Goal: Task Accomplishment & Management: Use online tool/utility

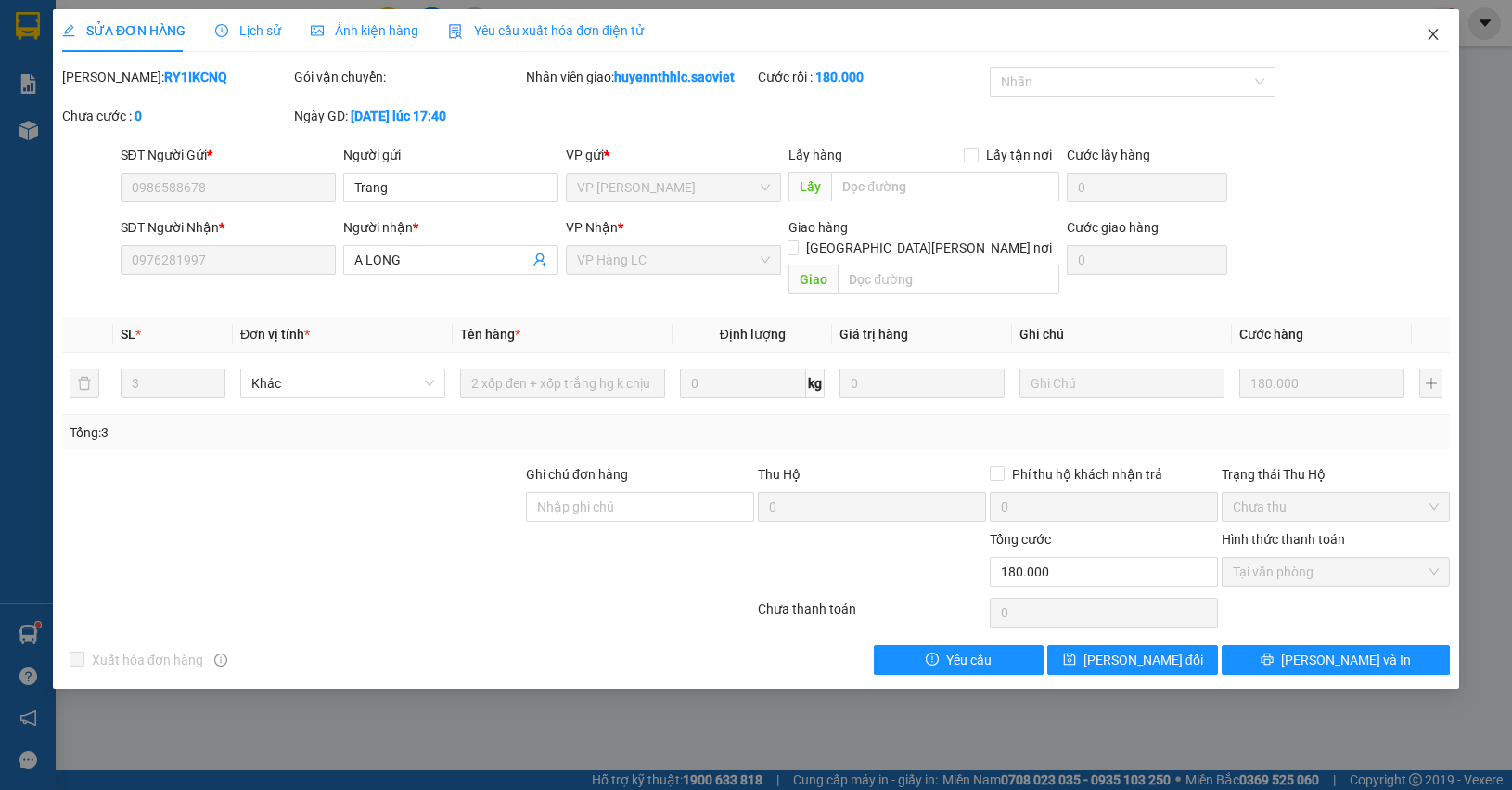
click at [1447, 30] on span "Close" at bounding box center [1433, 35] width 52 height 52
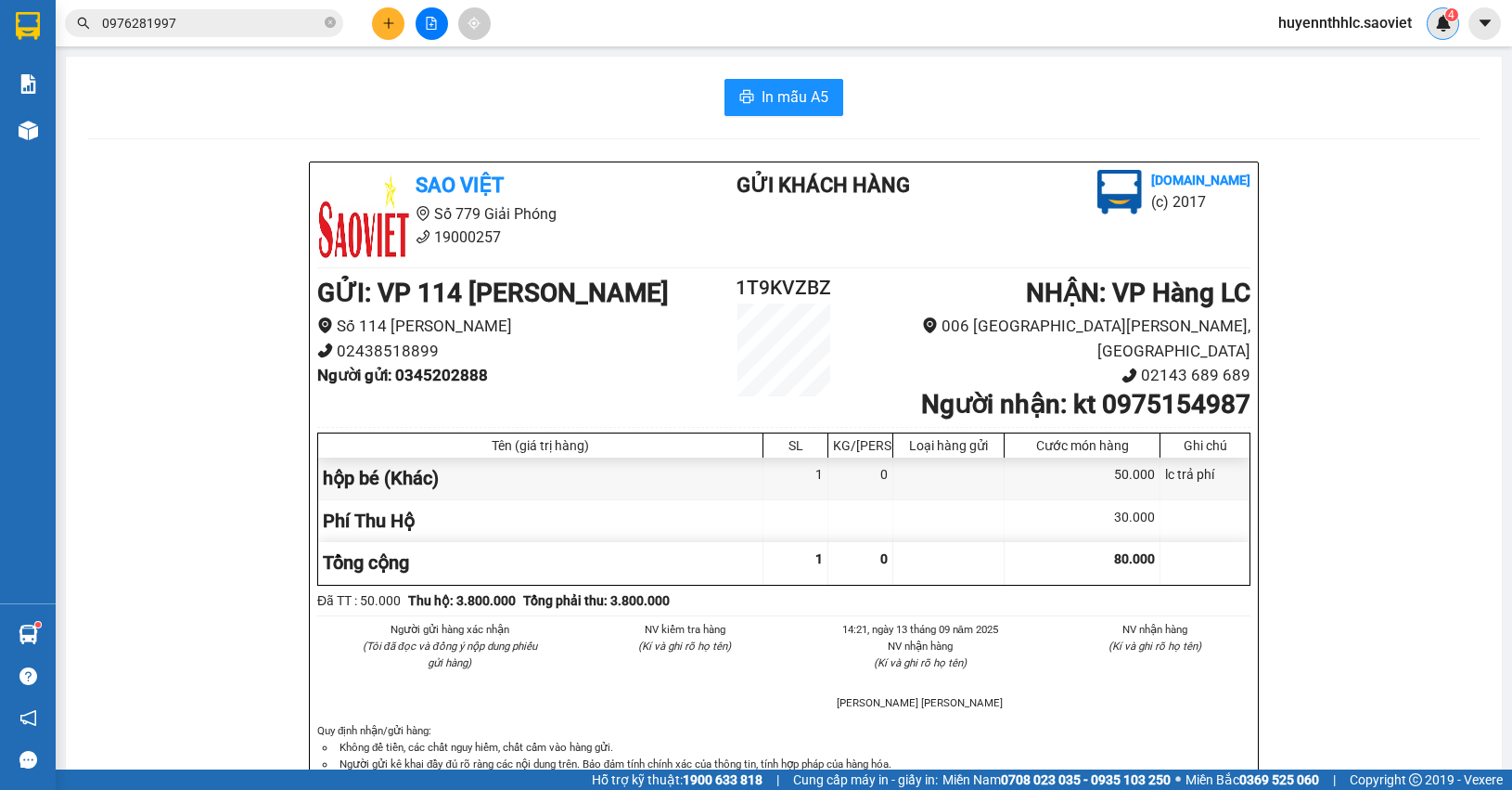
click at [1445, 35] on div "4" at bounding box center [1442, 23] width 33 height 33
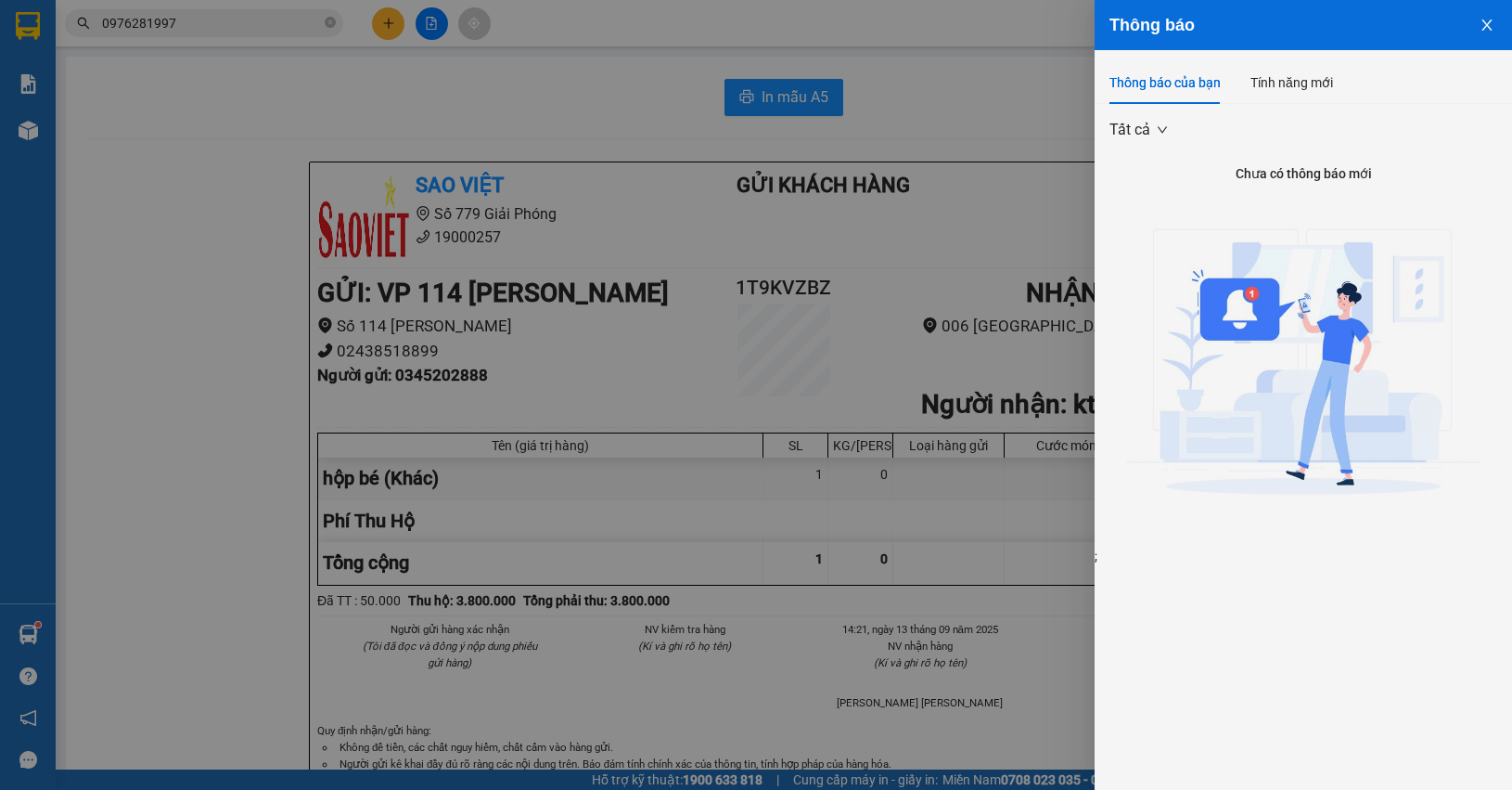
click at [1481, 25] on icon "close" at bounding box center [1487, 25] width 15 height 15
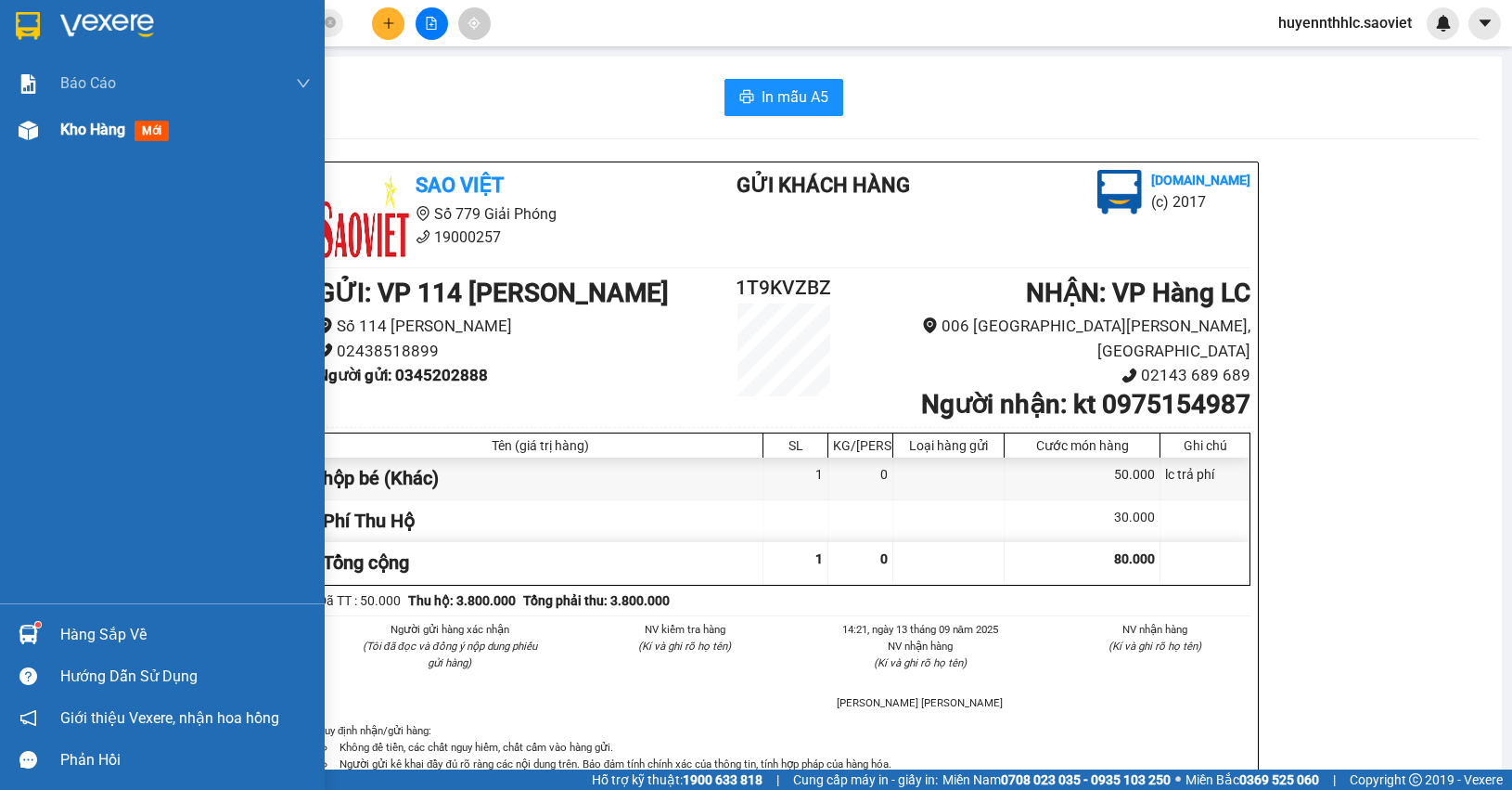
click at [103, 135] on span "Kho hàng" at bounding box center [93, 129] width 65 height 18
click at [116, 132] on span "Kho hàng" at bounding box center [93, 129] width 65 height 18
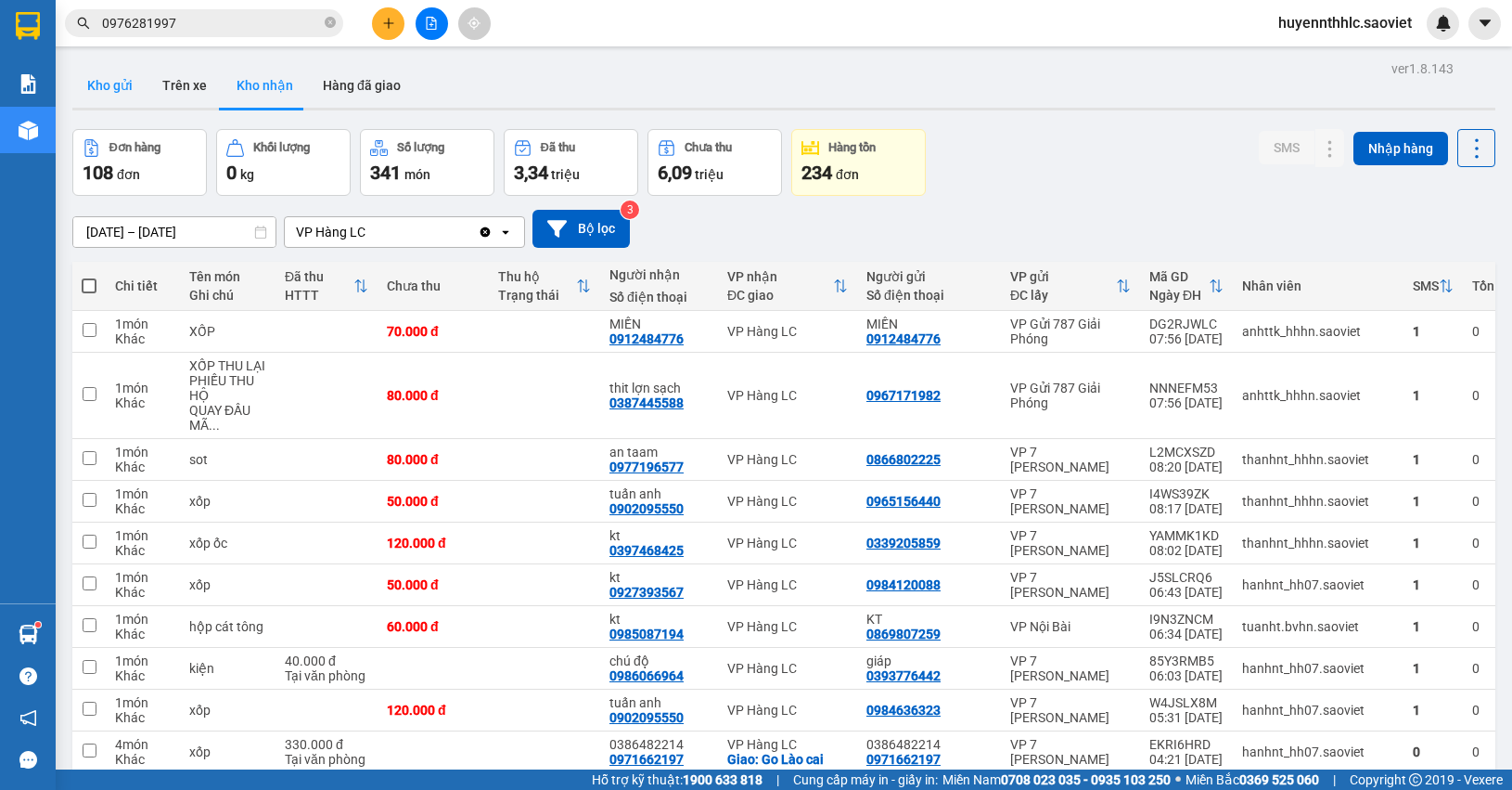
click at [132, 84] on button "Kho gửi" at bounding box center [110, 86] width 76 height 45
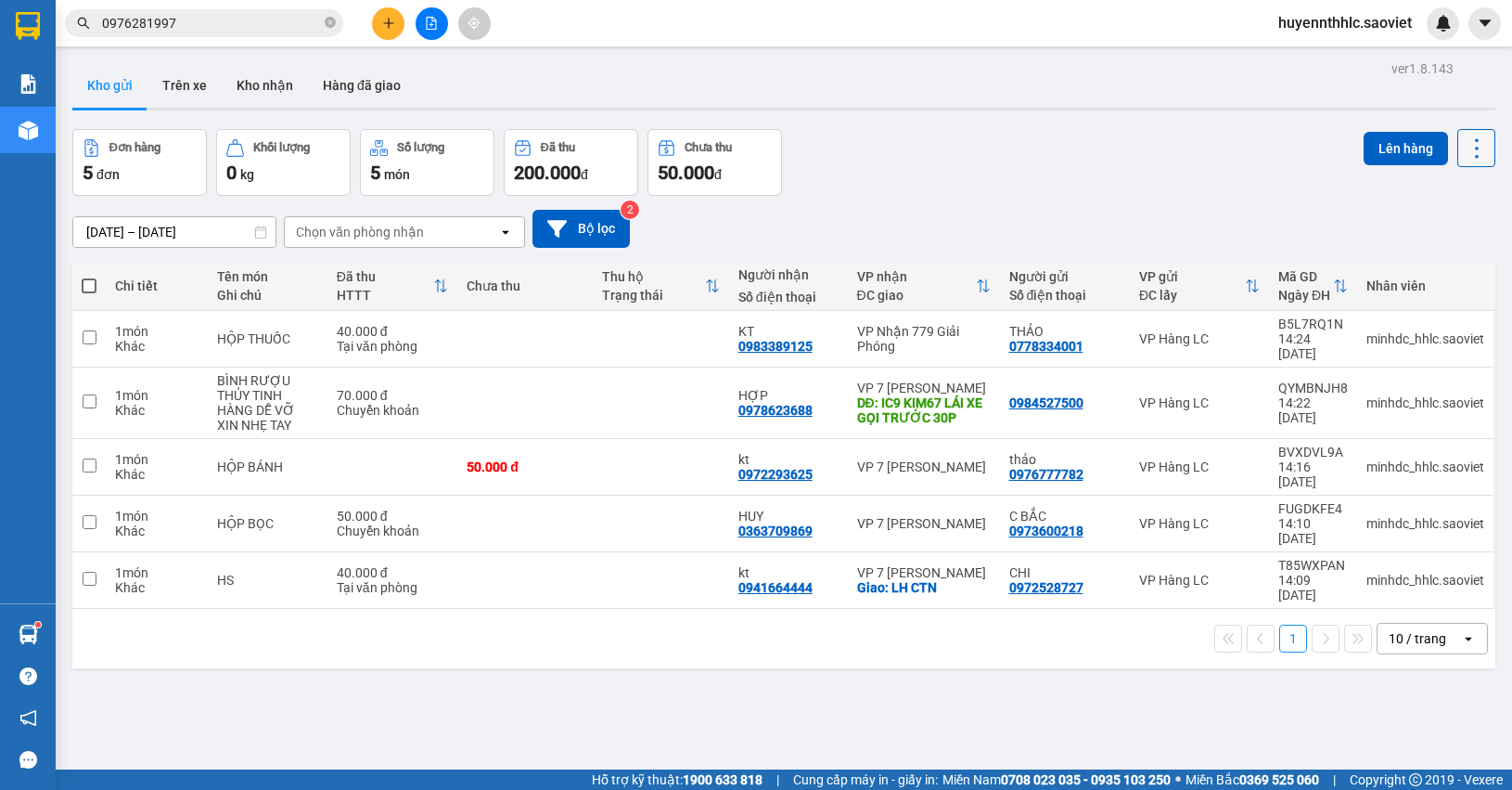
click at [1464, 151] on icon at bounding box center [1477, 148] width 26 height 26
click at [1447, 261] on span "Làm mới" at bounding box center [1432, 265] width 51 height 19
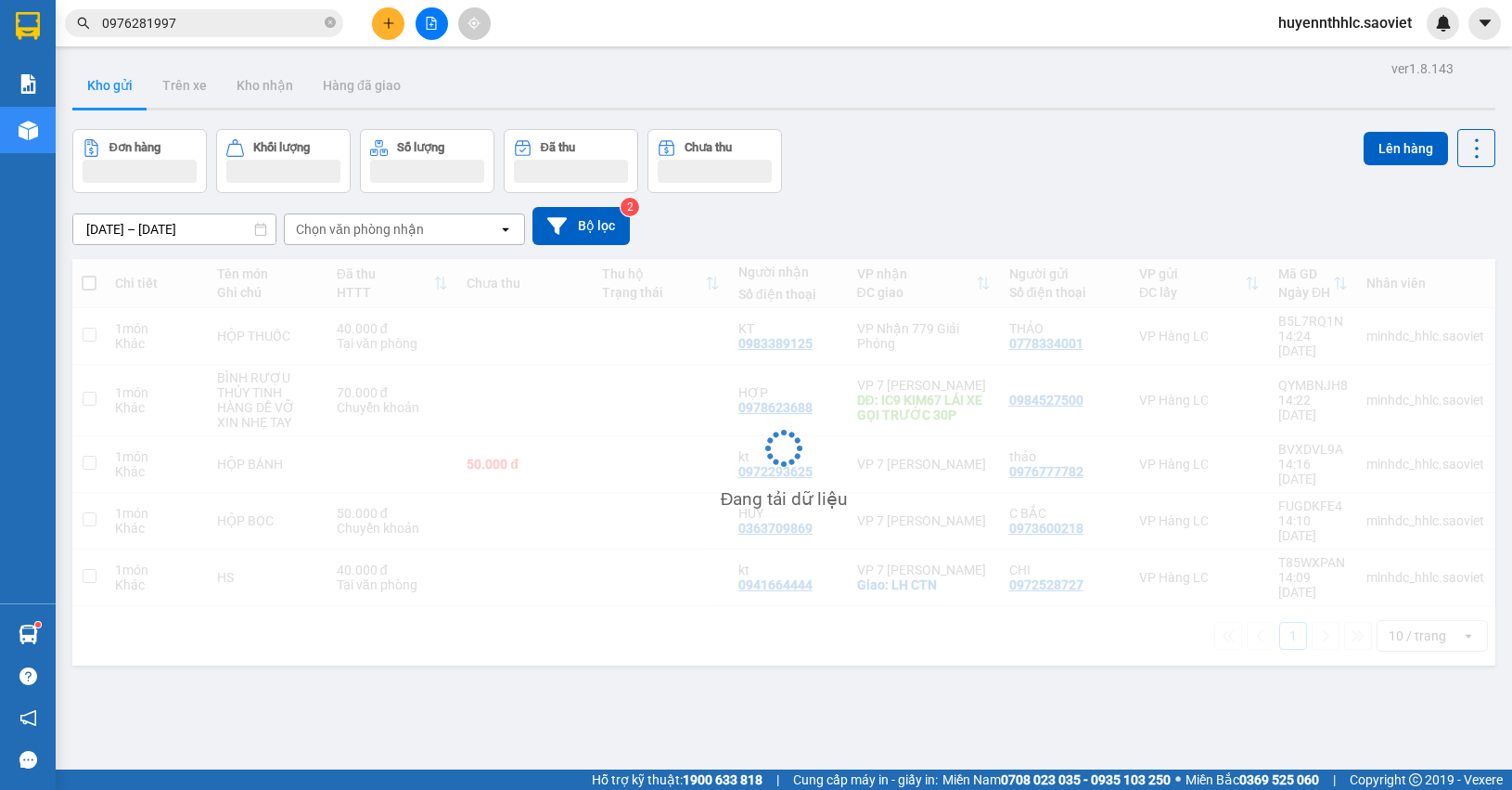
click at [1447, 261] on div "Đang tải dữ liệu" at bounding box center [784, 463] width 1423 height 407
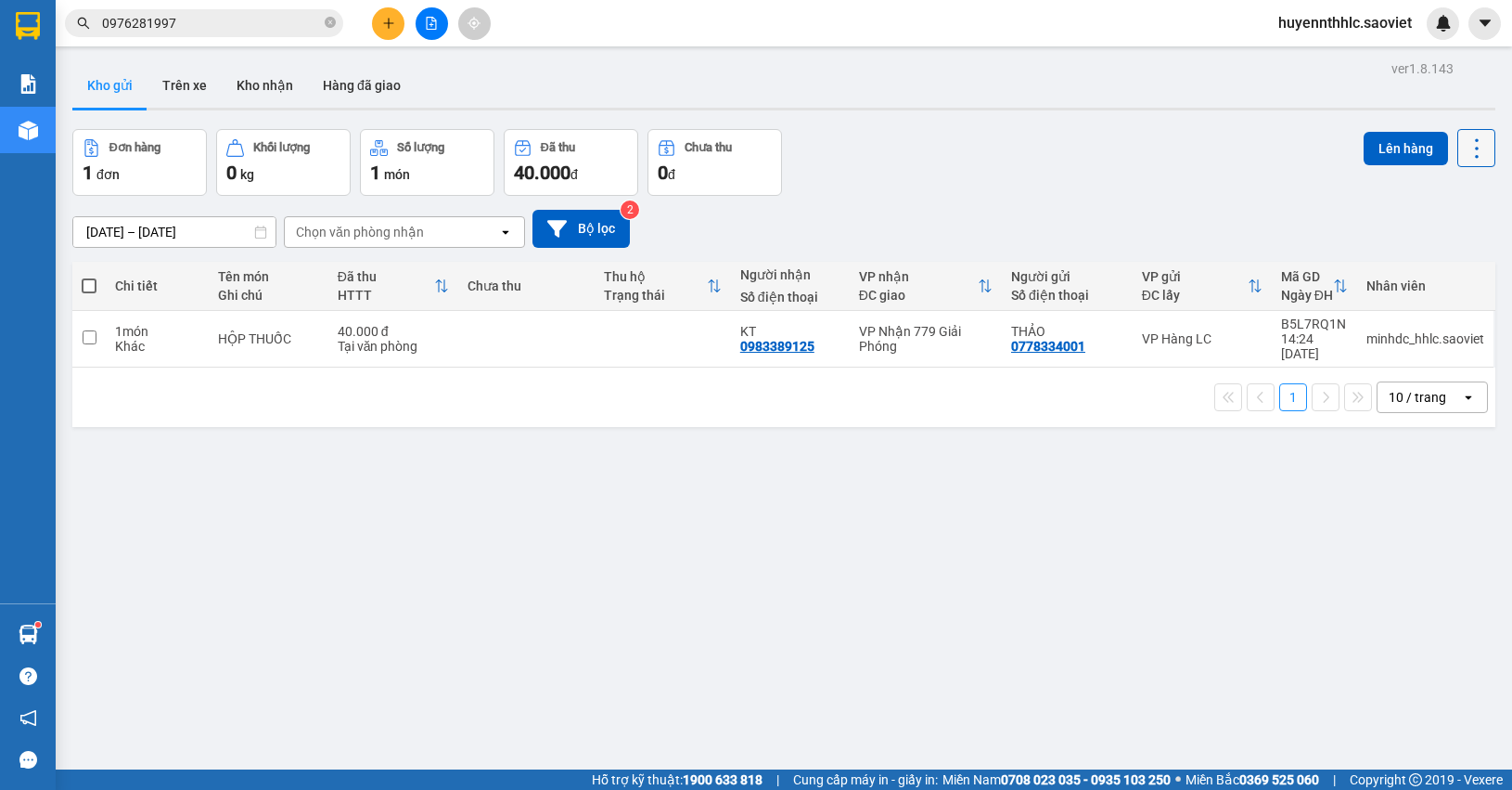
click at [1465, 160] on button at bounding box center [1476, 147] width 38 height 38
click at [1436, 265] on span "Làm mới" at bounding box center [1432, 265] width 51 height 19
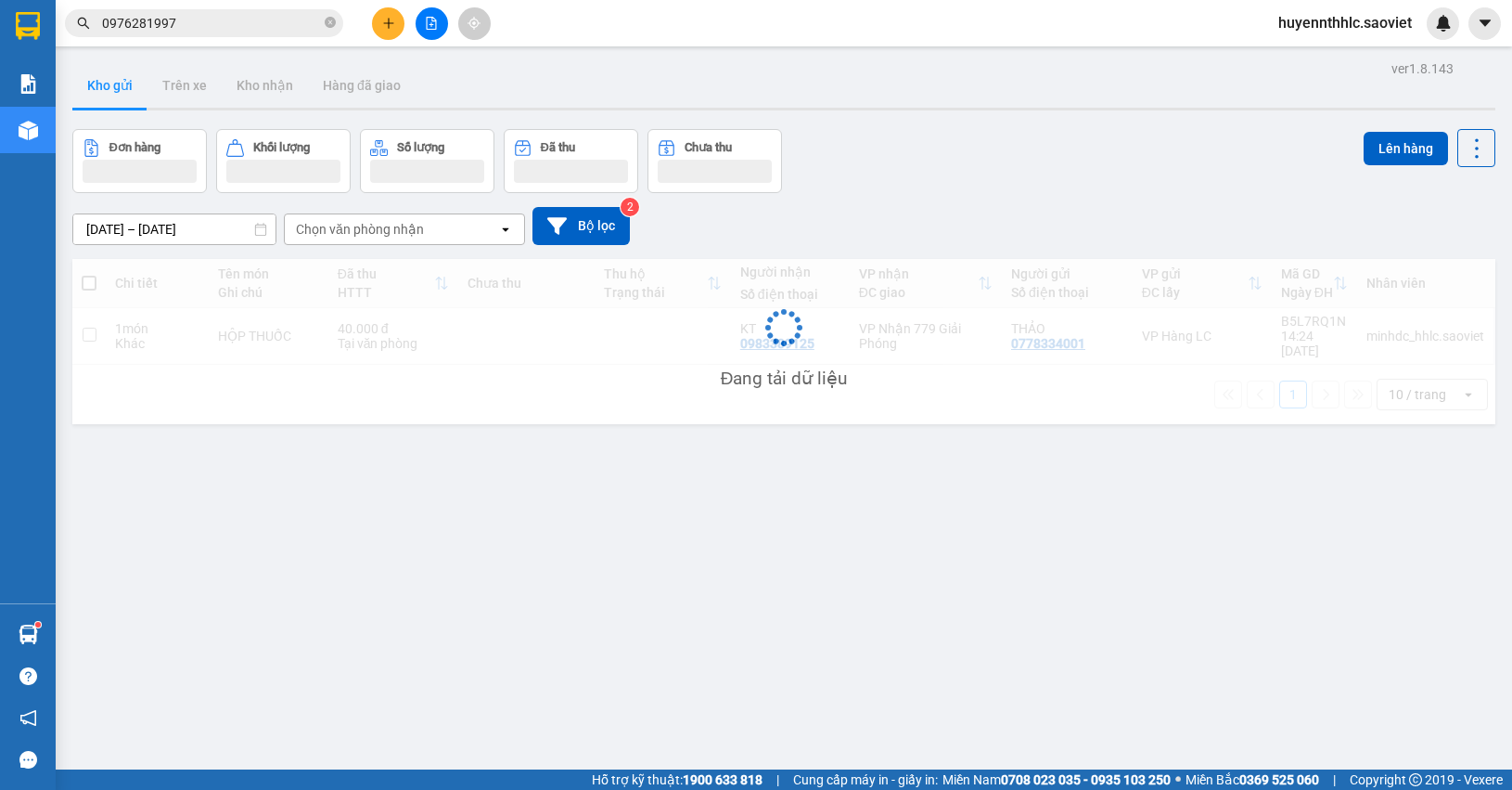
click at [1436, 265] on div "Đang tải dữ liệu" at bounding box center [784, 341] width 1423 height 165
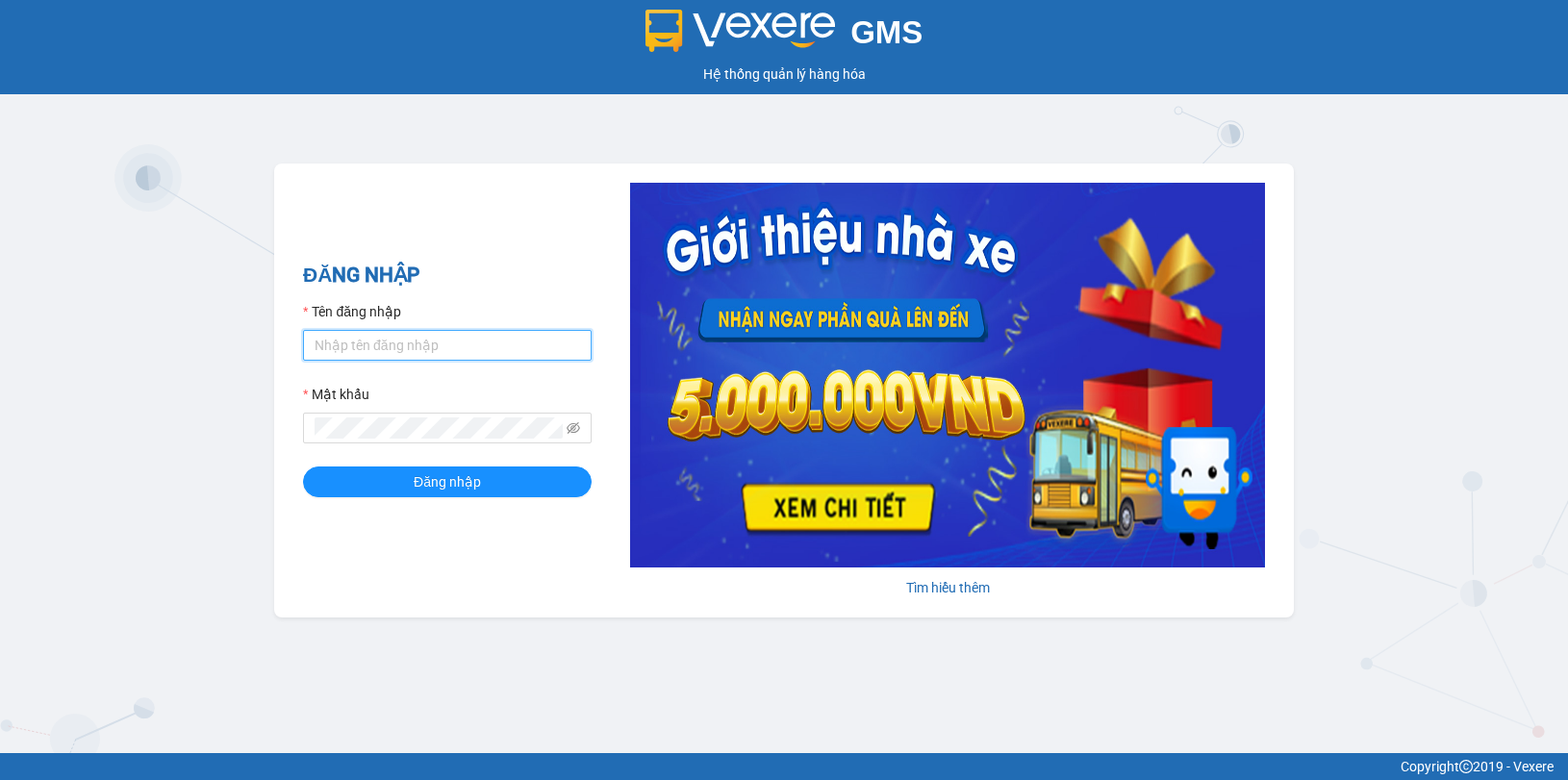
click at [431, 357] on input "Tên đăng nhập" at bounding box center [447, 345] width 288 height 31
type input "minhdc_hhlc.saoviet"
click at [303, 467] on button "Đăng nhập" at bounding box center [447, 482] width 288 height 31
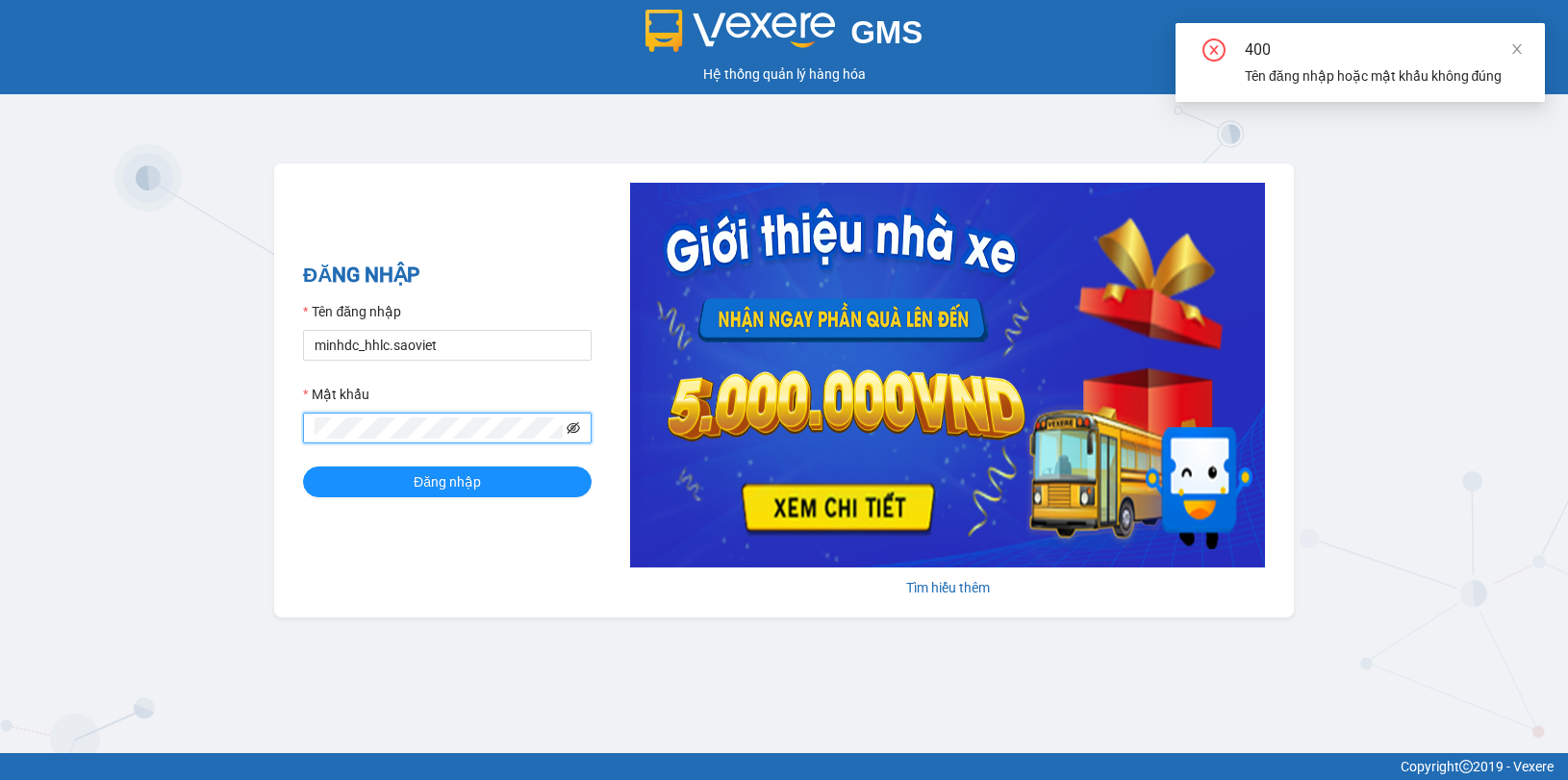
click at [574, 433] on icon "eye-invisible" at bounding box center [573, 428] width 14 height 14
click at [226, 473] on div "GMS Hệ thống quản lý hàng hóa ĐĂNG NHẬP Tên đăng nhập minhdc_hhlc.saoviet Mật k…" at bounding box center [784, 376] width 1568 height 753
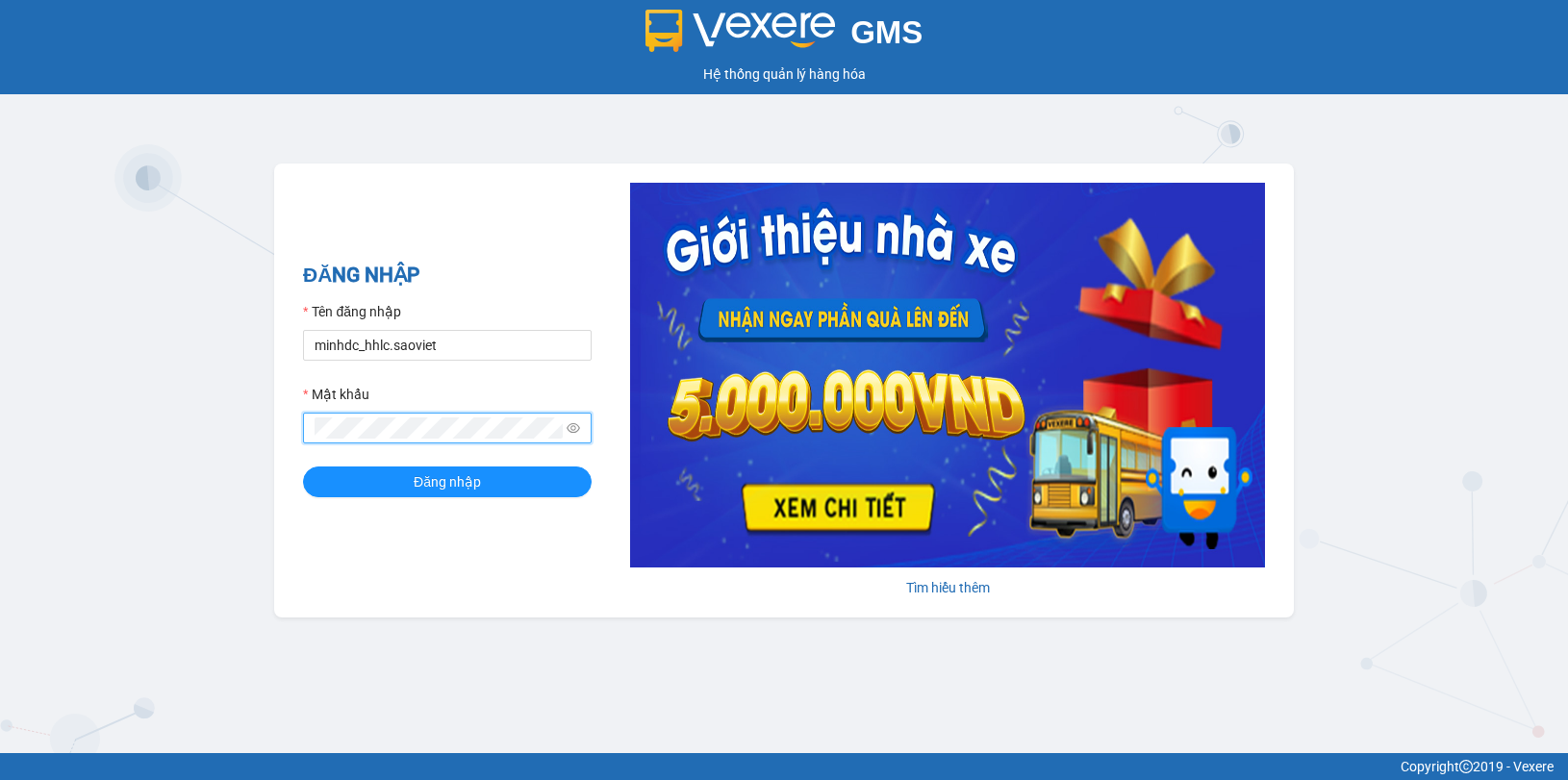
click at [303, 467] on button "Đăng nhập" at bounding box center [447, 482] width 288 height 31
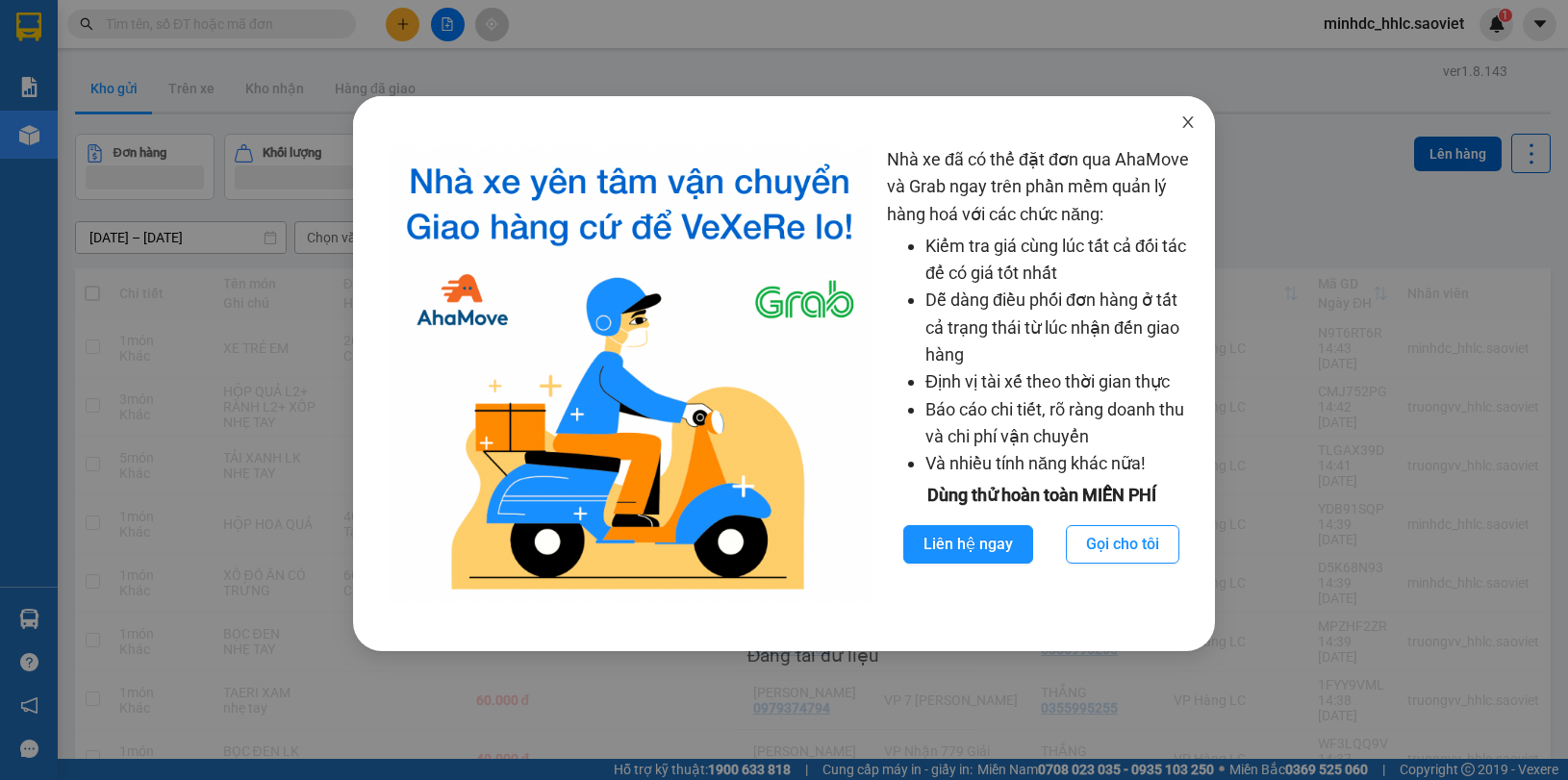
click at [1193, 131] on span "Close" at bounding box center [1188, 123] width 54 height 54
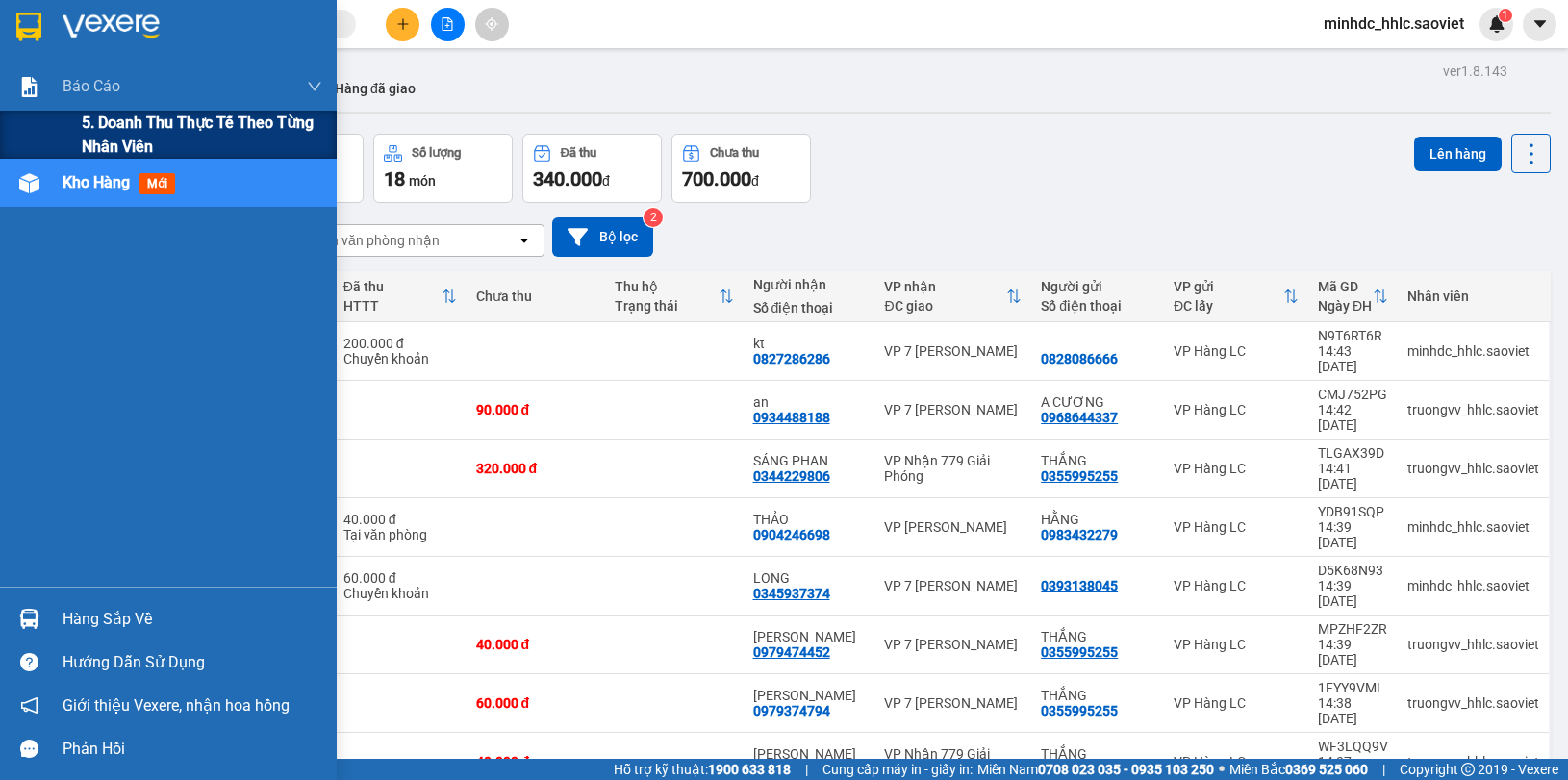
click at [121, 139] on span "5. Doanh thu thực tế theo từng nhân viên" at bounding box center [202, 134] width 241 height 48
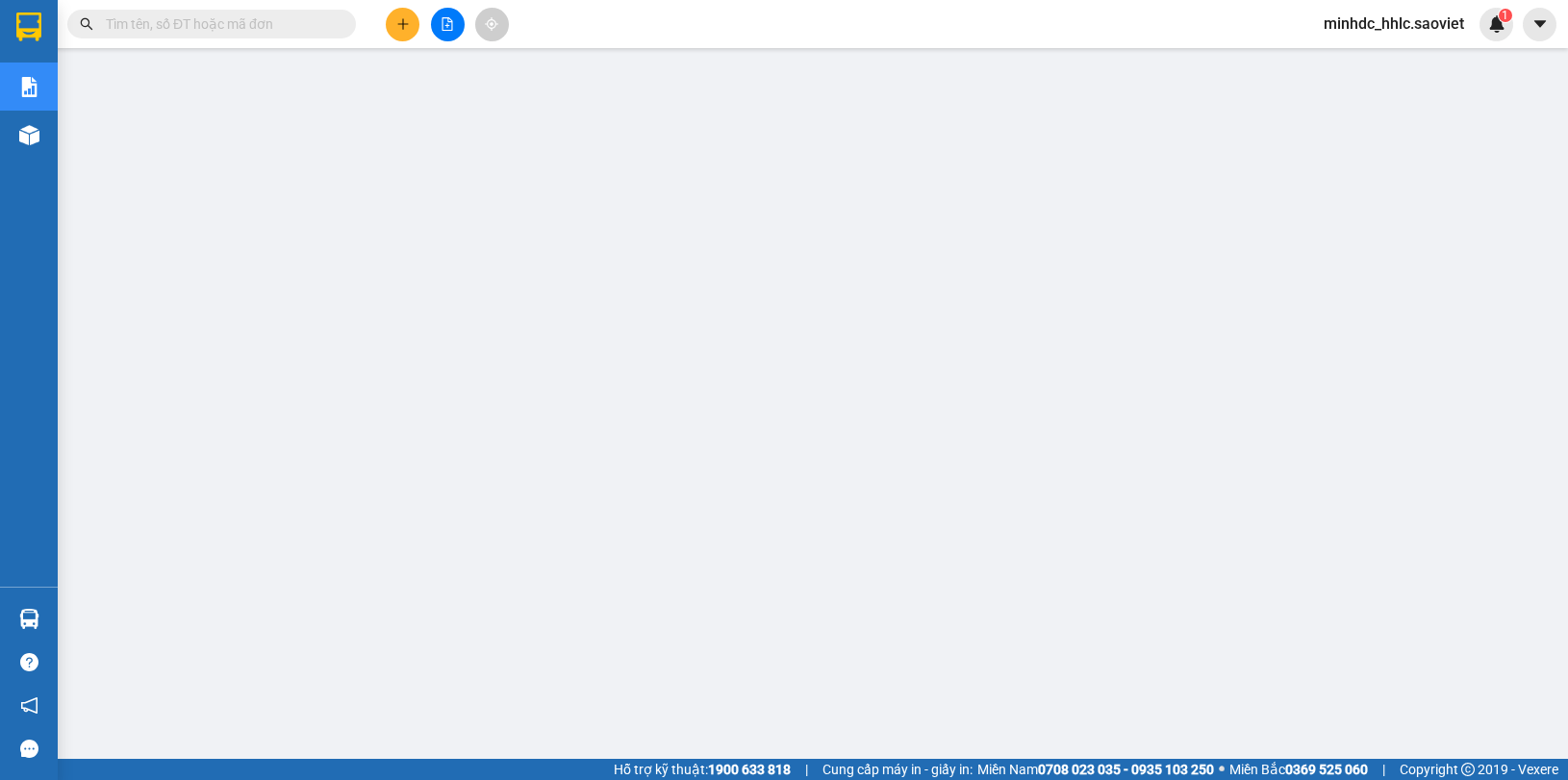
click at [176, 25] on input "text" at bounding box center [218, 24] width 227 height 21
paste input "Z4I3TVM9"
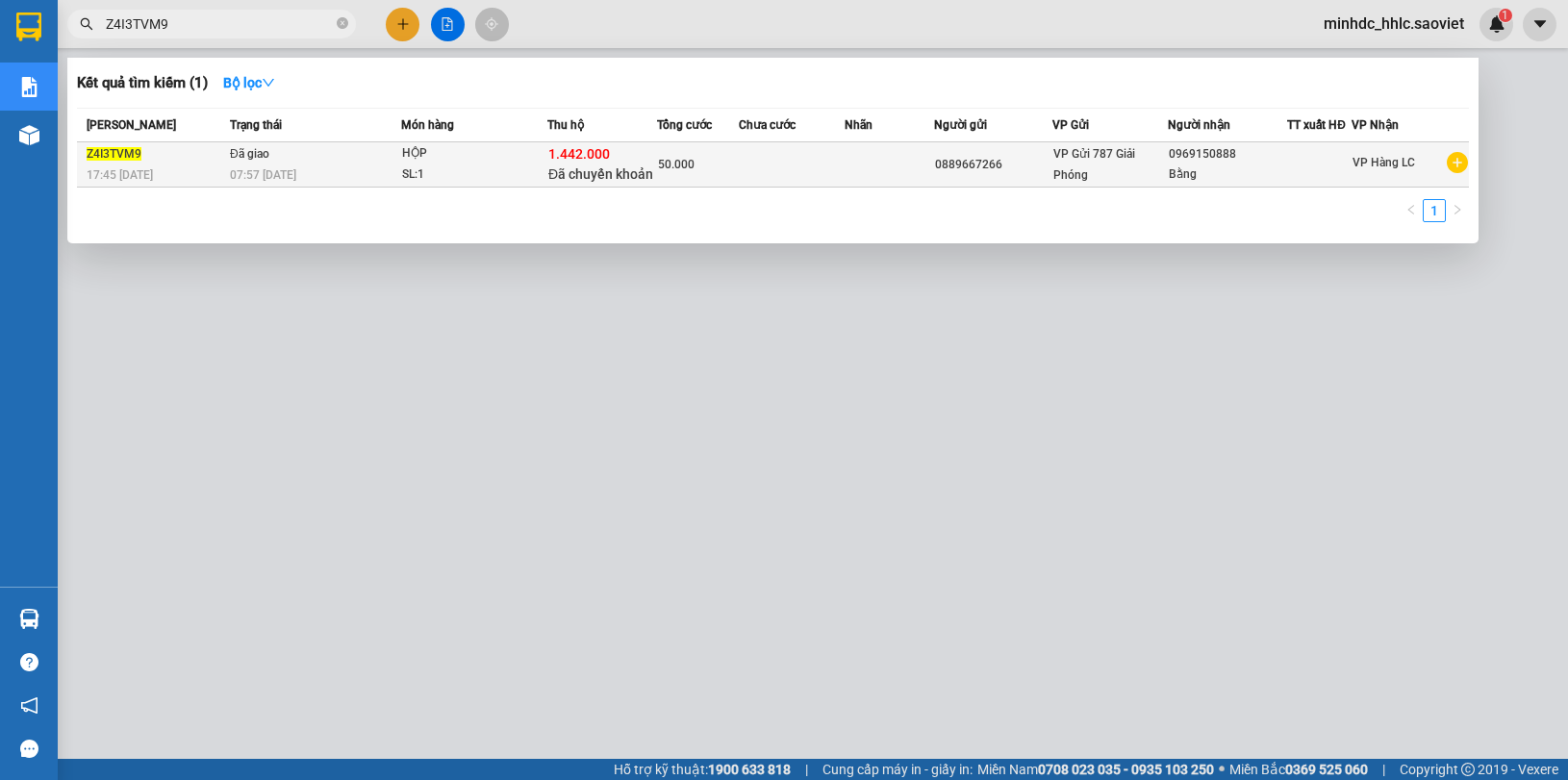
type input "Z4I3TVM9"
click at [1269, 156] on div "0969150888" at bounding box center [1227, 154] width 117 height 20
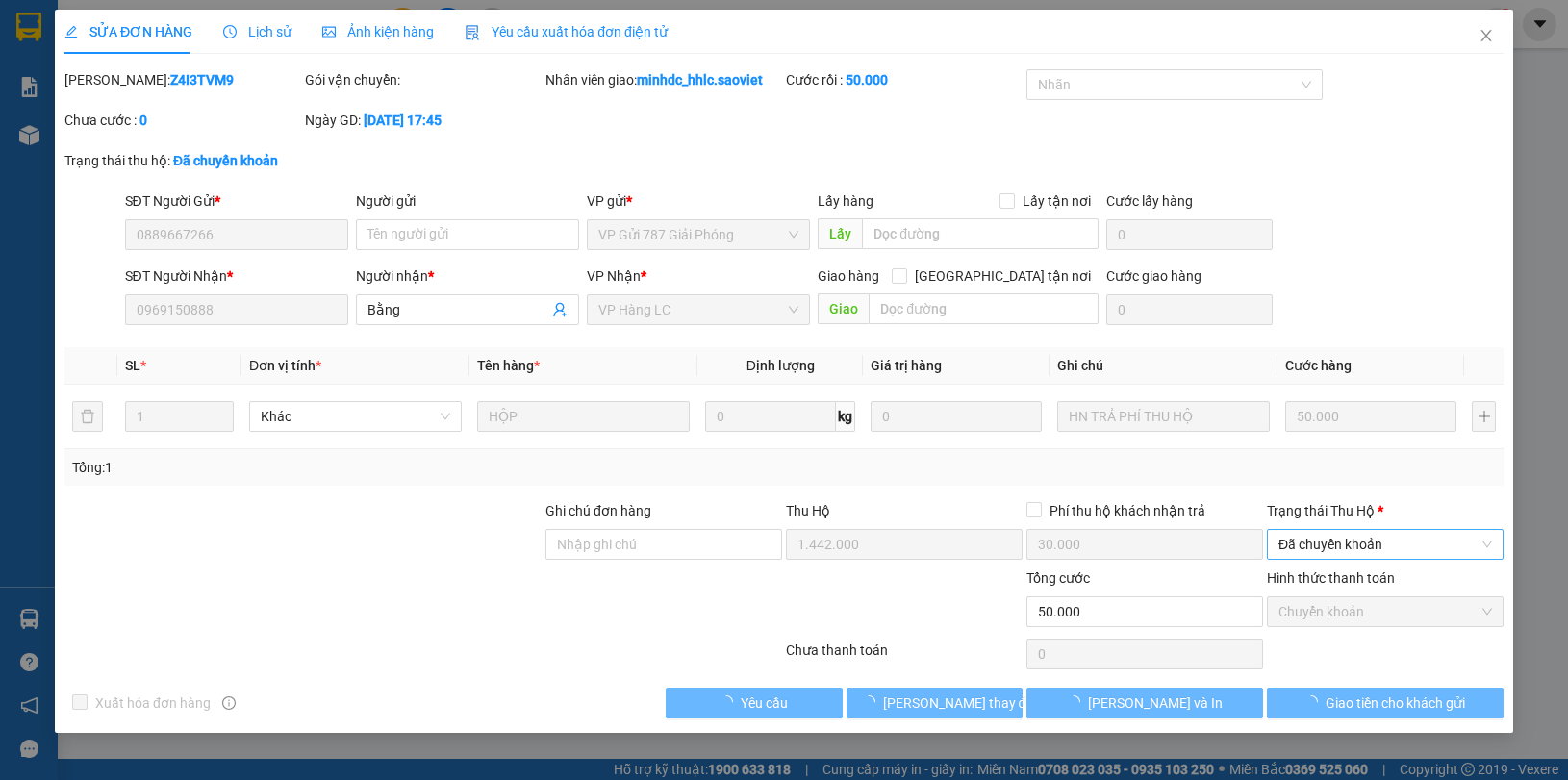
type input "0889667266"
type input "0969150888"
type input "Bằng"
type input "1.442.000"
type input "30.000"
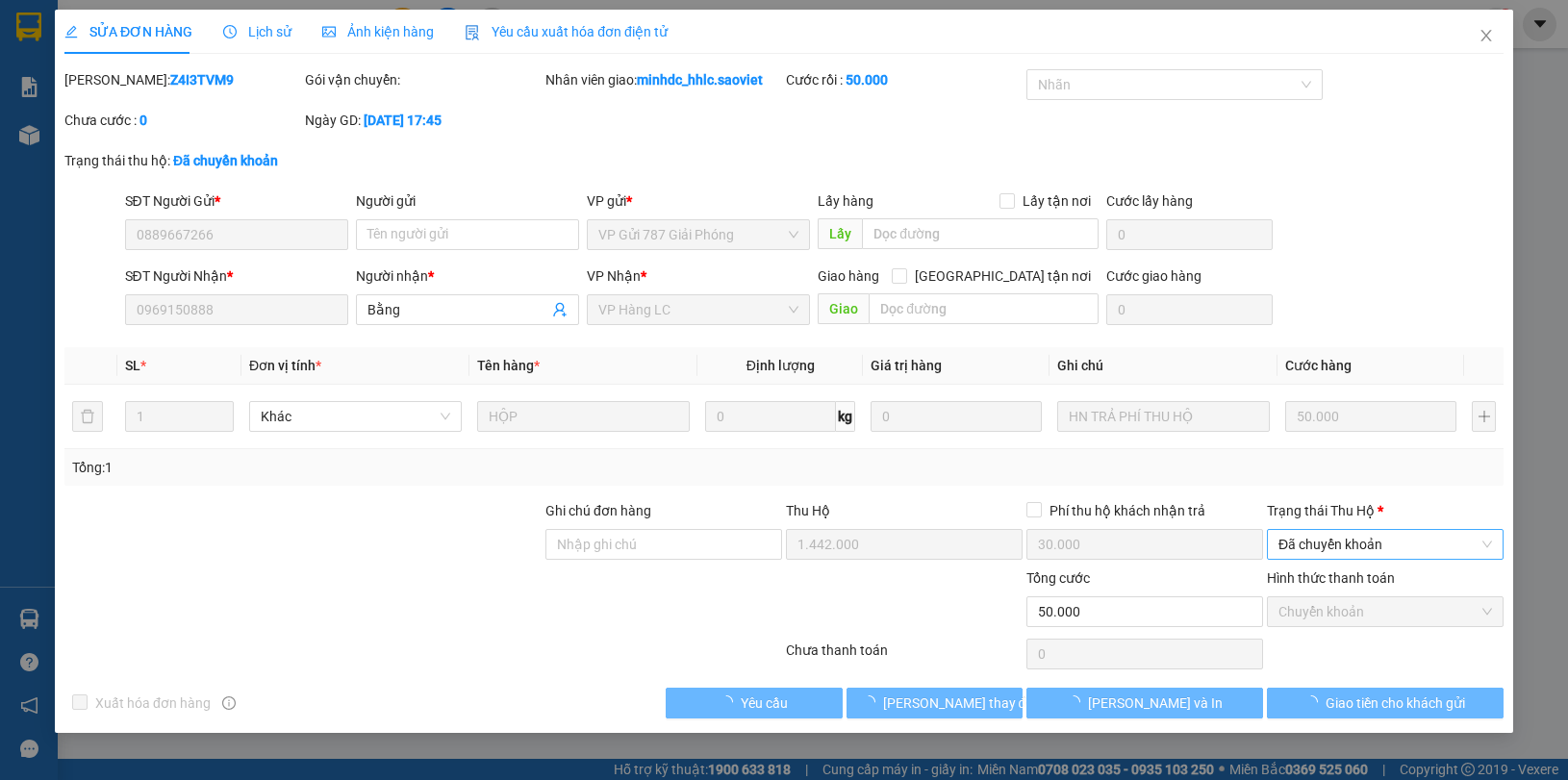
type input "50.000"
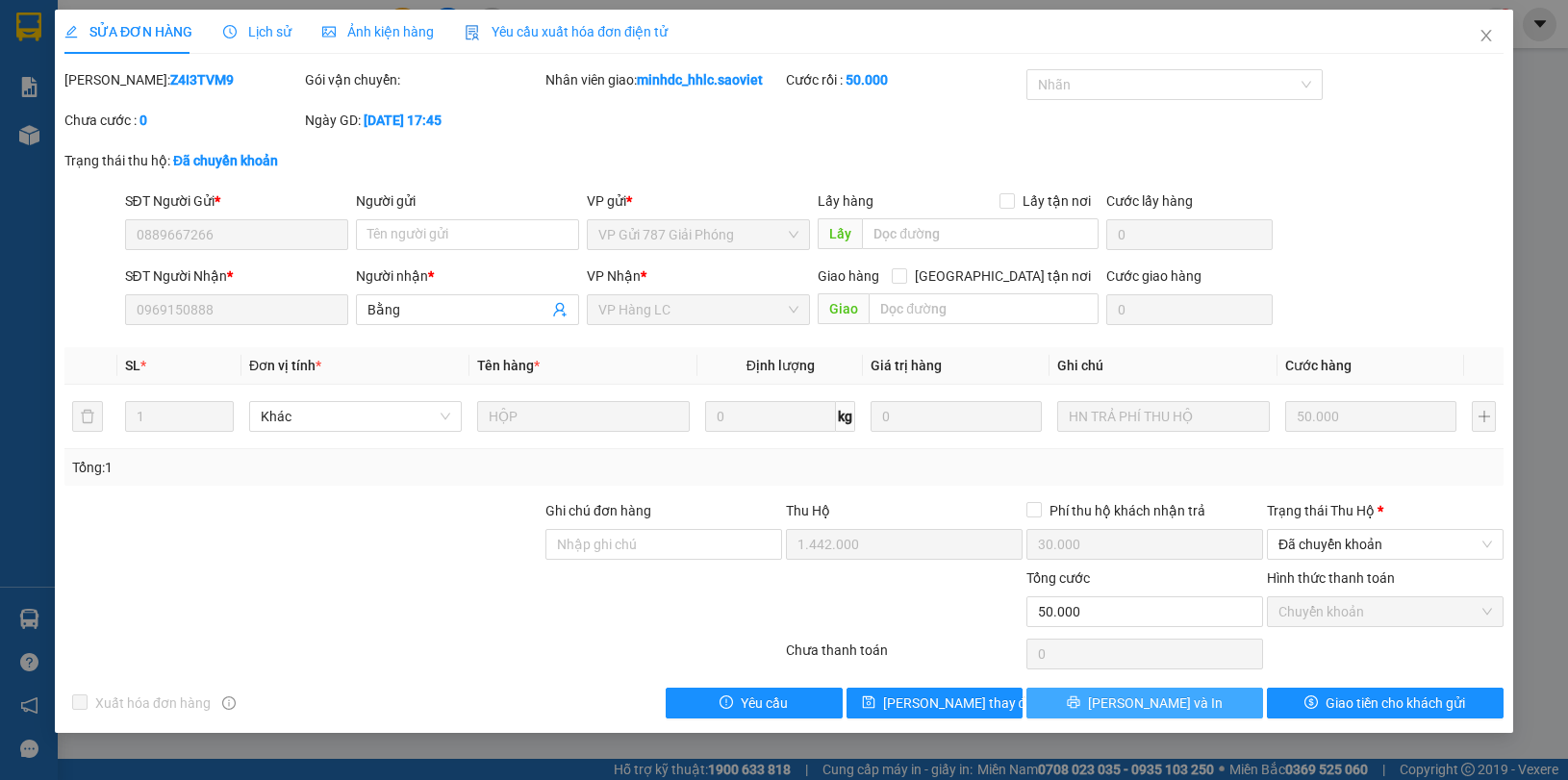
click at [1183, 708] on button "[PERSON_NAME] và In" at bounding box center [1145, 703] width 237 height 31
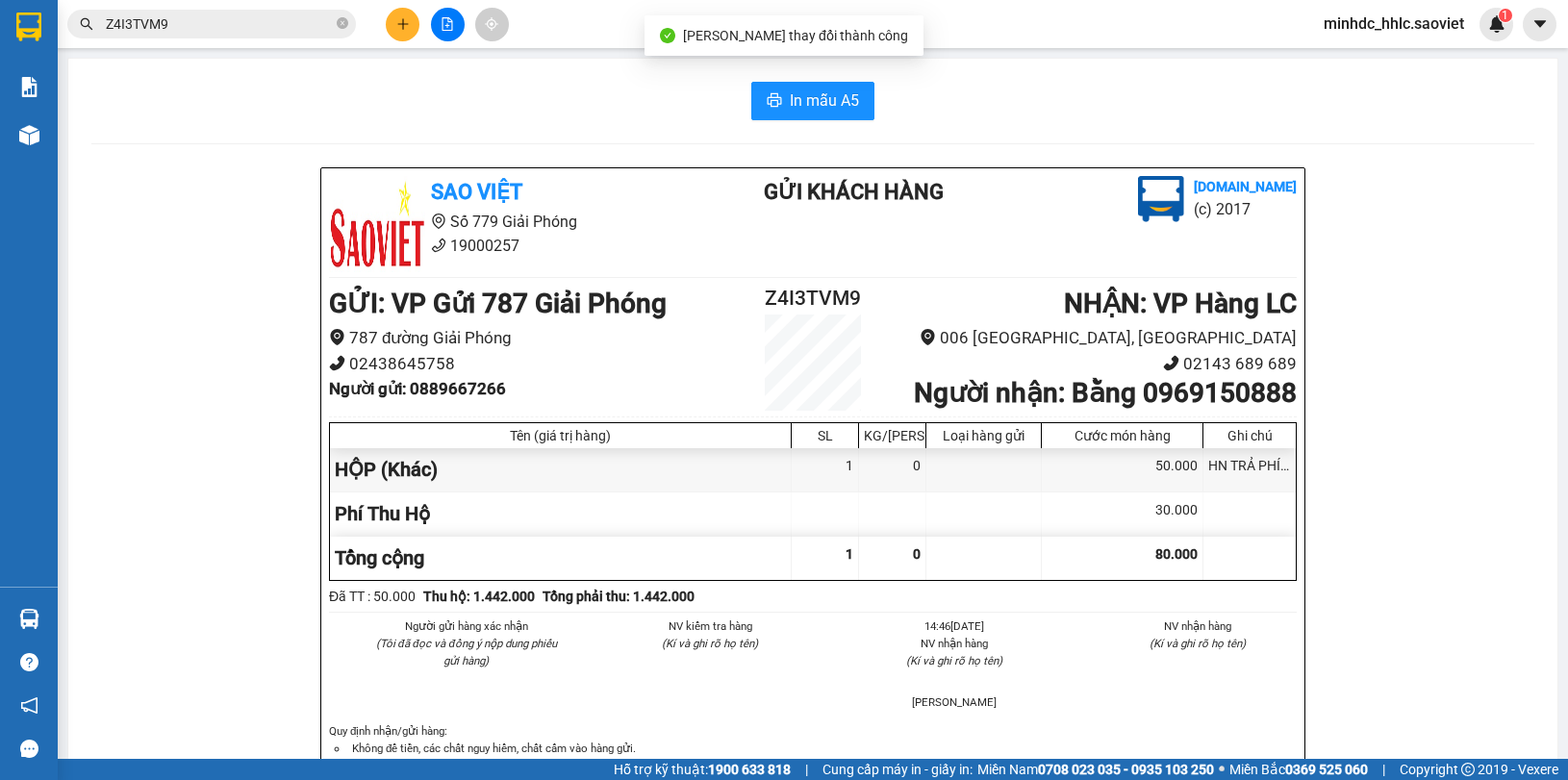
click at [1217, 396] on b "Người nhận : Bằng 0969150888" at bounding box center [1105, 392] width 383 height 32
copy b "0969150888"
click at [1083, 394] on b "Người nhận : Bằng 0969150888" at bounding box center [1105, 392] width 383 height 32
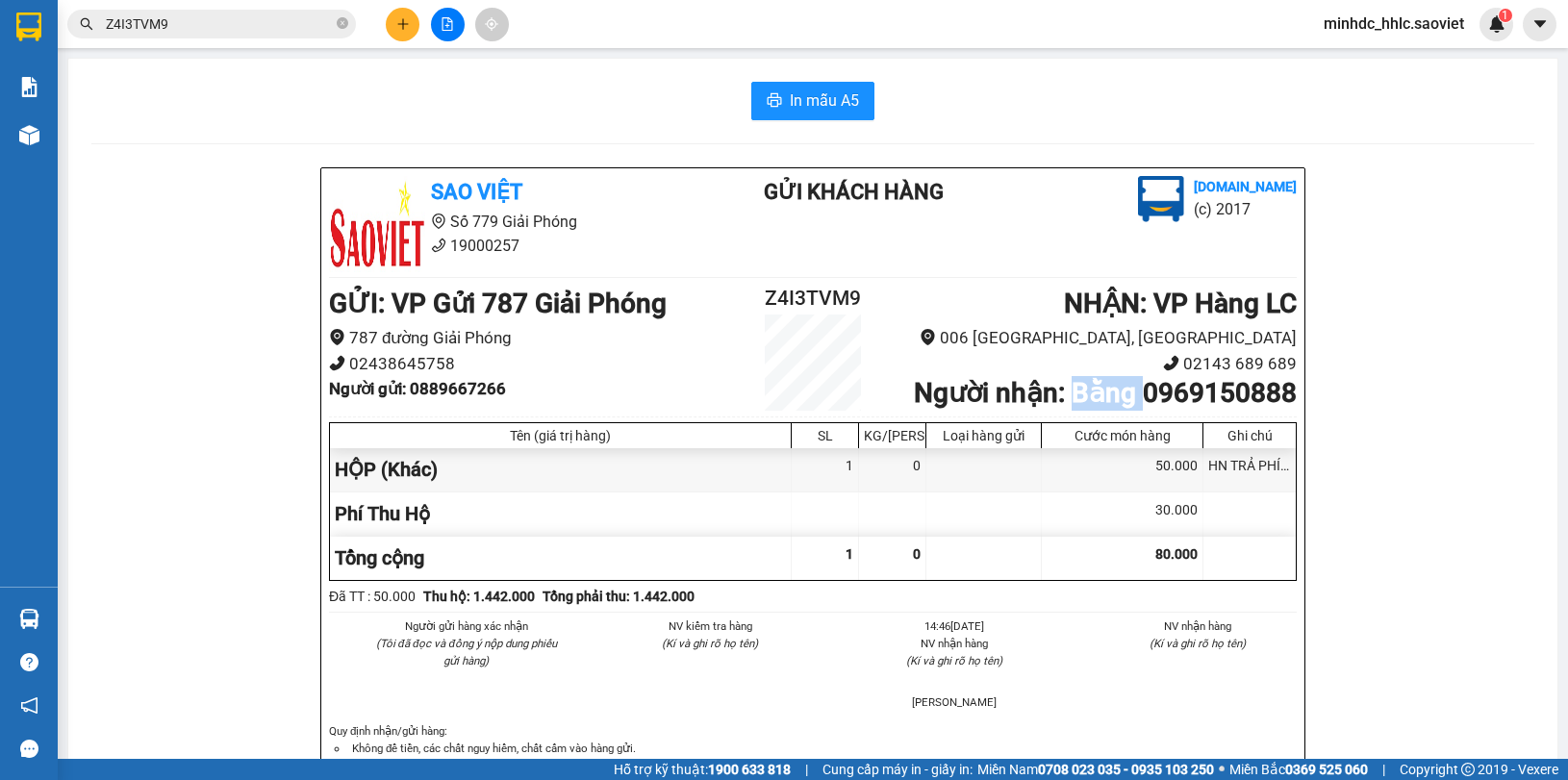
copy b "Bằng"
click at [804, 301] on h2 "Z4I3TVM9" at bounding box center [812, 299] width 161 height 32
copy h2 "Z4I3TVM9"
click at [478, 388] on b "Người gửi : 0889667266" at bounding box center [417, 389] width 177 height 19
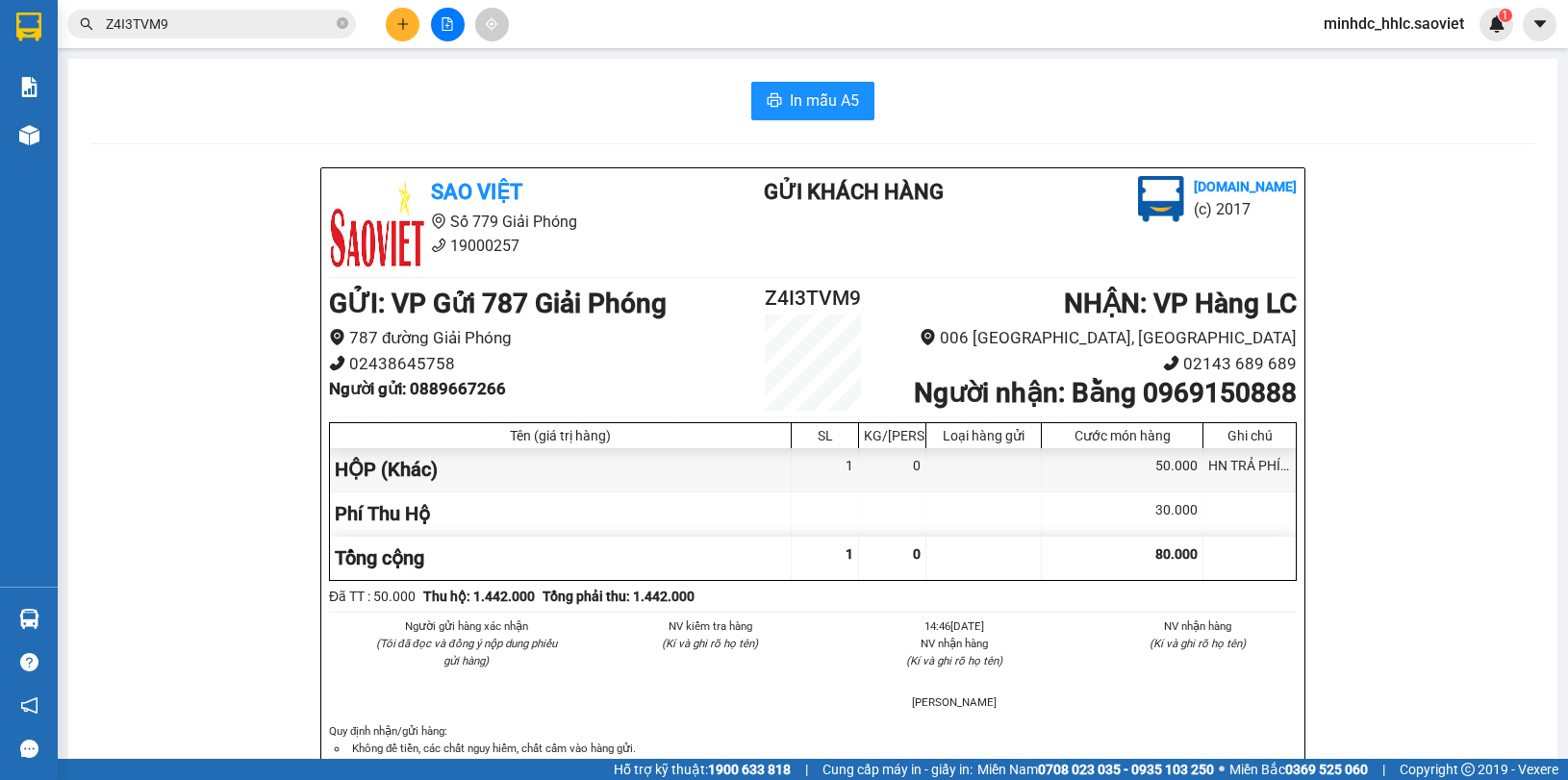
click at [478, 388] on b "Người gửi : 0889667266" at bounding box center [417, 389] width 177 height 19
copy b "0889667266"
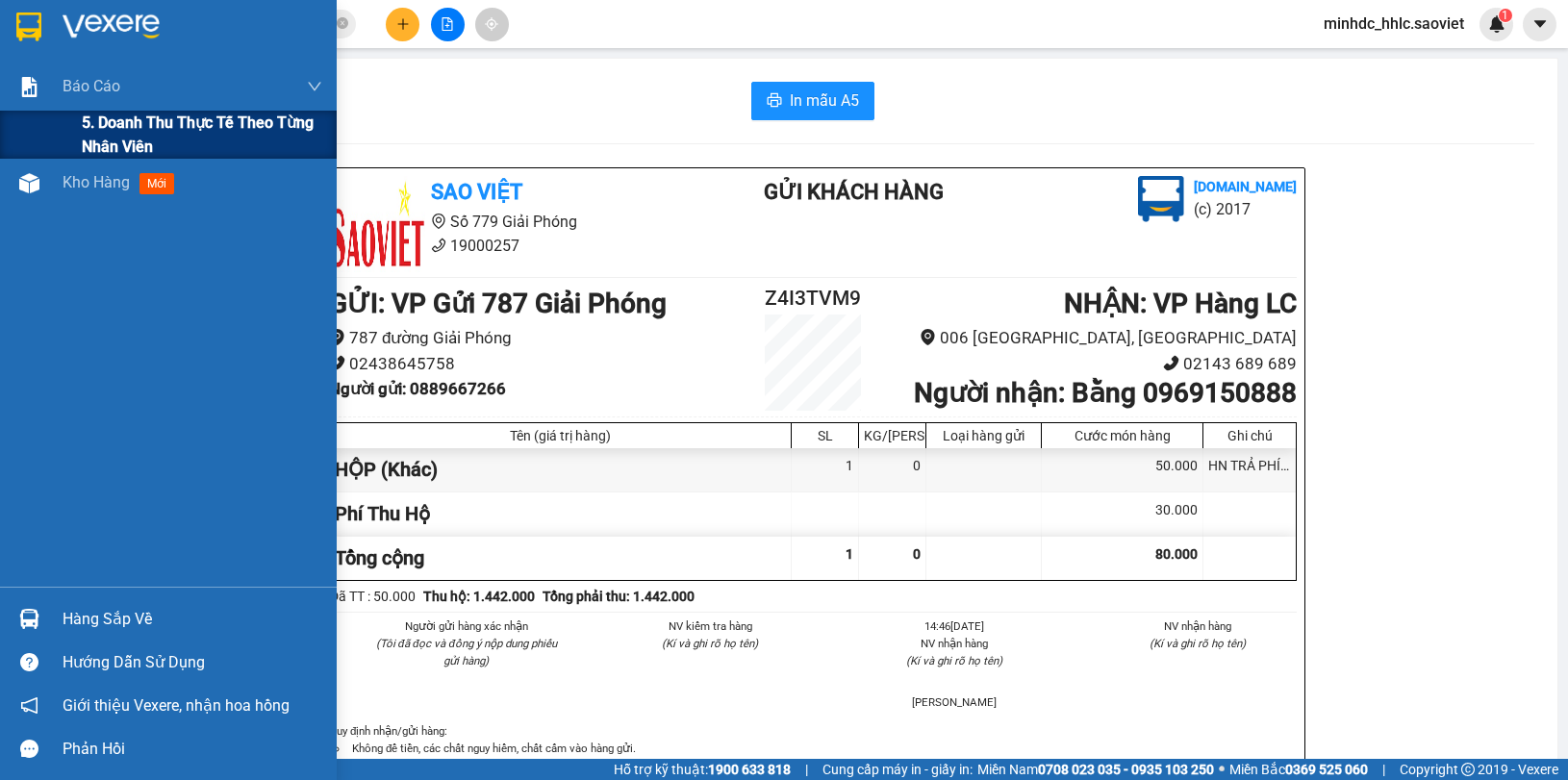
click at [103, 123] on span "5. Doanh thu thực tế theo từng nhân viên" at bounding box center [202, 134] width 241 height 48
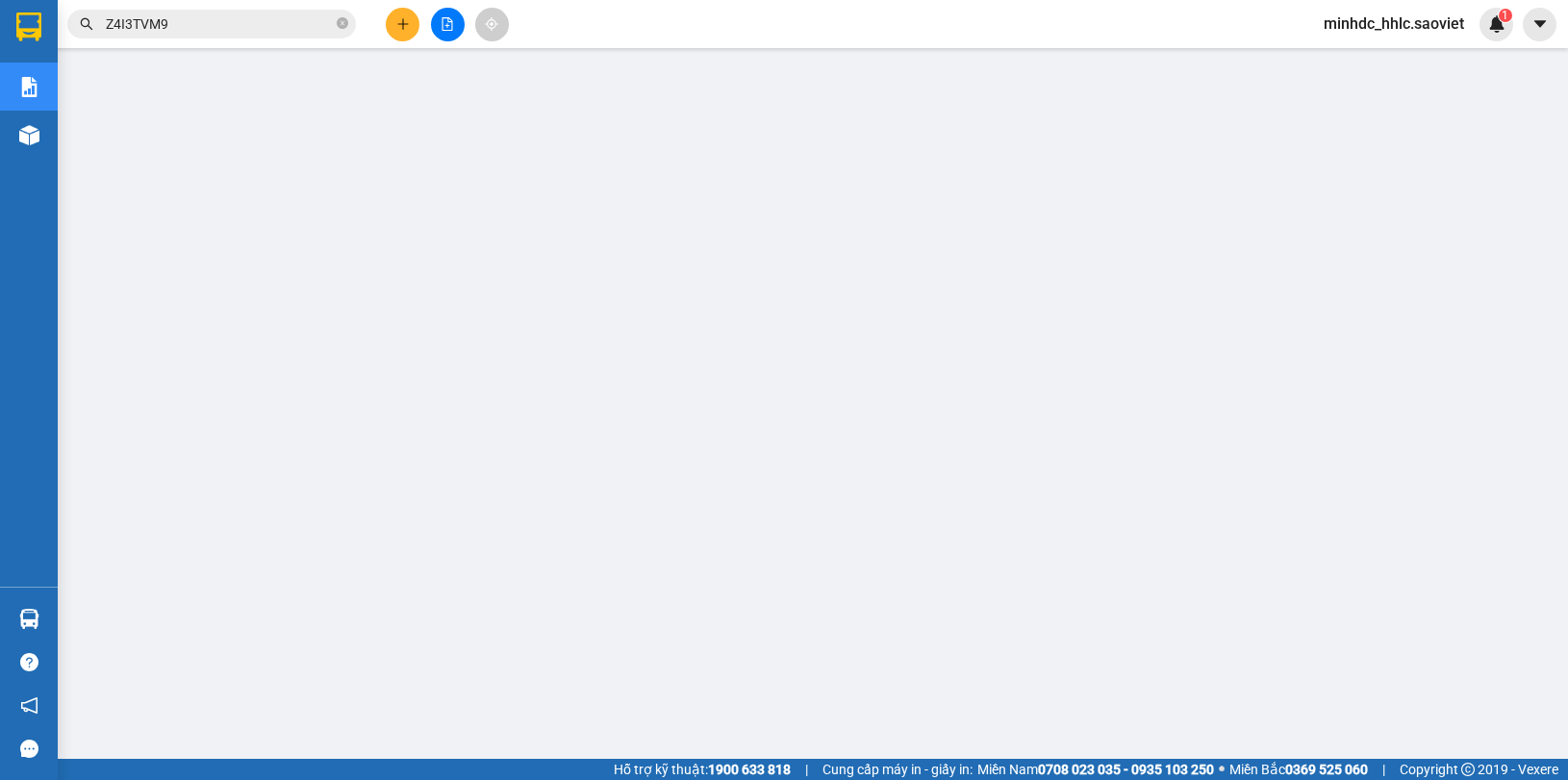
click at [1390, 22] on span "minhdc_hhlc.saoviet" at bounding box center [1393, 23] width 171 height 24
click at [1364, 53] on span "Đăng xuất" at bounding box center [1403, 60] width 129 height 21
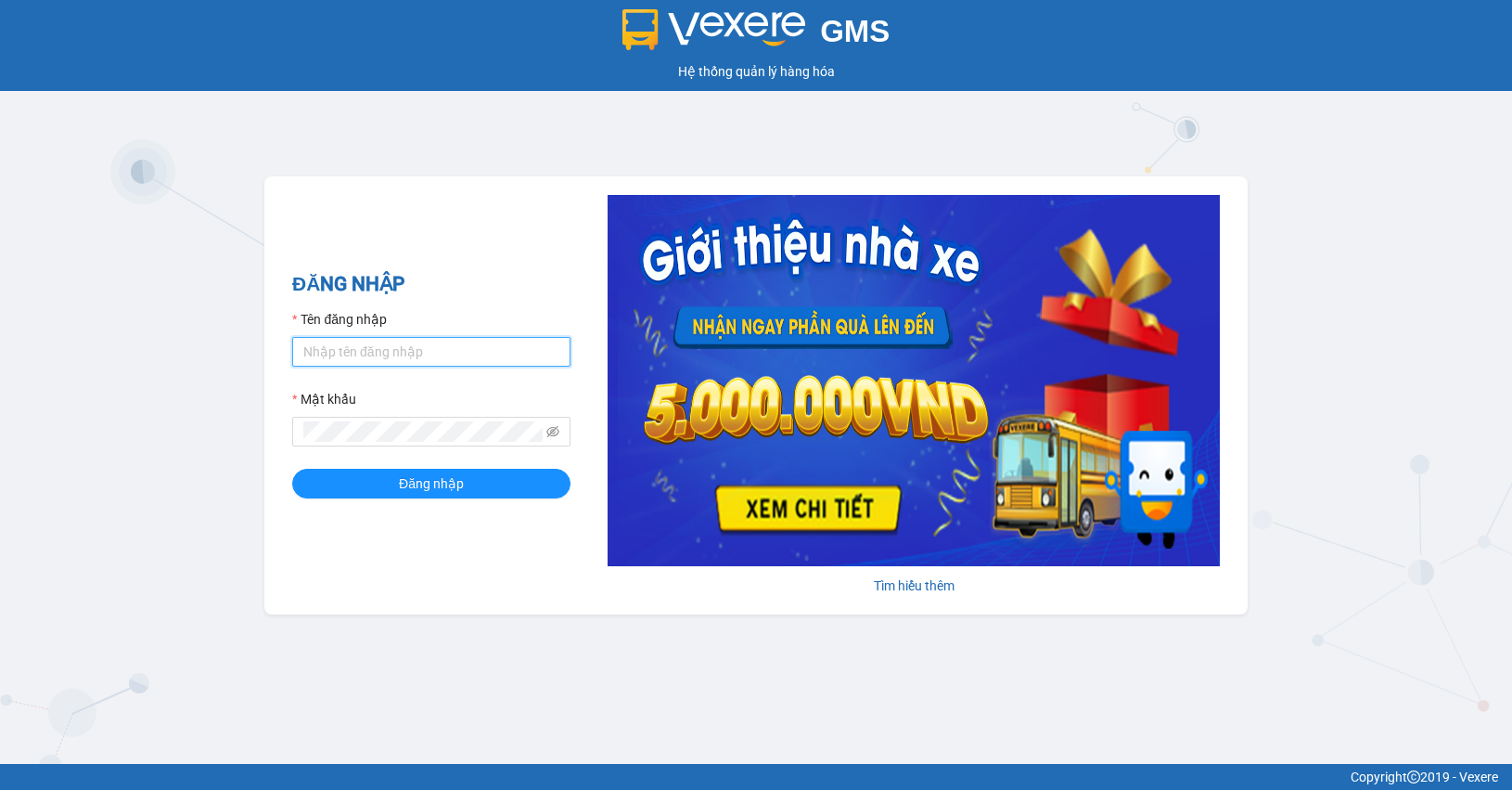
click at [466, 359] on input "Tên đăng nhập" at bounding box center [431, 352] width 278 height 30
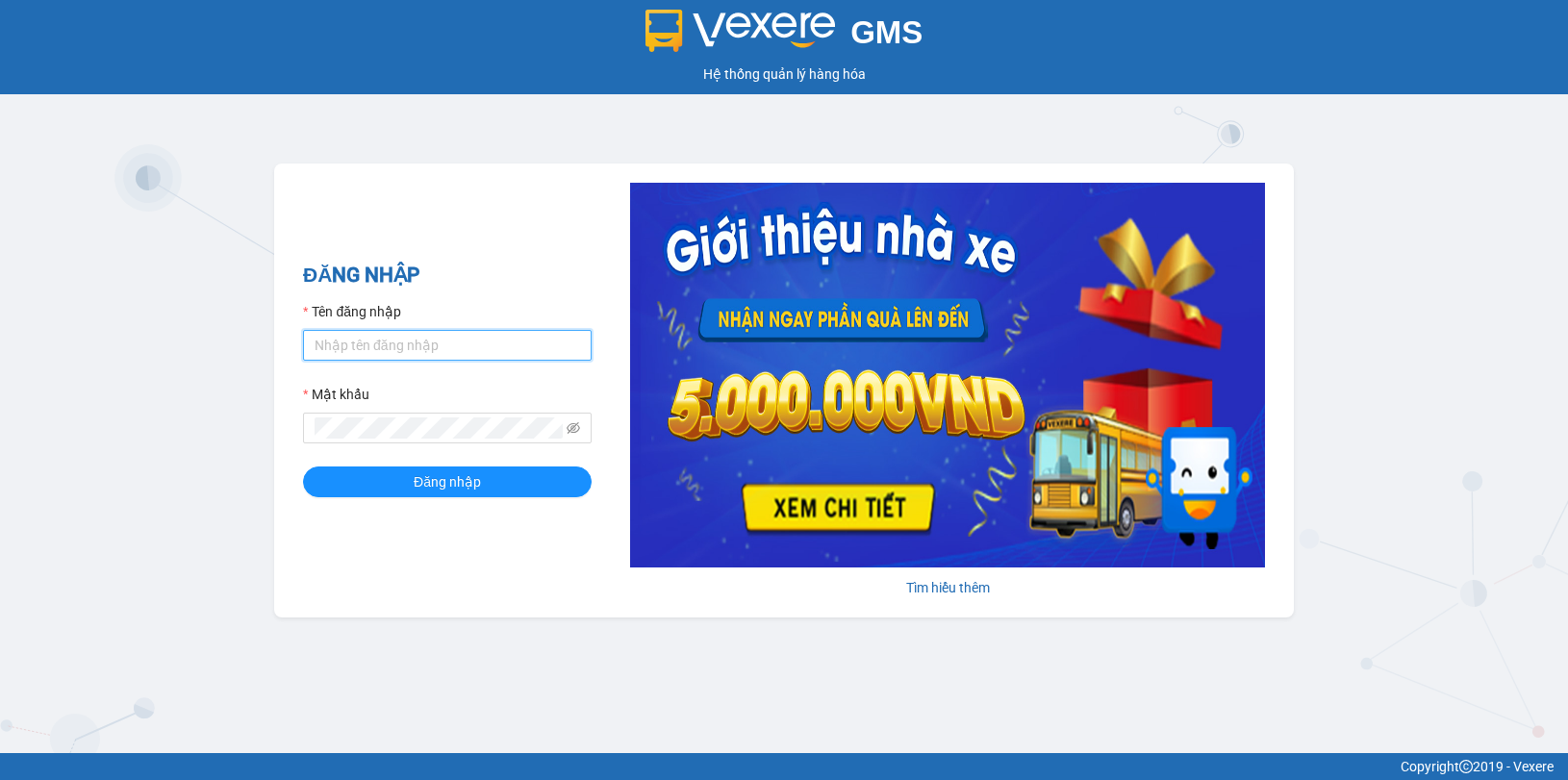
click at [473, 346] on input "Tên đăng nhập" at bounding box center [447, 345] width 288 height 31
type input "huyennthhlc.saoviet"
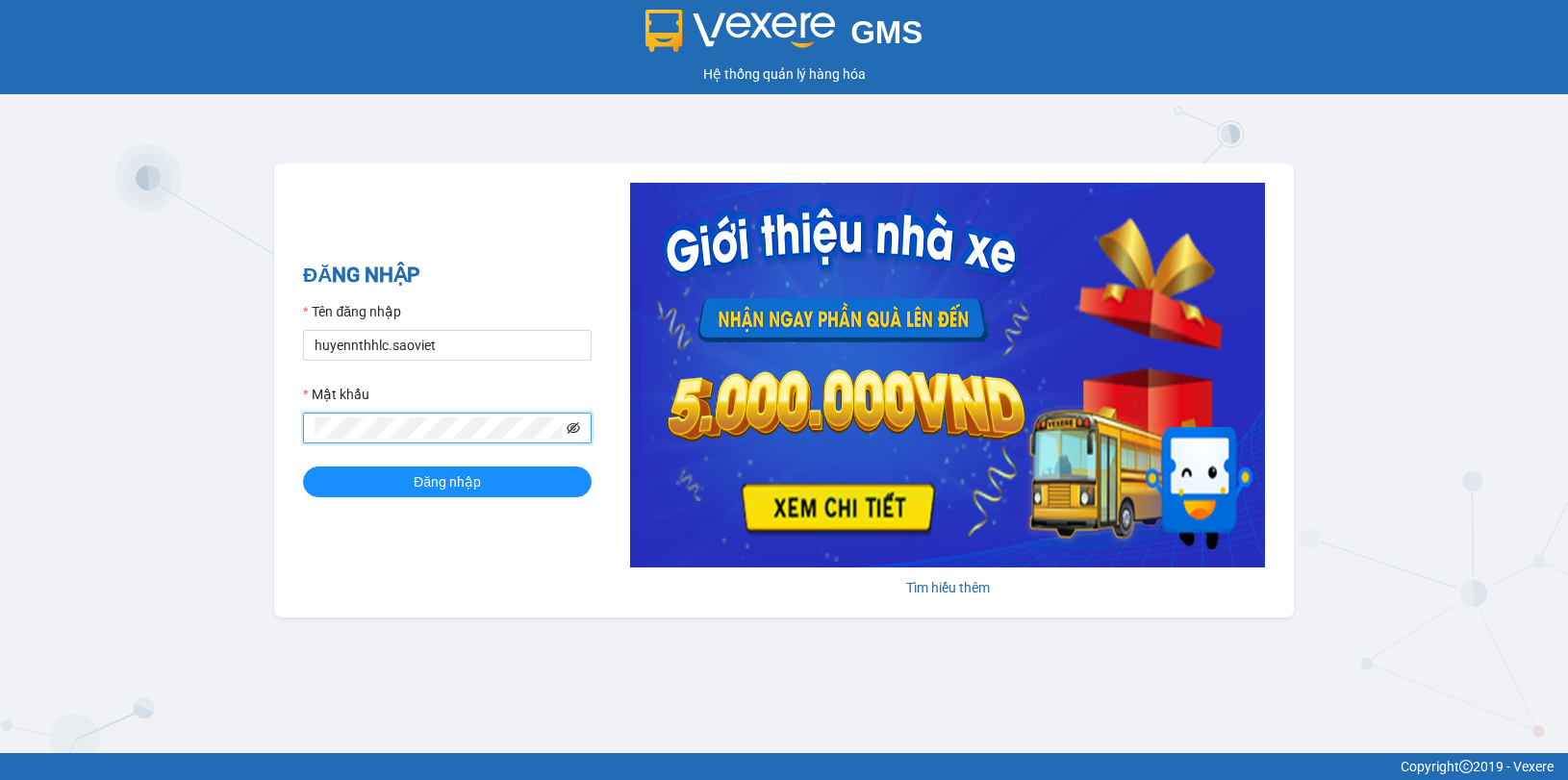
click at [573, 434] on icon "eye-invisible" at bounding box center [573, 428] width 14 height 12
click at [444, 474] on span "Đăng nhập" at bounding box center [448, 482] width 68 height 21
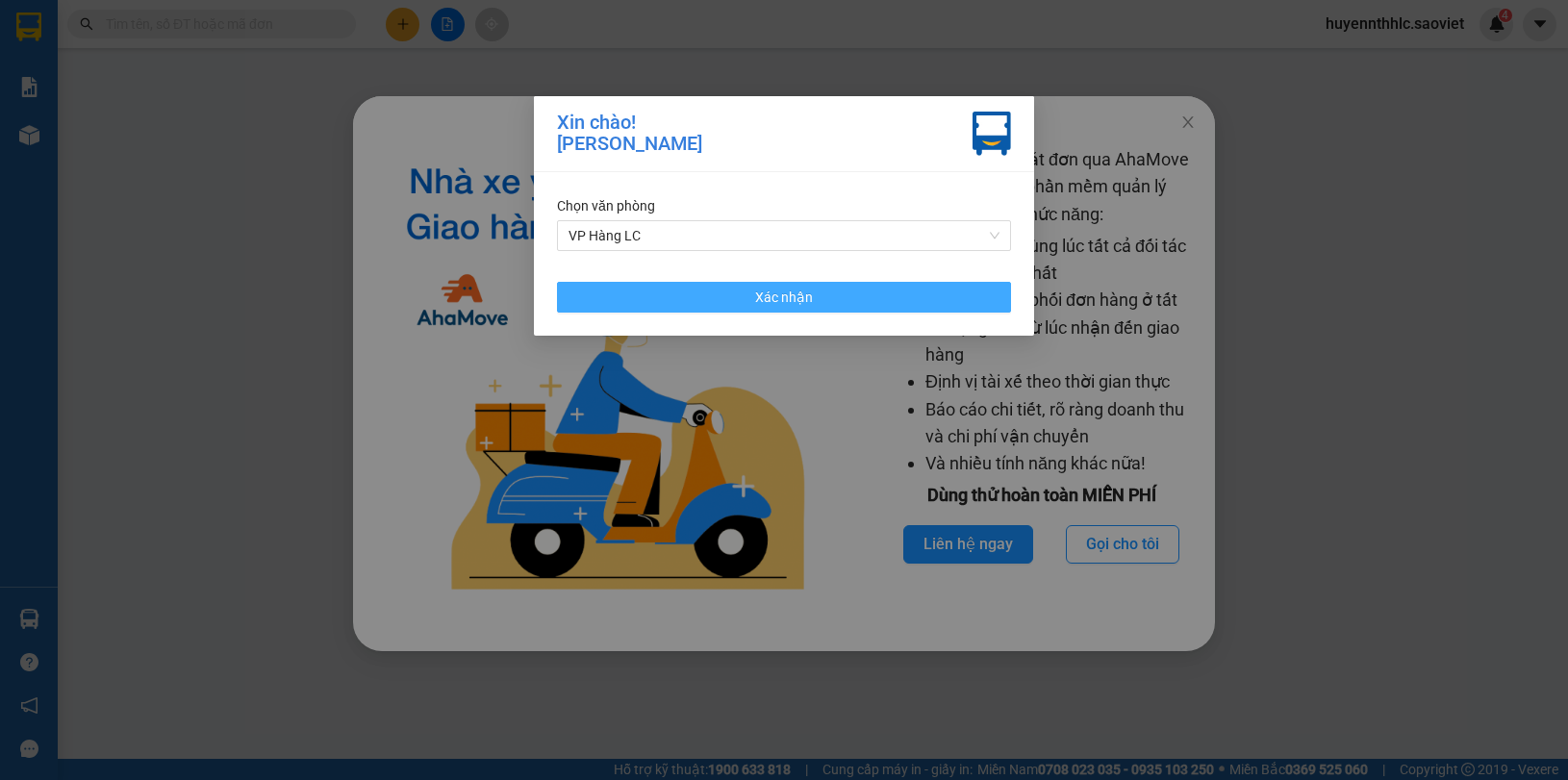
drag, startPoint x: 845, startPoint y: 294, endPoint x: 989, endPoint y: 287, distance: 144.2
click at [847, 295] on button "Xác nhận" at bounding box center [784, 298] width 454 height 31
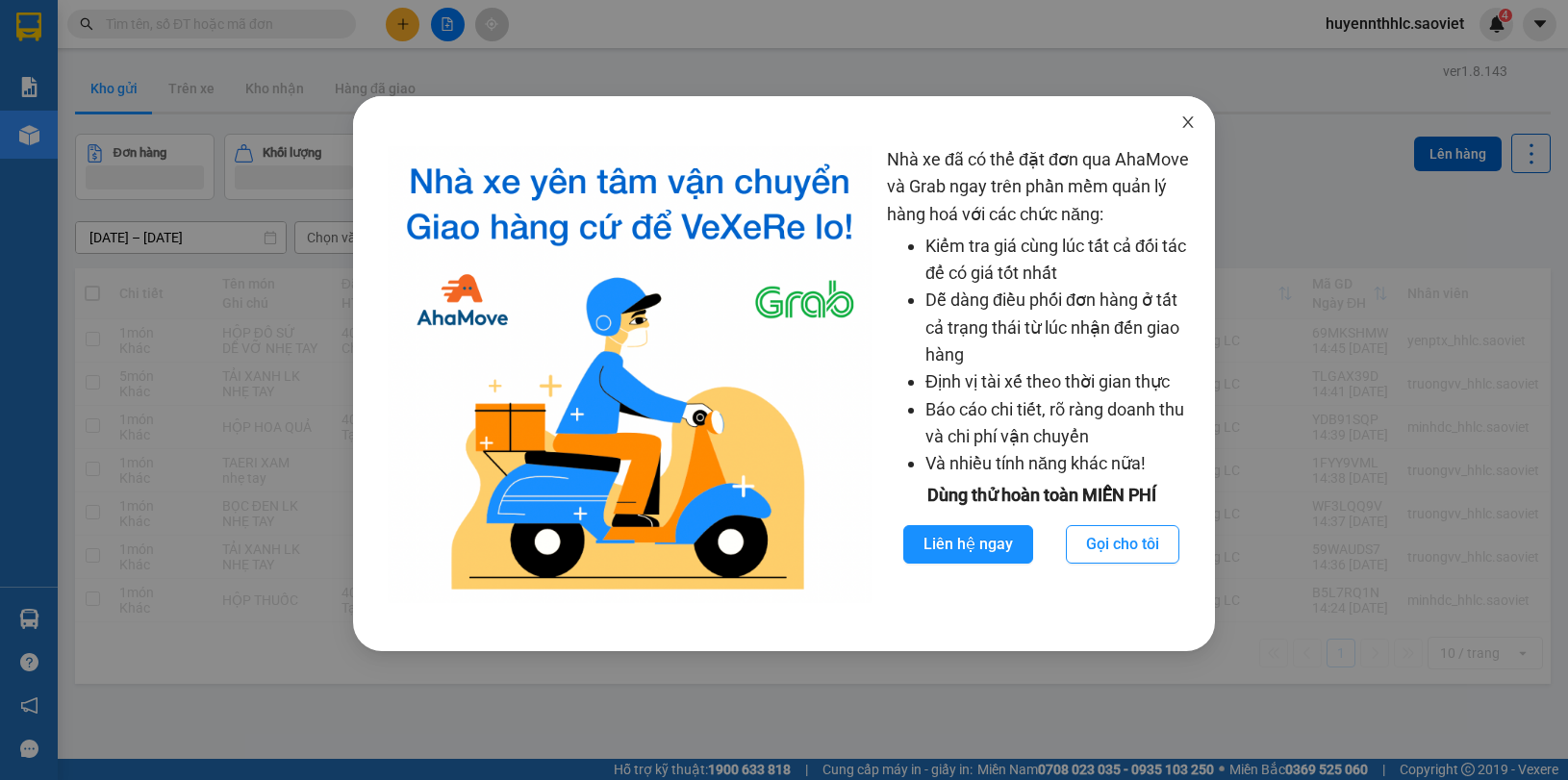
click at [1191, 121] on icon "close" at bounding box center [1188, 122] width 15 height 15
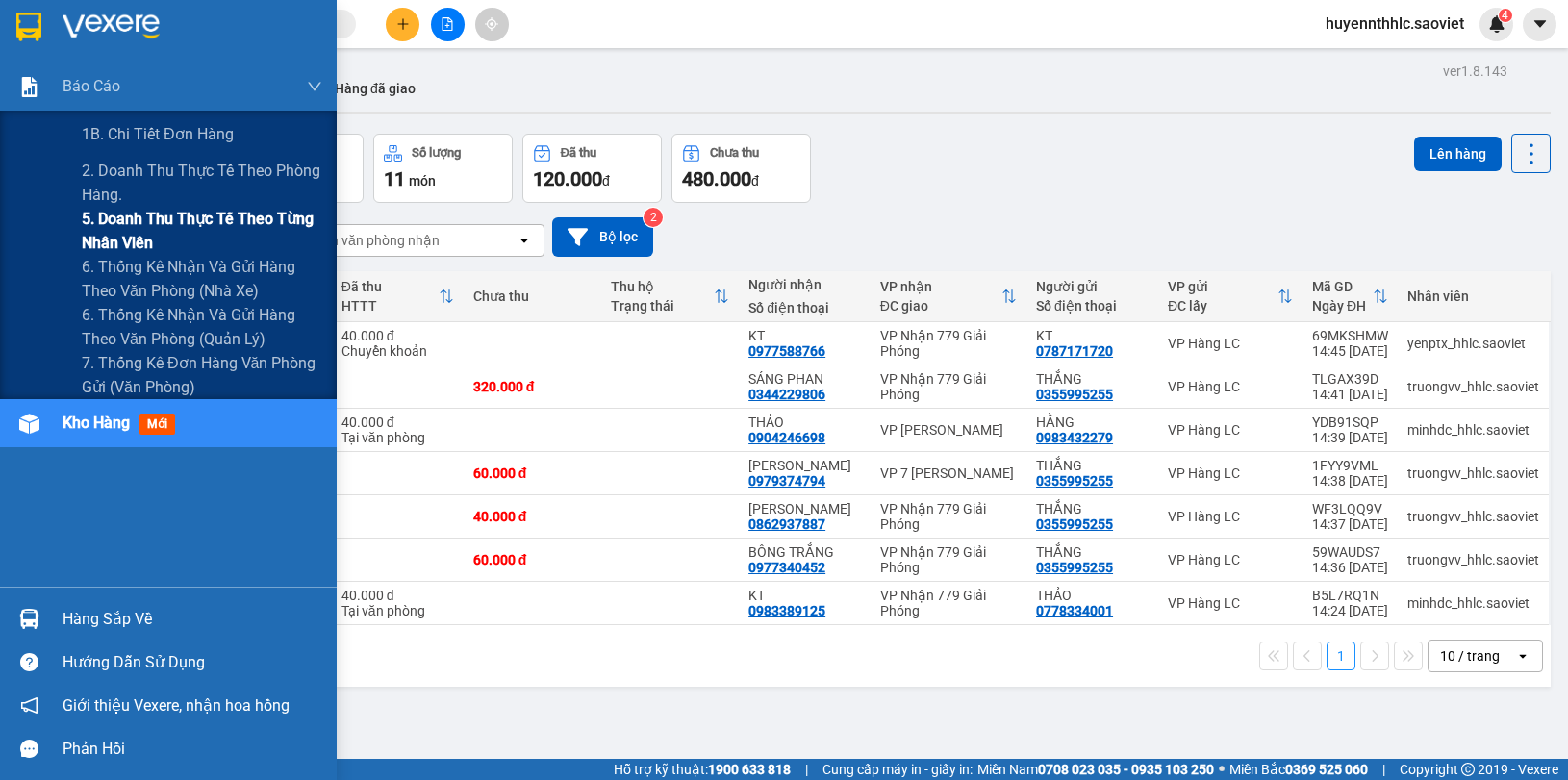
click at [107, 222] on span "5. Doanh thu thực tế theo từng nhân viên" at bounding box center [202, 231] width 241 height 48
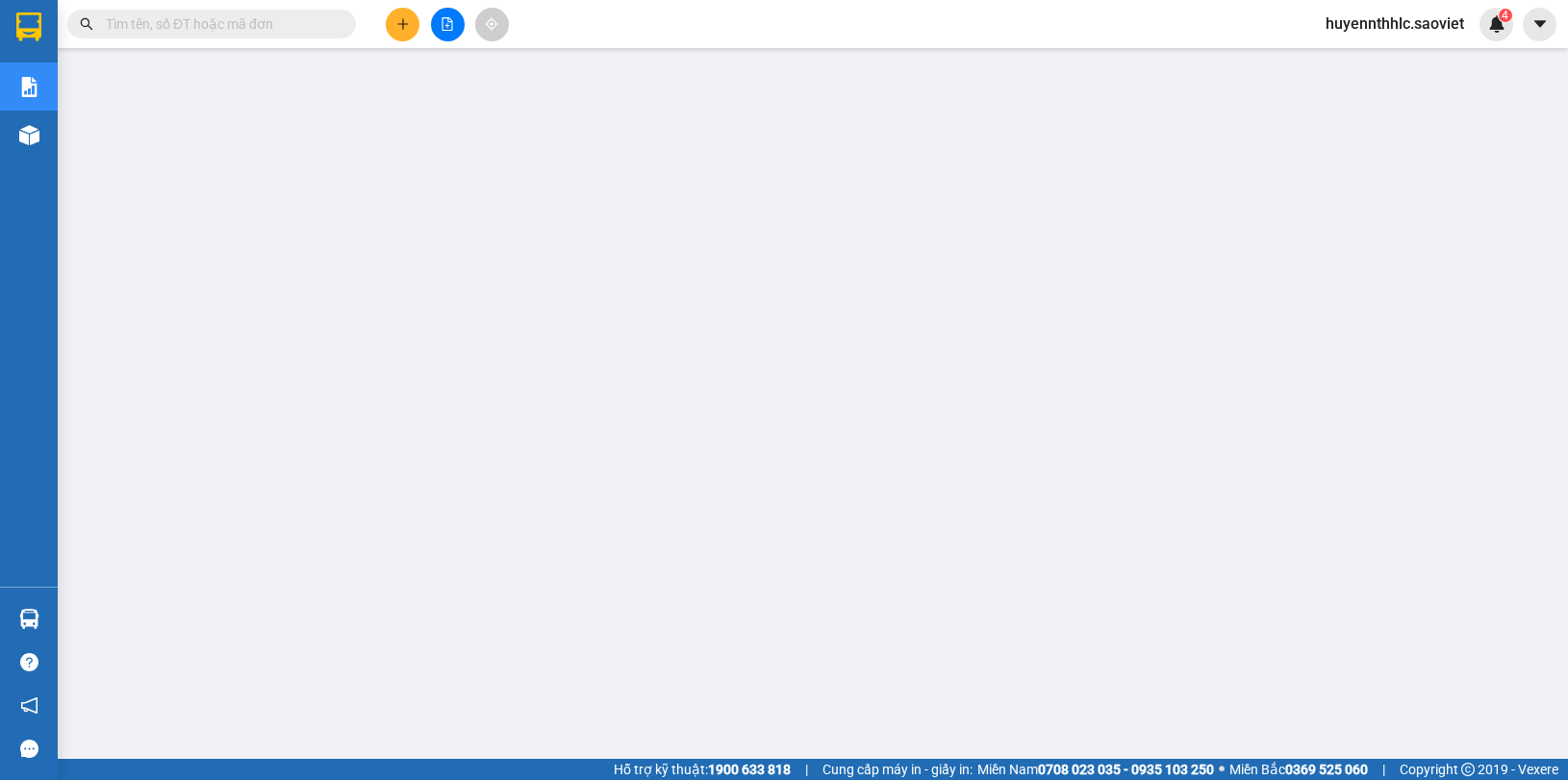
click at [229, 20] on input "text" at bounding box center [218, 24] width 227 height 21
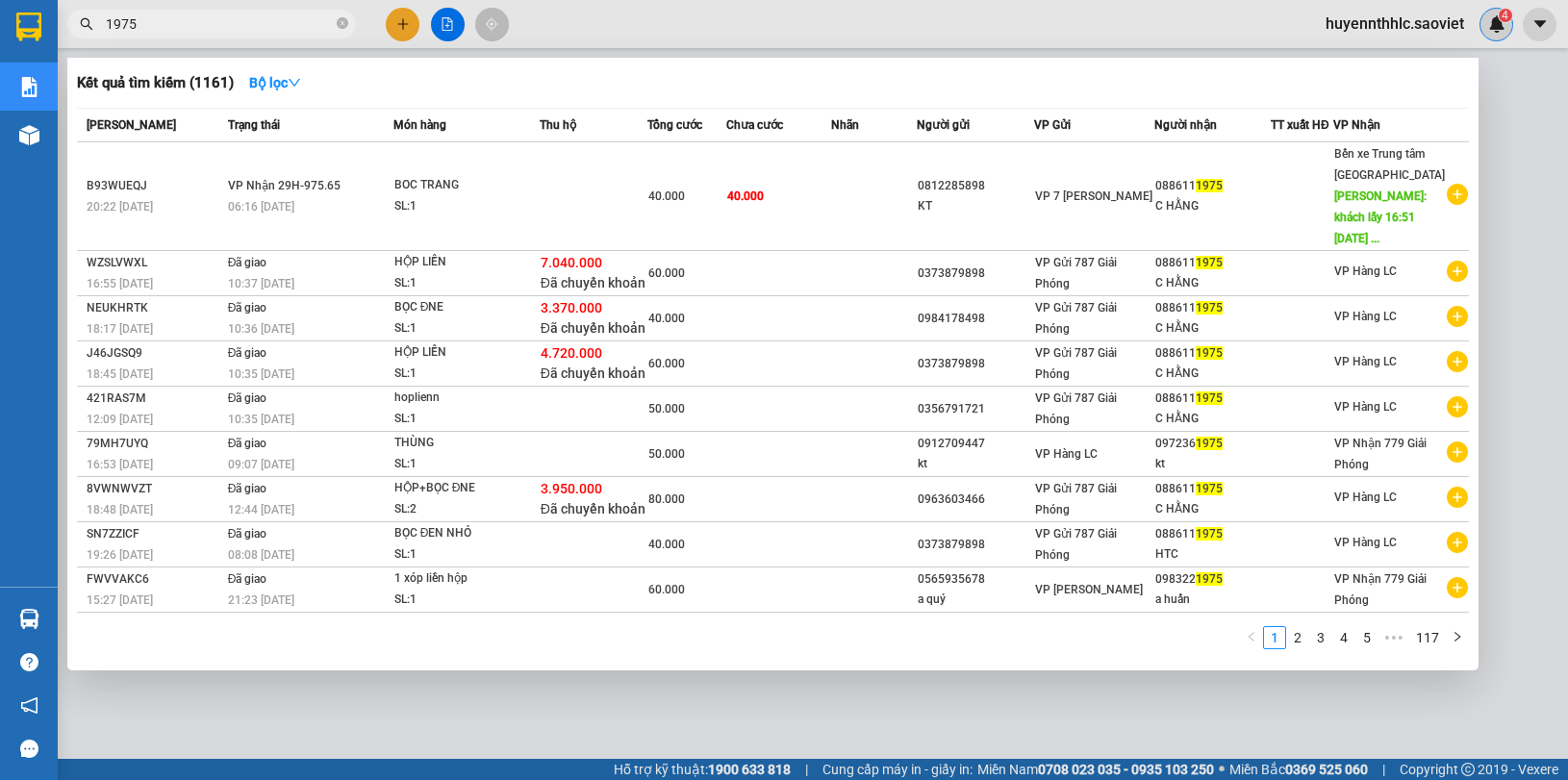
click at [1496, 17] on div at bounding box center [784, 390] width 1568 height 780
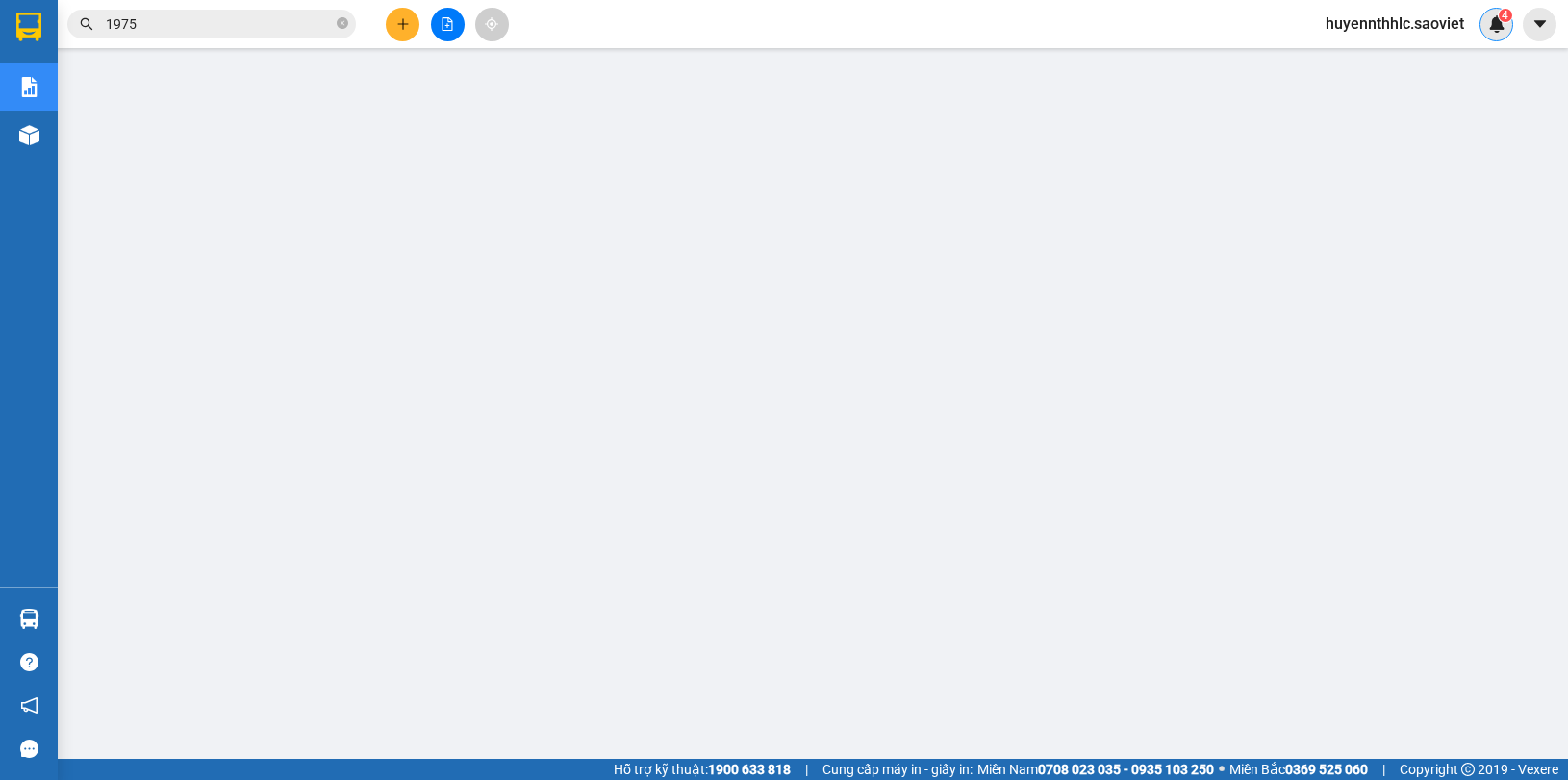
click at [1496, 31] on img at bounding box center [1496, 24] width 17 height 17
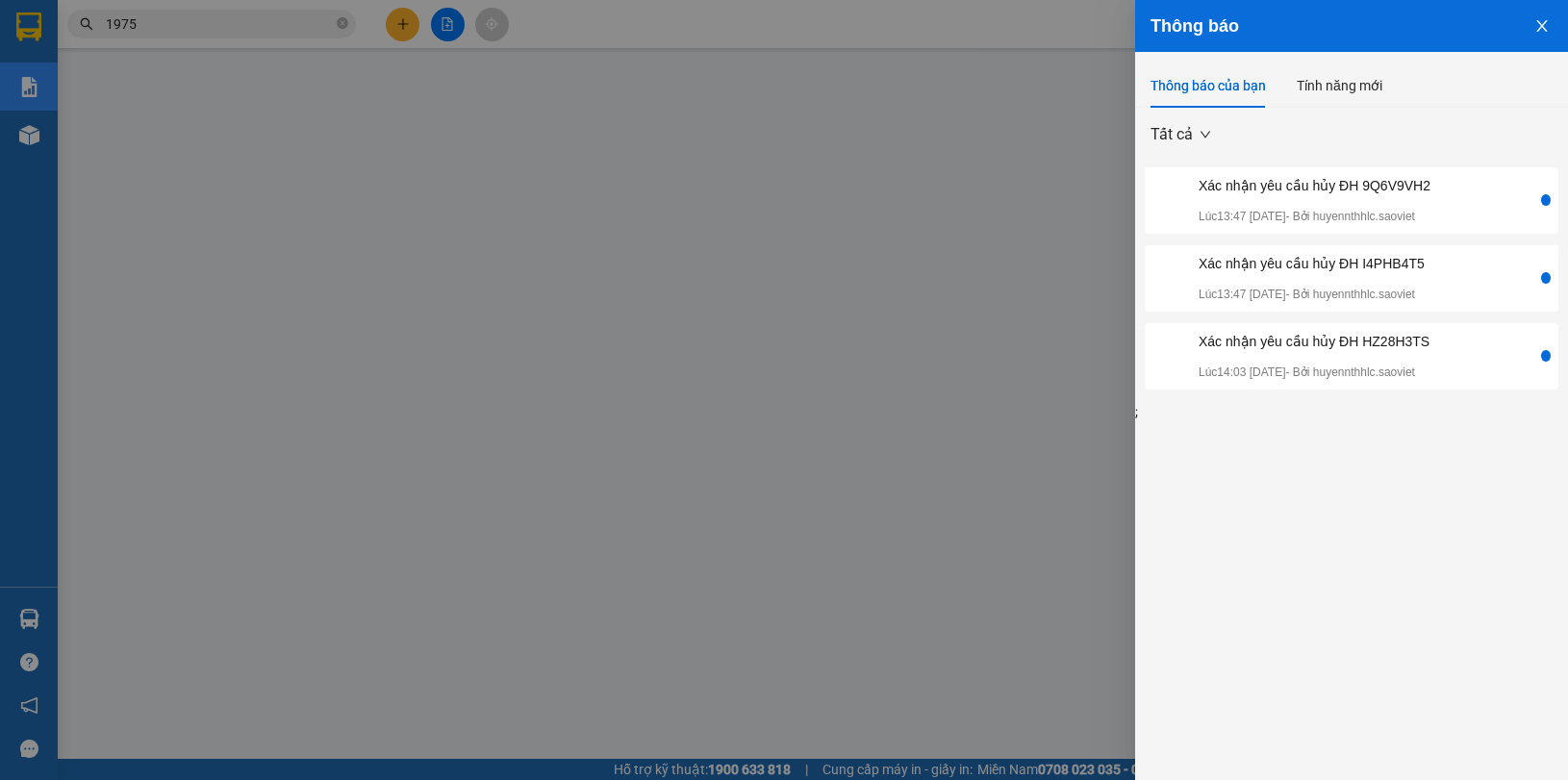
click at [1550, 26] on button "Close" at bounding box center [1542, 24] width 52 height 49
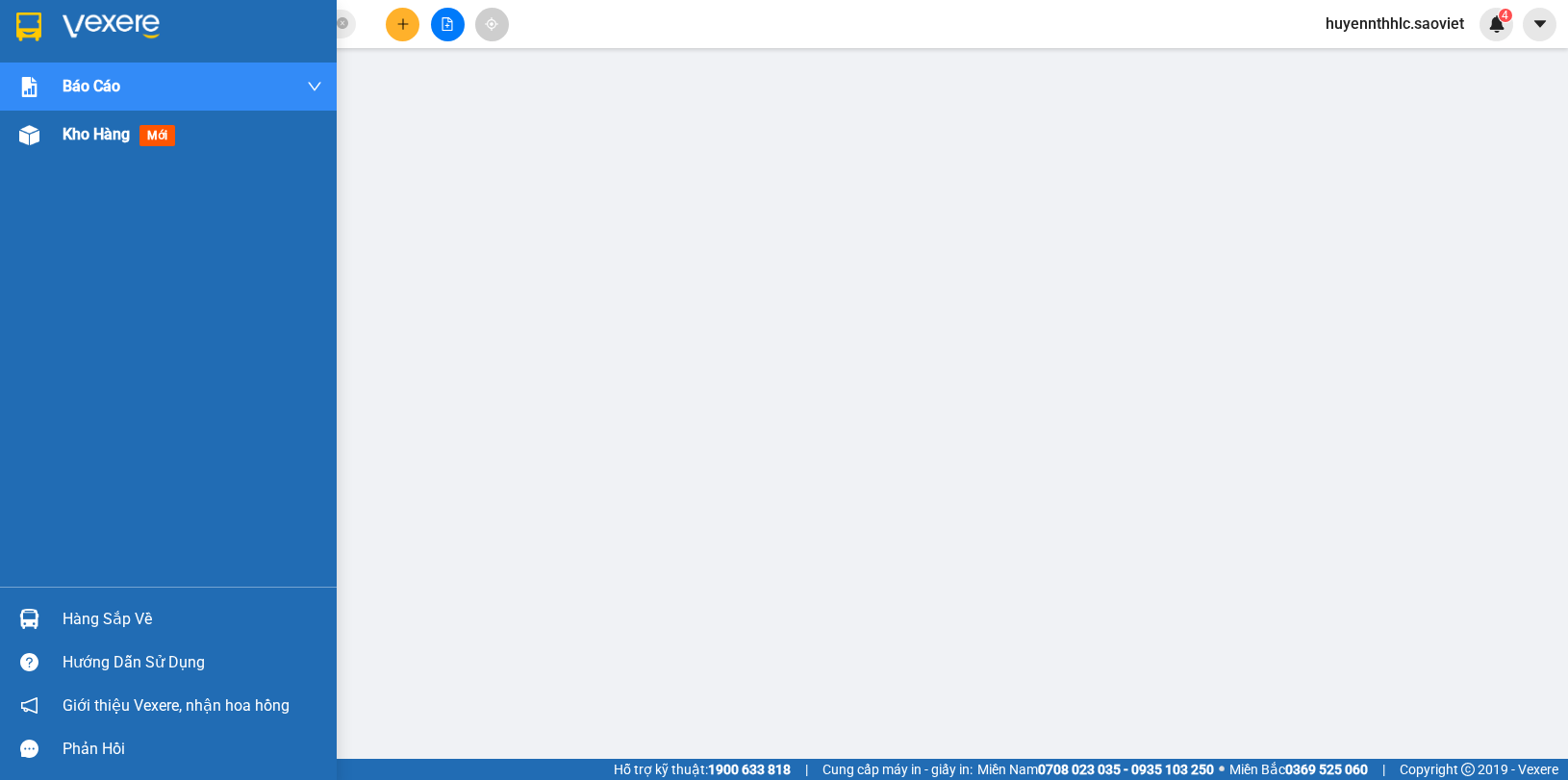
click at [126, 142] on span "Kho hàng" at bounding box center [97, 133] width 68 height 18
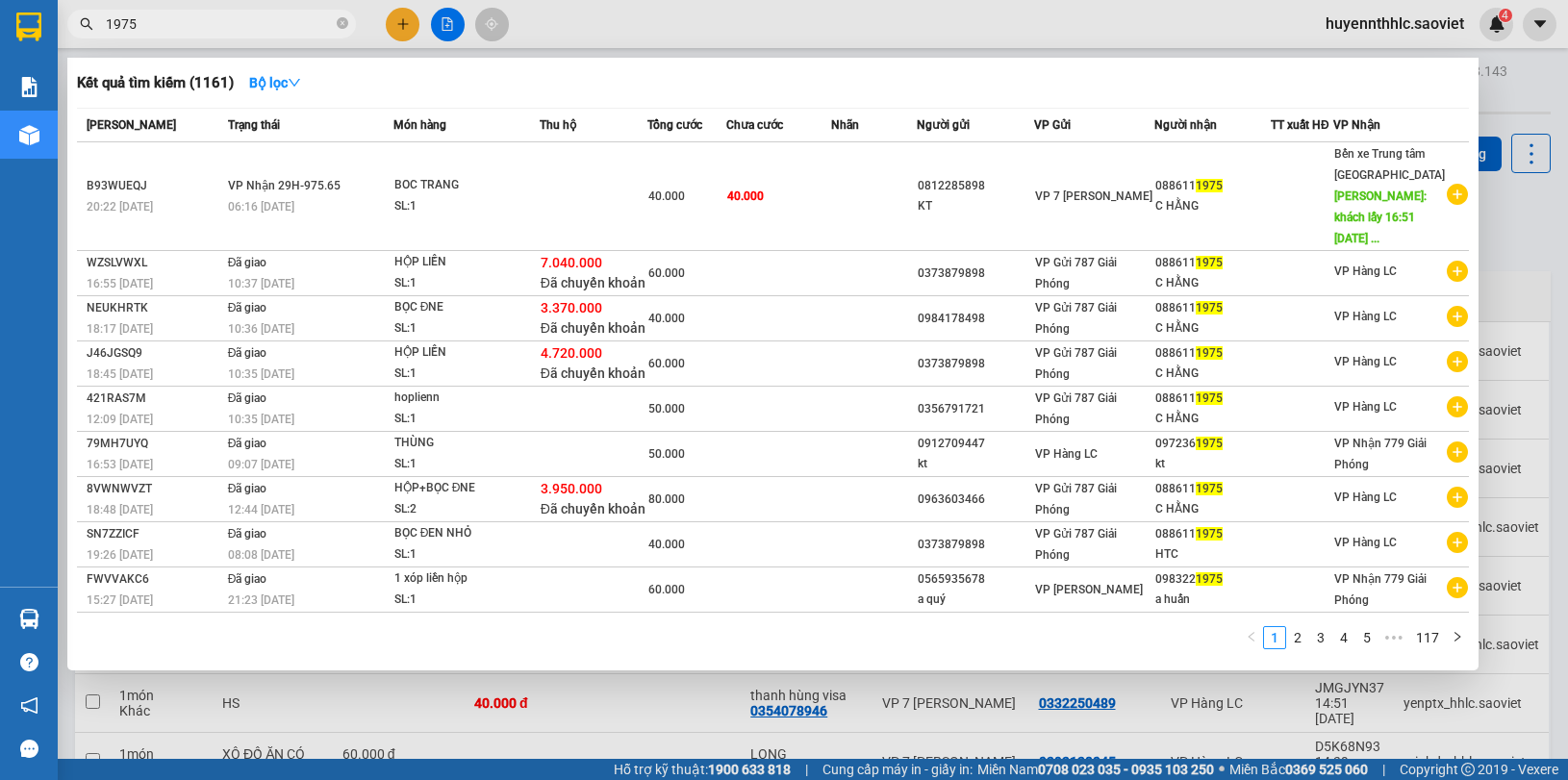
click at [260, 29] on input "1975" at bounding box center [218, 24] width 227 height 21
type input "1"
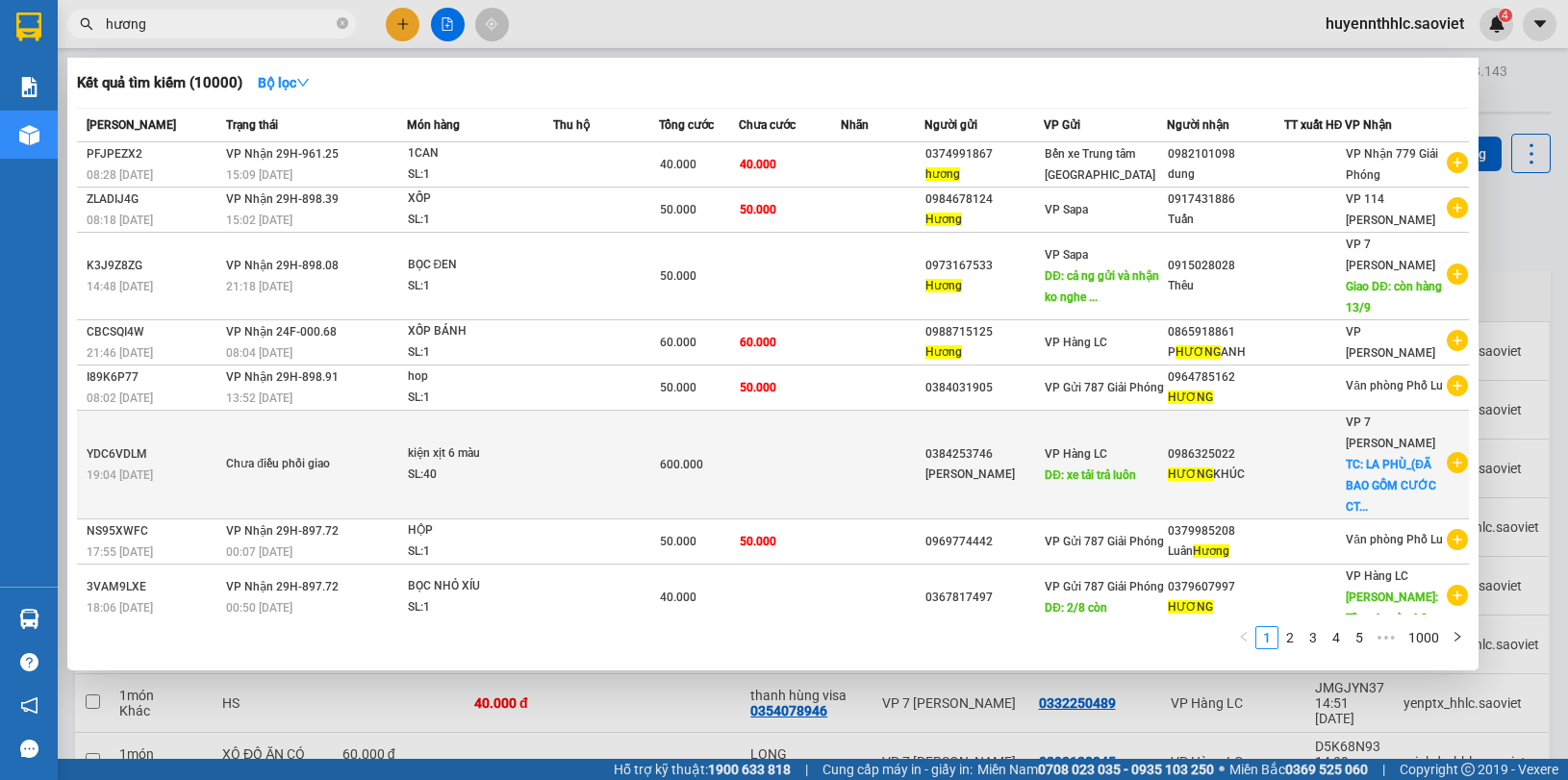
scroll to position [130, 0]
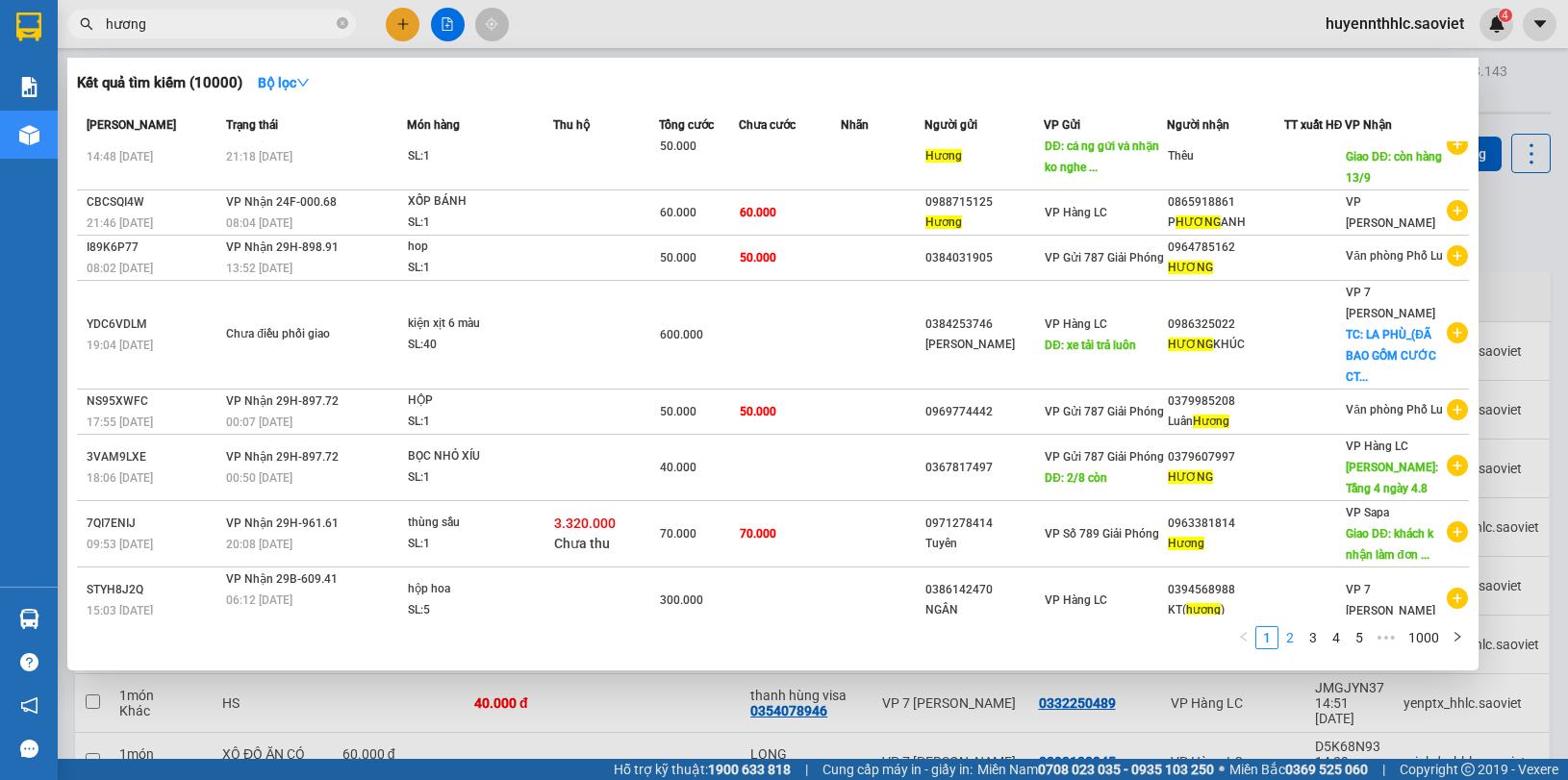
type input "hương"
drag, startPoint x: 1296, startPoint y: 647, endPoint x: 1287, endPoint y: 655, distance: 12.0
click at [1296, 646] on link "2" at bounding box center [1290, 638] width 21 height 21
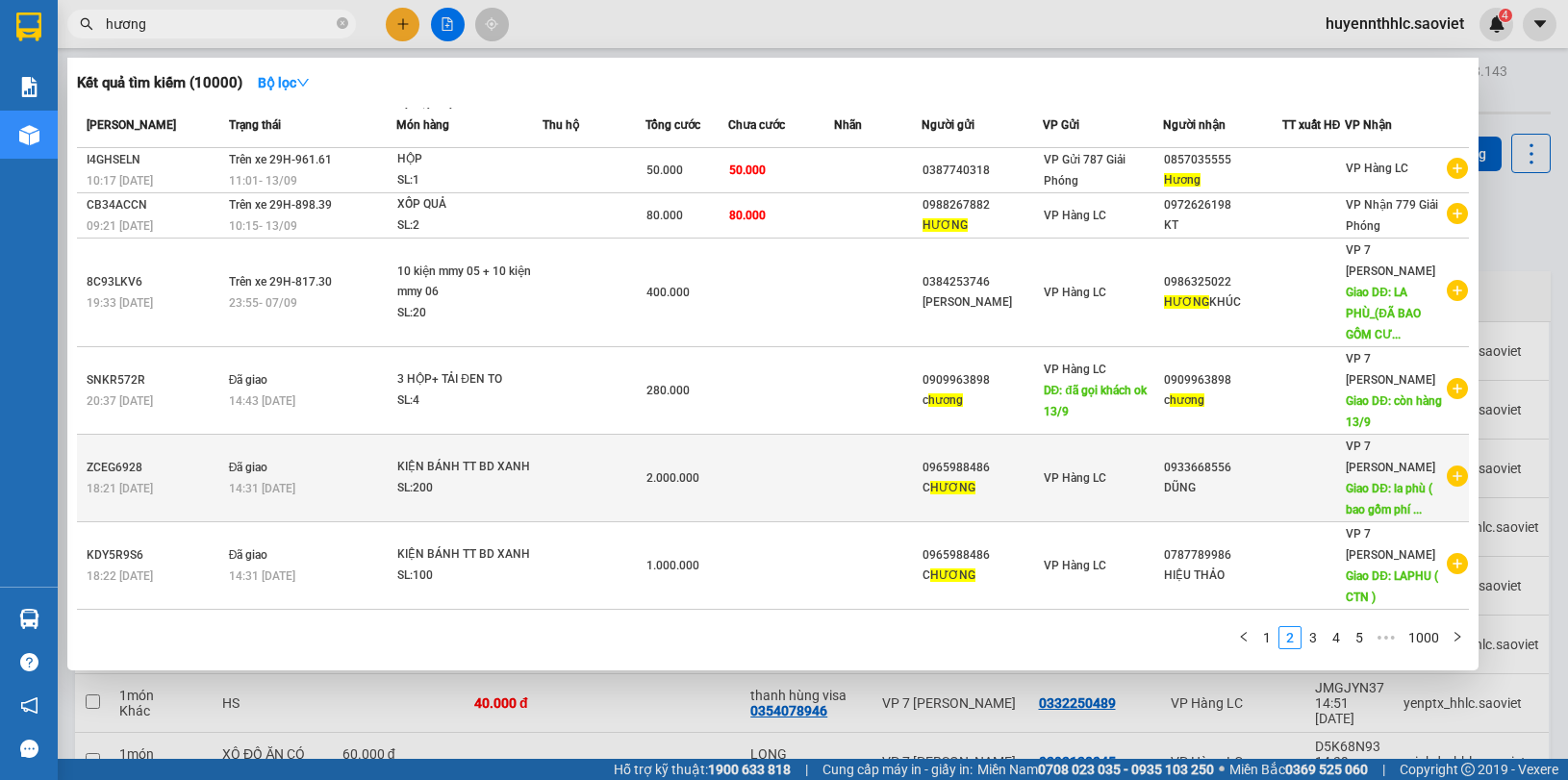
click at [991, 478] on div "C HƯƠNG" at bounding box center [981, 488] width 118 height 20
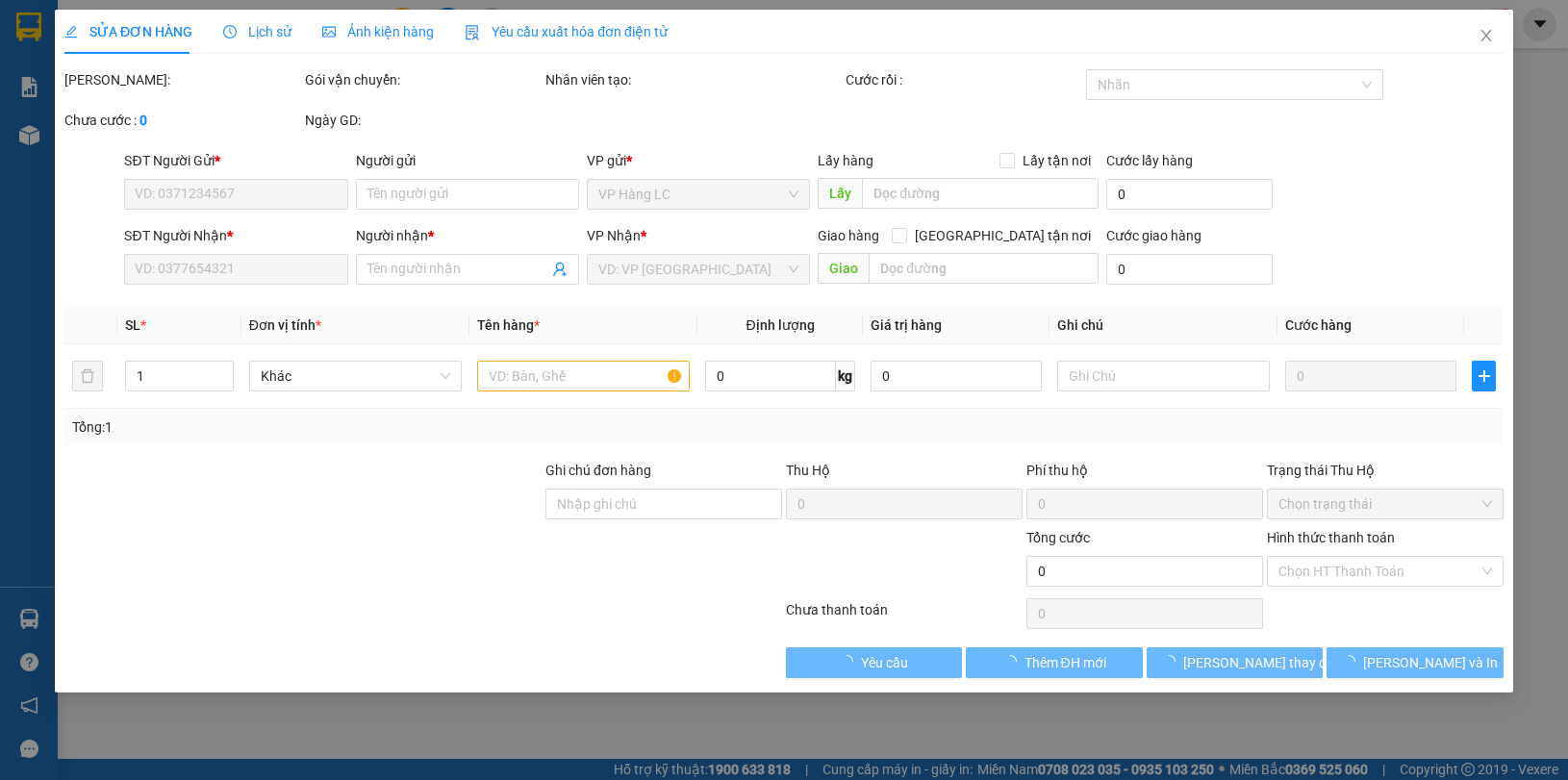
type input "0965988486"
type input "C HƯƠNG"
type input "0933668556"
type input "DŨNG"
type input "la phù ( bao gồm phí ctn)"
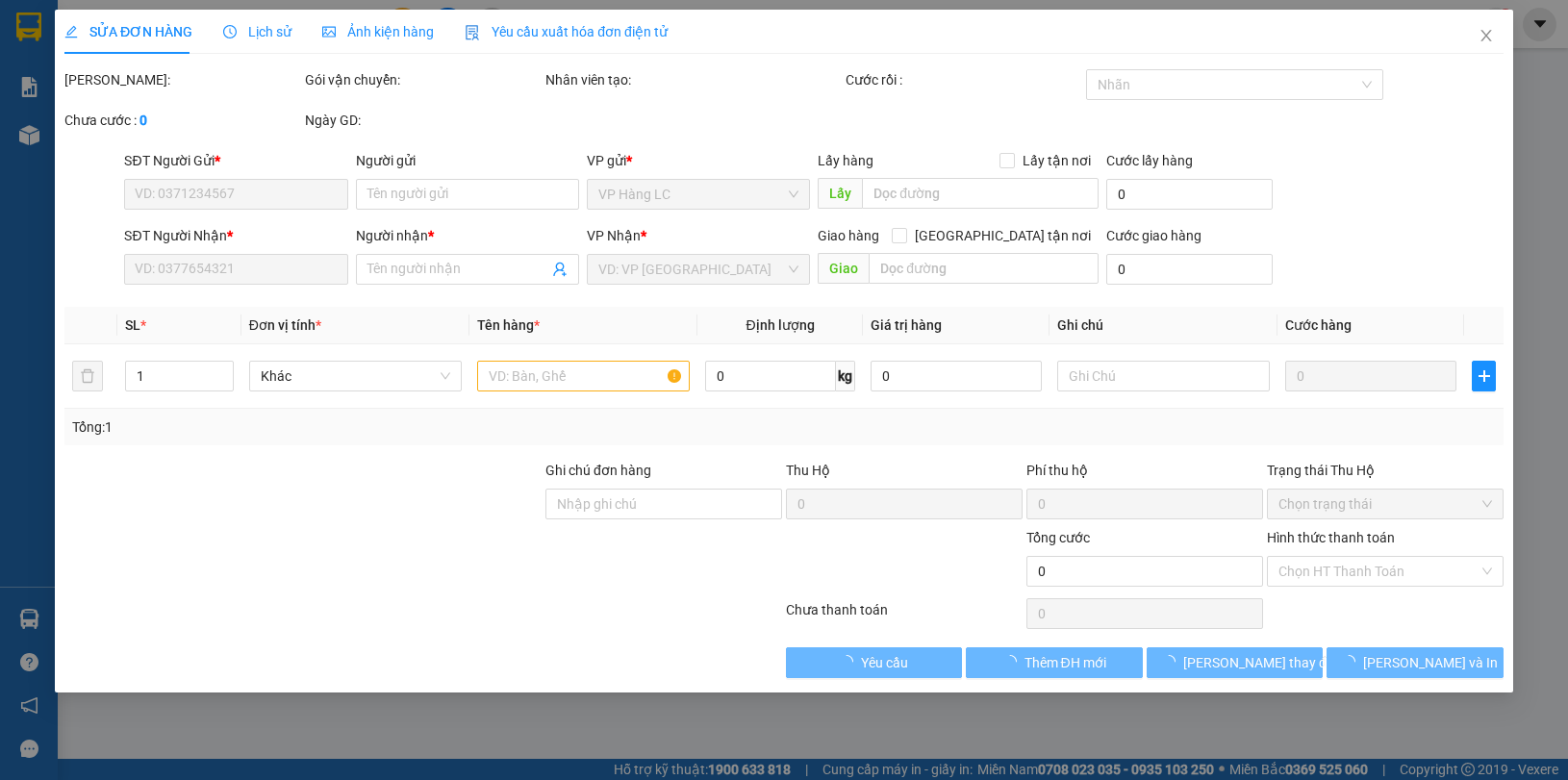
type input "500.000"
type input "2.000.000"
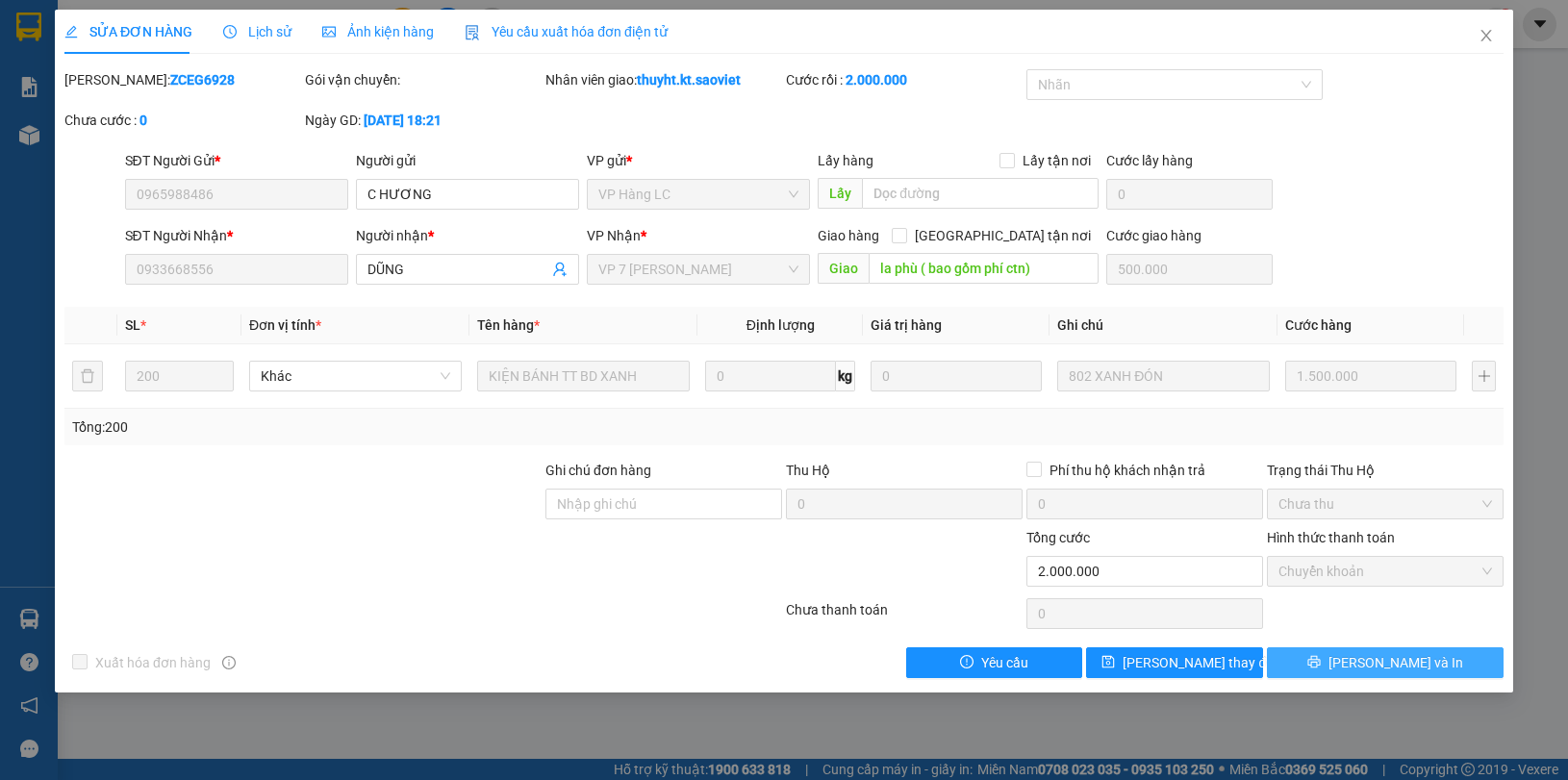
click at [1386, 665] on span "[PERSON_NAME] và In" at bounding box center [1395, 663] width 134 height 21
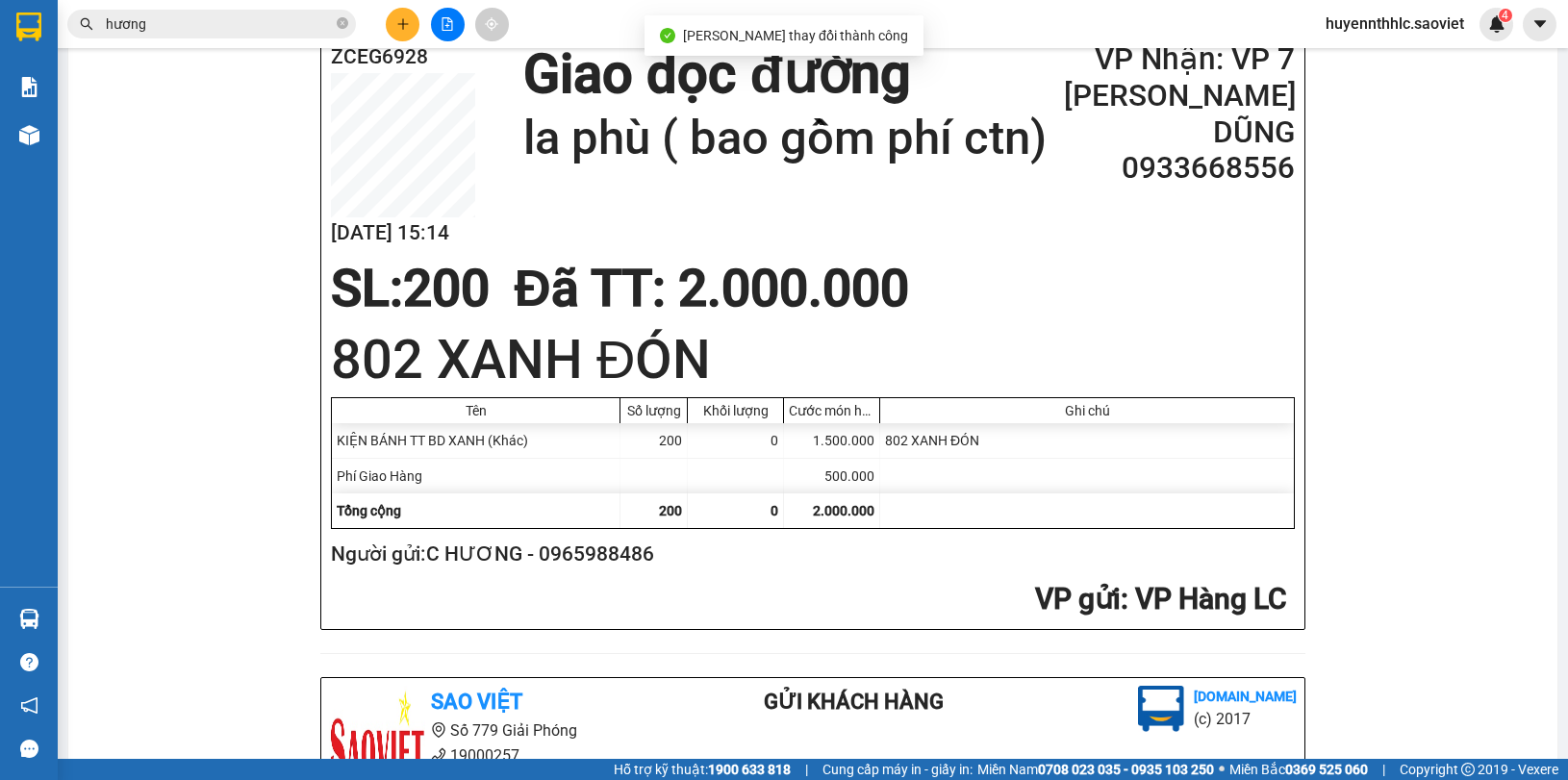
scroll to position [241, 0]
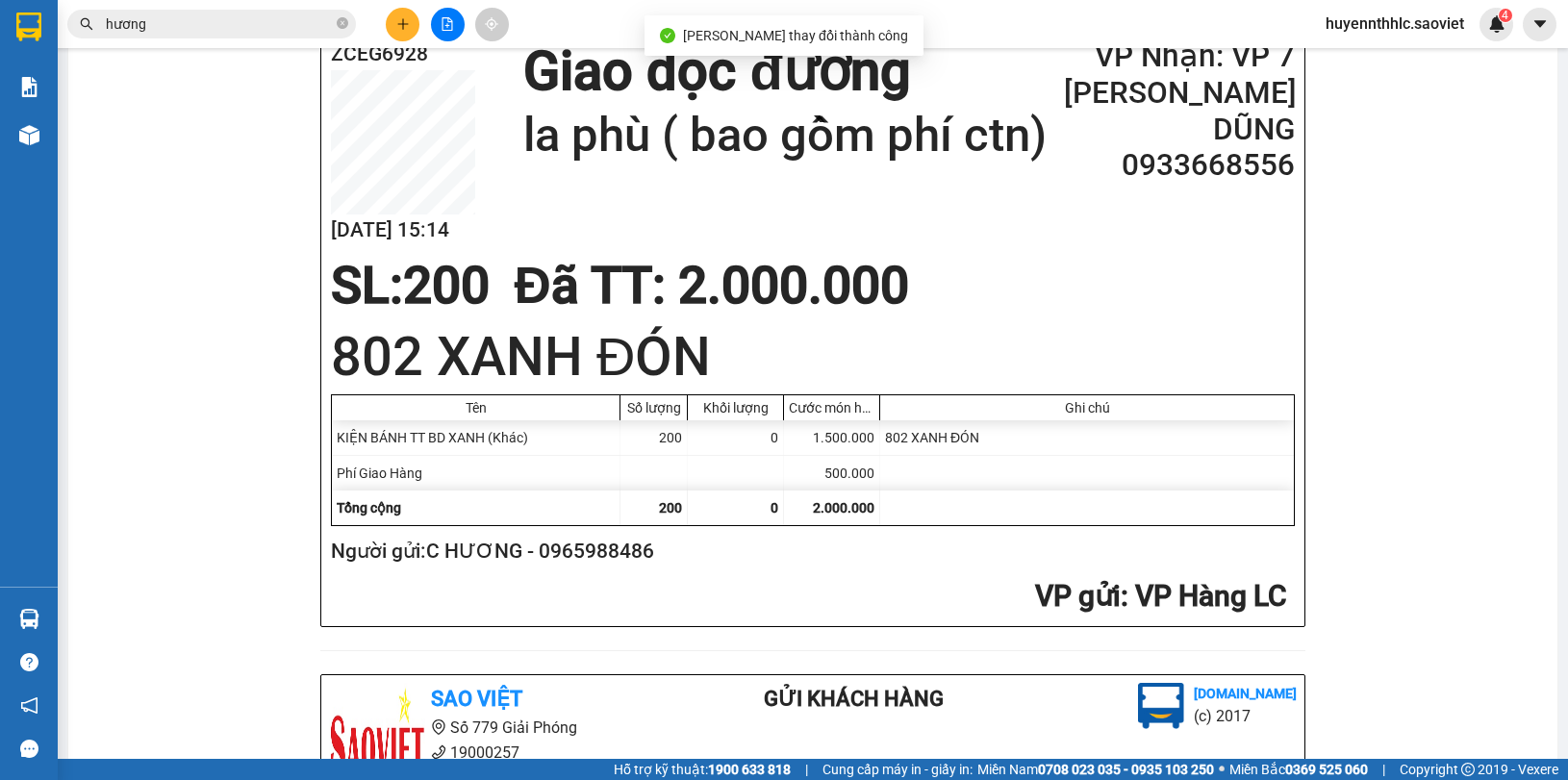
click at [621, 567] on h2 "Người gửi: C HƯƠNG - 0965988486" at bounding box center [808, 551] width 956 height 32
copy h2 "0965988486"
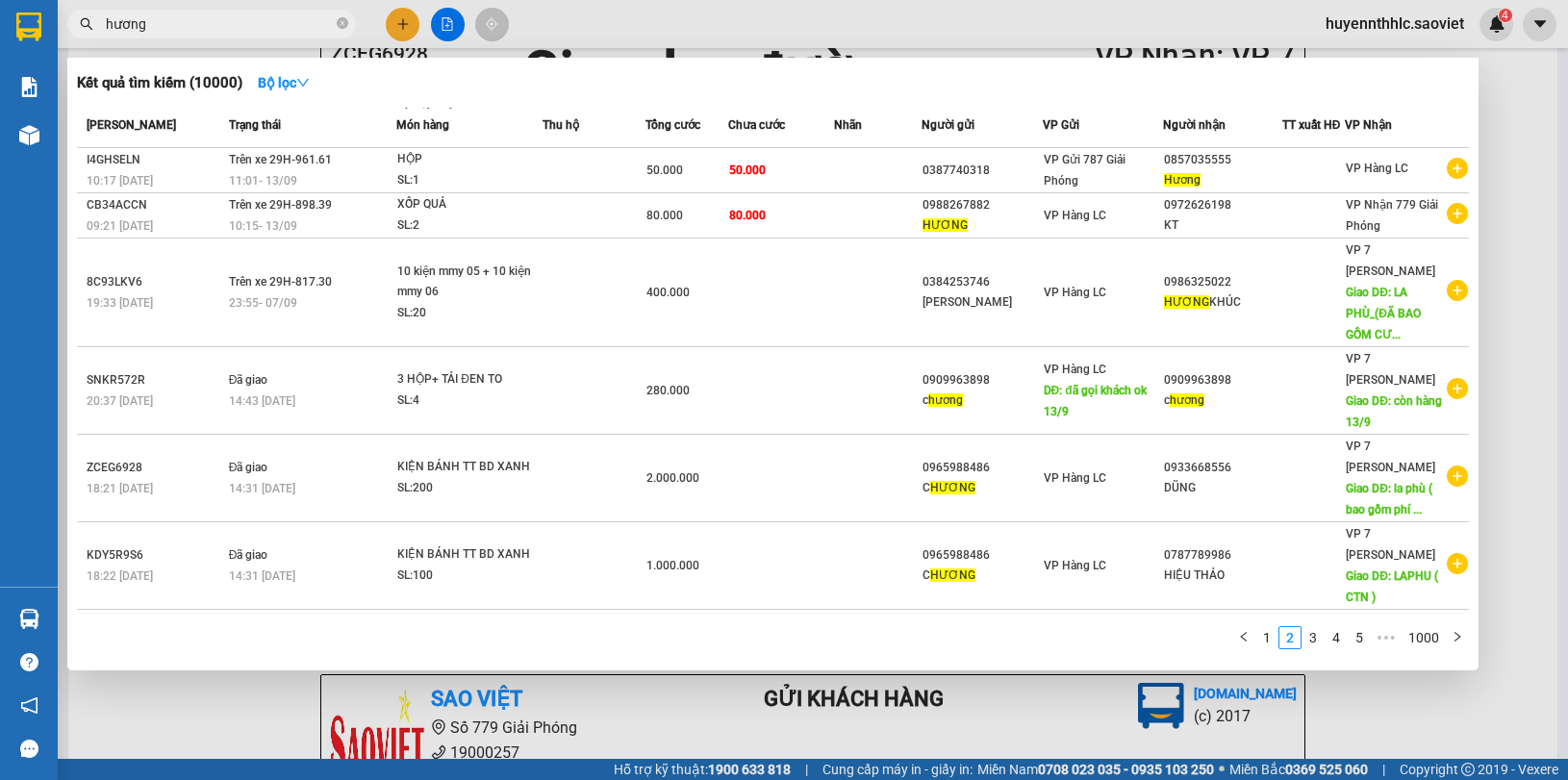
drag, startPoint x: 164, startPoint y: 25, endPoint x: 29, endPoint y: 39, distance: 135.7
click at [39, 27] on section "Kết quả tìm kiếm ( 10000 ) Bộ lọc Mã ĐH Trạng thái Món hàng Thu hộ Tổng cước Ch…" at bounding box center [784, 390] width 1568 height 780
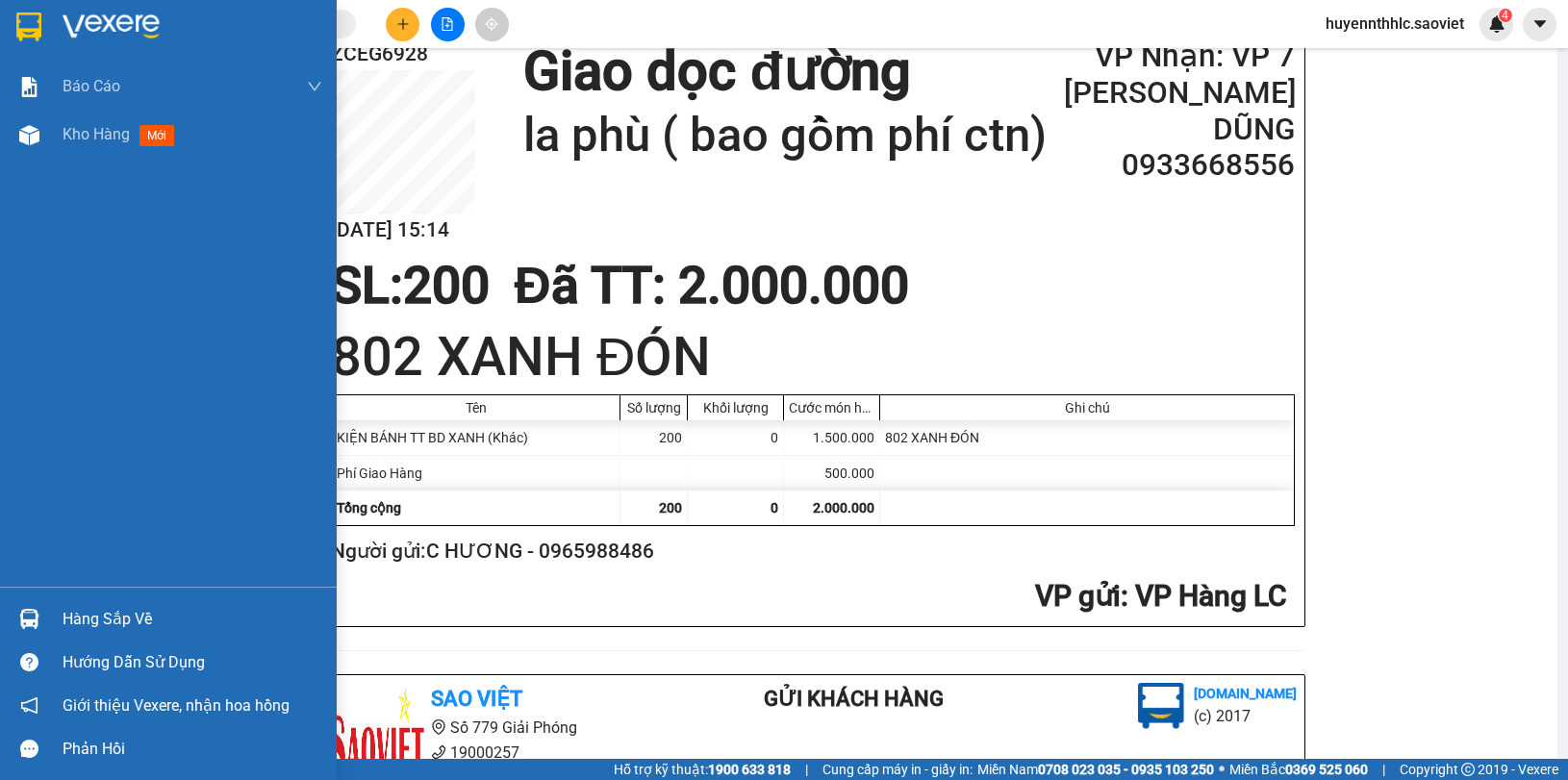
paste input "0965988486"
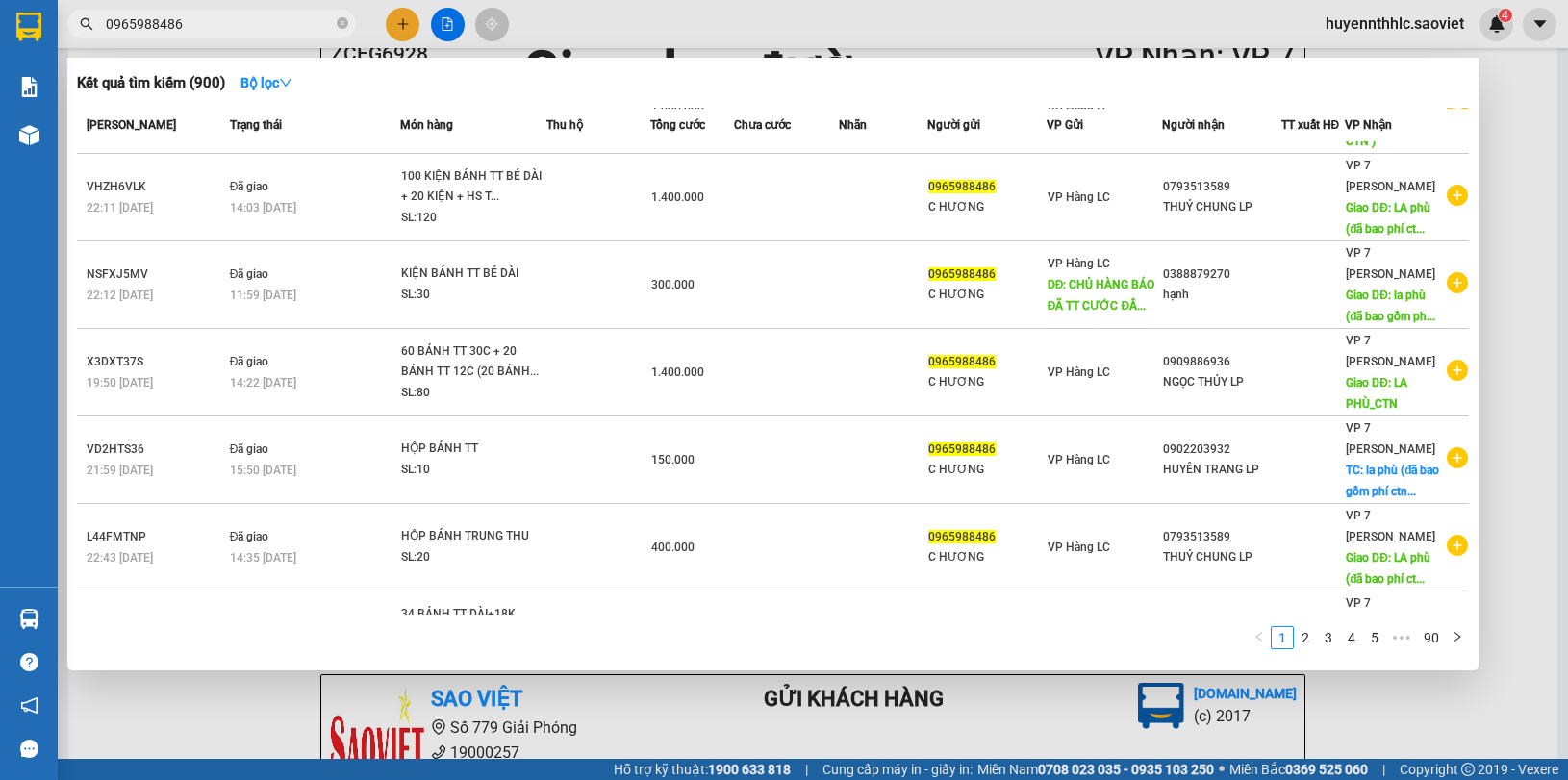
scroll to position [387, 0]
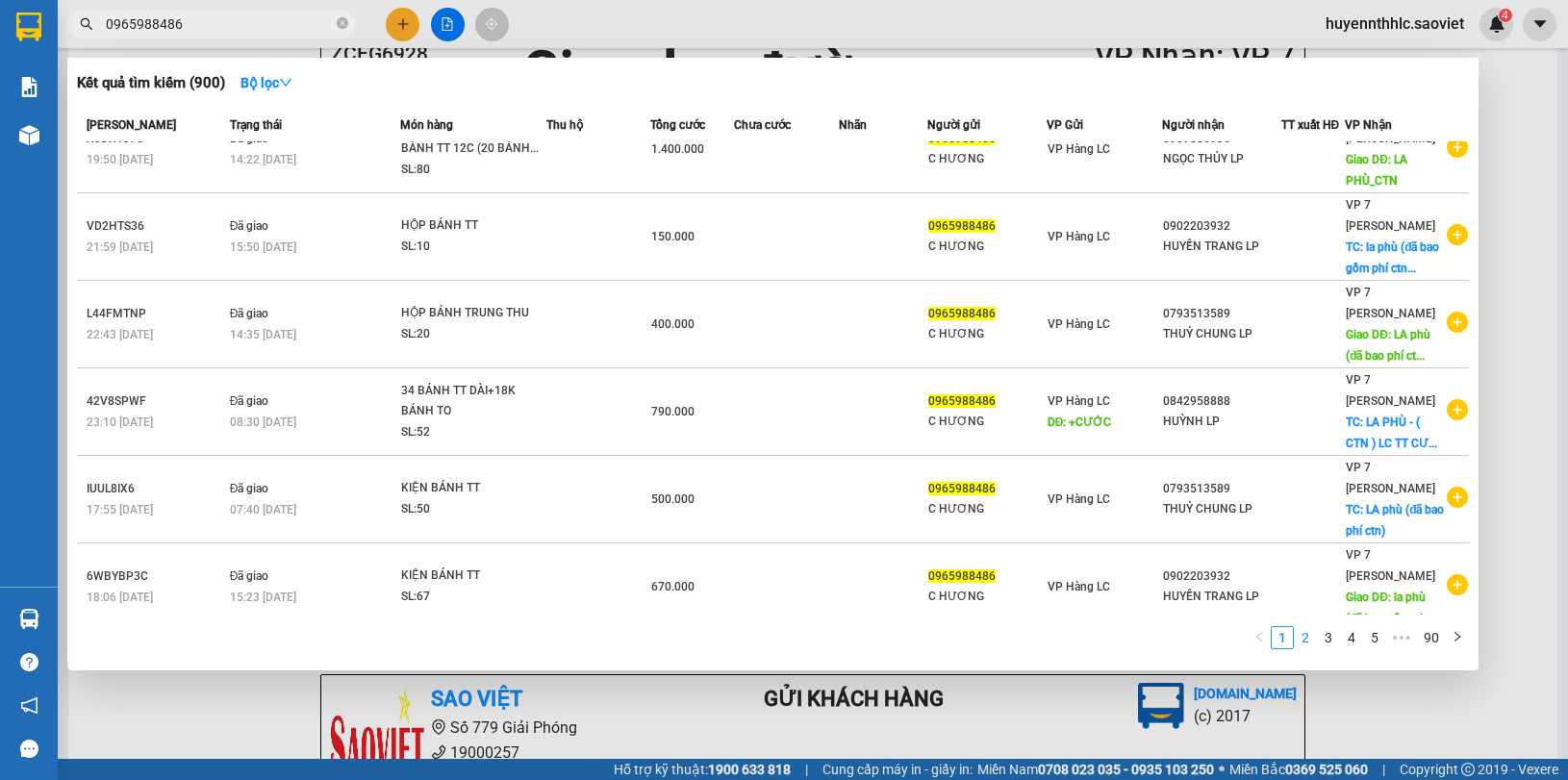
type input "0965988486"
click at [1304, 641] on link "2" at bounding box center [1305, 638] width 21 height 21
click at [1332, 637] on link "3" at bounding box center [1328, 638] width 21 height 21
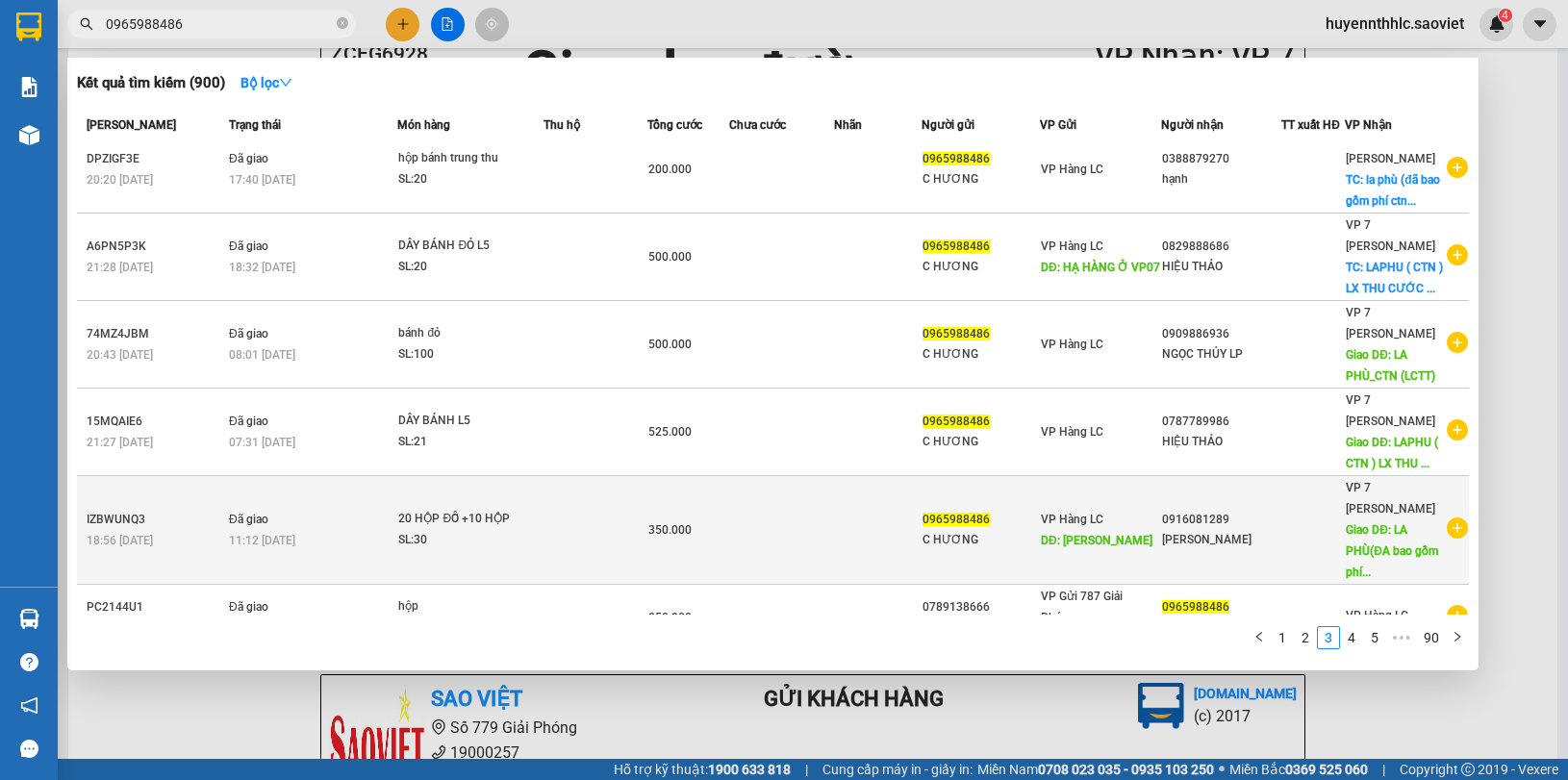
scroll to position [0, 0]
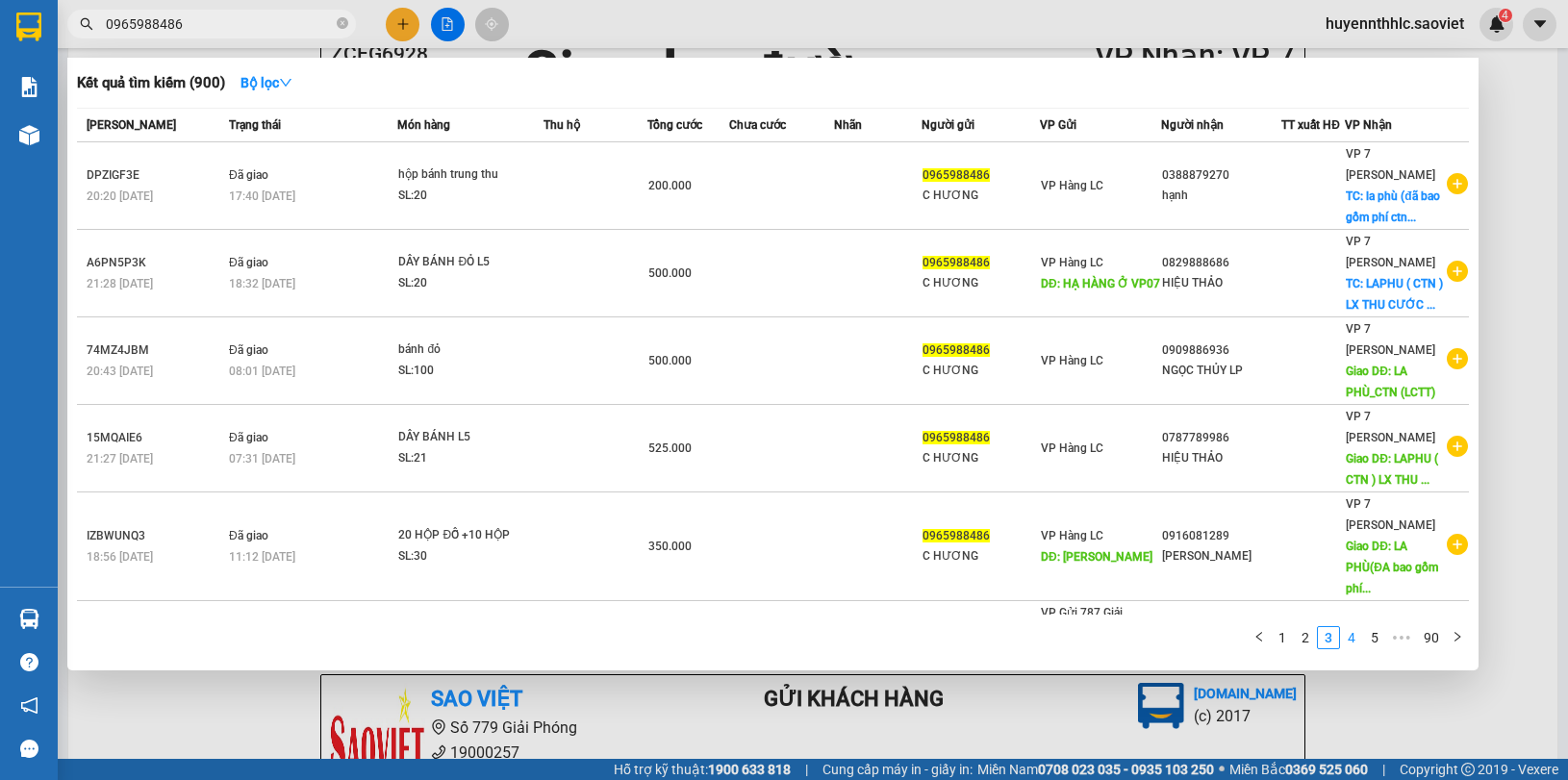
click at [1348, 632] on link "4" at bounding box center [1351, 638] width 21 height 21
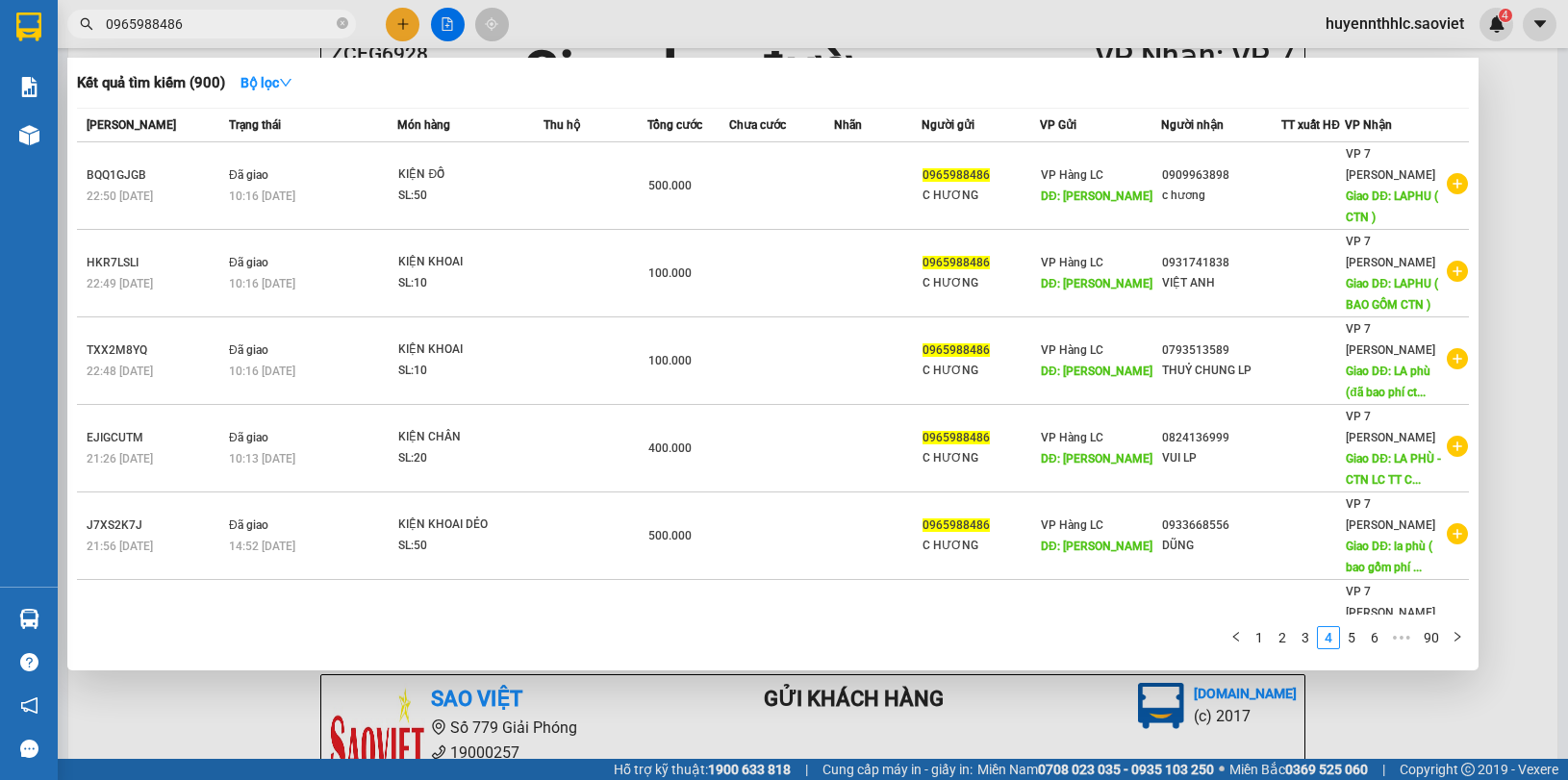
click at [1529, 362] on div at bounding box center [784, 390] width 1568 height 780
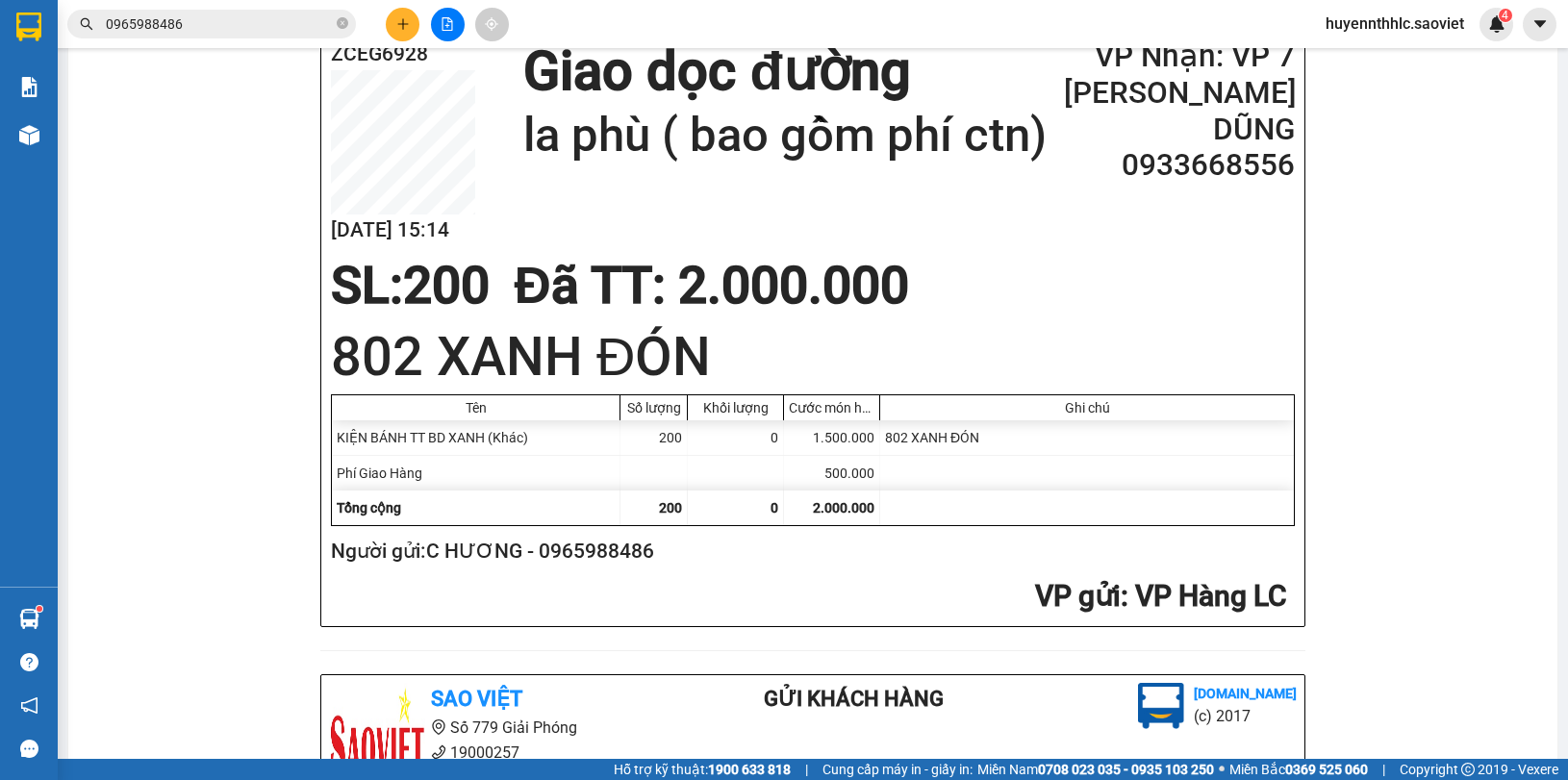
click at [1386, 26] on span "huyennthhlc.saoviet" at bounding box center [1394, 23] width 169 height 24
click at [1380, 64] on span "Đăng xuất" at bounding box center [1404, 60] width 128 height 21
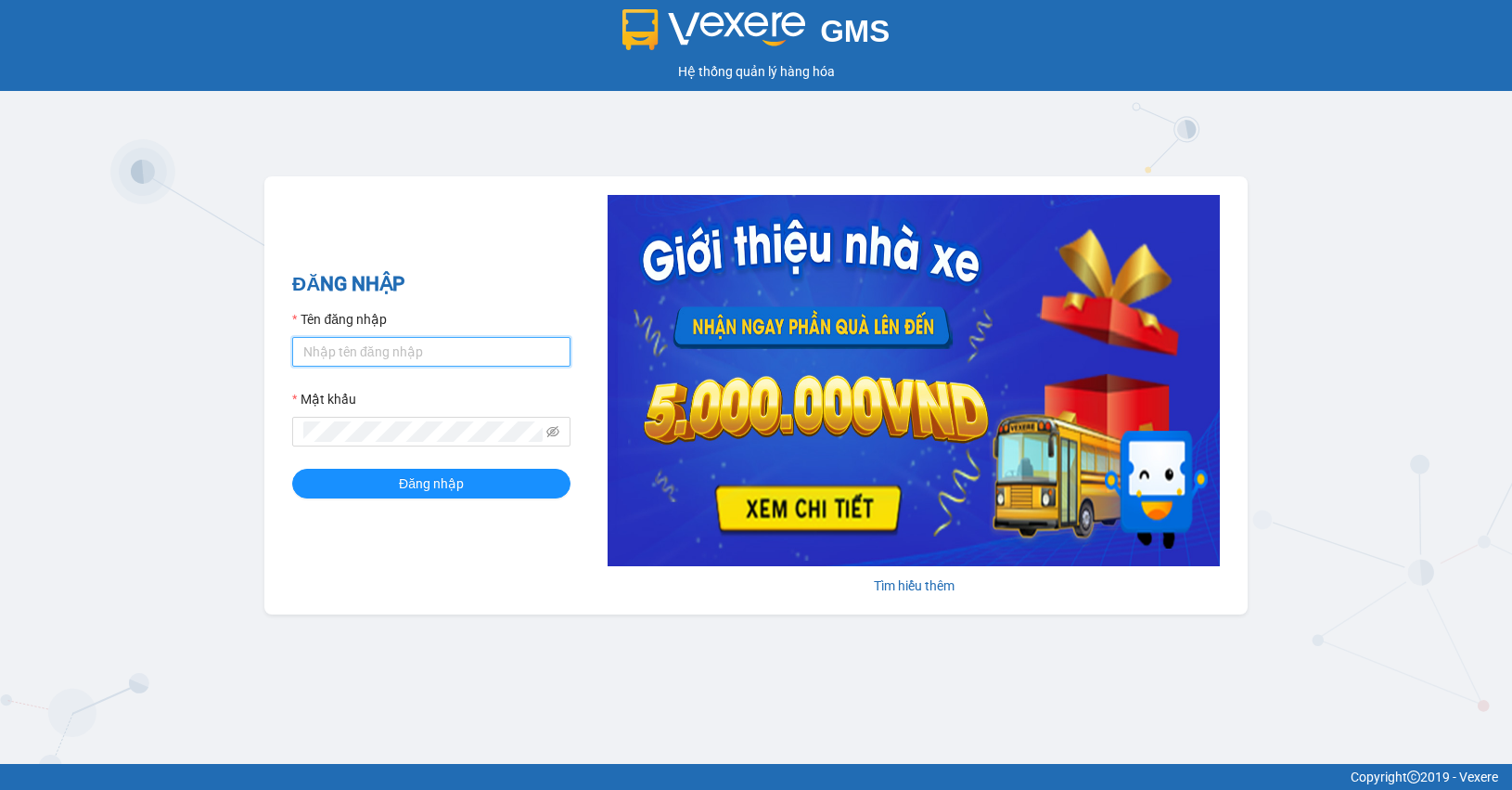
click at [414, 350] on input "Tên đăng nhập" at bounding box center [431, 352] width 278 height 30
type input "huyennt_congnohanglc.saoviet"
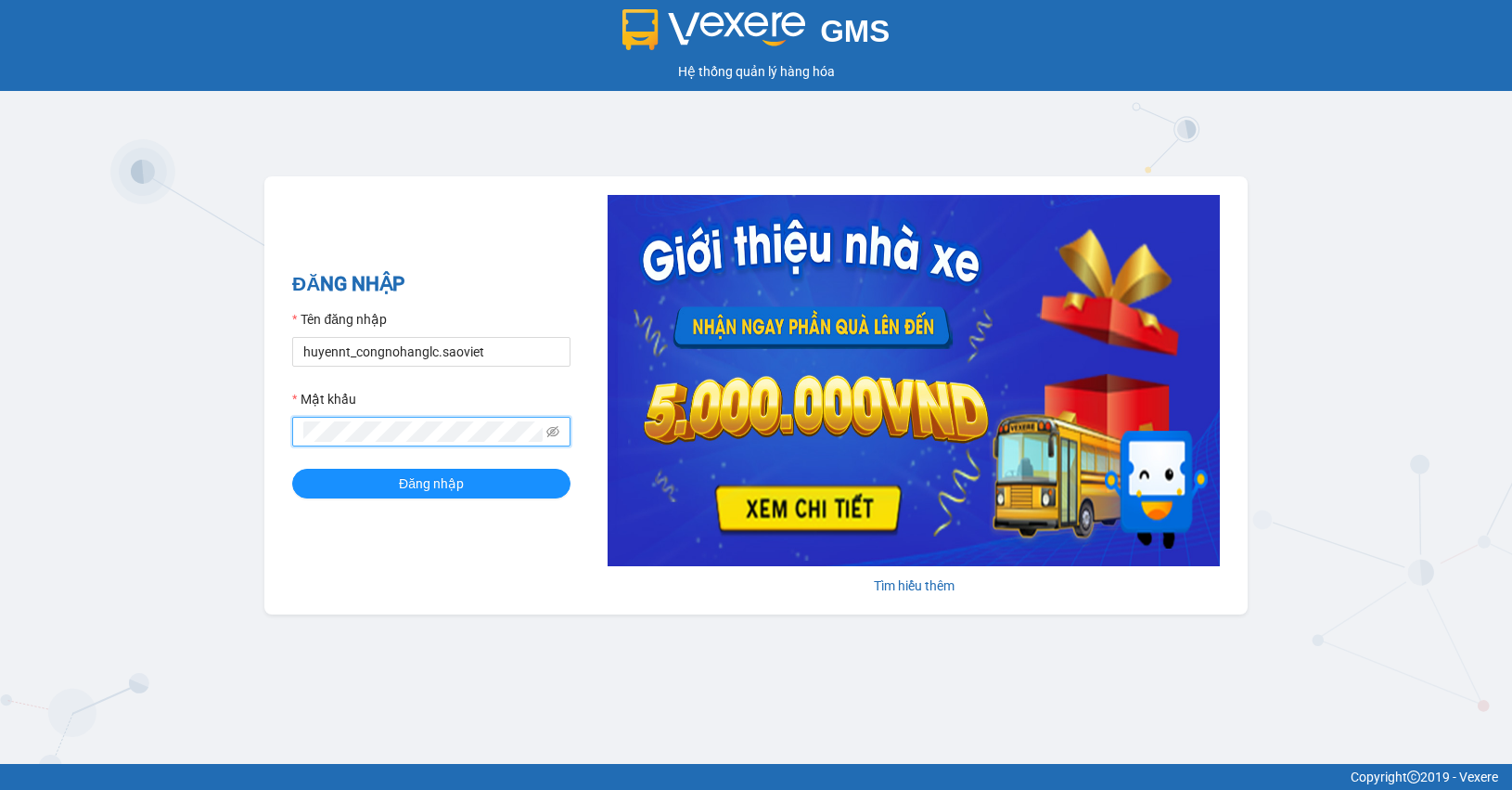
click at [292, 468] on button "Đăng nhập" at bounding box center [431, 483] width 278 height 30
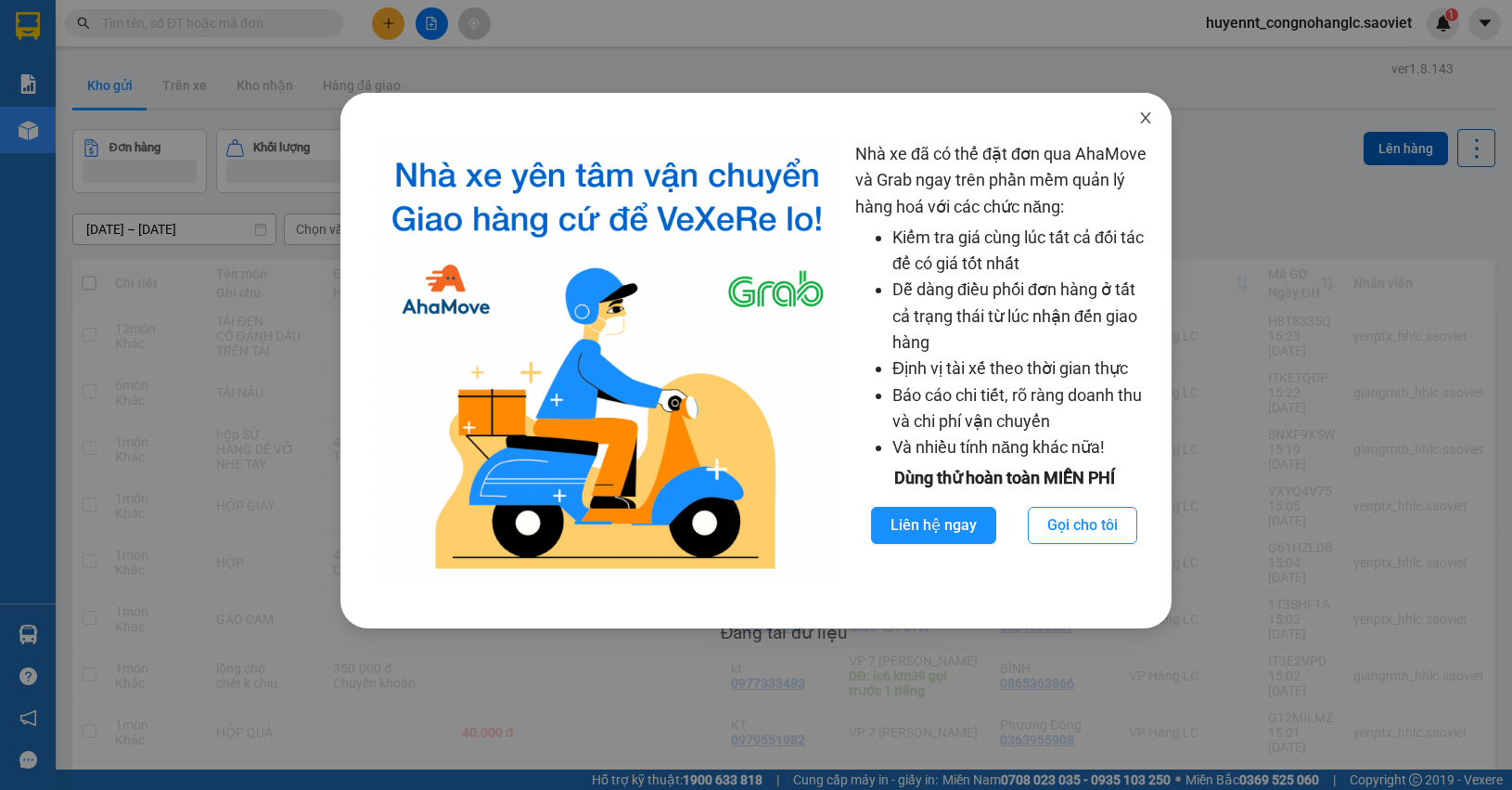
click at [1143, 120] on icon "close" at bounding box center [1146, 118] width 10 height 11
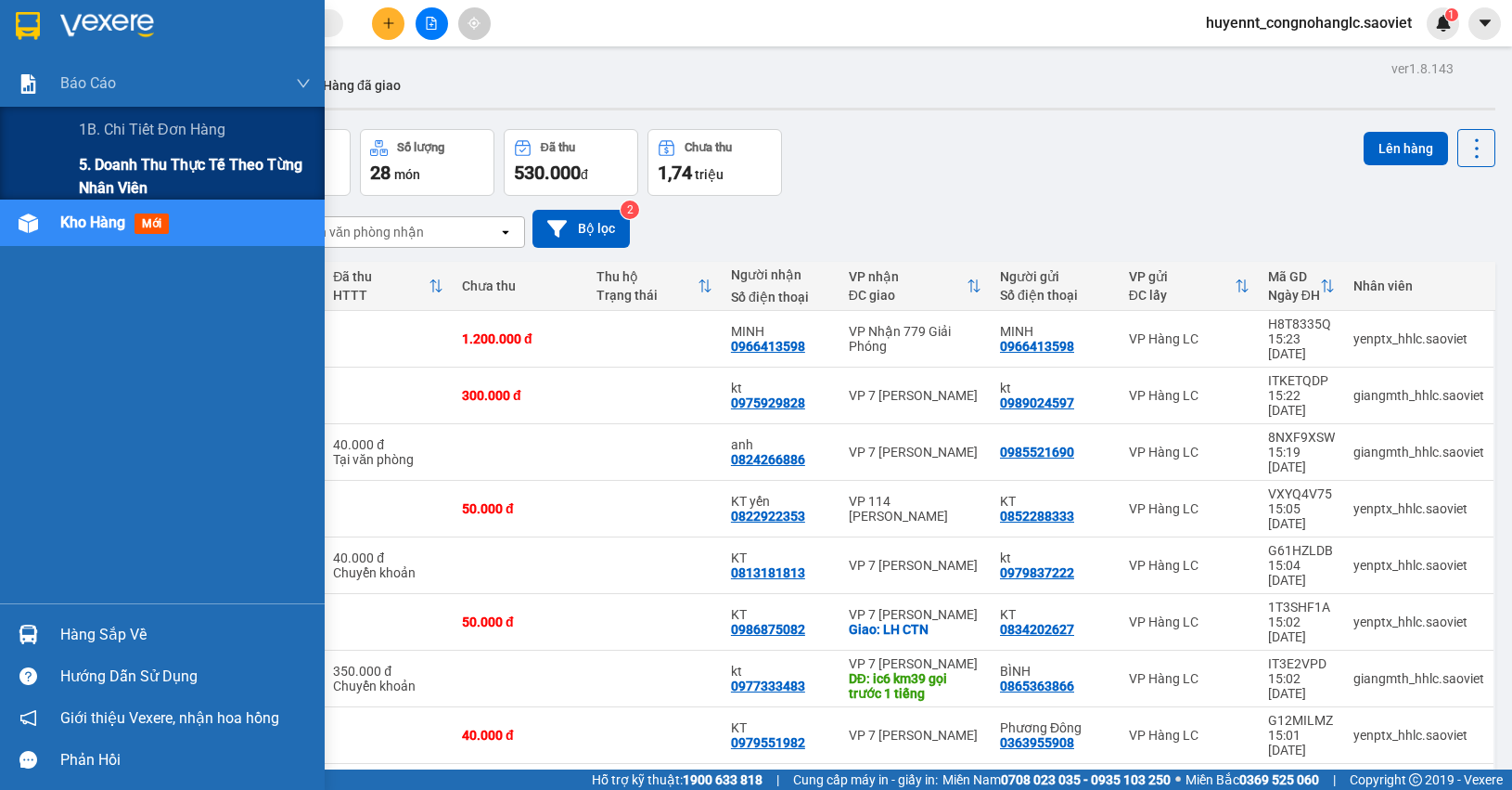
click at [123, 174] on span "5. Doanh thu thực tế theo từng nhân viên" at bounding box center [195, 176] width 232 height 47
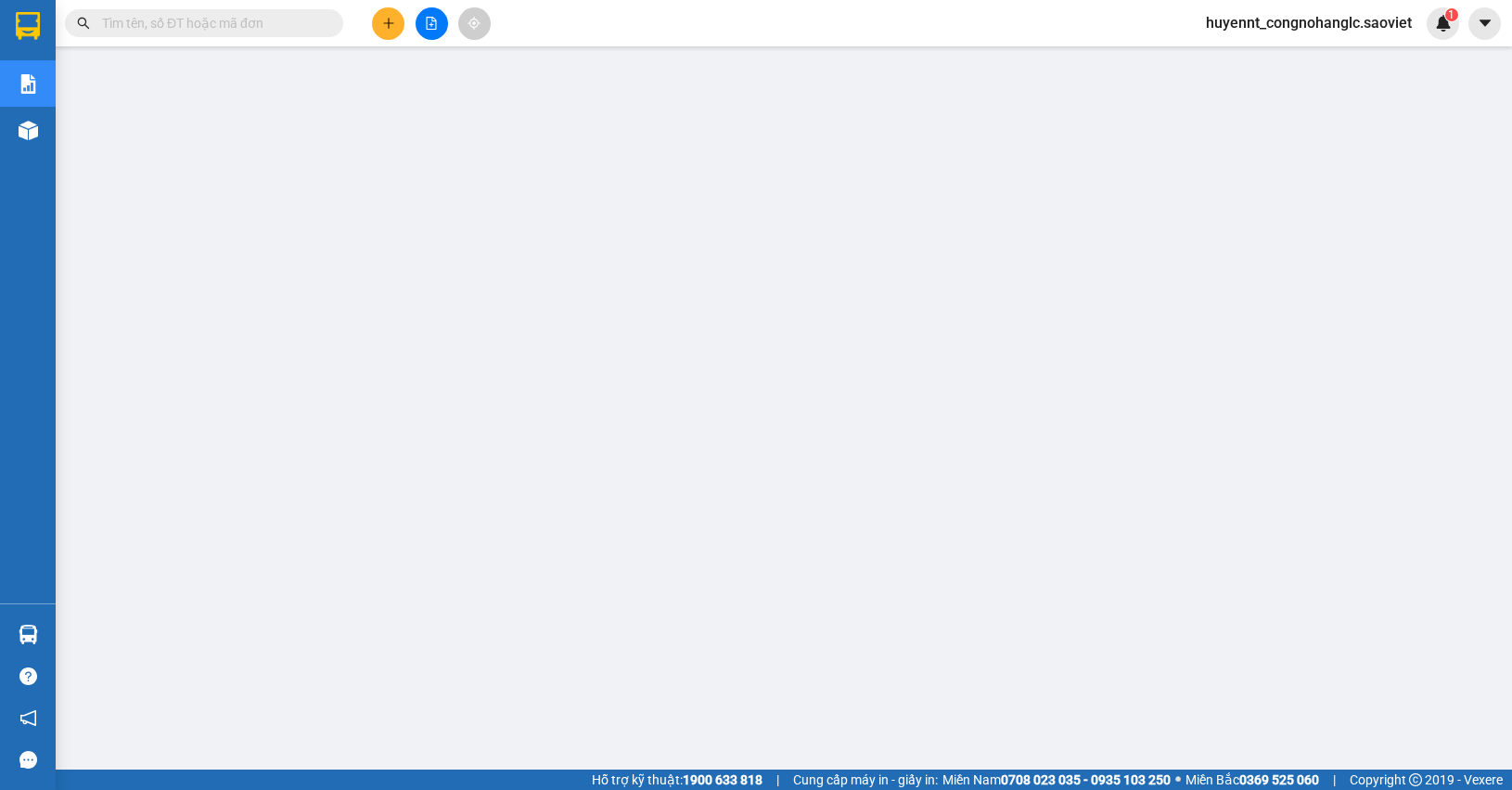
click at [156, 23] on input "text" at bounding box center [211, 23] width 219 height 21
paste input "WLQCC7CQ"
type input "WLQCC7CQ"
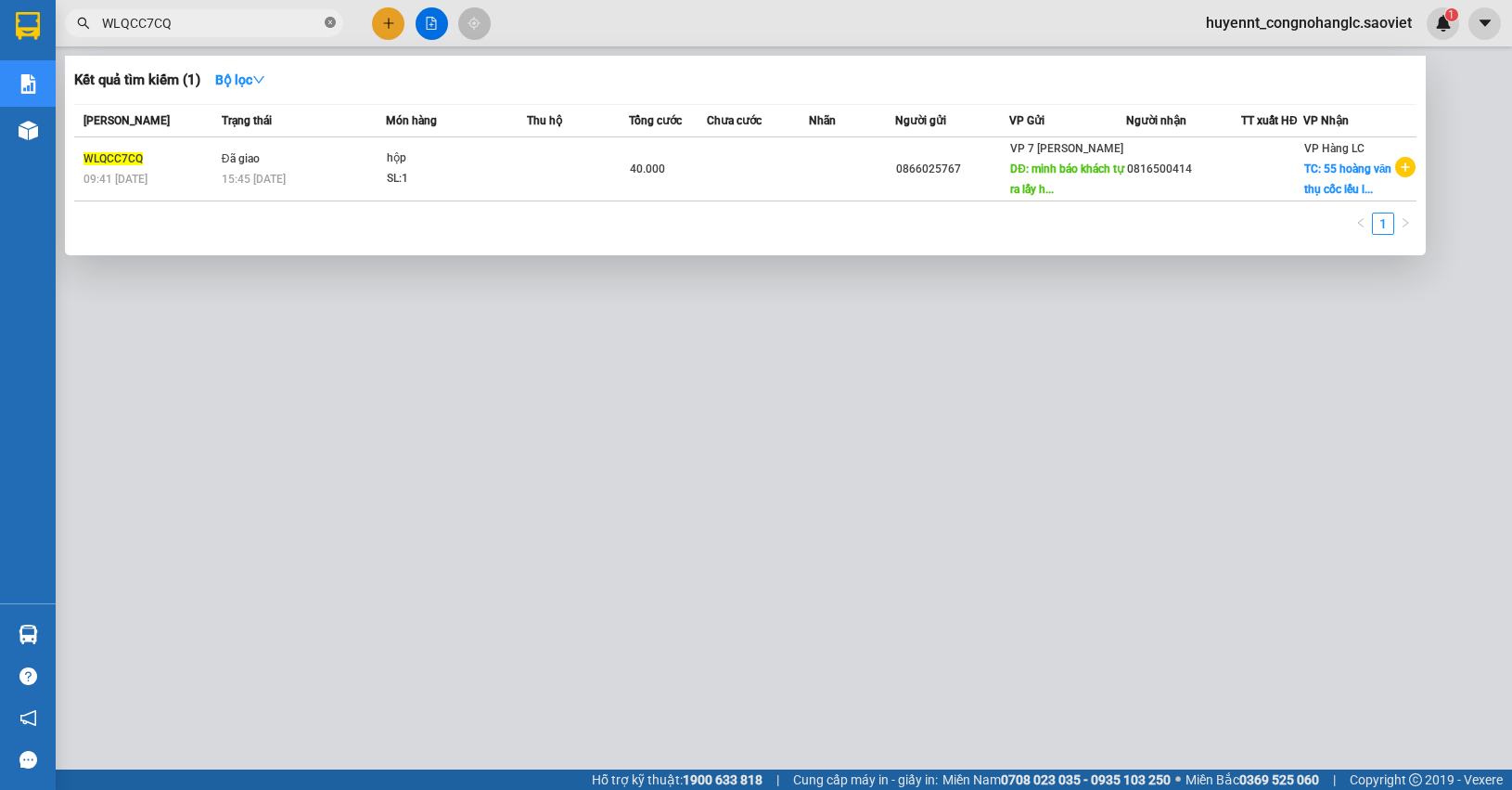
click at [330, 26] on icon "close-circle" at bounding box center [330, 22] width 11 height 11
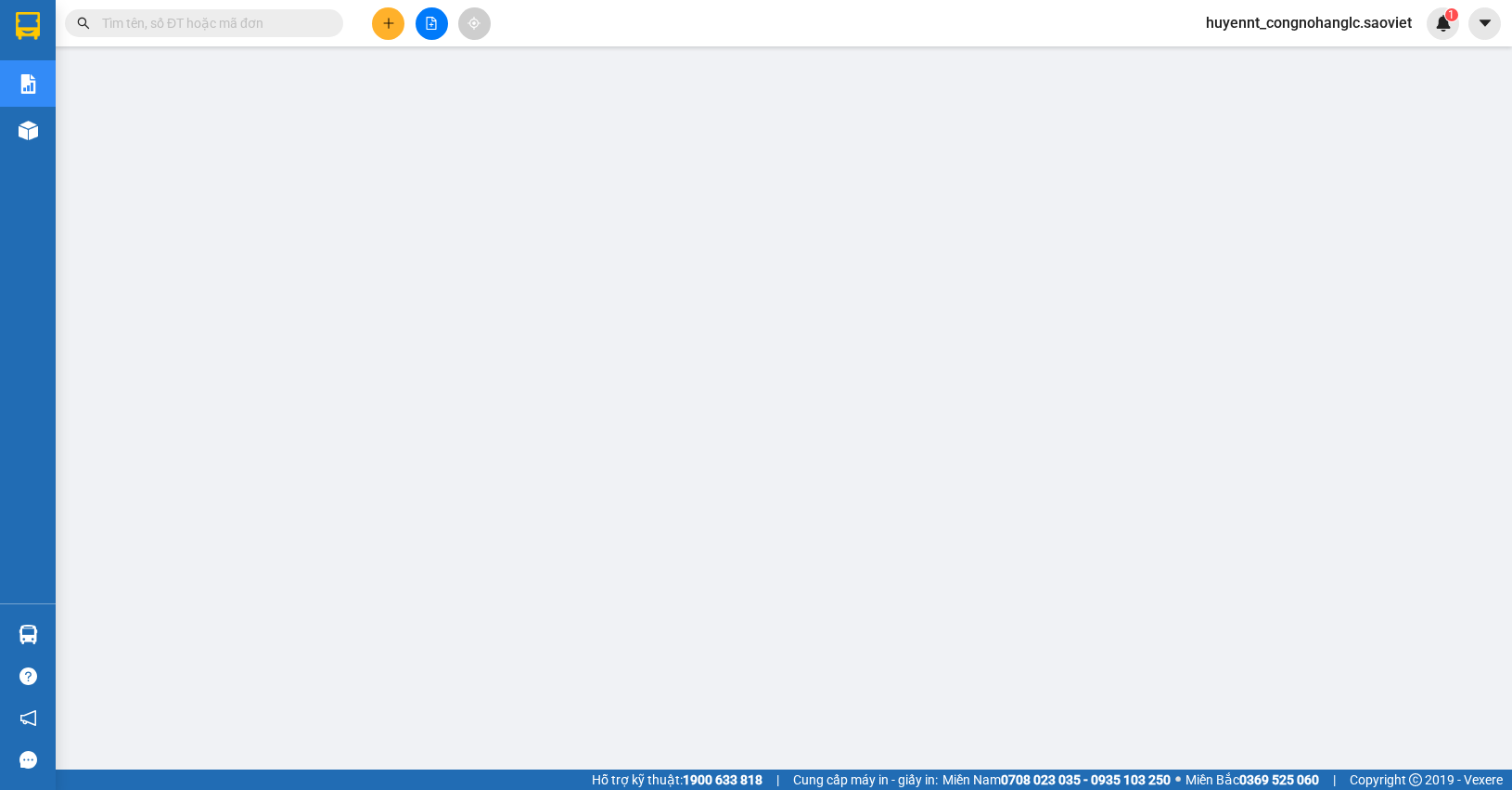
click at [193, 21] on input "text" at bounding box center [211, 23] width 219 height 21
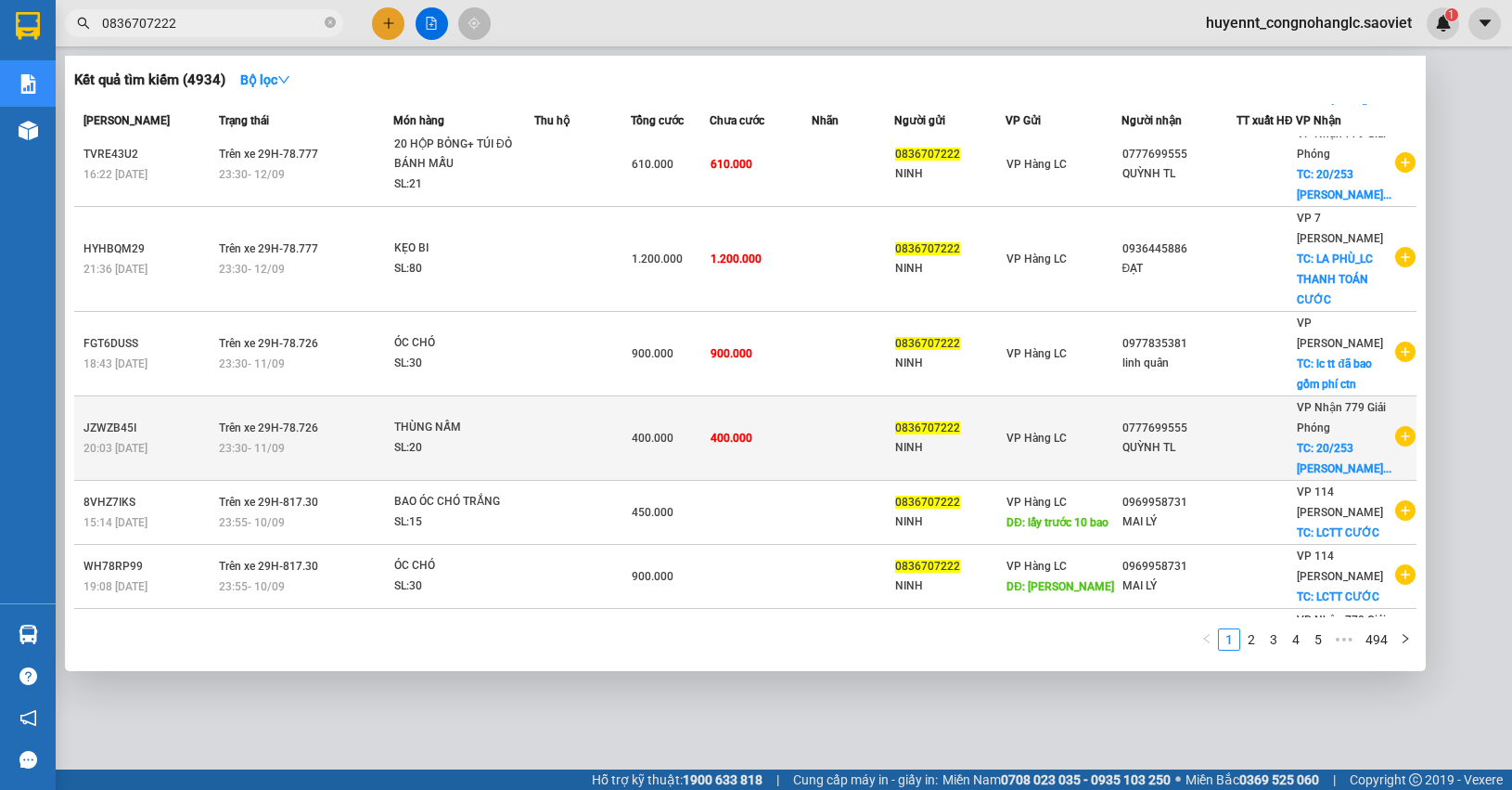
scroll to position [174, 0]
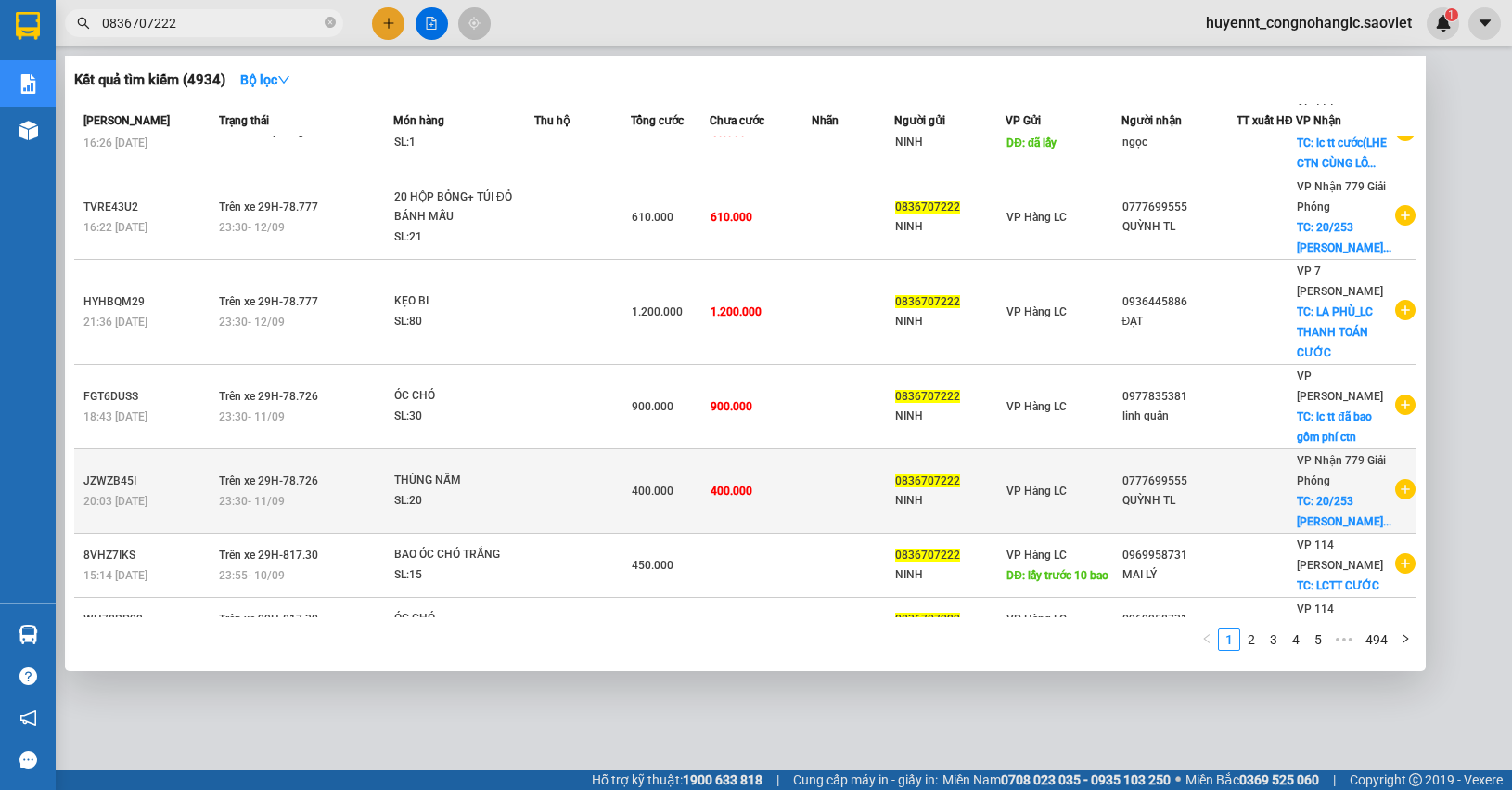
type input "0836707222"
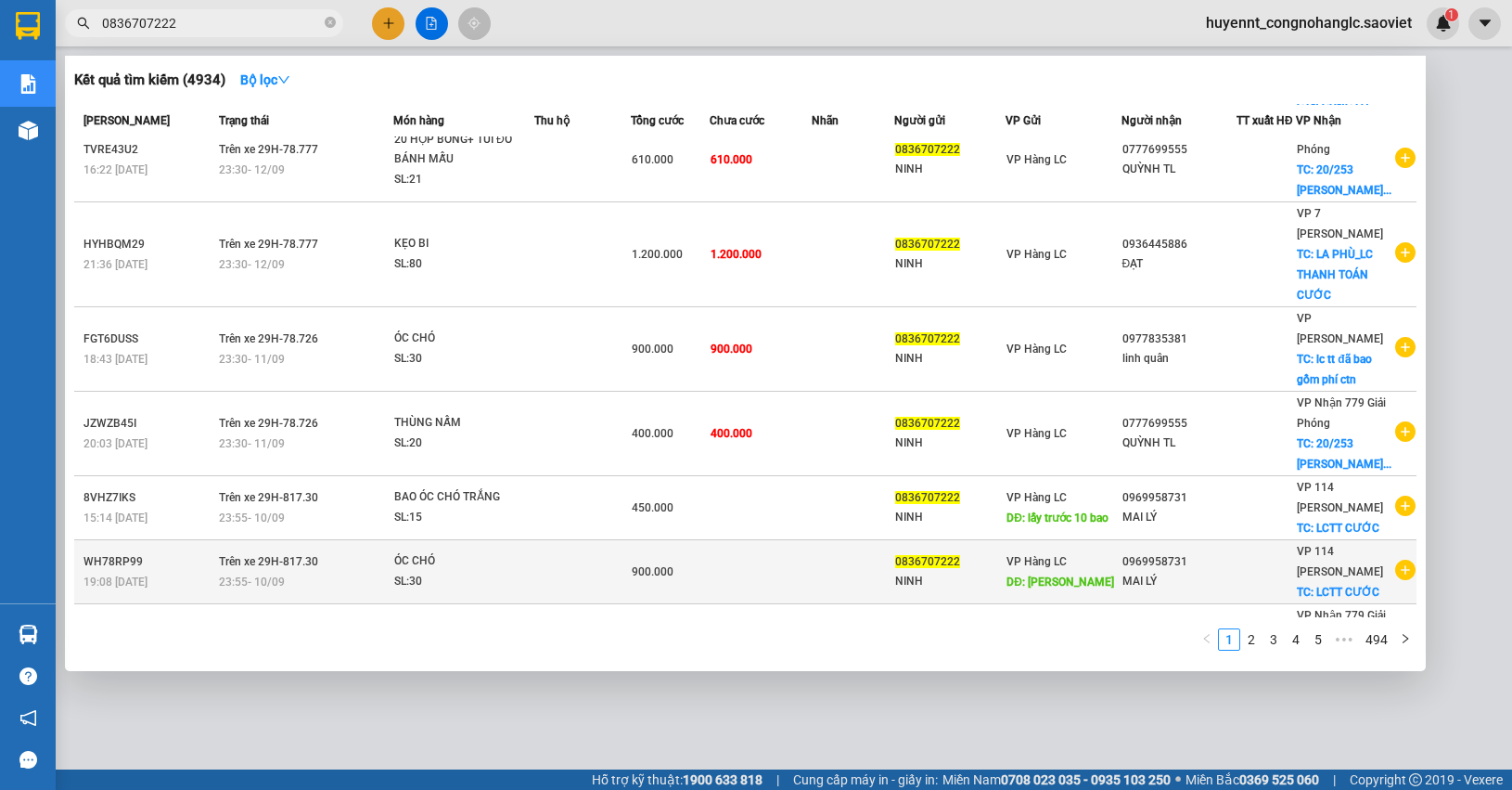
scroll to position [290, 0]
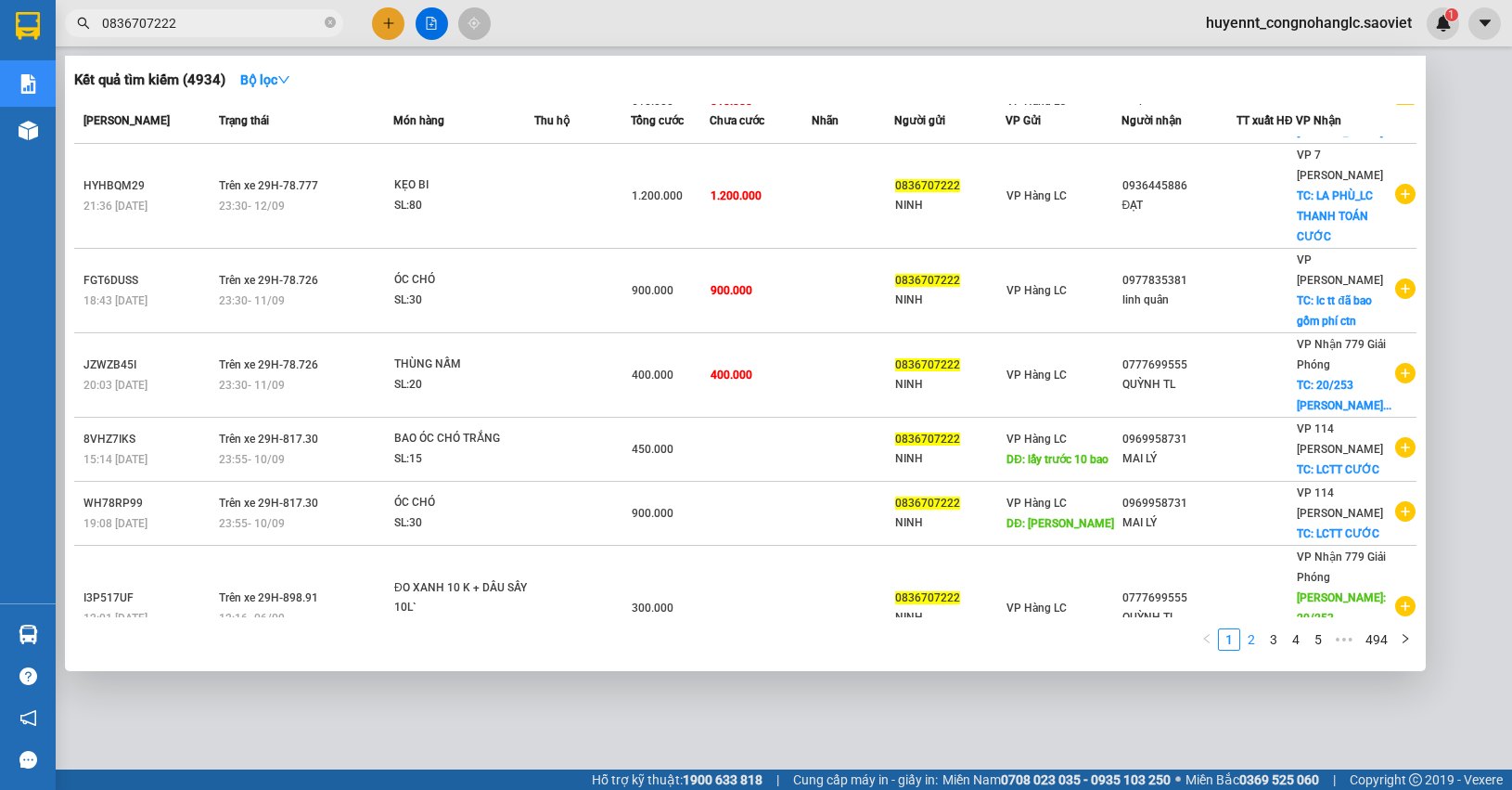
click at [1258, 641] on link "2" at bounding box center [1251, 640] width 21 height 21
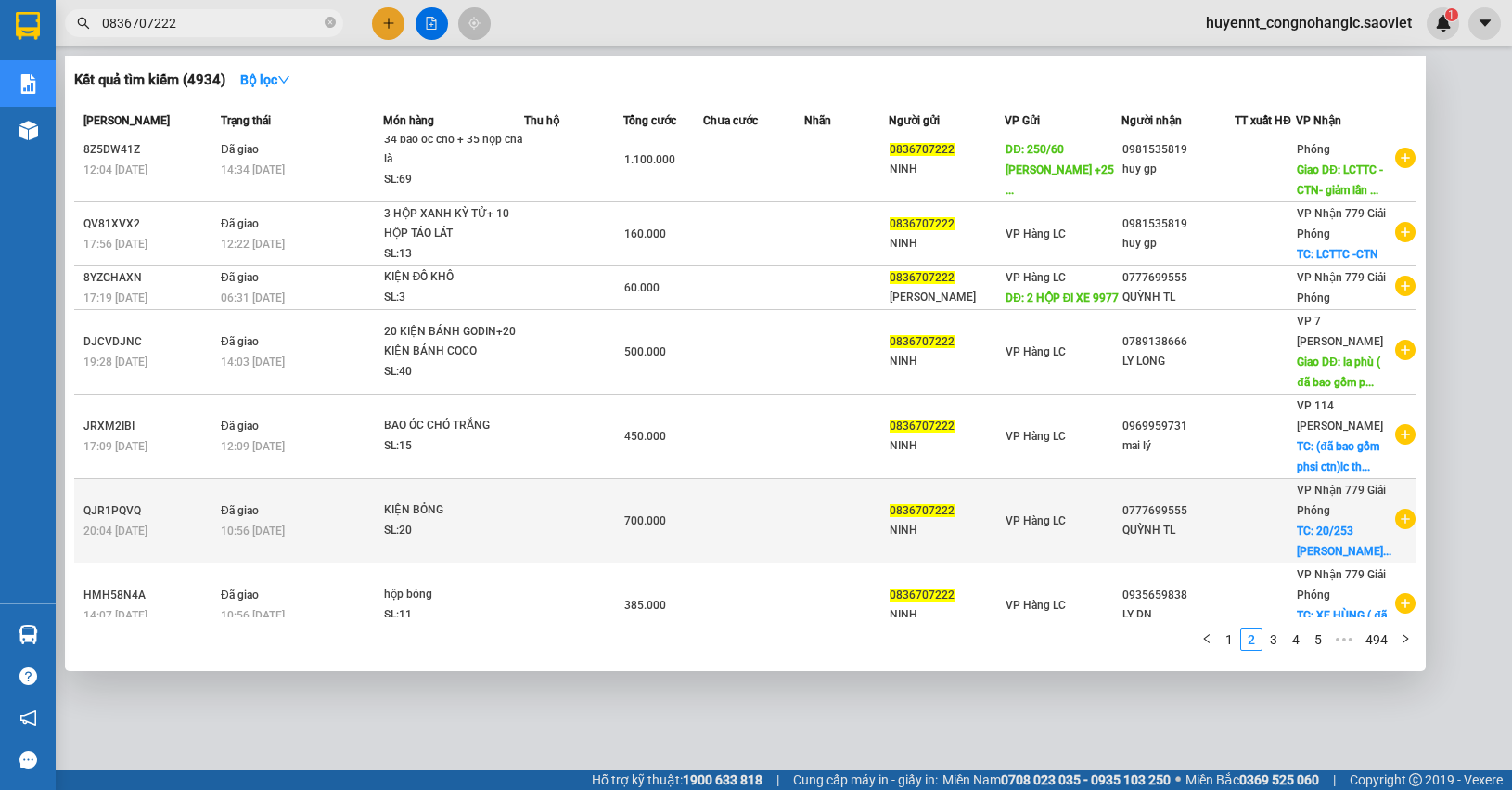
scroll to position [0, 0]
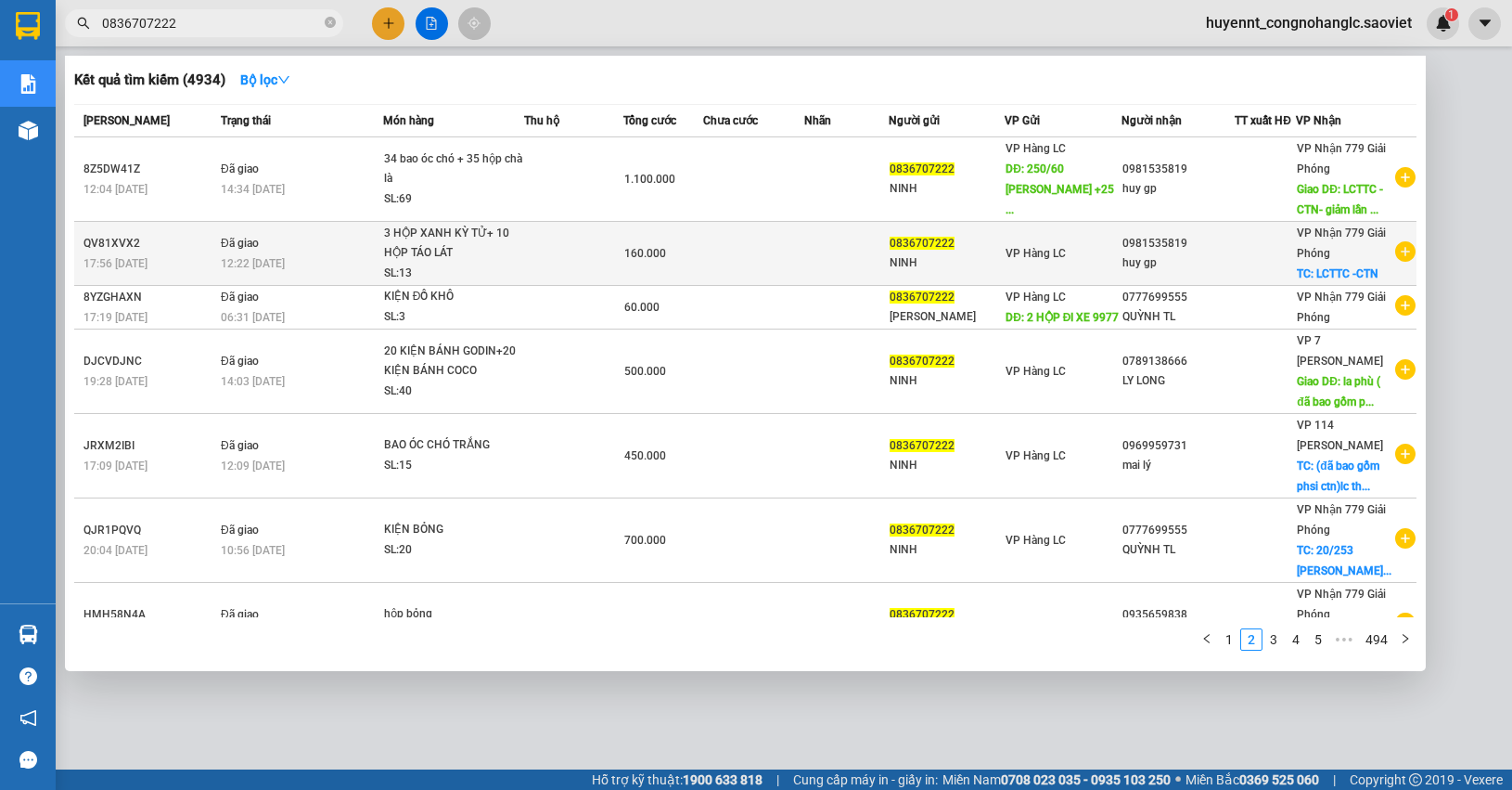
click at [530, 254] on td at bounding box center [573, 254] width 100 height 64
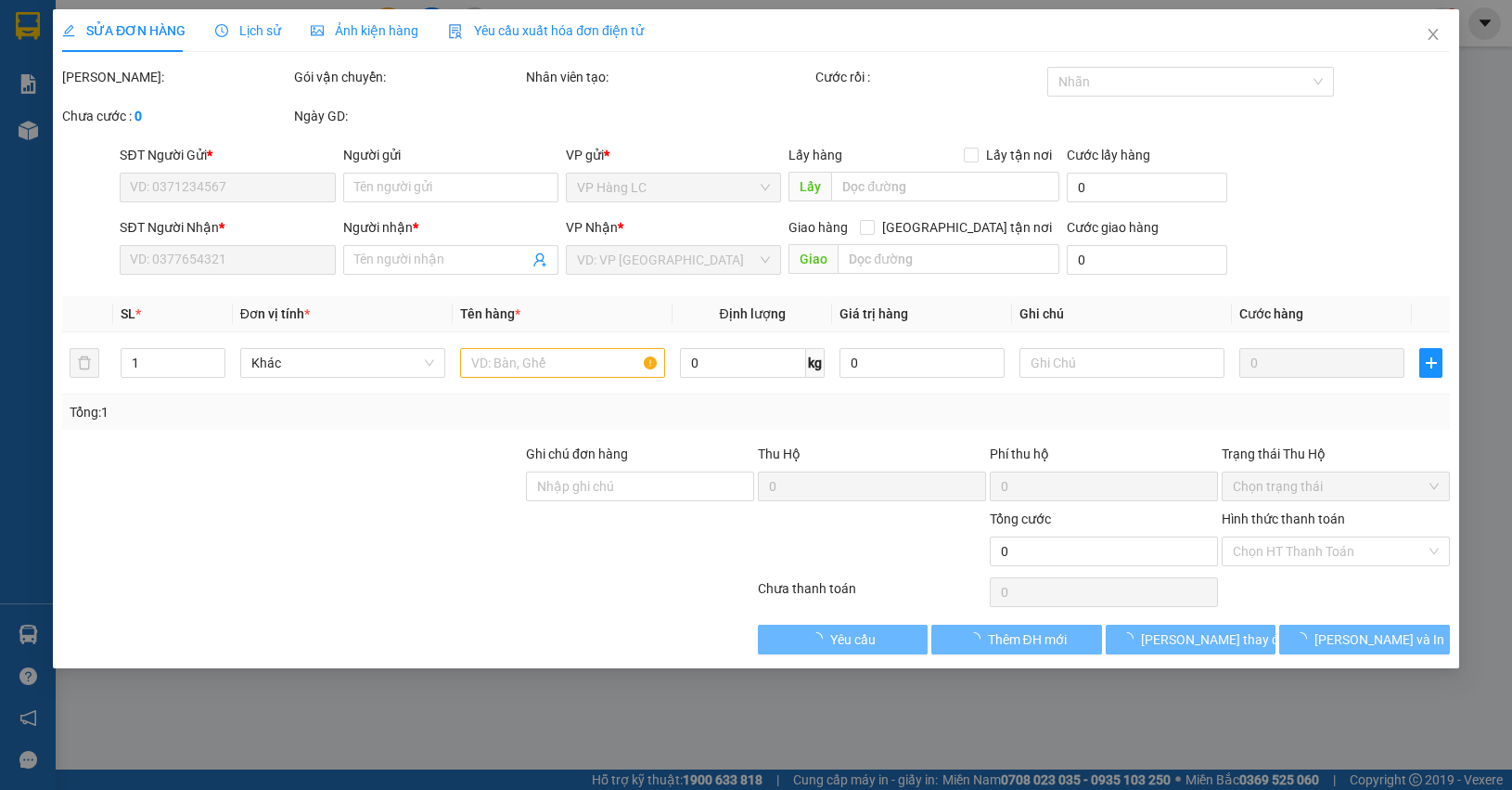
click at [255, 35] on span "Lịch sử" at bounding box center [248, 31] width 66 height 15
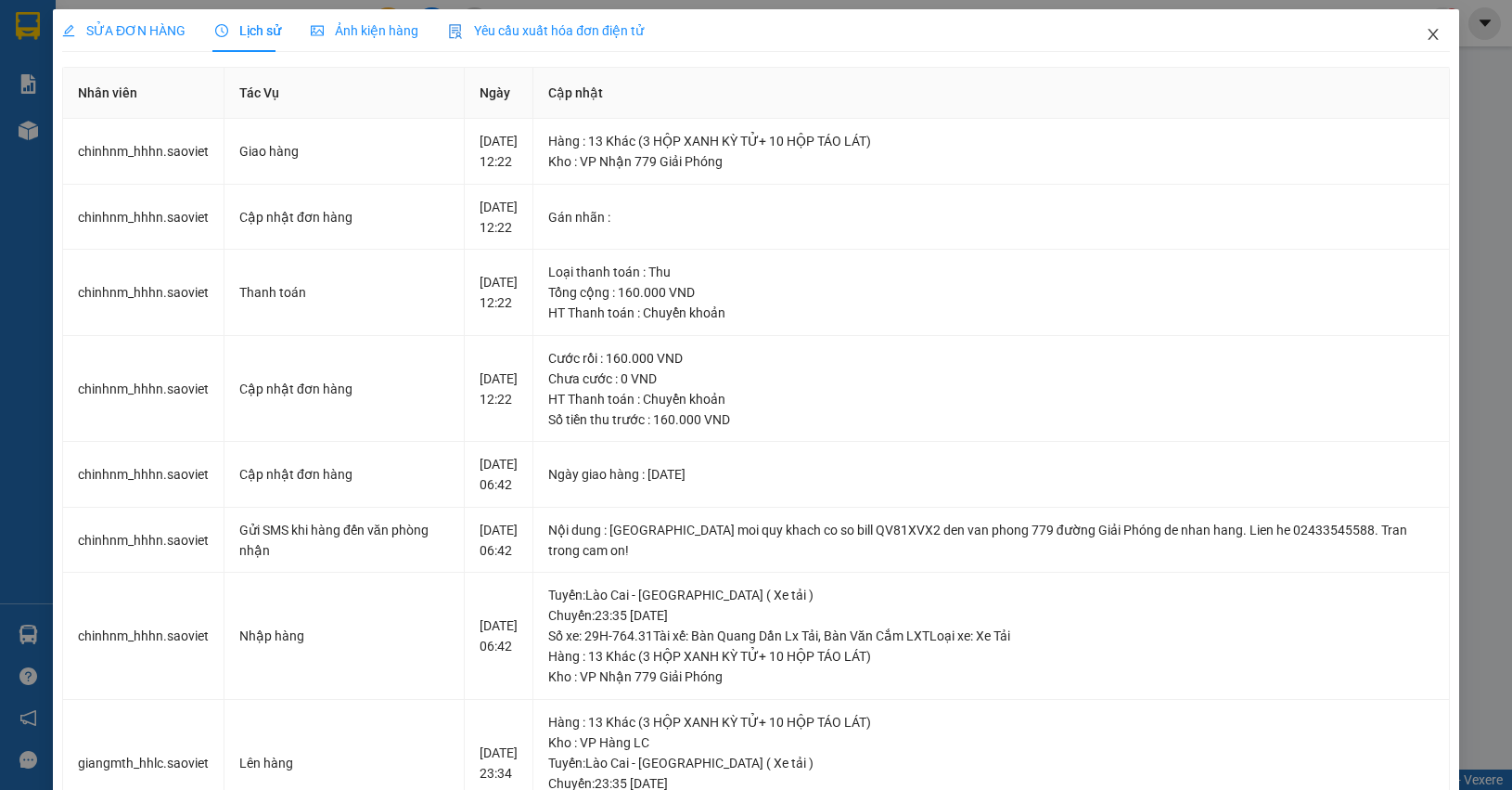
click at [1407, 39] on span "Close" at bounding box center [1433, 35] width 52 height 52
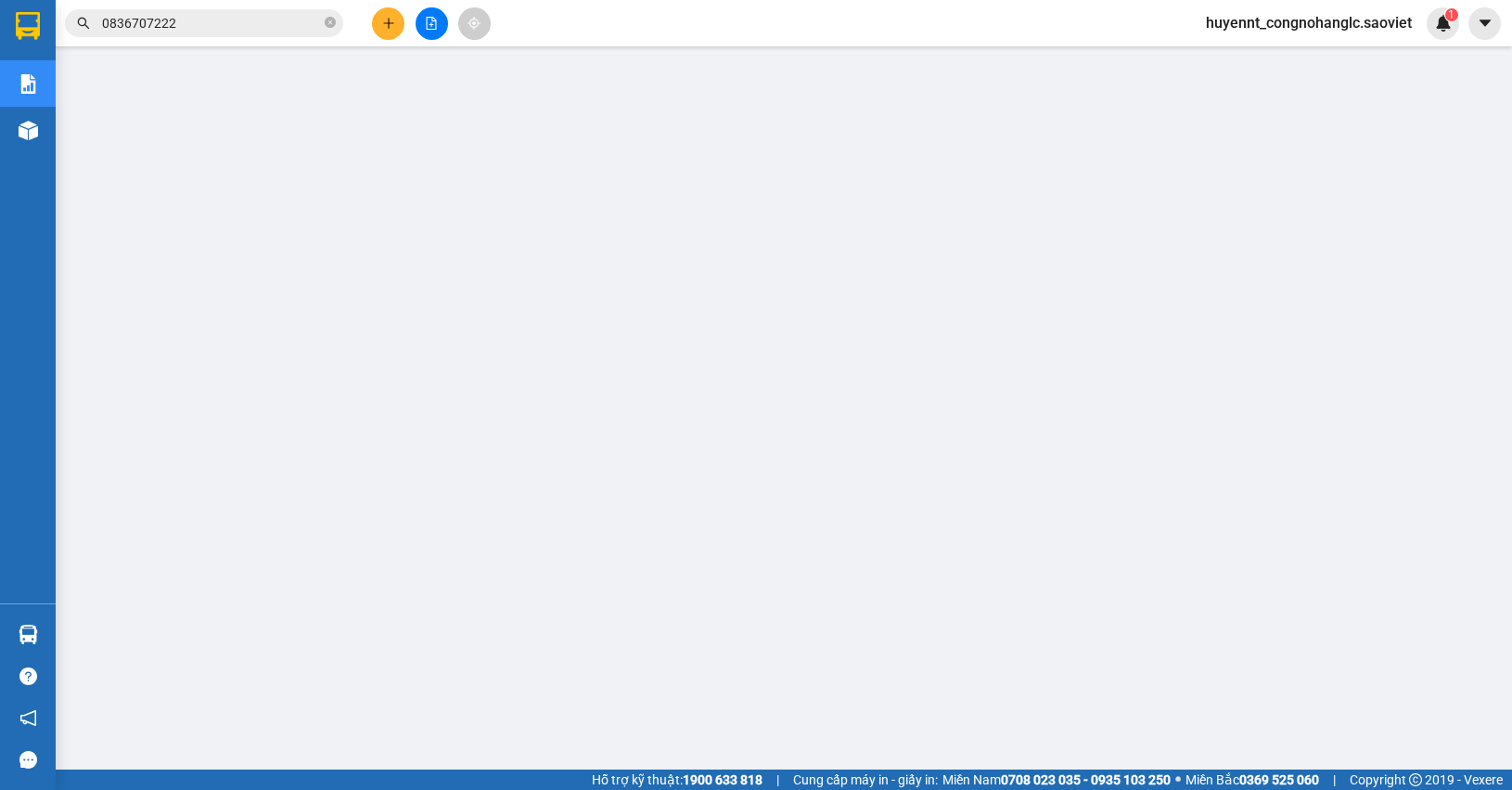
click at [200, 11] on span "0836707222" at bounding box center [204, 23] width 278 height 28
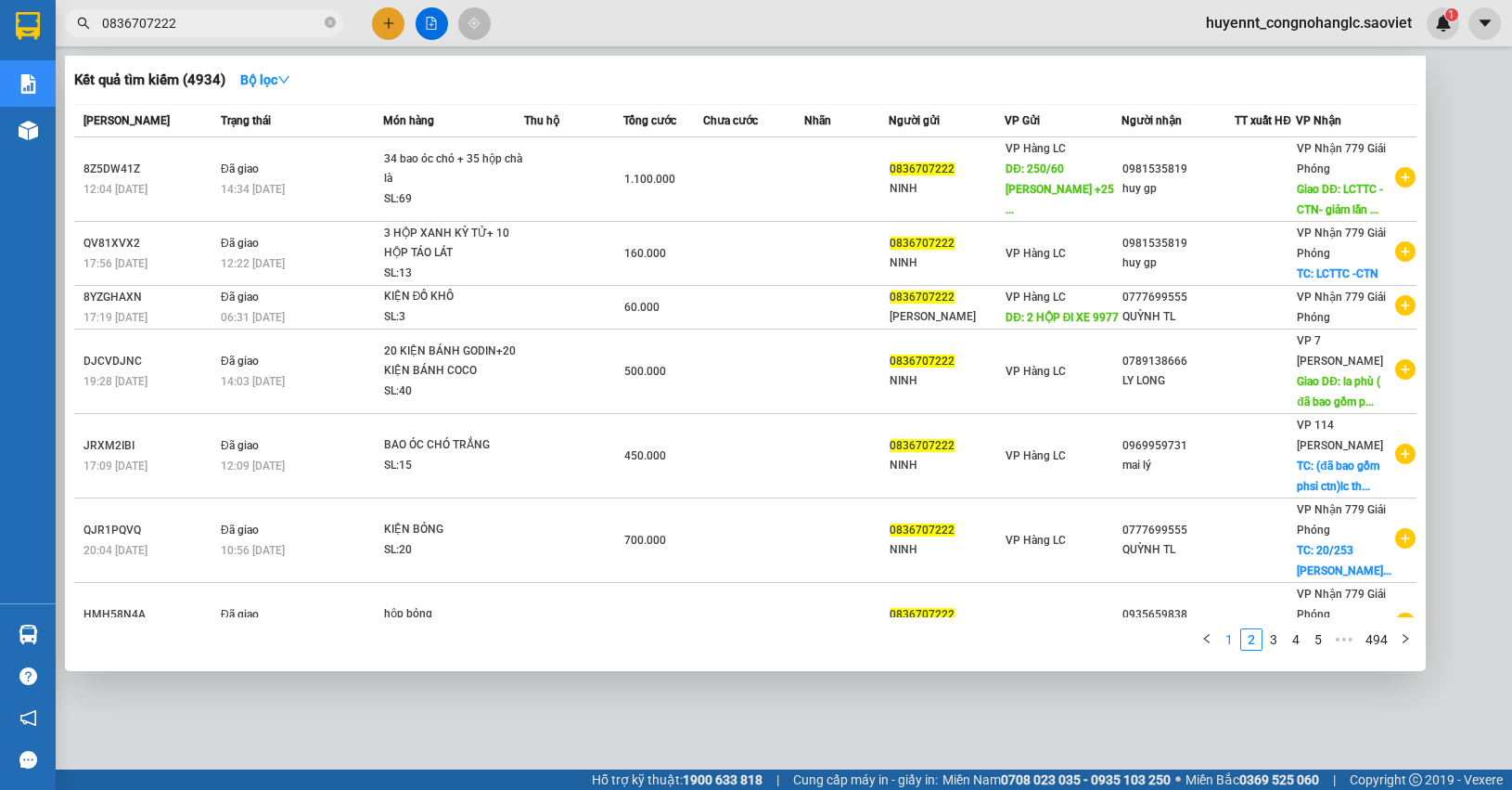
click at [1231, 633] on link "1" at bounding box center [1229, 640] width 21 height 21
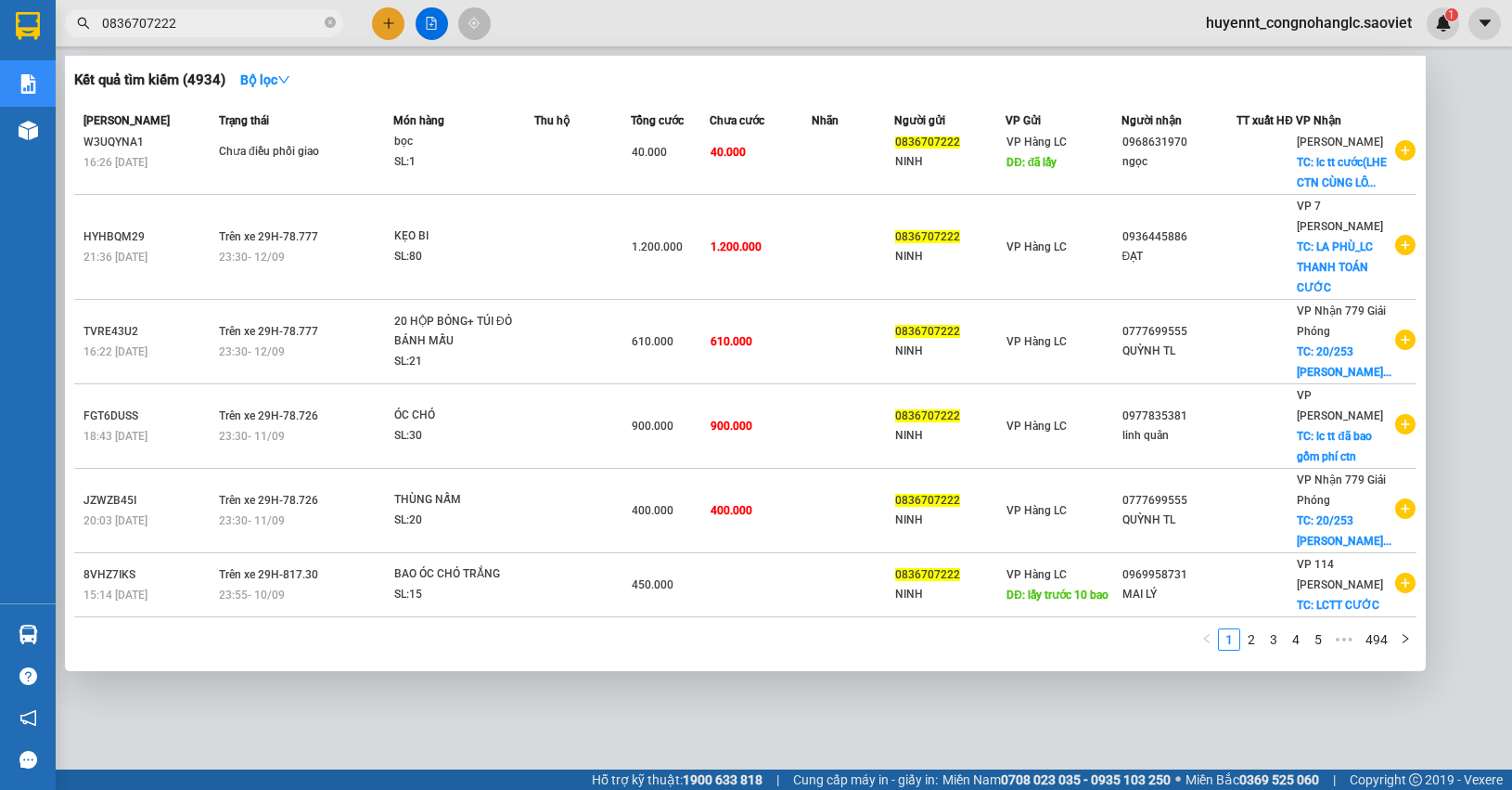
scroll to position [290, 0]
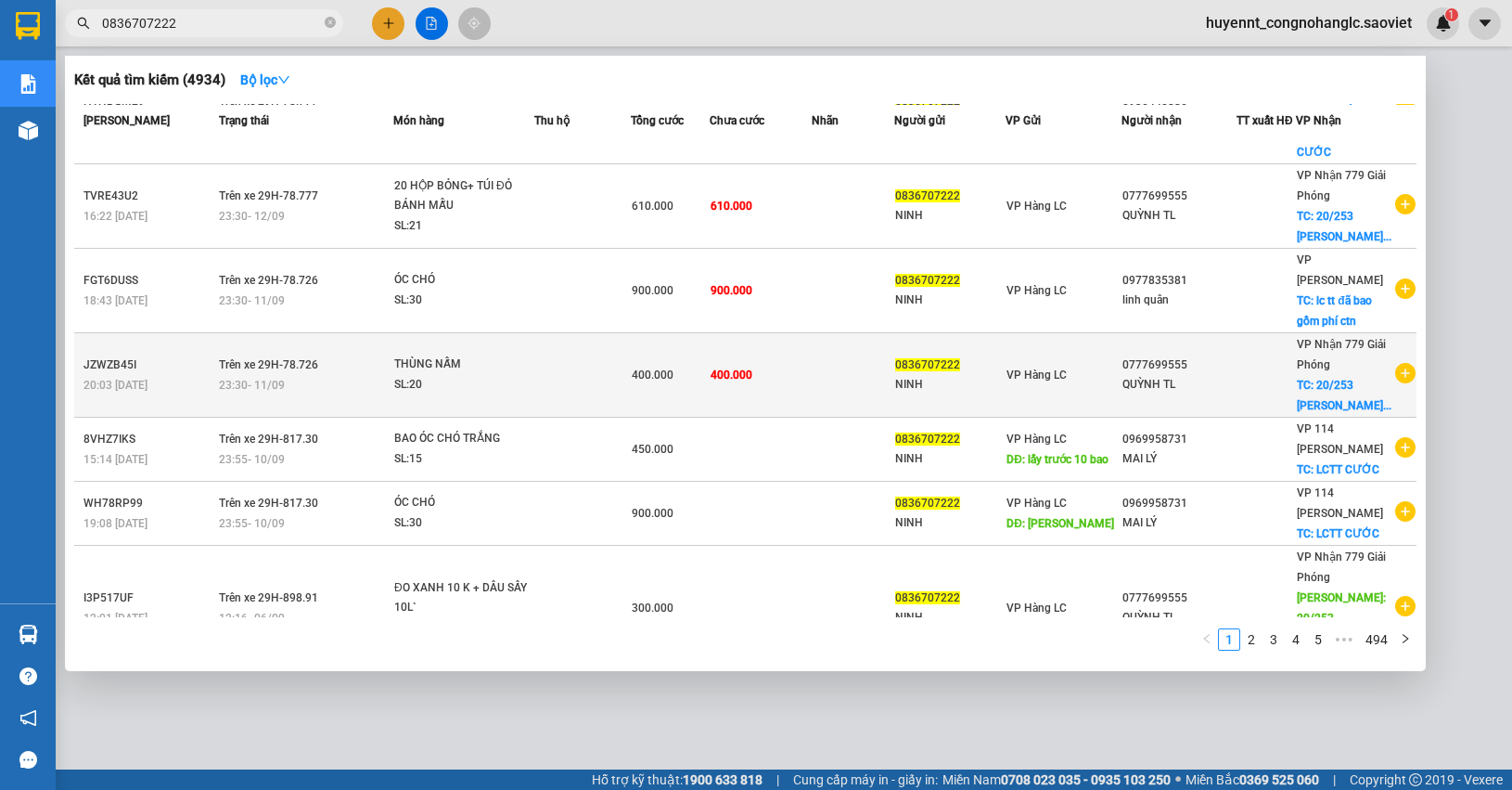
click at [740, 333] on td "400.000" at bounding box center [760, 375] width 102 height 85
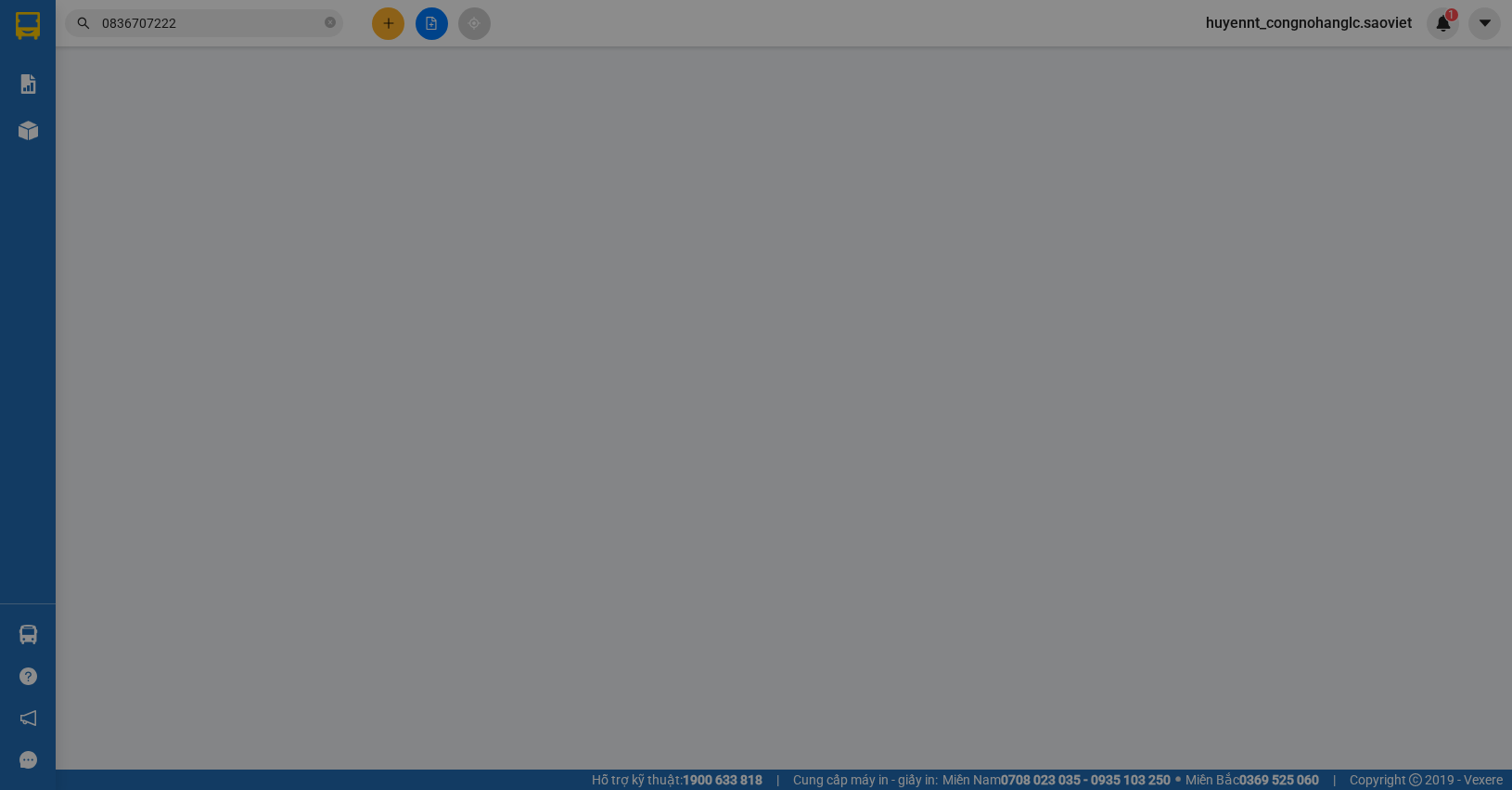
type input "0836707222"
type input "NINH"
type input "0777699555"
type input "QUỲNH TL"
checkbox input "true"
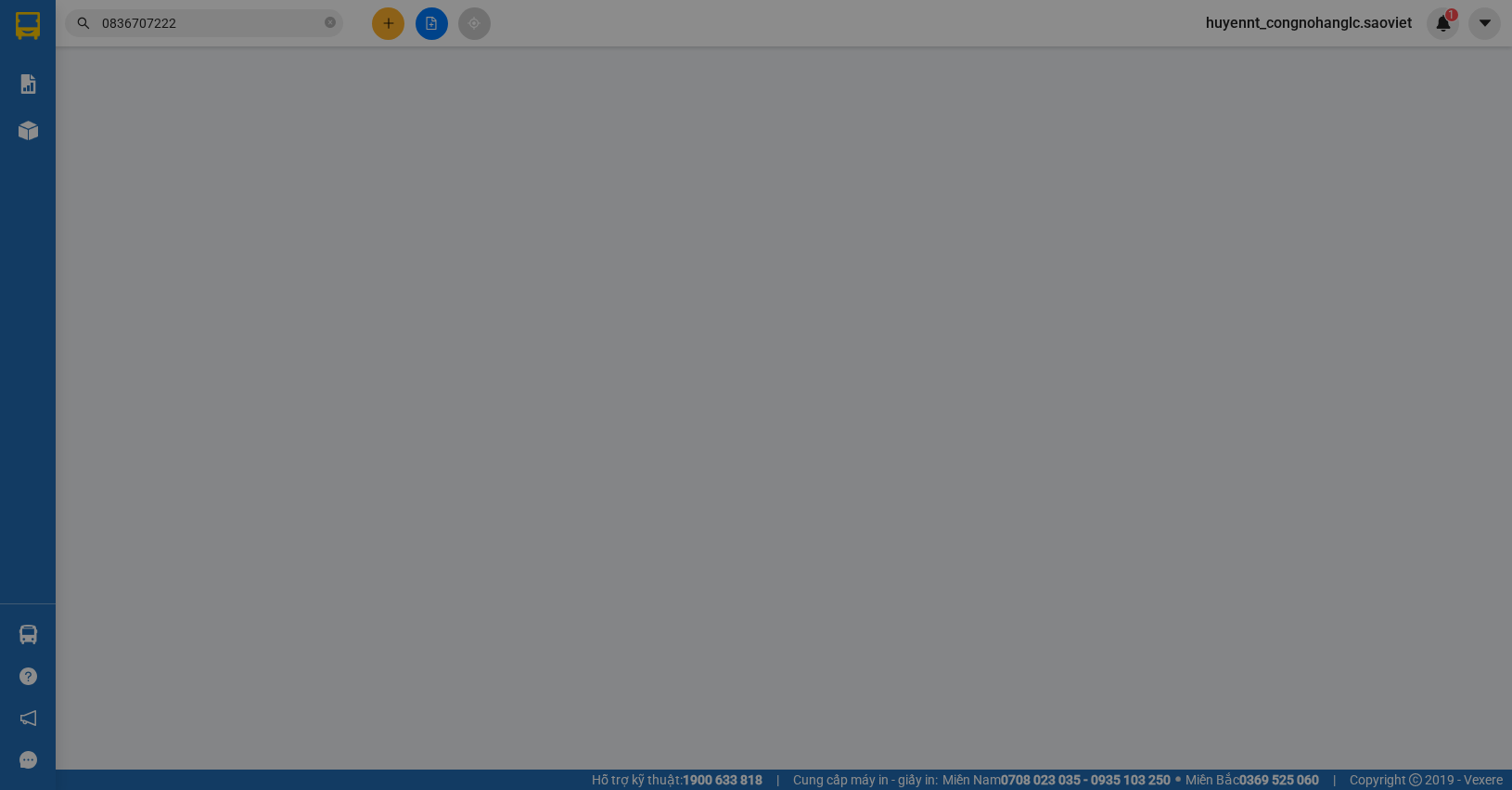
type input "20/253 [PERSON_NAME] - [PERSON_NAME] ( CTN ) lc ttc"
type input "400.000"
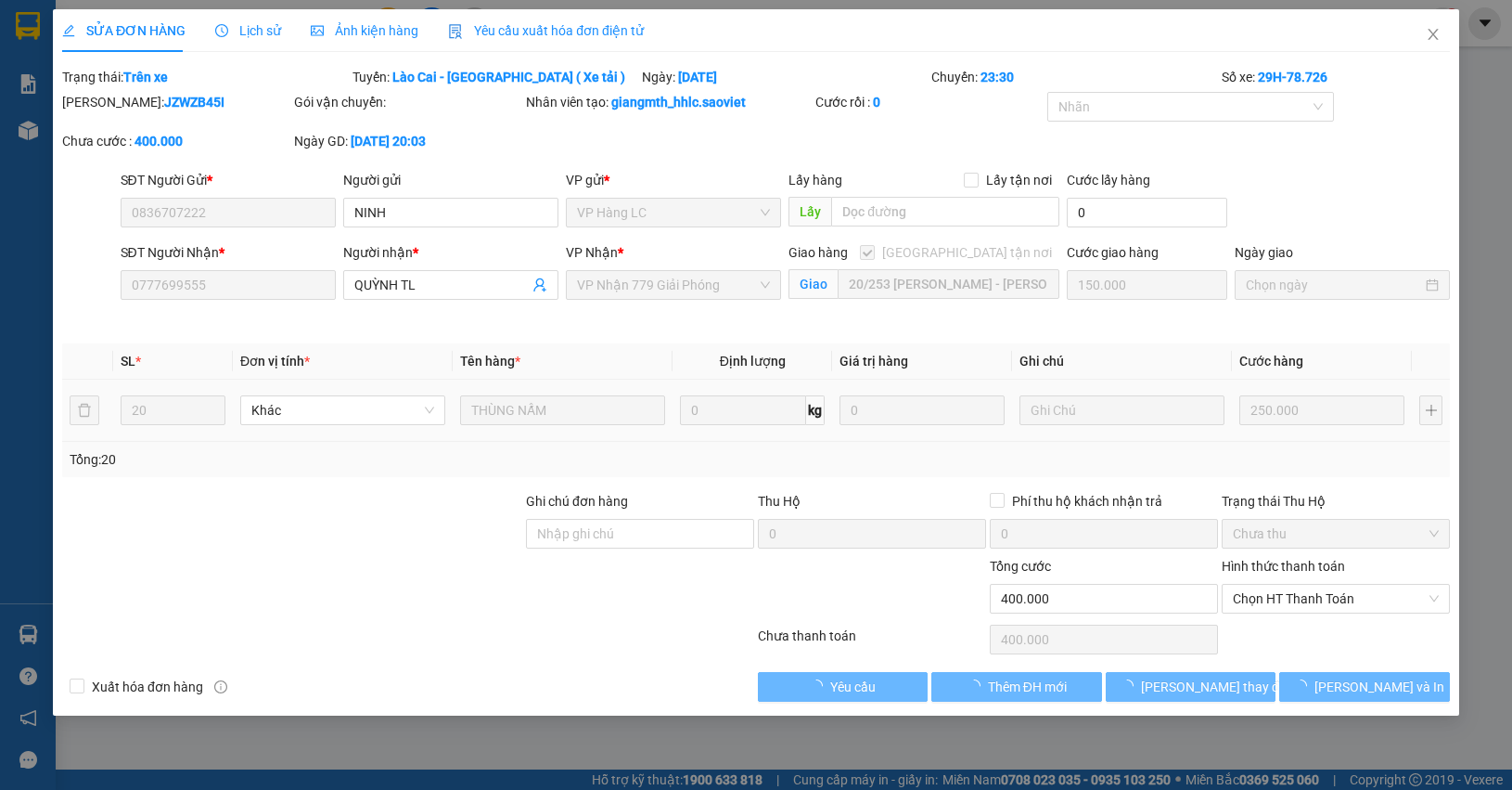
click at [1315, 559] on label "Hình thức thanh toán" at bounding box center [1283, 566] width 123 height 15
click at [1315, 585] on input "Hình thức thanh toán" at bounding box center [1328, 599] width 193 height 28
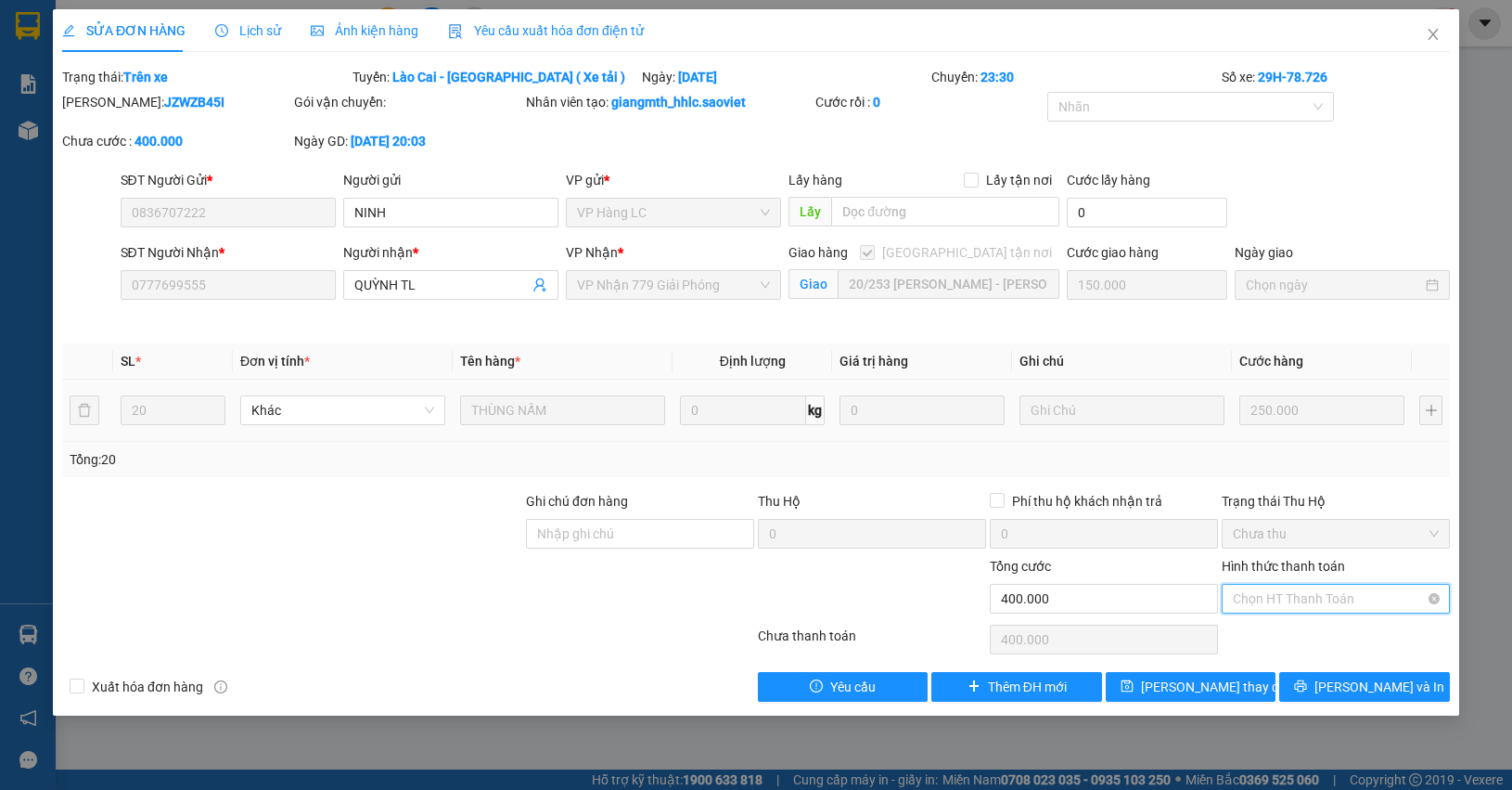
click at [1306, 585] on div "Hình thức thanh toán Chọn HT Thanh Toán" at bounding box center [1335, 589] width 228 height 65
click at [1299, 602] on span "Chọn HT Thanh Toán" at bounding box center [1335, 599] width 206 height 28
click at [1294, 665] on div "Chuyển khoản" at bounding box center [1335, 666] width 206 height 21
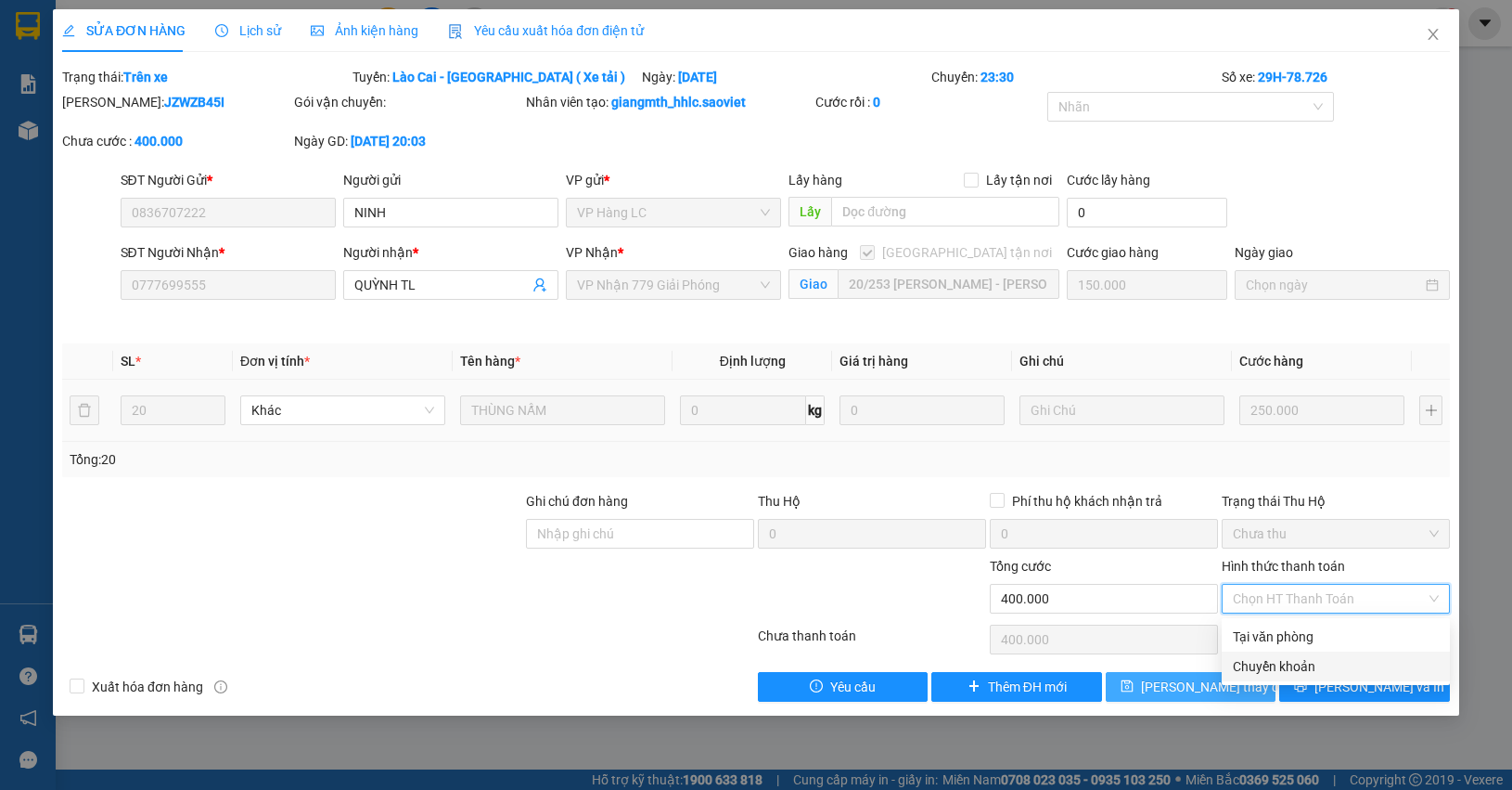
type input "0"
click at [1183, 687] on span "[PERSON_NAME] đổi" at bounding box center [1215, 686] width 148 height 21
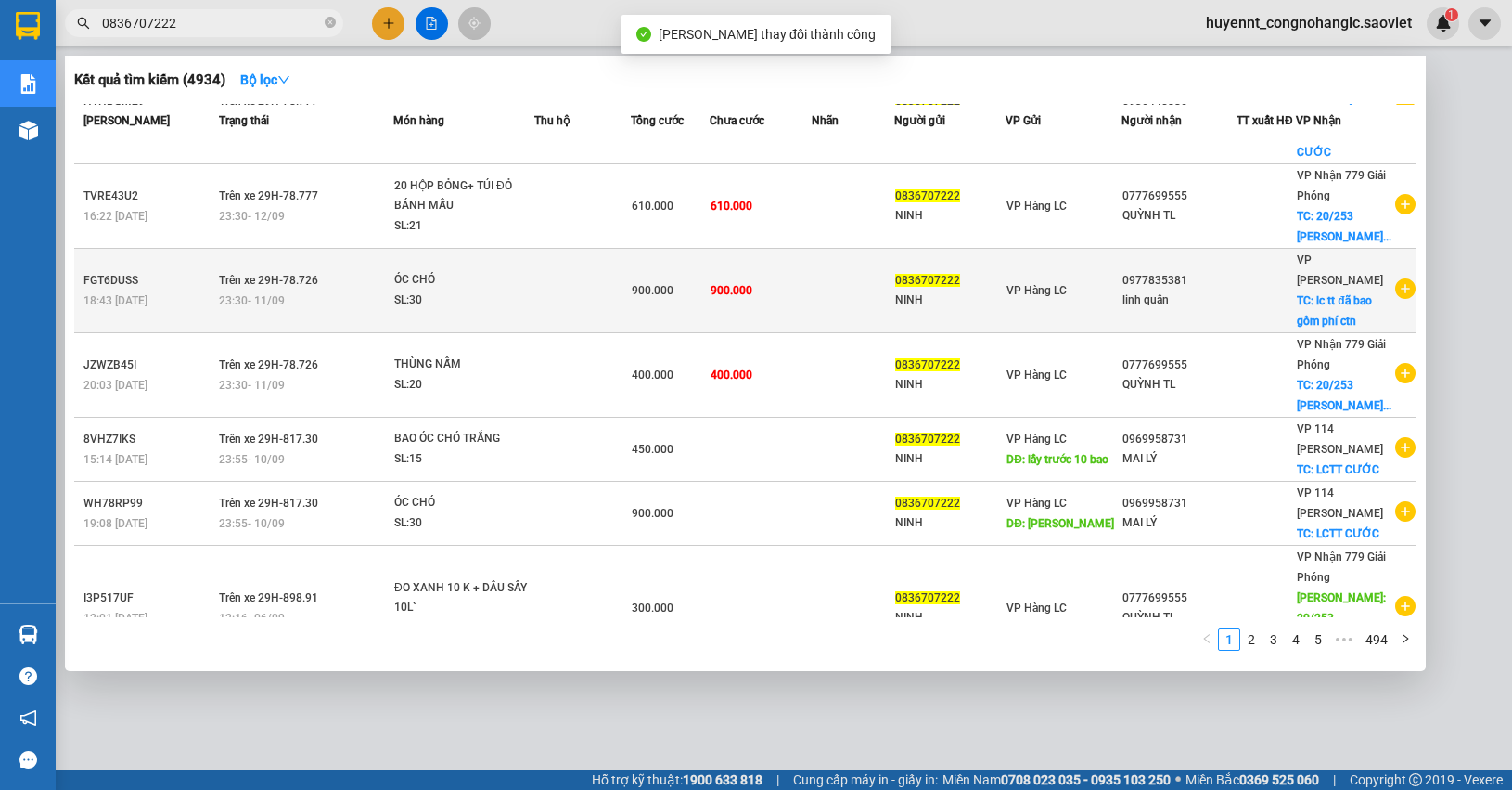
click at [831, 274] on td at bounding box center [853, 291] width 83 height 85
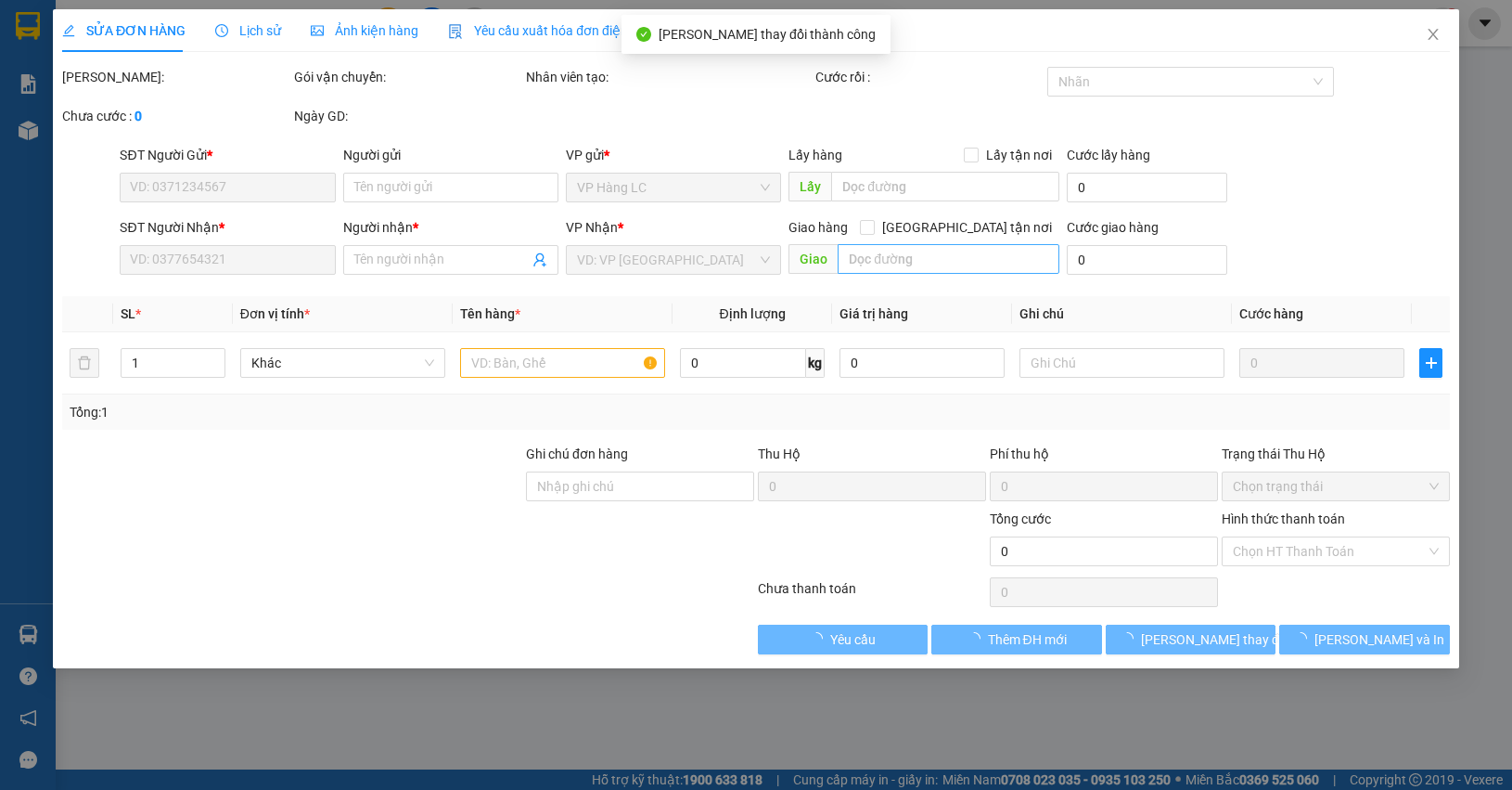
type input "0836707222"
type input "NINH"
type input "0977835381"
type input "linh quân"
checkbox input "true"
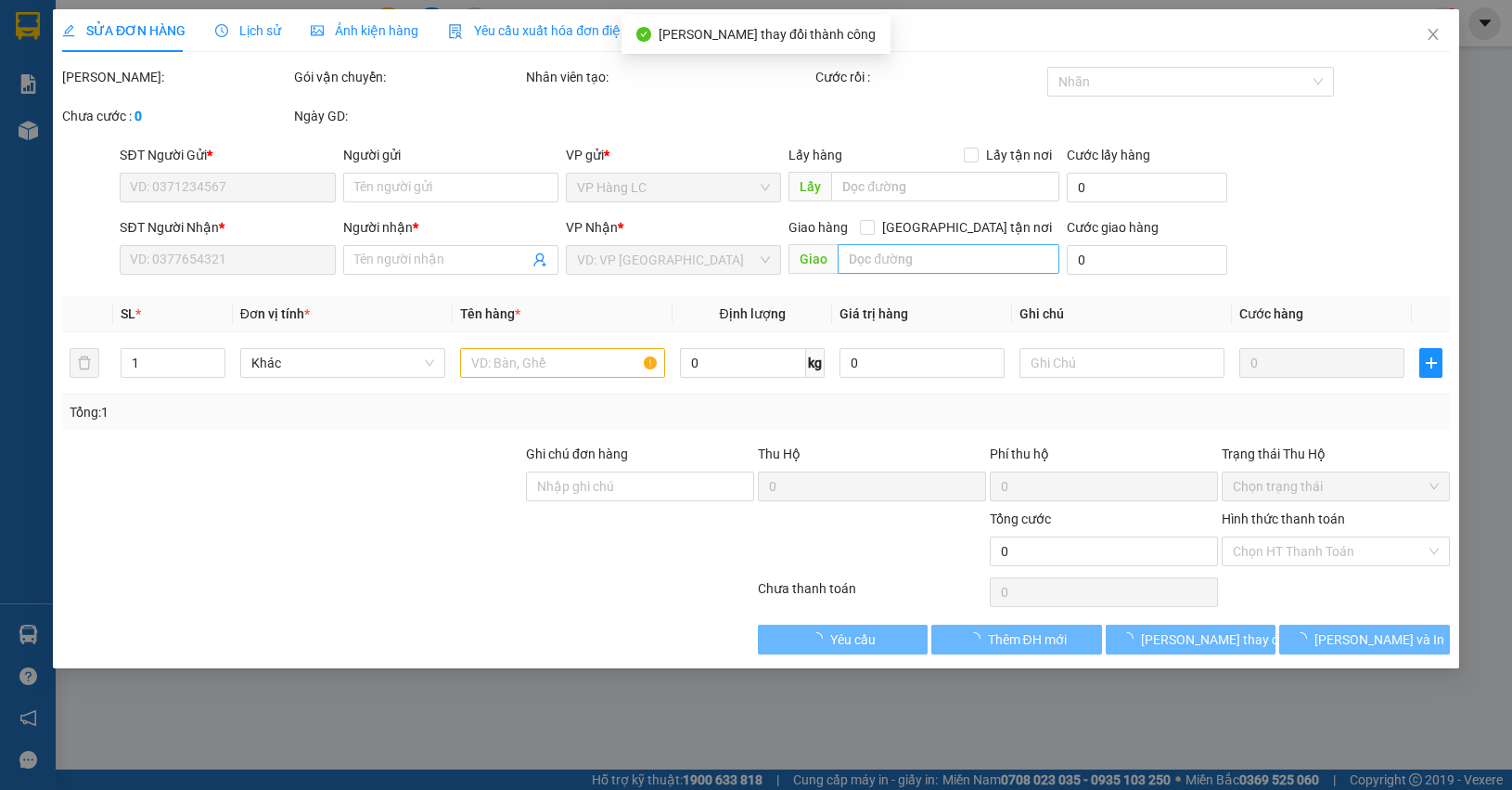
type input "lc tt đã bao gồm phí ctn"
type input "900.000"
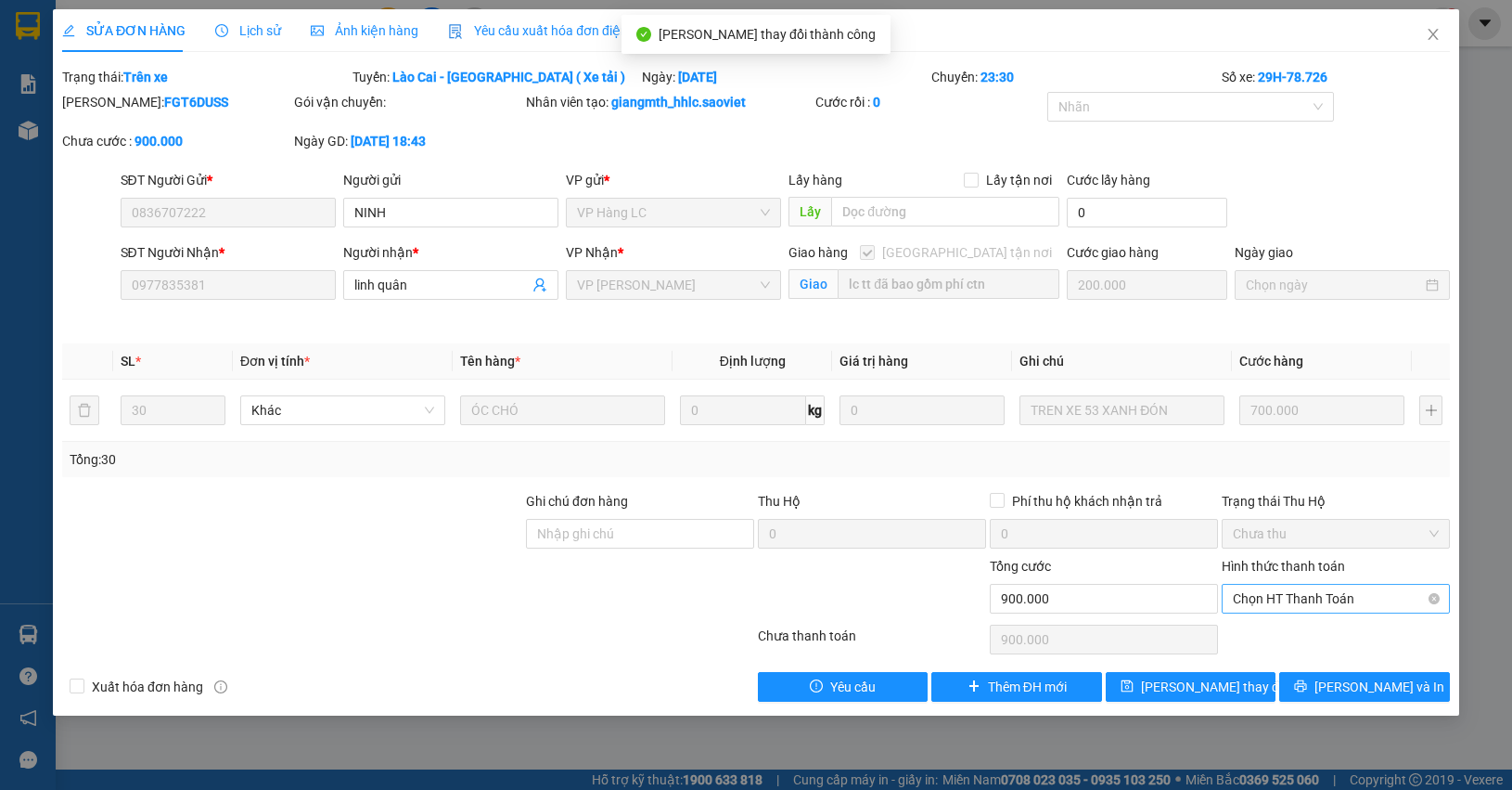
click at [1314, 602] on span "Chọn HT Thanh Toán" at bounding box center [1335, 599] width 206 height 28
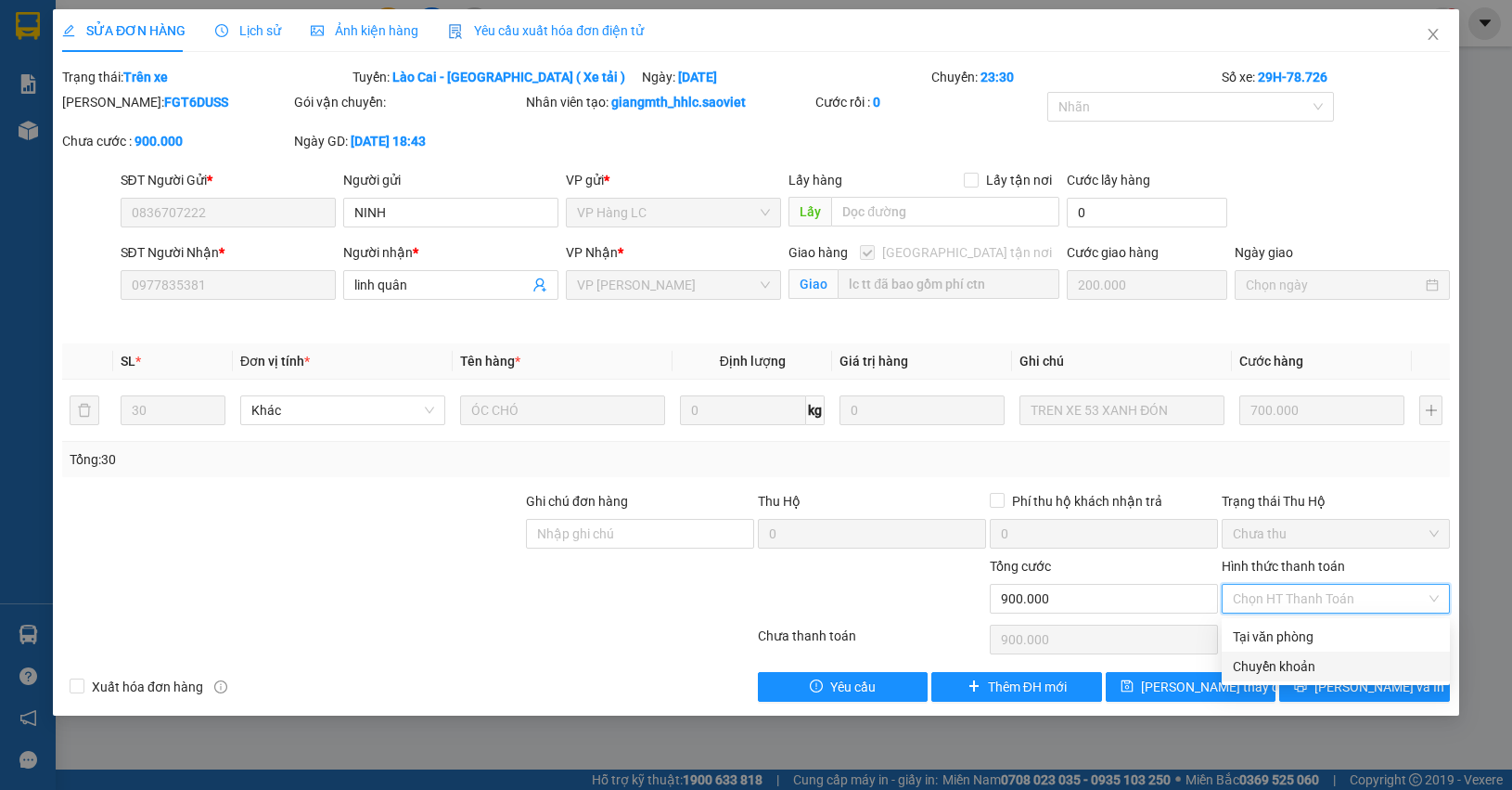
click at [1303, 670] on div "Chuyển khoản" at bounding box center [1335, 666] width 206 height 21
type input "0"
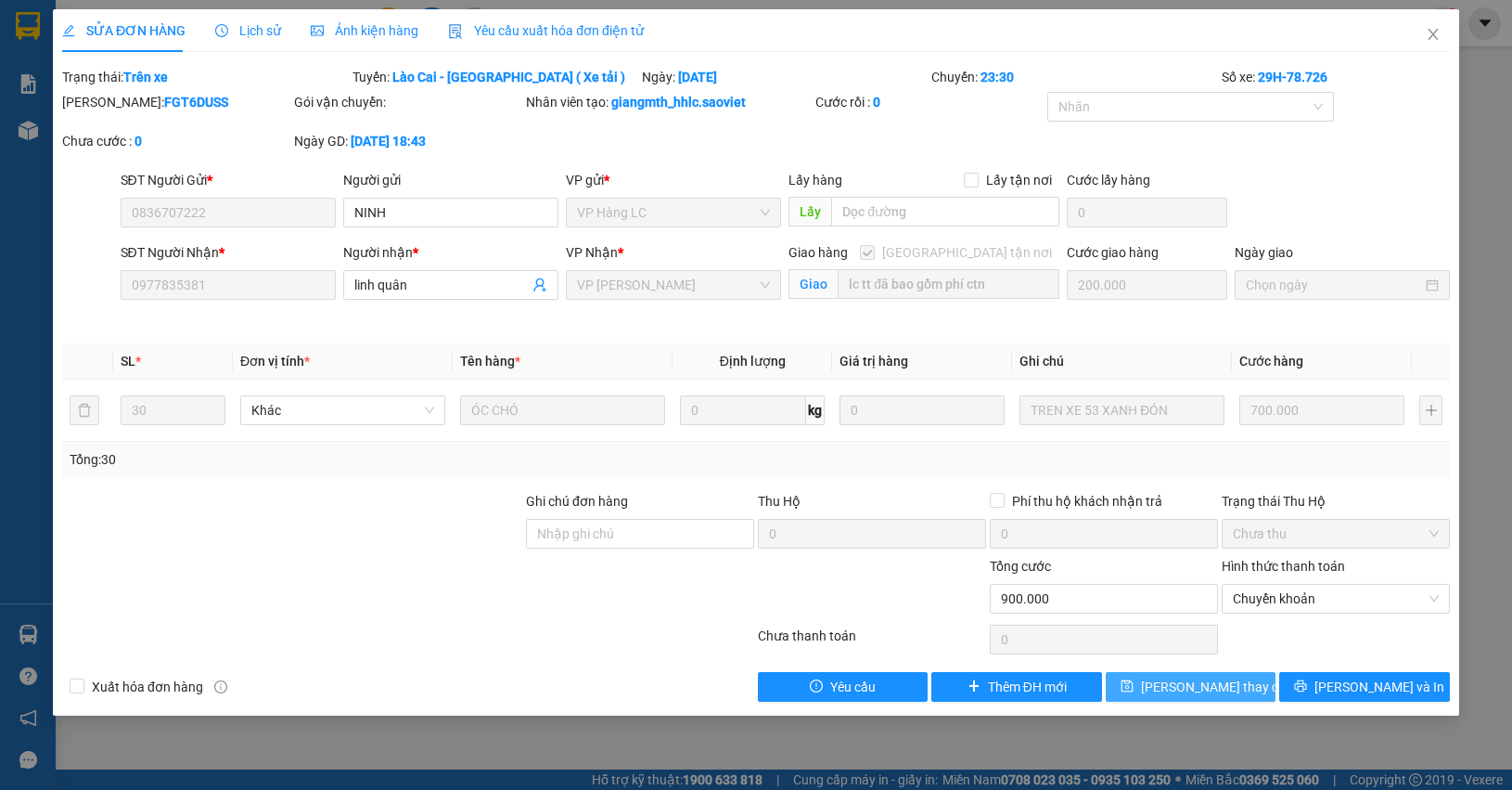
click at [1211, 679] on span "Lưu thay đổi" at bounding box center [1215, 686] width 148 height 21
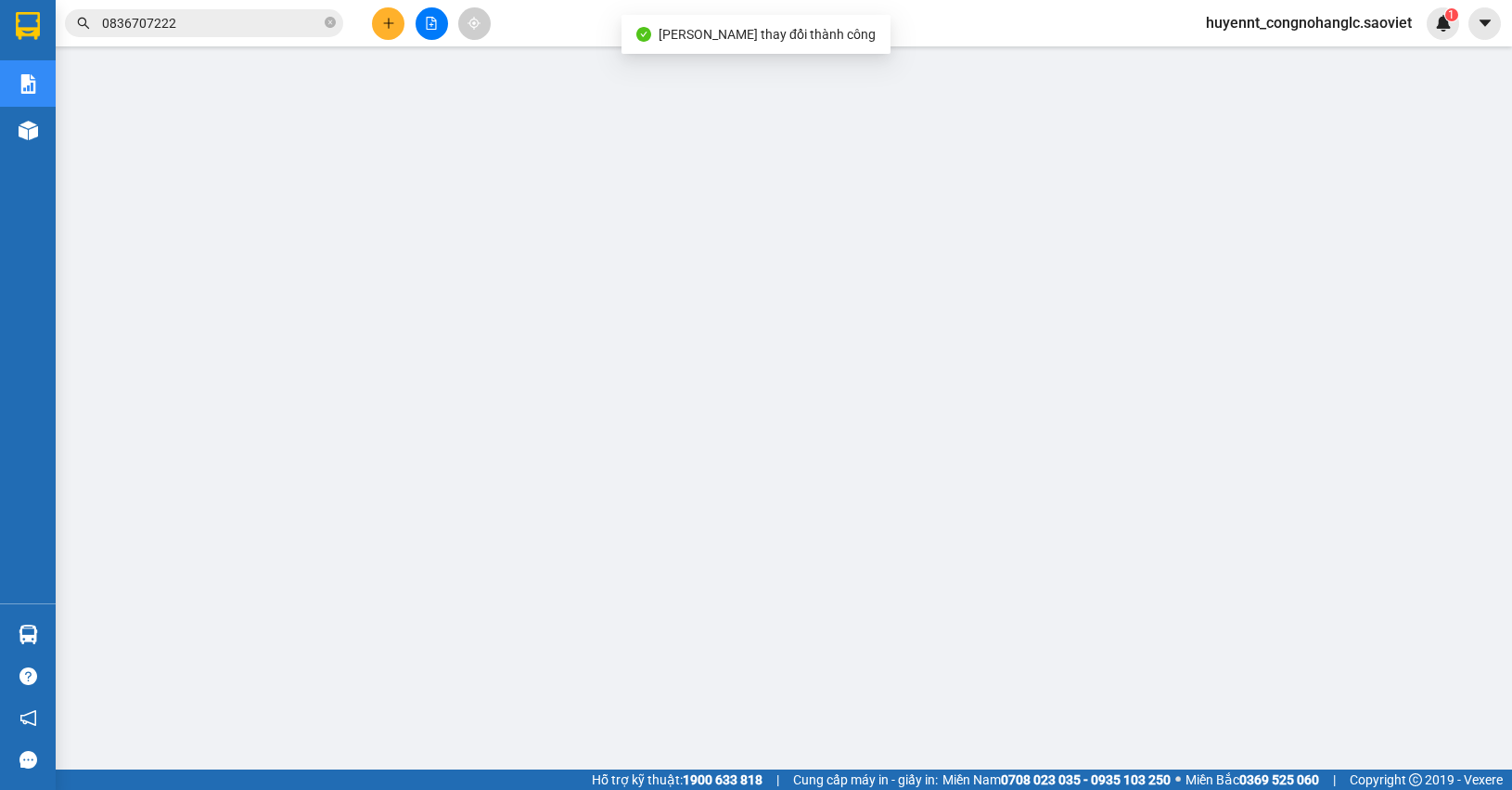
click at [251, 28] on input "0836707222" at bounding box center [211, 23] width 219 height 21
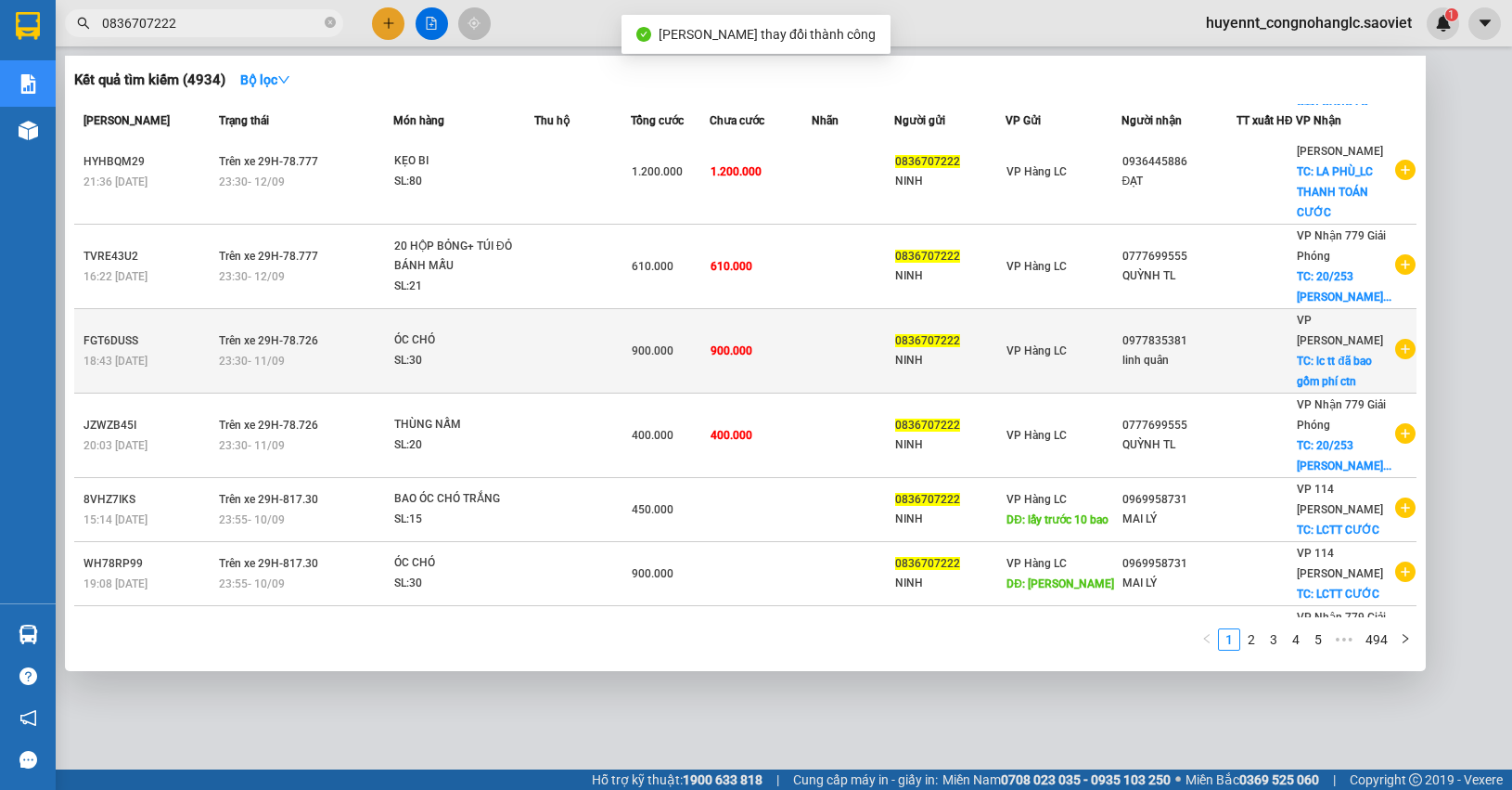
scroll to position [174, 0]
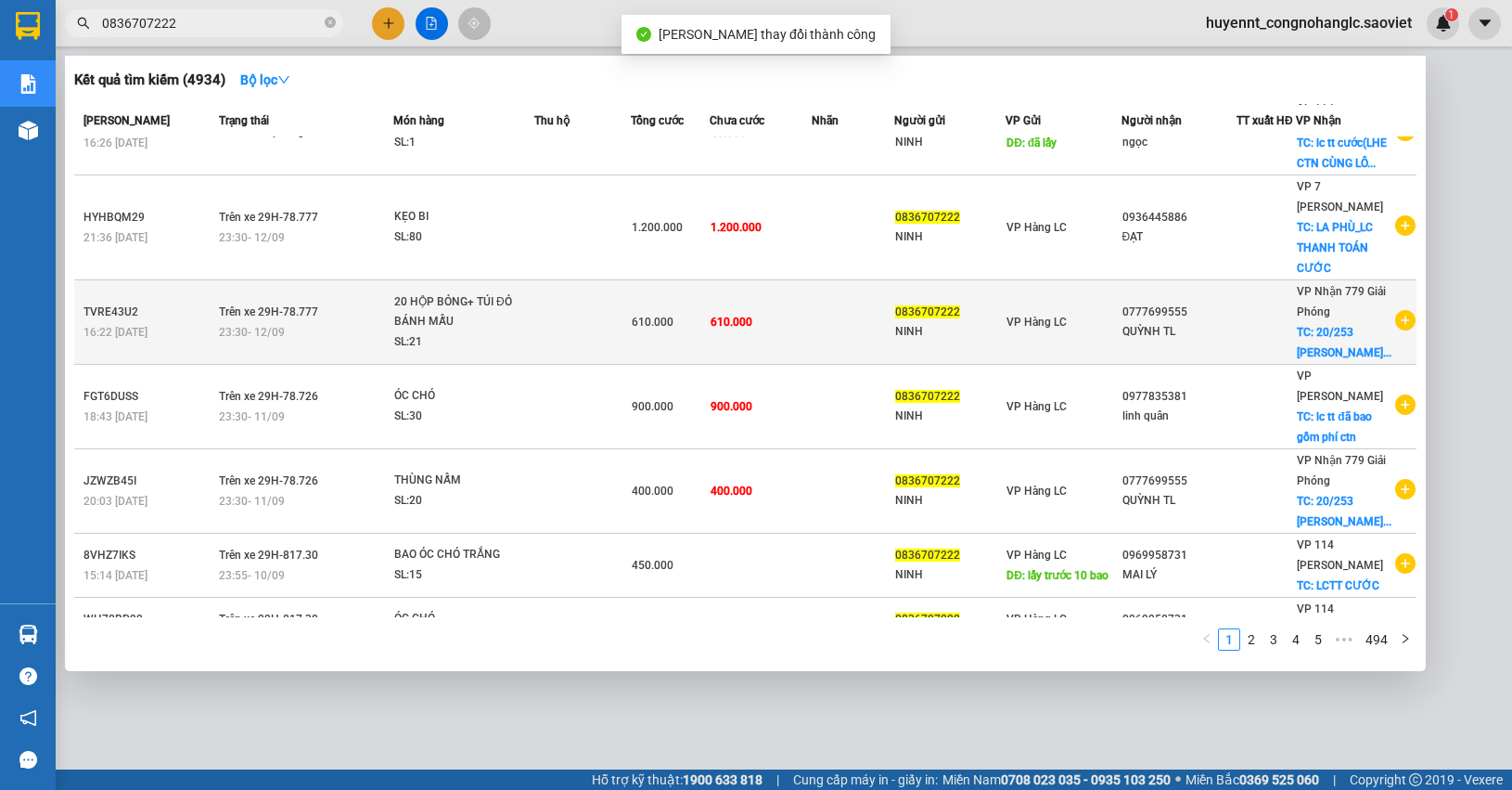
click at [818, 307] on td at bounding box center [853, 322] width 83 height 85
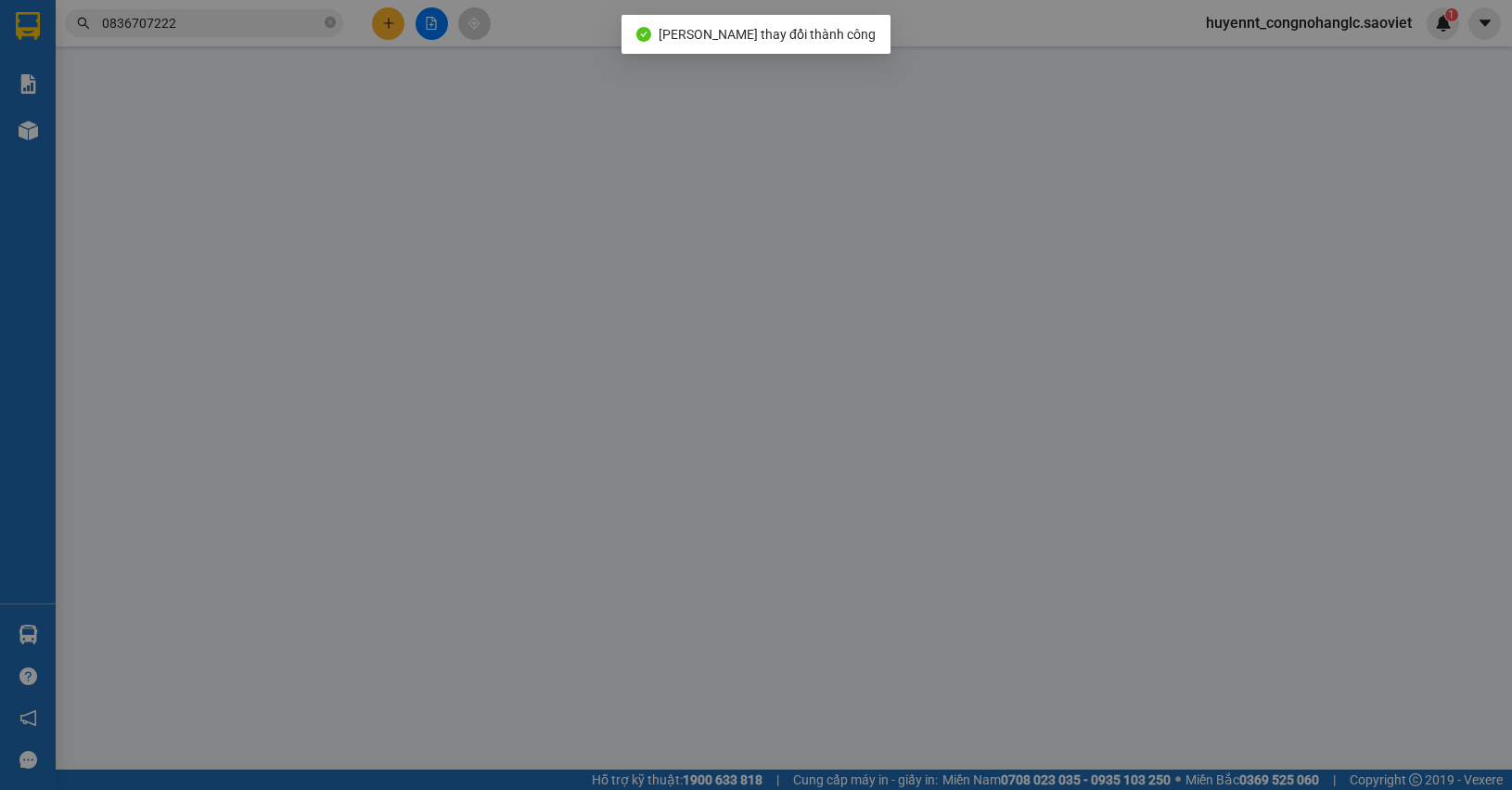
type input "0836707222"
type input "NINH"
type input "0777699555"
type input "QUỲNH TL"
checkbox input "true"
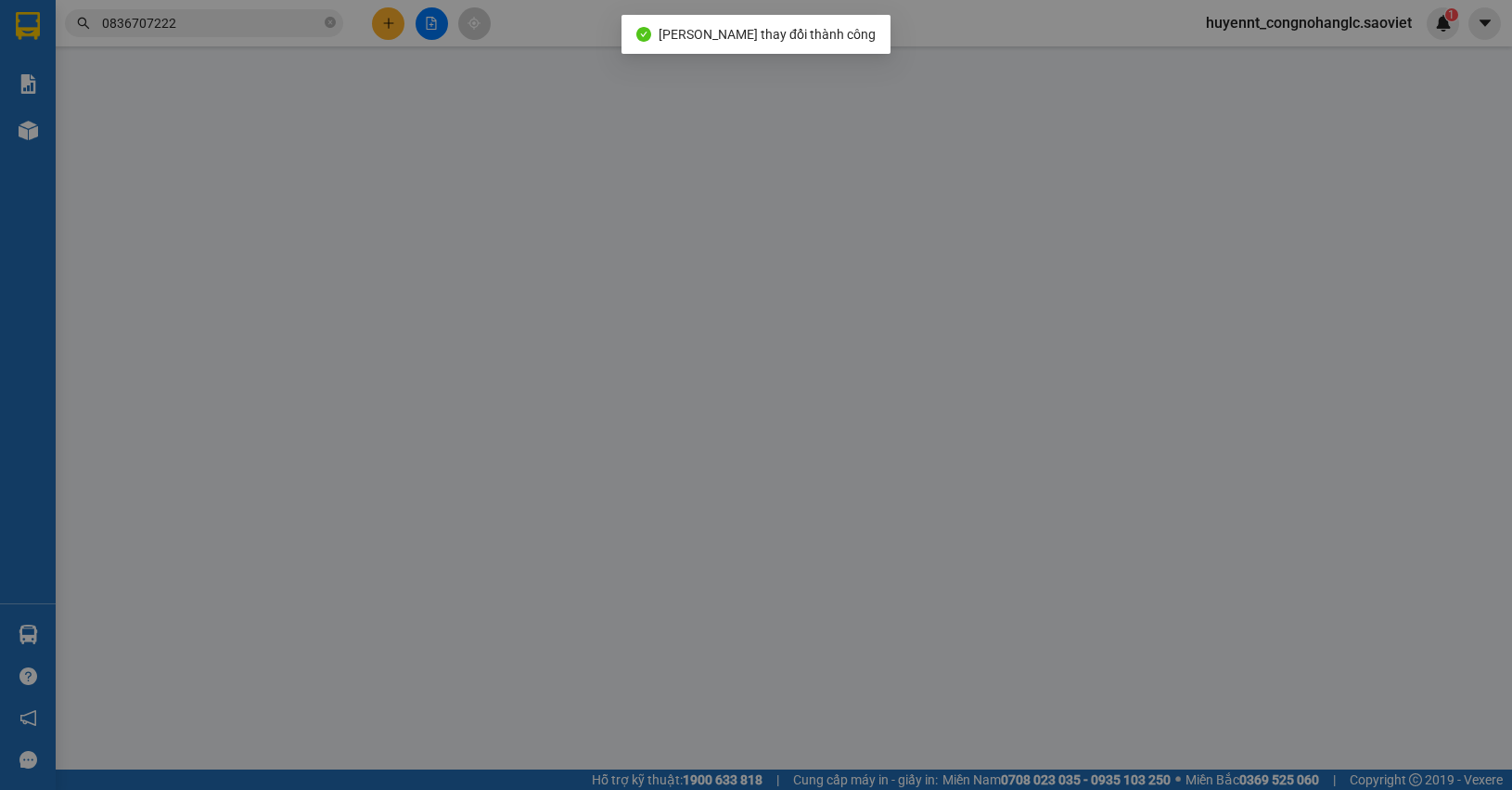
type input "20/253 THÚY LĨNH - HOÀNG MAI ( CTN ) lc ttc"
type input "610.000"
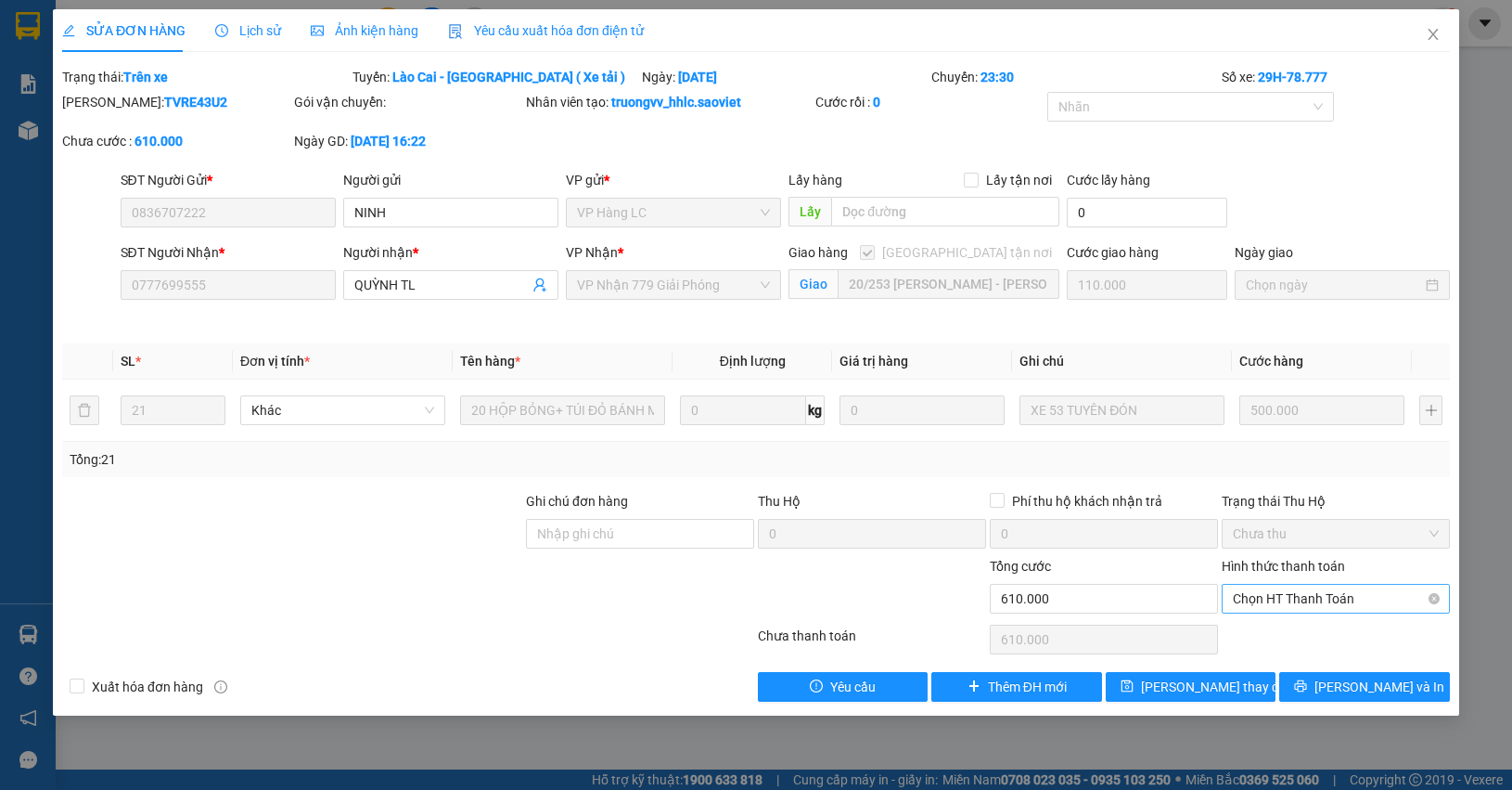
click at [1318, 603] on span "Chọn HT Thanh Toán" at bounding box center [1335, 599] width 206 height 28
click at [1292, 665] on div "Chuyển khoản" at bounding box center [1335, 666] width 206 height 21
type input "0"
click at [1234, 693] on button "Lưu thay đổi" at bounding box center [1190, 686] width 170 height 30
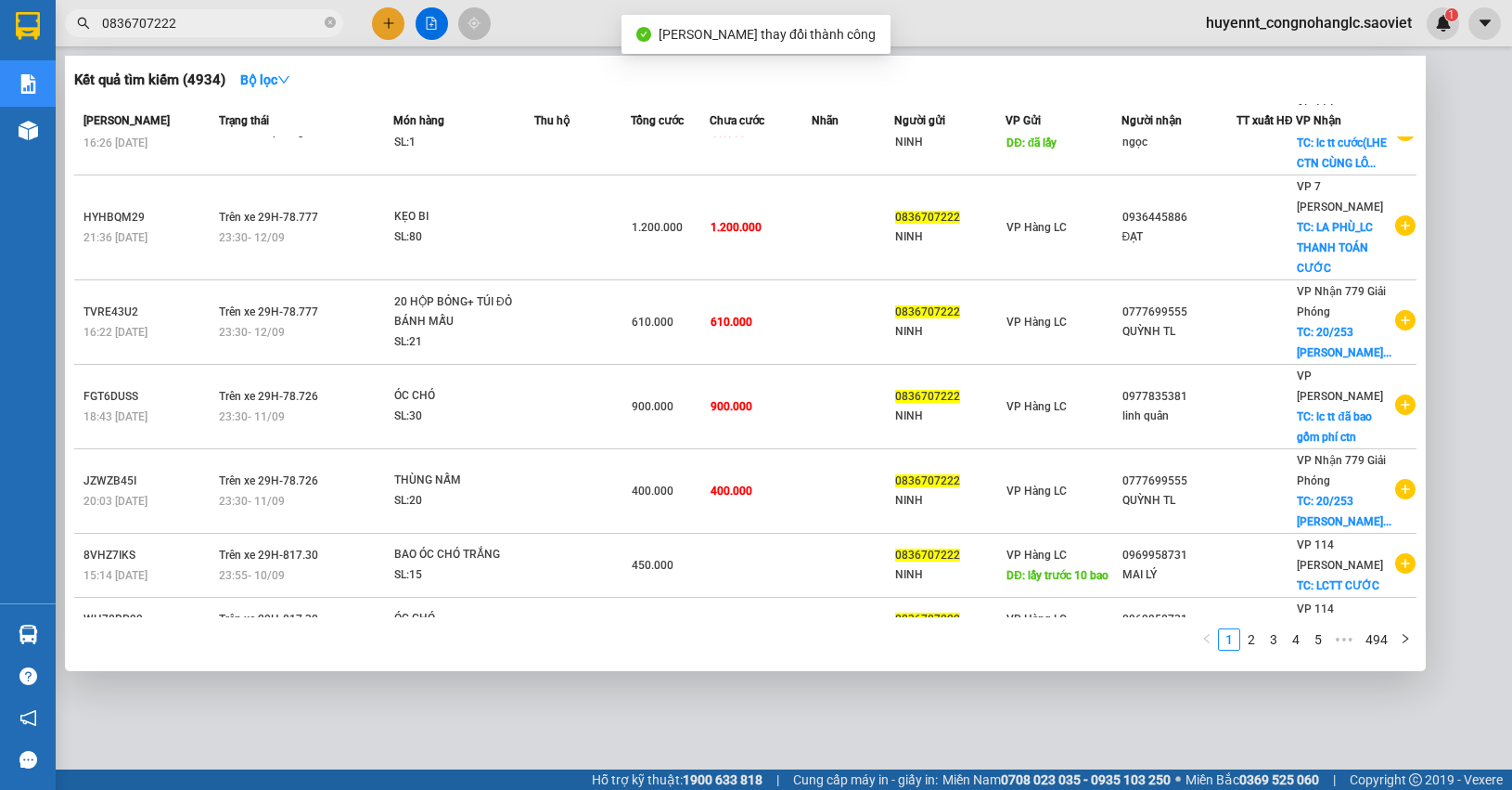
click at [215, 21] on input "0836707222" at bounding box center [211, 23] width 219 height 21
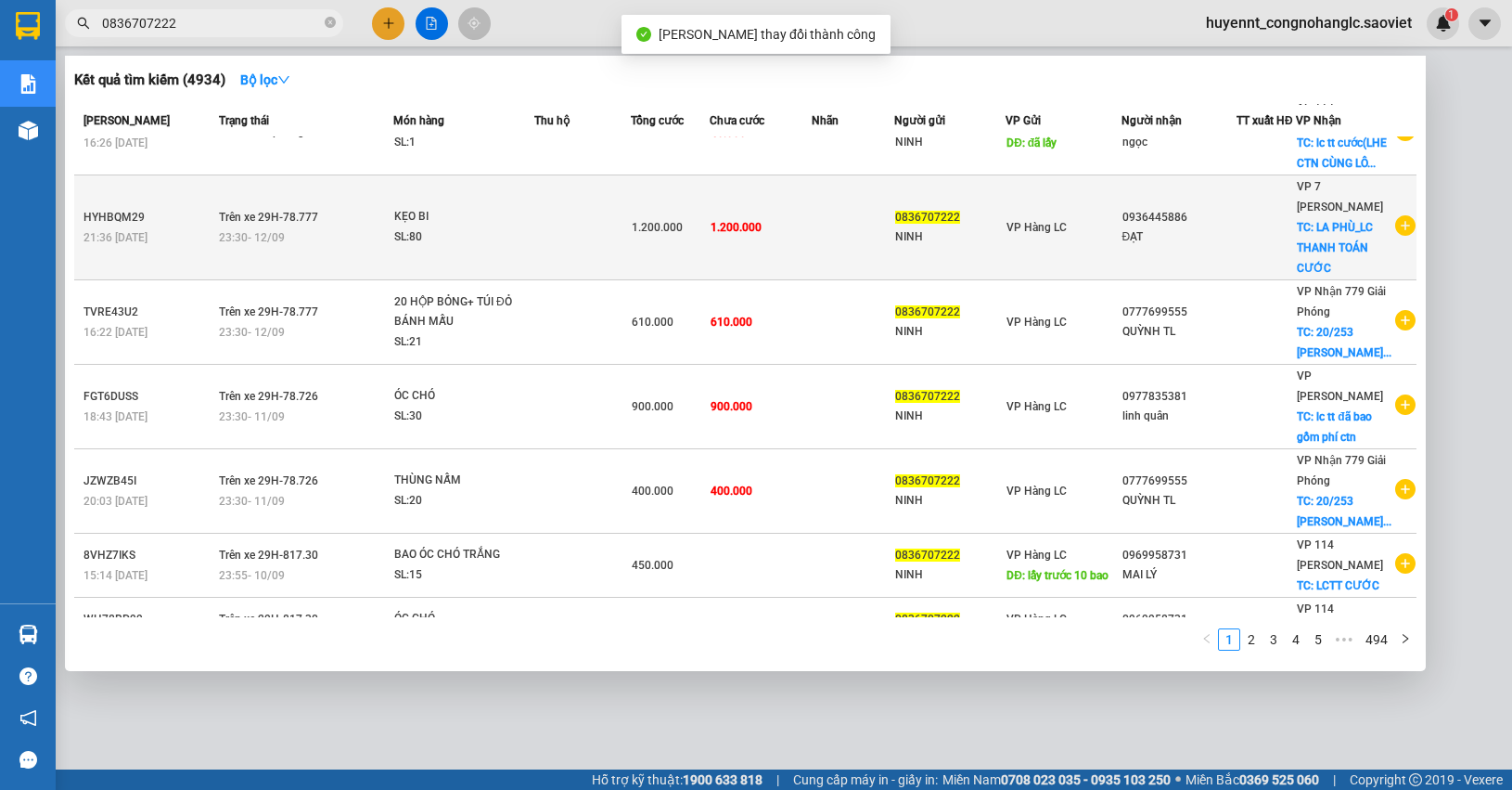
click at [793, 198] on td "1.200.000" at bounding box center [760, 228] width 102 height 104
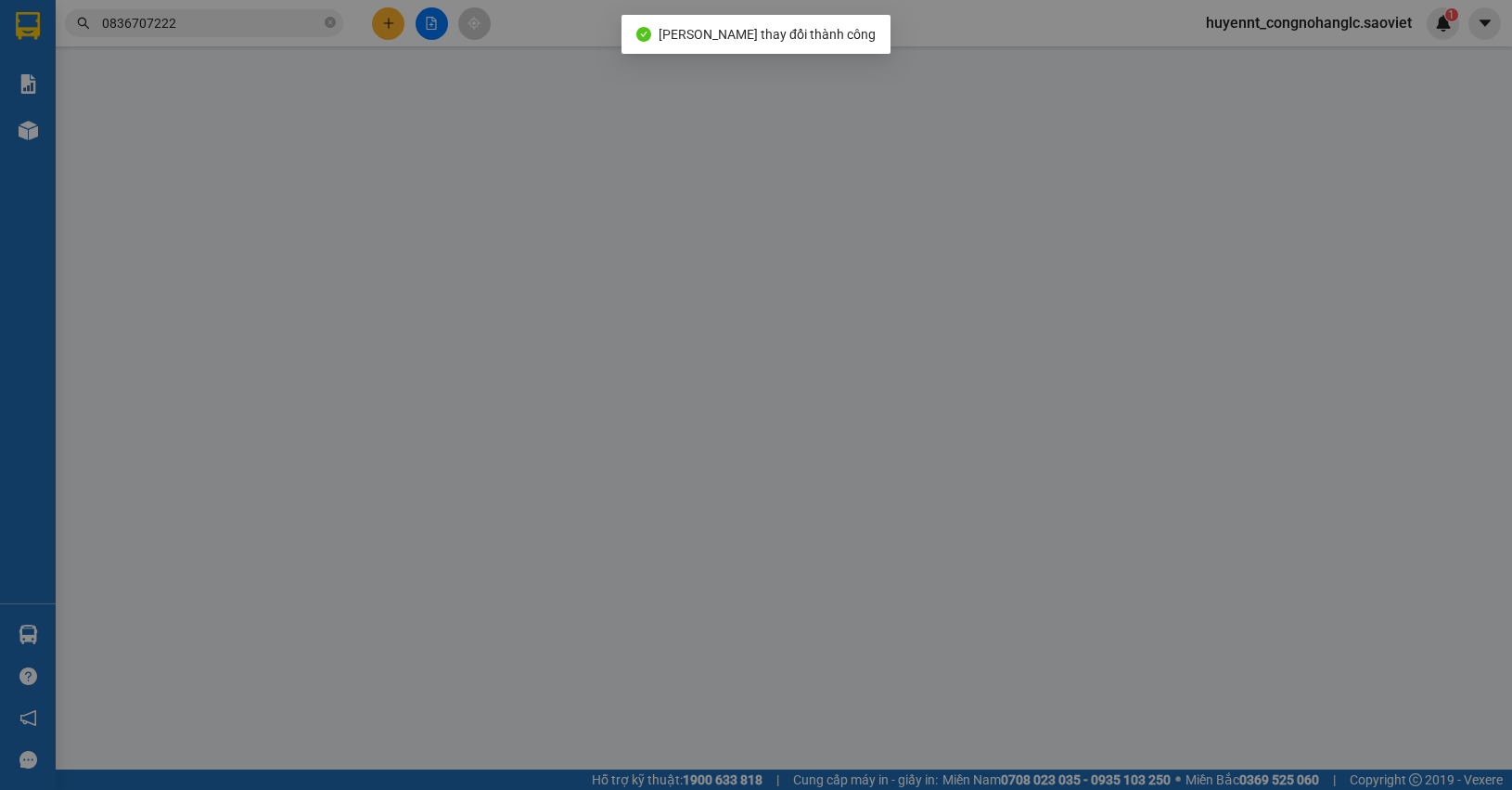
type input "0836707222"
type input "NINH"
type input "0936445886"
type input "ĐẠT"
checkbox input "true"
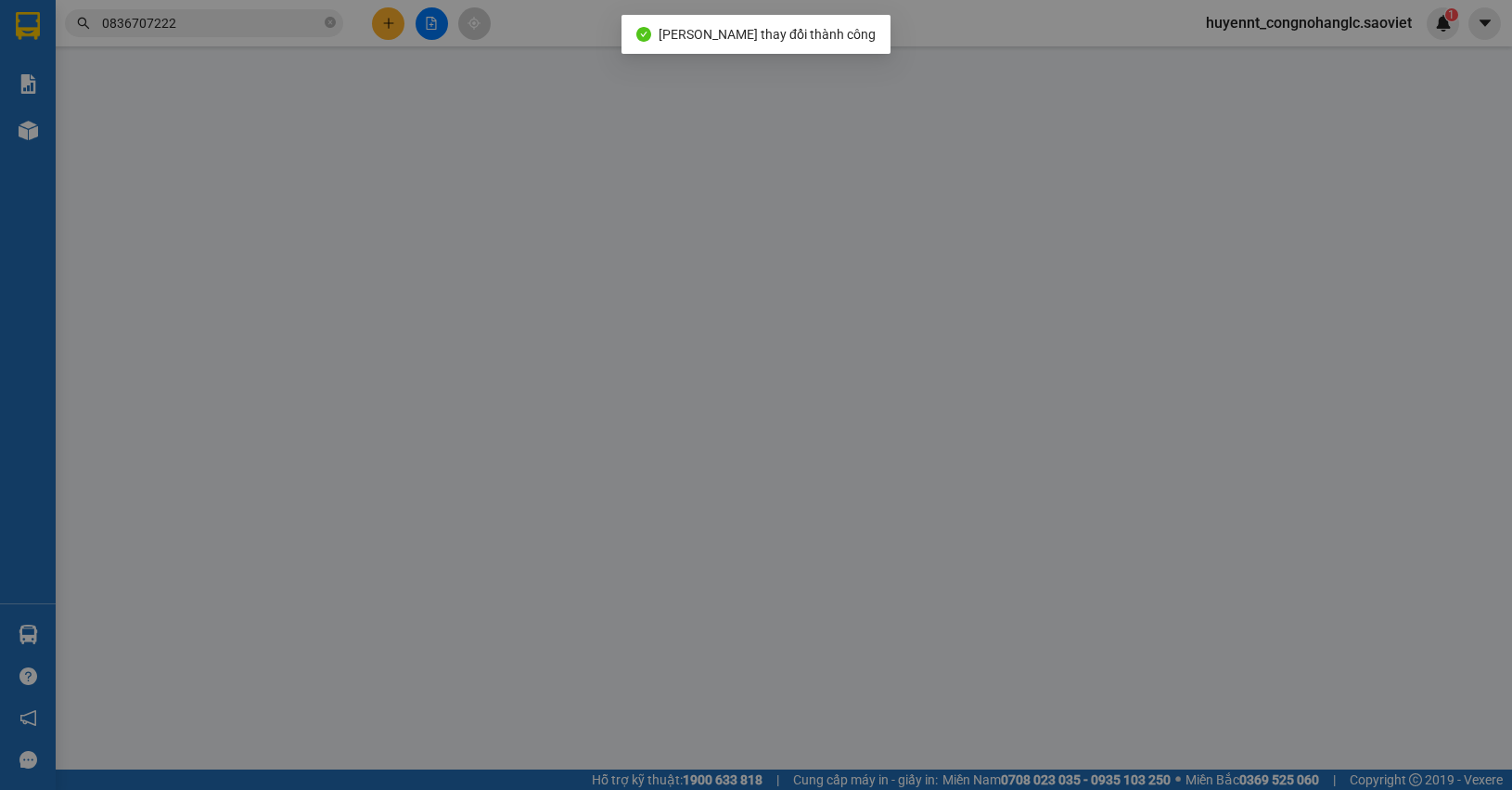
type input "LA PHÙ_LC THANH TOÁN CƯỚC"
type input "1.200.000"
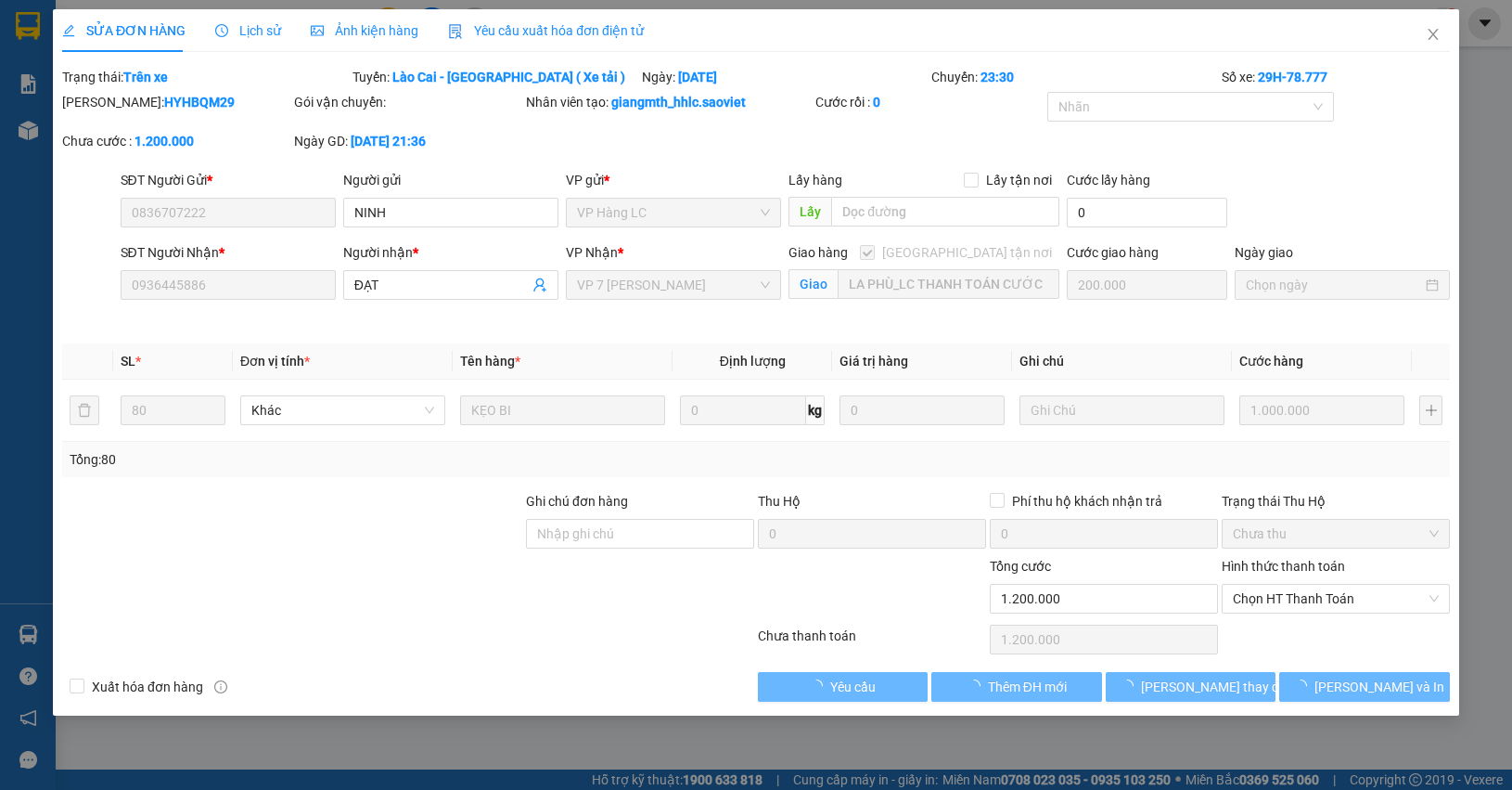
click at [1322, 611] on span "Chọn HT Thanh Toán" at bounding box center [1335, 599] width 206 height 28
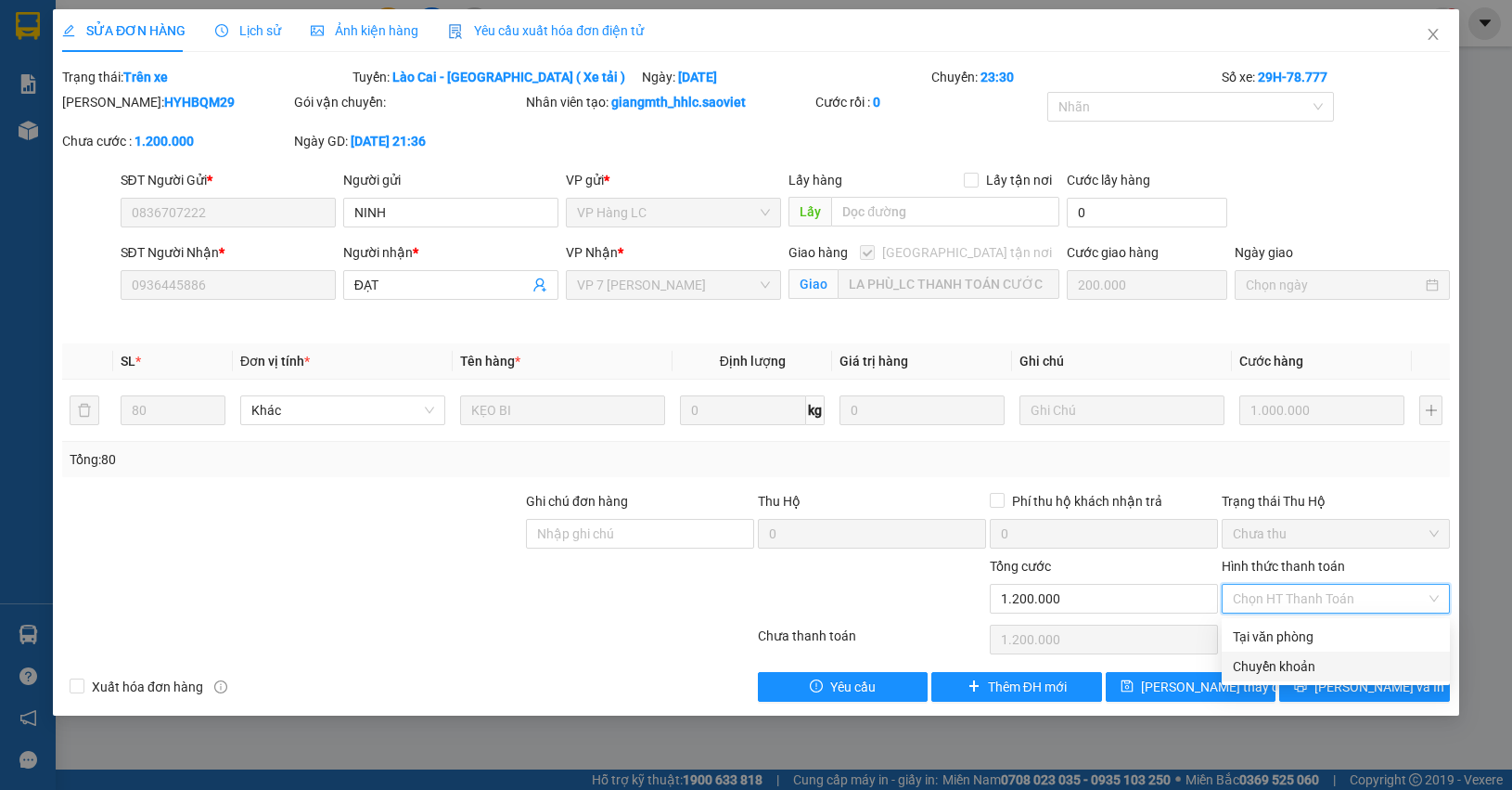
click at [1286, 661] on div "Chuyển khoản" at bounding box center [1335, 666] width 206 height 21
type input "0"
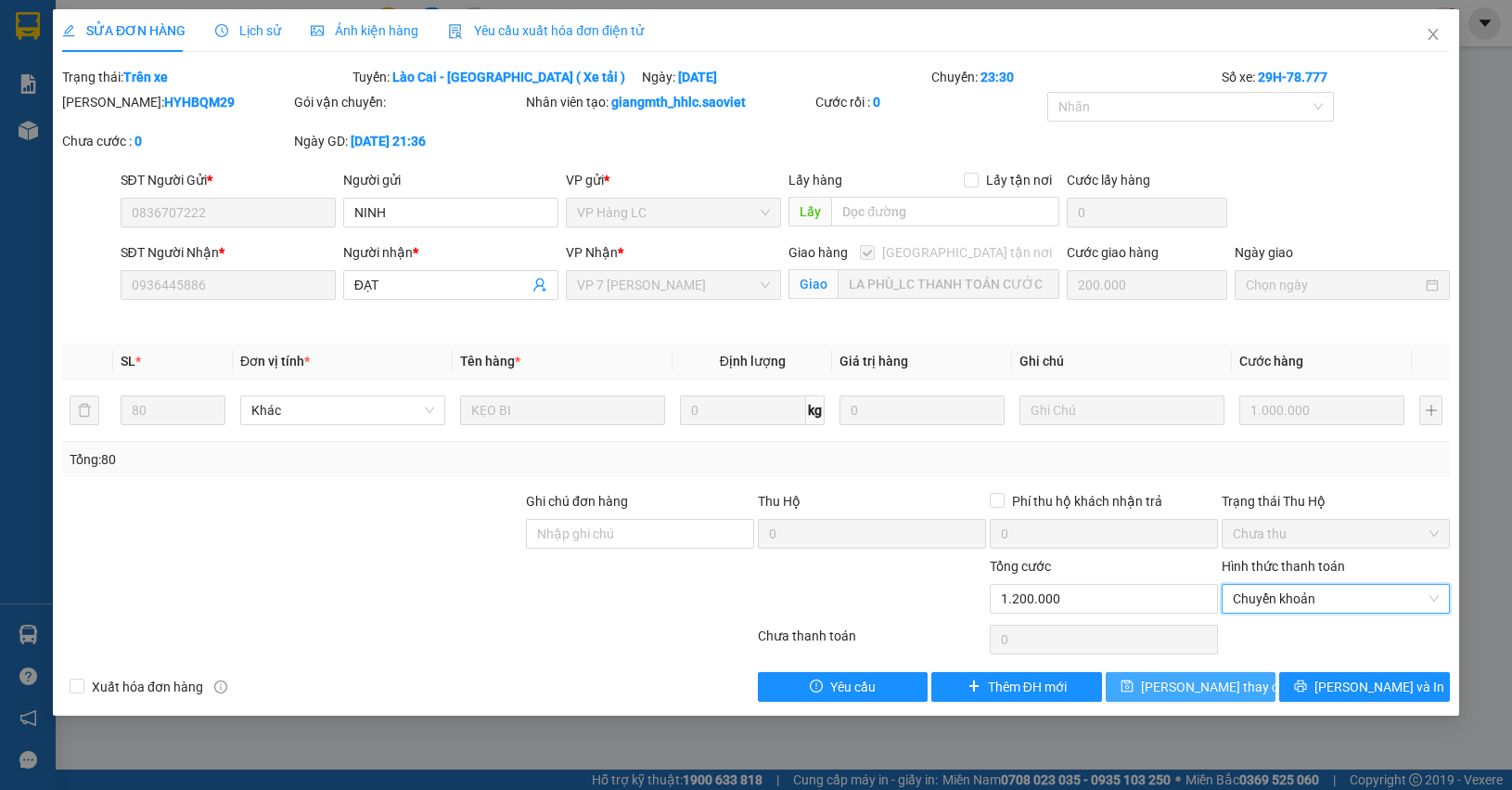
click at [1210, 677] on span "Lưu thay đổi" at bounding box center [1215, 686] width 148 height 21
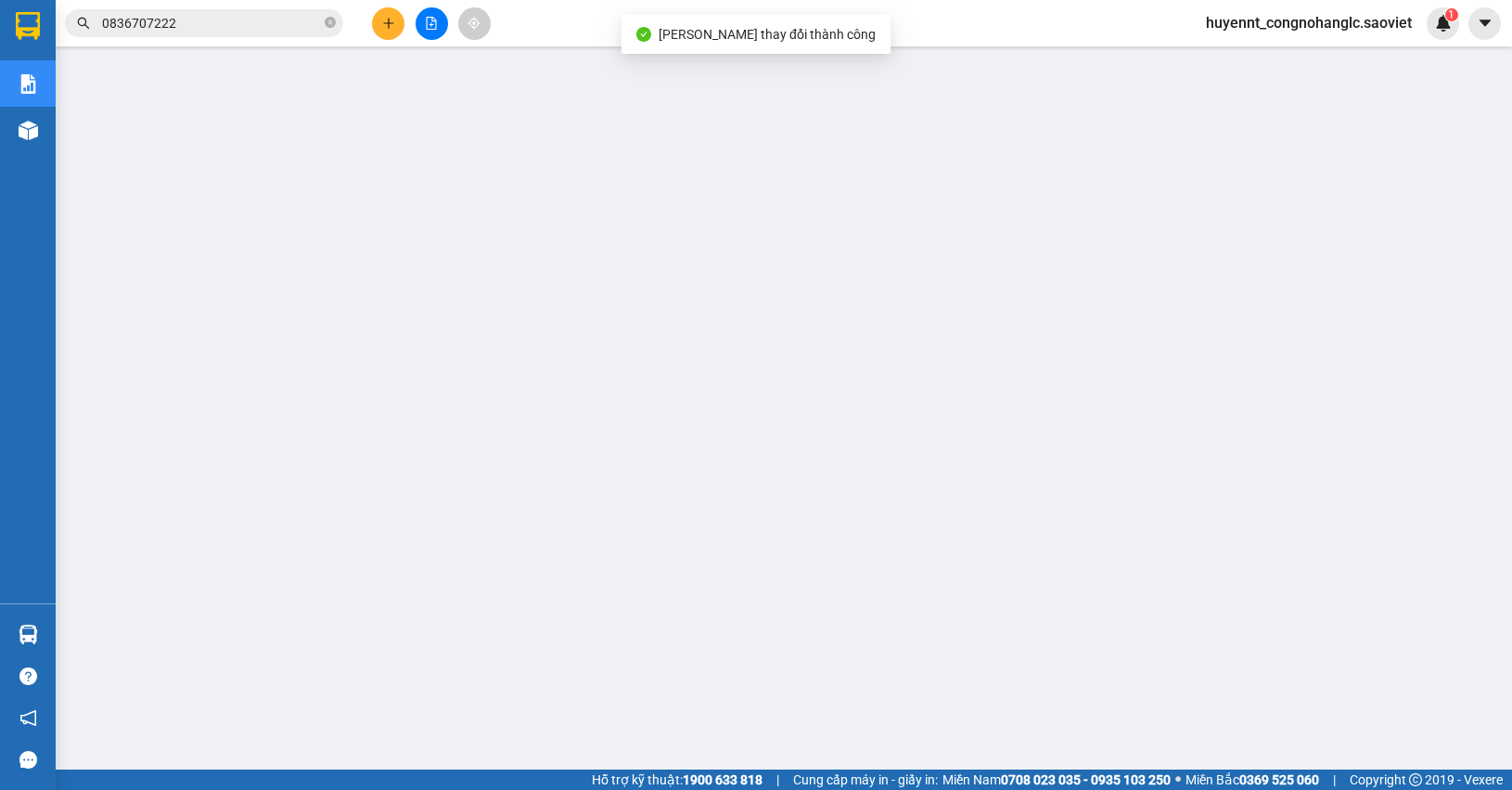
click at [270, 23] on input "0836707222" at bounding box center [211, 23] width 219 height 21
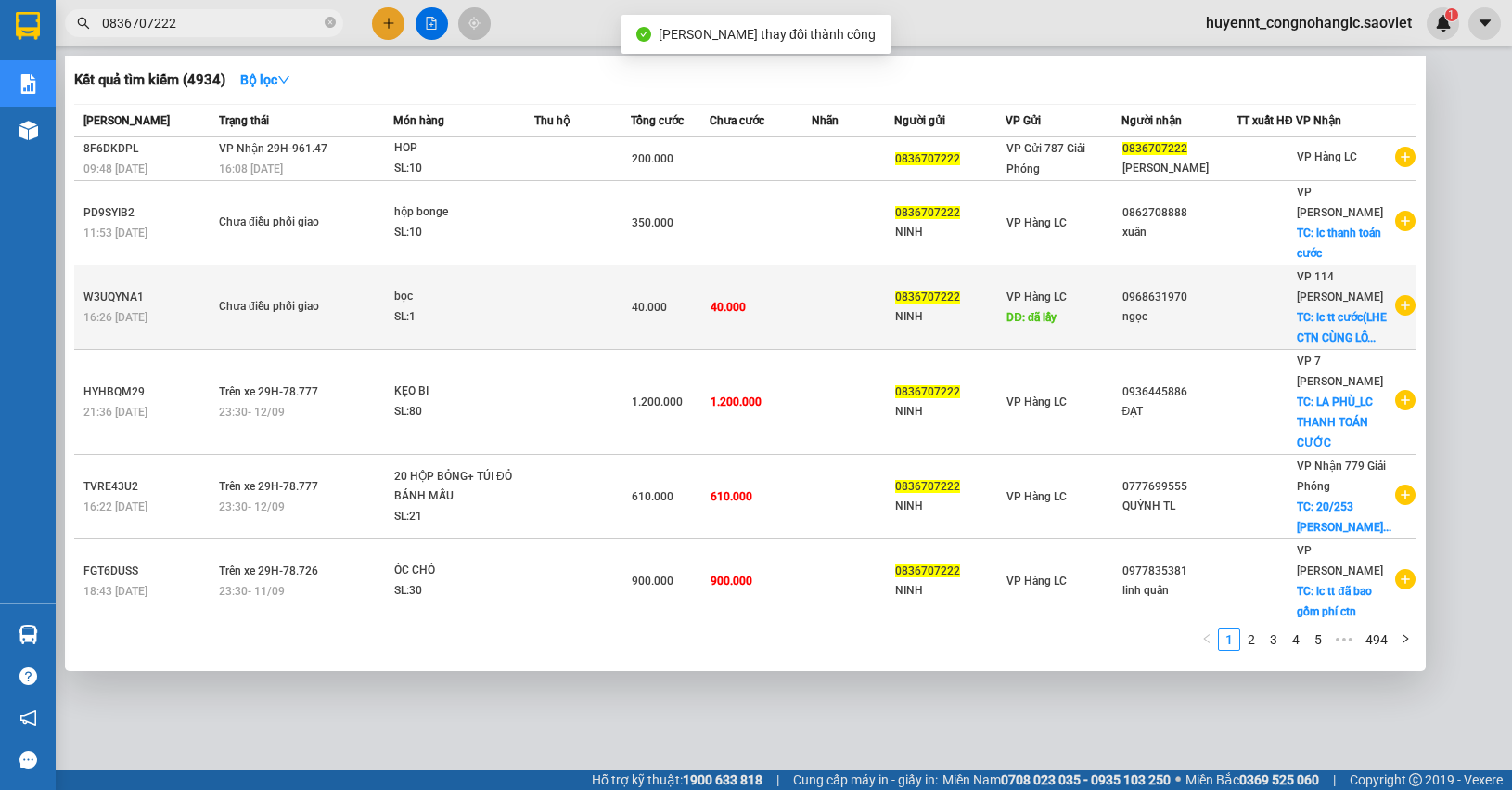
click at [815, 295] on td at bounding box center [853, 308] width 83 height 85
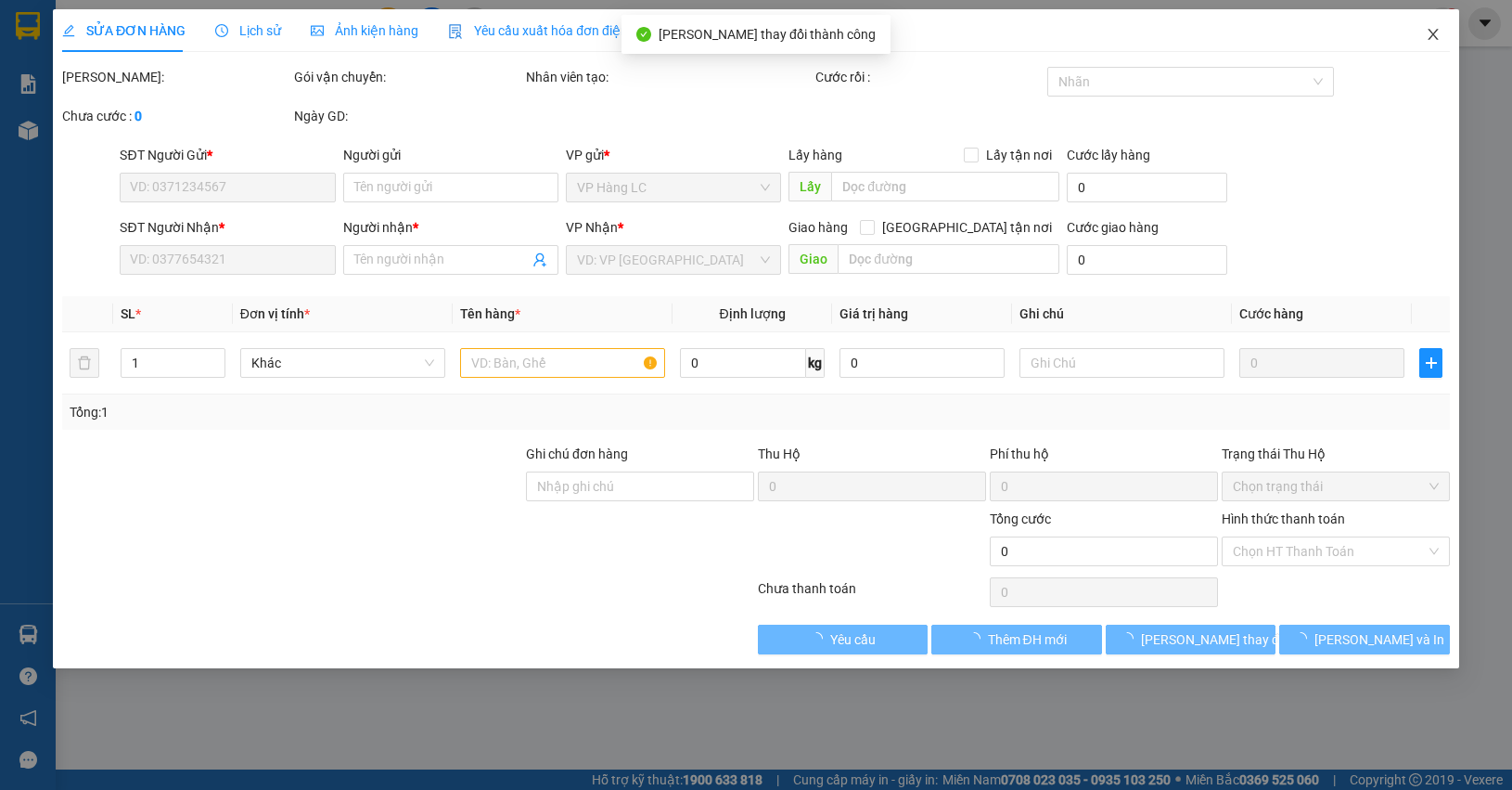
type input "0836707222"
type input "NINH"
type input "đã lấy"
type input "0968631970"
type input "ngọc"
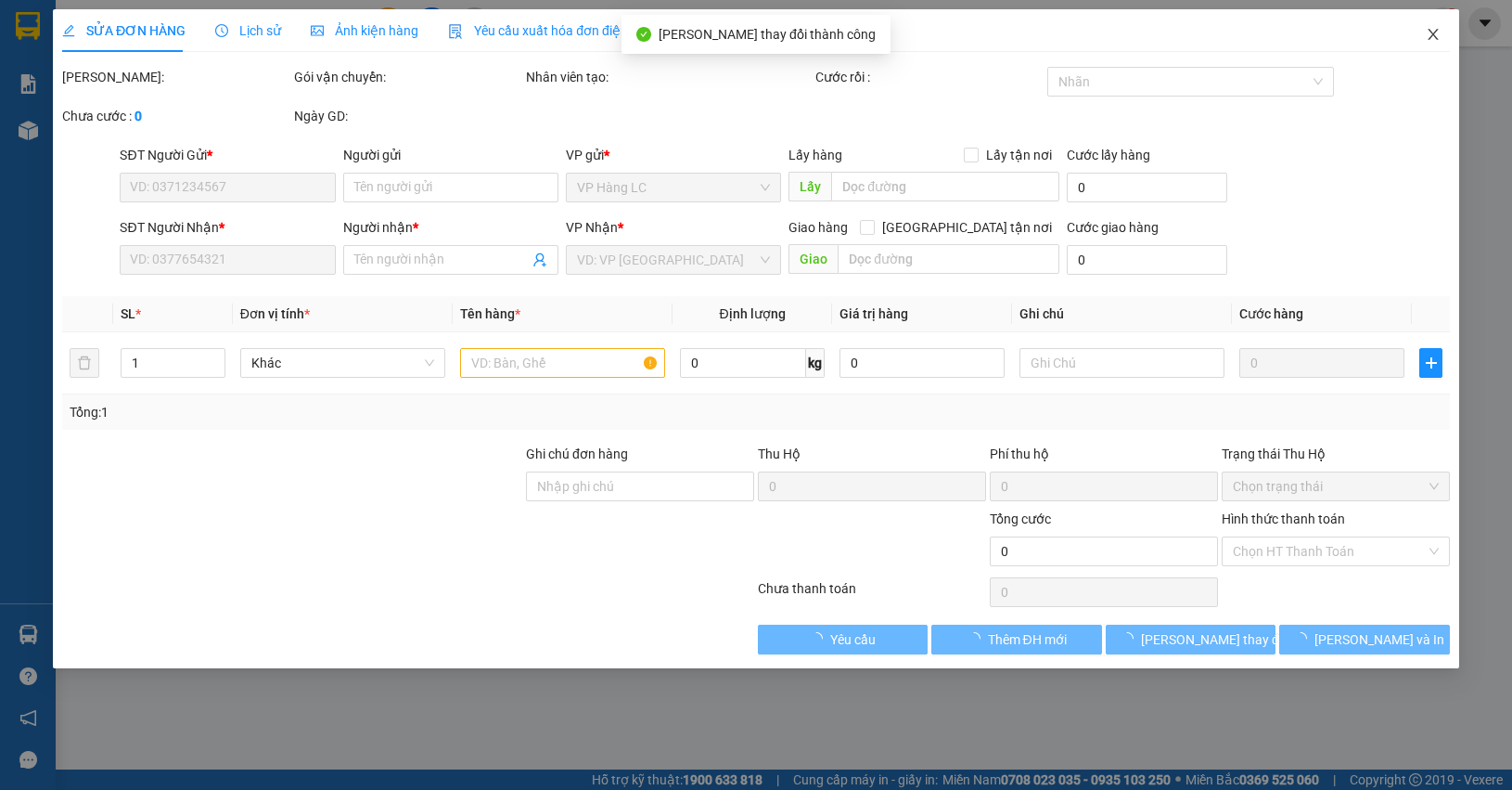
checkbox input "true"
type input "lc tt cước(LHE CTN CÙNG LÔ RƯỢU)"
type input "40.000"
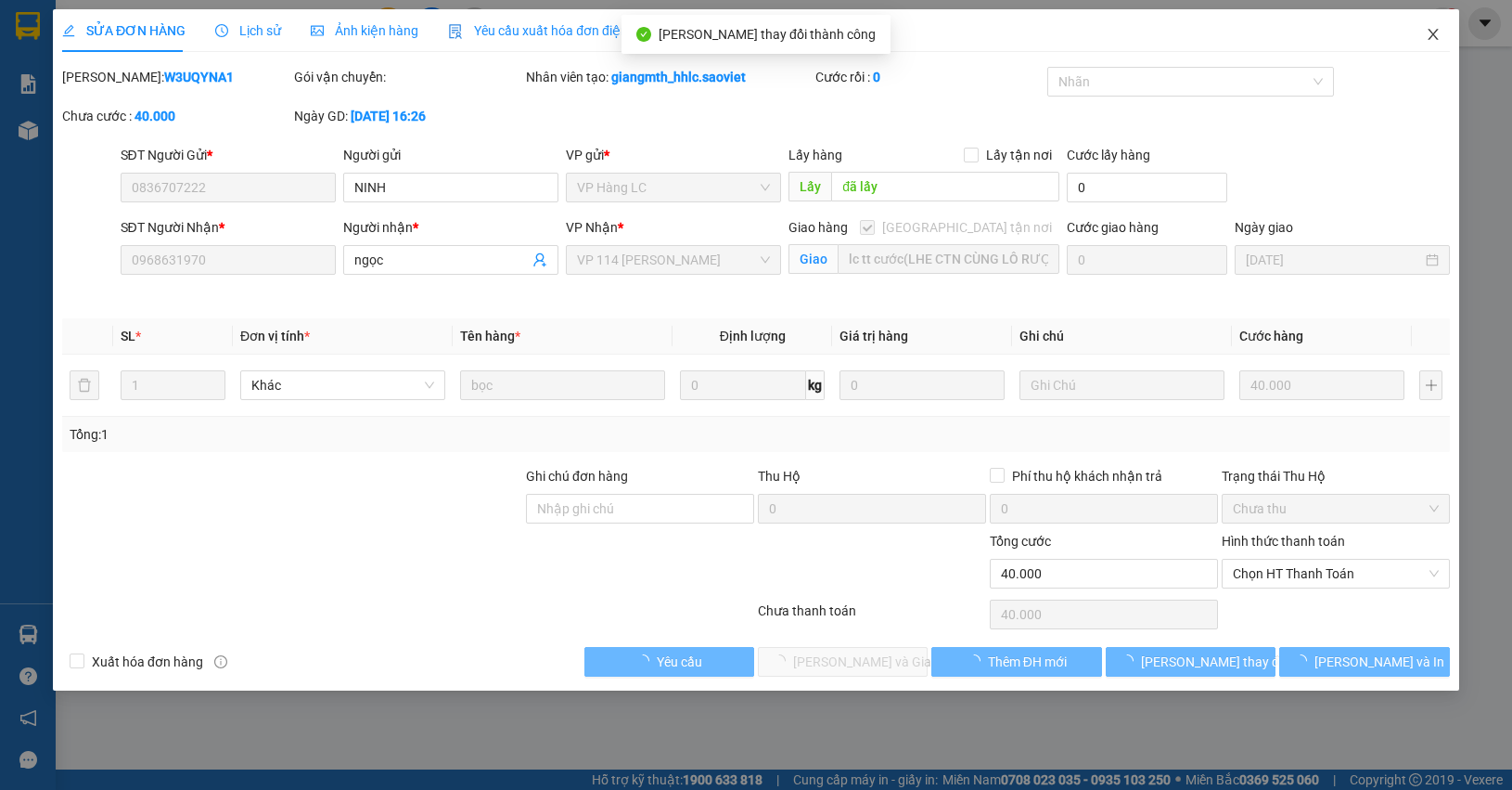
click at [1429, 33] on icon "close" at bounding box center [1433, 35] width 15 height 15
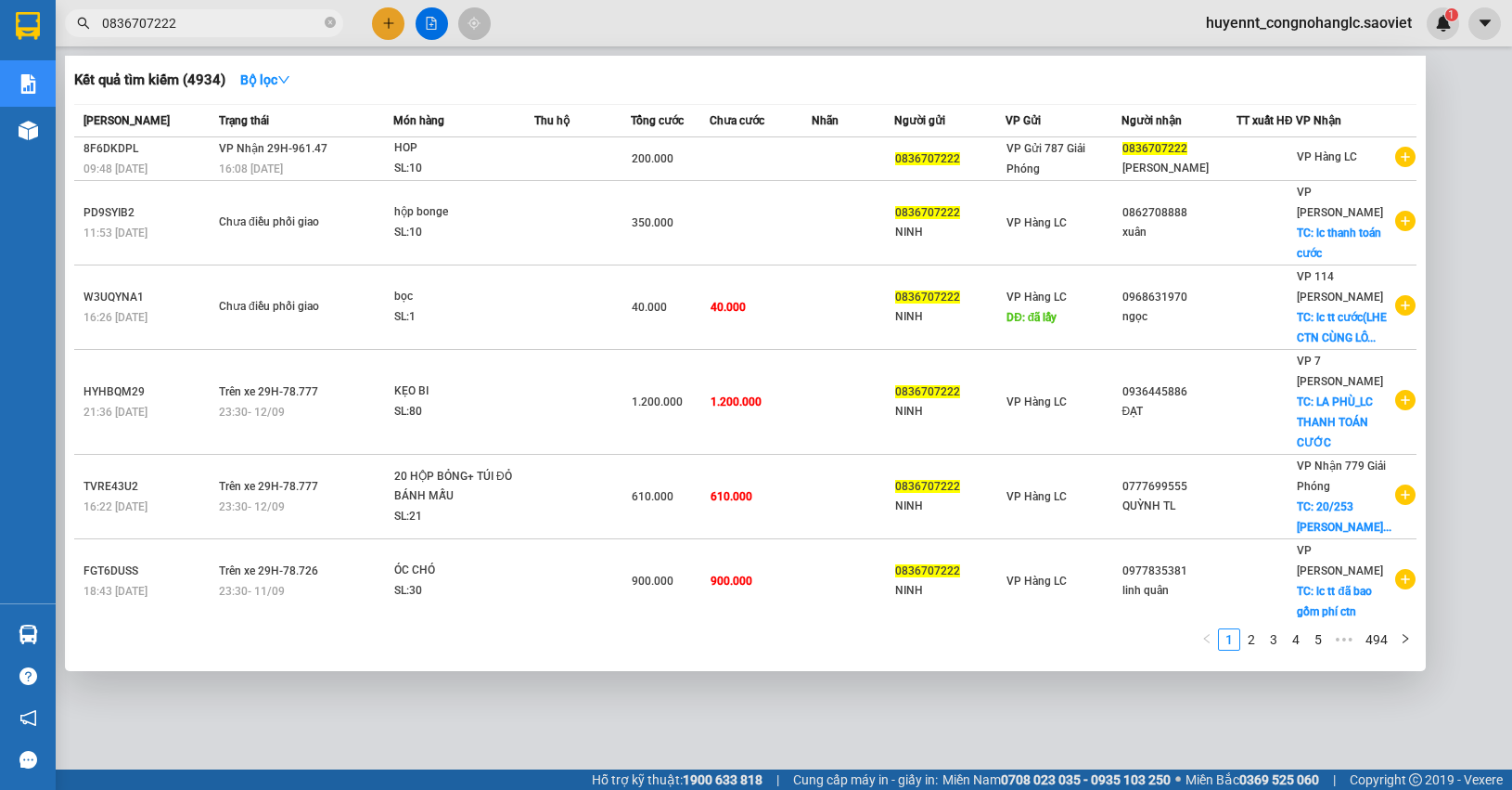
click at [201, 19] on input "0836707222" at bounding box center [211, 23] width 219 height 21
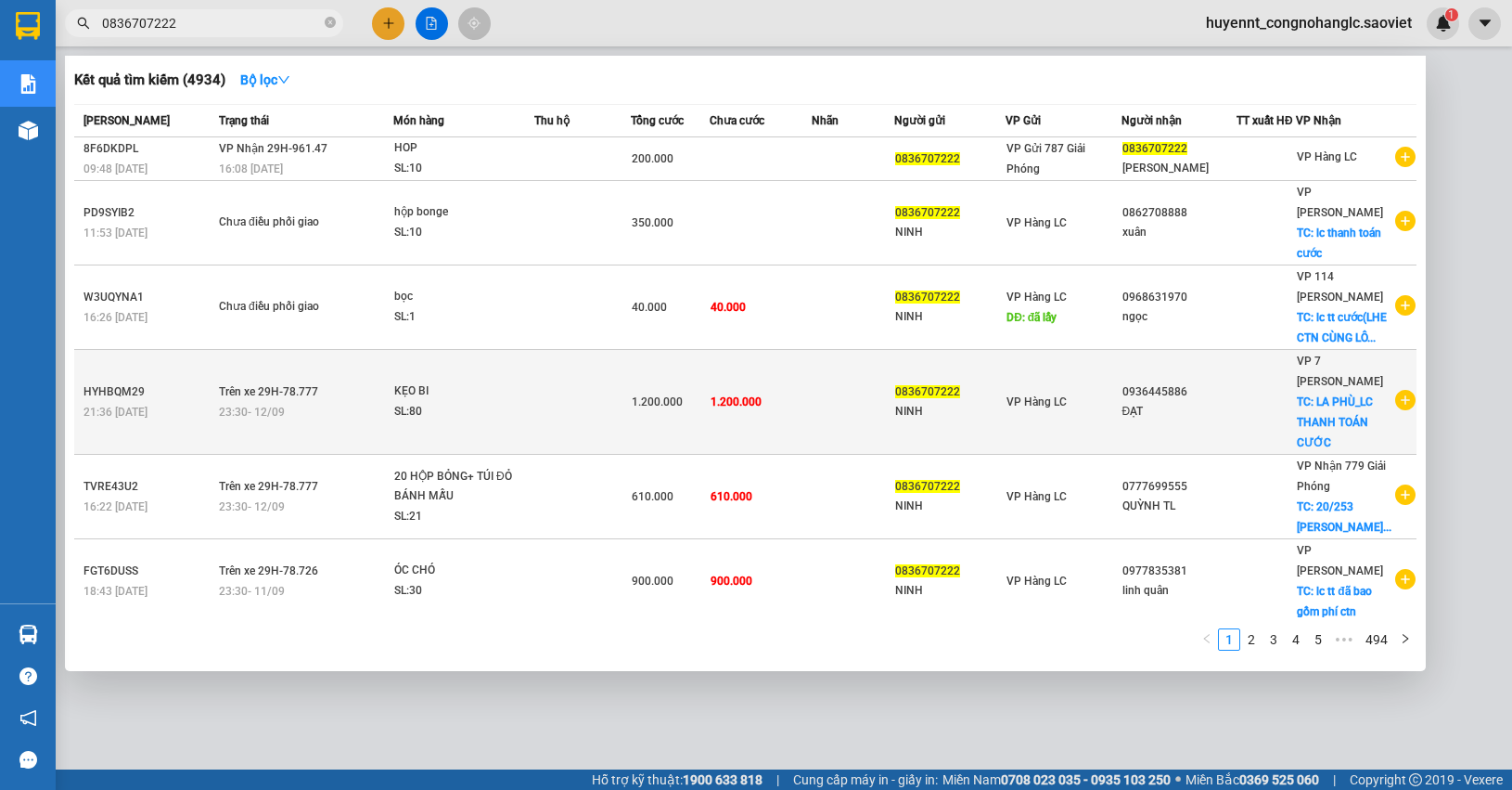
click at [819, 374] on td at bounding box center [853, 402] width 83 height 104
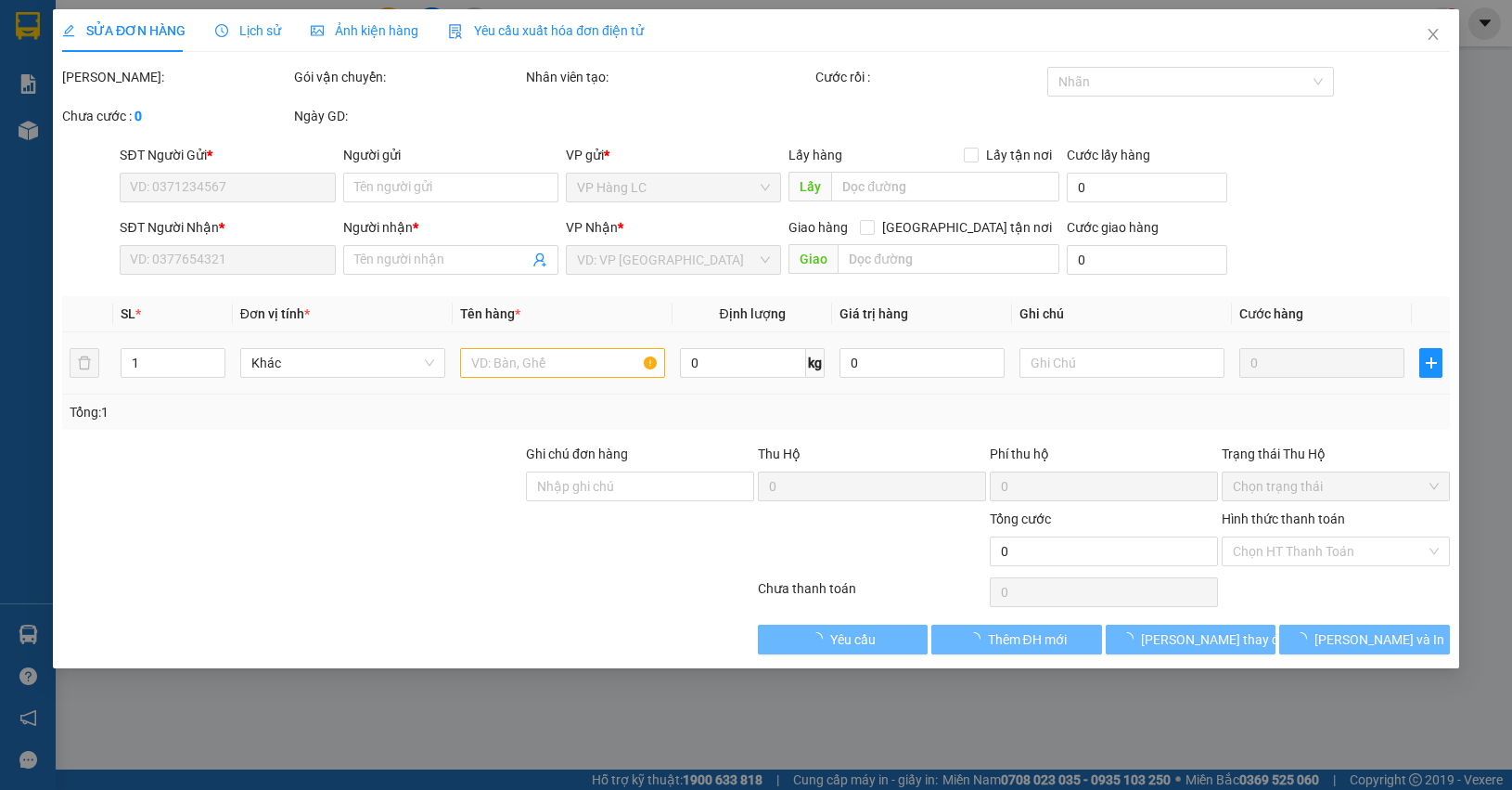
type input "0836707222"
type input "NINH"
type input "0936445886"
type input "ĐẠT"
checkbox input "true"
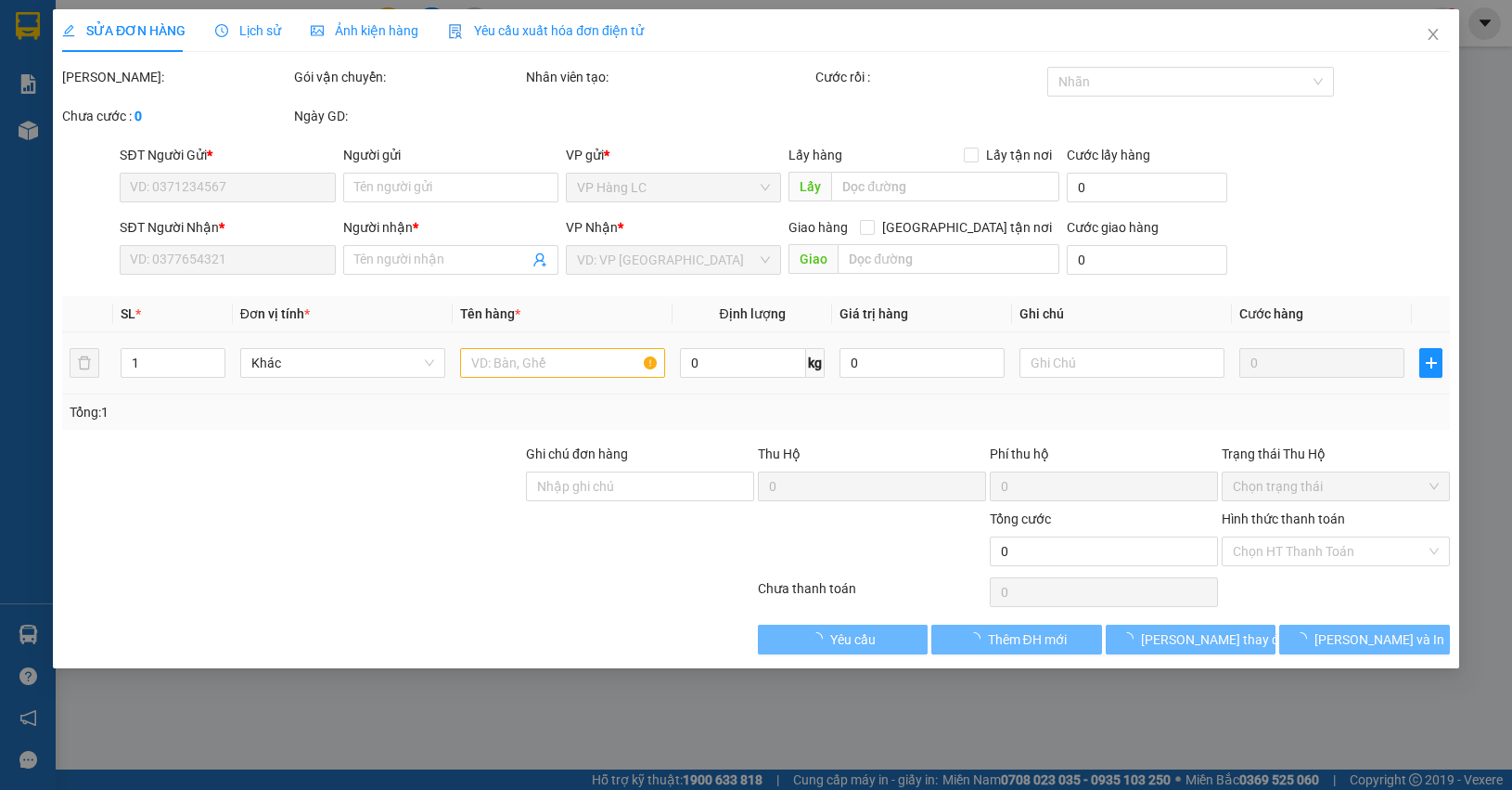
type input "LA PHÙ_LC THANH TOÁN CƯỚC"
type input "1.200.000"
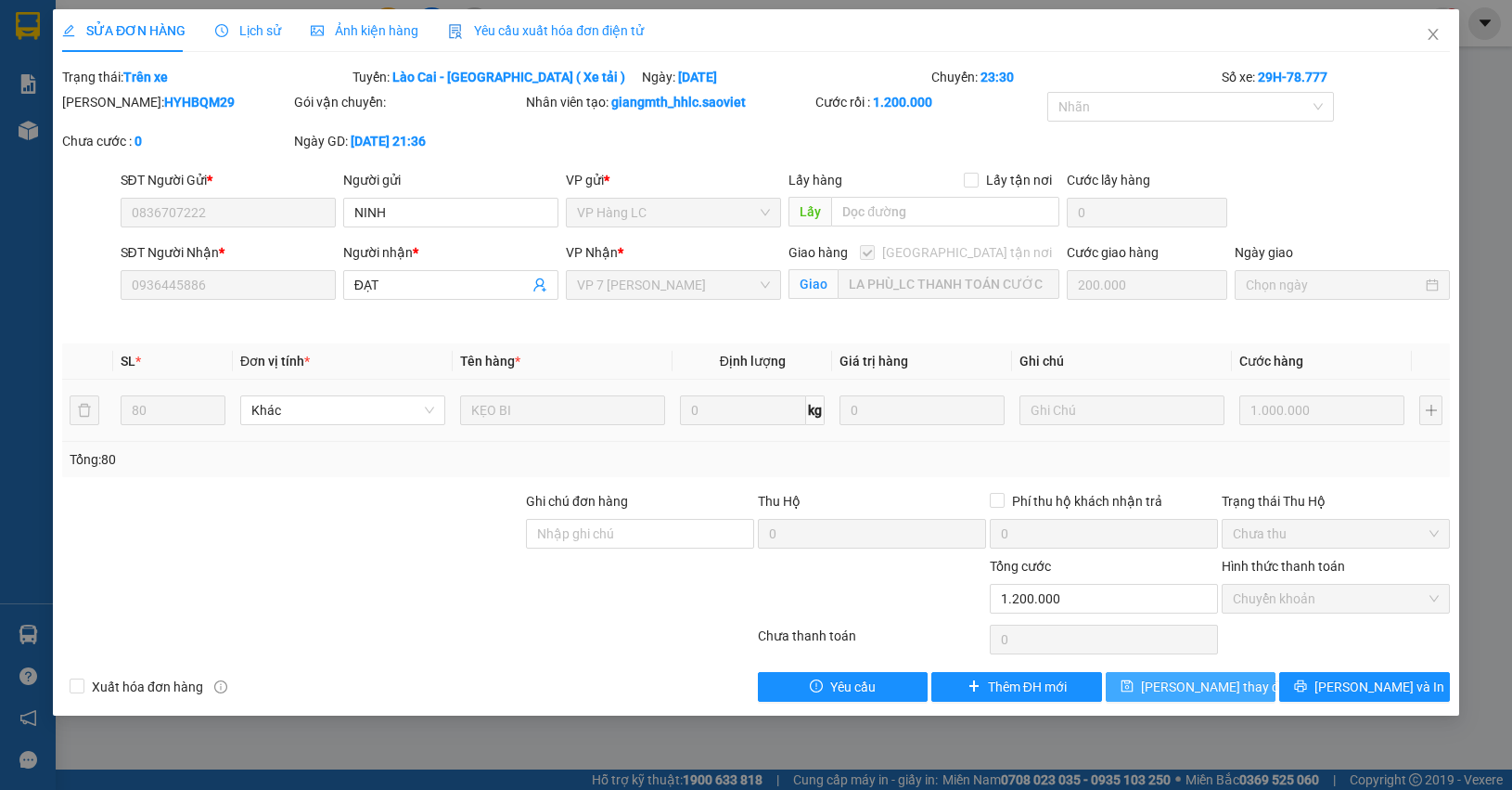
drag, startPoint x: 1205, startPoint y: 682, endPoint x: 1484, endPoint y: 159, distance: 592.8
click at [1403, 379] on div "Total Paid Fee 1.200.000 Total UnPaid Fee 0 Cash Collection Total Fee Trạng thá…" at bounding box center [756, 384] width 1388 height 635
click at [1438, 24] on span "Close" at bounding box center [1433, 35] width 52 height 52
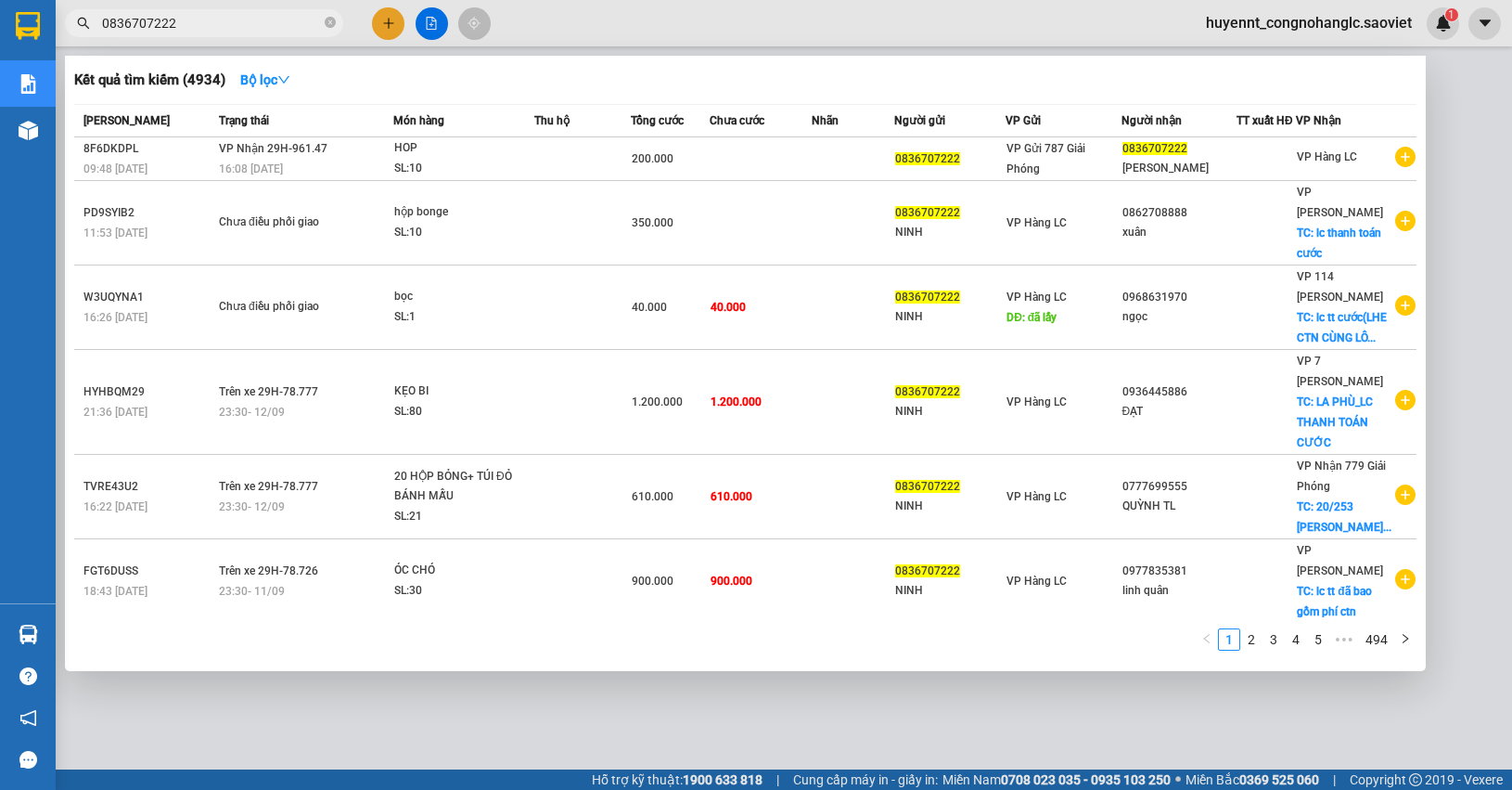
click at [226, 28] on input "0836707222" at bounding box center [211, 23] width 219 height 21
click at [226, 26] on input "0836707222" at bounding box center [211, 23] width 219 height 21
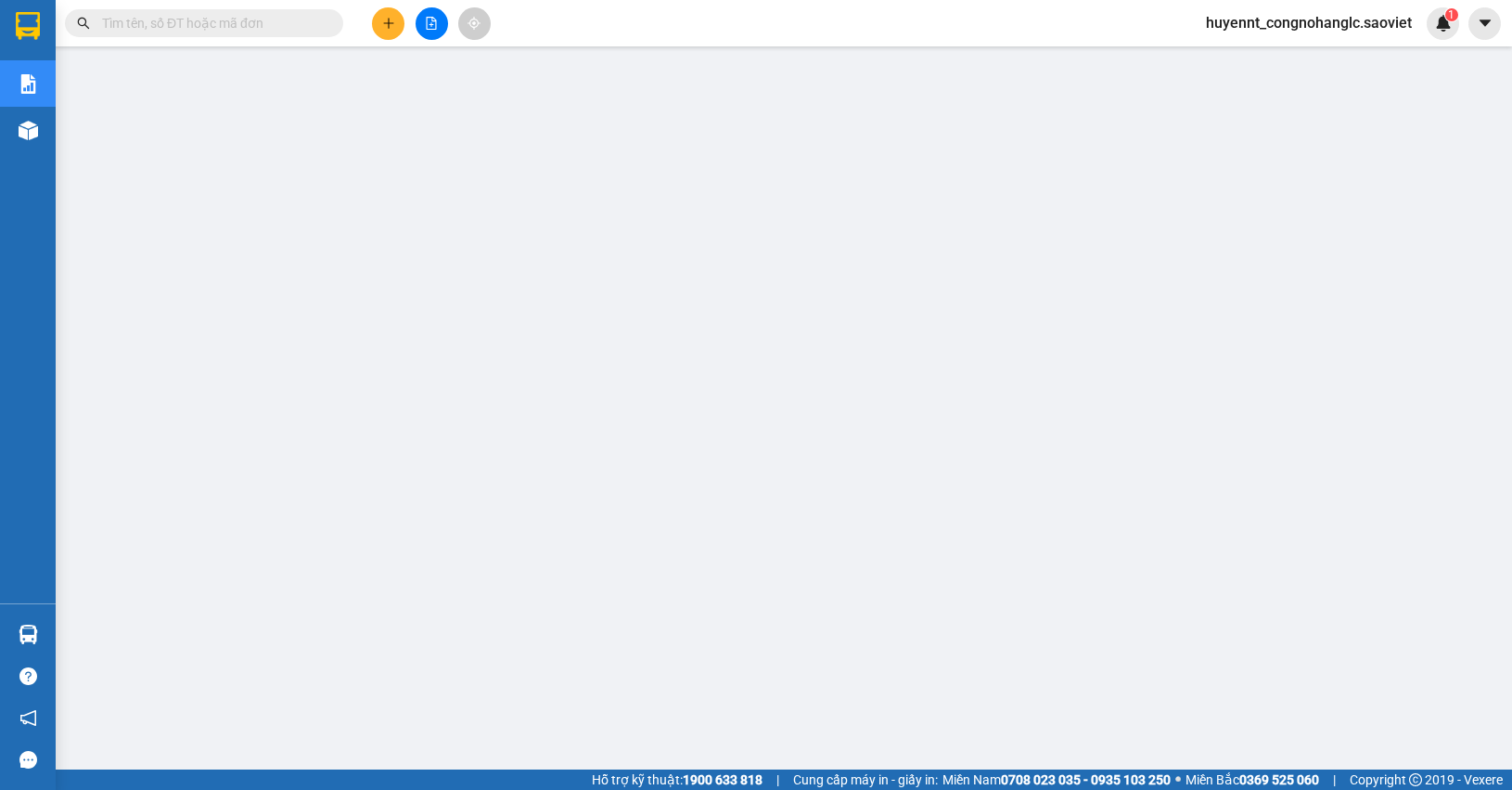
paste input "0836707222"
type input "0836707222"
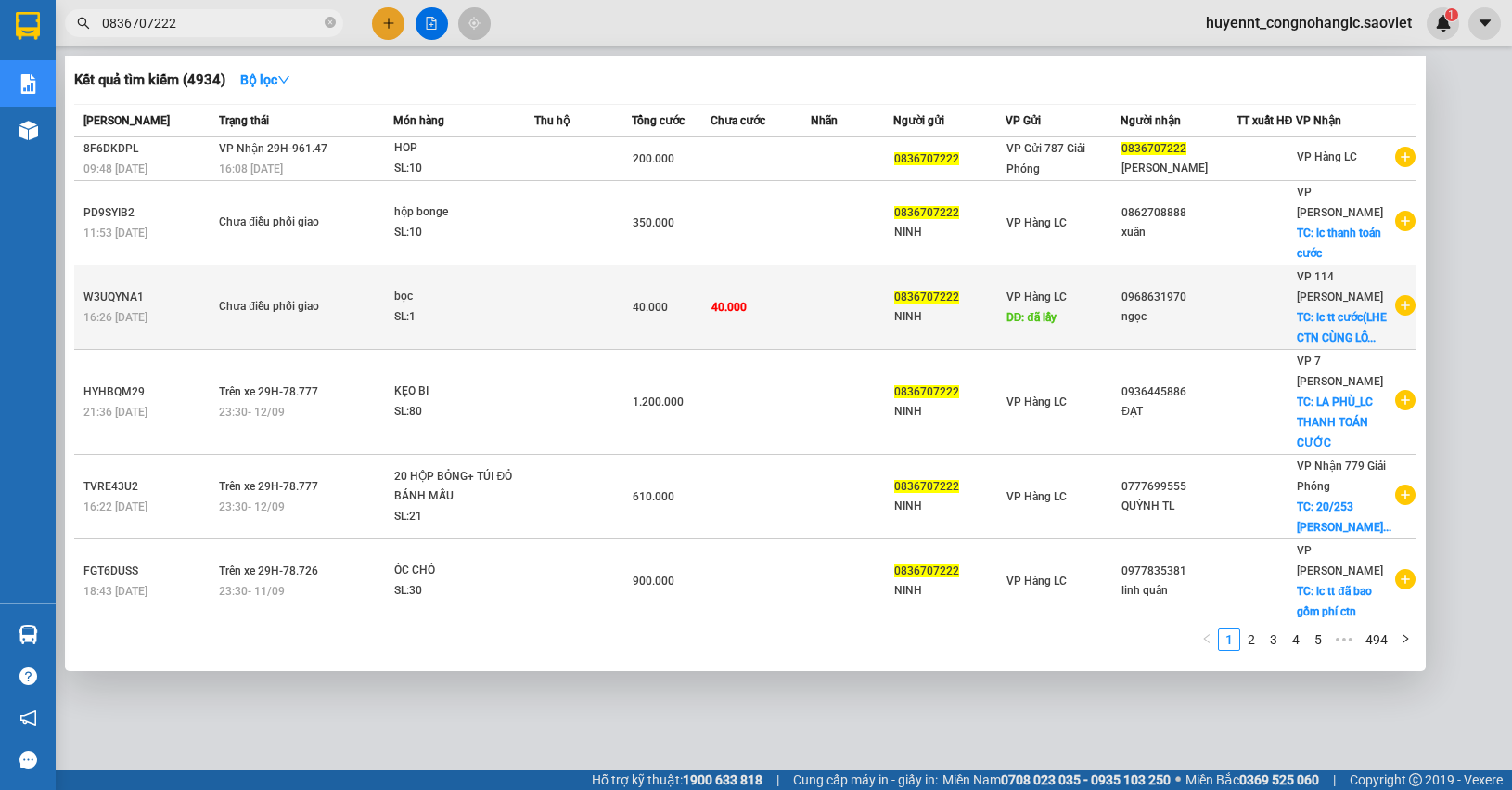
click at [743, 292] on td "40.000" at bounding box center [760, 308] width 100 height 85
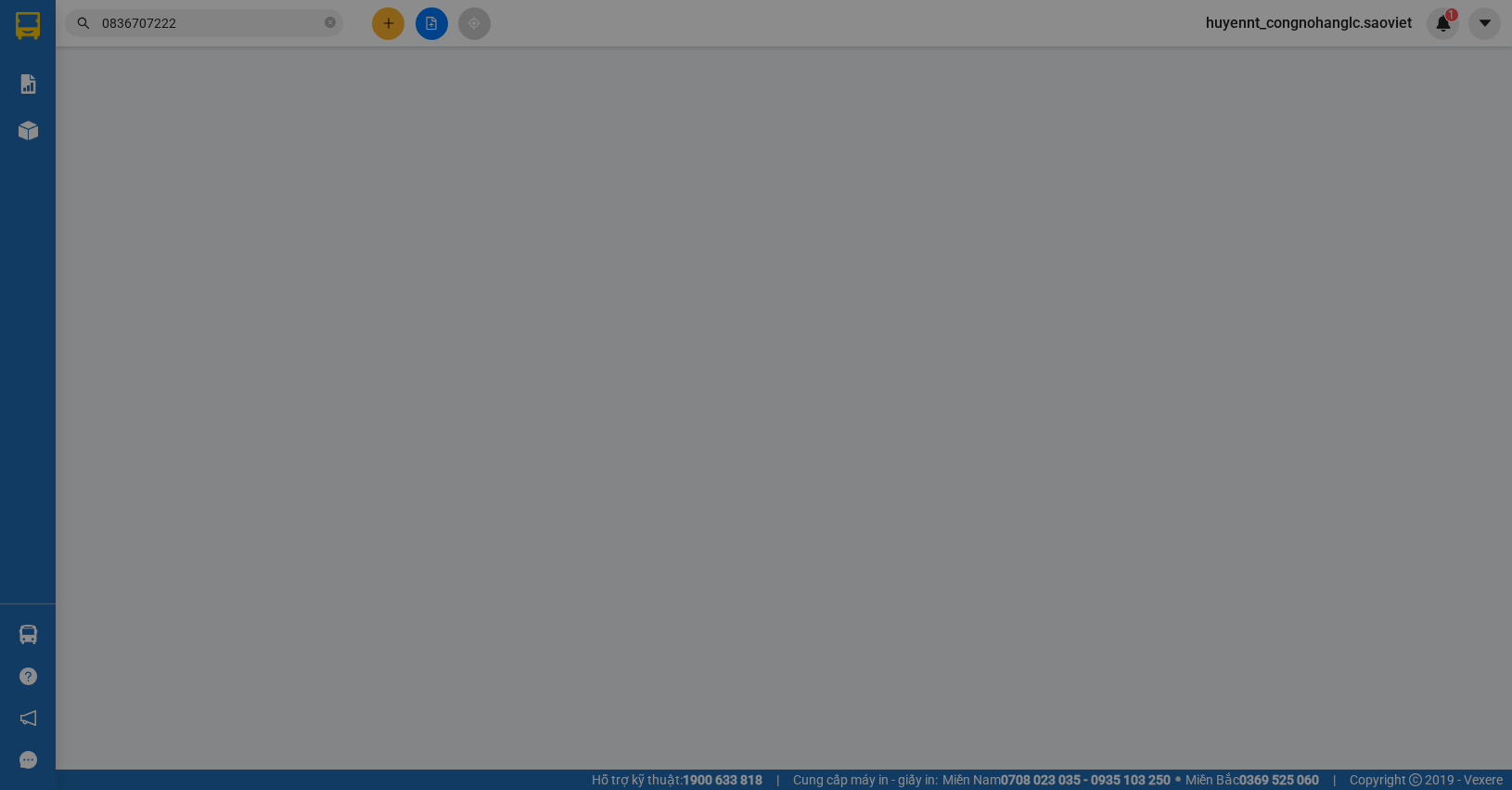
type input "0836707222"
type input "NINH"
type input "đã lấy"
type input "0968631970"
type input "ngọc"
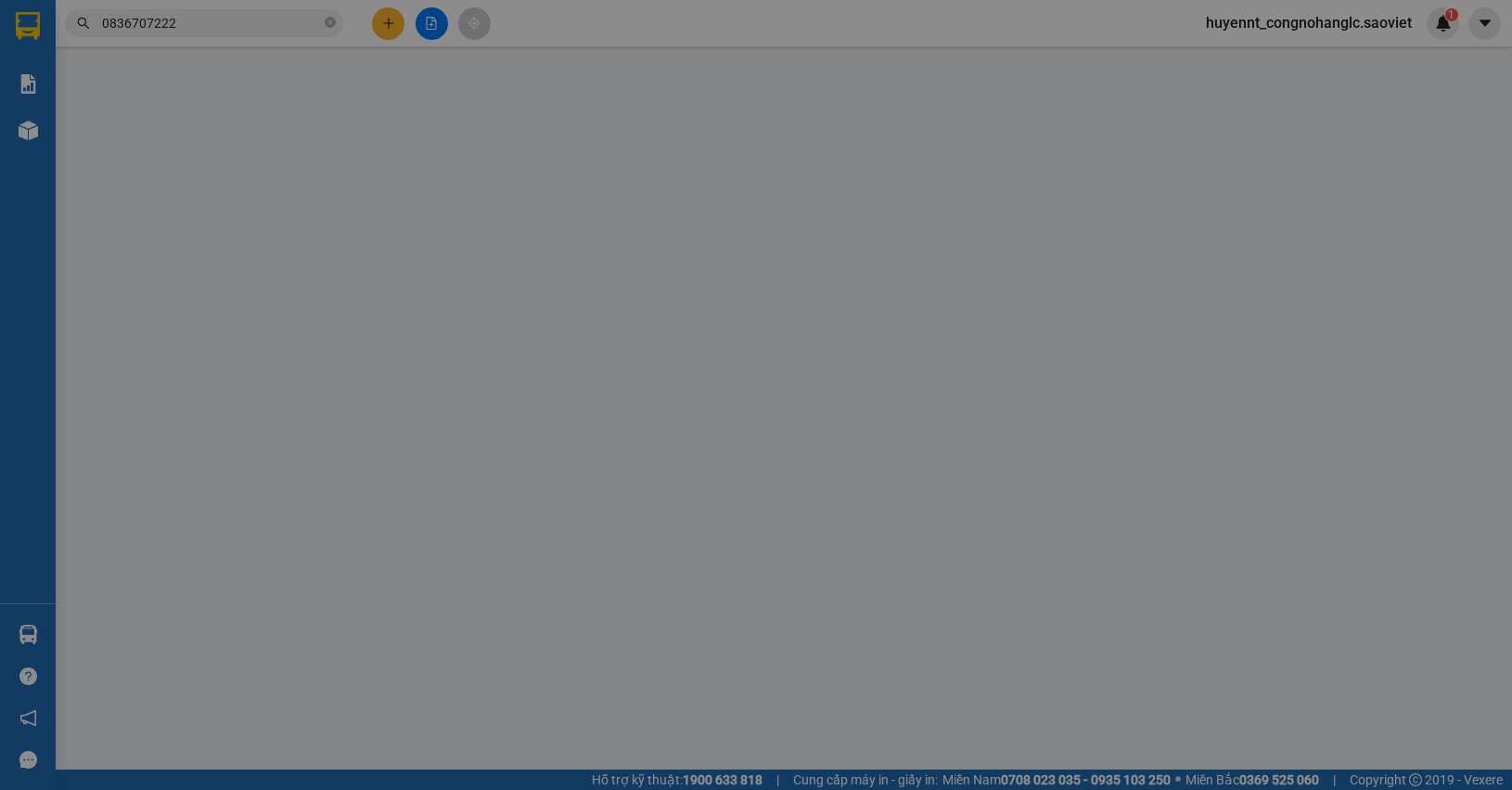
checkbox input "true"
type input "lc tt cước(LHE CTN CÙNG LÔ RƯỢU)"
type input "40.000"
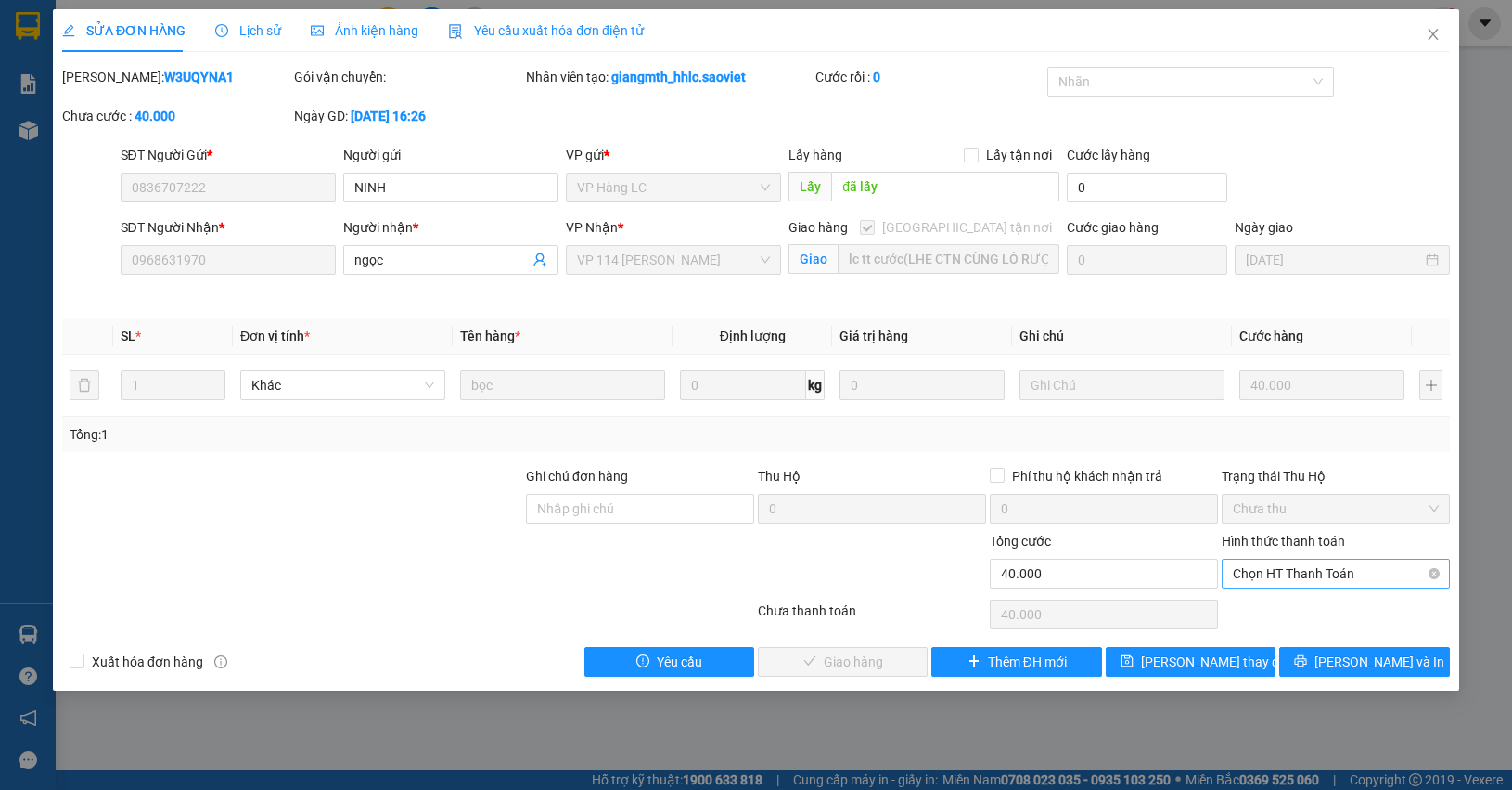
click at [1319, 568] on span "Chọn HT Thanh Toán" at bounding box center [1335, 574] width 206 height 28
click at [1305, 637] on div "Chuyển khoản" at bounding box center [1335, 642] width 206 height 21
type input "0"
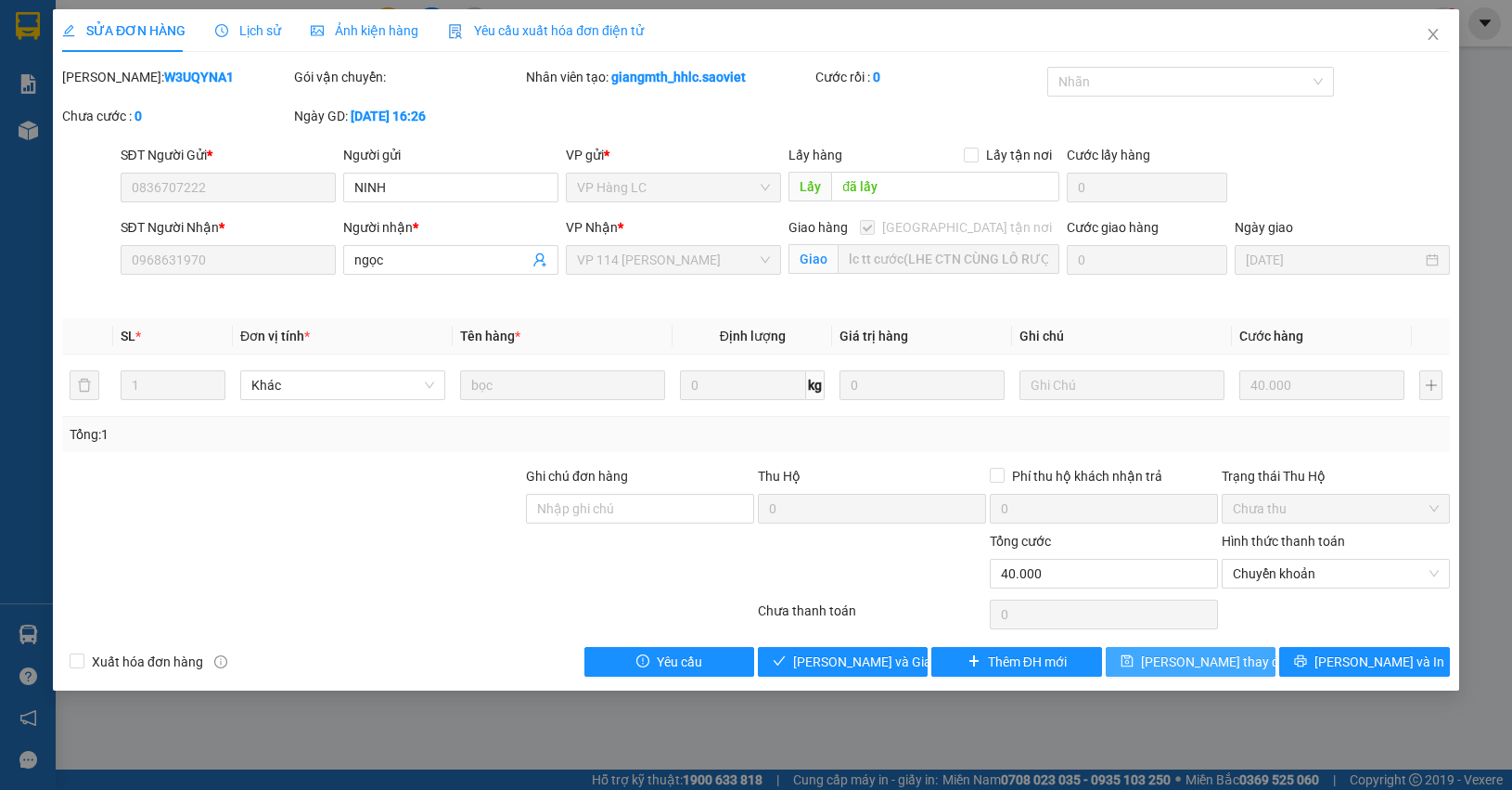
click at [1185, 665] on span "Lưu thay đổi" at bounding box center [1215, 661] width 148 height 21
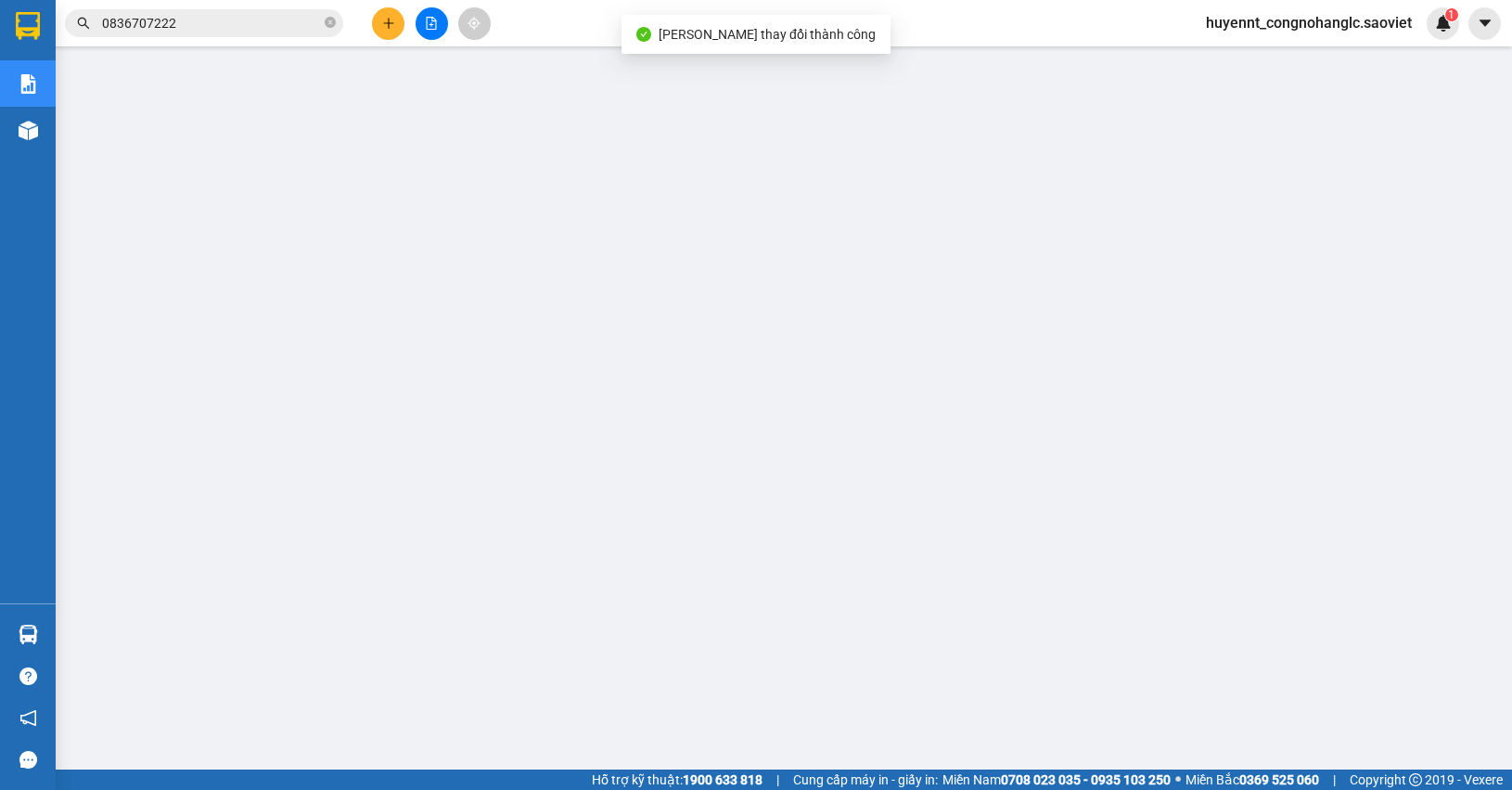
click at [223, 26] on input "0836707222" at bounding box center [211, 23] width 219 height 21
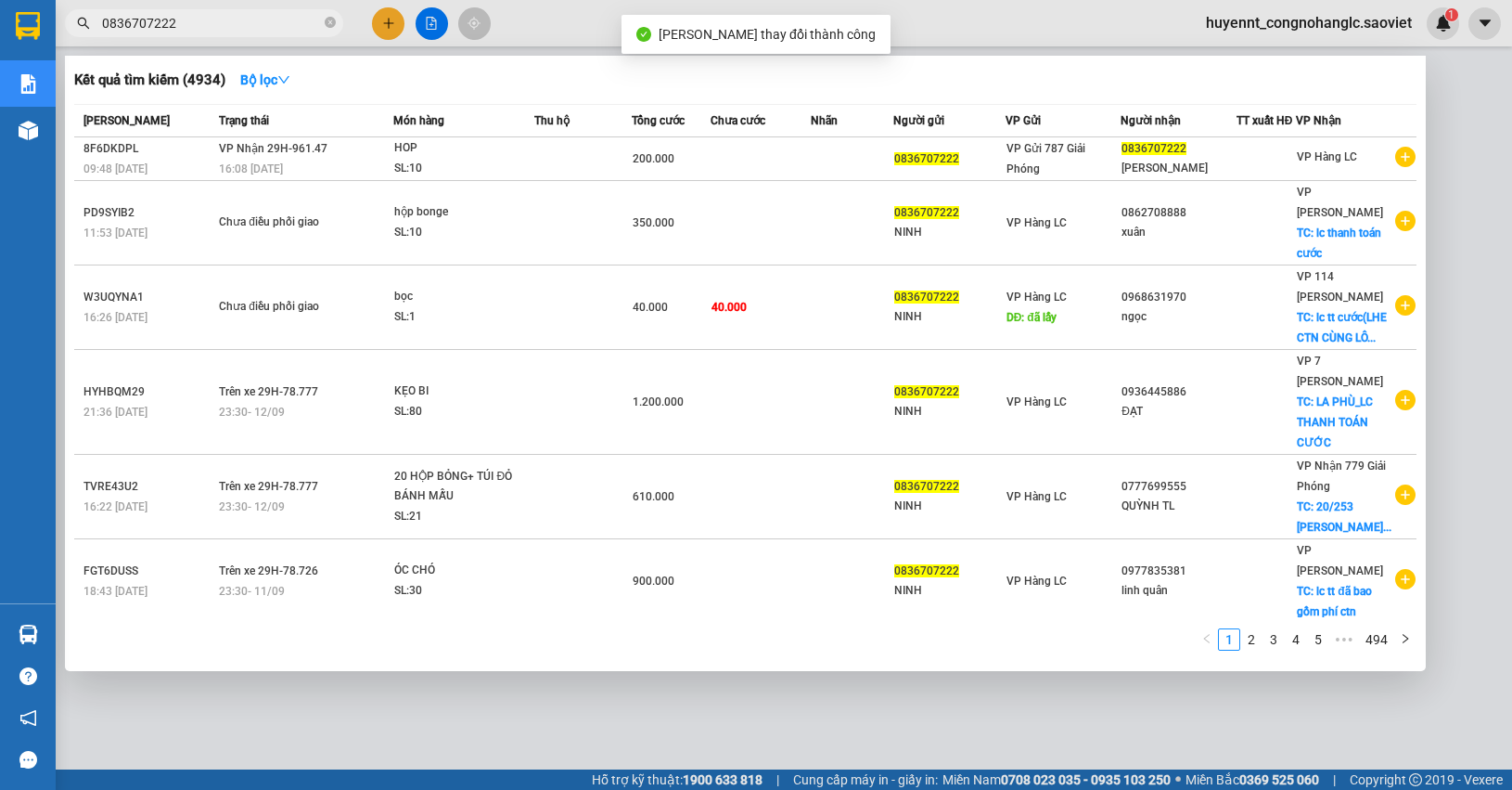
click at [223, 26] on input "0836707222" at bounding box center [211, 23] width 219 height 21
click at [324, 24] on icon "close-circle" at bounding box center [330, 22] width 11 height 11
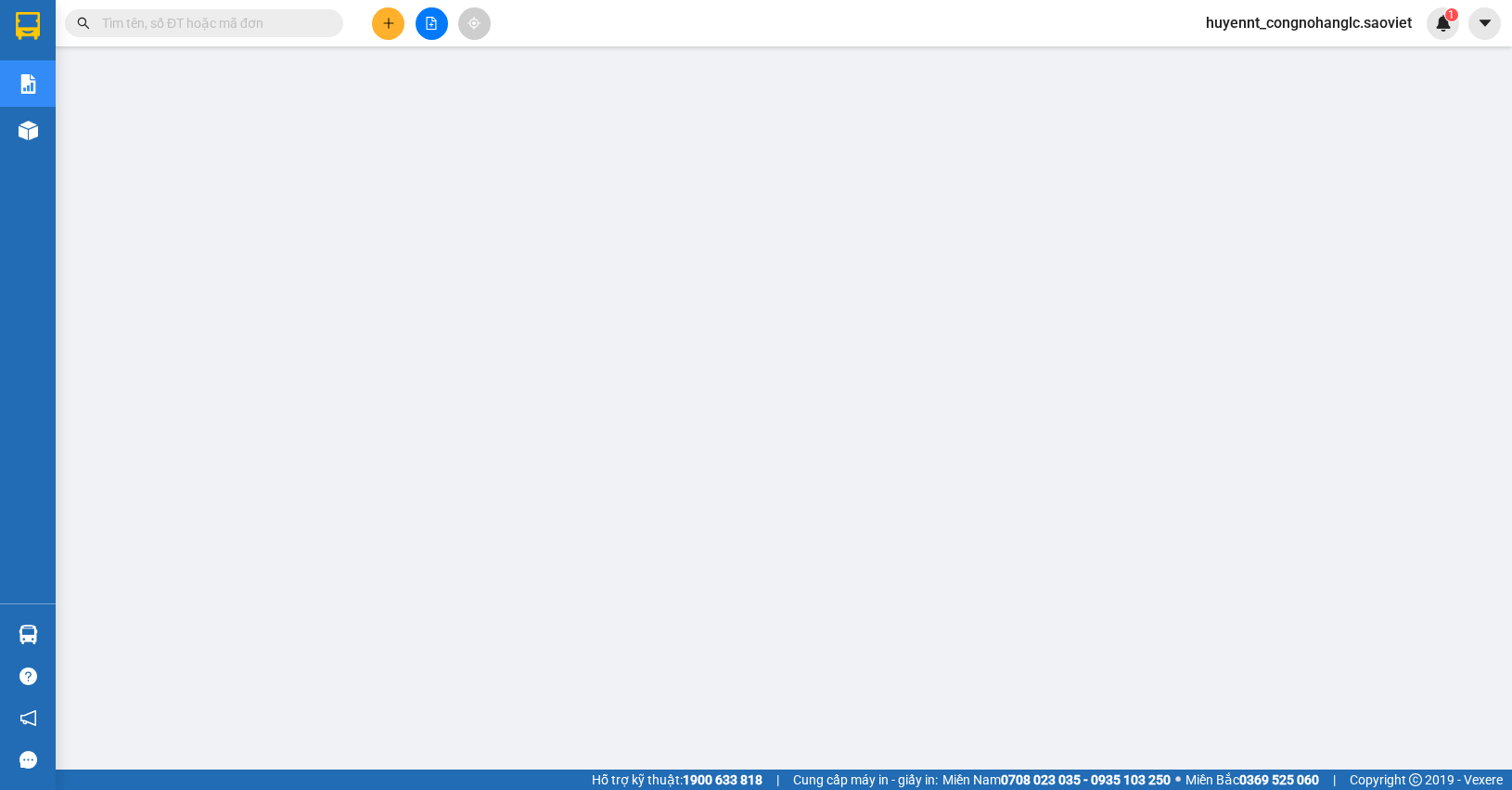
click at [274, 24] on input "text" at bounding box center [211, 23] width 219 height 21
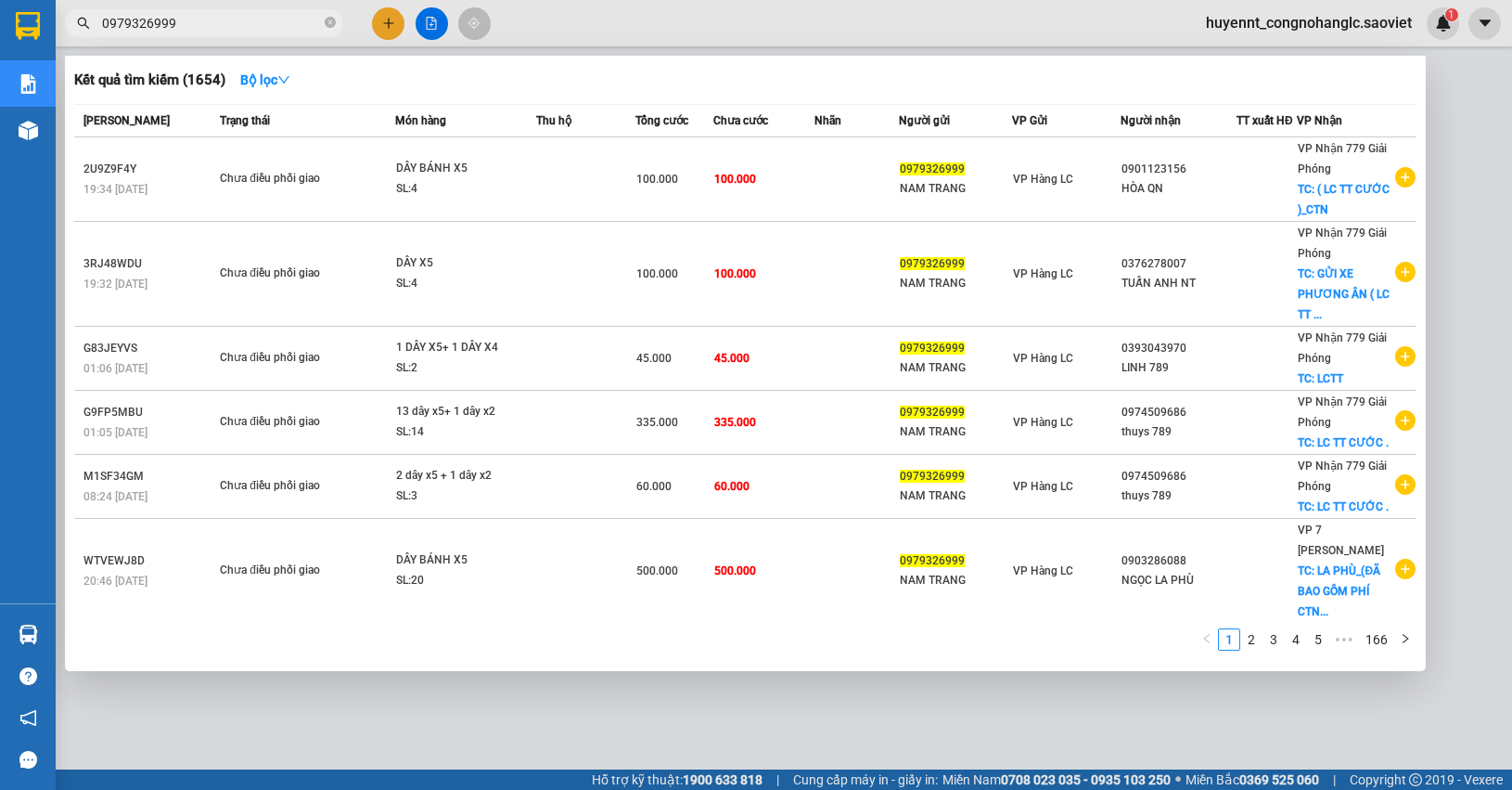
type input "0979326999"
click at [1244, 688] on div at bounding box center [756, 395] width 1512 height 790
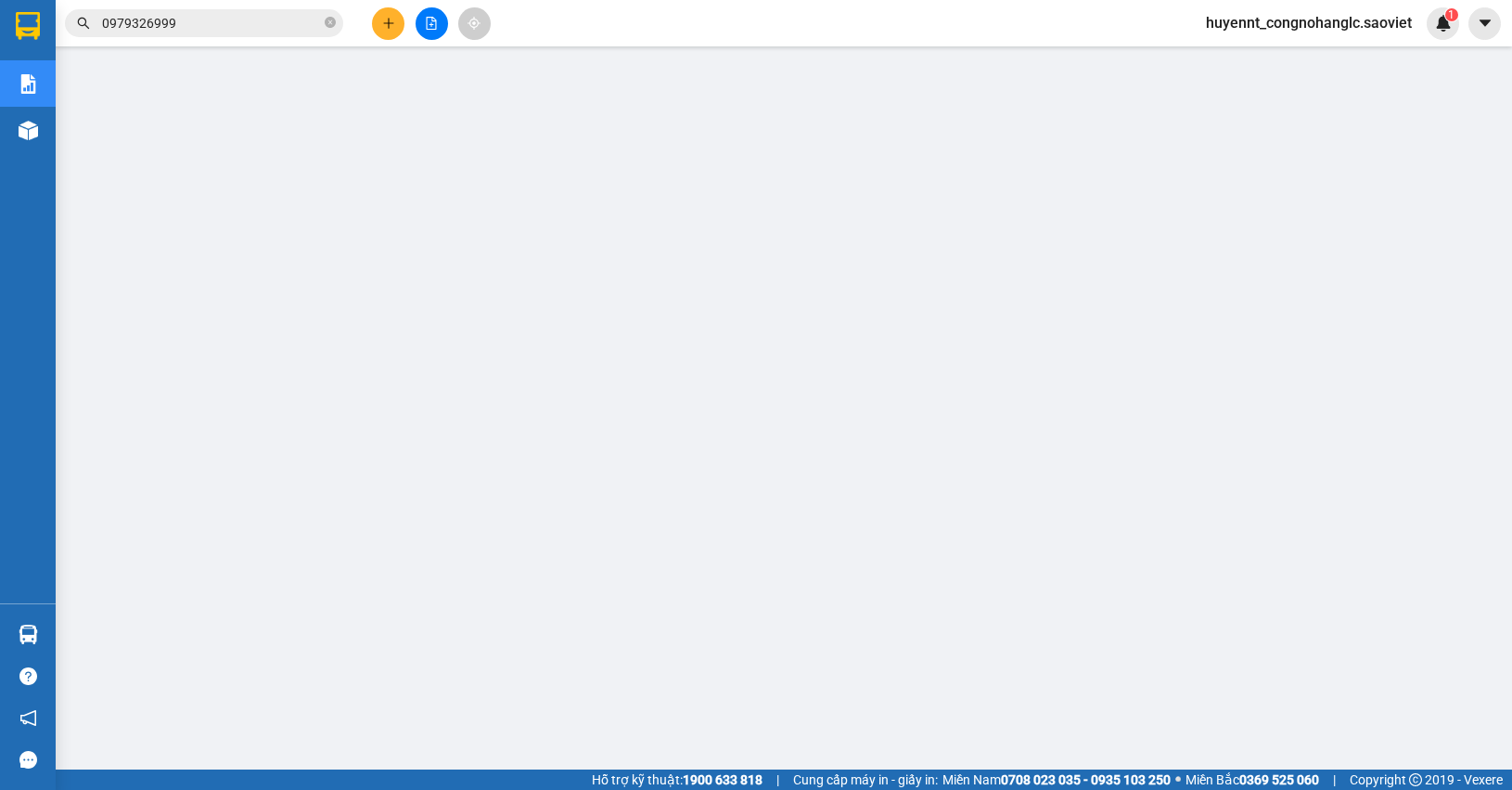
click at [167, 17] on input "0979326999" at bounding box center [211, 23] width 219 height 21
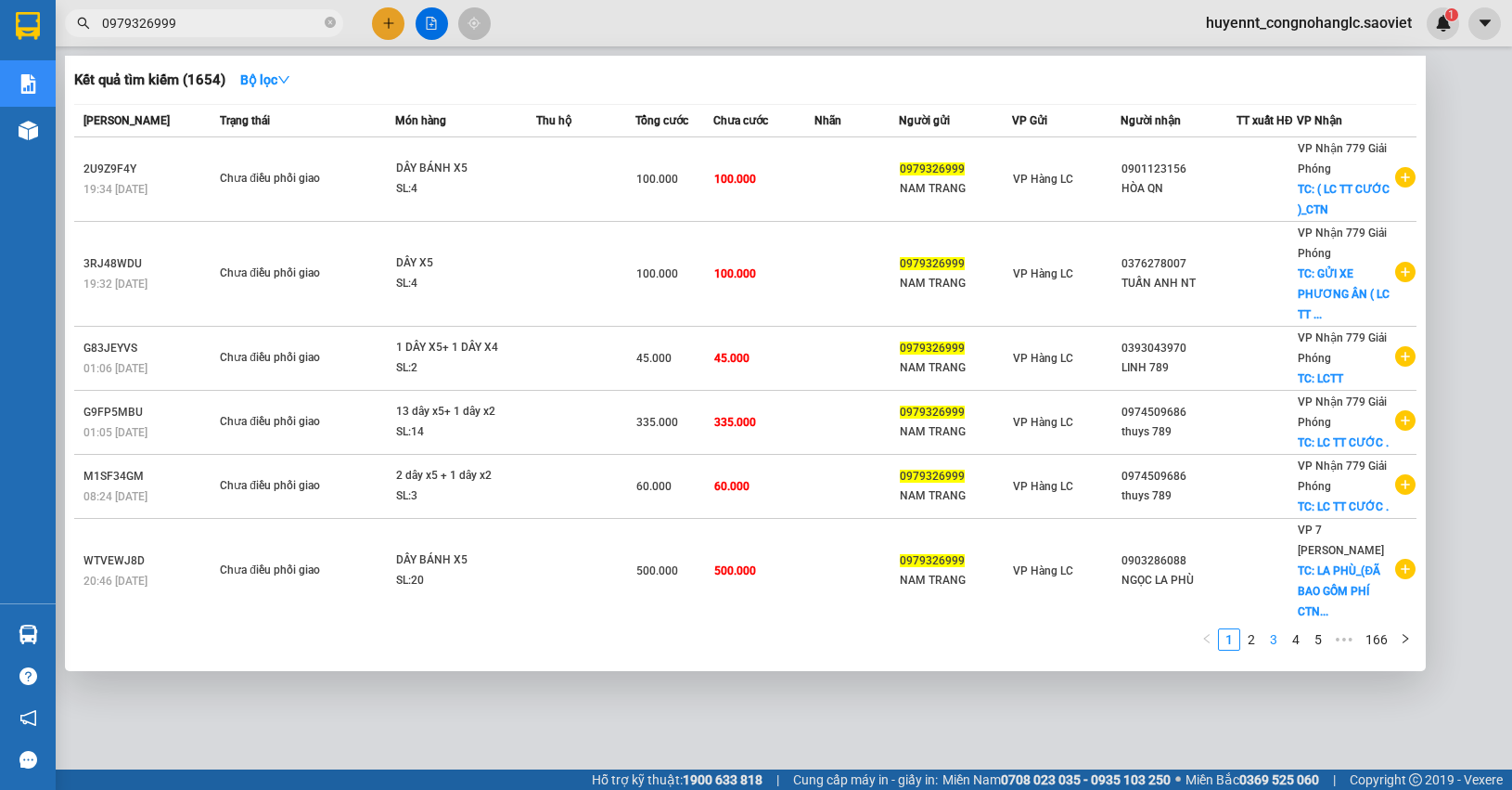
click at [1267, 634] on link "3" at bounding box center [1273, 640] width 21 height 21
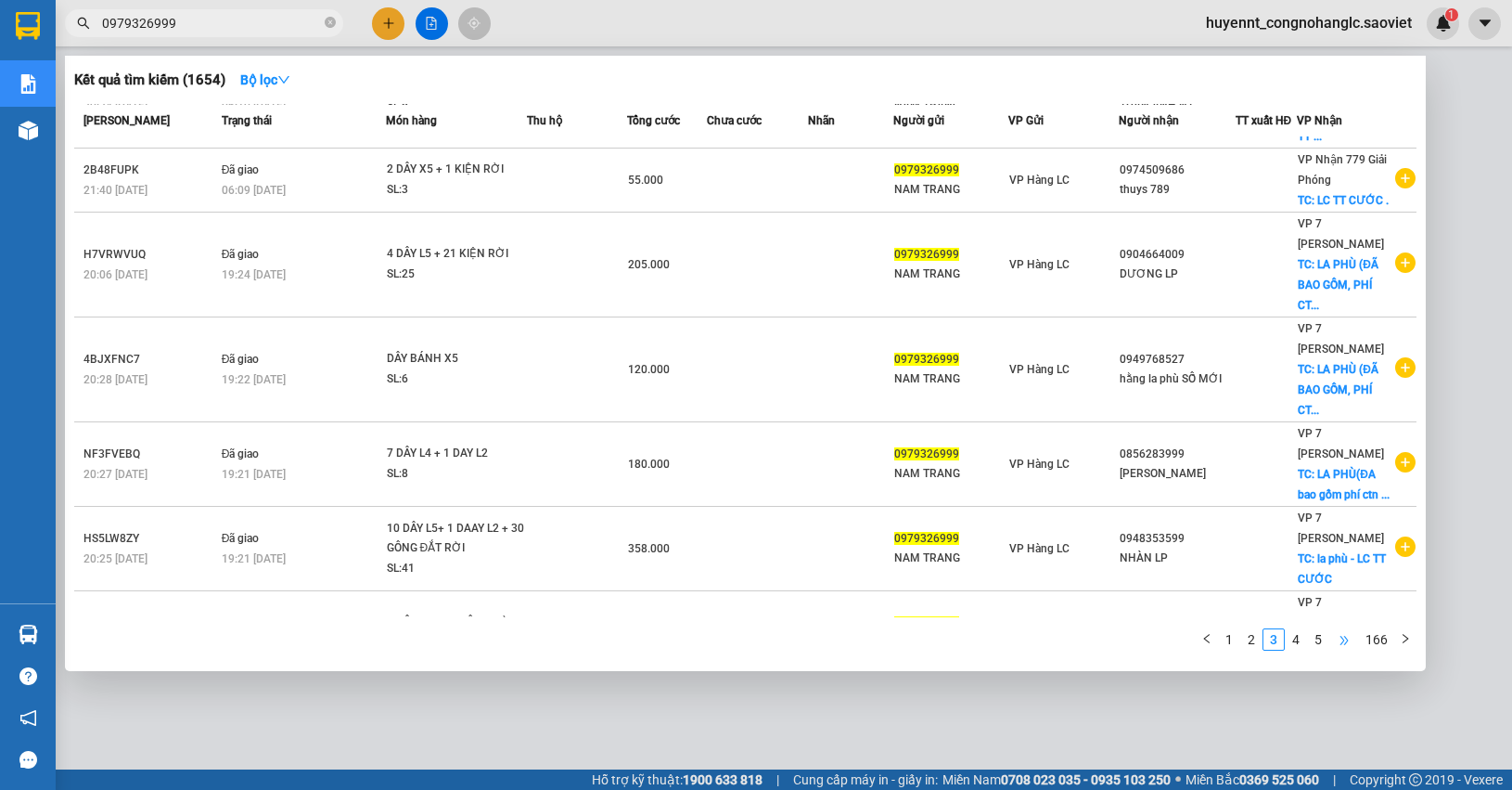
scroll to position [387, 0]
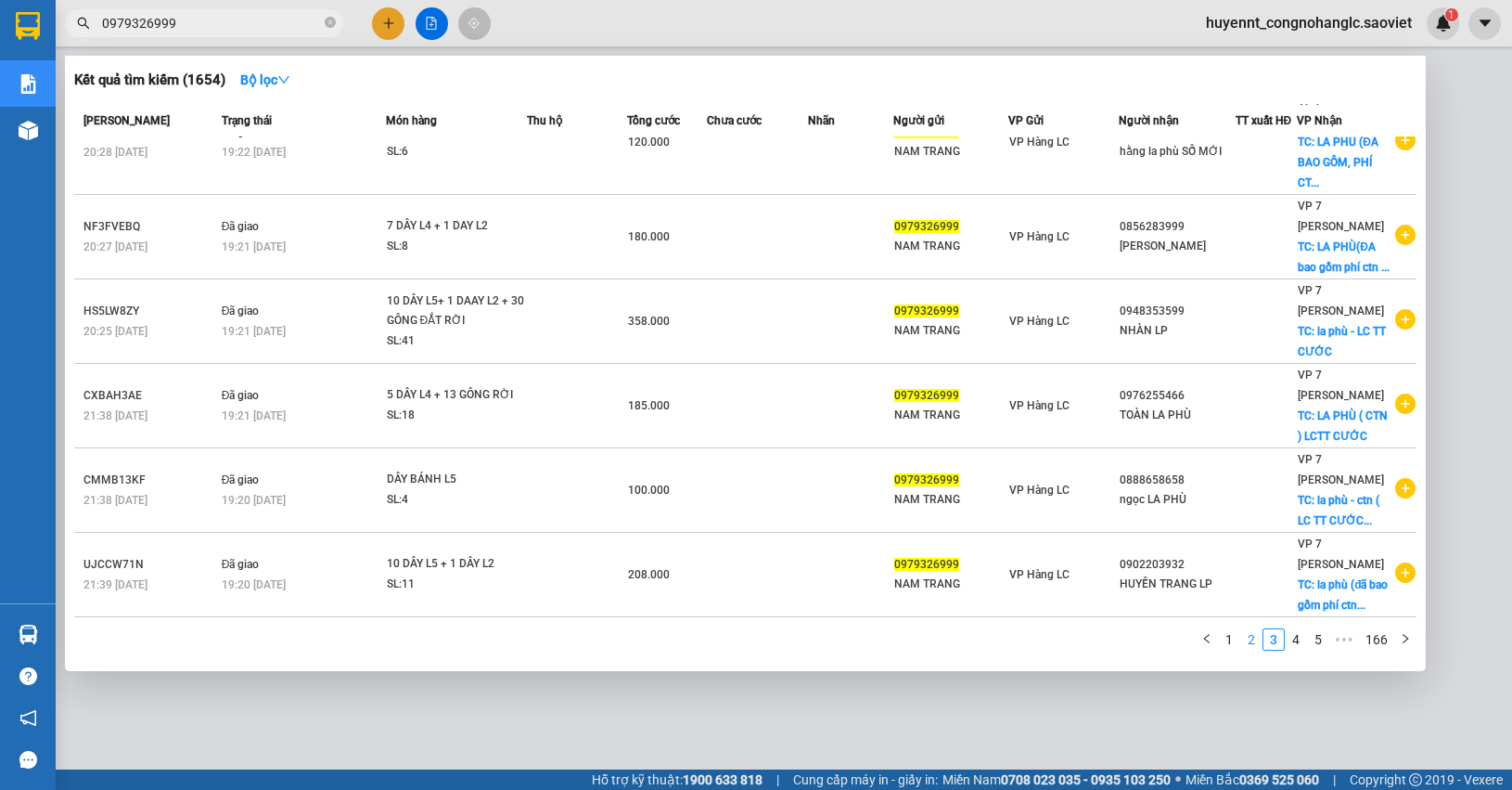
click at [1258, 639] on link "2" at bounding box center [1251, 640] width 21 height 21
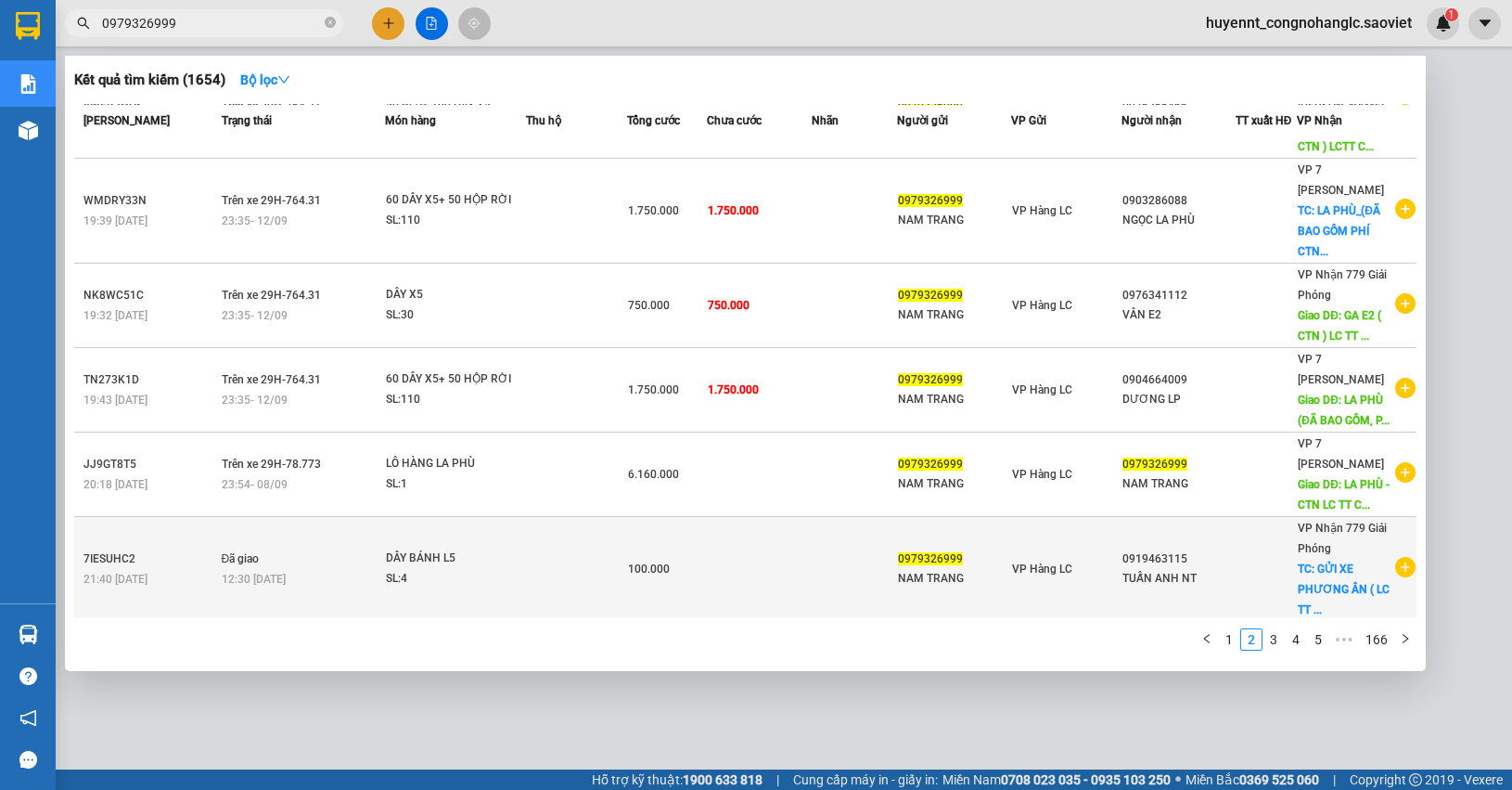
scroll to position [116, 0]
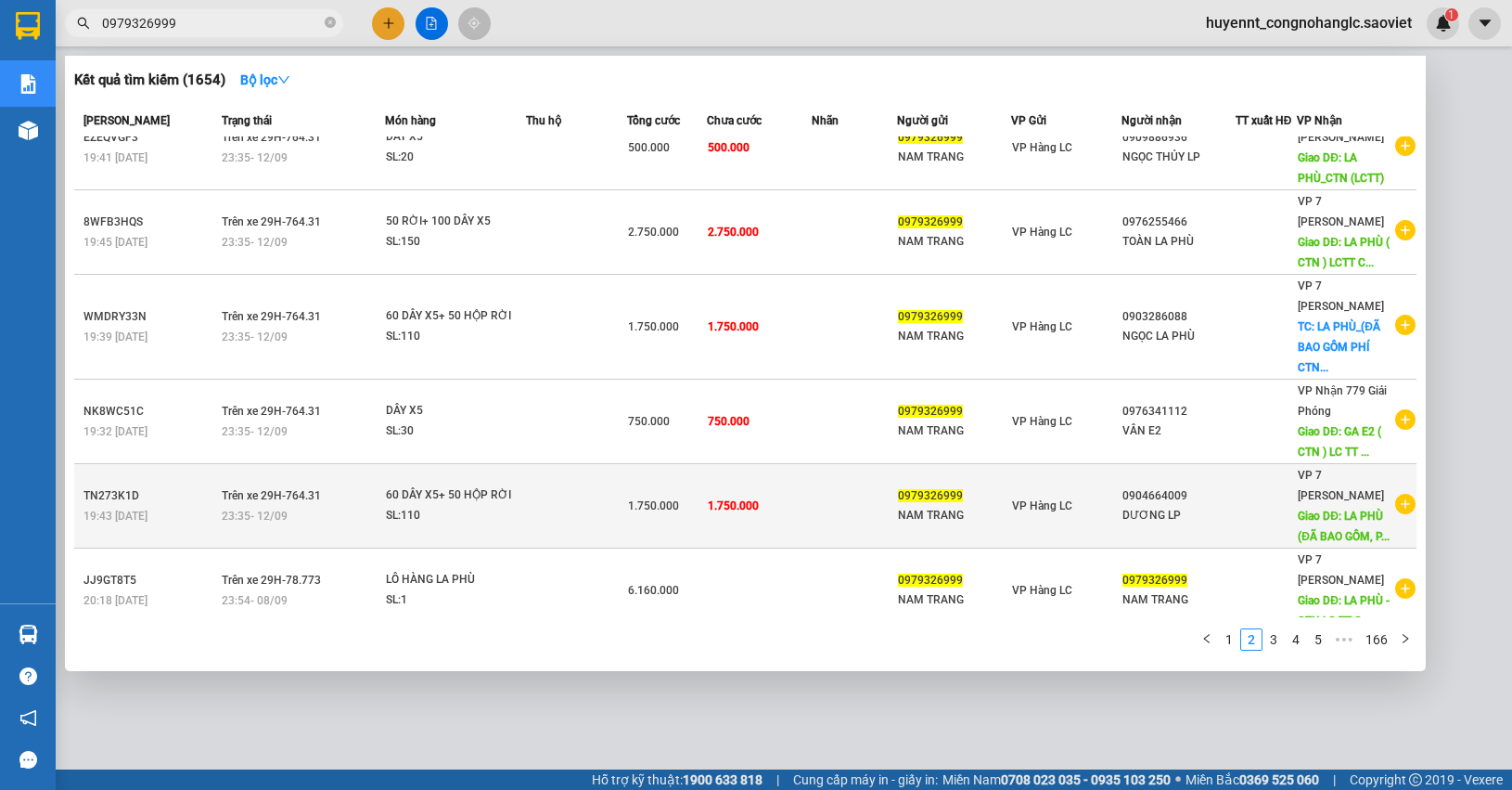
click at [812, 512] on td at bounding box center [855, 506] width 86 height 85
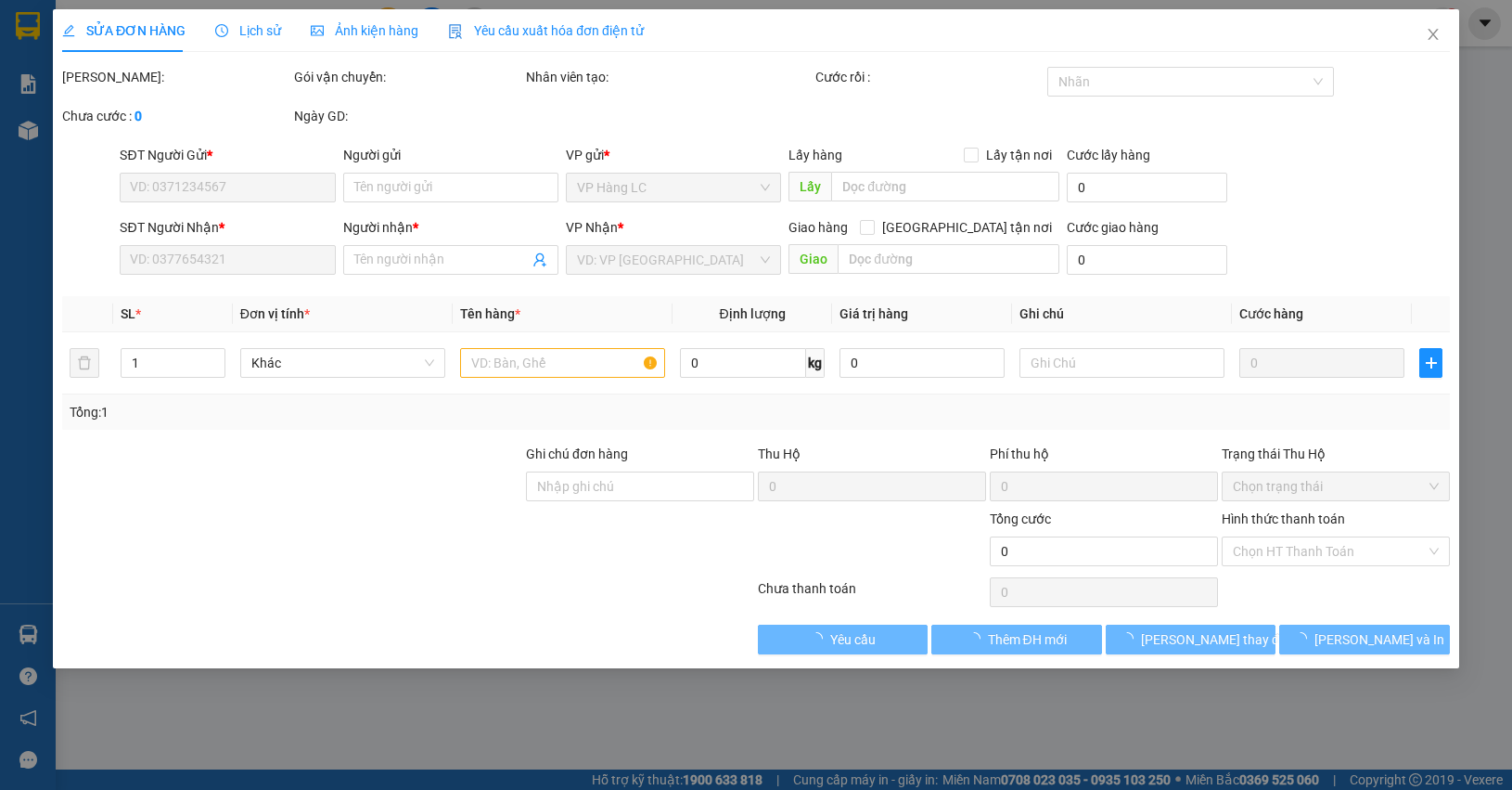
type input "0979326999"
type input "NAM TRANG"
type input "0904664009"
type input "DƯƠNG LP"
type input "LA PHÙ (ĐÃ BAO GỒM, PHÍ CTN)lc Thanh toán"
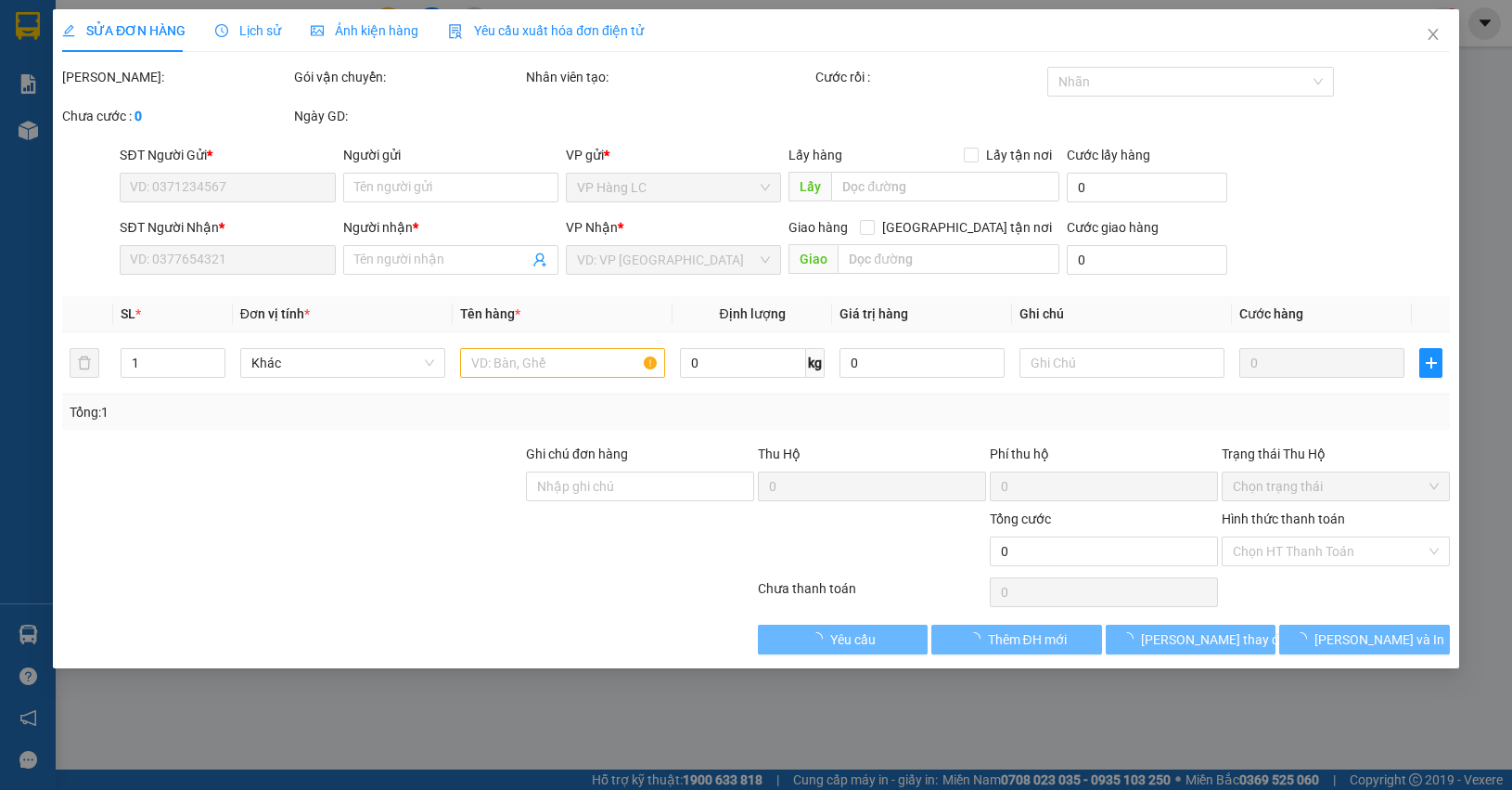
type input "250.000"
type input "1.750.000"
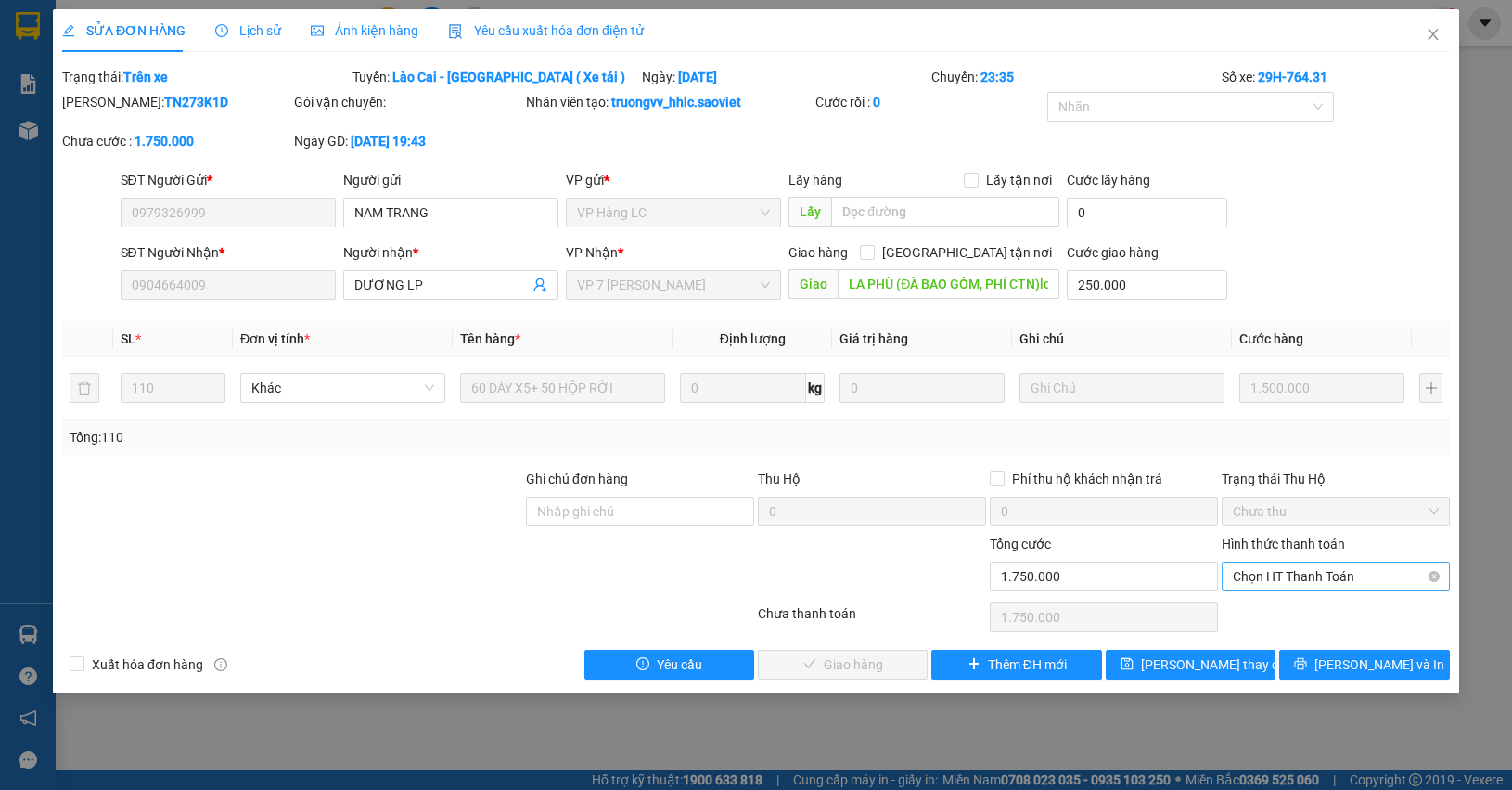
click at [1338, 574] on span "Chọn HT Thanh Toán" at bounding box center [1335, 576] width 206 height 28
click at [1301, 645] on div "Chuyển khoản" at bounding box center [1335, 644] width 206 height 21
type input "0"
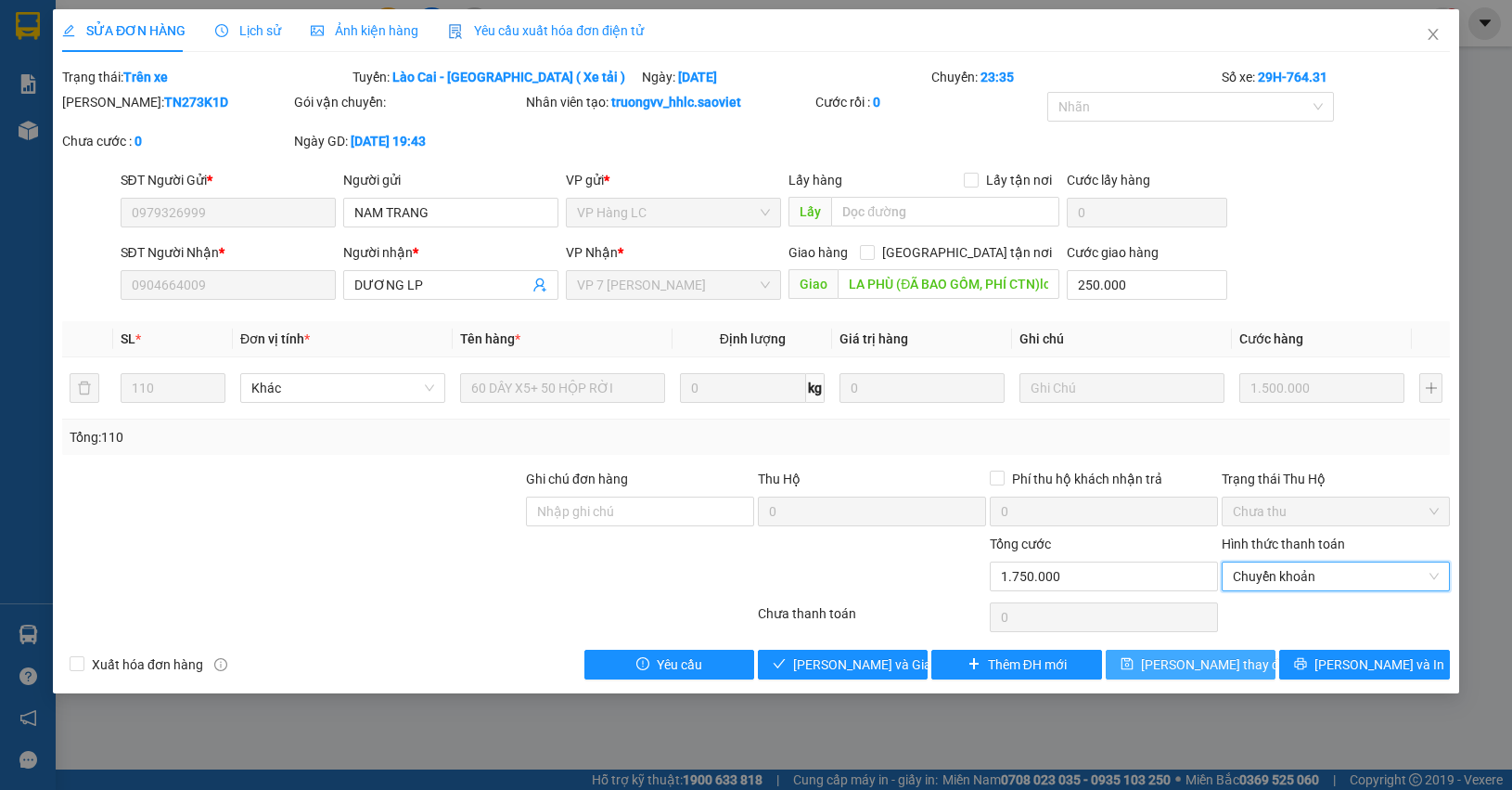
click at [1230, 668] on span "Lưu thay đổi" at bounding box center [1215, 664] width 148 height 21
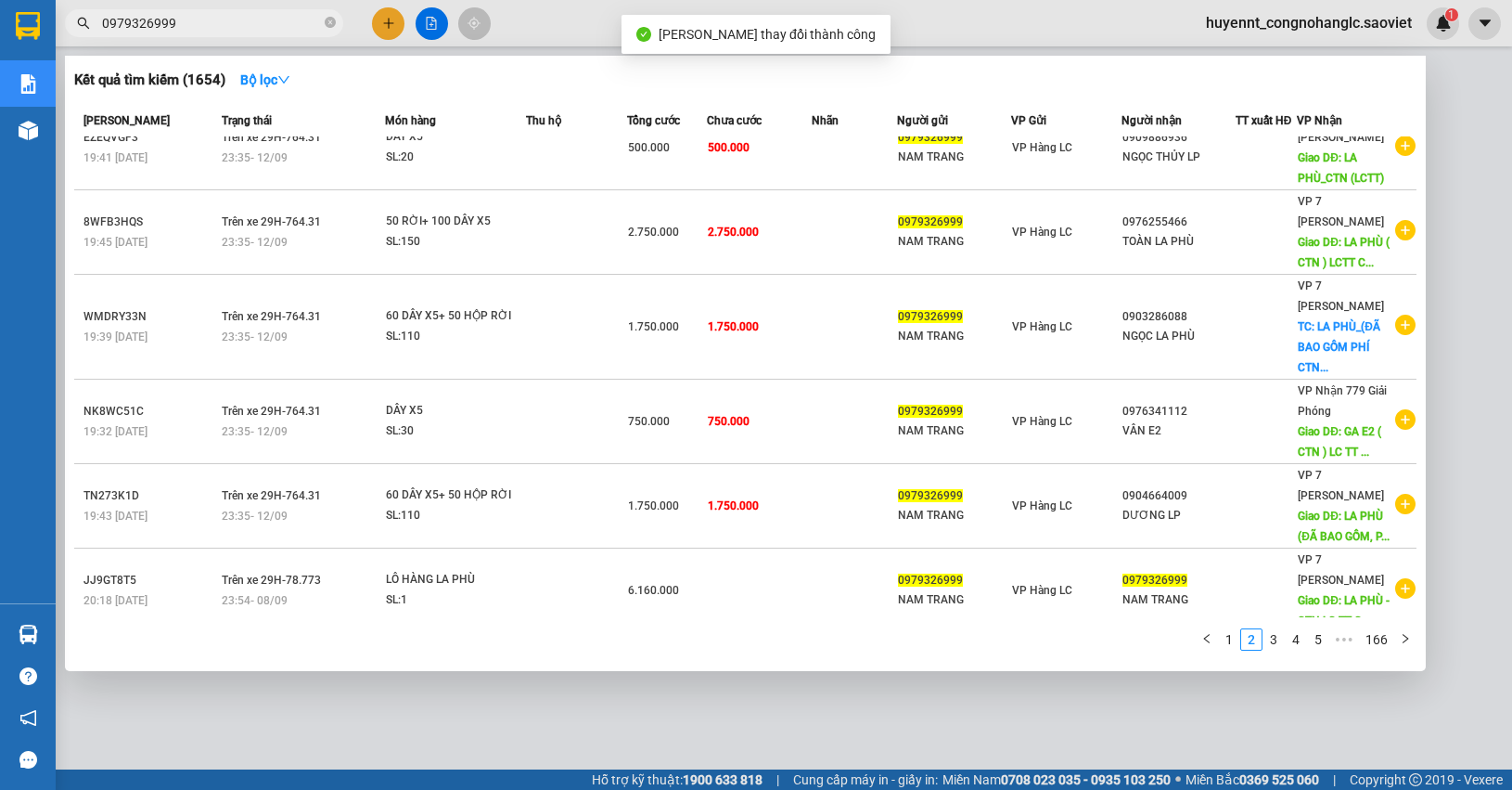
click at [186, 25] on input "0979326999" at bounding box center [211, 23] width 219 height 21
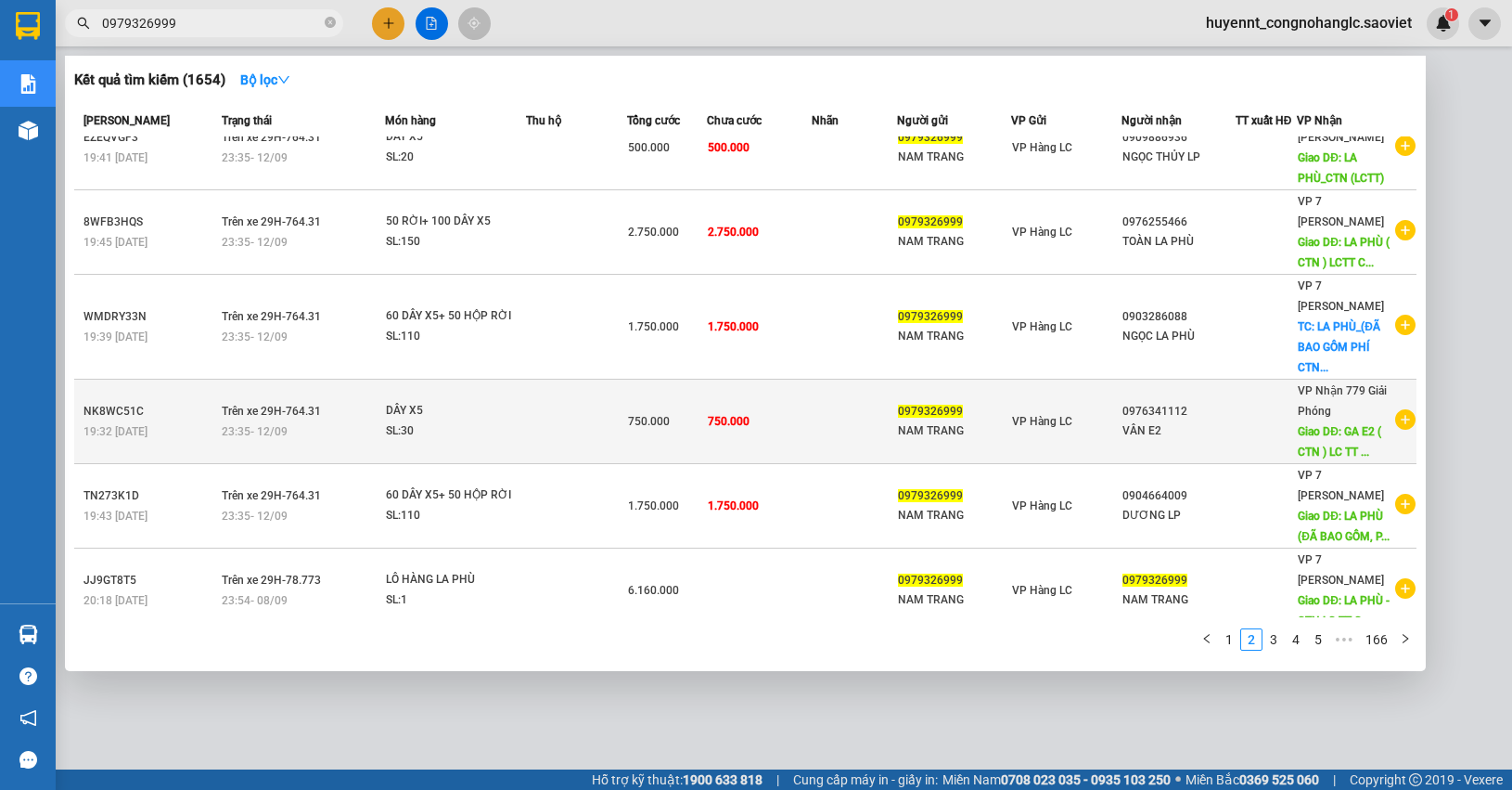
click at [763, 410] on td "750.000" at bounding box center [759, 422] width 104 height 85
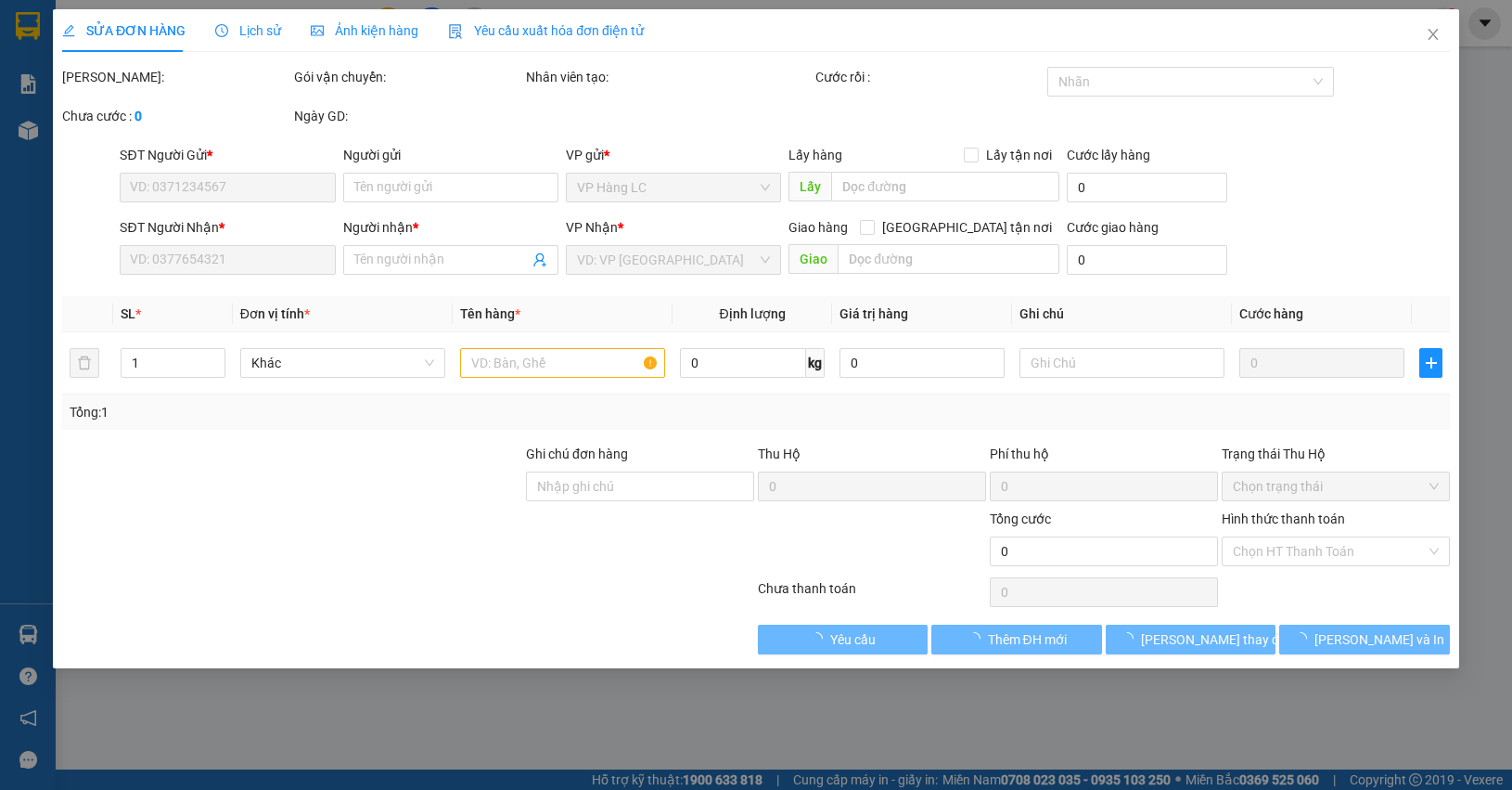
type input "0979326999"
type input "NAM TRANG"
type input "0976341112"
type input "VÂN E2"
type input "GA E2 ( CTN ) LC TT CƯỚC"
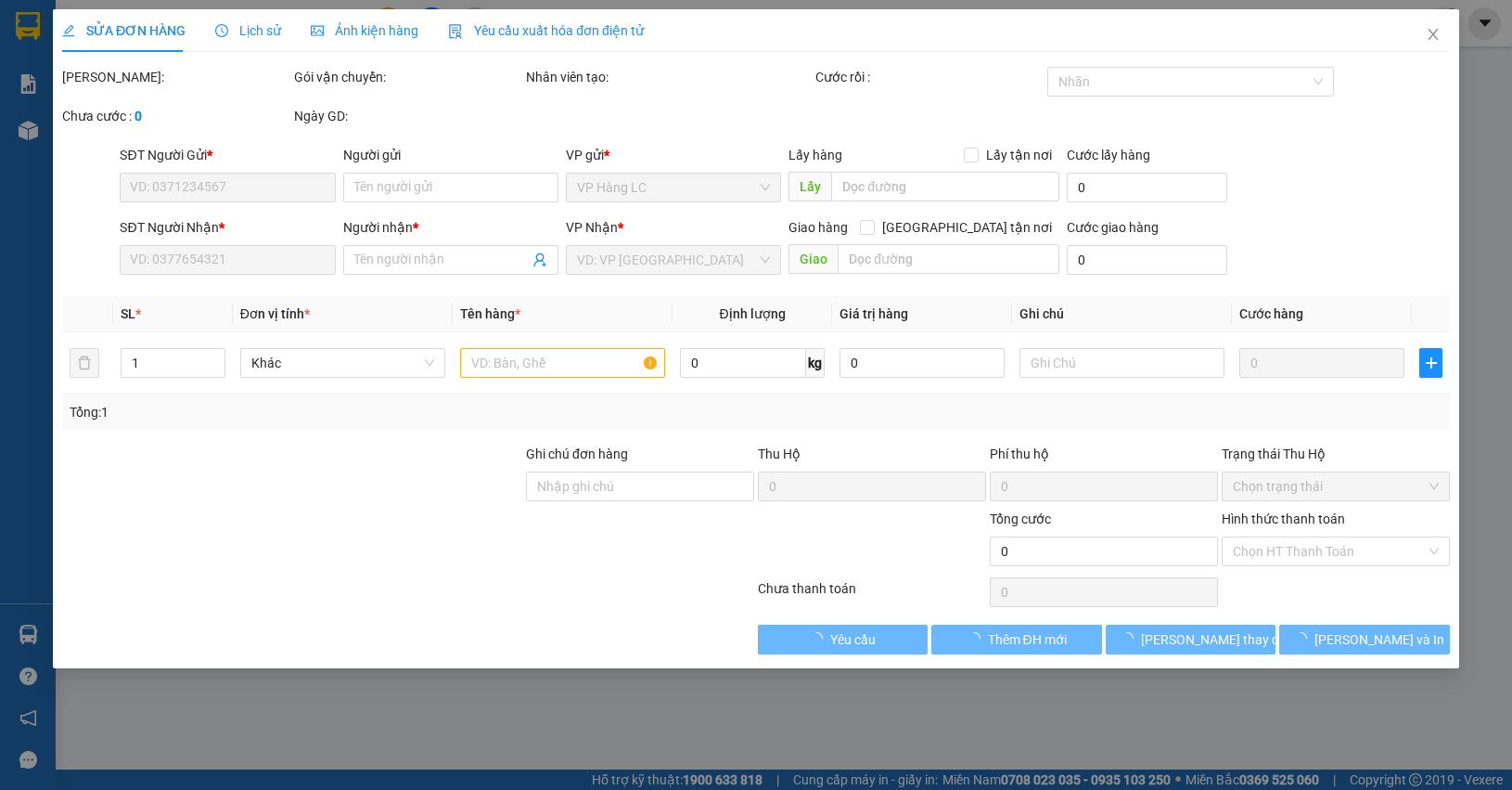
type input "150.000"
type input "750.000"
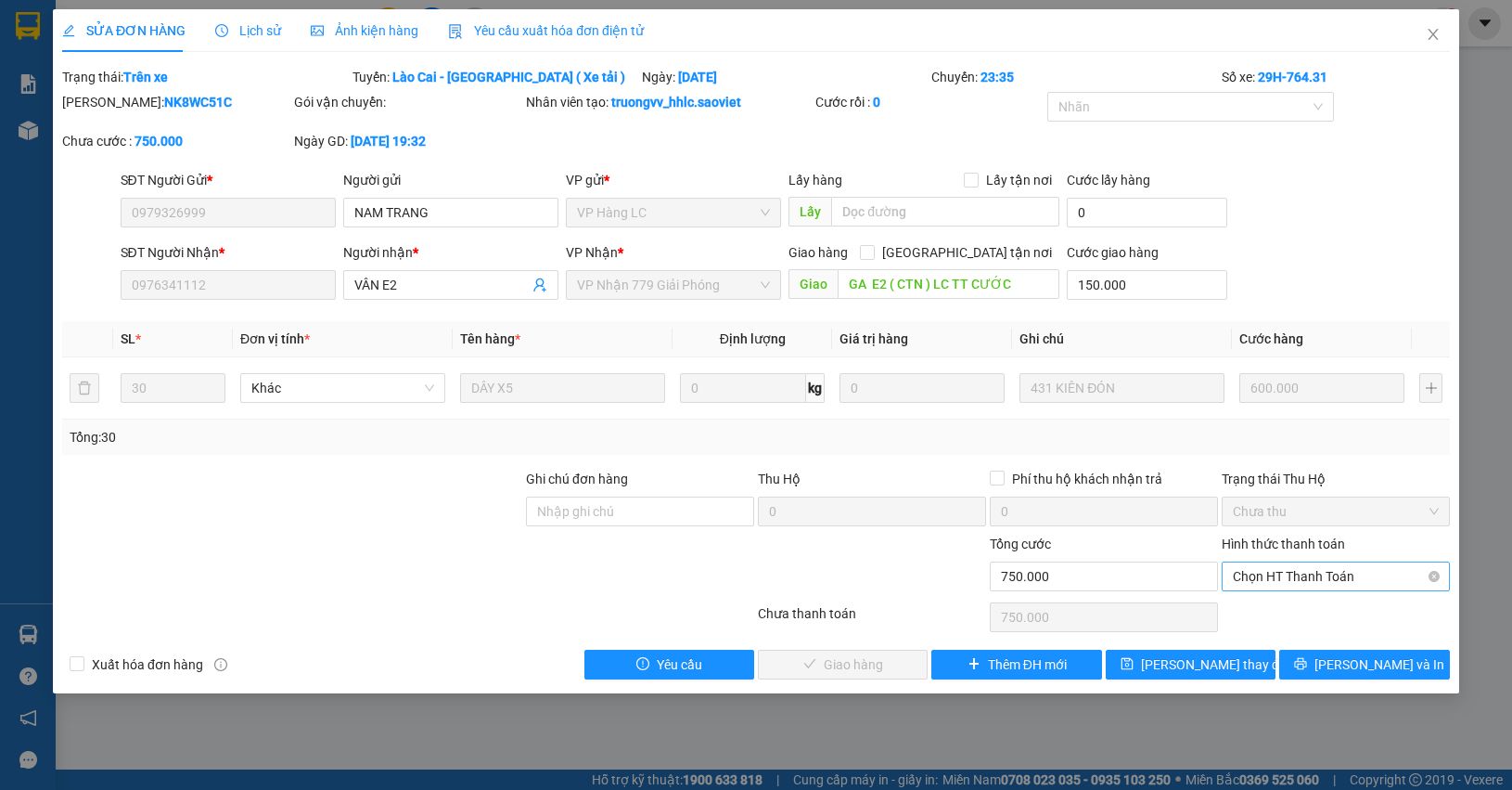
click at [1331, 571] on span "Chọn HT Thanh Toán" at bounding box center [1335, 576] width 206 height 28
click at [1299, 648] on div "Chuyển khoản" at bounding box center [1335, 644] width 206 height 21
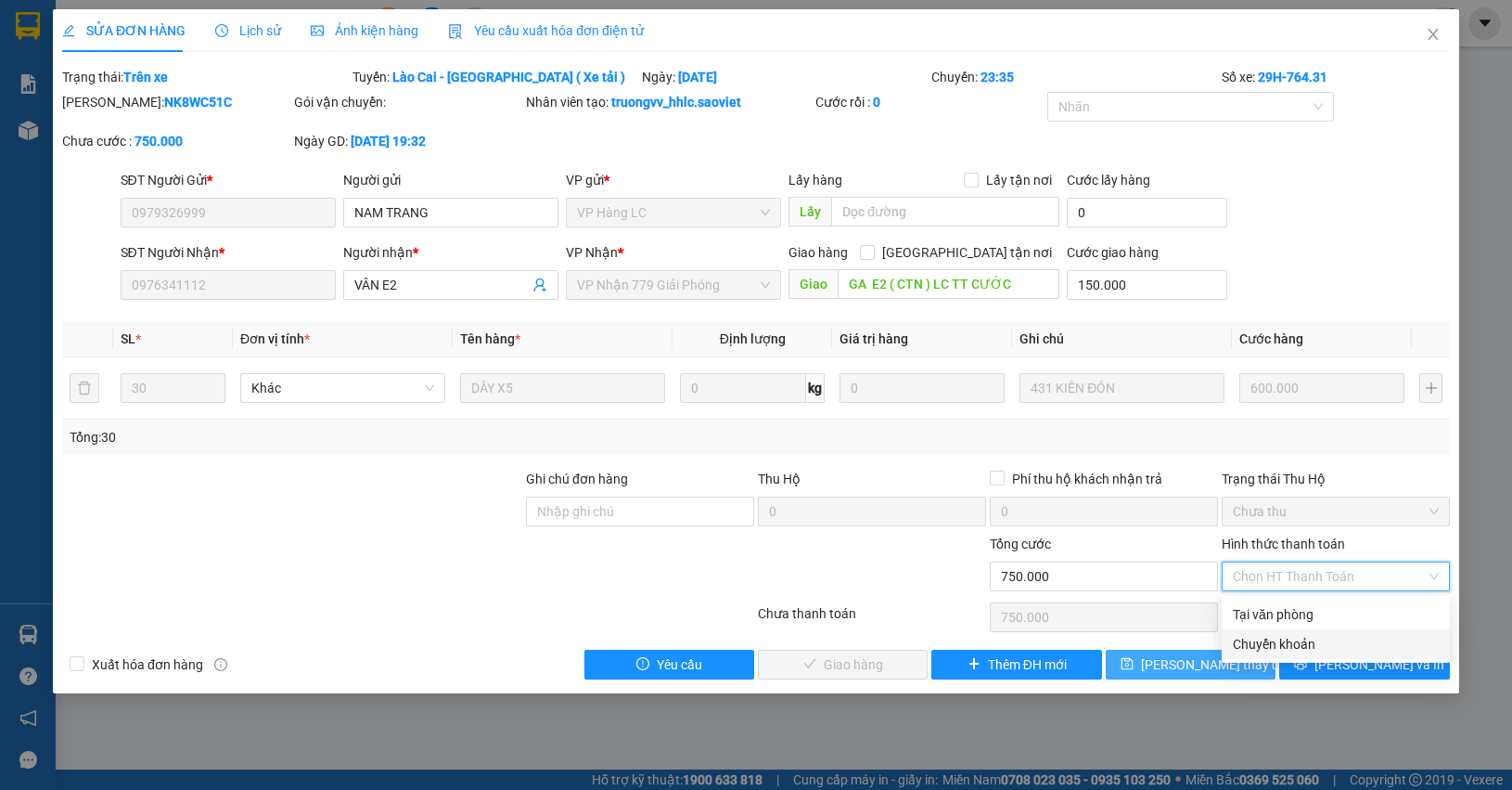
type input "0"
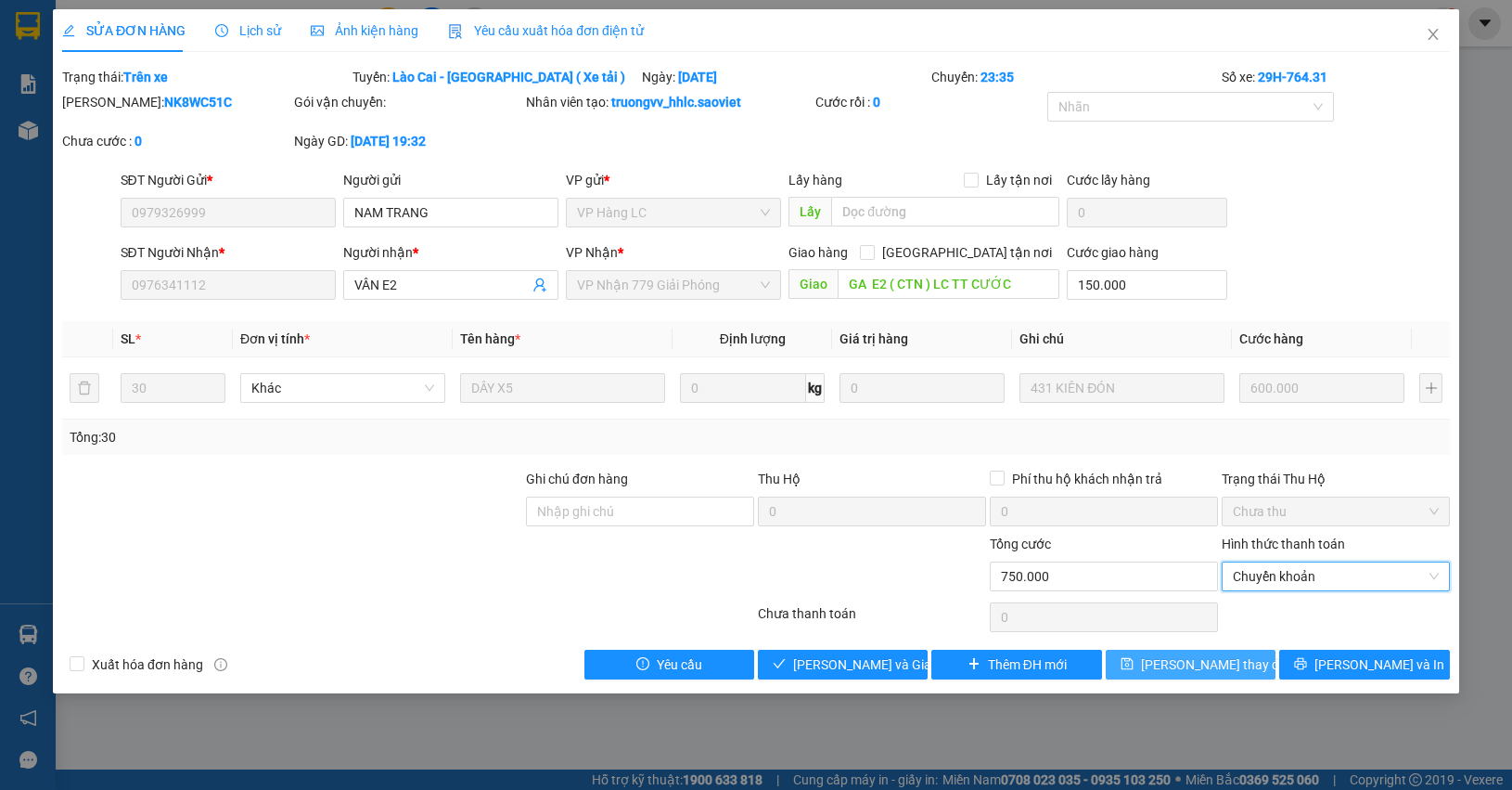
click at [1215, 659] on span "Lưu thay đổi" at bounding box center [1215, 664] width 148 height 21
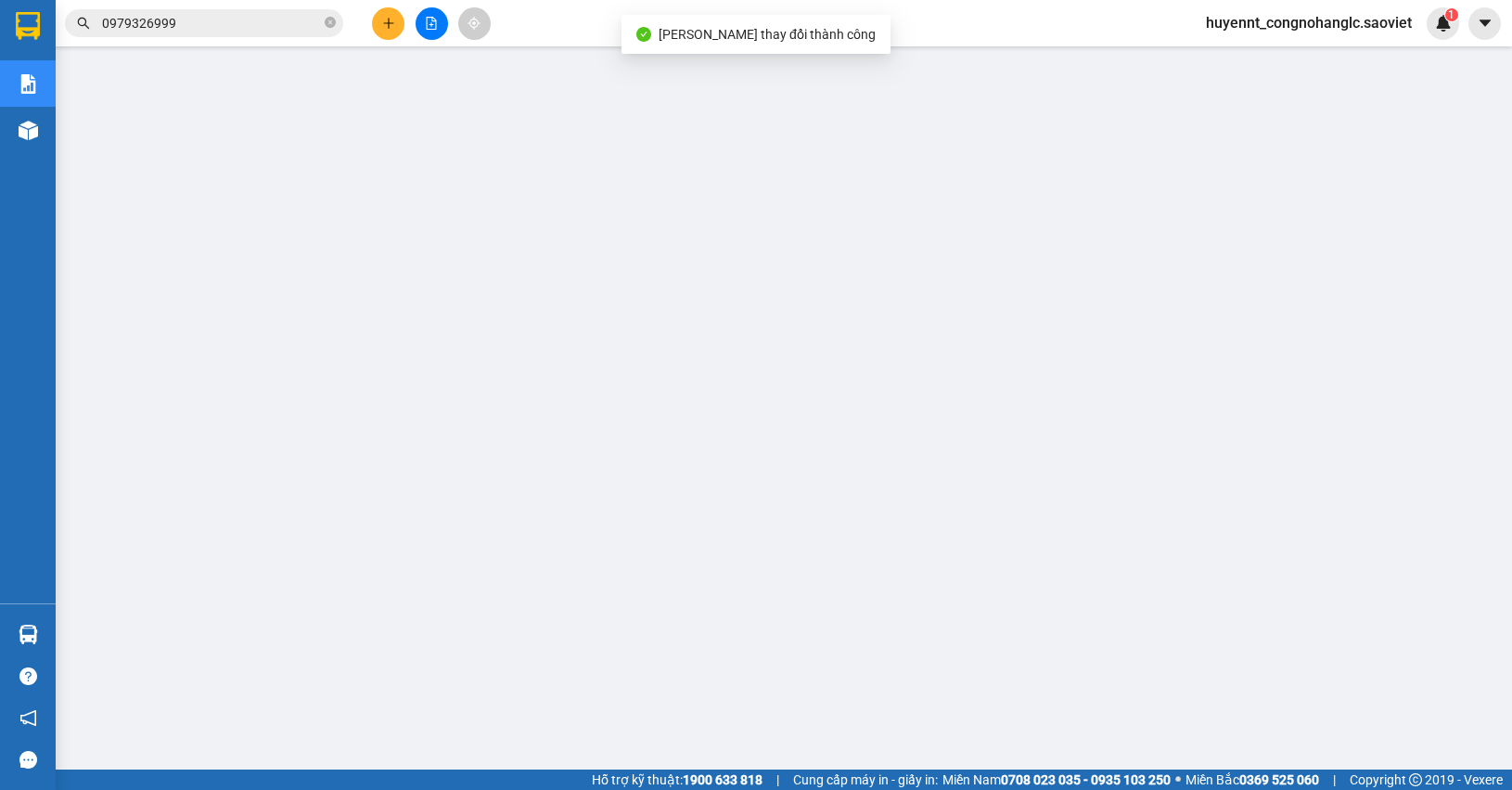
click at [275, 26] on input "0979326999" at bounding box center [211, 23] width 219 height 21
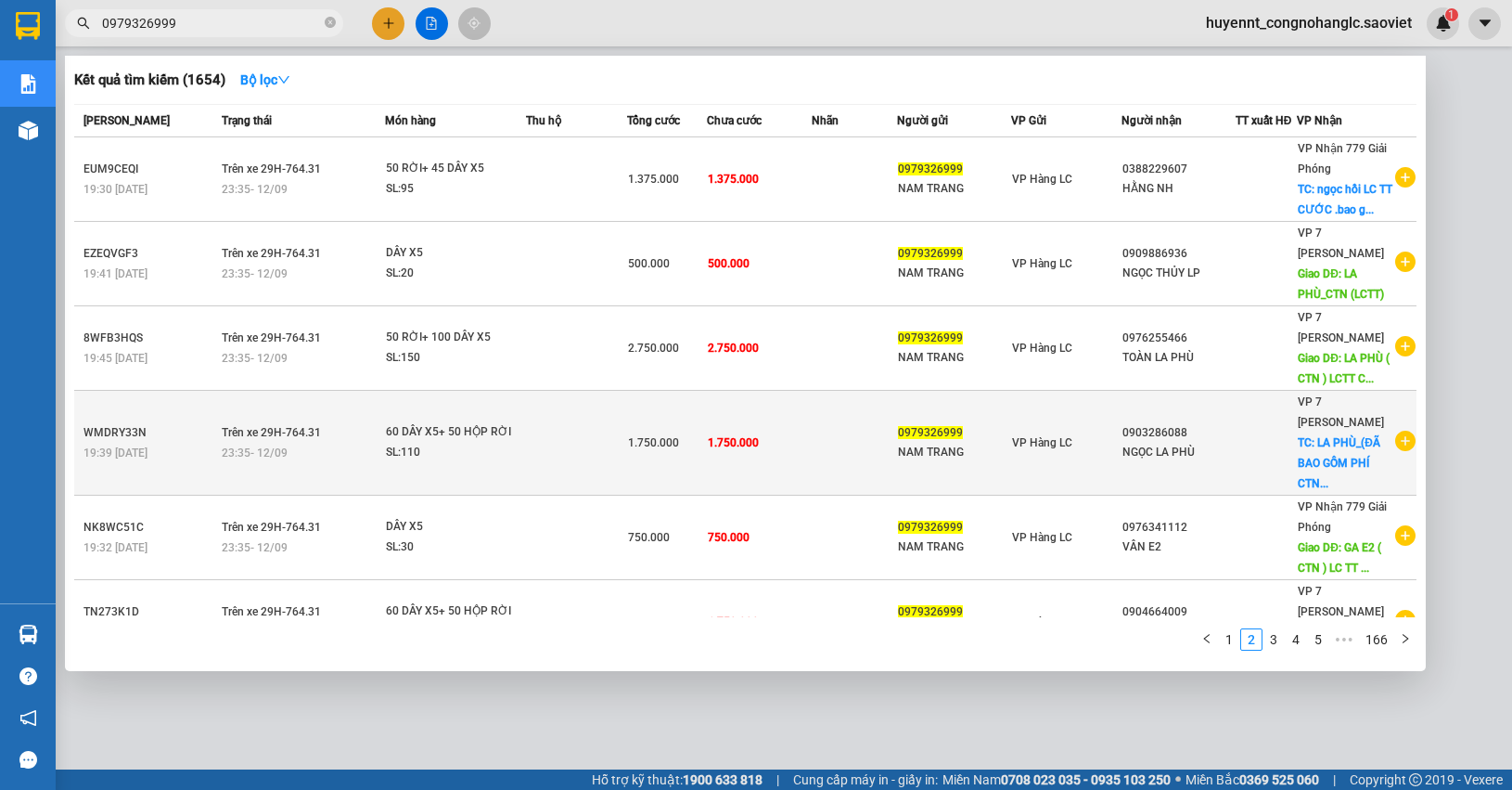
click at [782, 448] on td "1.750.000" at bounding box center [759, 443] width 104 height 104
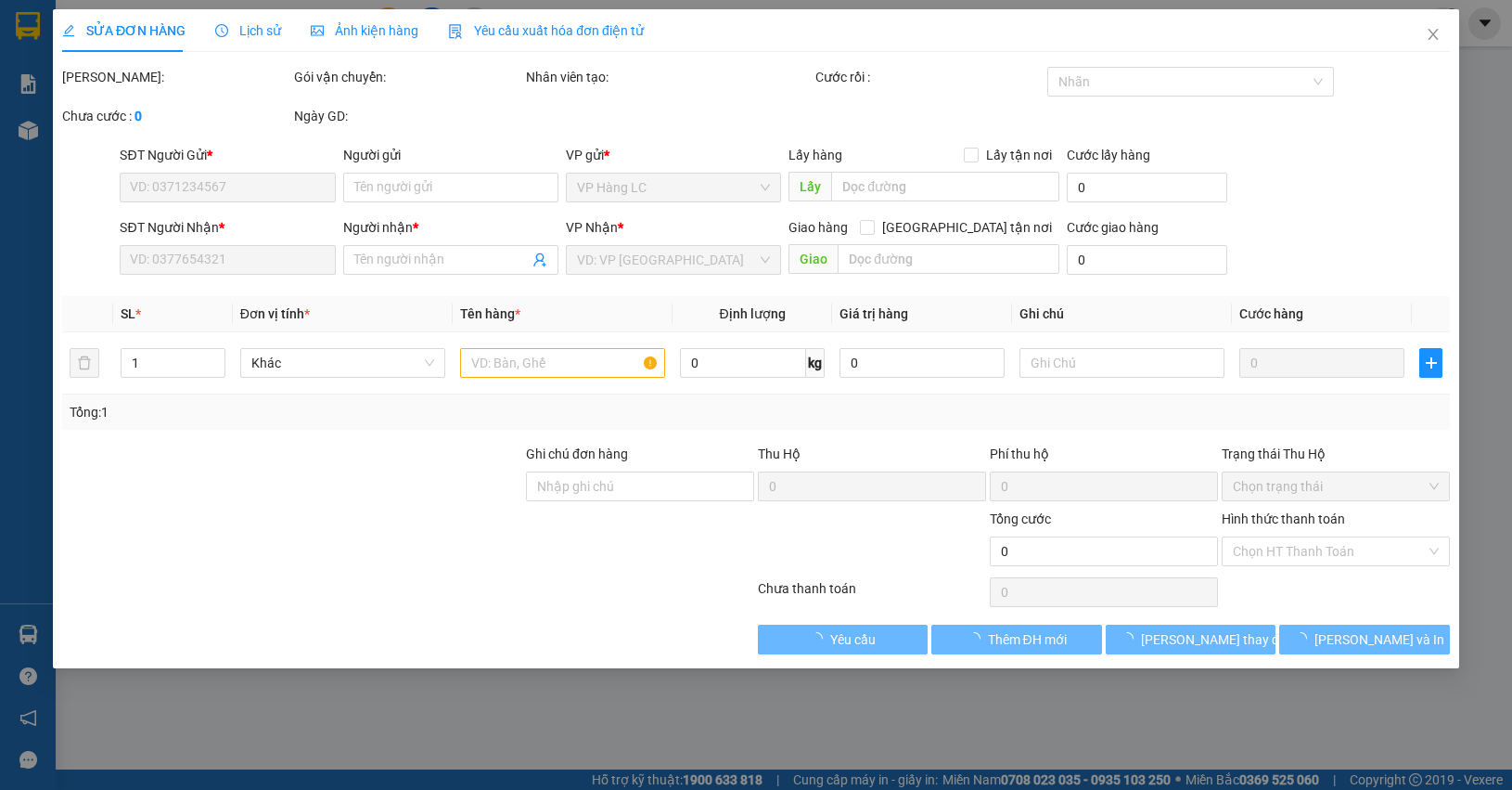
type input "0979326999"
type input "NAM TRANG"
type input "0903286088"
type input "NGỌC LA PHÙ"
checkbox input "true"
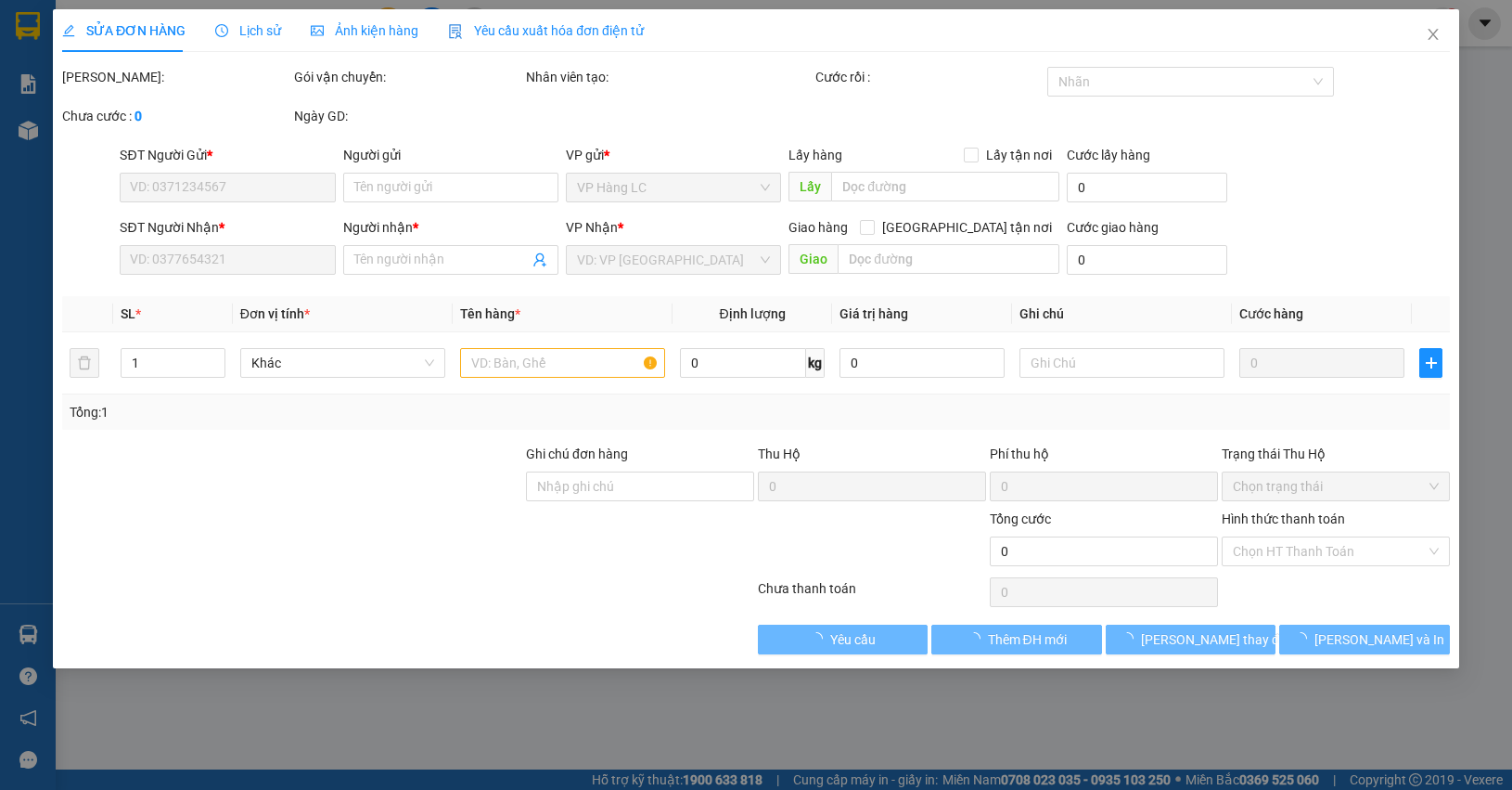
type input "LA PHÙ_(ĐÃ BAO GỒM PHÍ CTN) LC TT CƯỚC"
type input "1.750.000"
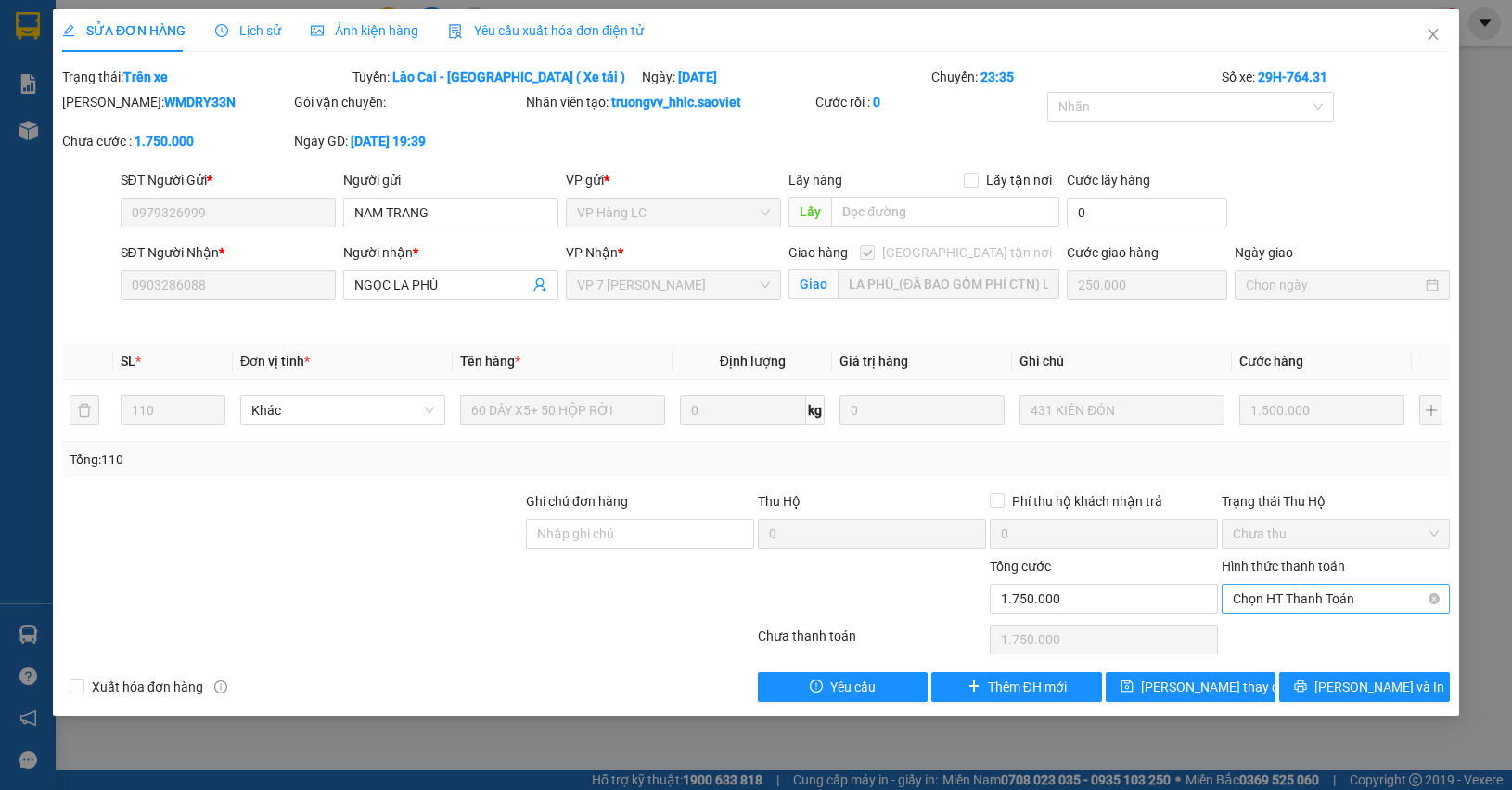
click at [1309, 602] on span "Chọn HT Thanh Toán" at bounding box center [1335, 599] width 206 height 28
click at [1277, 669] on div "Chuyển khoản" at bounding box center [1335, 666] width 206 height 21
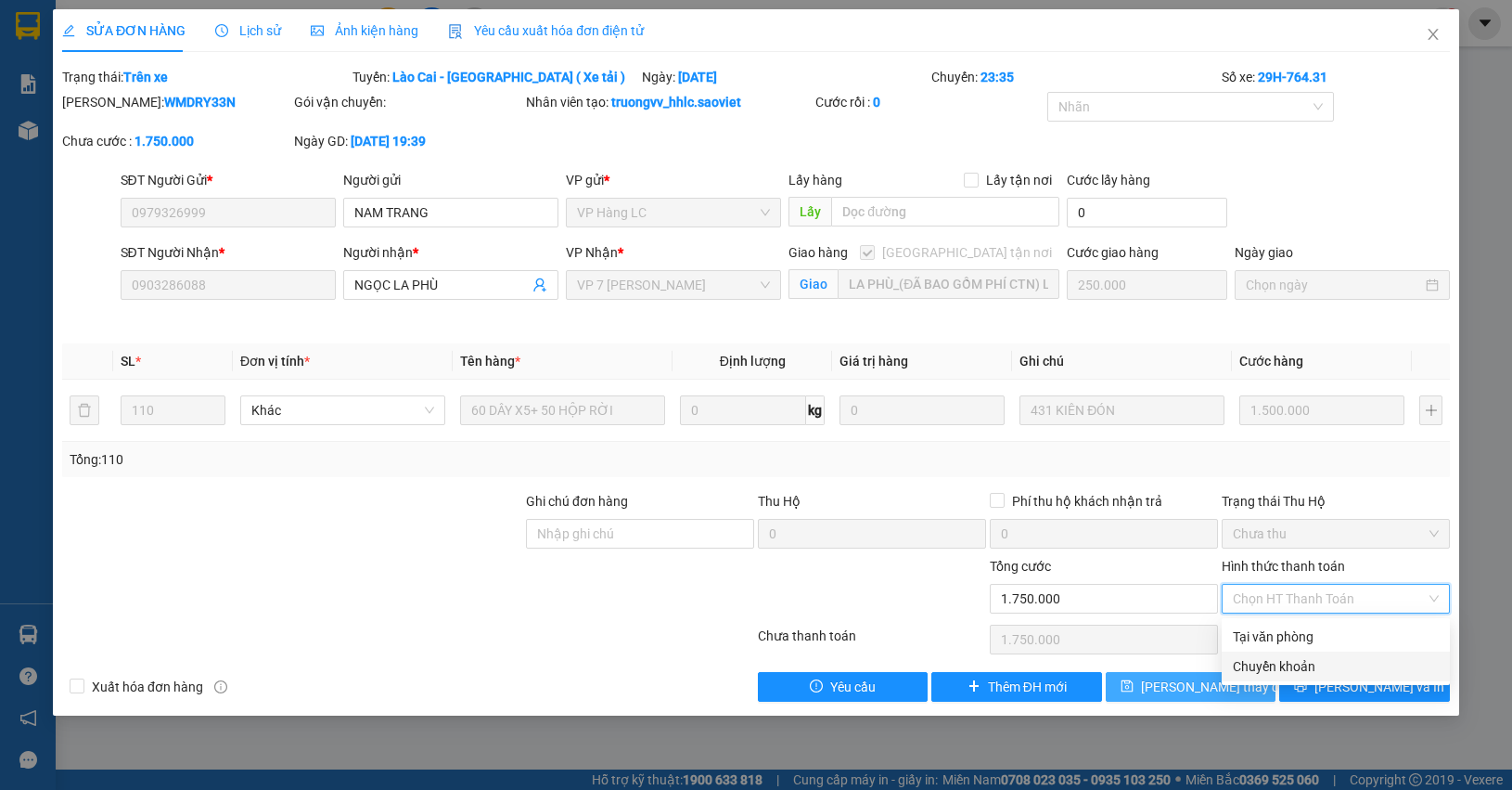
type input "0"
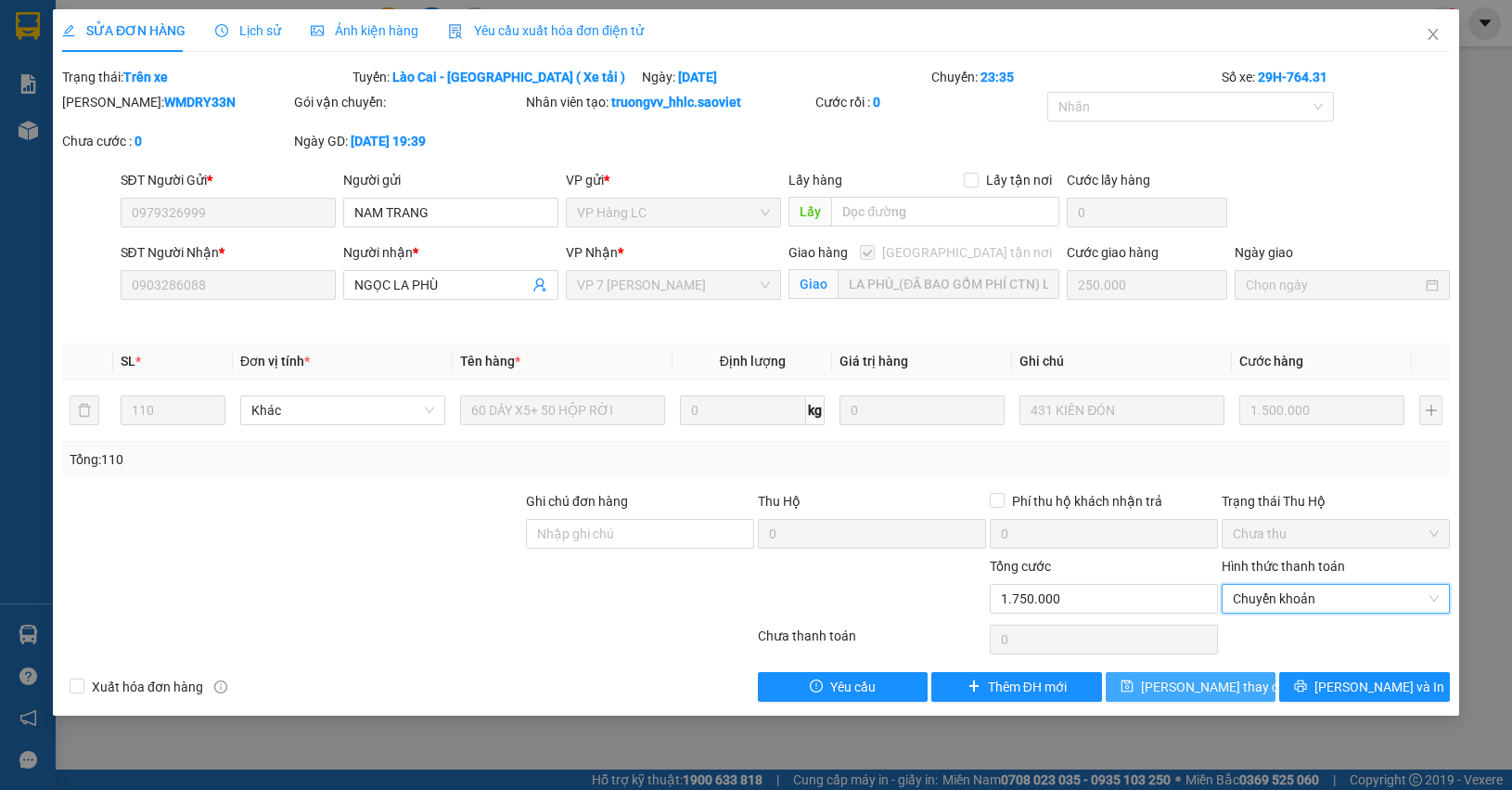
click at [1238, 685] on button "Lưu thay đổi" at bounding box center [1190, 686] width 170 height 30
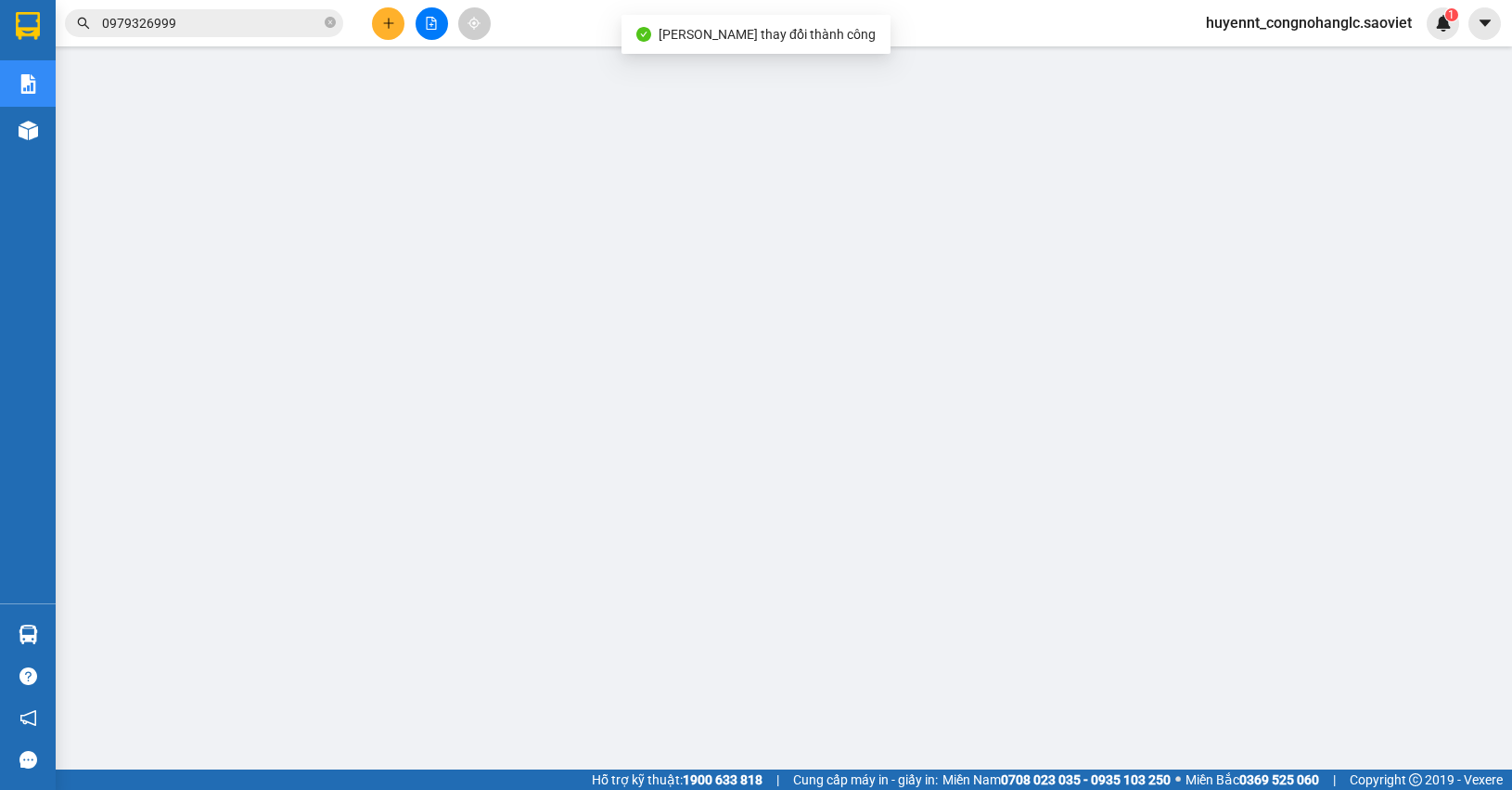
click at [256, 31] on input "0979326999" at bounding box center [211, 23] width 219 height 21
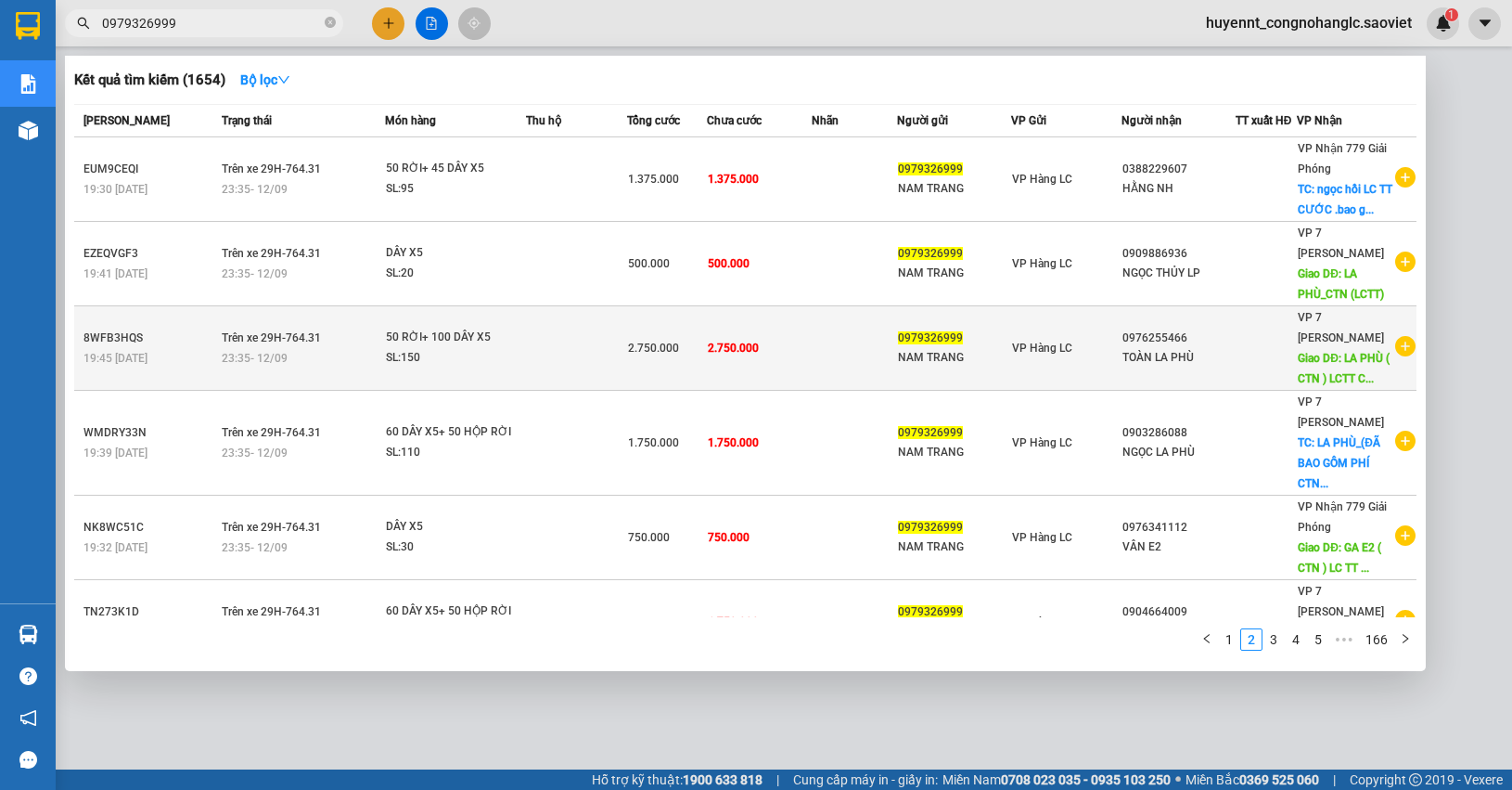
click at [818, 343] on td at bounding box center [855, 348] width 86 height 85
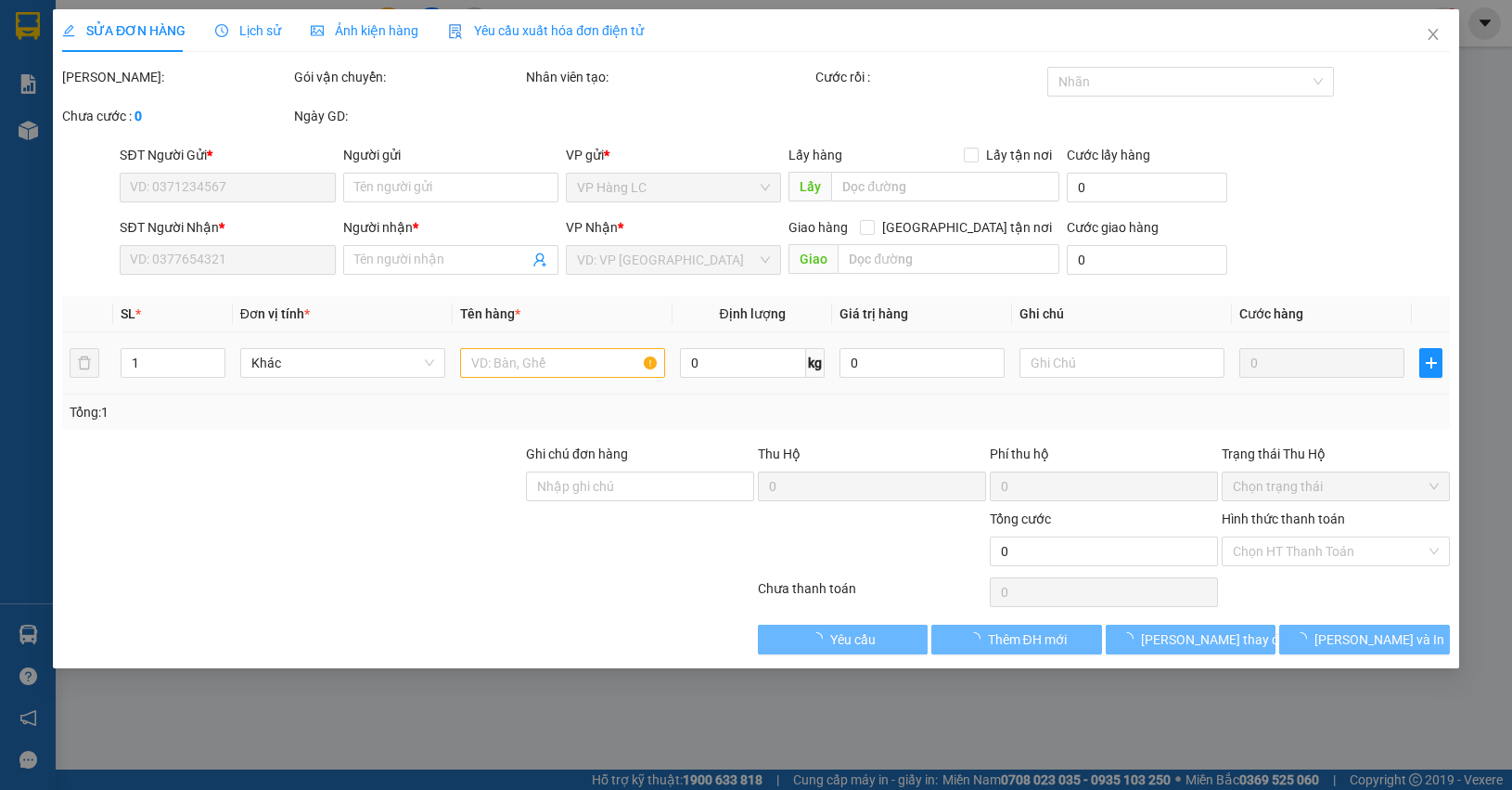
type input "0979326999"
type input "NAM TRANG"
type input "0976255466"
type input "TOÀN LA PHÙ"
type input "LA PHÙ ( CTN ) LCTT CƯỚC"
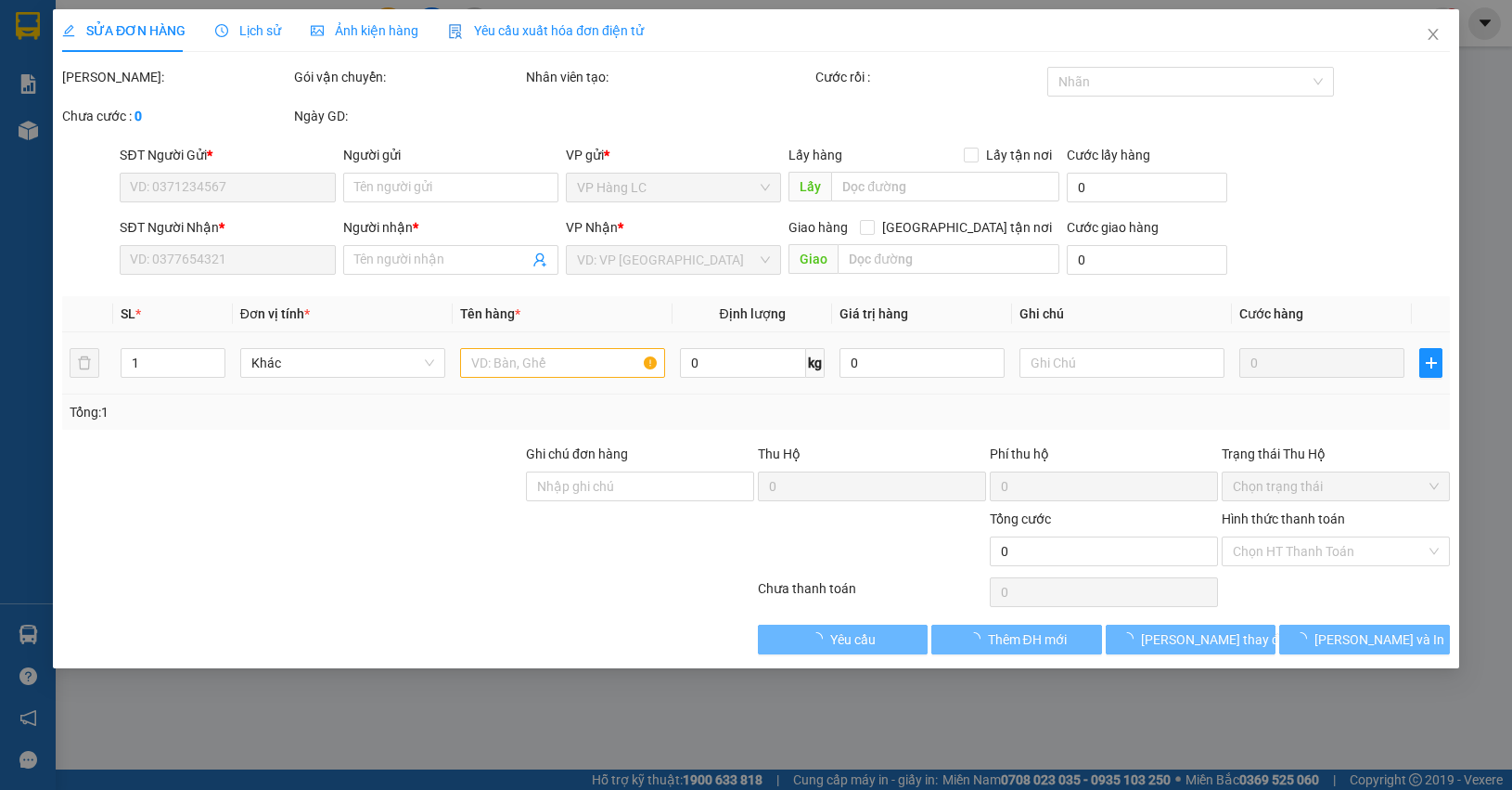
type input "550.000"
type input "2.750.000"
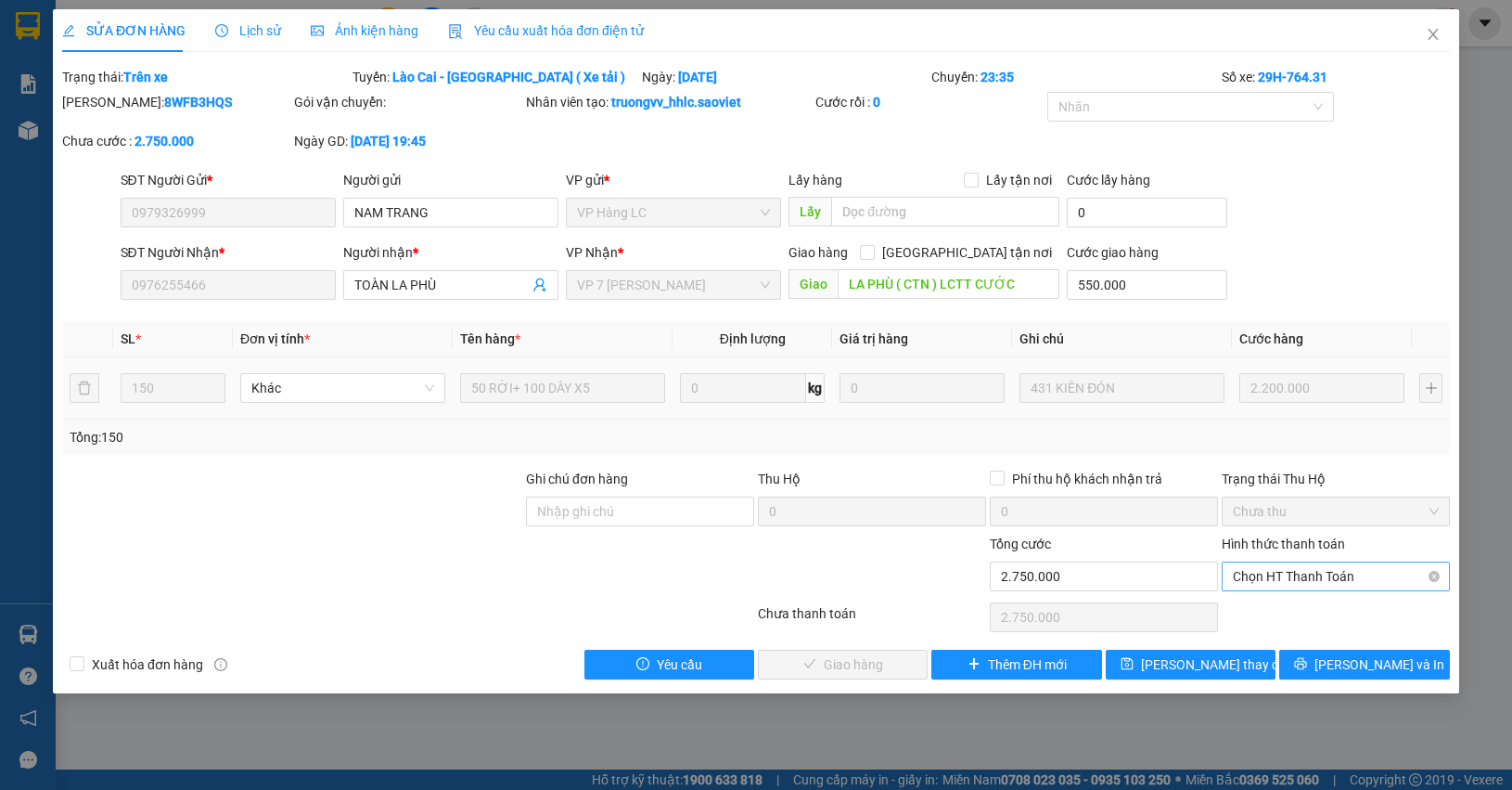
click at [1299, 582] on span "Chọn HT Thanh Toán" at bounding box center [1335, 576] width 206 height 28
click at [1289, 639] on div "Chuyển khoản" at bounding box center [1335, 644] width 206 height 21
type input "0"
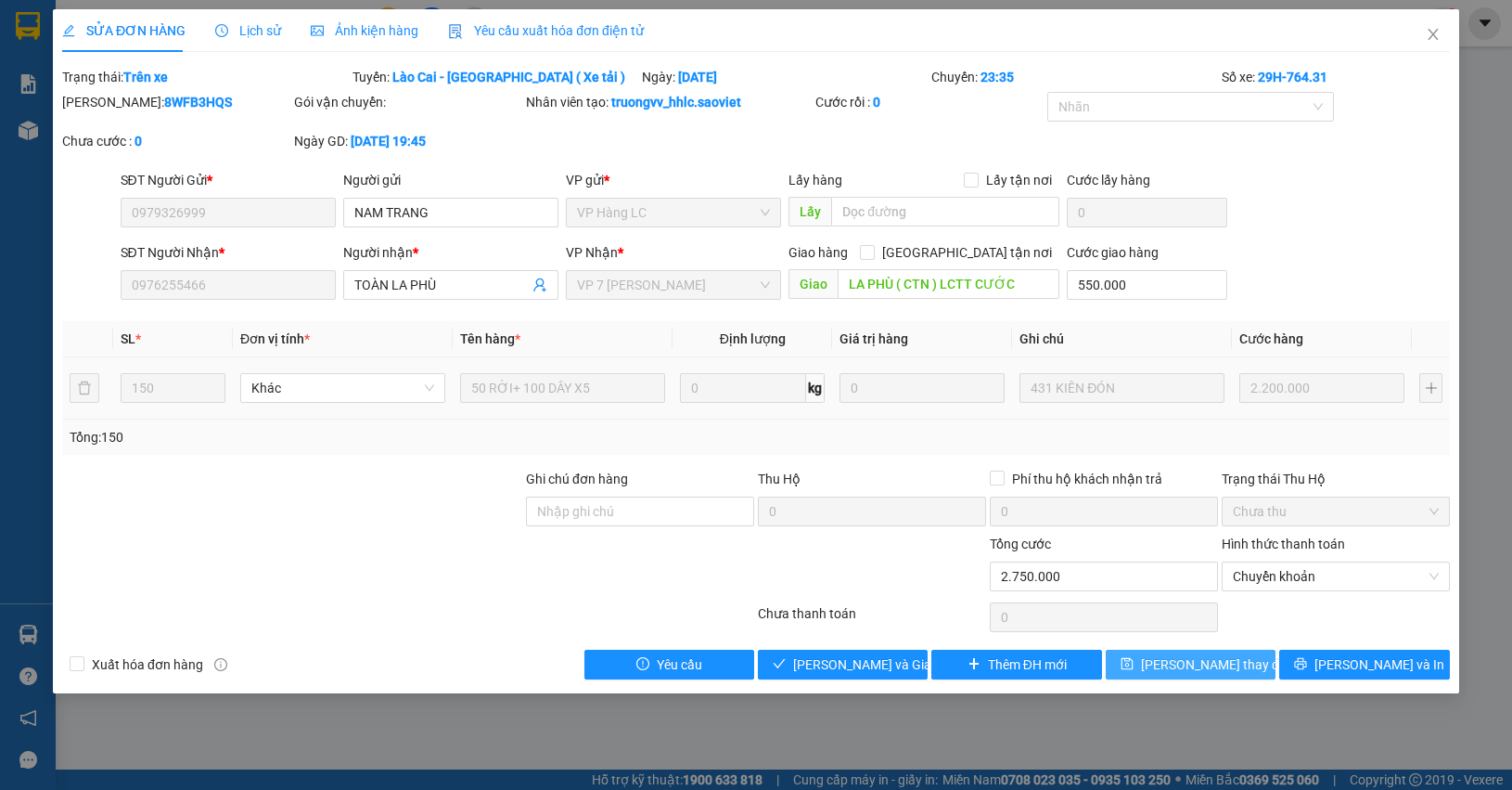
click at [1216, 657] on span "Lưu thay đổi" at bounding box center [1215, 664] width 148 height 21
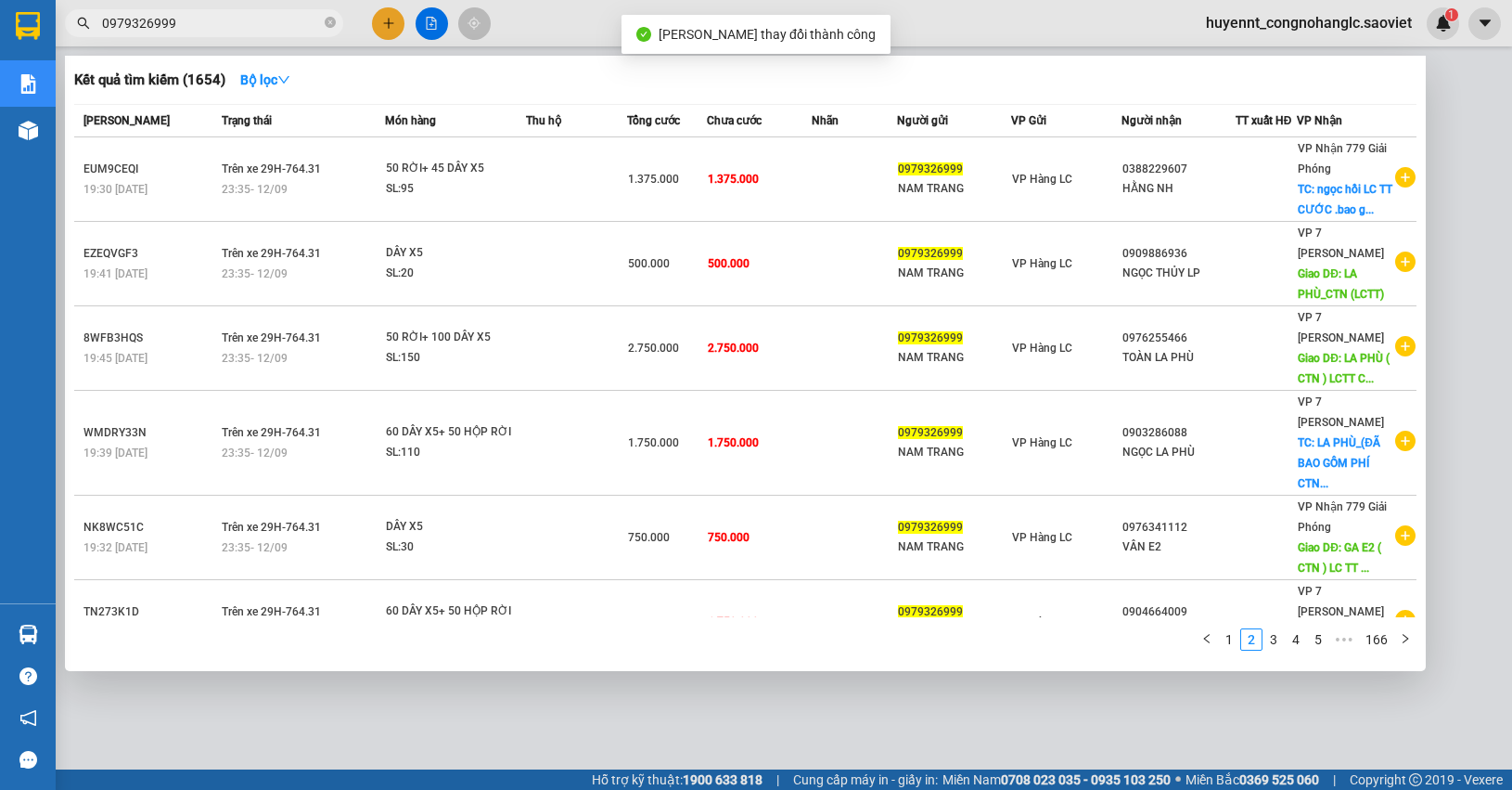
click at [255, 25] on input "0979326999" at bounding box center [211, 23] width 219 height 21
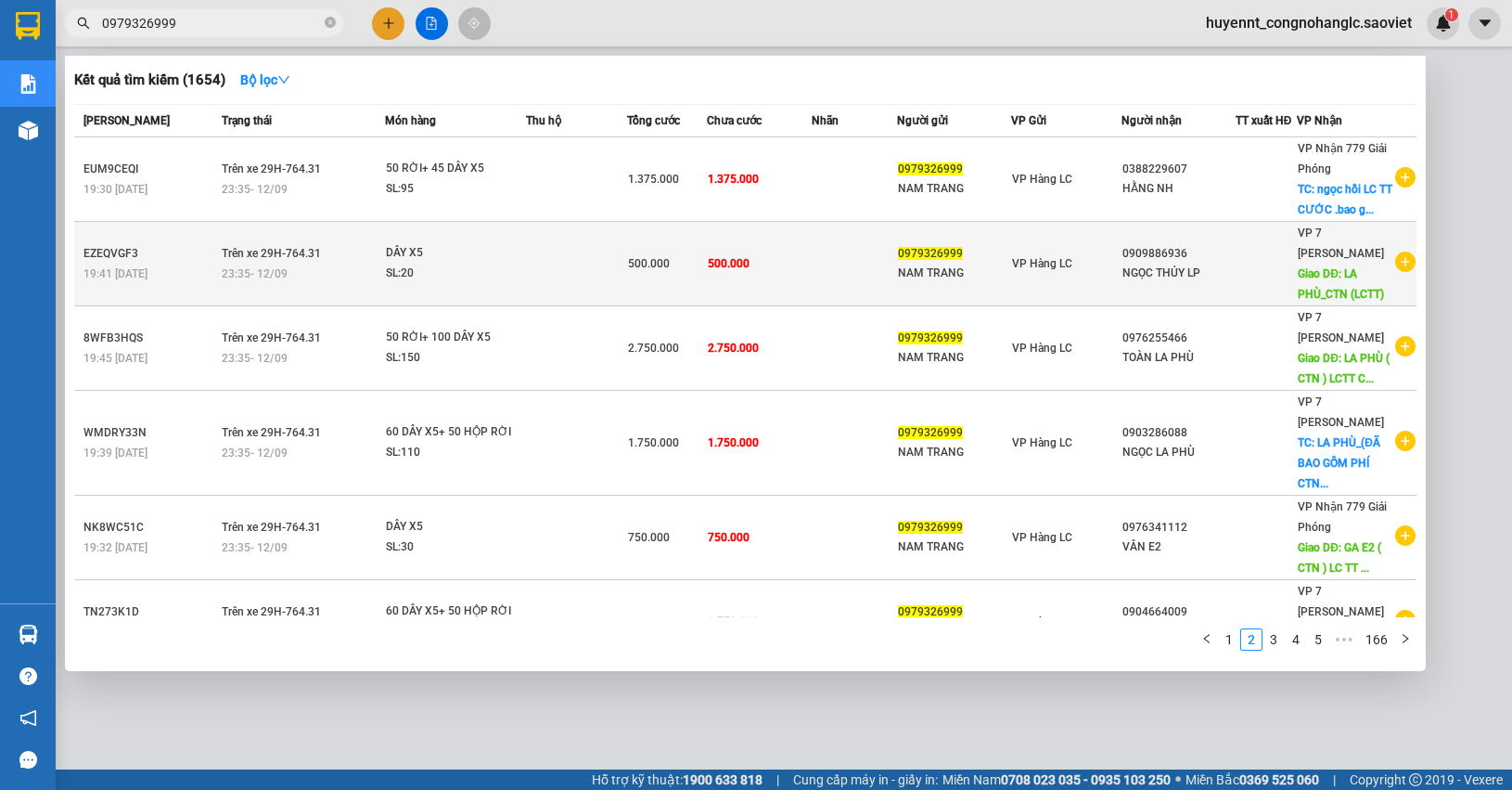
click at [801, 270] on td "500.000" at bounding box center [759, 264] width 104 height 85
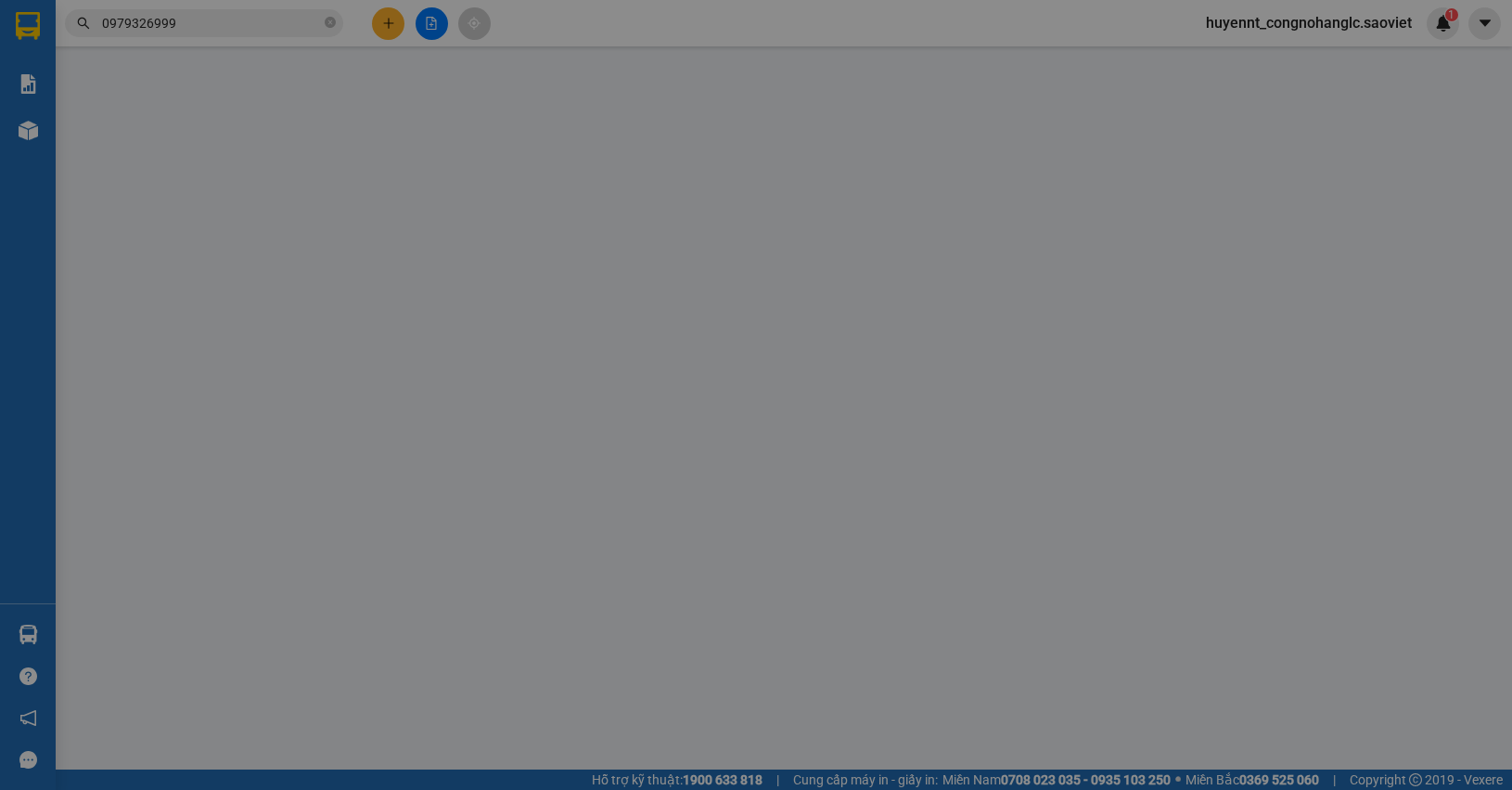
type input "0979326999"
type input "NAM TRANG"
type input "0909886936"
type input "NGỌC THỦY LP"
type input "LA PHÙ_CTN (LCTT)"
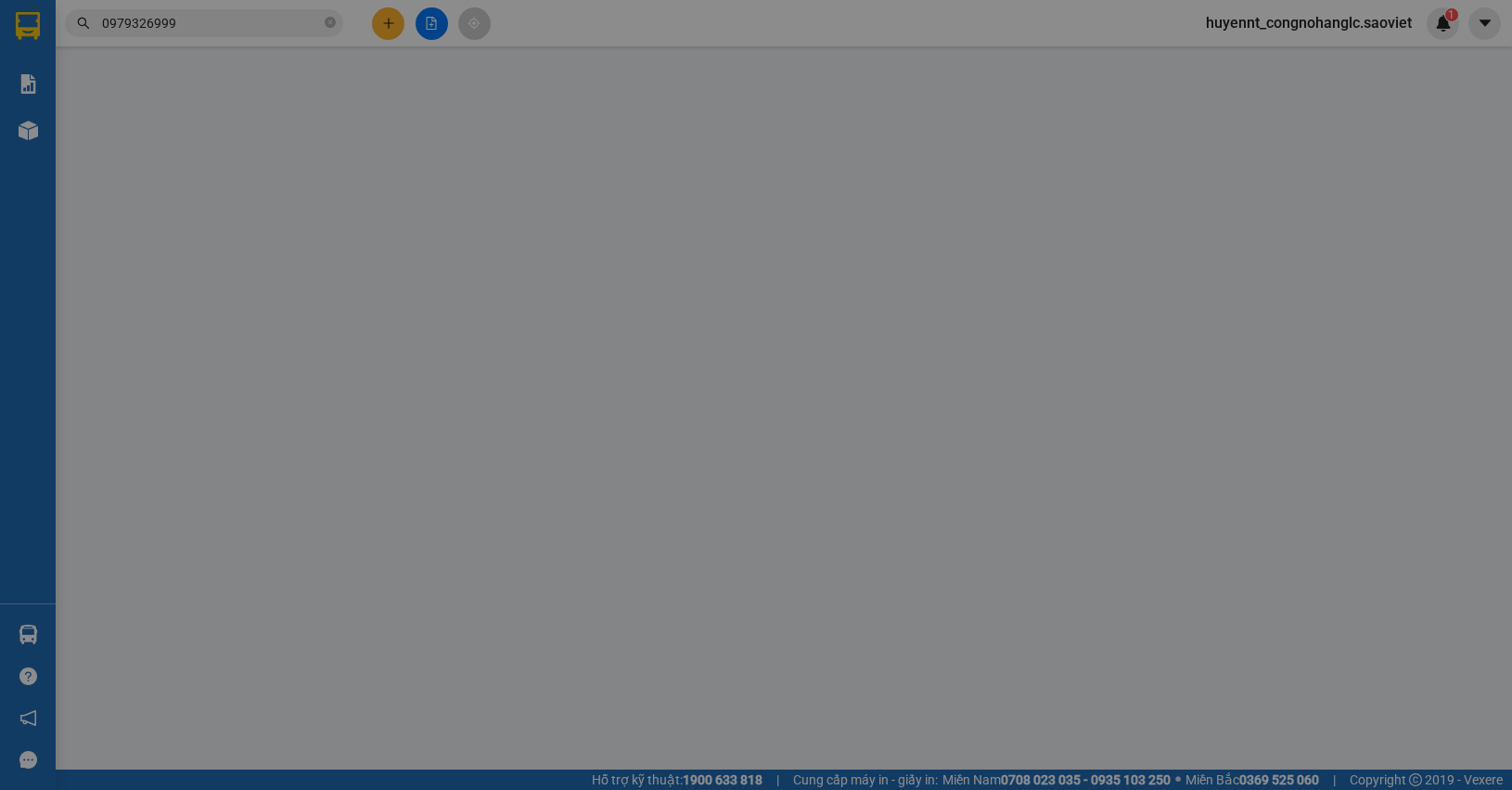
type input "100.000"
type input "500.000"
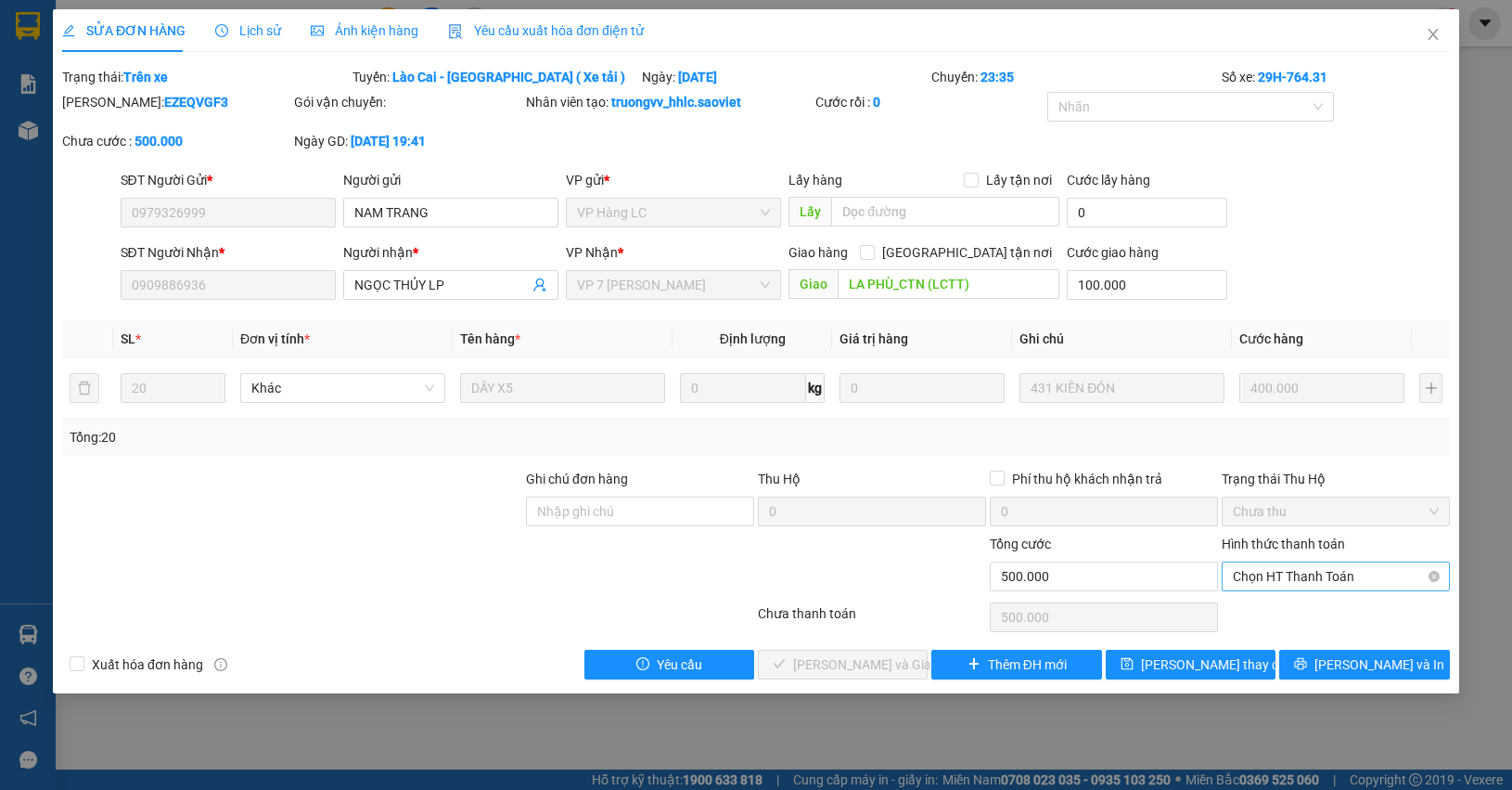
click at [1327, 583] on span "Chọn HT Thanh Toán" at bounding box center [1335, 576] width 206 height 28
click at [1309, 645] on div "Chuyển khoản" at bounding box center [1335, 644] width 206 height 21
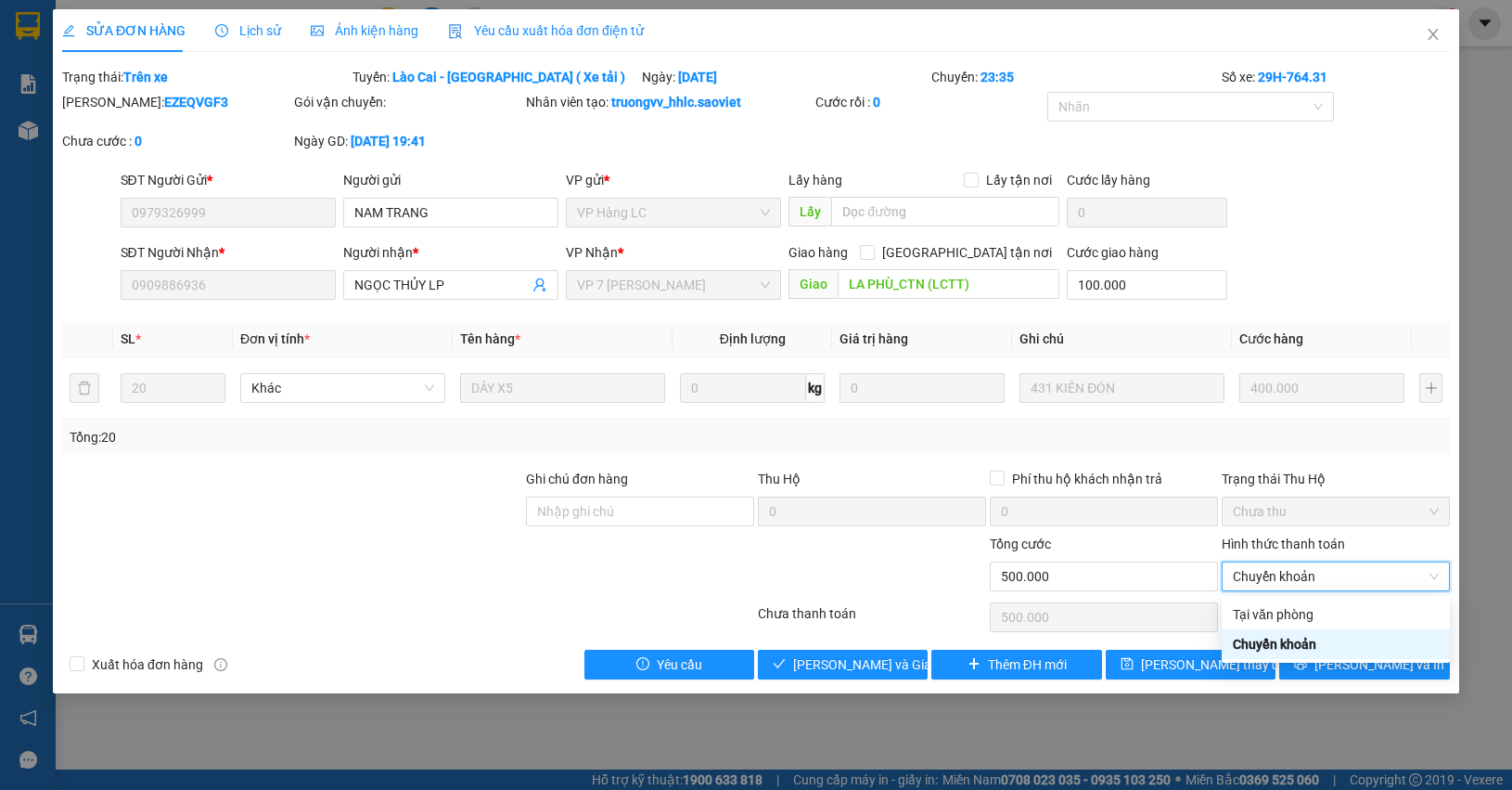
type input "0"
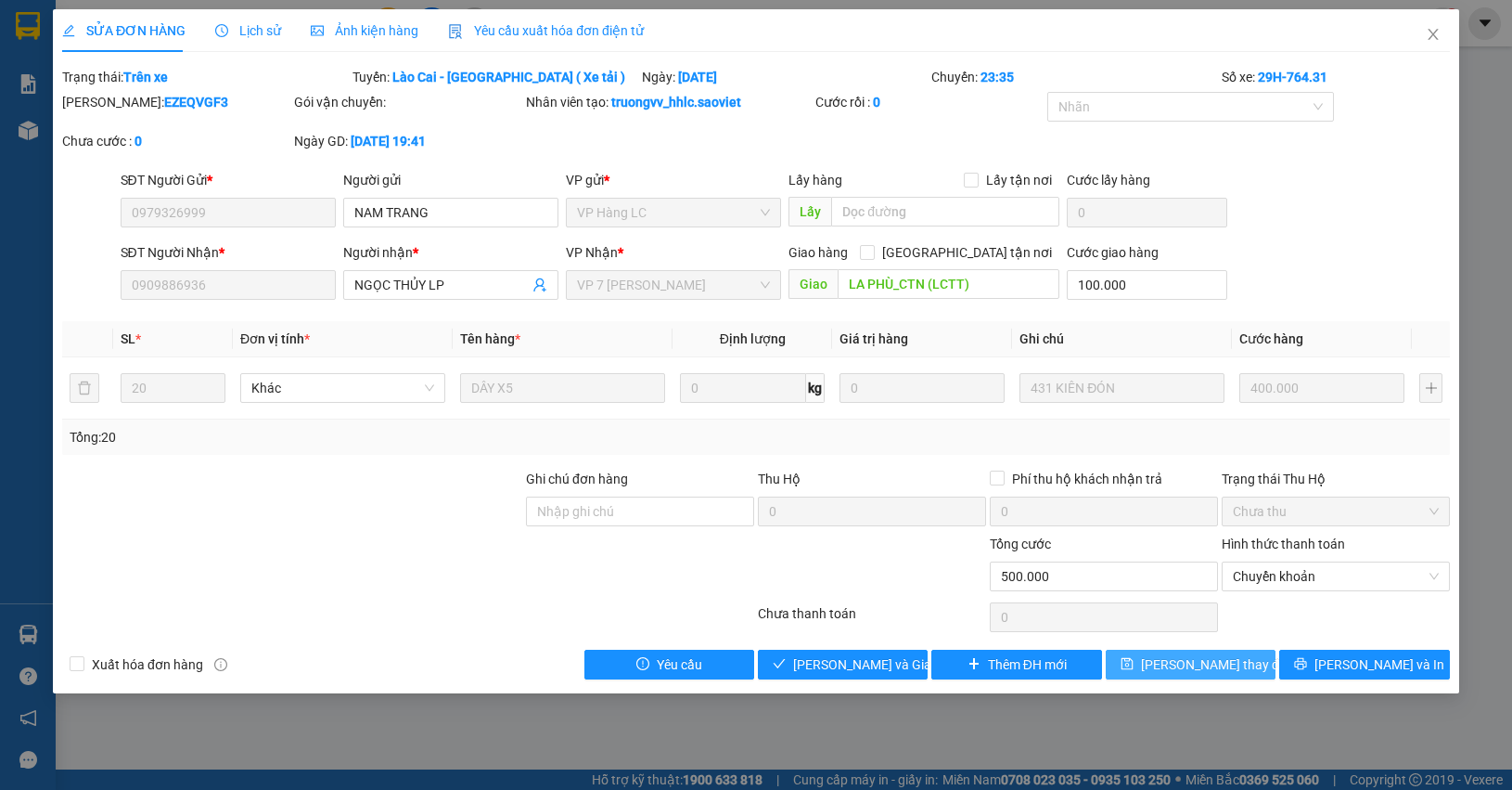
click at [1224, 654] on button "Lưu thay đổi" at bounding box center [1190, 664] width 170 height 30
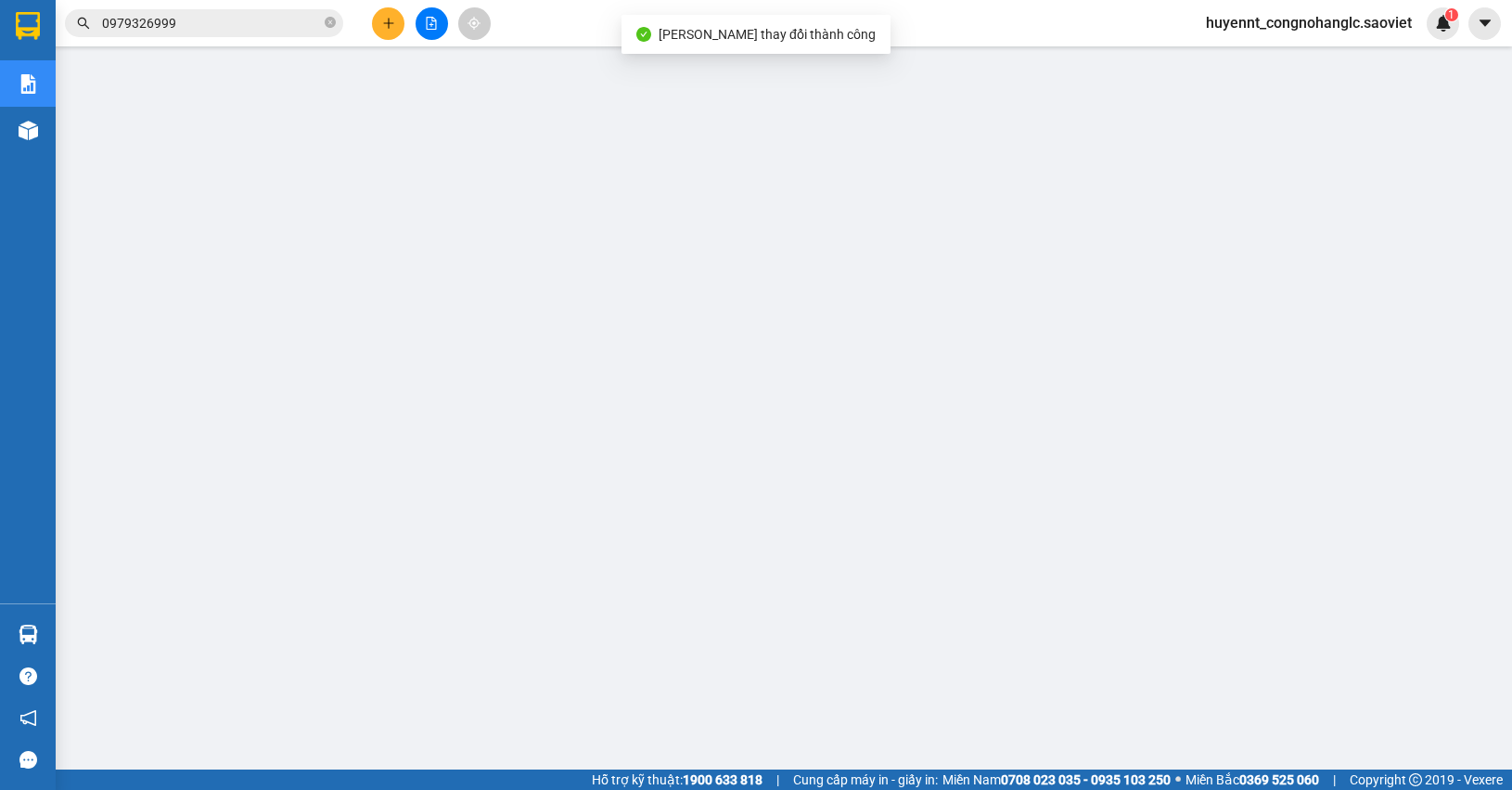
drag, startPoint x: 198, startPoint y: 21, endPoint x: 219, endPoint y: 28, distance: 22.1
click at [201, 23] on input "0979326999" at bounding box center [211, 23] width 219 height 21
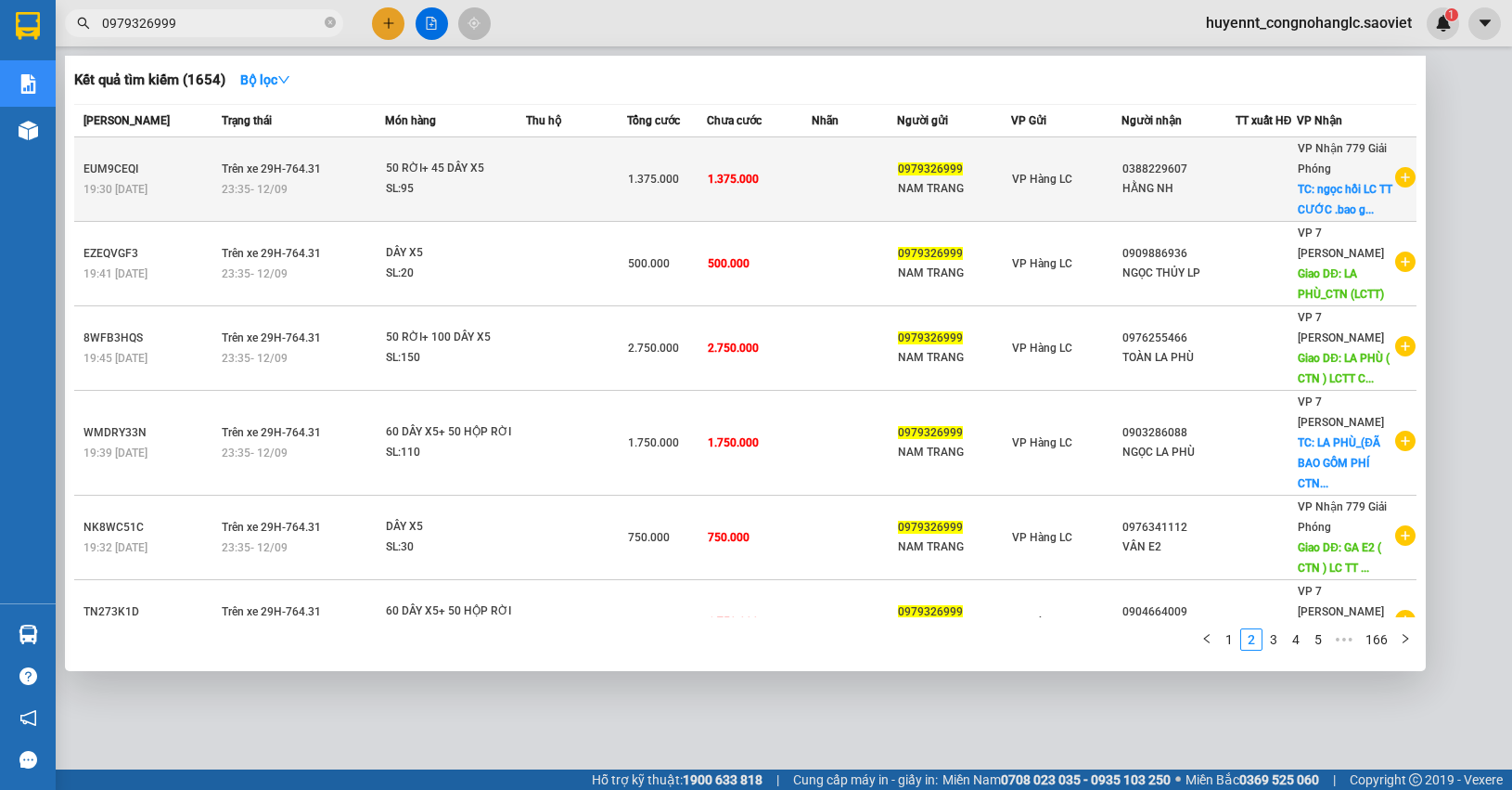
click at [803, 173] on td "1.375.000" at bounding box center [759, 179] width 104 height 85
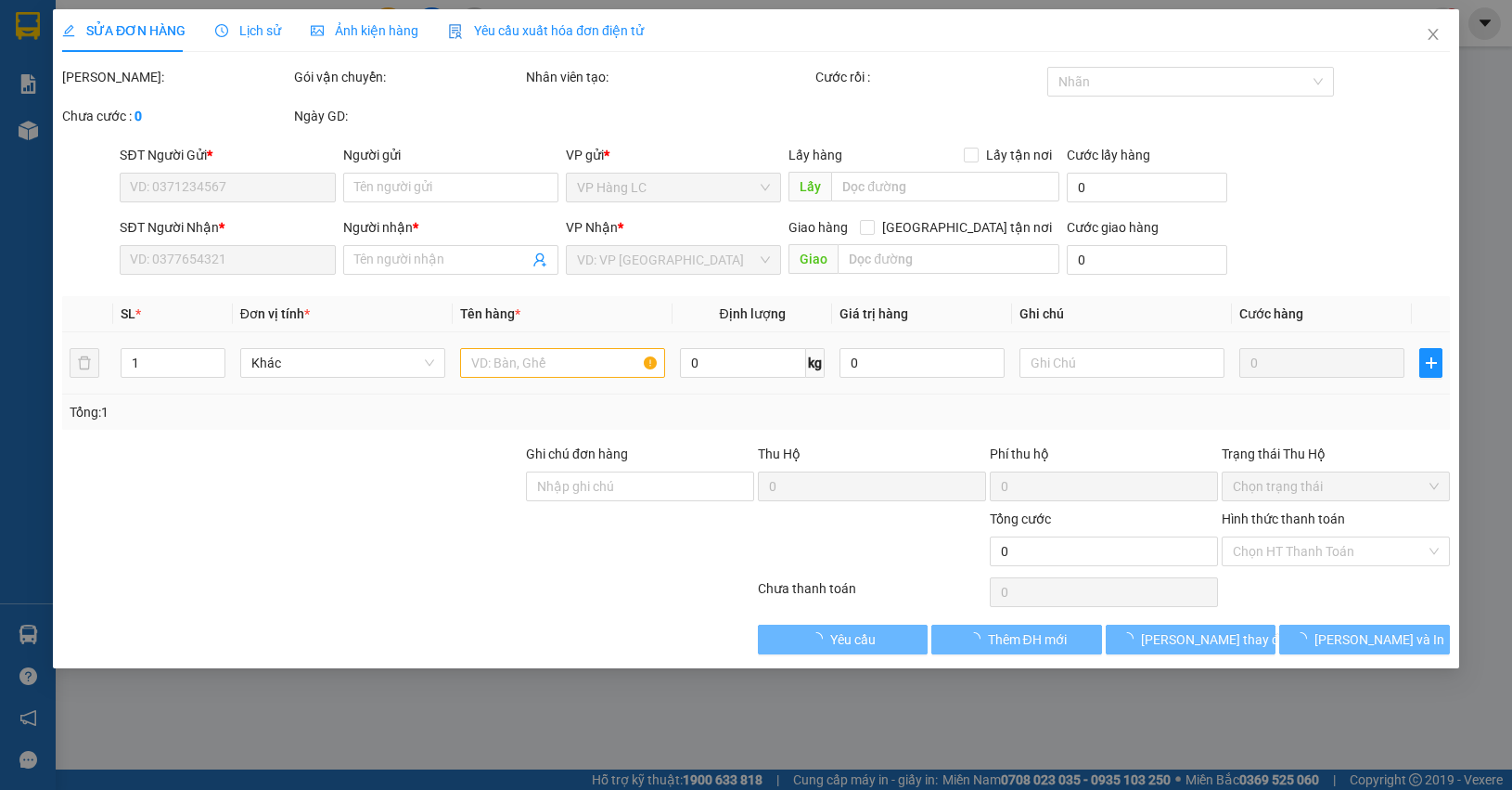
type input "0979326999"
type input "NAM TRANG"
type input "0388229607"
type input "HẰNG NH"
checkbox input "true"
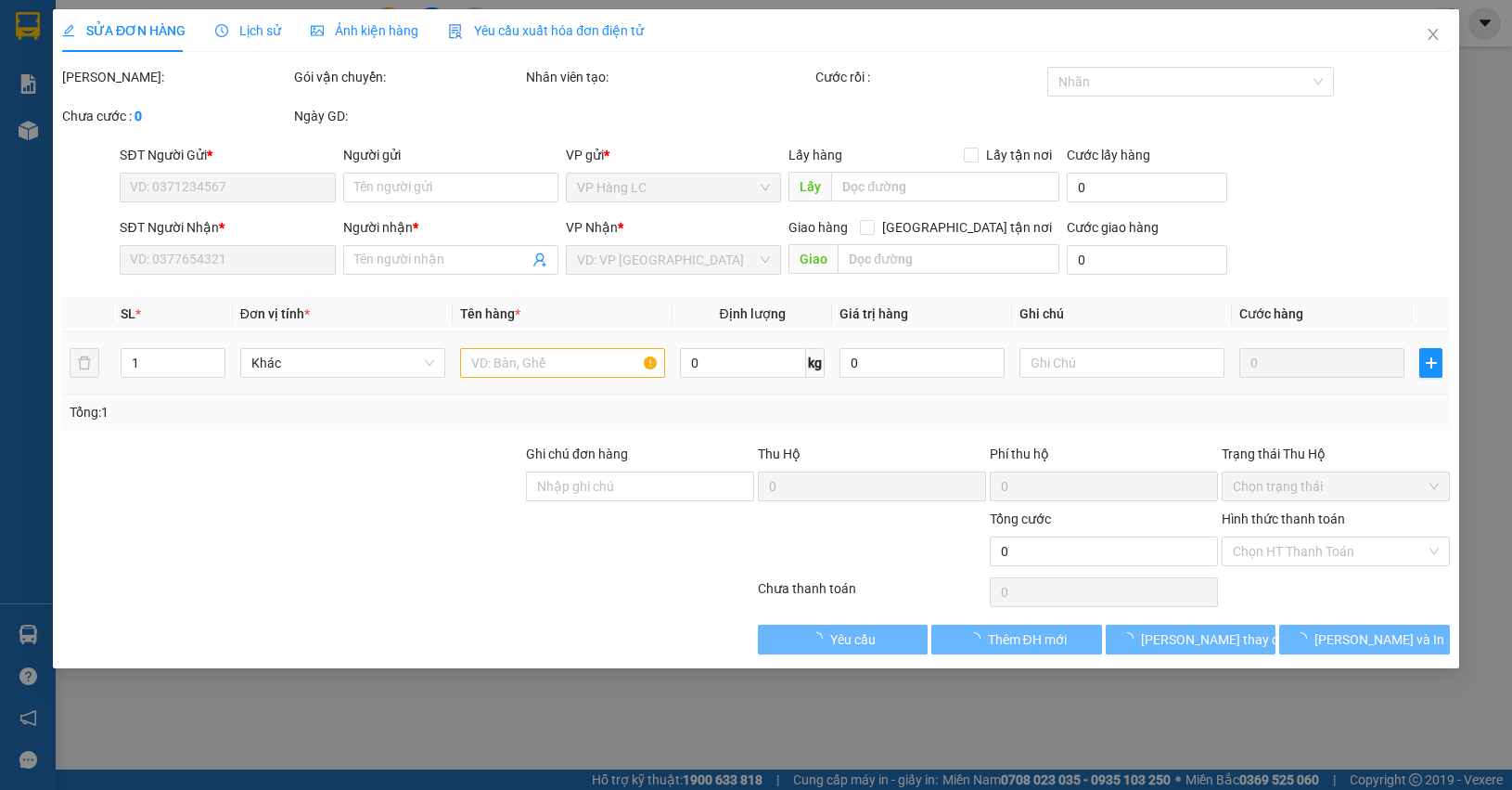
type input "ngọc hồi LC TT CƯỚC .bao gồm cước ctn"
type input "1.375.000"
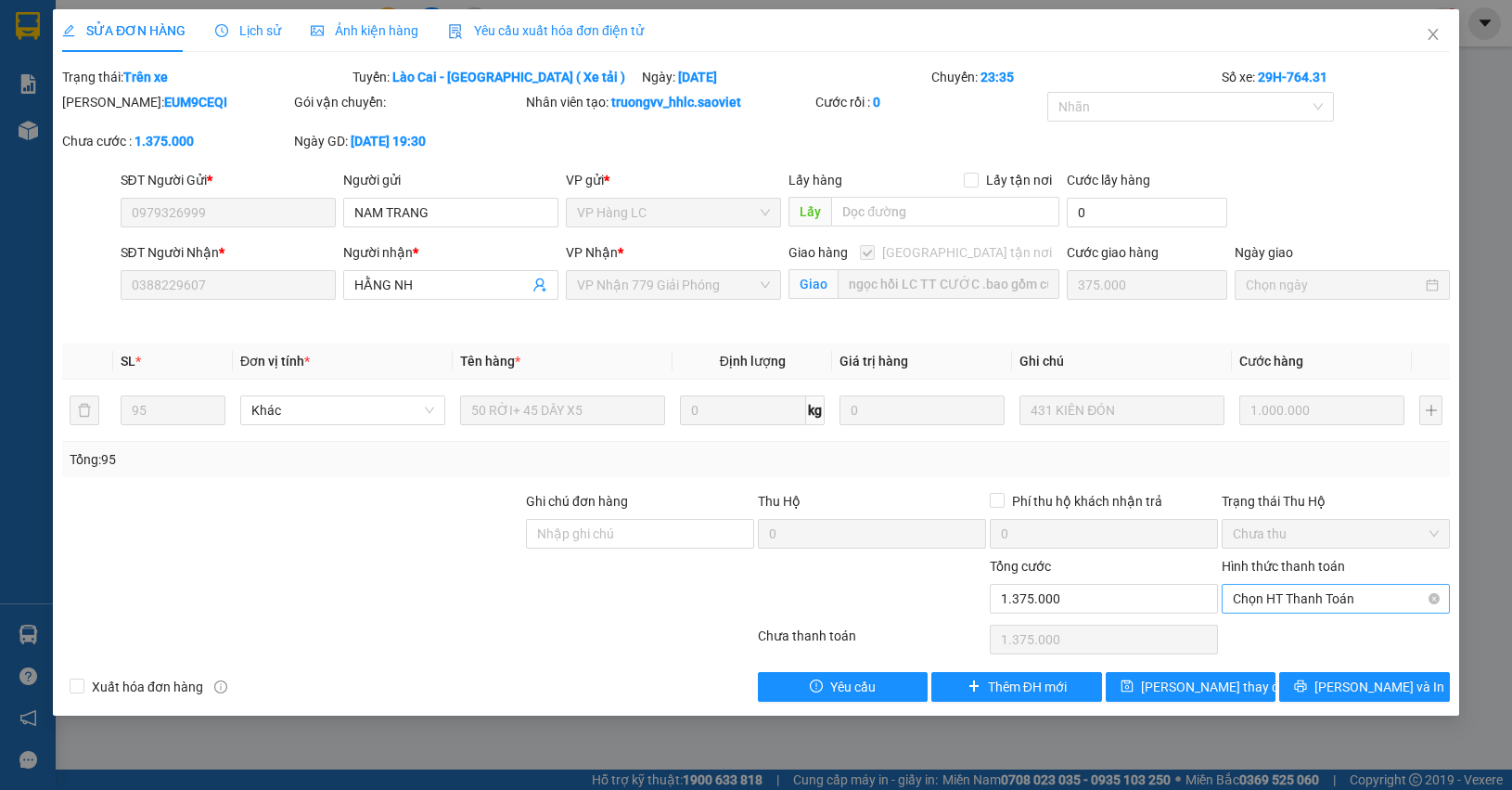
click at [1318, 597] on span "Chọn HT Thanh Toán" at bounding box center [1335, 599] width 206 height 28
click at [1300, 661] on div "Chuyển khoản" at bounding box center [1335, 666] width 206 height 21
type input "0"
click at [1234, 685] on button "Lưu thay đổi" at bounding box center [1190, 686] width 170 height 30
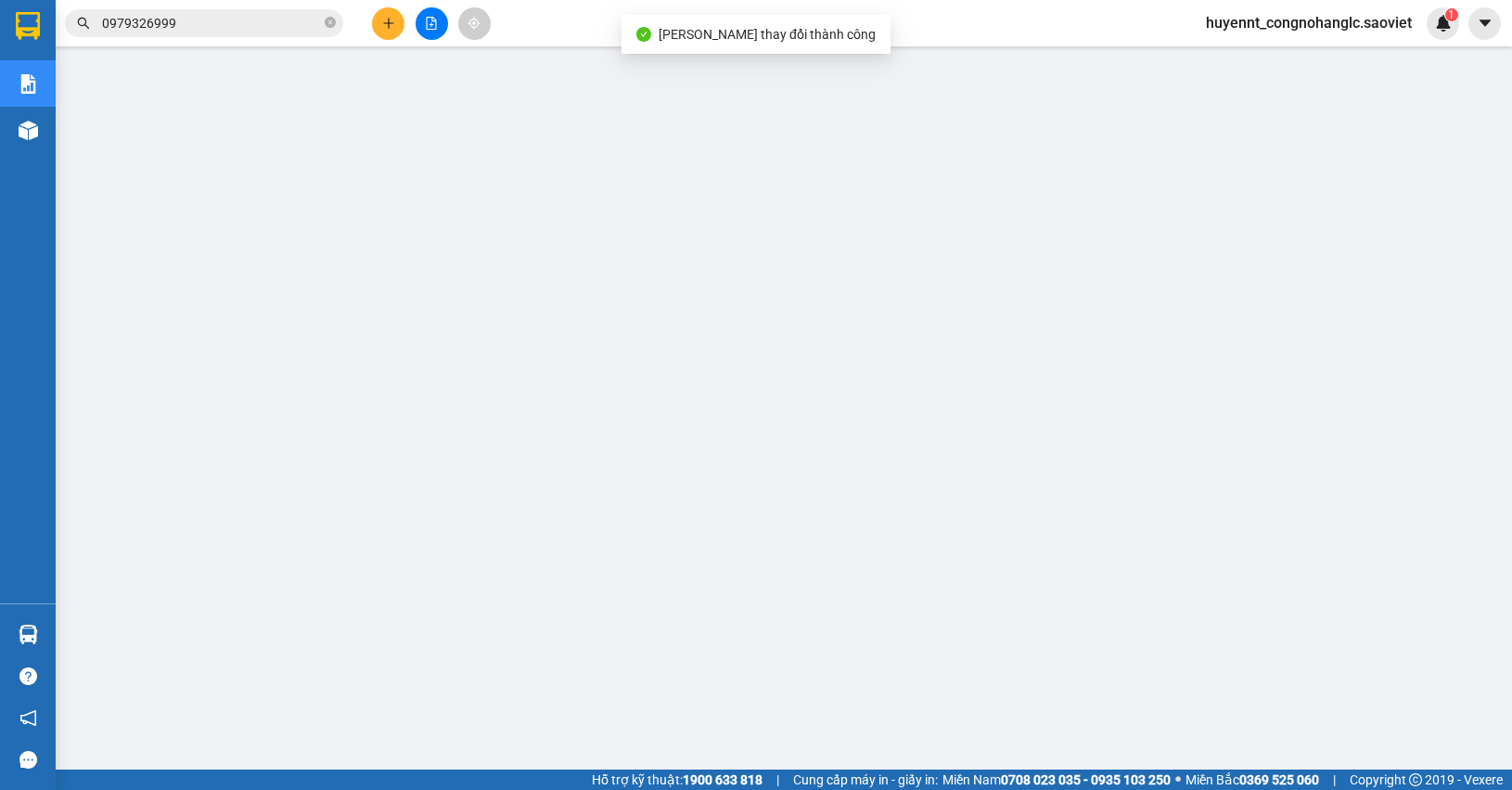
click at [234, 21] on input "0979326999" at bounding box center [211, 23] width 219 height 21
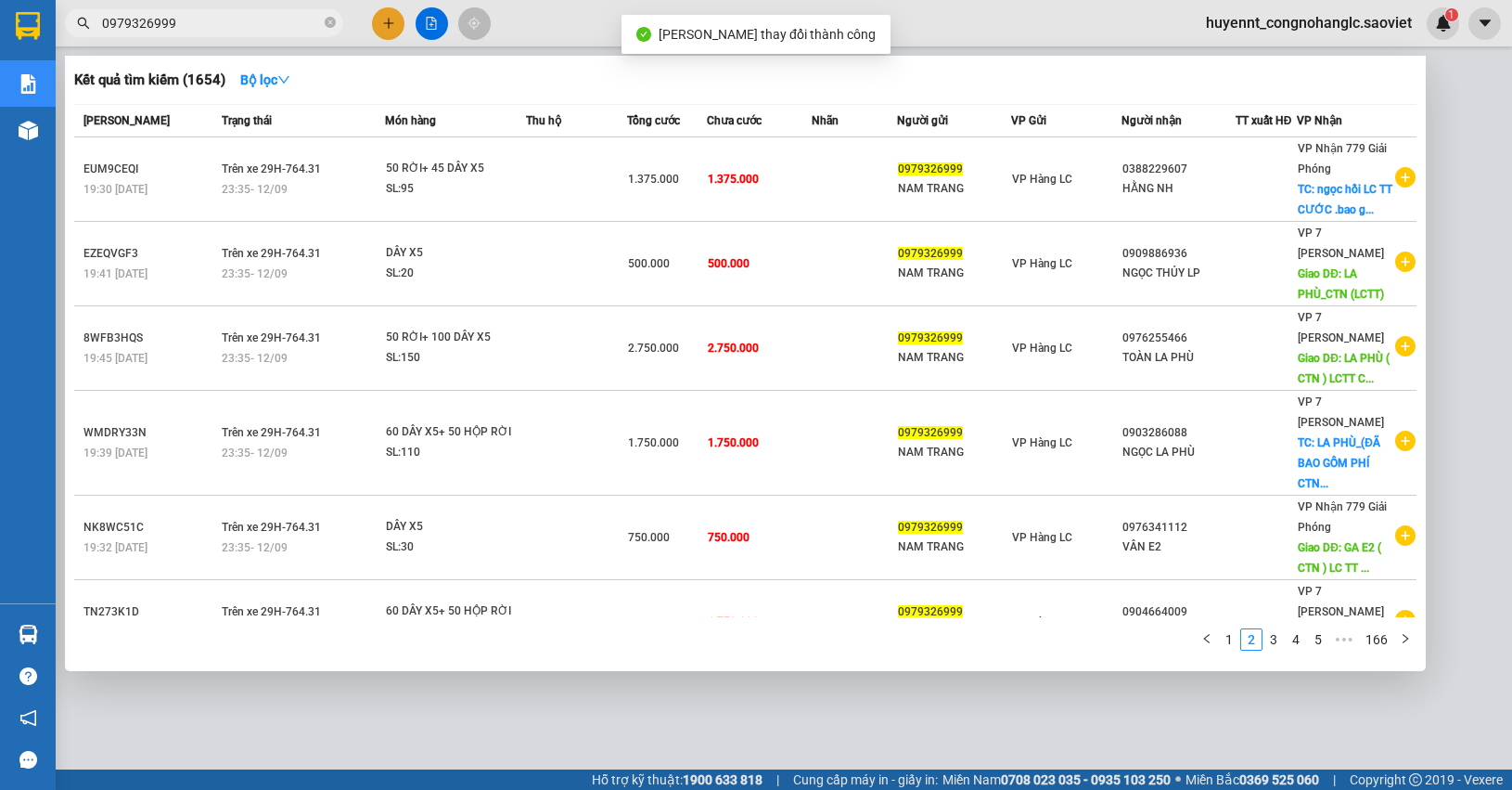
click at [1231, 643] on link "1" at bounding box center [1229, 640] width 21 height 21
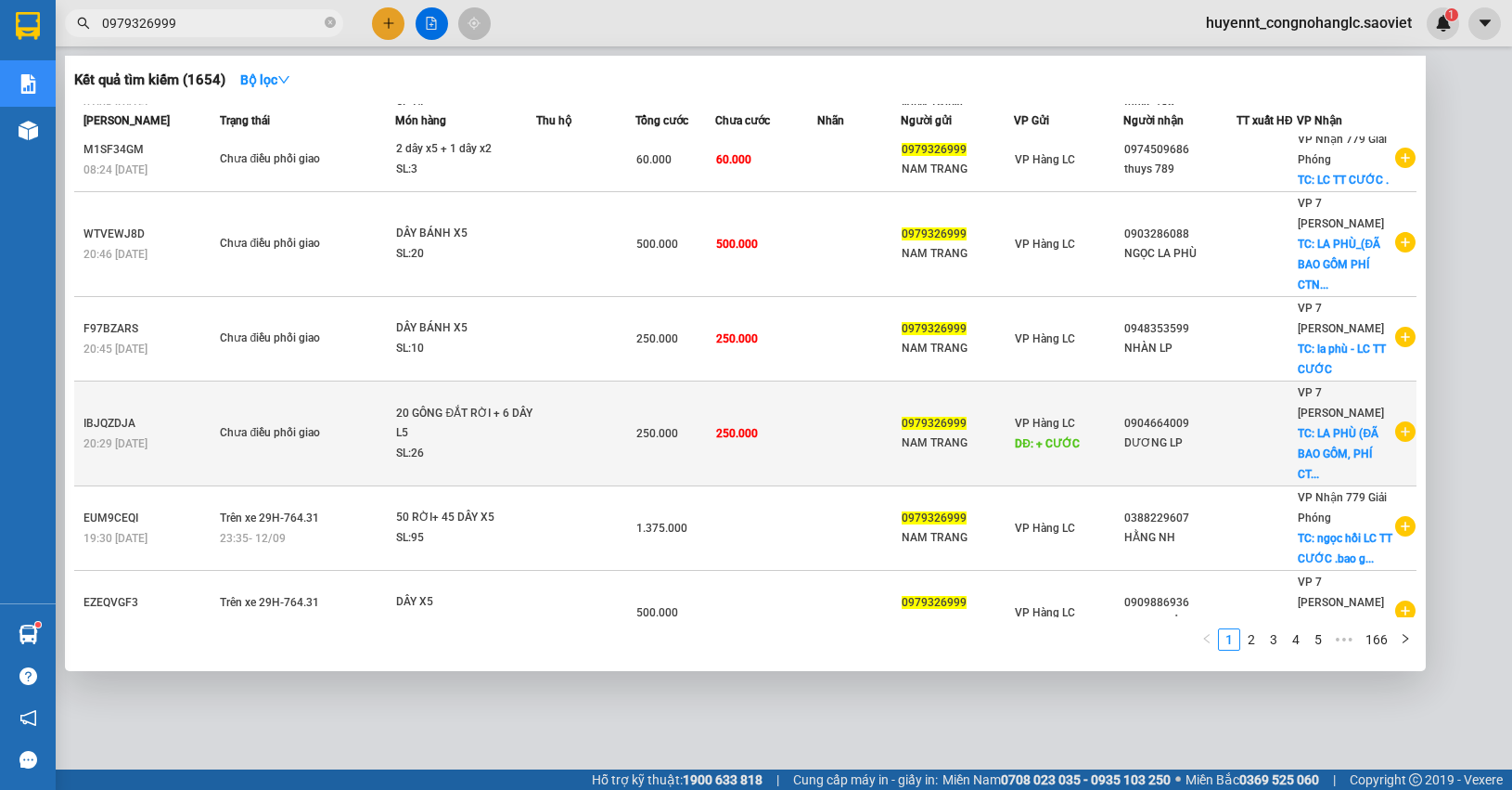
scroll to position [329, 0]
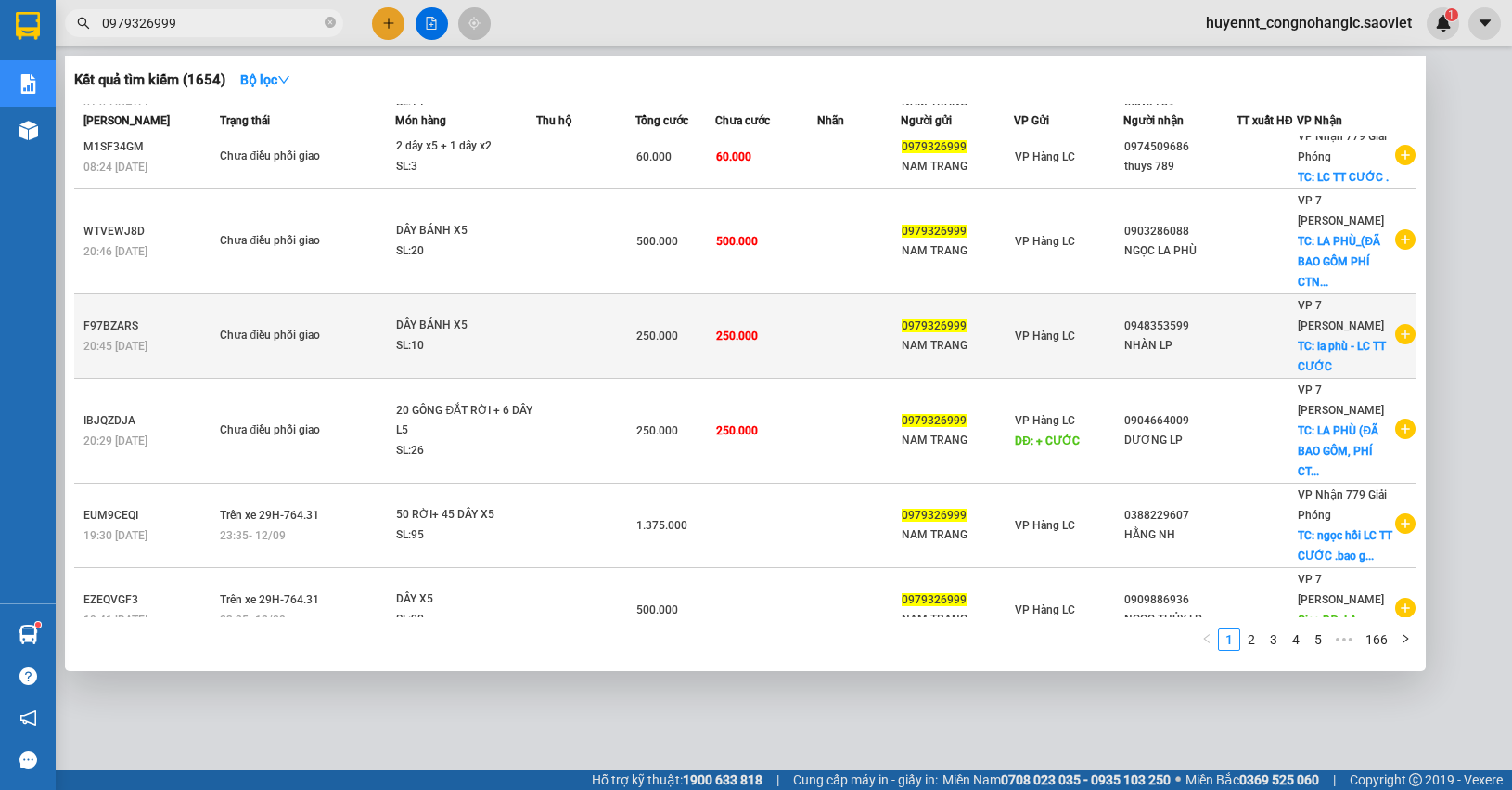
click at [818, 312] on td at bounding box center [859, 336] width 84 height 85
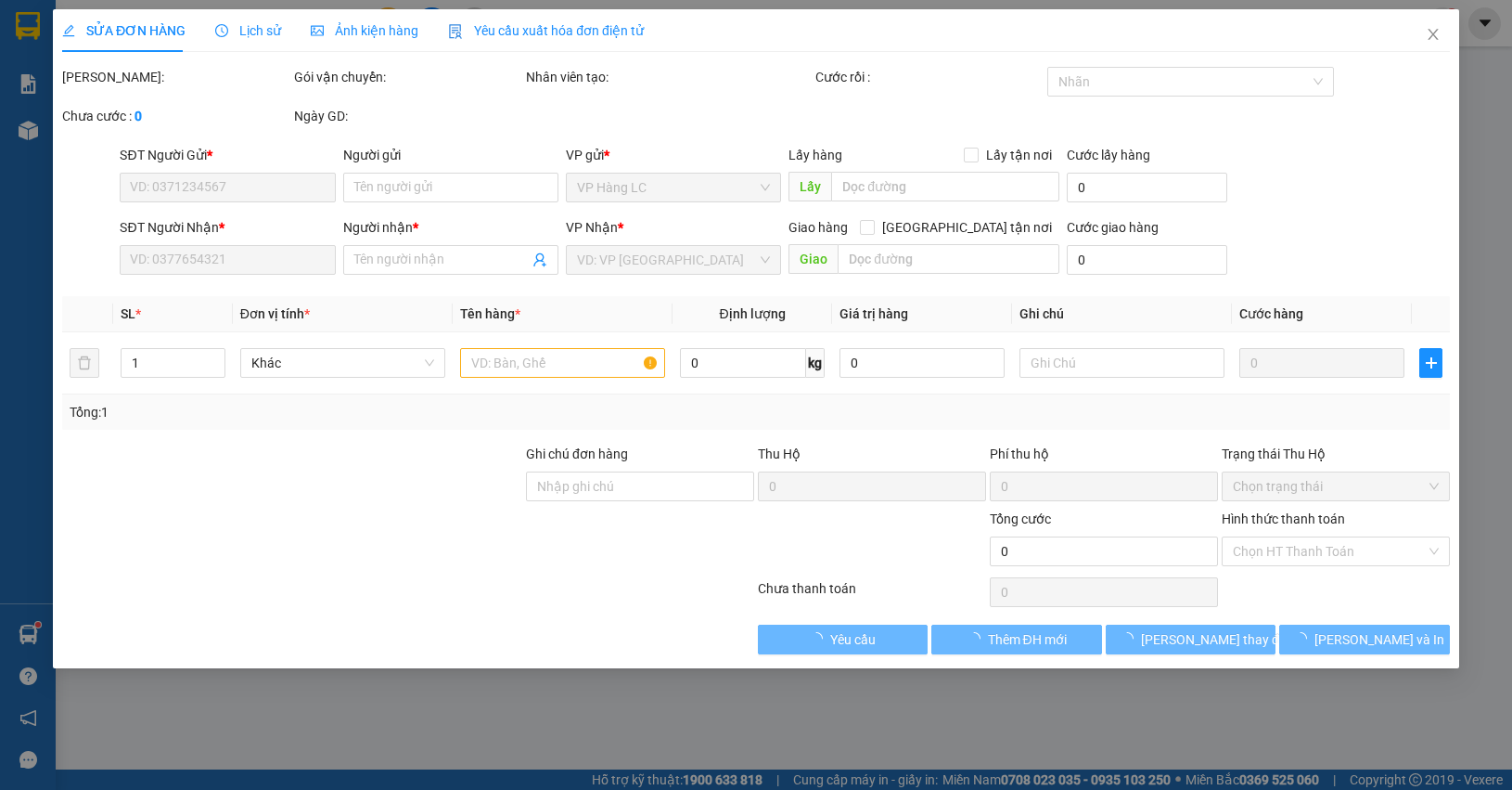
type input "0979326999"
type input "NAM TRANG"
type input "0948353599"
type input "NHÀN LP"
checkbox input "true"
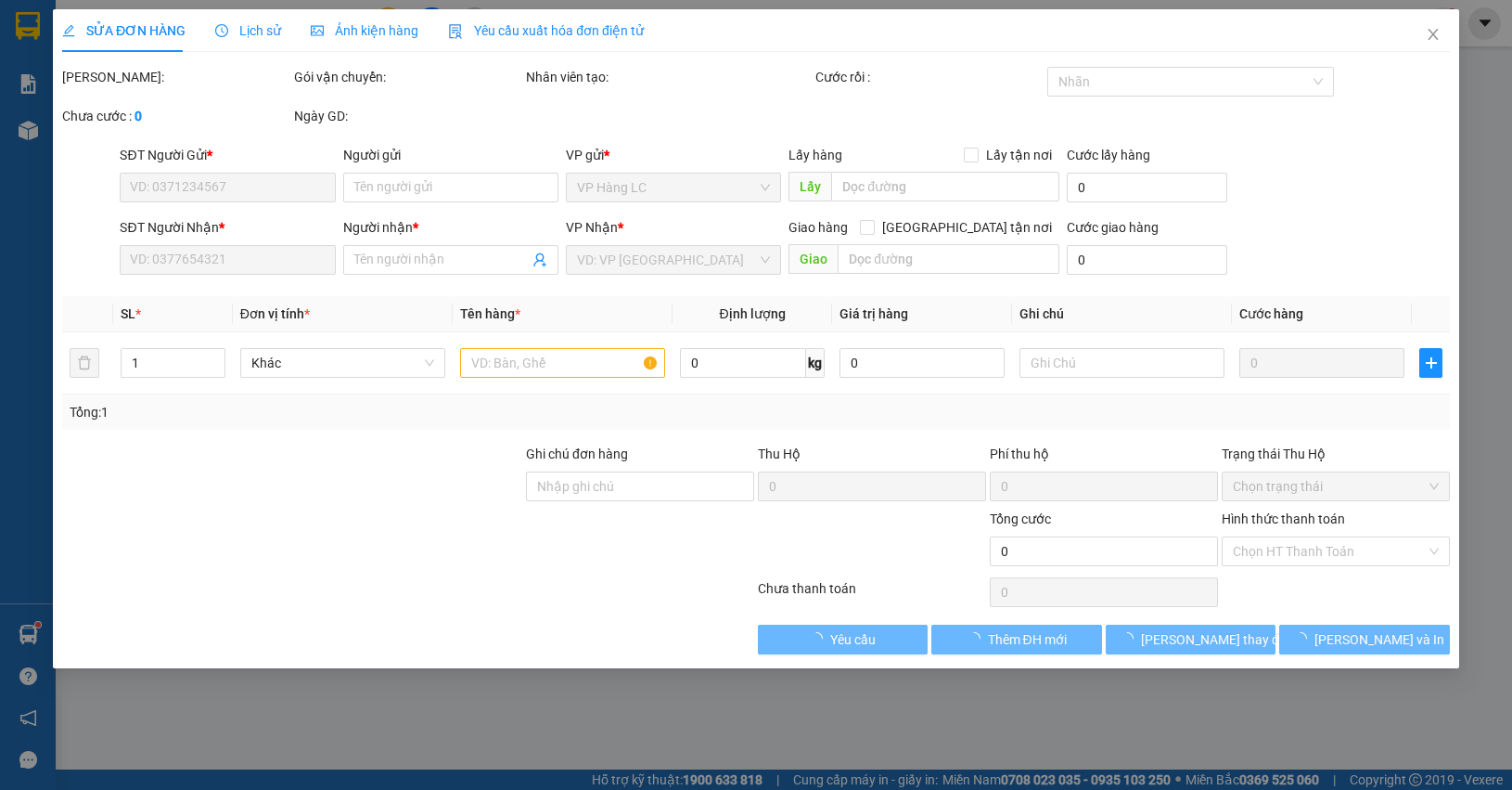
type input "la phù - LC TT CƯỚC"
type input "250.000"
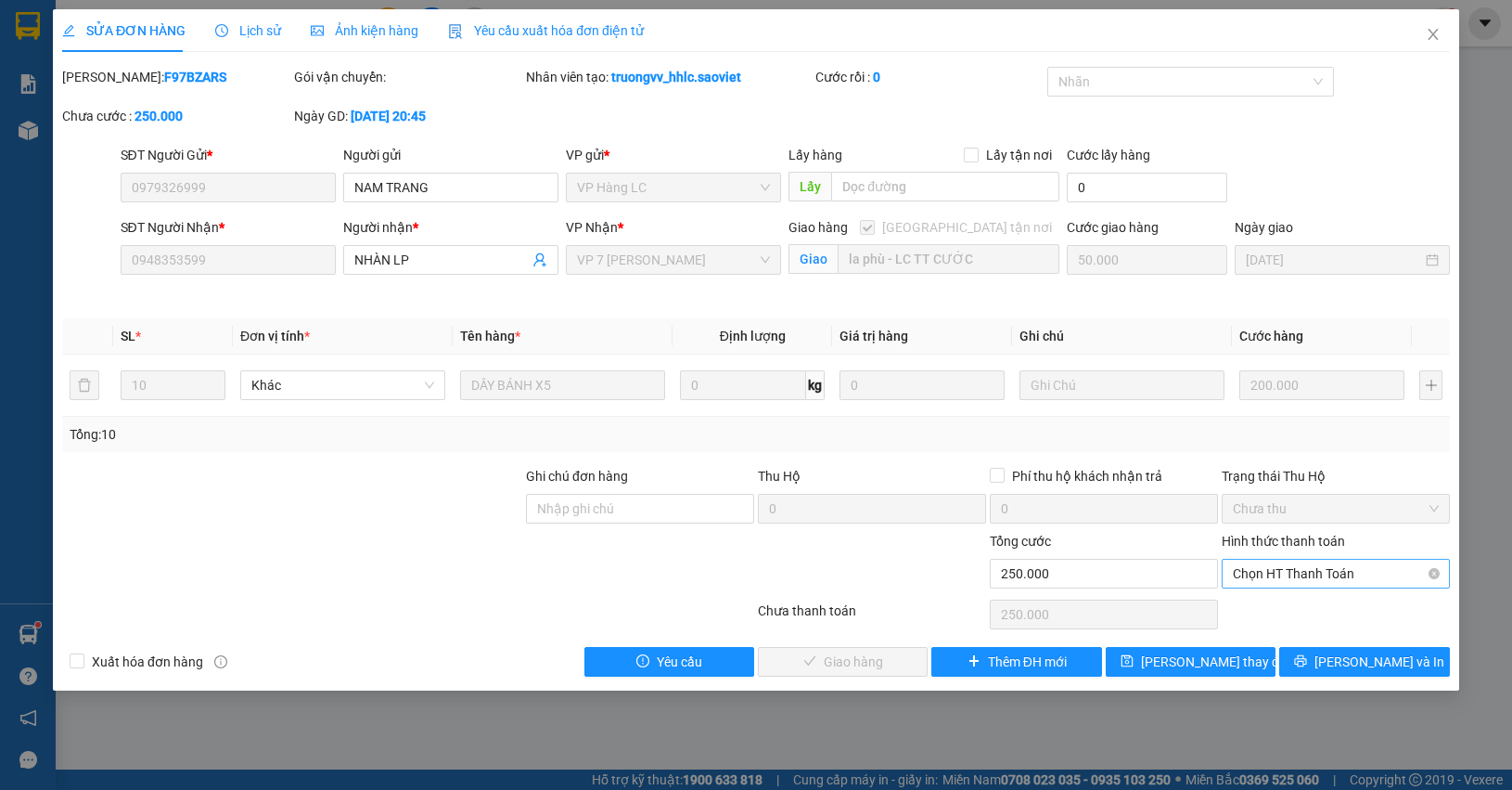
click at [1327, 576] on span "Chọn HT Thanh Toán" at bounding box center [1335, 574] width 206 height 28
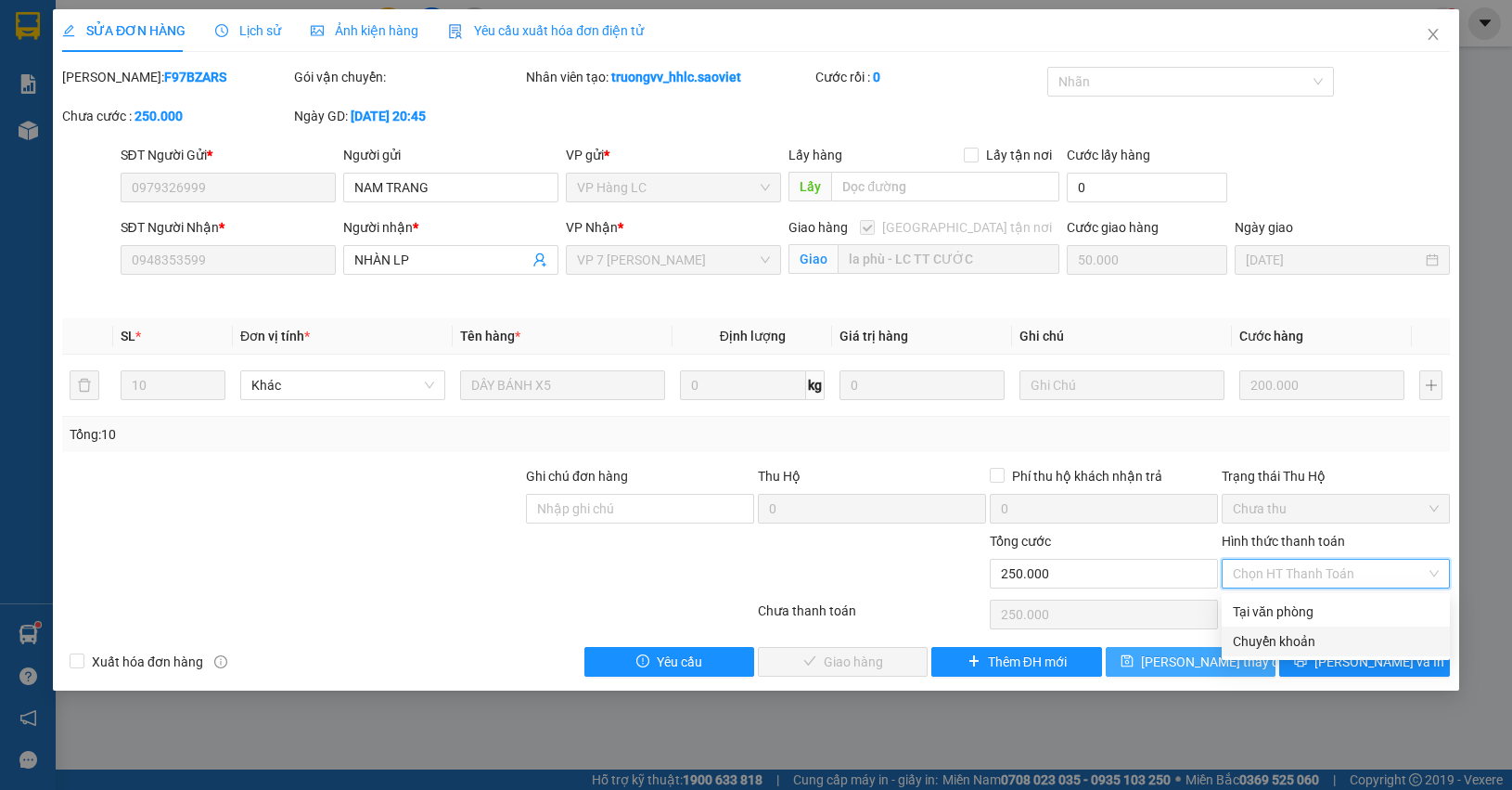
drag, startPoint x: 1285, startPoint y: 641, endPoint x: 1231, endPoint y: 657, distance: 56.3
click at [1285, 637] on div "Chuyển khoản" at bounding box center [1335, 642] width 206 height 21
type input "0"
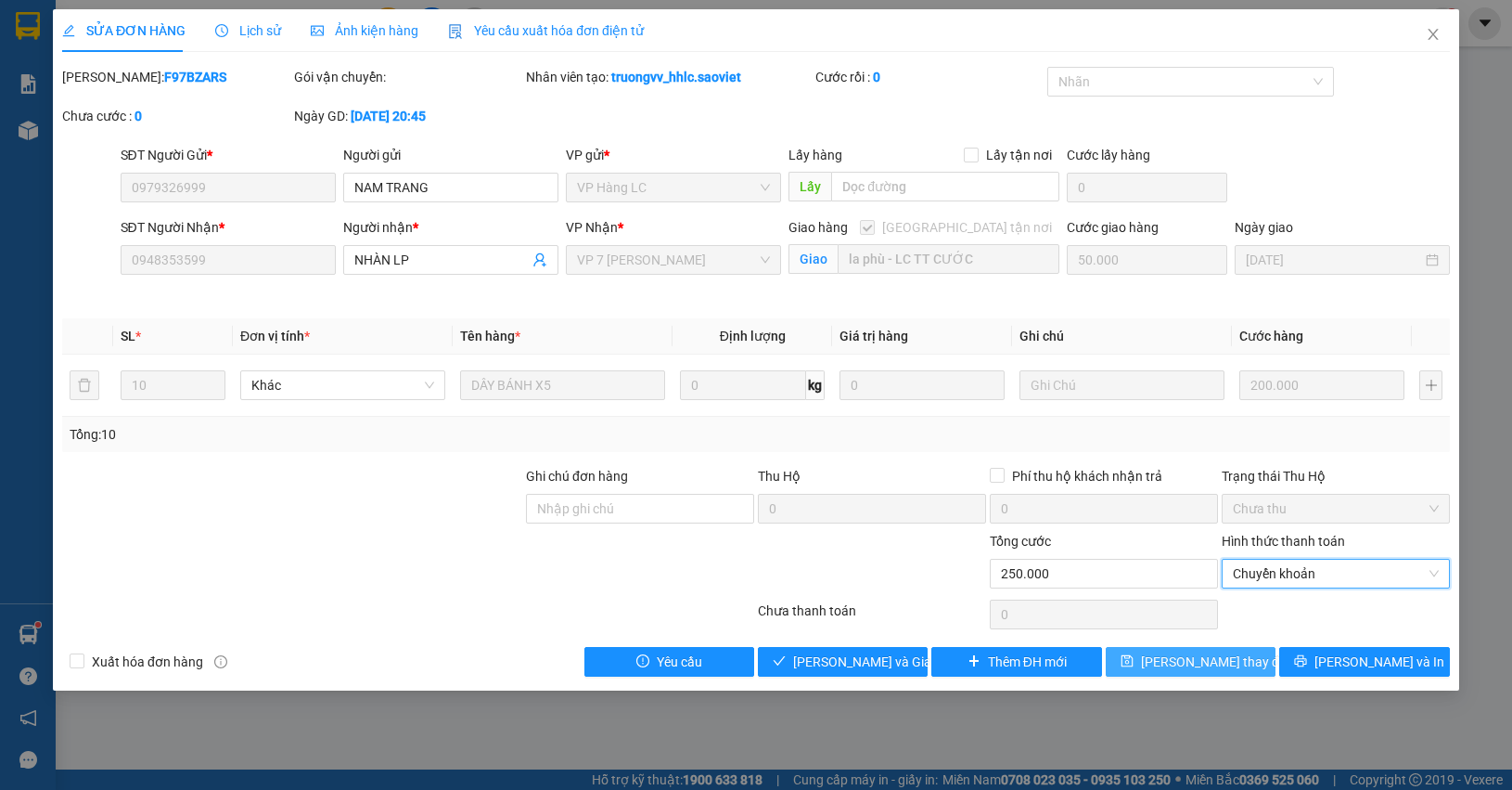
click at [1213, 658] on span "Lưu thay đổi" at bounding box center [1215, 661] width 148 height 21
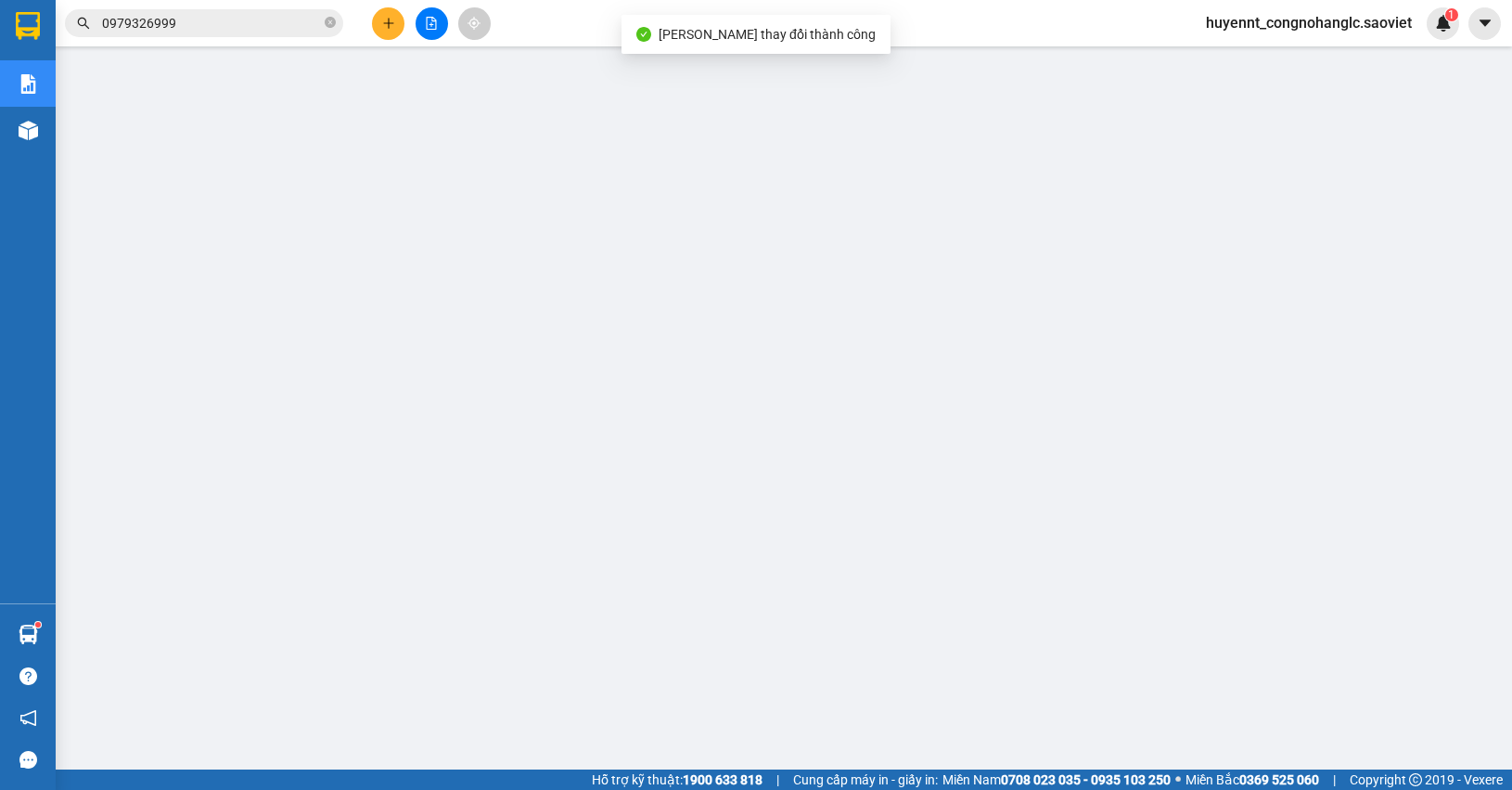
drag, startPoint x: 186, startPoint y: 30, endPoint x: 228, endPoint y: 52, distance: 47.4
click at [193, 29] on input "0979326999" at bounding box center [211, 23] width 219 height 21
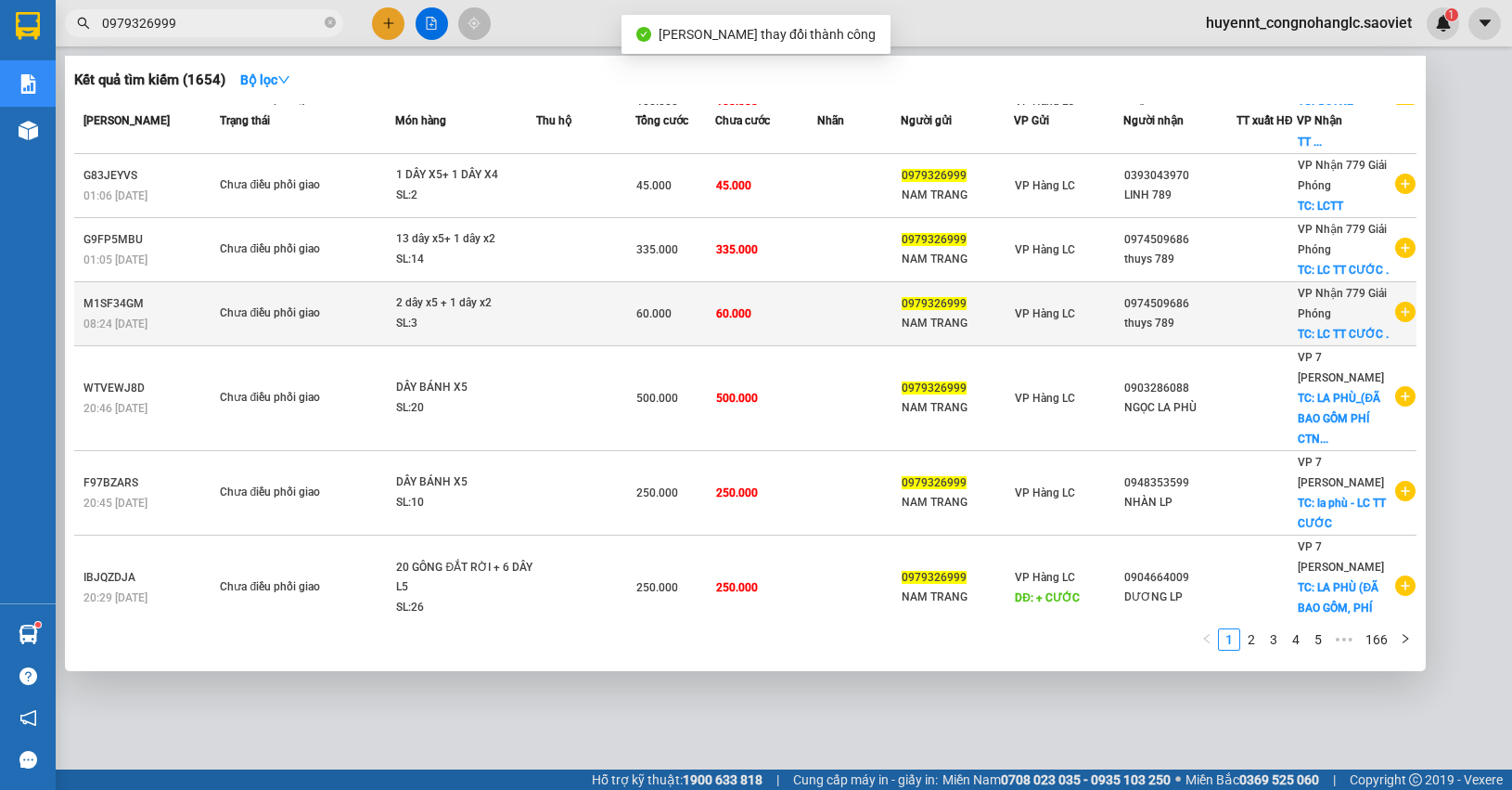
scroll to position [97, 0]
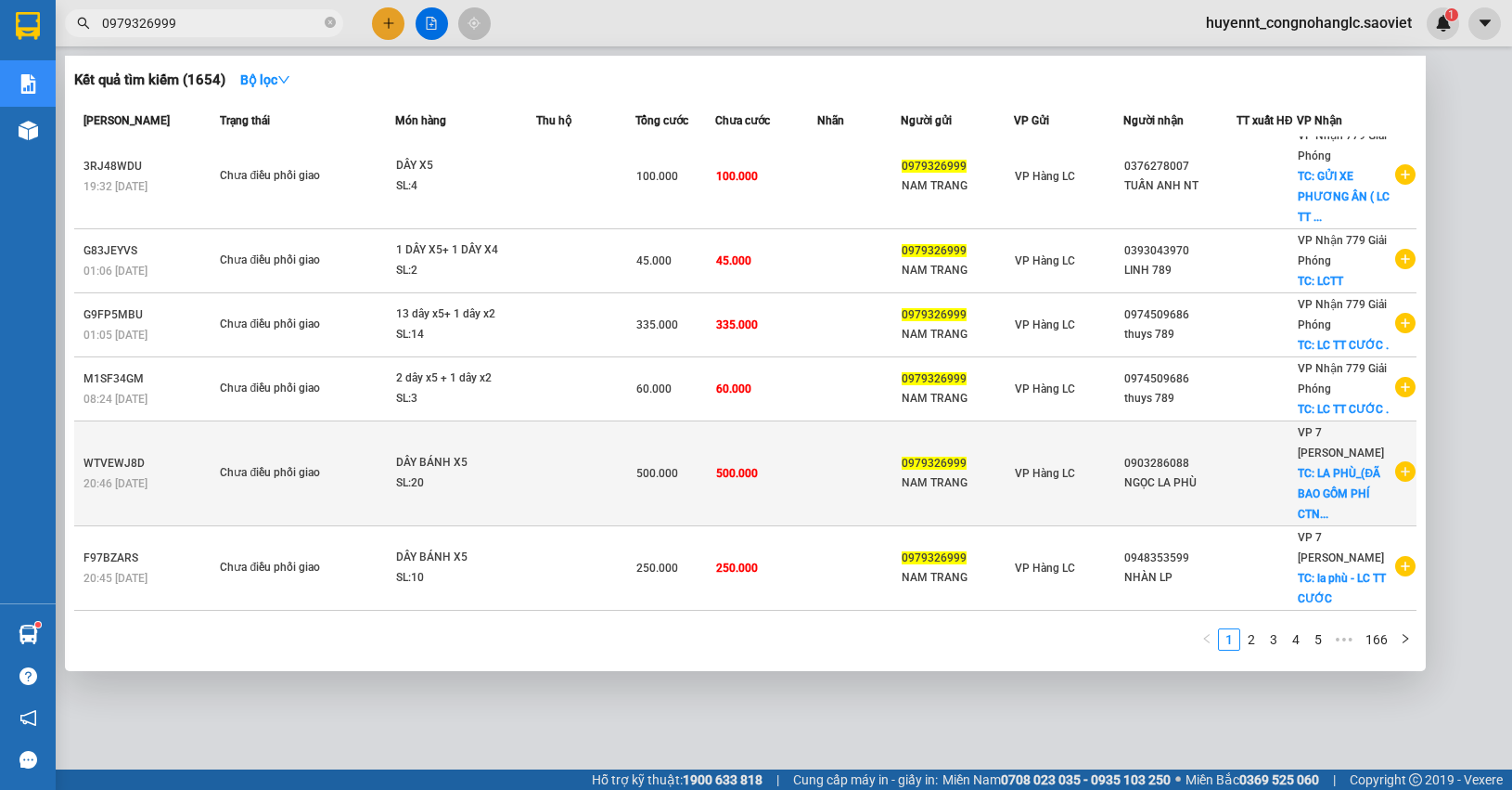
click at [804, 444] on td "500.000" at bounding box center [765, 474] width 102 height 104
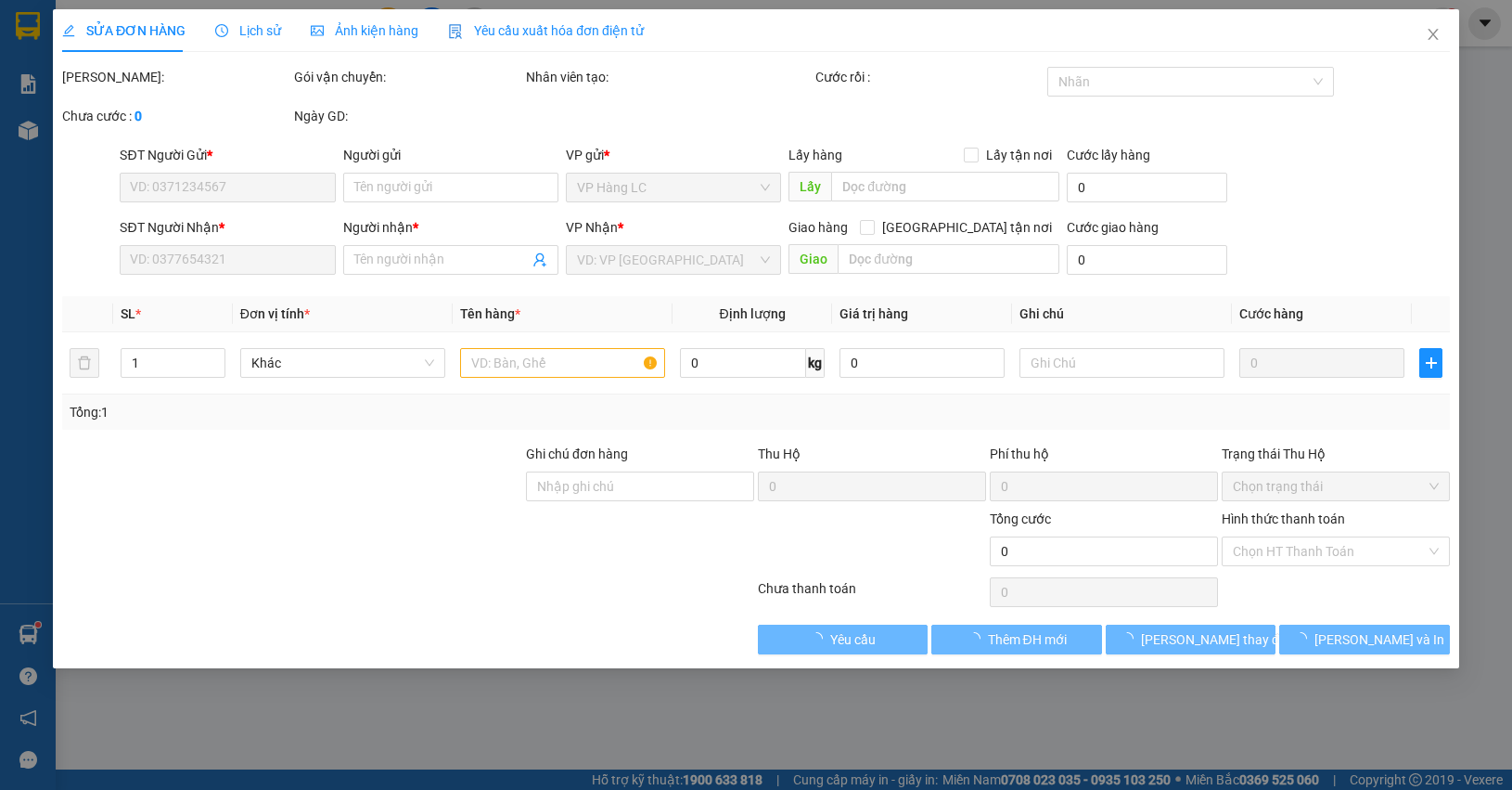
type input "0979326999"
type input "NAM TRANG"
type input "0903286088"
type input "NGỌC LA PHÙ"
checkbox input "true"
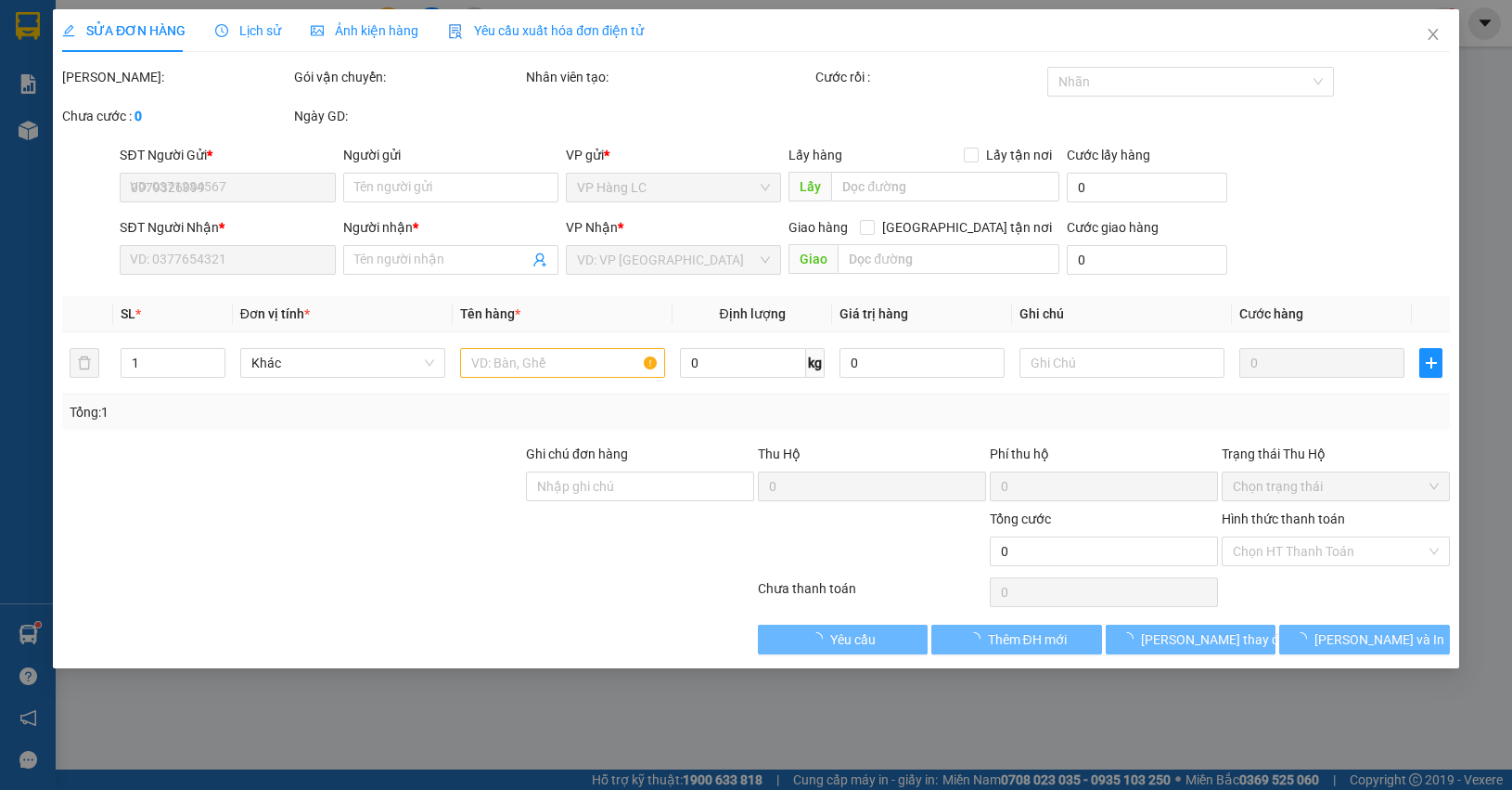
type input "LA PHÙ_(ĐÃ BAO GỒM PHÍ CTN) LC TT CƯỚC"
type input "500.000"
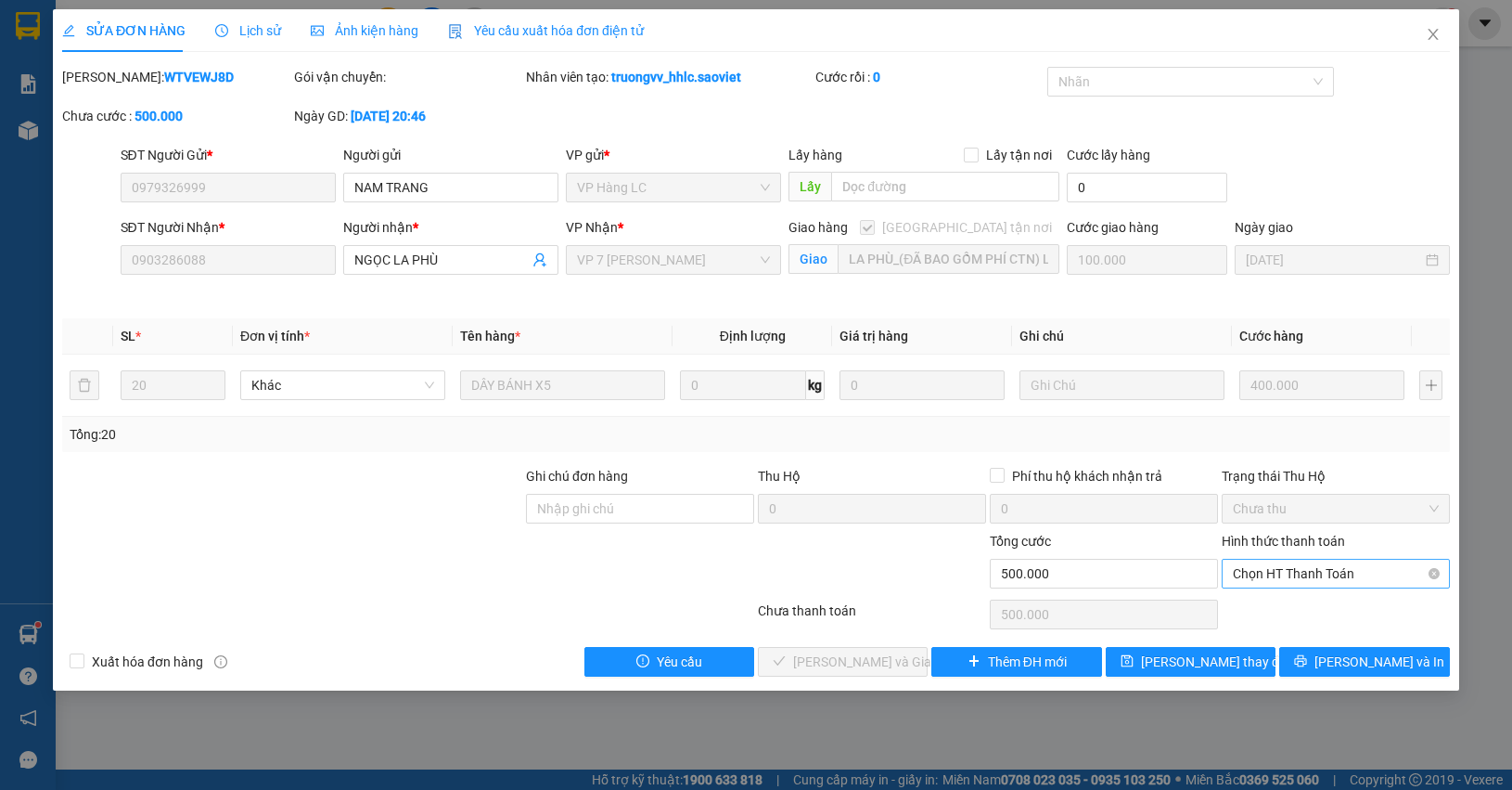
click at [1318, 569] on span "Chọn HT Thanh Toán" at bounding box center [1335, 574] width 206 height 28
click at [1300, 641] on div "Chuyển khoản" at bounding box center [1335, 642] width 206 height 21
type input "0"
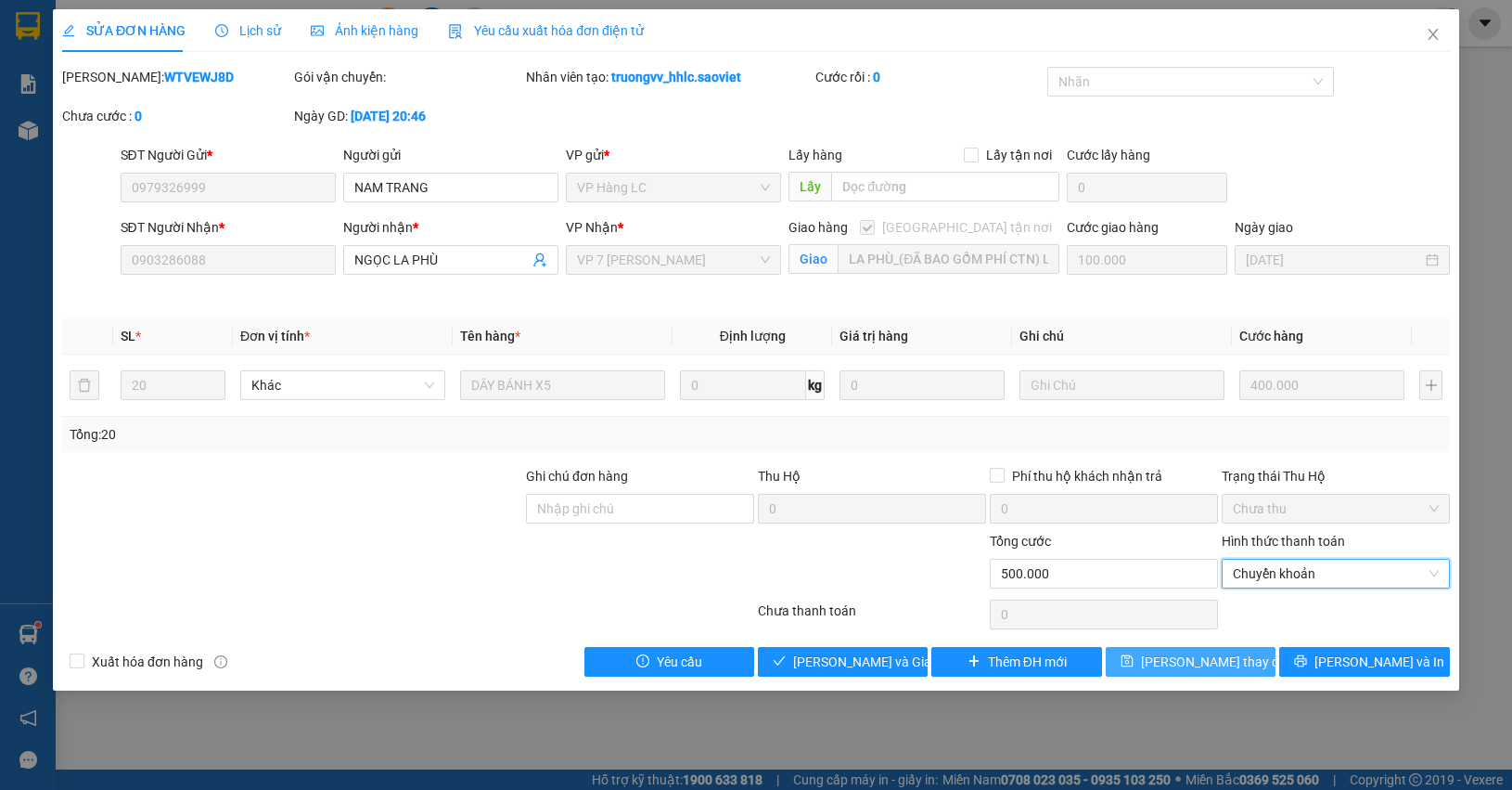
click at [1197, 660] on span "Lưu thay đổi" at bounding box center [1215, 661] width 148 height 21
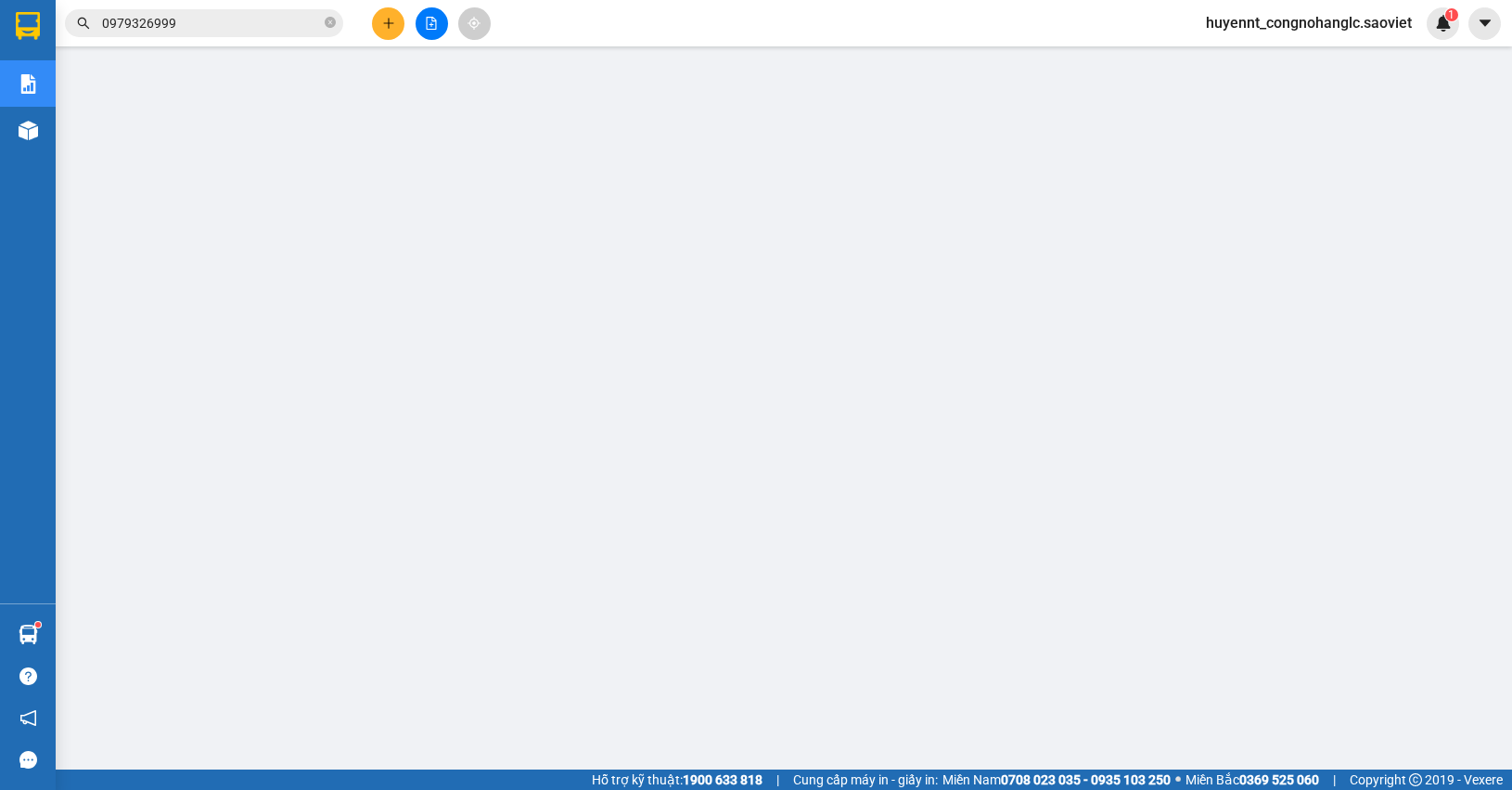
click at [186, 25] on input "0979326999" at bounding box center [211, 23] width 219 height 21
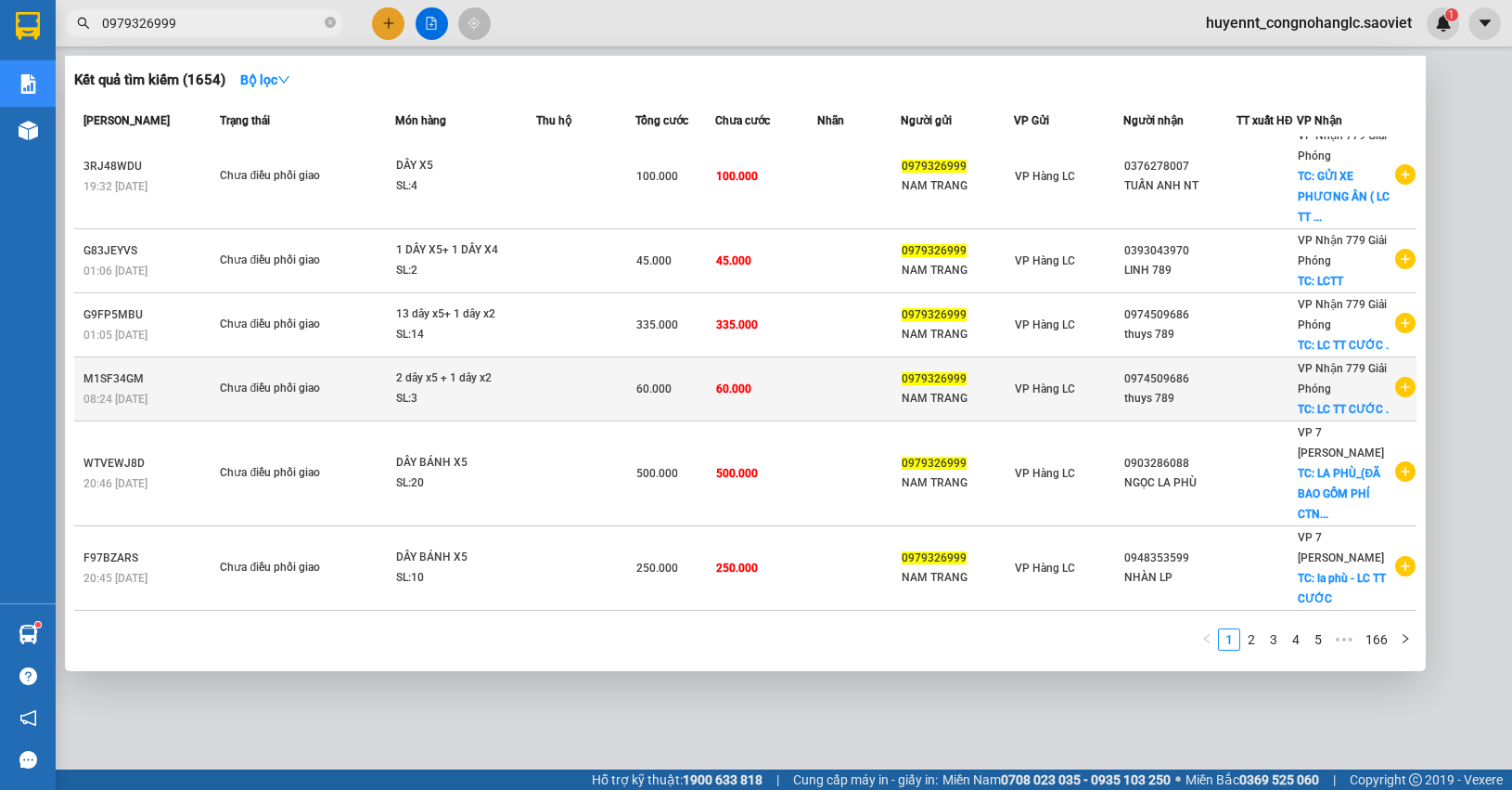
click at [818, 377] on td at bounding box center [859, 389] width 84 height 64
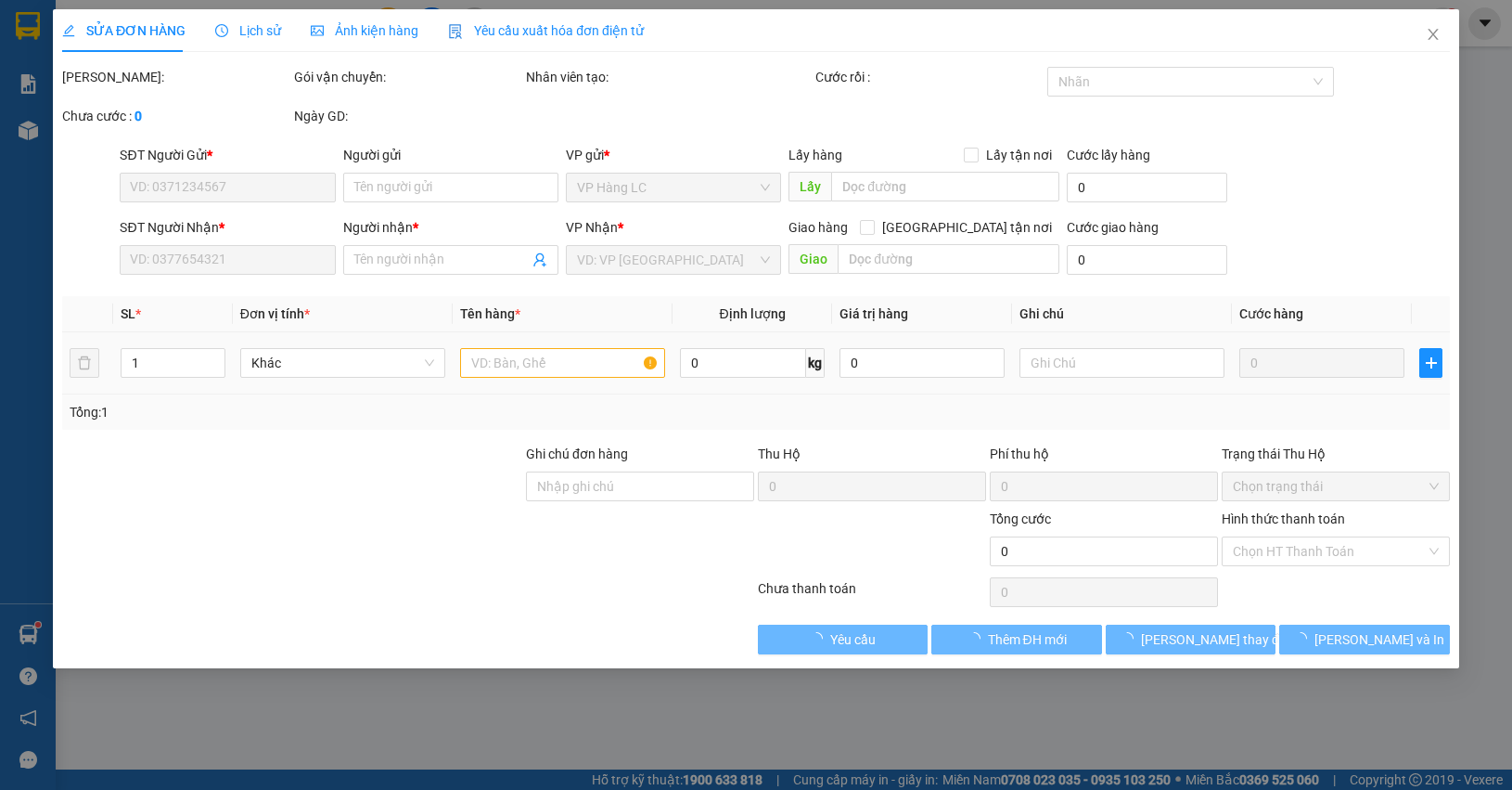
type input "0979326999"
type input "NAM TRANG"
type input "0974509686"
type input "thuys 789"
checkbox input "true"
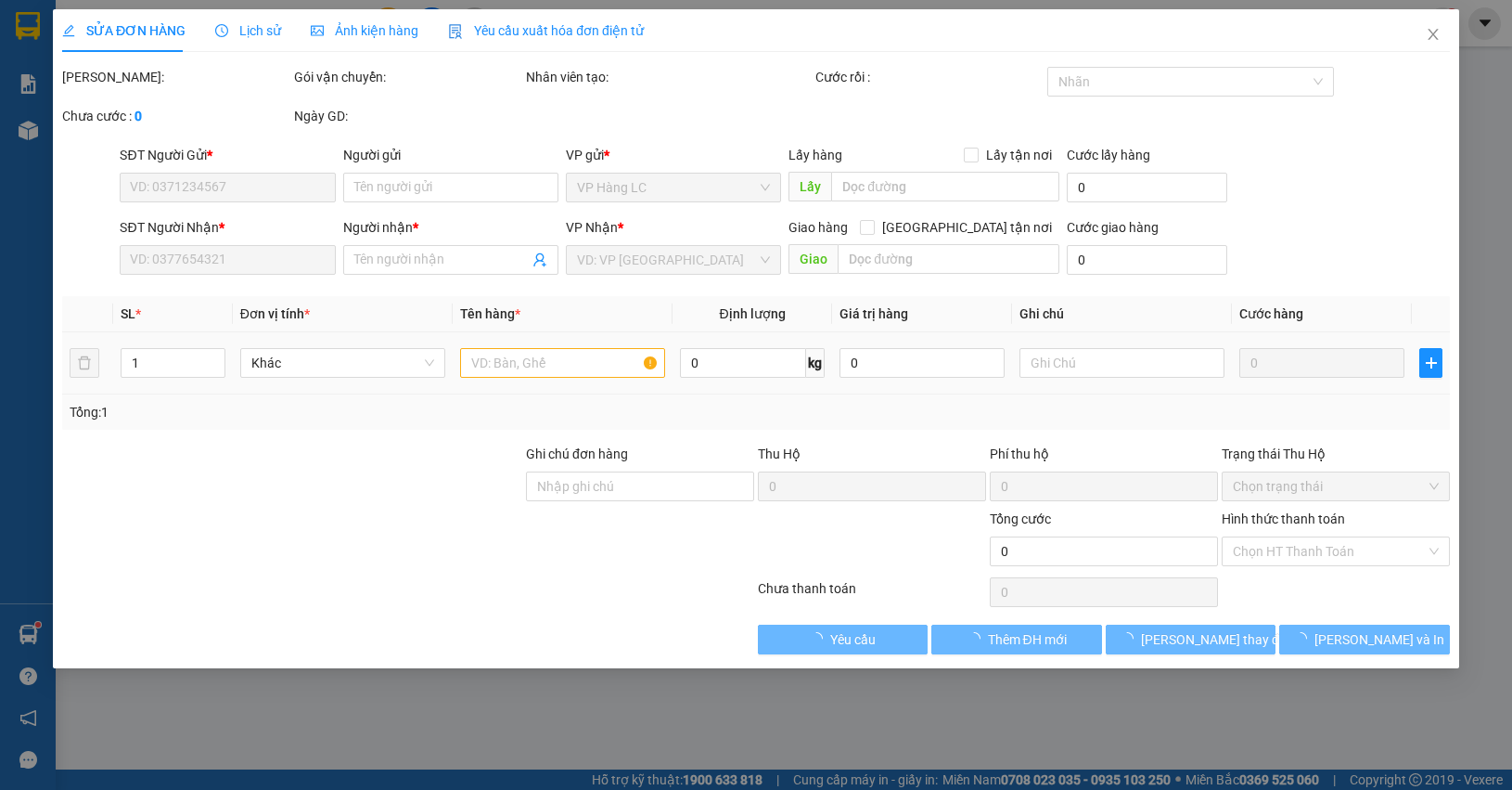
type input "LC TT CƯỚC ."
type input "60.000"
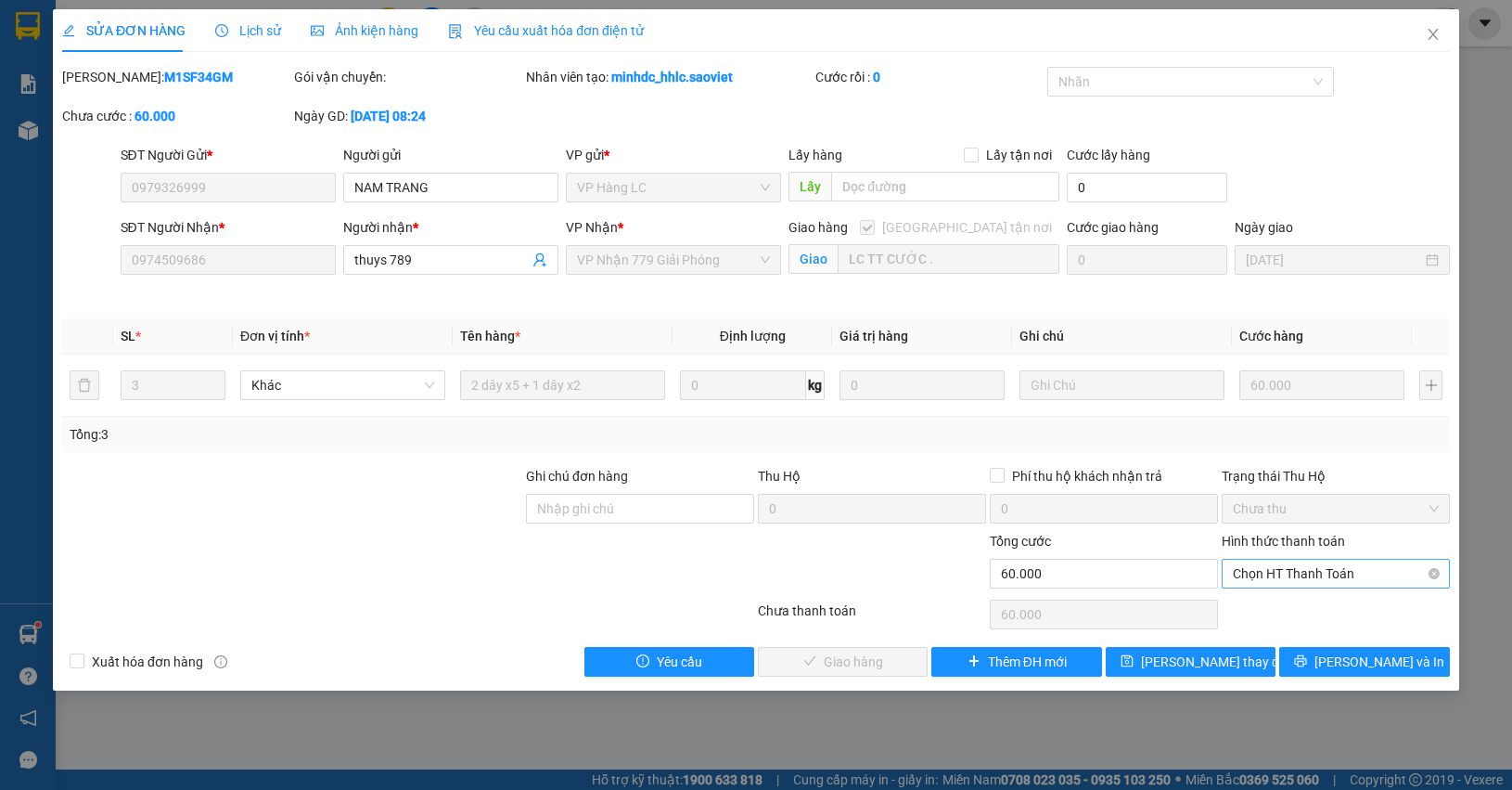
click at [1328, 571] on span "Chọn HT Thanh Toán" at bounding box center [1335, 574] width 206 height 28
click at [1290, 641] on div "Chuyển khoản" at bounding box center [1335, 642] width 206 height 21
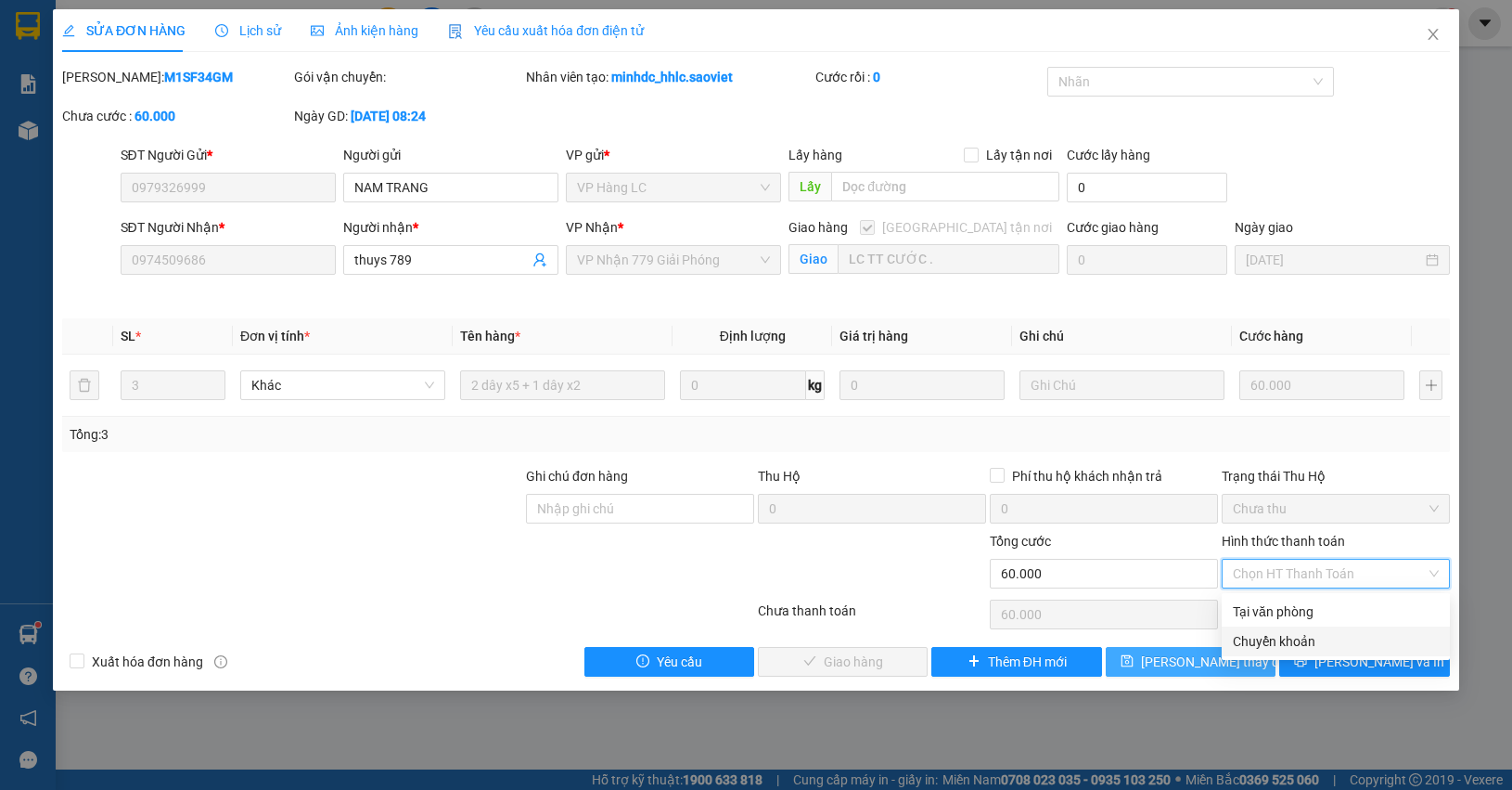
type input "0"
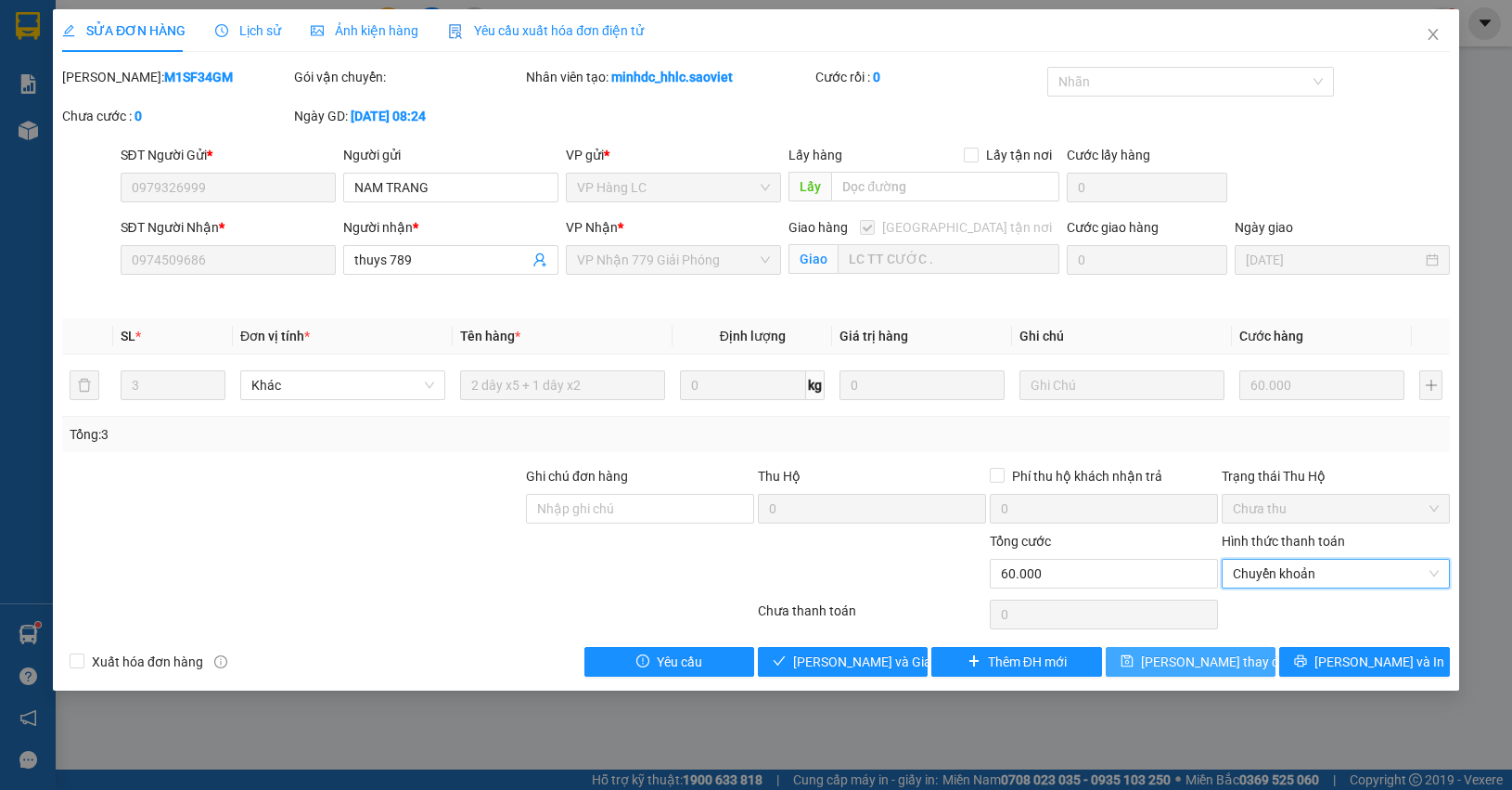
click at [1203, 663] on span "Lưu thay đổi" at bounding box center [1215, 661] width 148 height 21
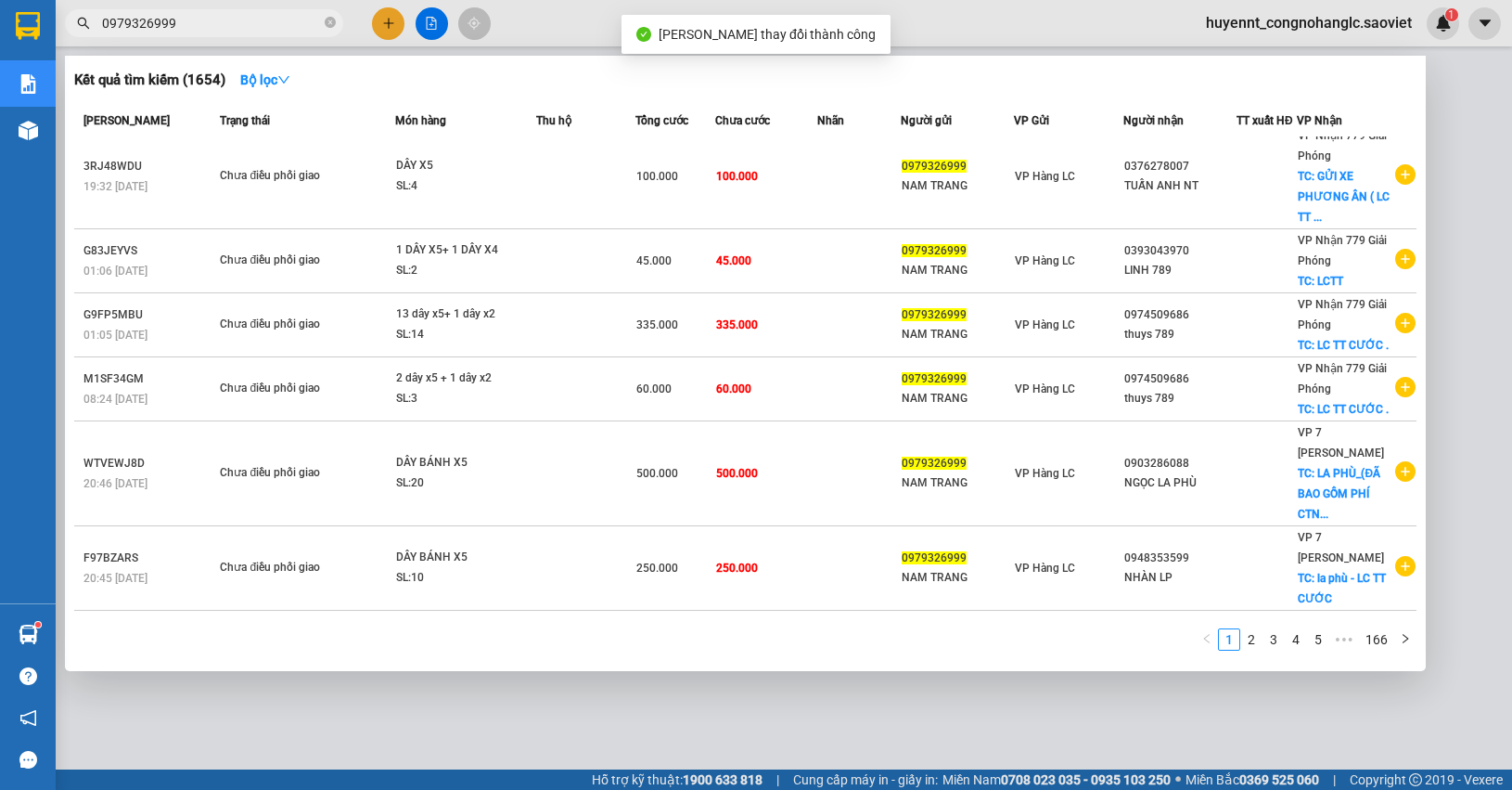
click at [206, 21] on input "0979326999" at bounding box center [211, 23] width 219 height 21
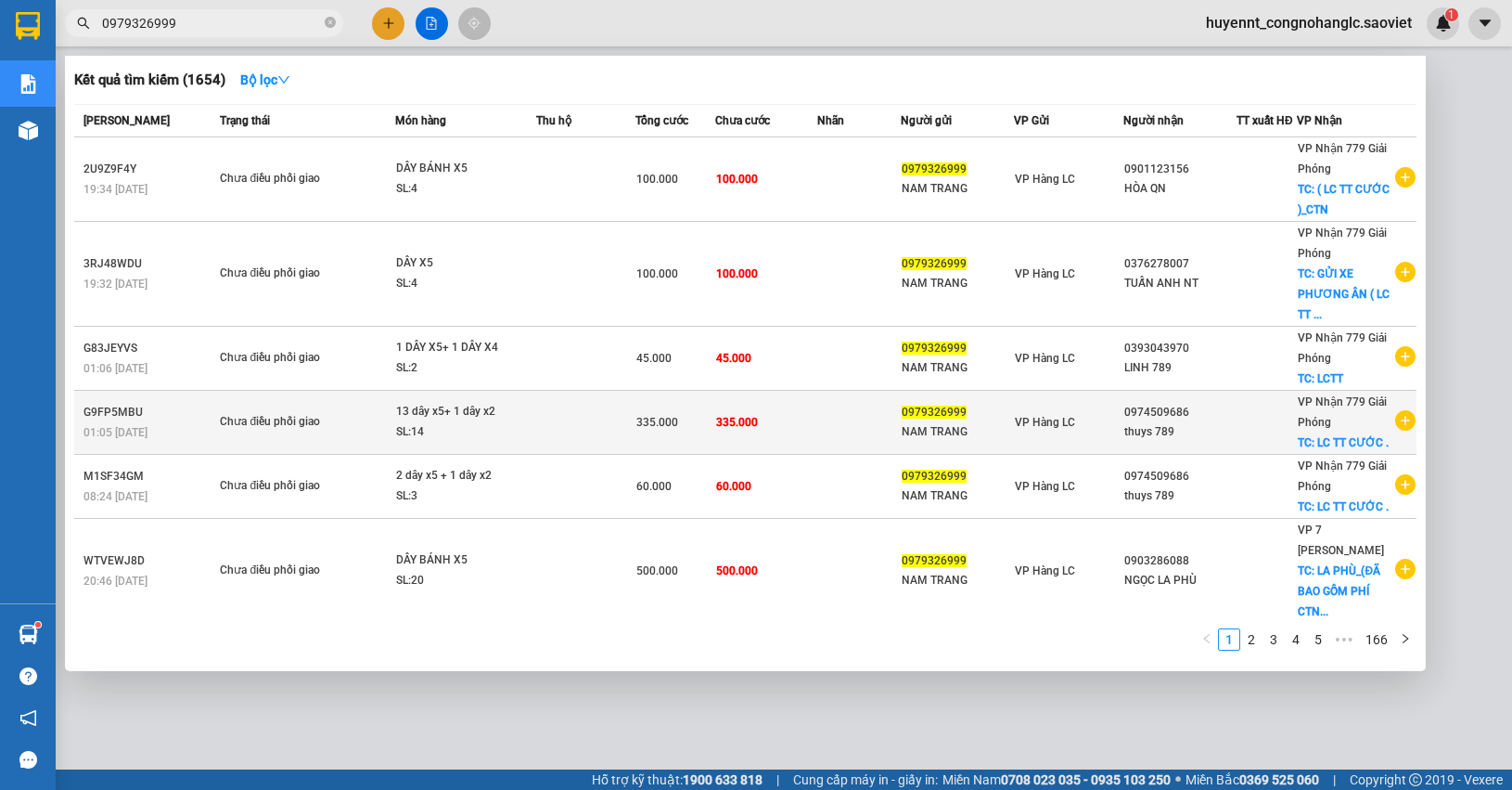
click at [779, 420] on td "335.000" at bounding box center [765, 423] width 102 height 64
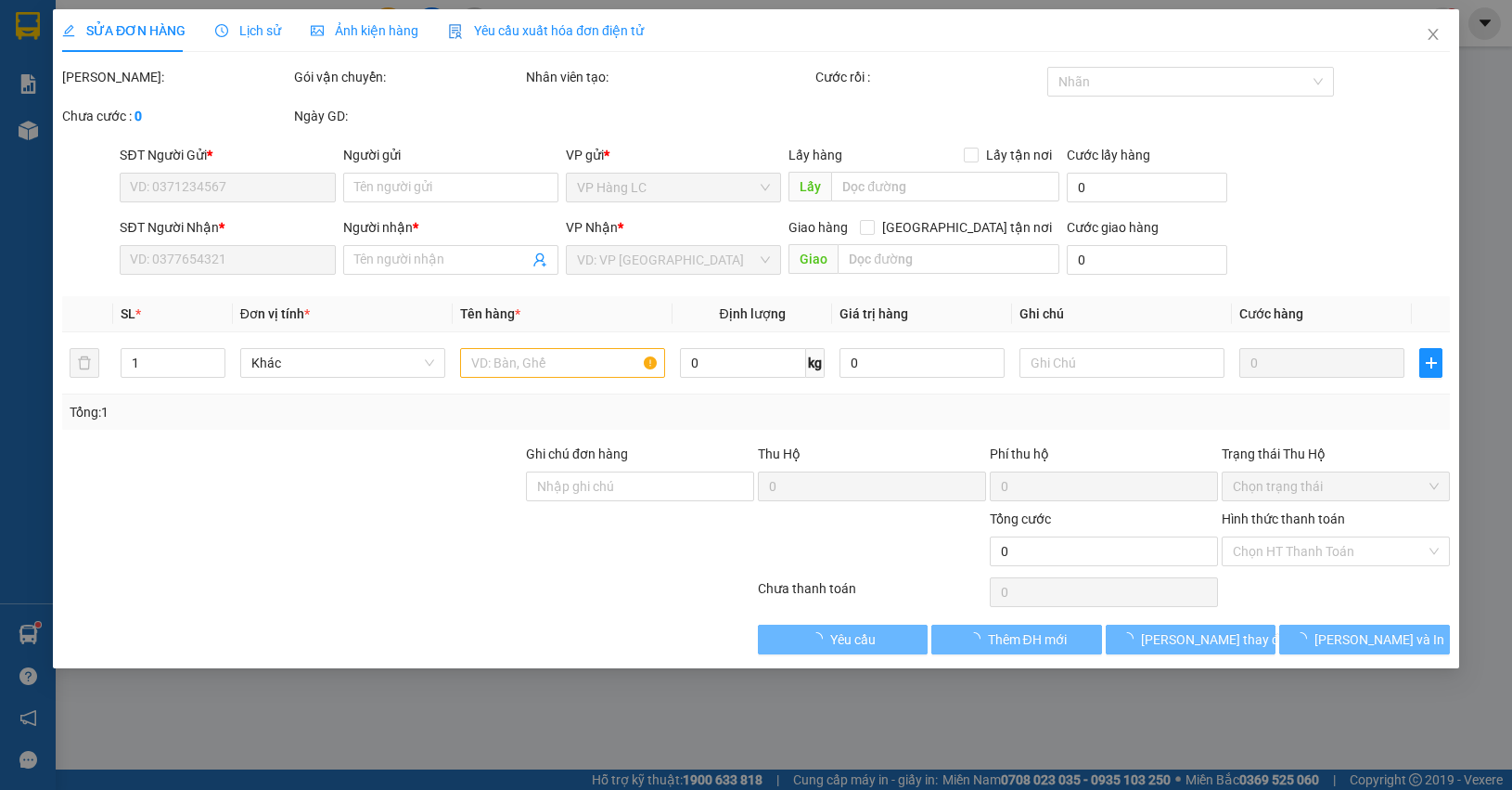
type input "0979326999"
type input "NAM TRANG"
type input "0974509686"
type input "thuys 789"
checkbox input "true"
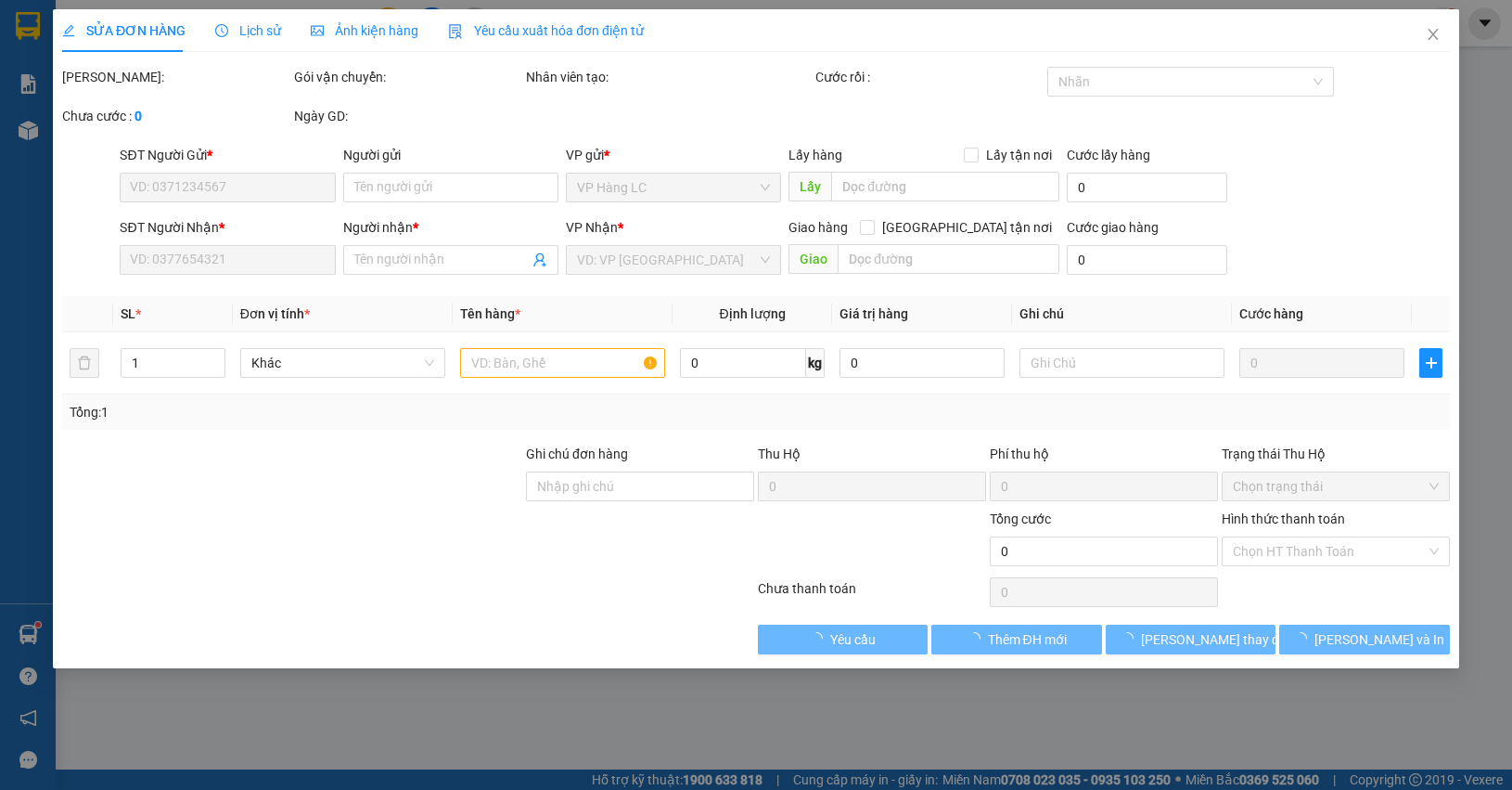
type input "LC TT CƯỚC ."
type input "335.000"
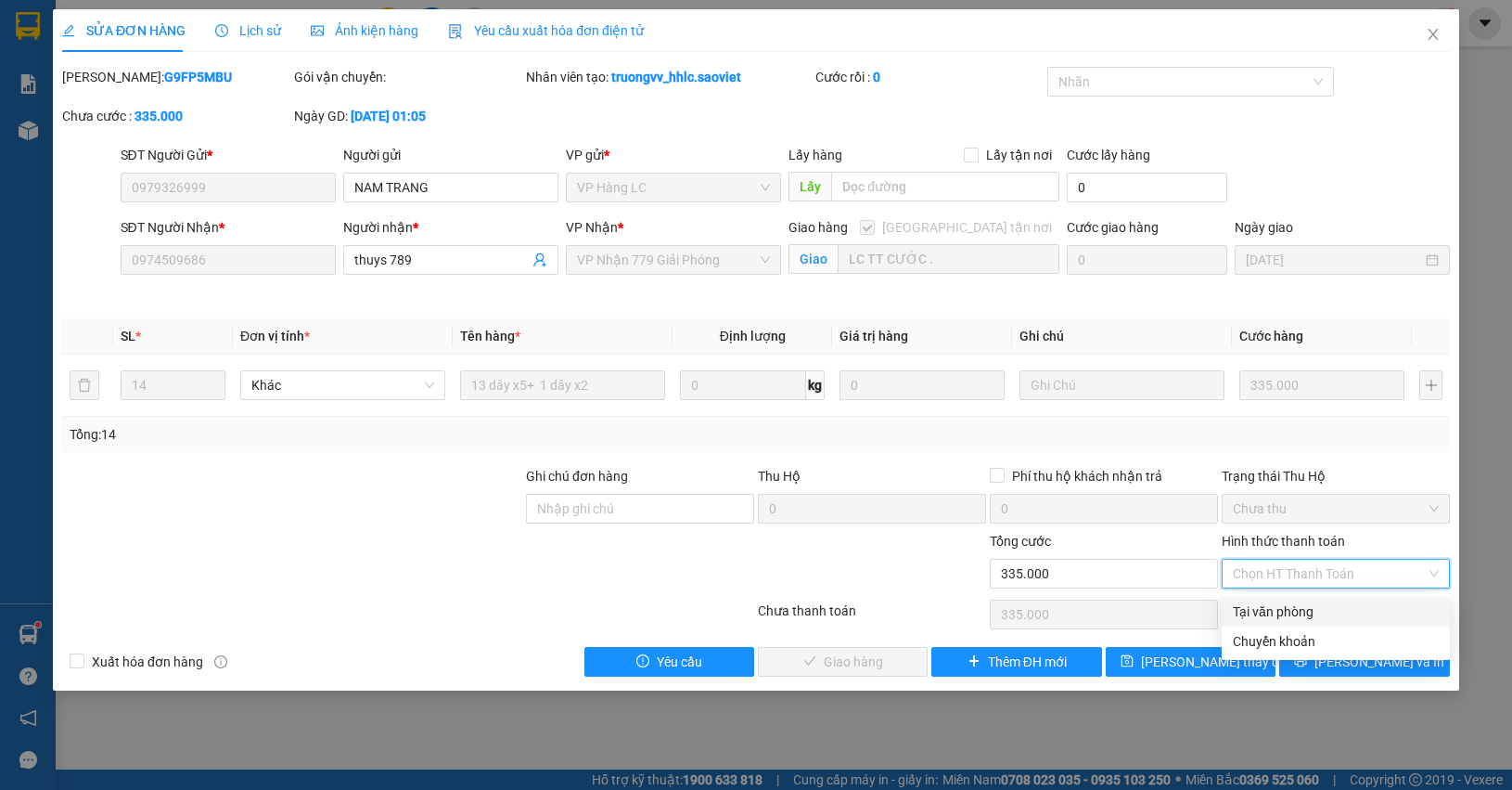
click at [1308, 637] on div "Chuyển khoản" at bounding box center [1335, 642] width 206 height 21
type input "0"
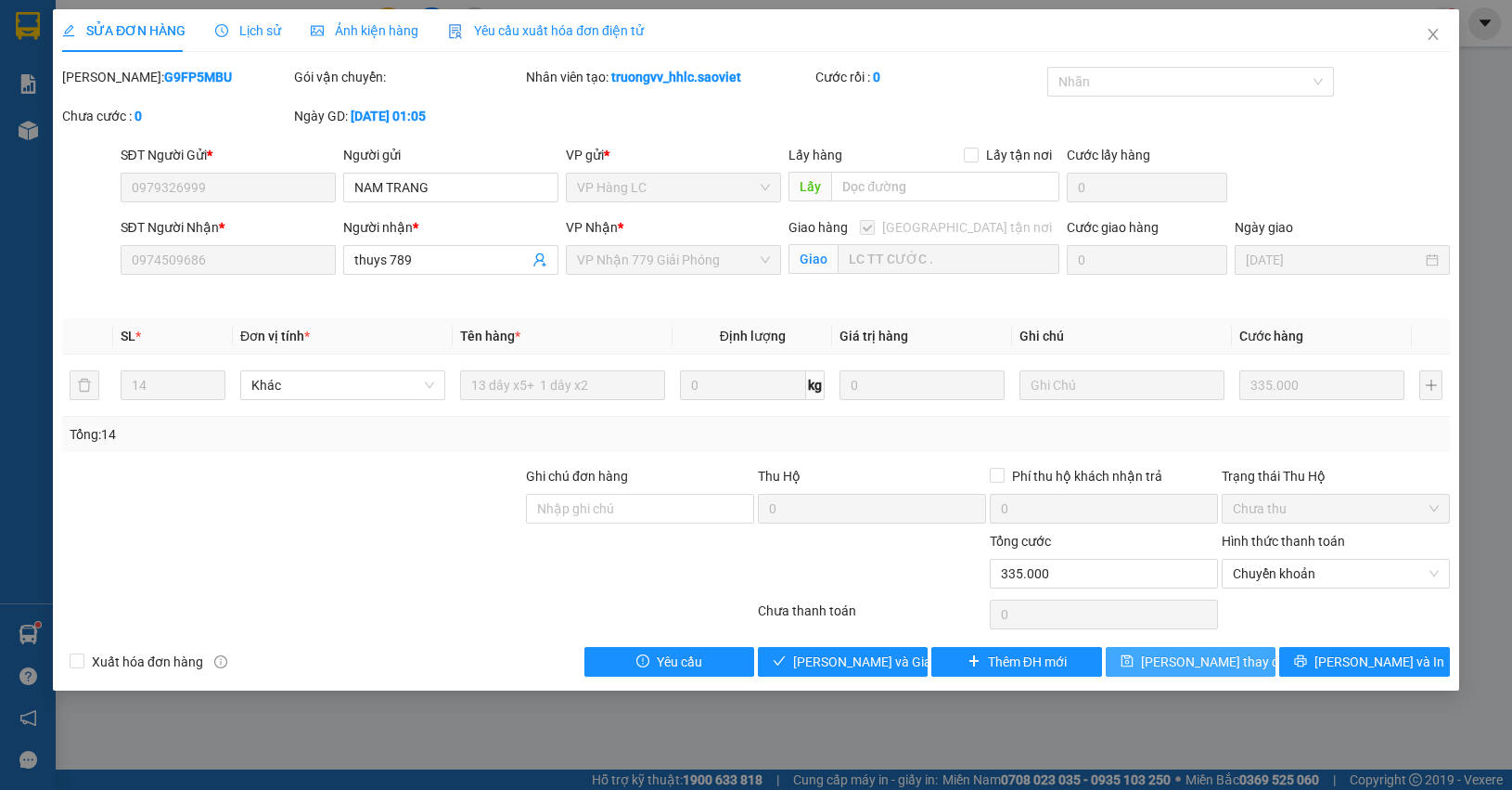
click at [1197, 656] on span "Lưu thay đổi" at bounding box center [1215, 661] width 148 height 21
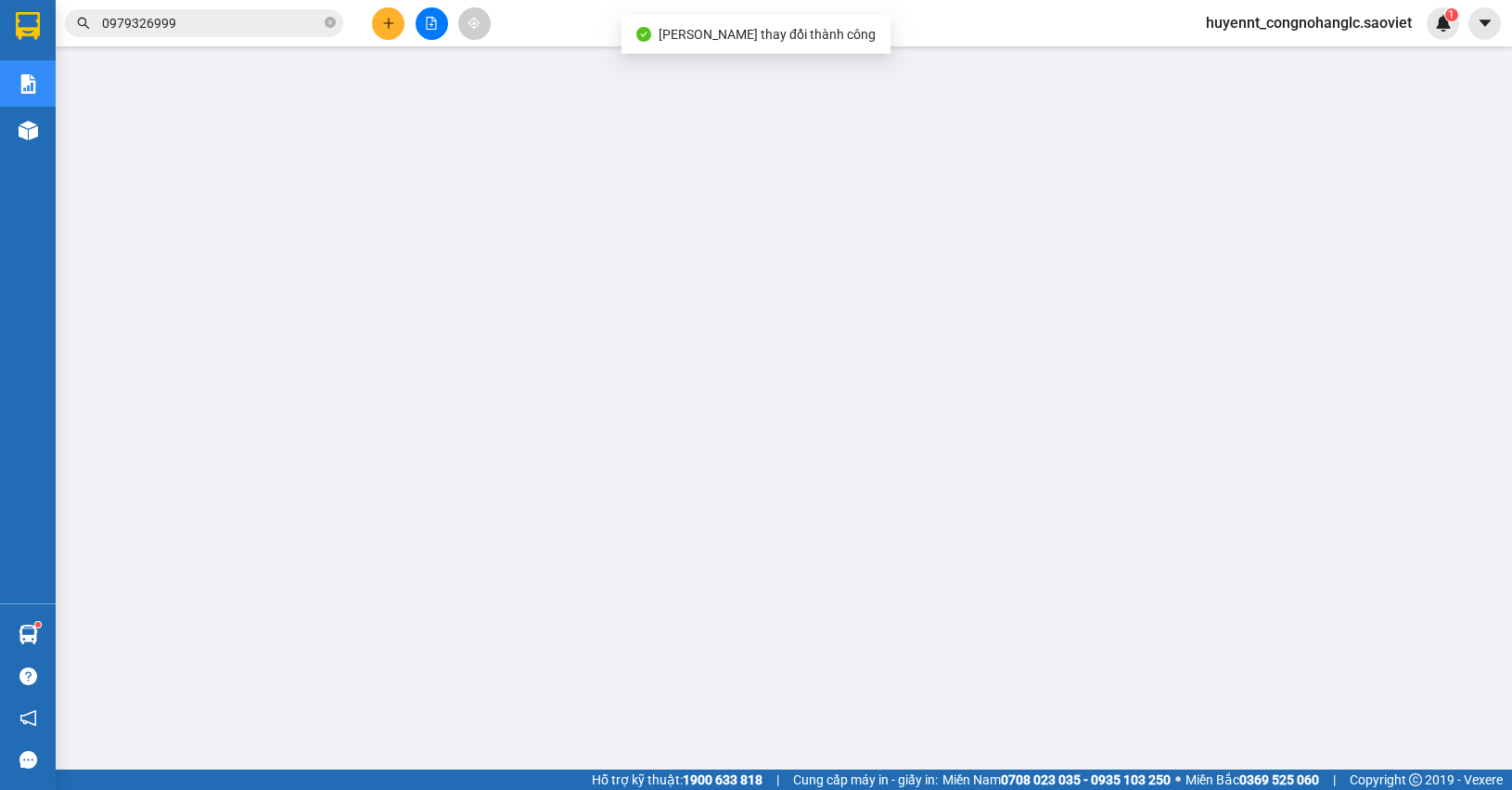
click at [239, 28] on input "0979326999" at bounding box center [211, 23] width 219 height 21
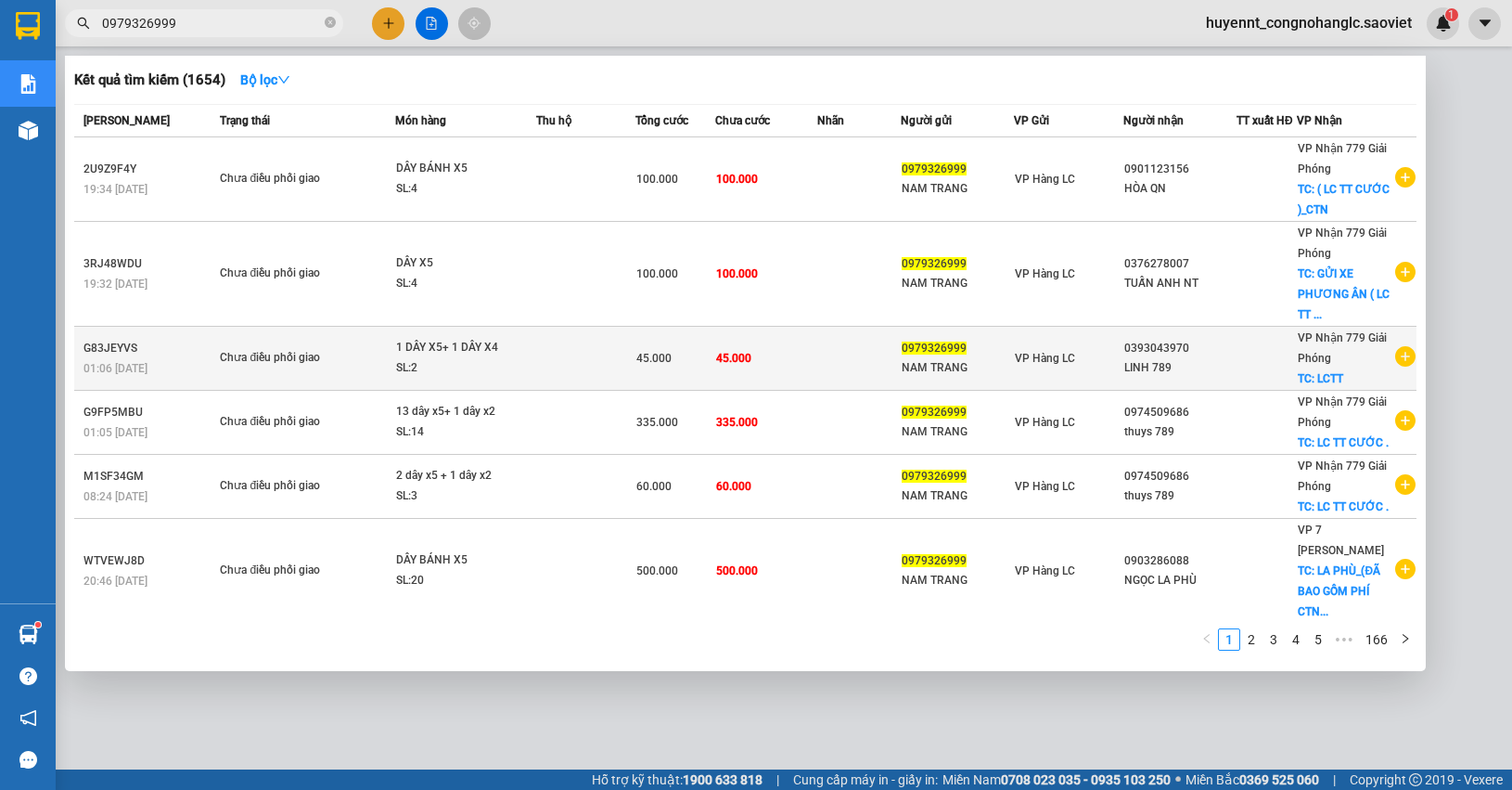
click at [810, 355] on td "45.000" at bounding box center [765, 358] width 102 height 64
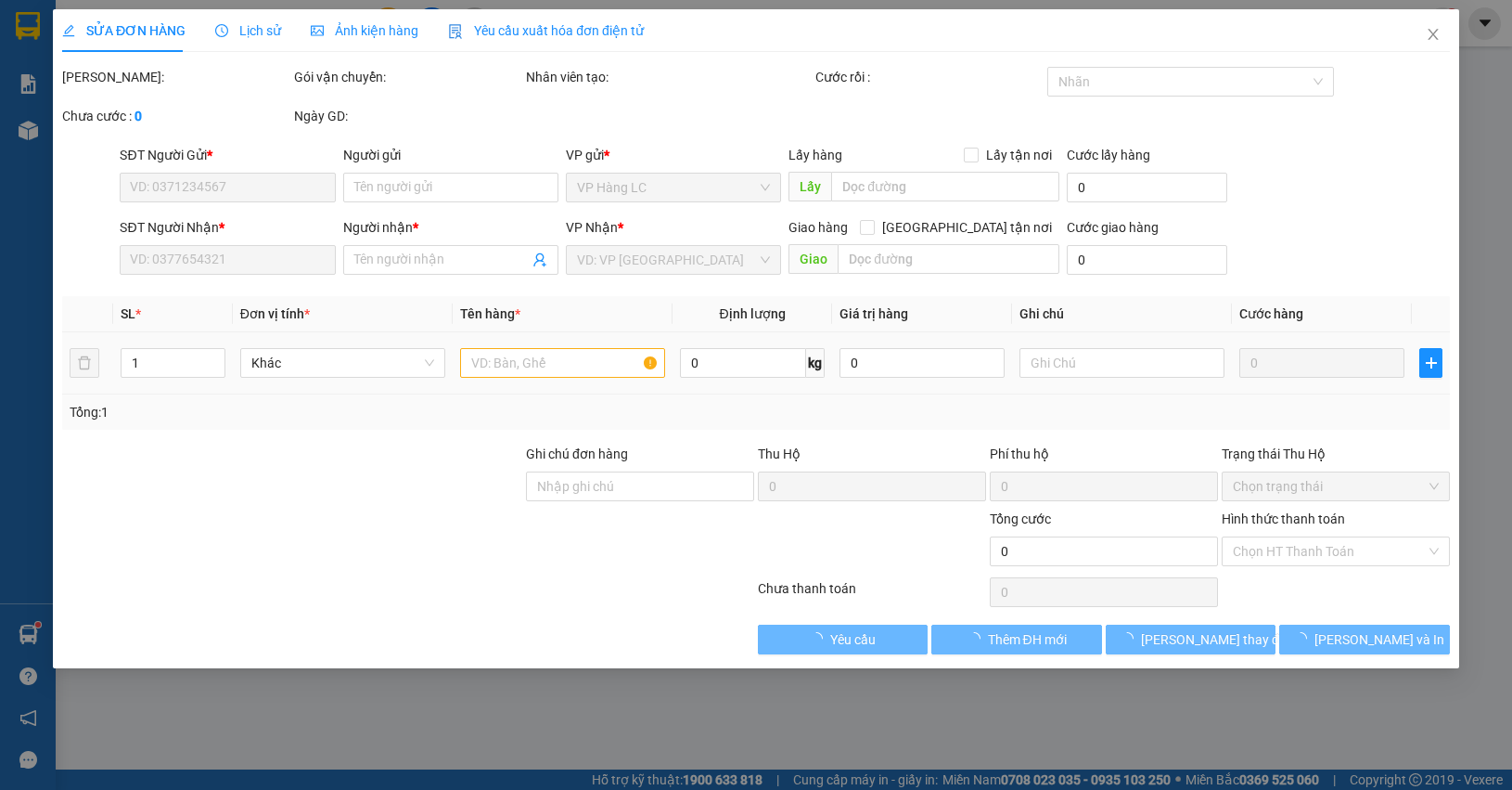
type input "0979326999"
type input "NAM TRANG"
type input "0393043970"
type input "LINH 789"
checkbox input "true"
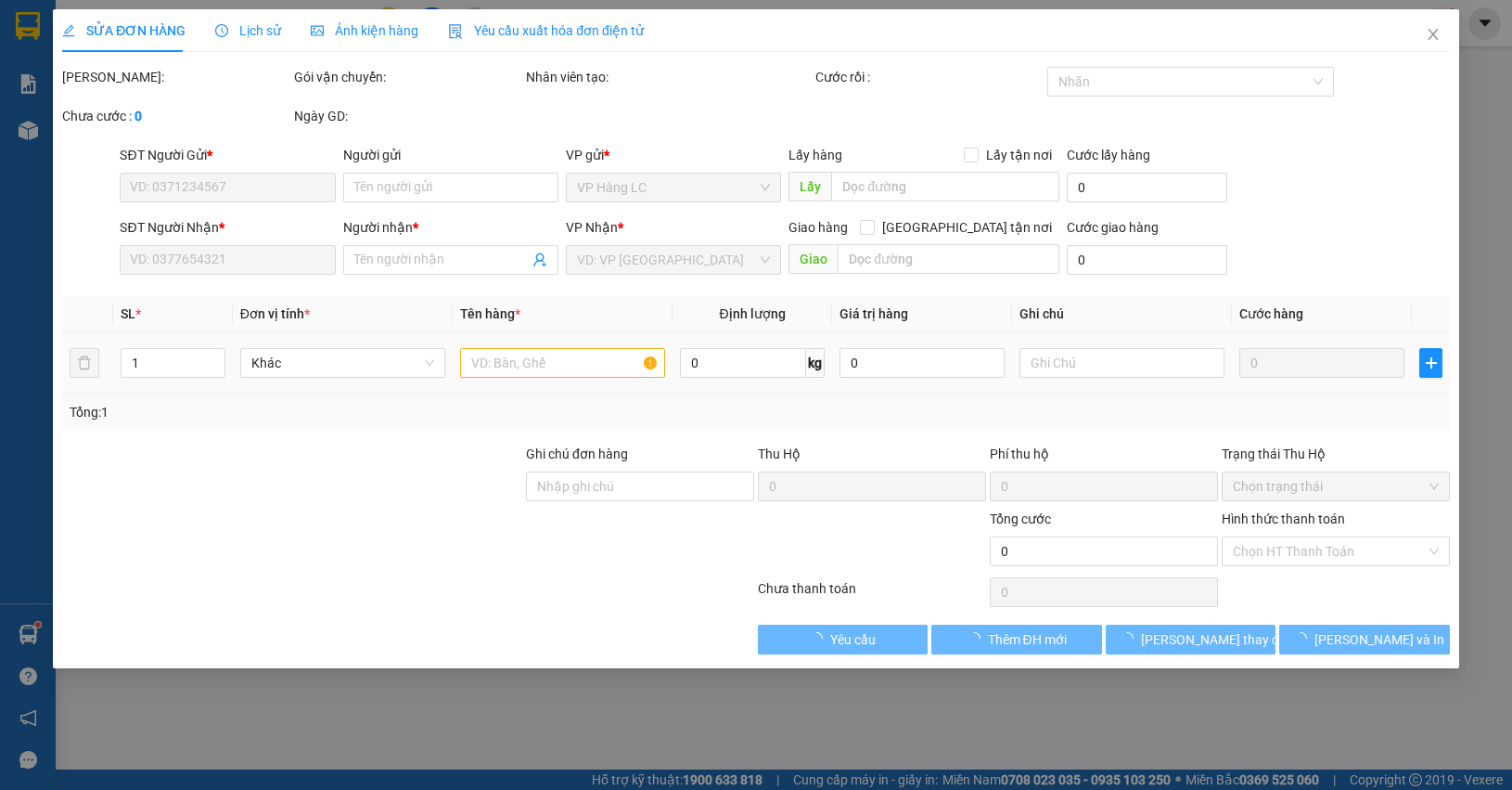
type input "LCTT"
type input "45.000"
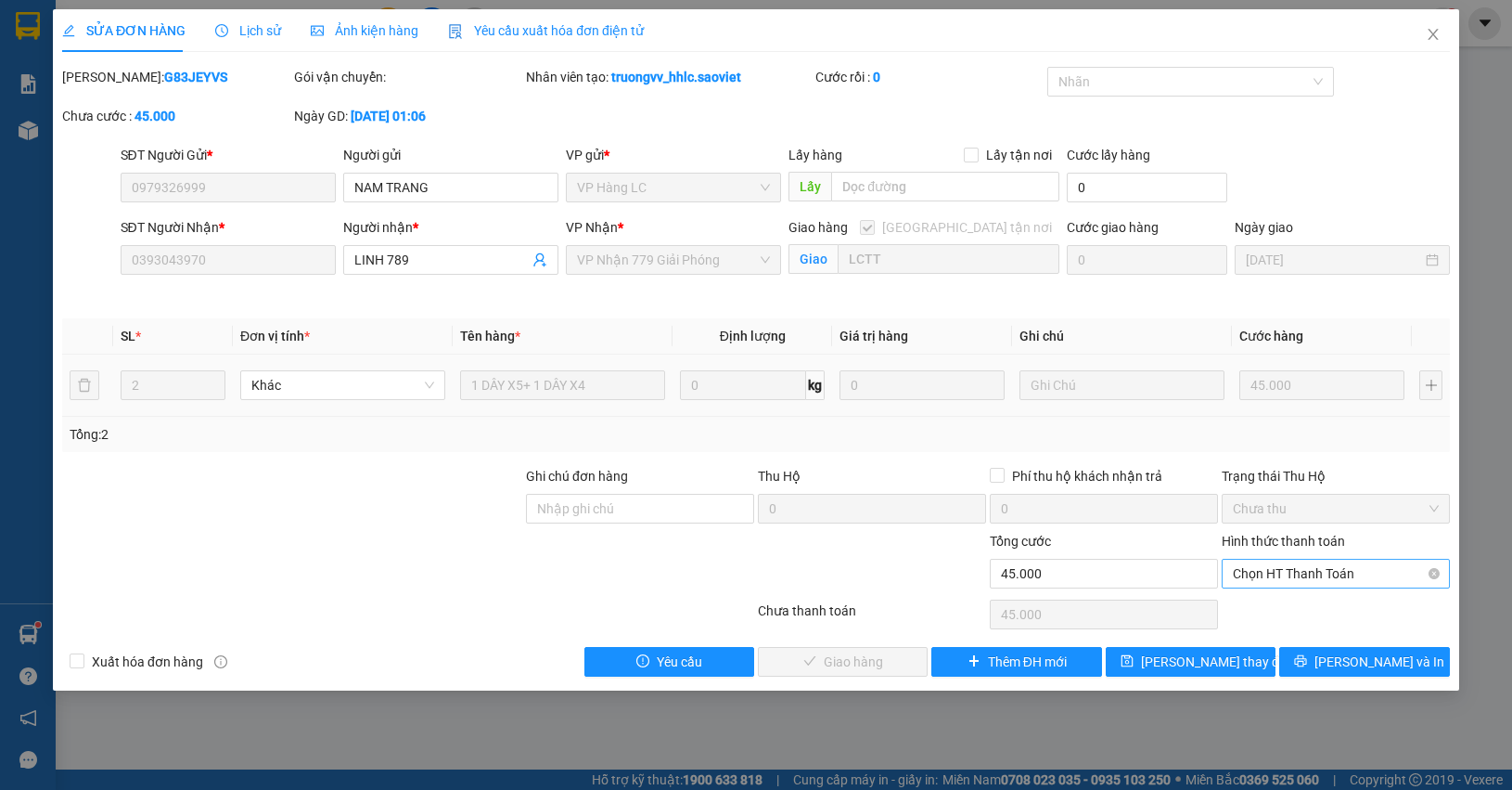
click at [1332, 567] on span "Chọn HT Thanh Toán" at bounding box center [1335, 574] width 206 height 28
click at [1294, 642] on div "Chuyển khoản" at bounding box center [1335, 642] width 206 height 21
type input "0"
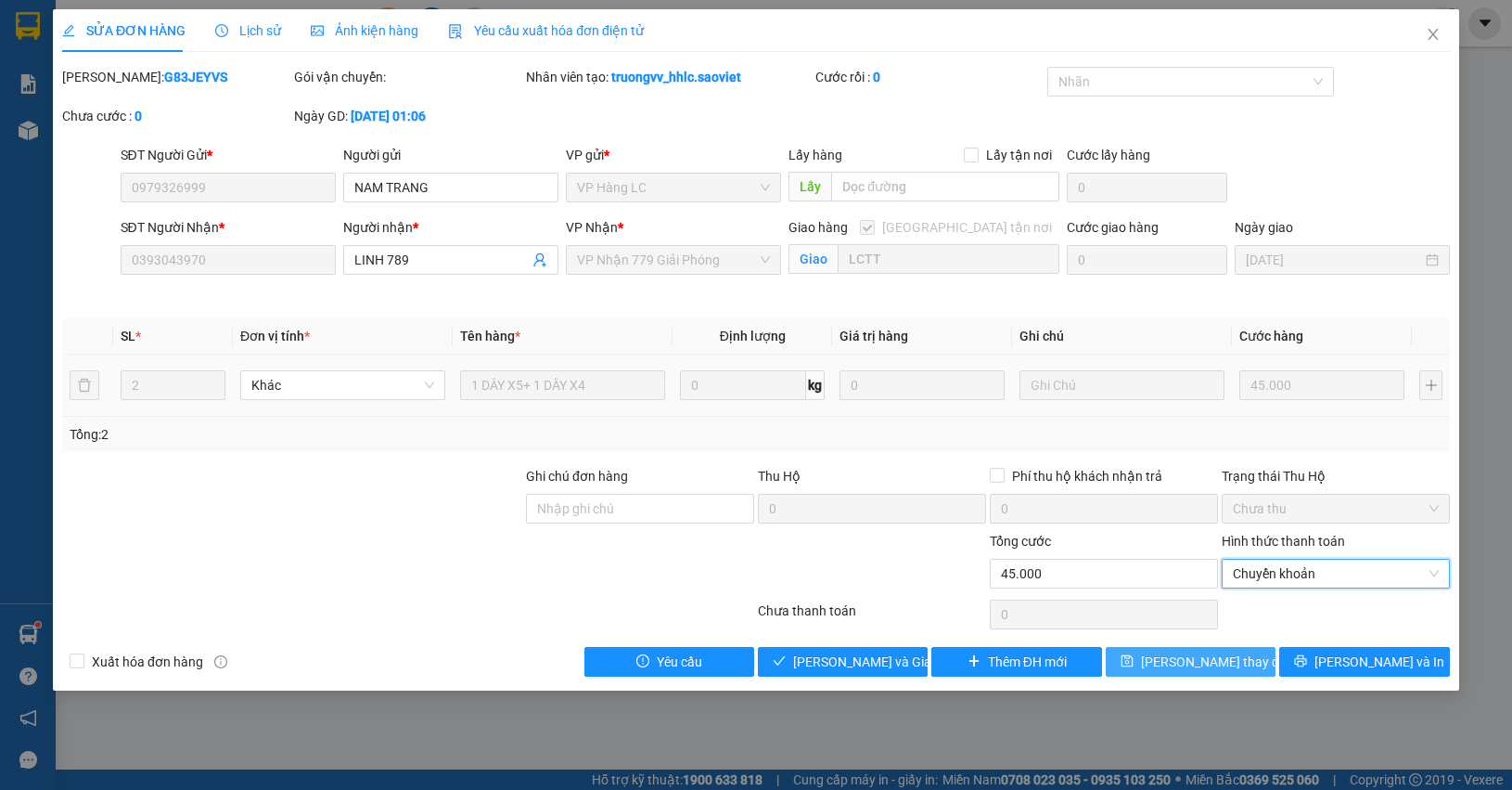
click at [1213, 656] on span "Lưu thay đổi" at bounding box center [1215, 661] width 148 height 21
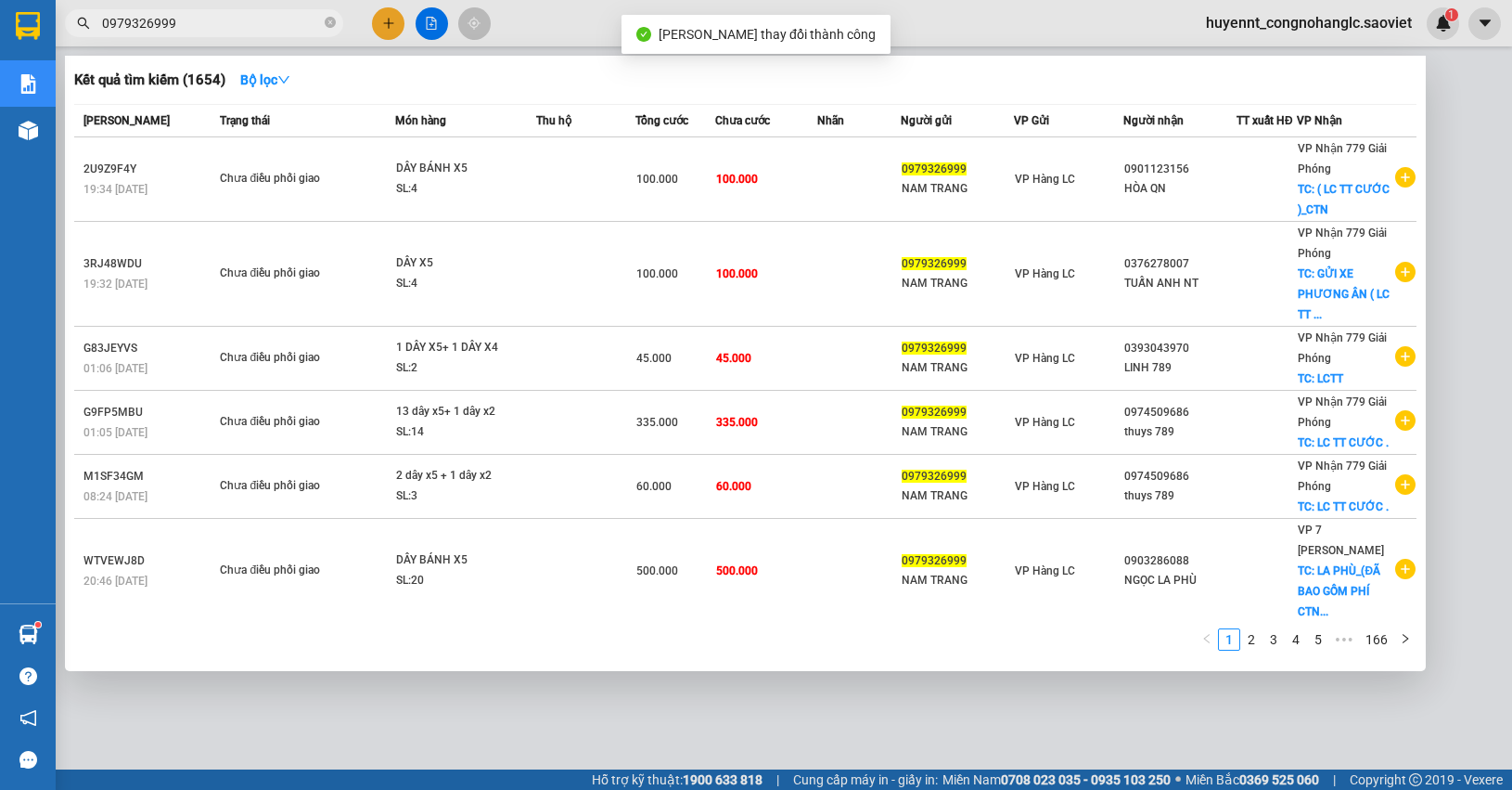
click at [195, 26] on input "0979326999" at bounding box center [211, 23] width 219 height 21
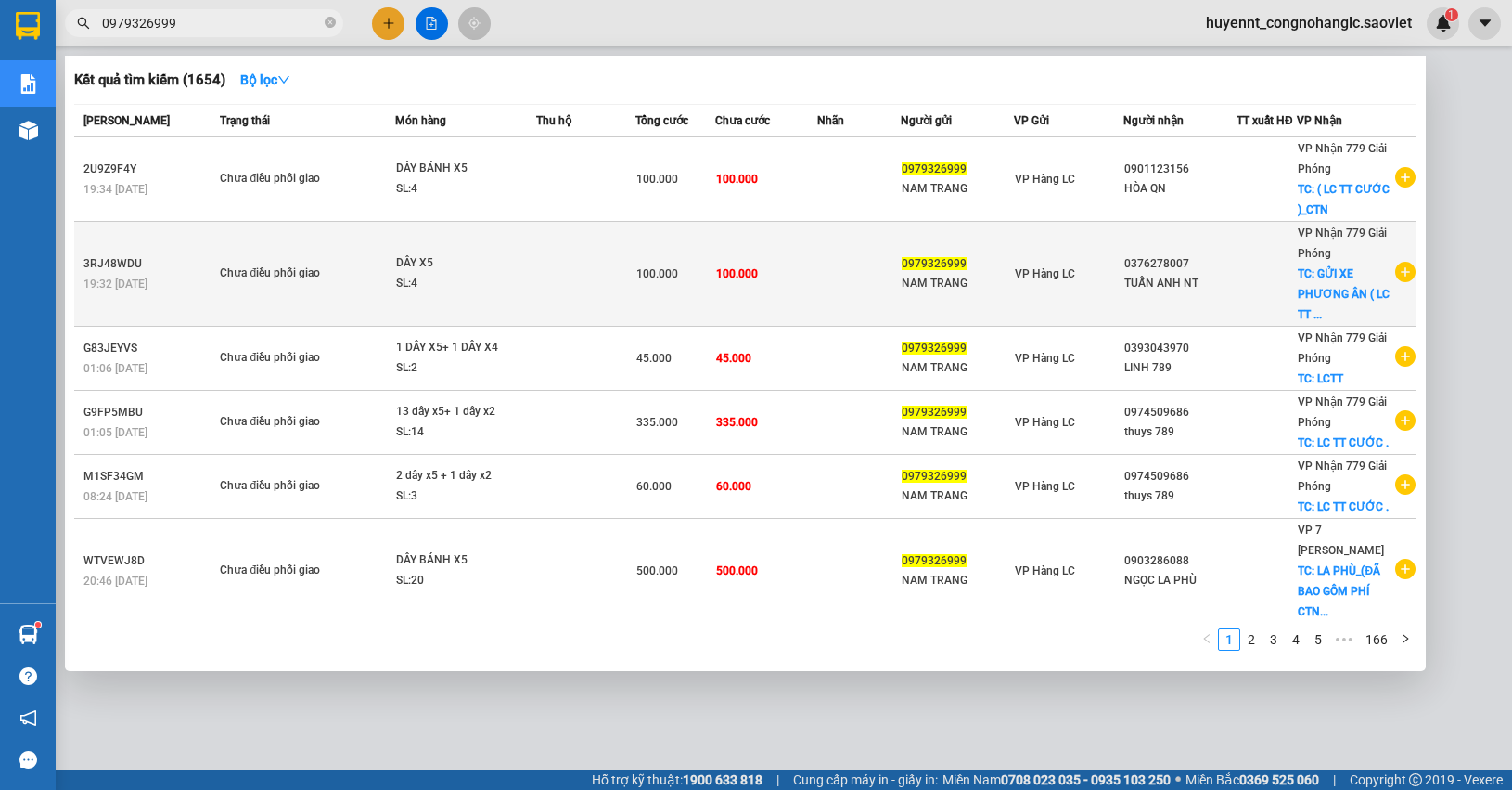
click at [824, 278] on td at bounding box center [859, 274] width 84 height 104
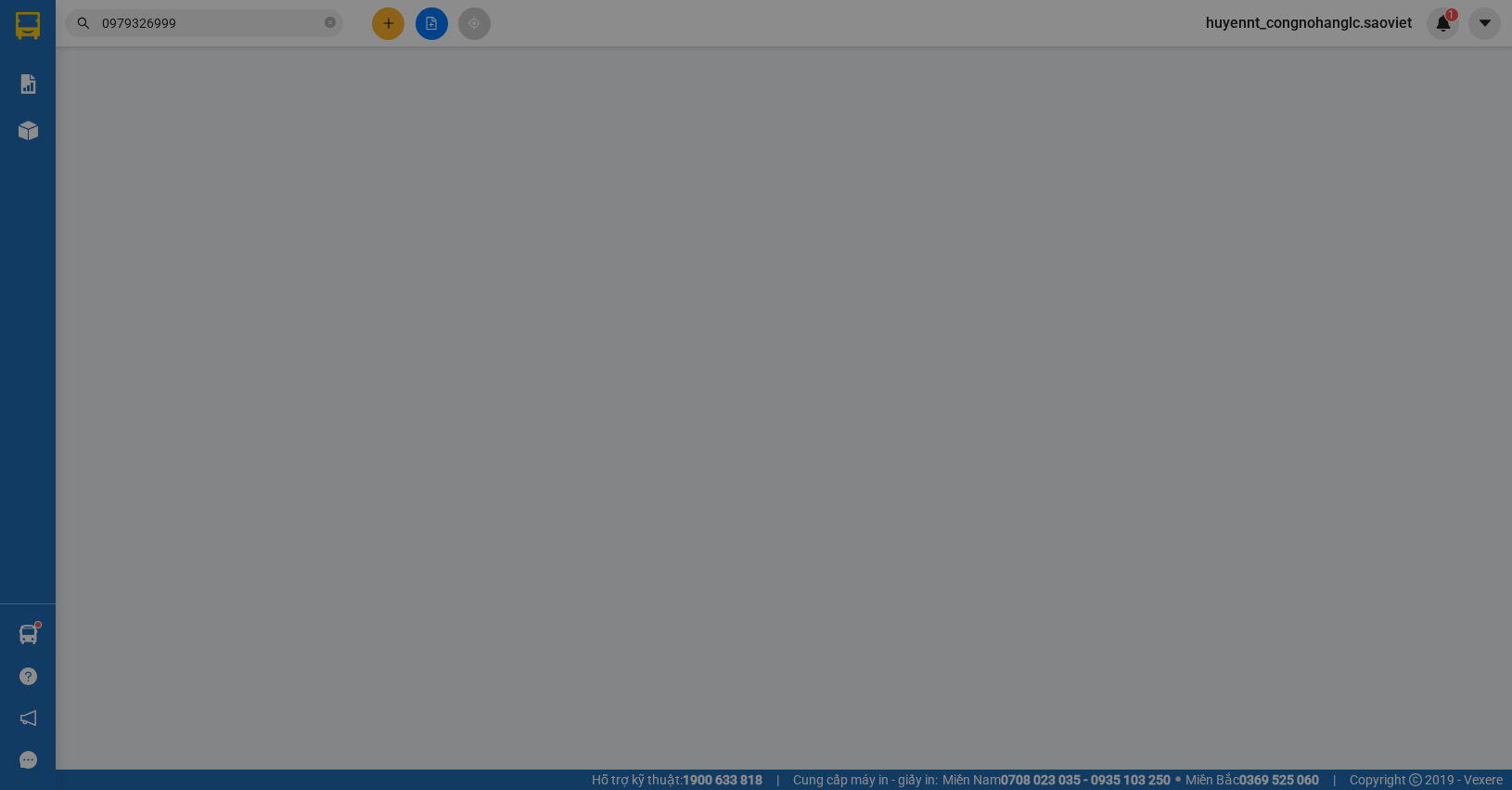
type input "0979326999"
type input "NAM TRANG"
type input "0376278007"
type input "TUẤN ANH NT"
checkbox input "true"
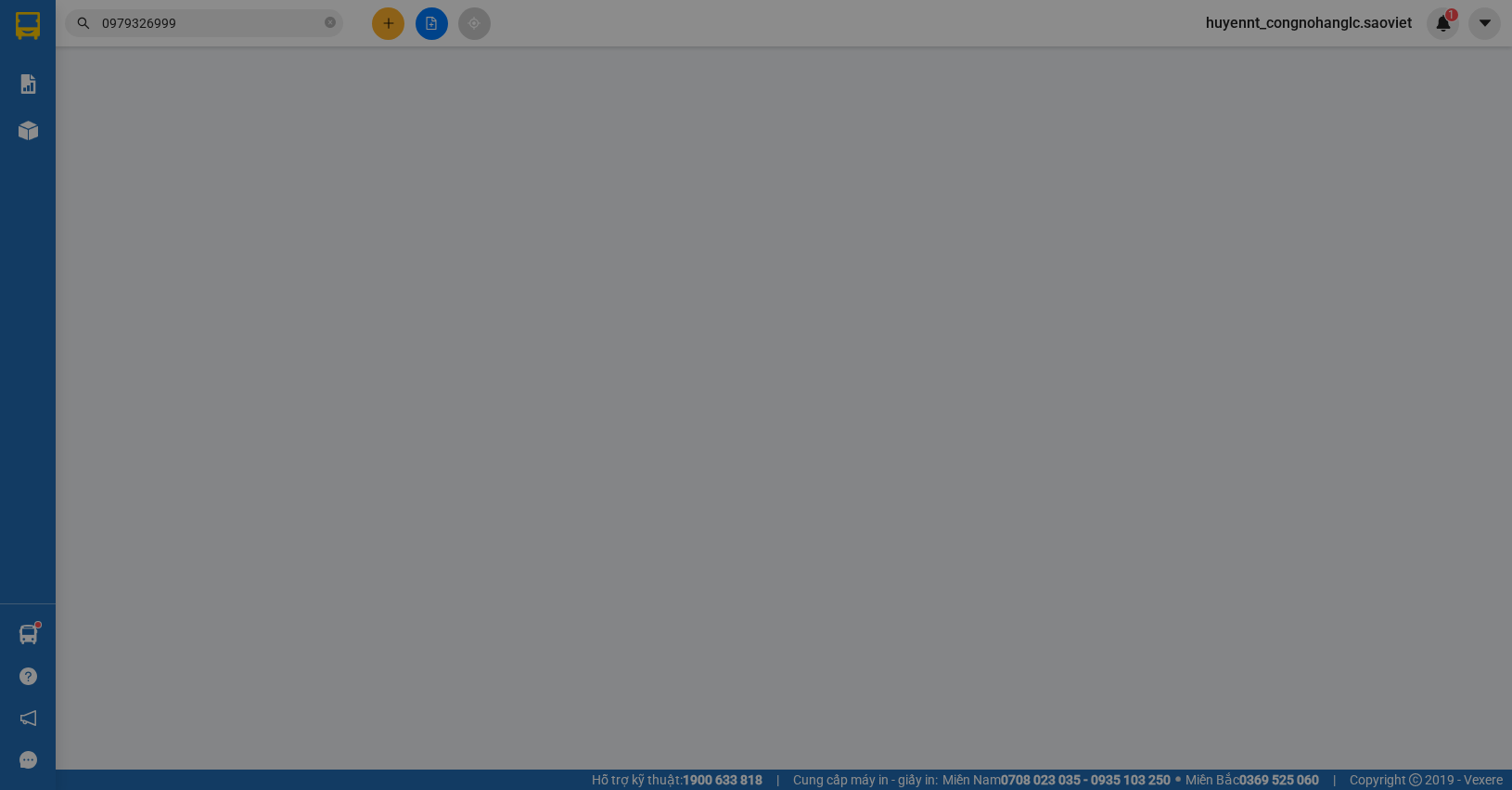
type input "GỬI XE PHƯƠNG ÂN ( LC TT CƯỚC )"
type input "100.000"
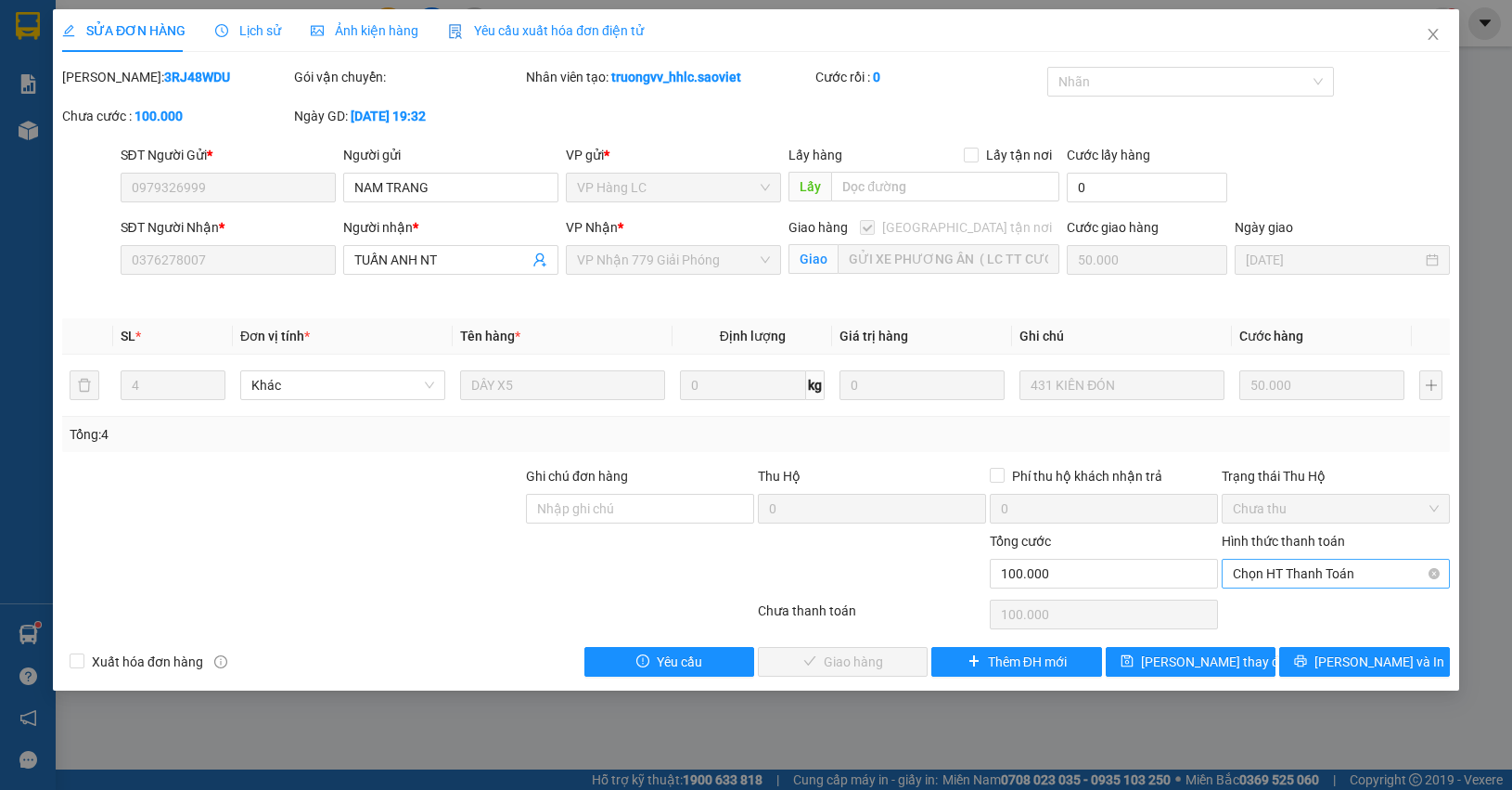
click at [1337, 577] on span "Chọn HT Thanh Toán" at bounding box center [1335, 574] width 206 height 28
click at [1315, 637] on div "Chuyển khoản" at bounding box center [1335, 642] width 206 height 21
type input "0"
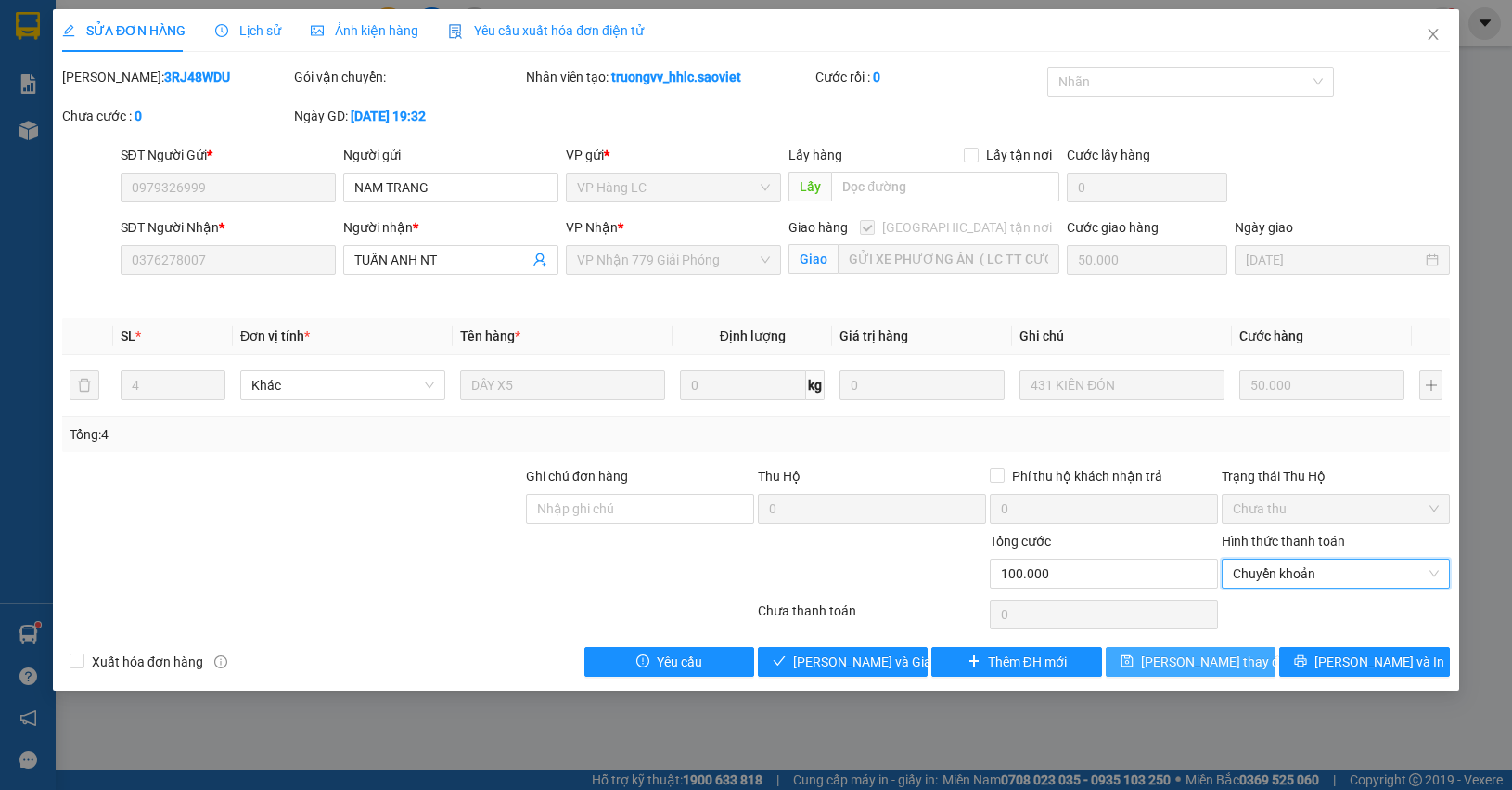
click at [1195, 654] on span "Lưu thay đổi" at bounding box center [1215, 661] width 148 height 21
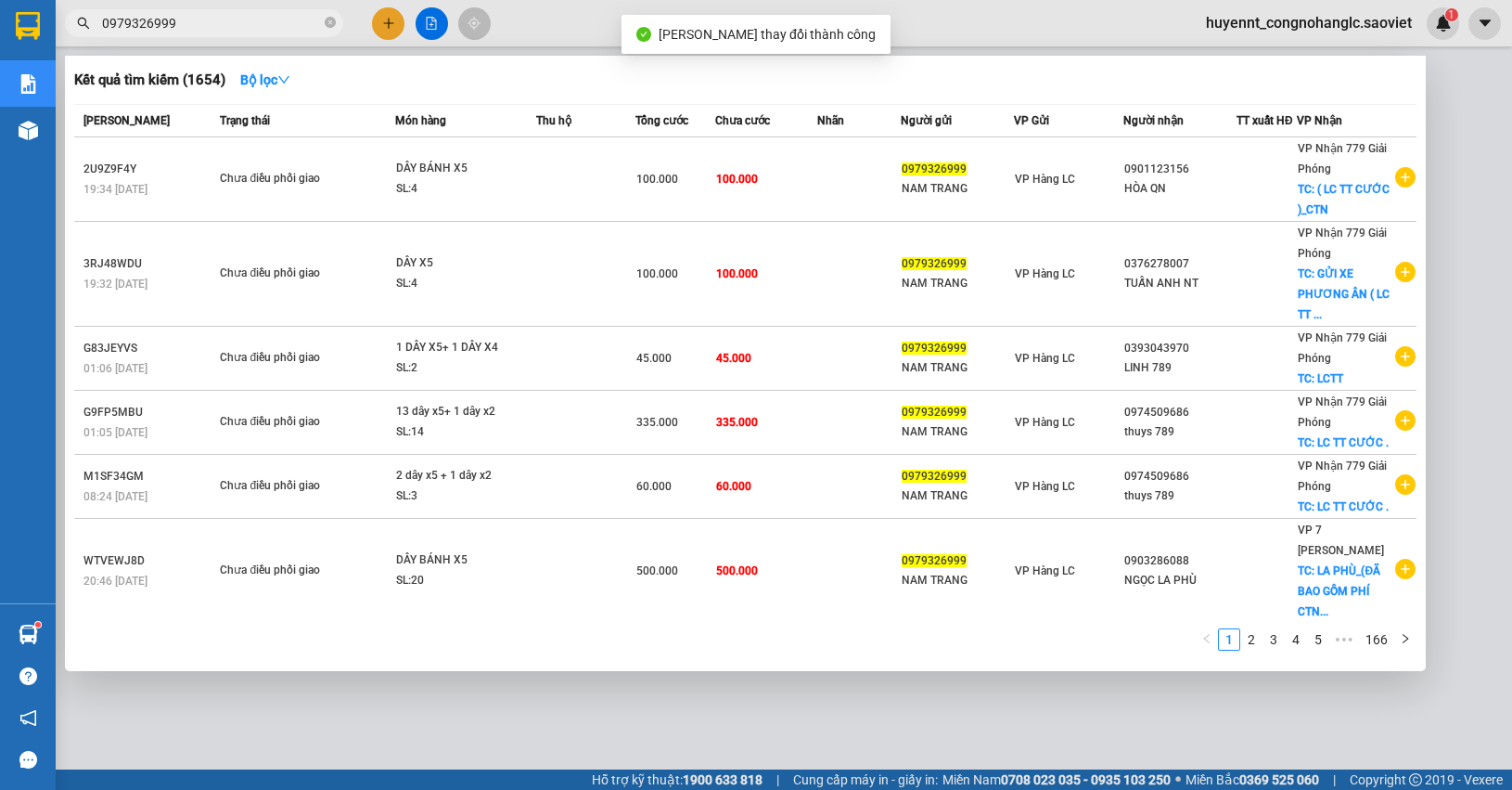
click at [207, 23] on input "0979326999" at bounding box center [211, 23] width 219 height 21
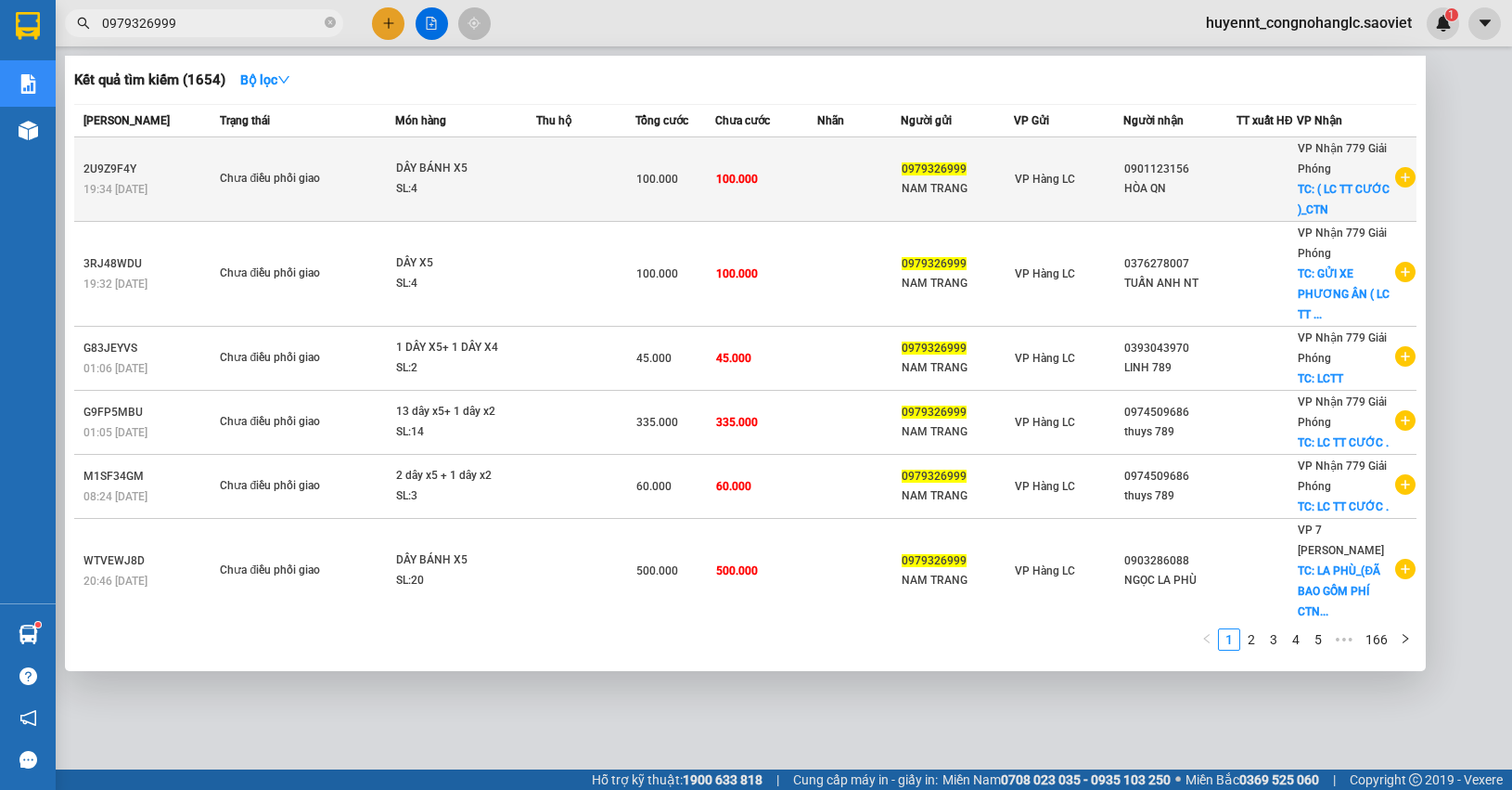
click at [818, 191] on td at bounding box center [859, 179] width 84 height 85
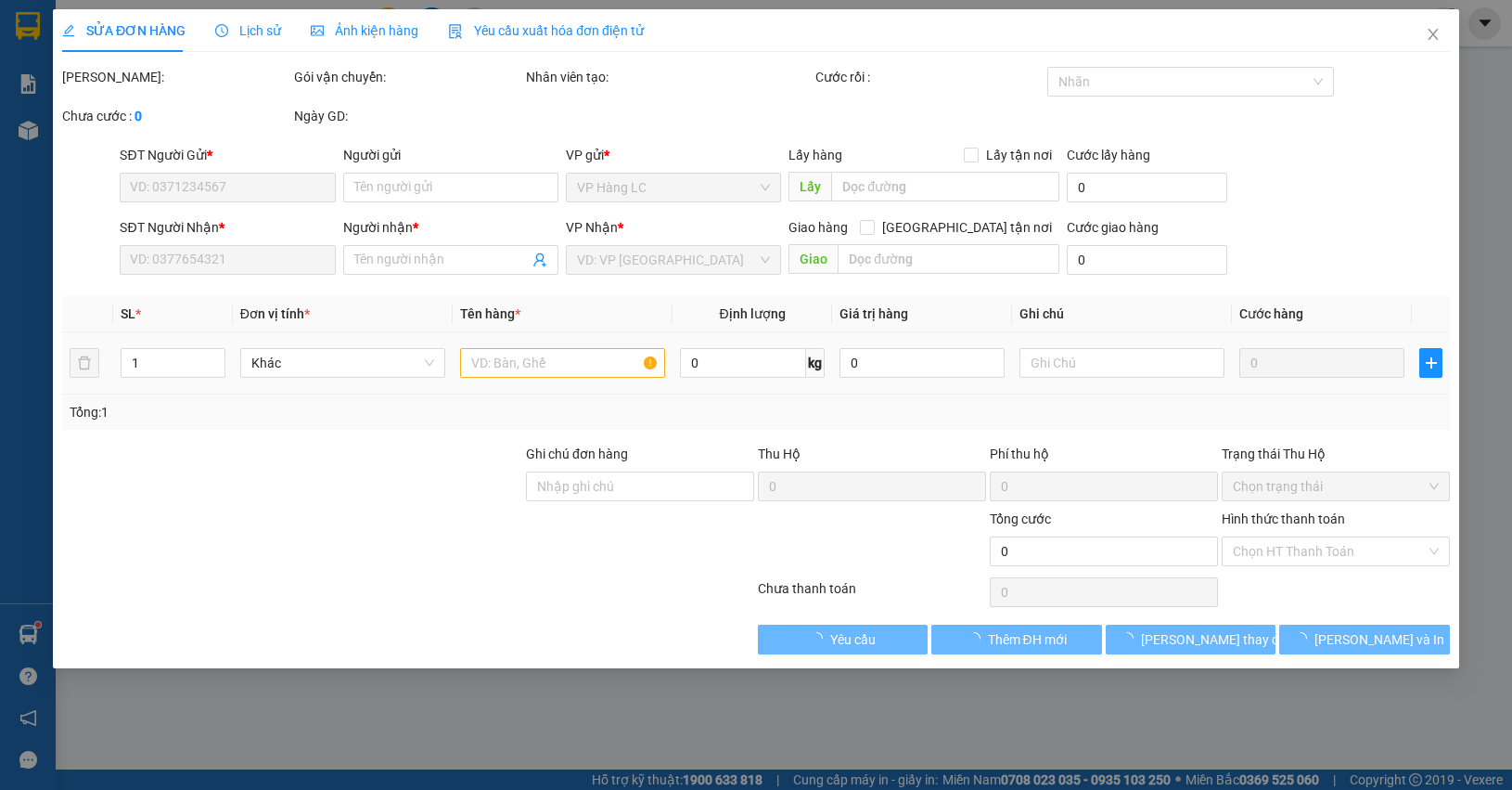
type input "0979326999"
type input "NAM TRANG"
type input "0901123156"
type input "HÒA QN"
checkbox input "true"
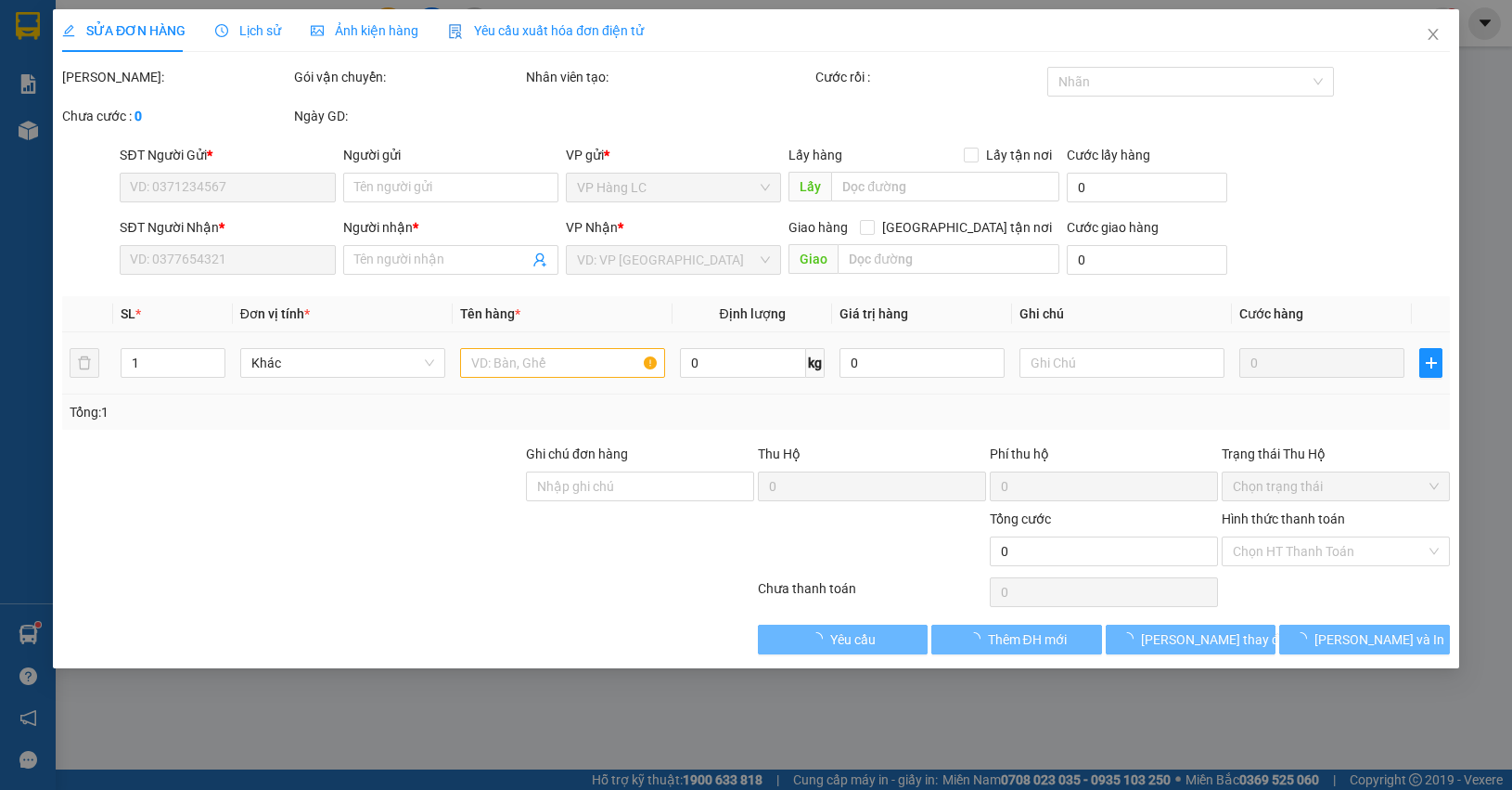
type input "( LC TT CƯỚC )_CTN"
type input "100.000"
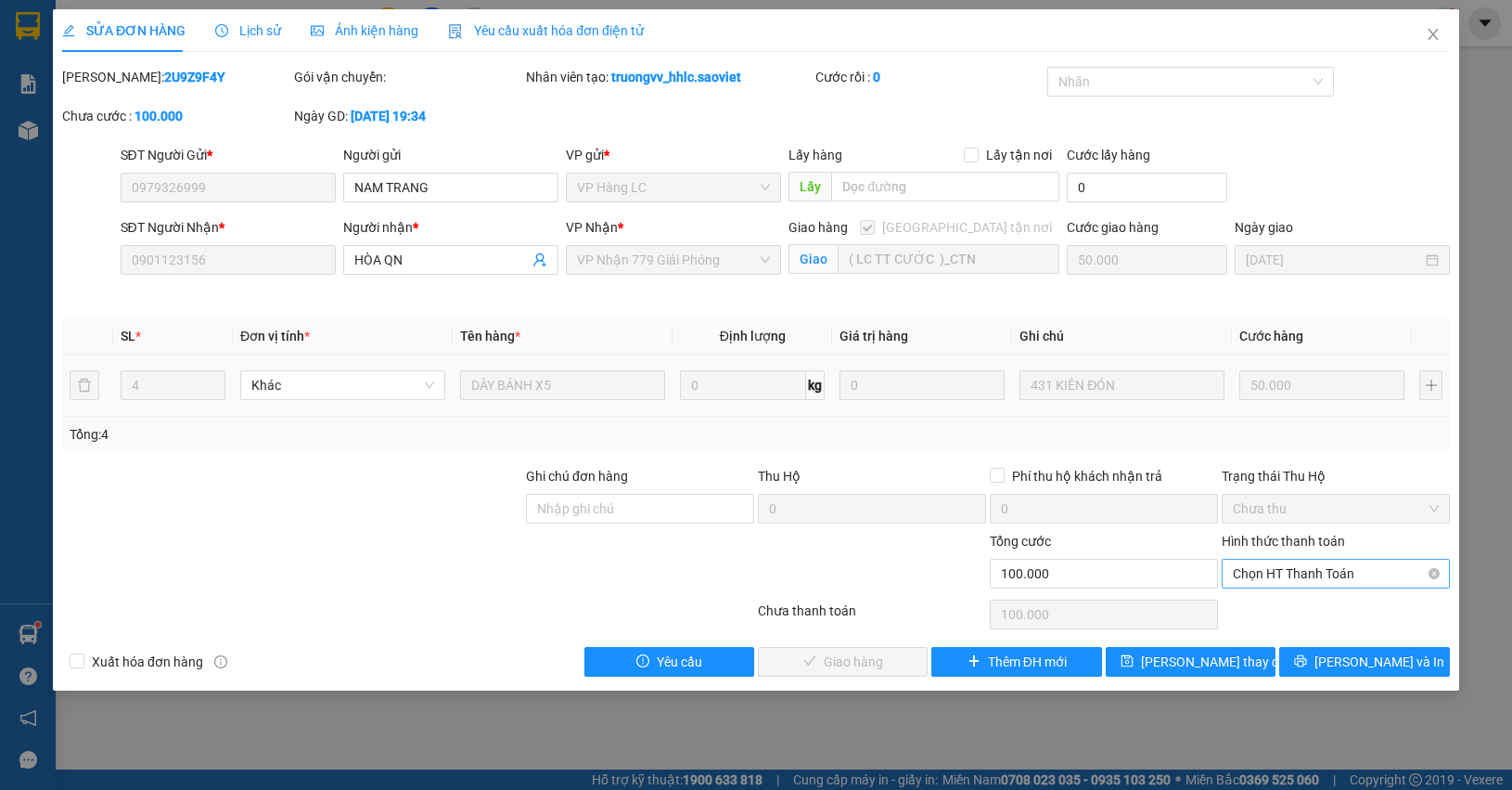
click at [1336, 577] on span "Chọn HT Thanh Toán" at bounding box center [1335, 574] width 206 height 28
click at [1308, 637] on div "Chuyển khoản" at bounding box center [1335, 642] width 206 height 21
type input "0"
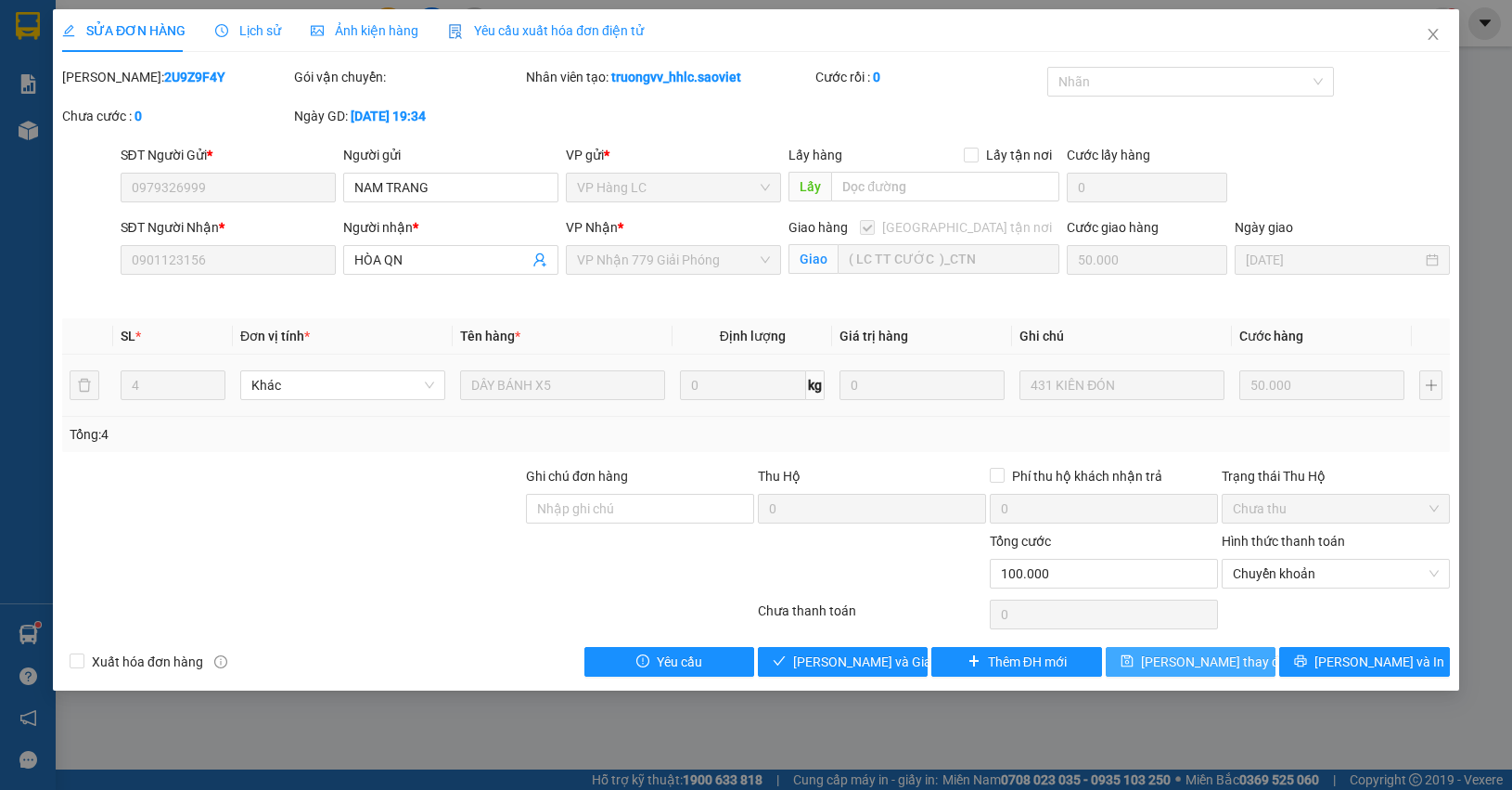
click at [1219, 659] on span "Lưu thay đổi" at bounding box center [1215, 661] width 148 height 21
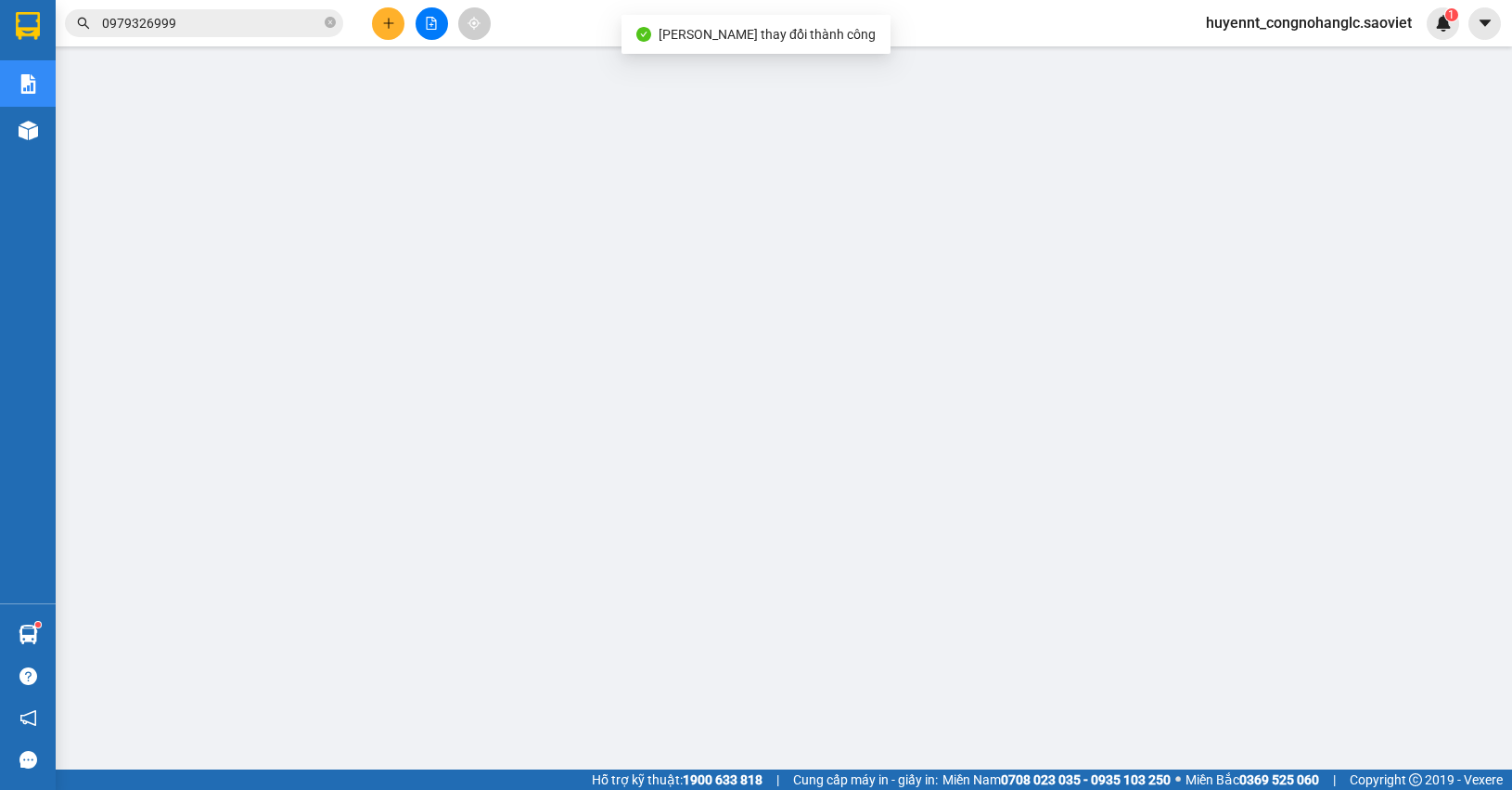
click at [196, 13] on input "0979326999" at bounding box center [211, 23] width 219 height 21
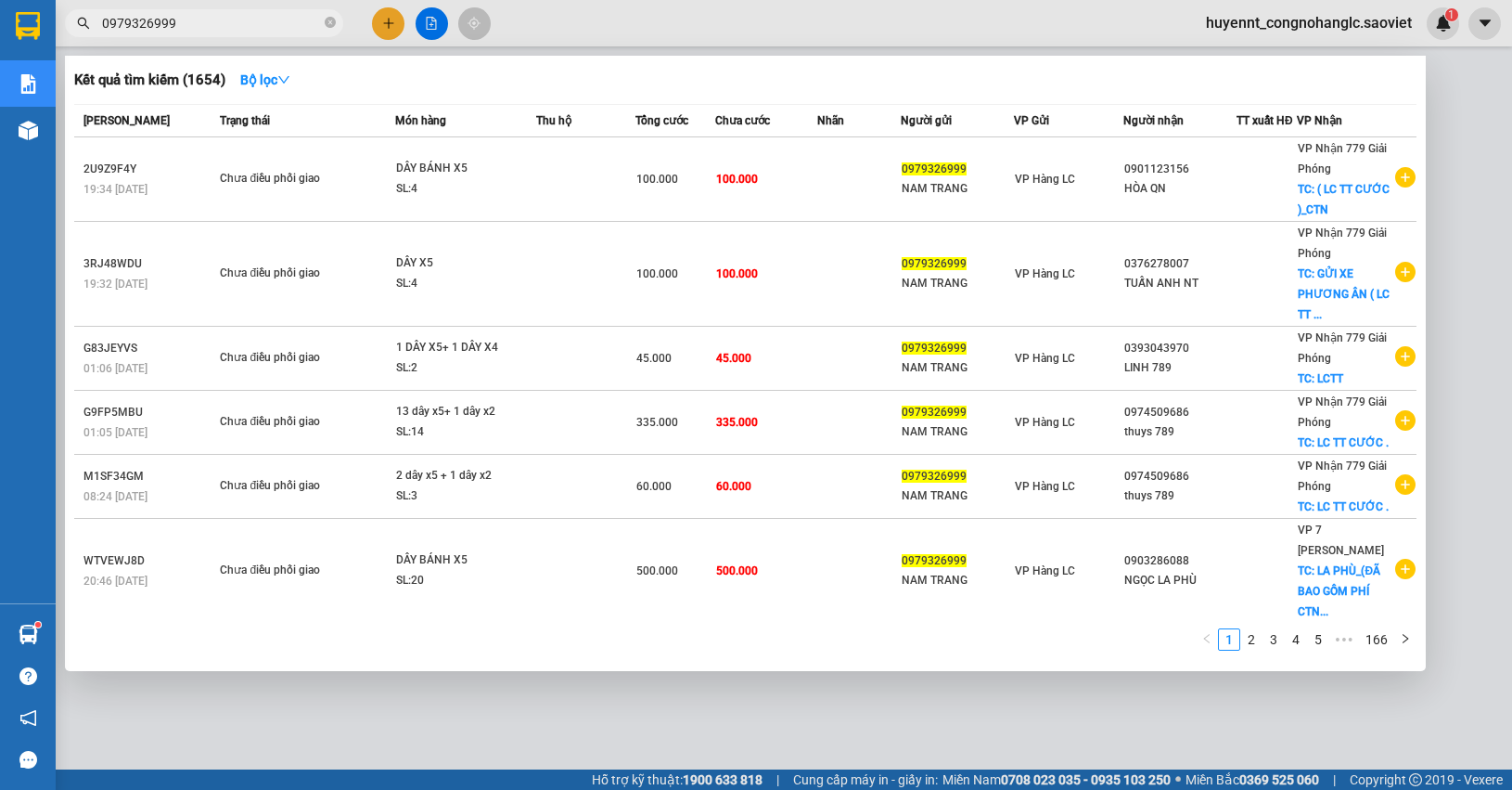
click at [176, 19] on input "0979326999" at bounding box center [211, 23] width 219 height 21
click at [176, 17] on input "0979326999" at bounding box center [211, 23] width 219 height 21
click at [327, 23] on icon "close-circle" at bounding box center [330, 22] width 11 height 11
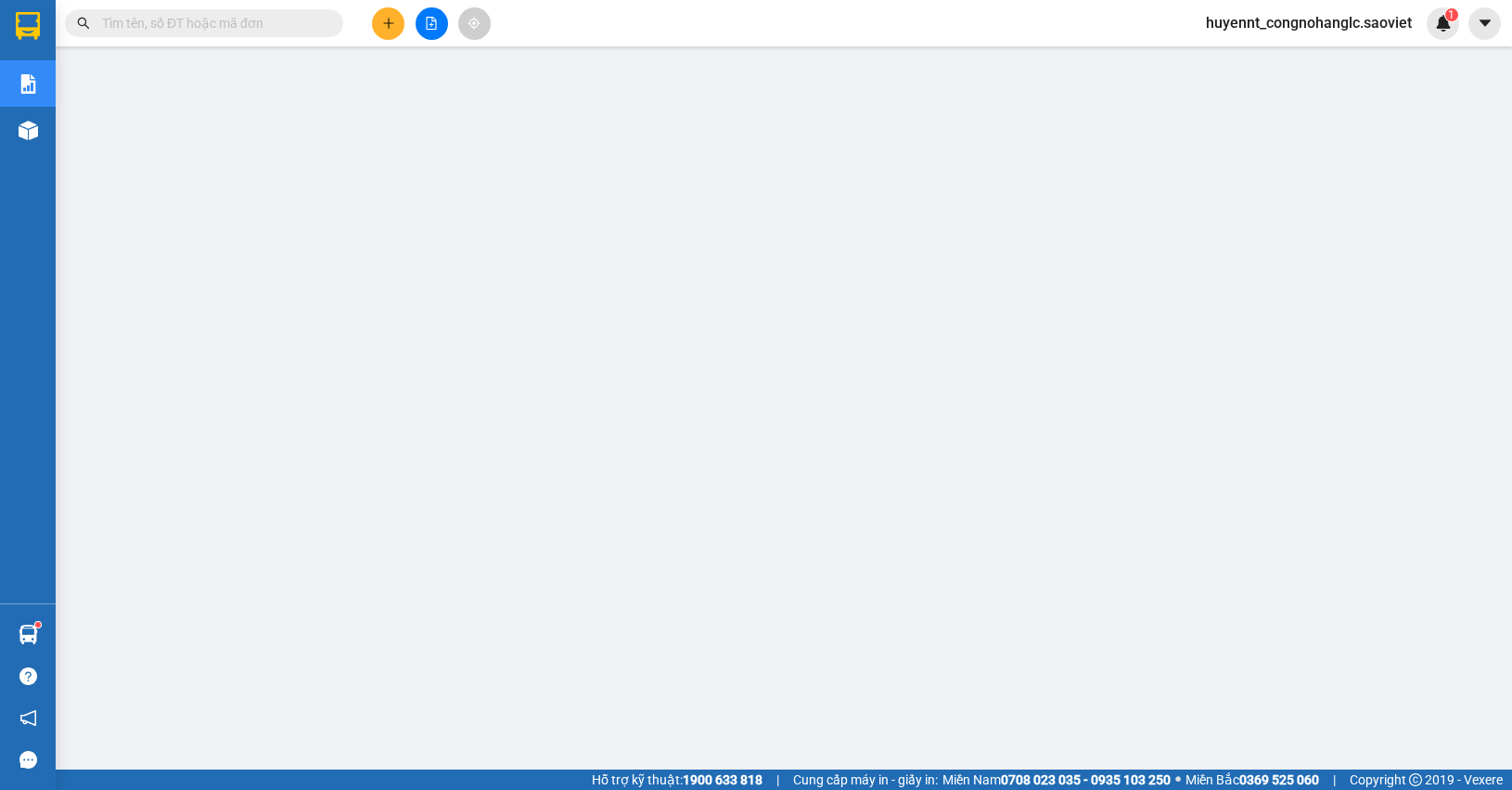
click at [261, 21] on input "text" at bounding box center [211, 23] width 219 height 21
paste input "0979326999"
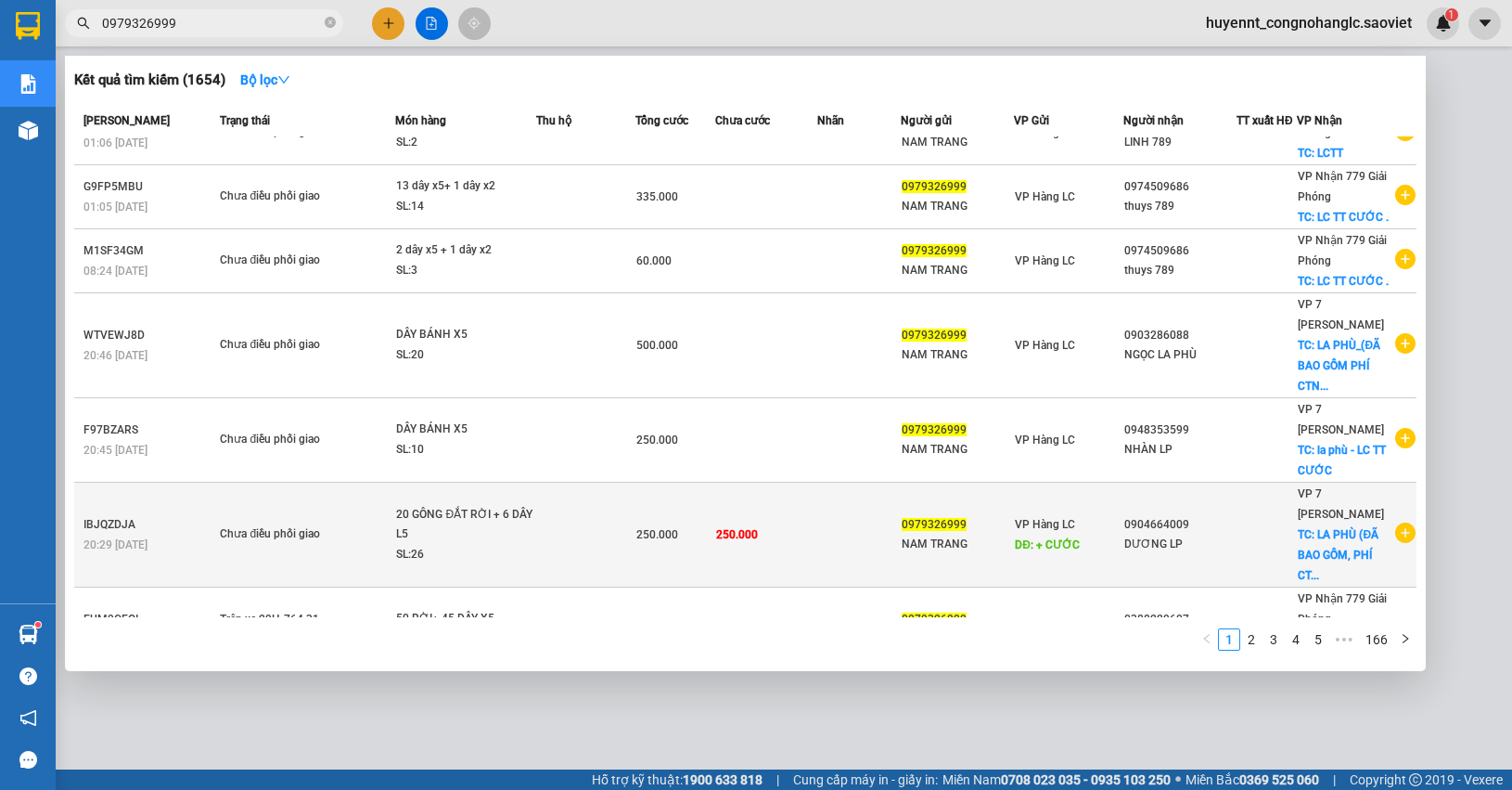
scroll to position [329, 0]
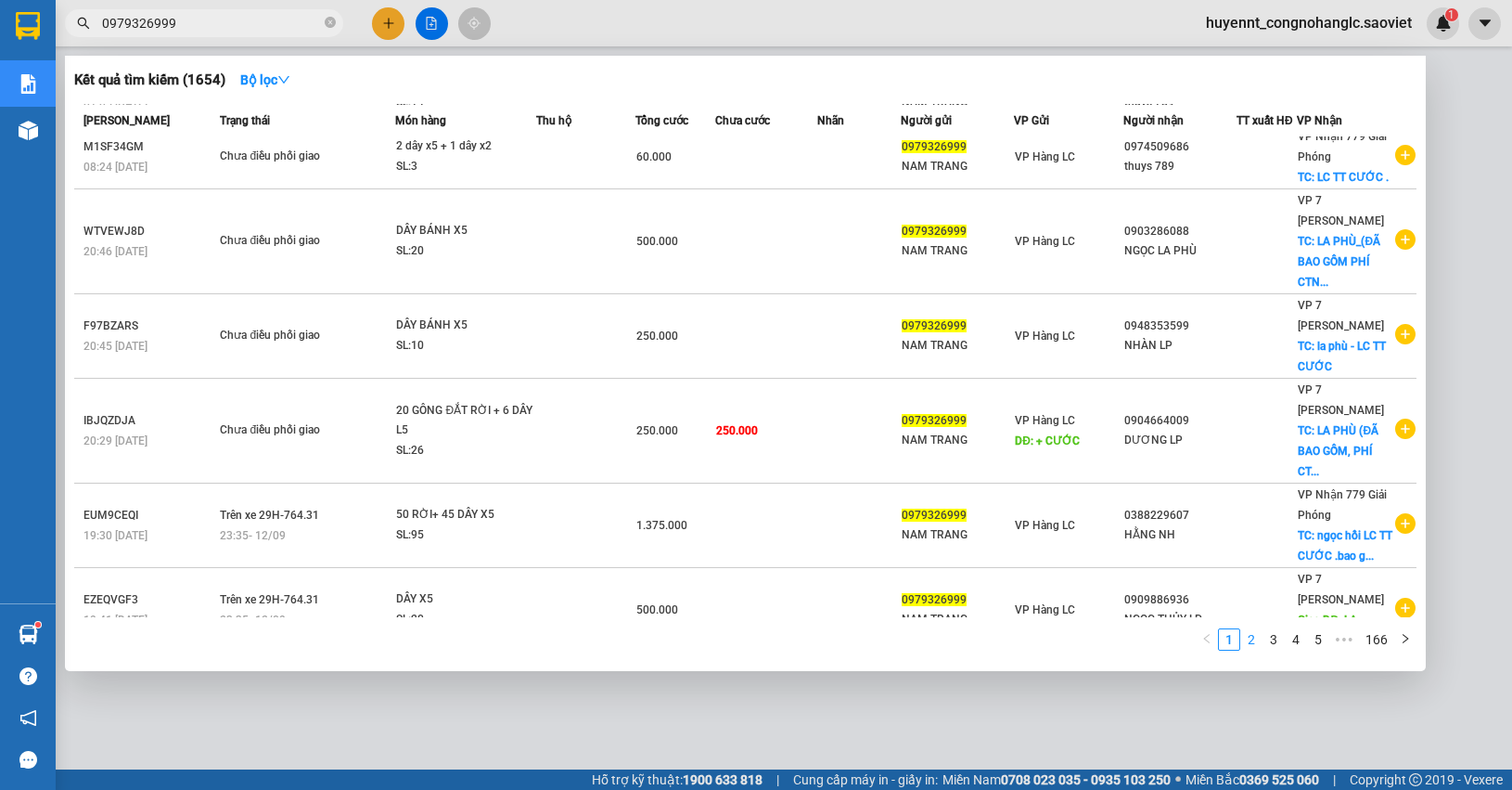
type input "0979326999"
click at [1249, 642] on link "2" at bounding box center [1251, 640] width 21 height 21
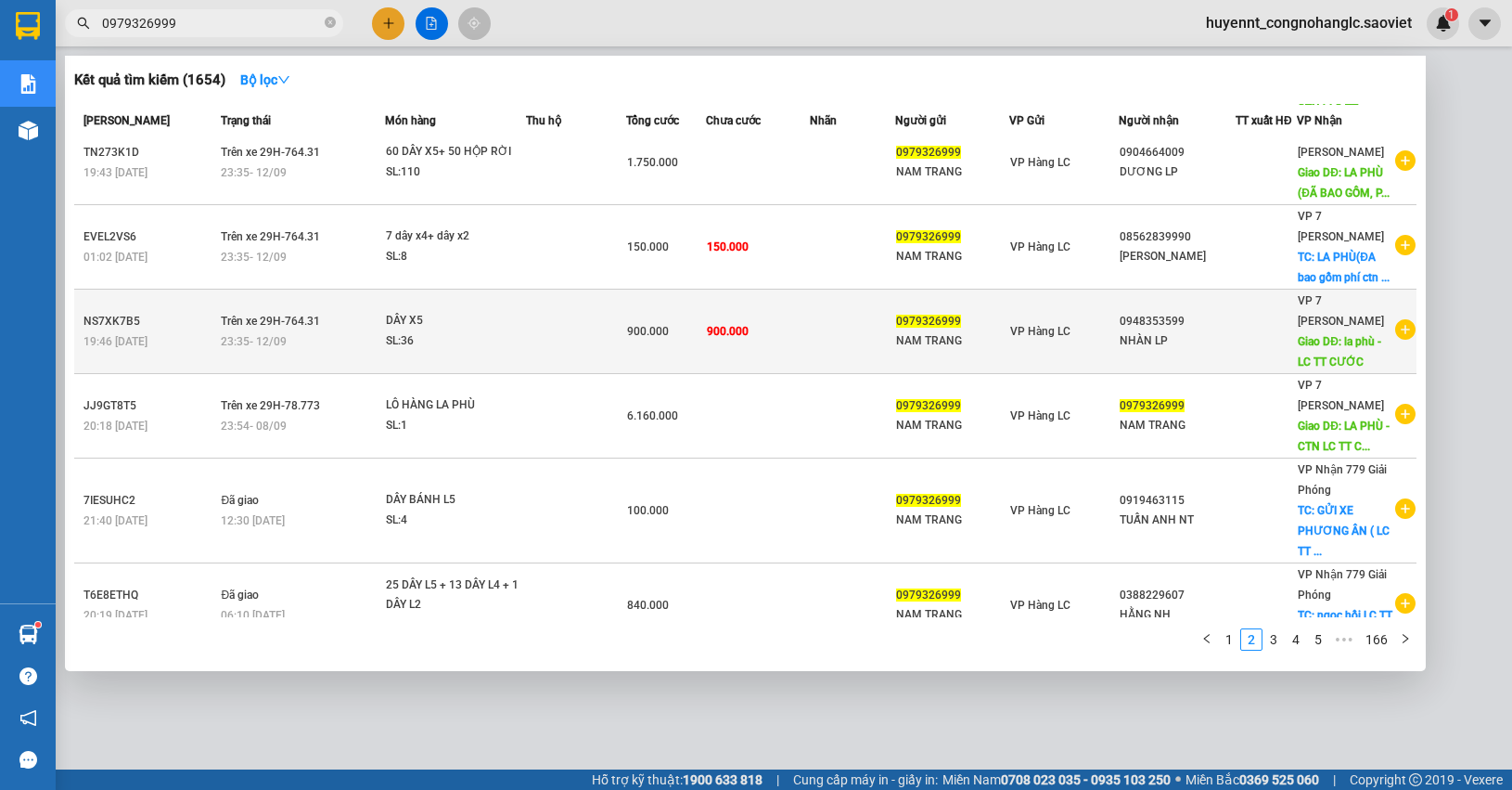
scroll to position [271, 0]
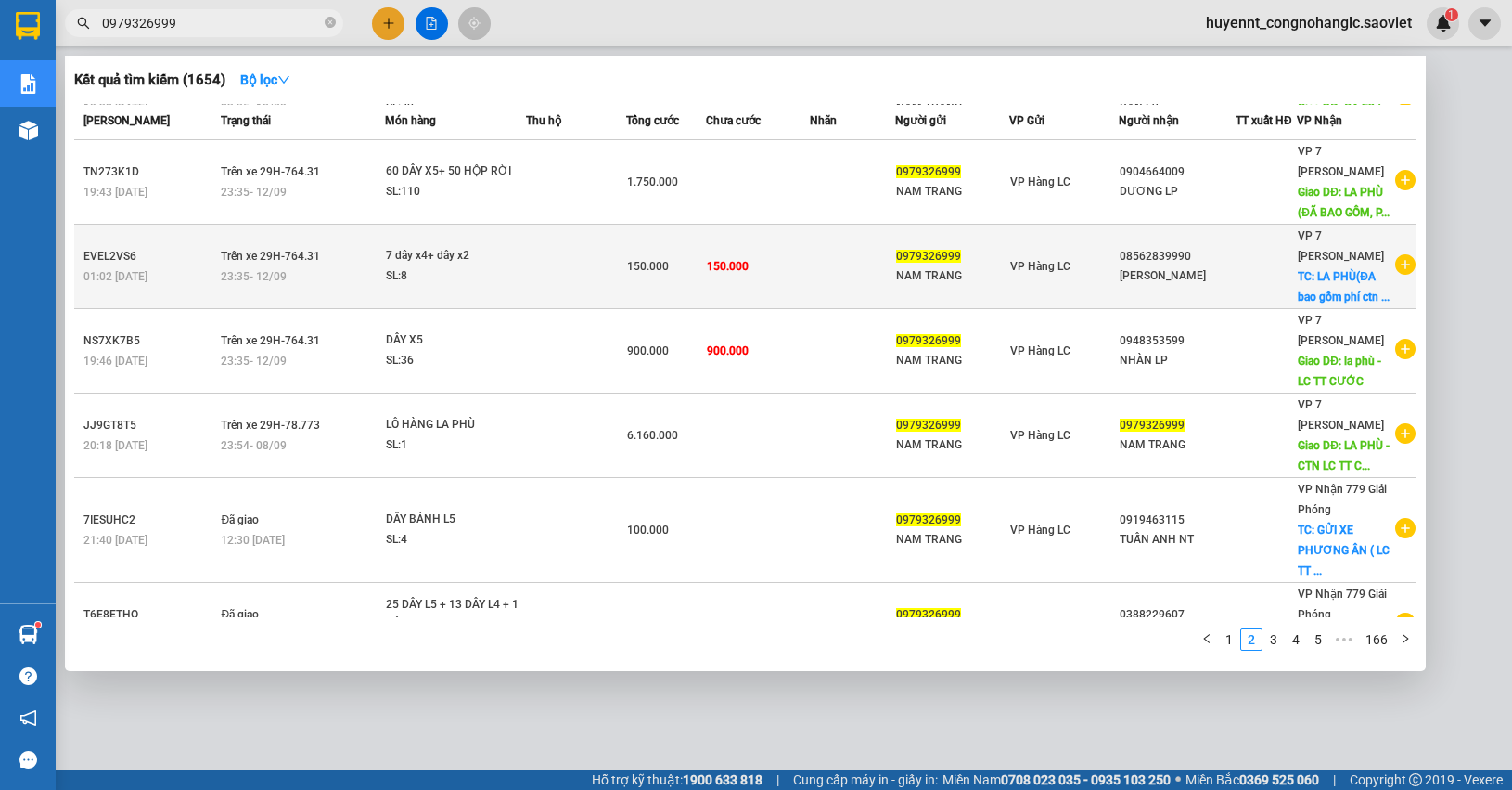
click at [779, 289] on td "150.000" at bounding box center [757, 267] width 103 height 85
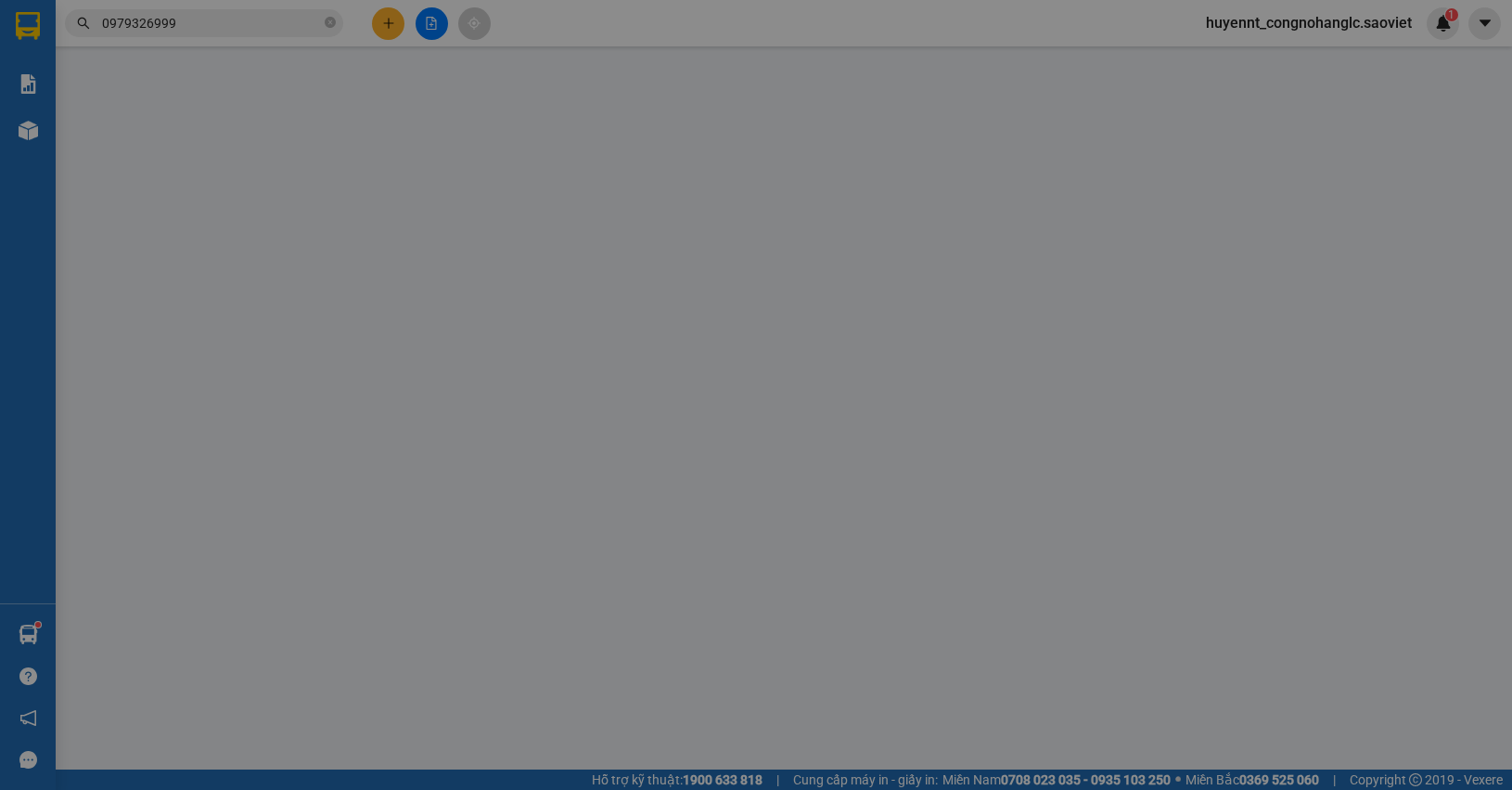
type input "0979326999"
type input "NAM TRANG"
type input "08562839990"
type input "QUỲNH HẬU"
checkbox input "true"
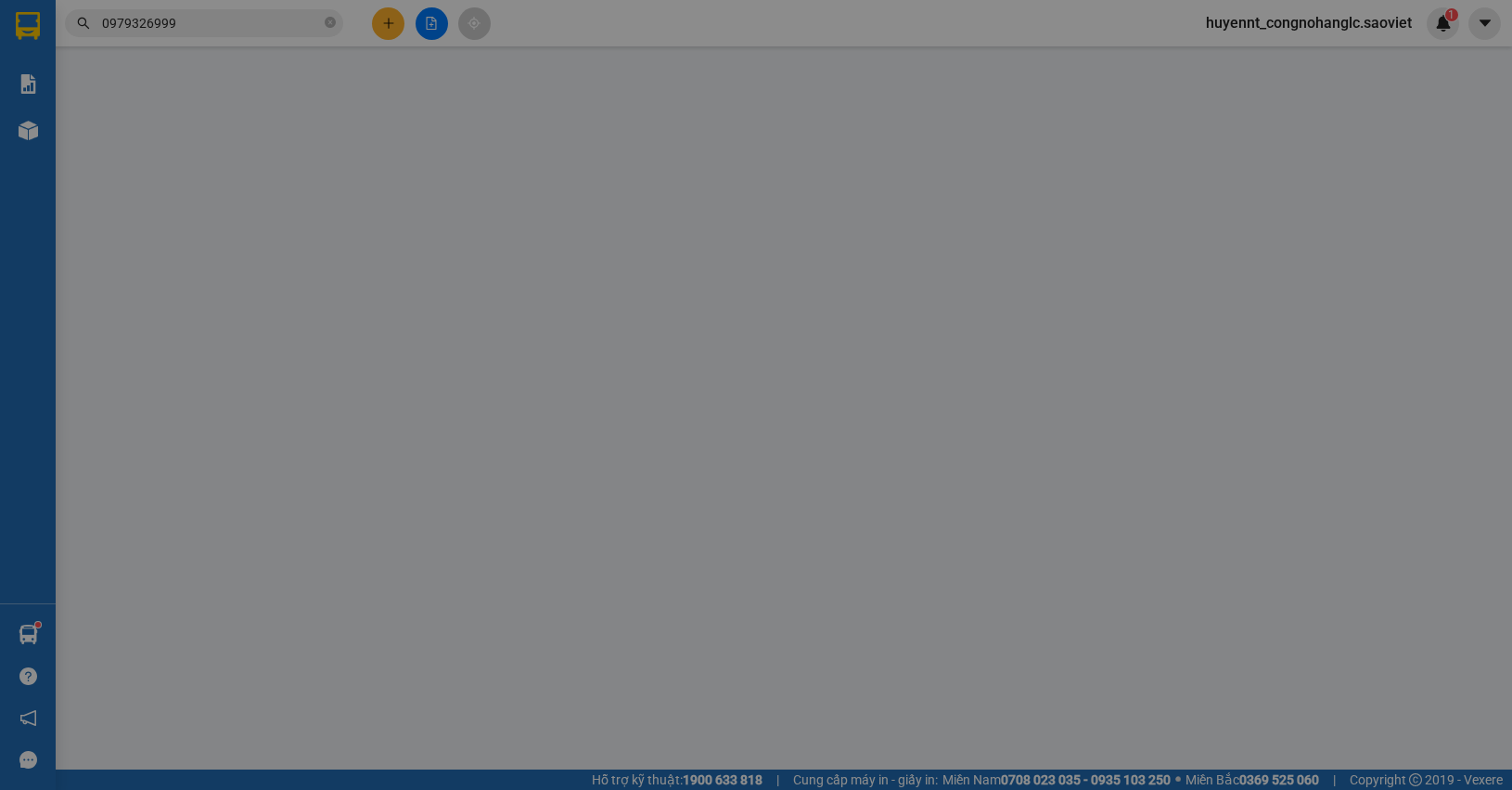
type input "LA PHÙ(ĐA bao gồm phí ctn )lc thanh toán"
type input "150.000"
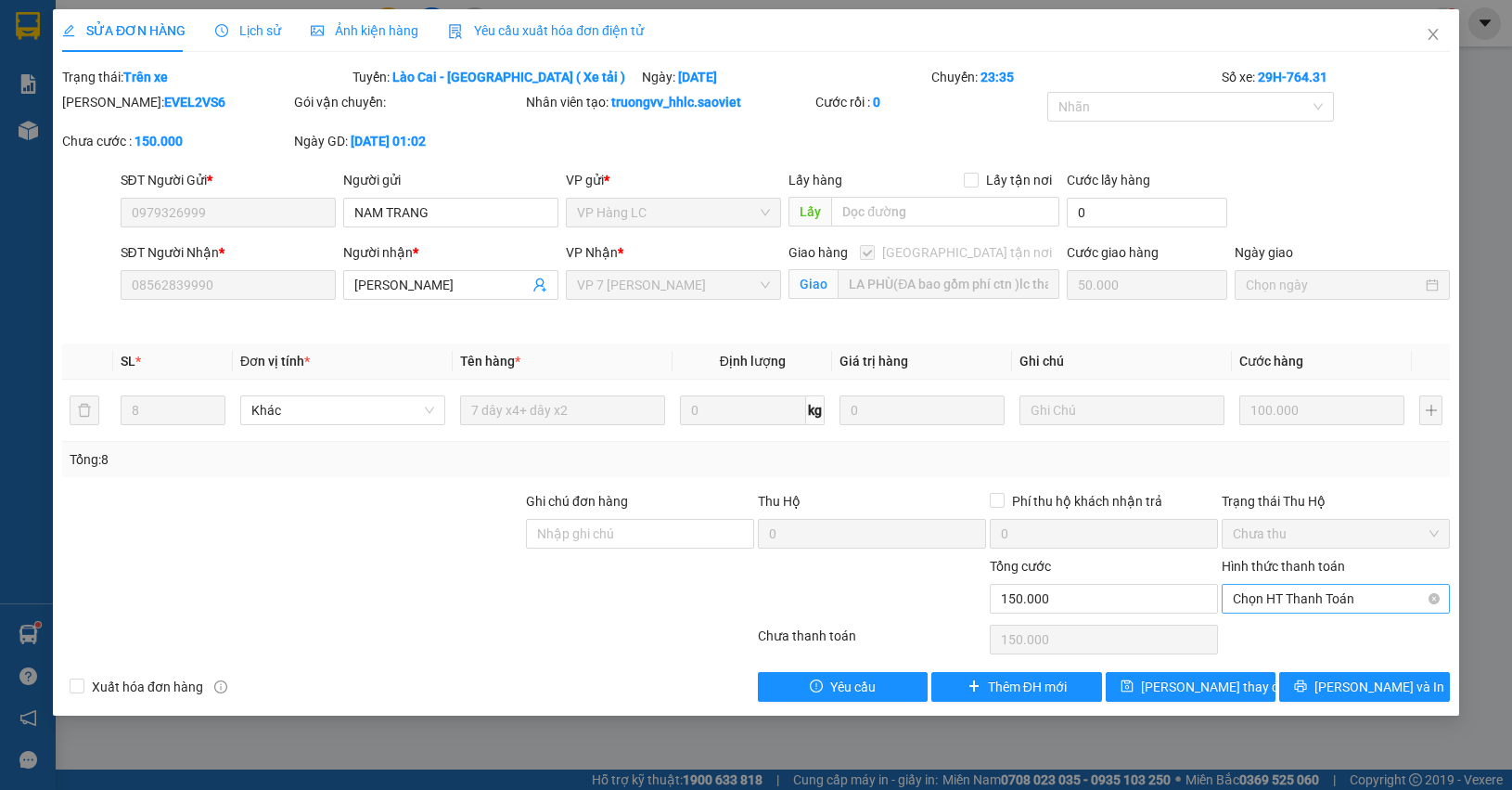
click at [1313, 596] on span "Chọn HT Thanh Toán" at bounding box center [1335, 599] width 206 height 28
click at [1281, 671] on div "Chuyển khoản" at bounding box center [1335, 666] width 206 height 21
type input "0"
click at [1235, 682] on span "Lưu thay đổi" at bounding box center [1215, 686] width 148 height 21
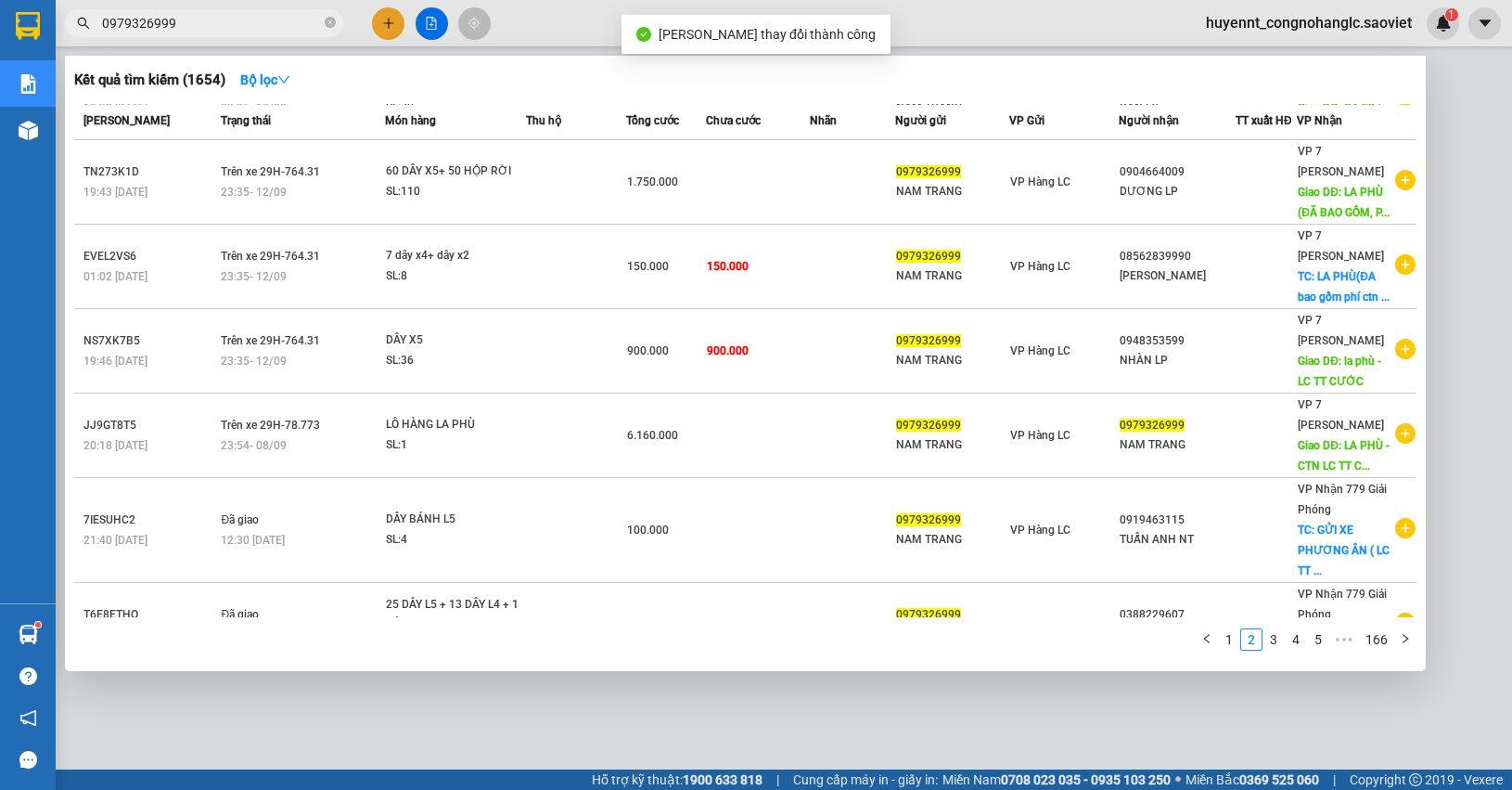
click at [215, 15] on input "0979326999" at bounding box center [211, 23] width 219 height 21
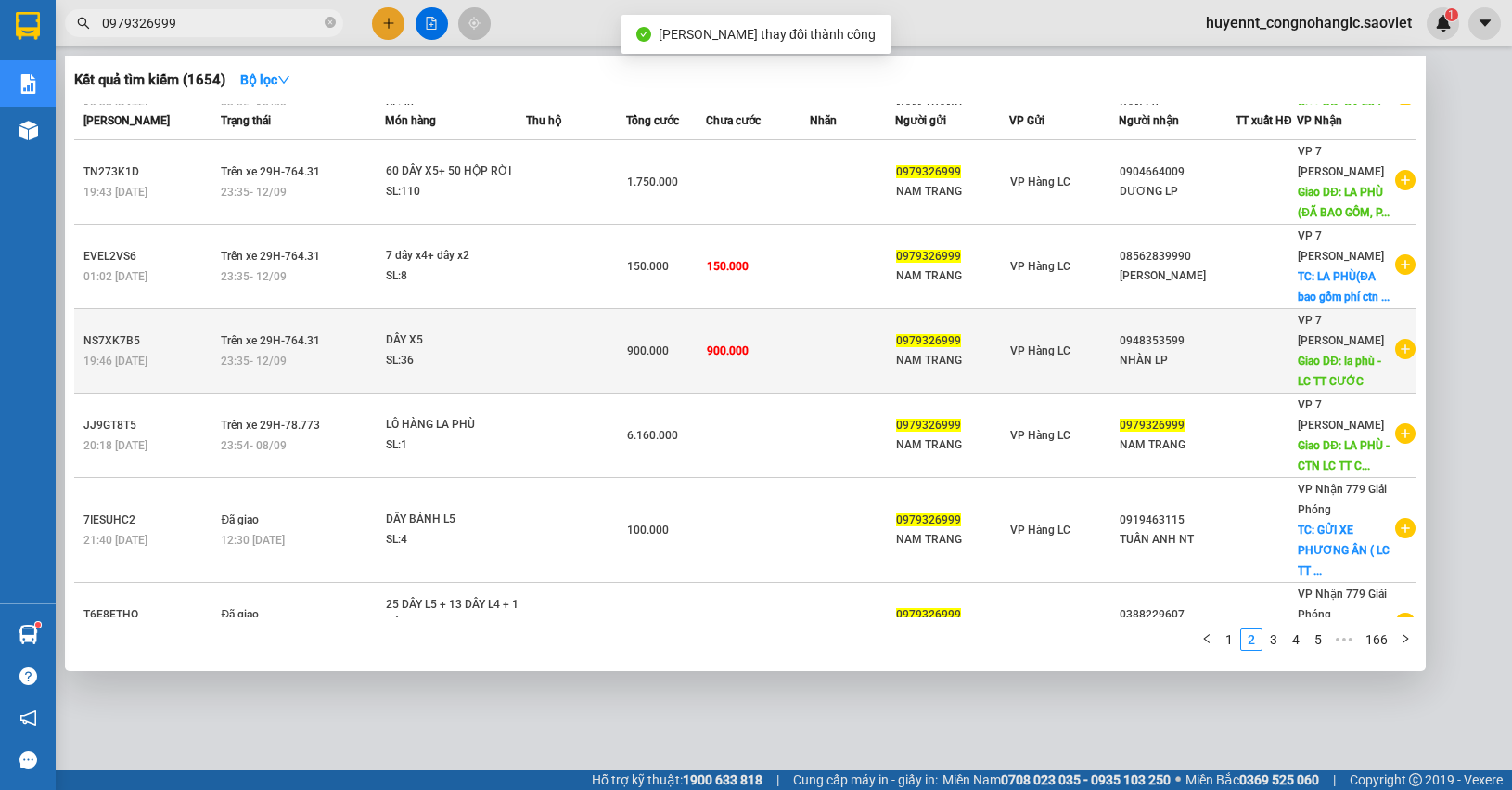
click at [815, 381] on td at bounding box center [853, 351] width 86 height 85
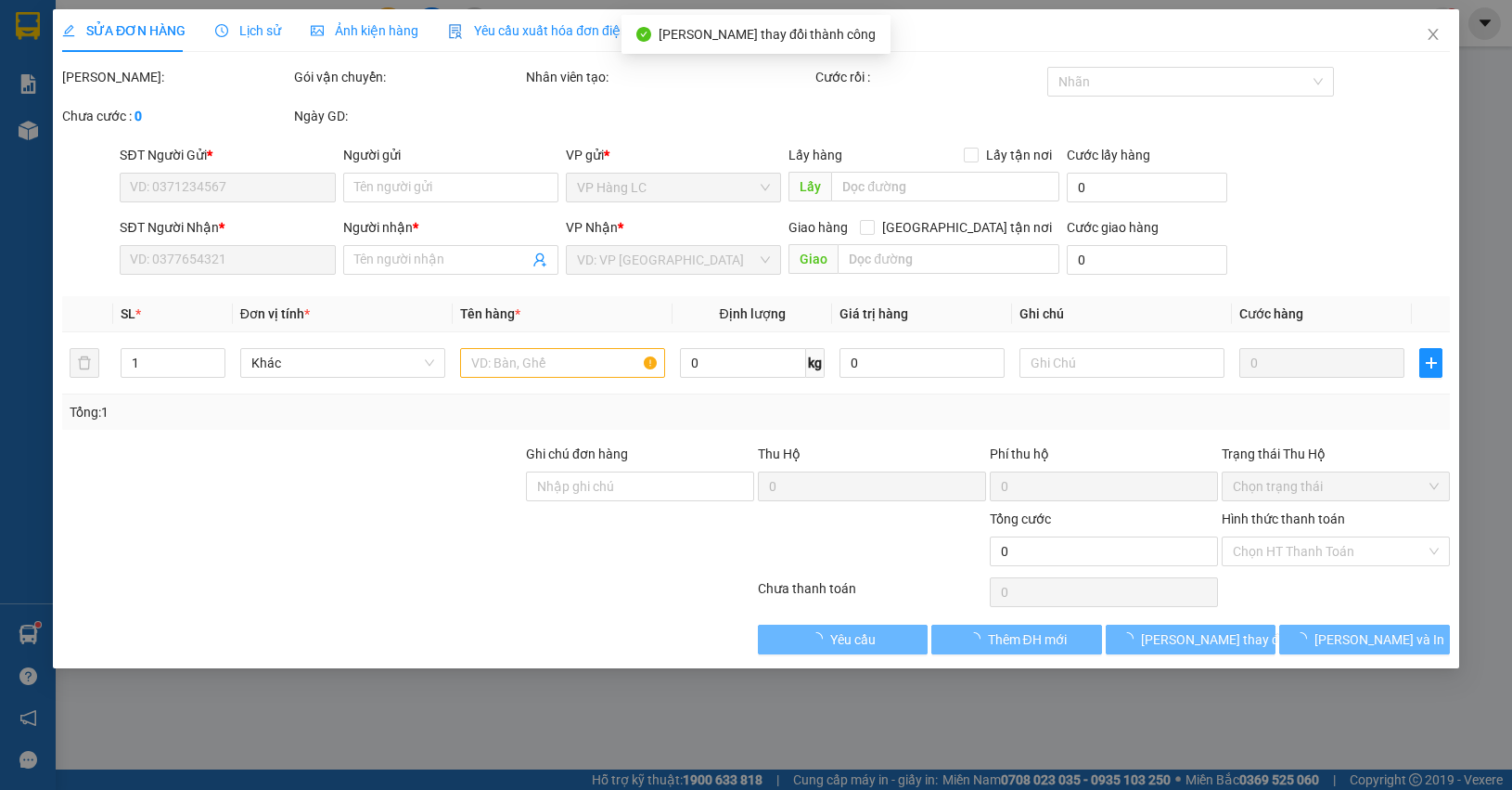
type input "0979326999"
type input "NAM TRANG"
type input "0948353599"
type input "NHÀN LP"
type input "la phù - LC TT CƯỚC"
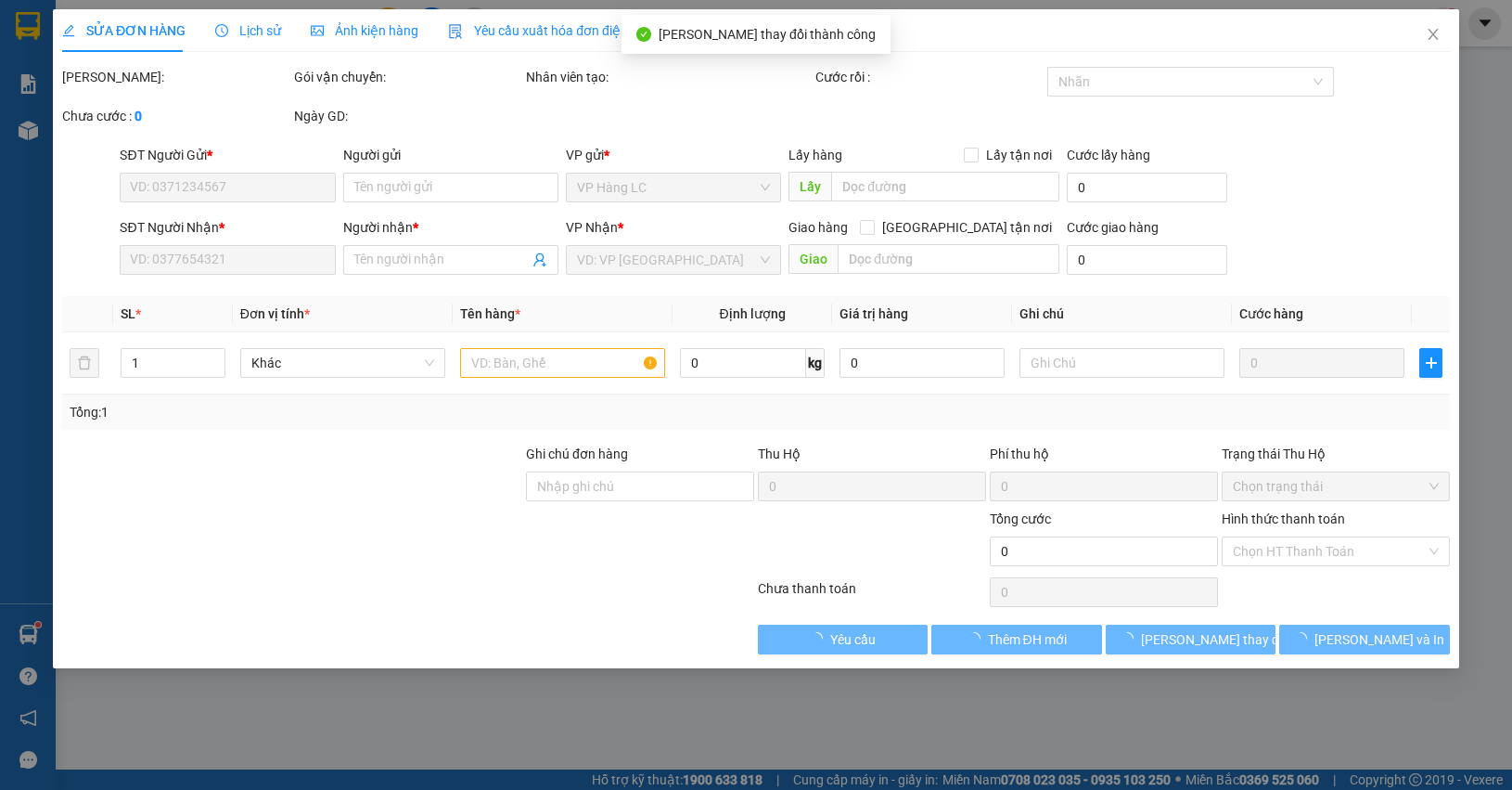
type input "150.000"
type input "900.000"
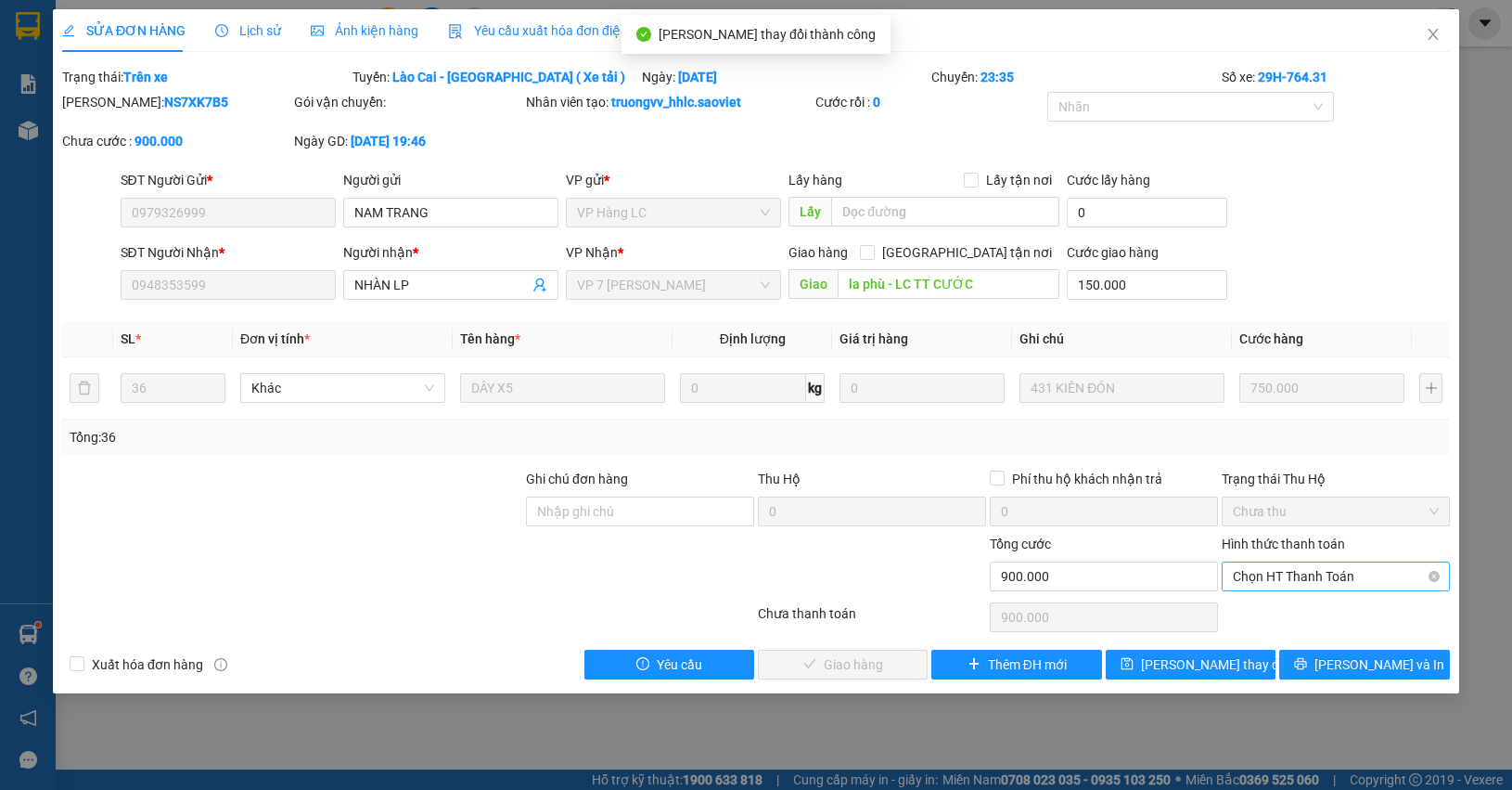
click at [1313, 577] on span "Chọn HT Thanh Toán" at bounding box center [1335, 576] width 206 height 28
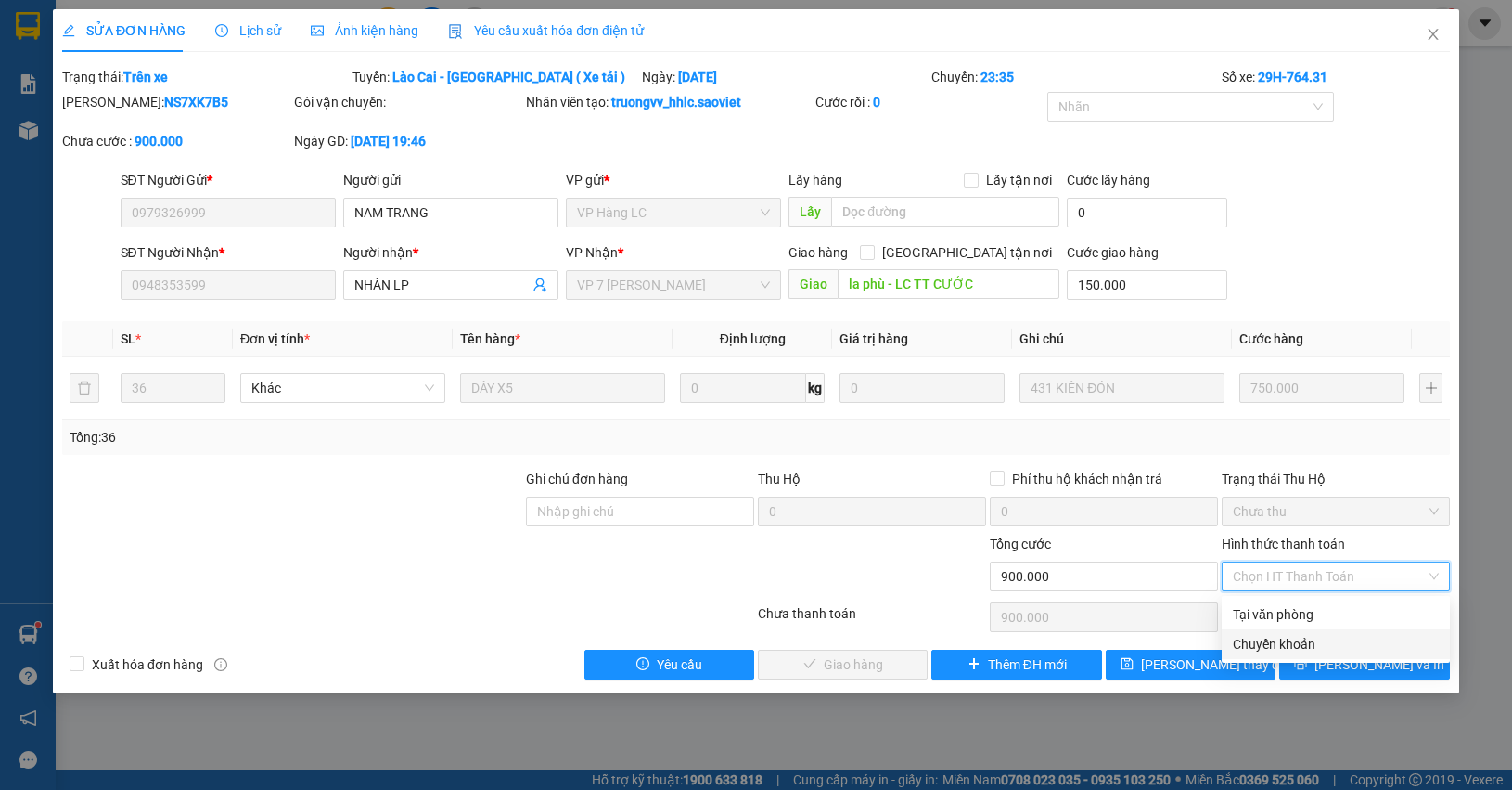
click at [1277, 643] on div "Chuyển khoản" at bounding box center [1335, 644] width 206 height 21
type input "0"
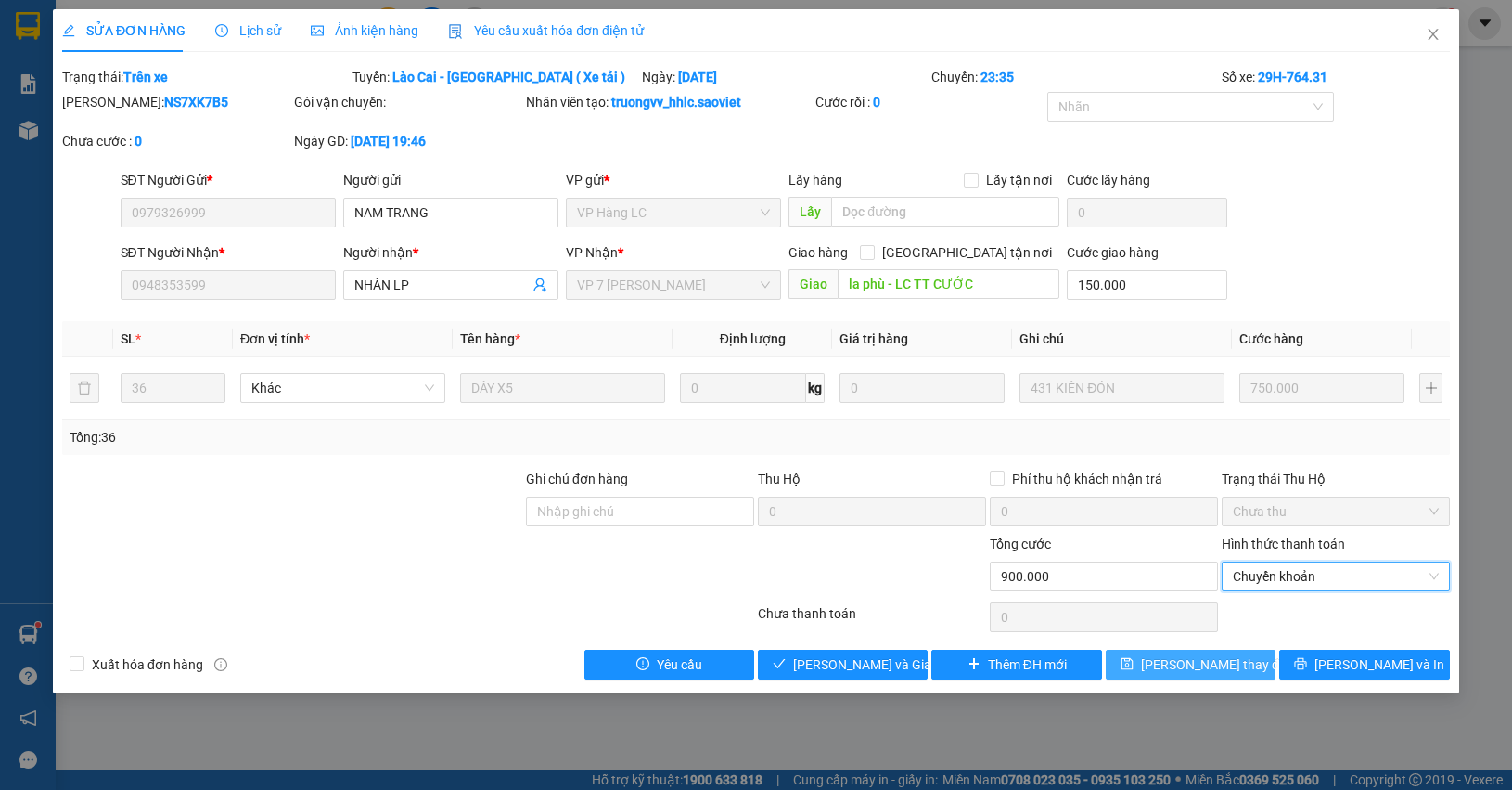
click at [1216, 670] on span "Lưu thay đổi" at bounding box center [1215, 664] width 148 height 21
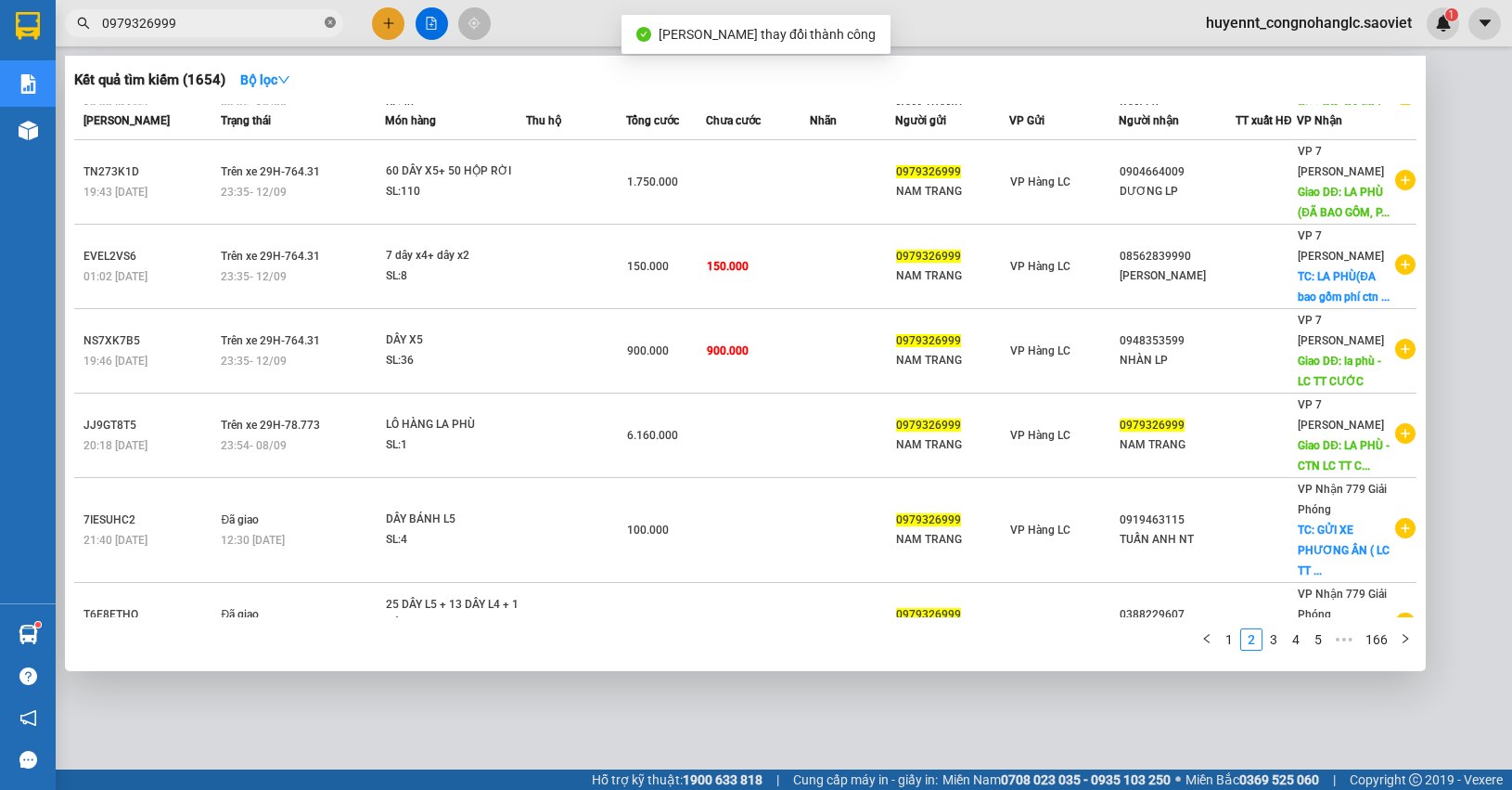
click at [330, 28] on icon "close-circle" at bounding box center [330, 22] width 11 height 11
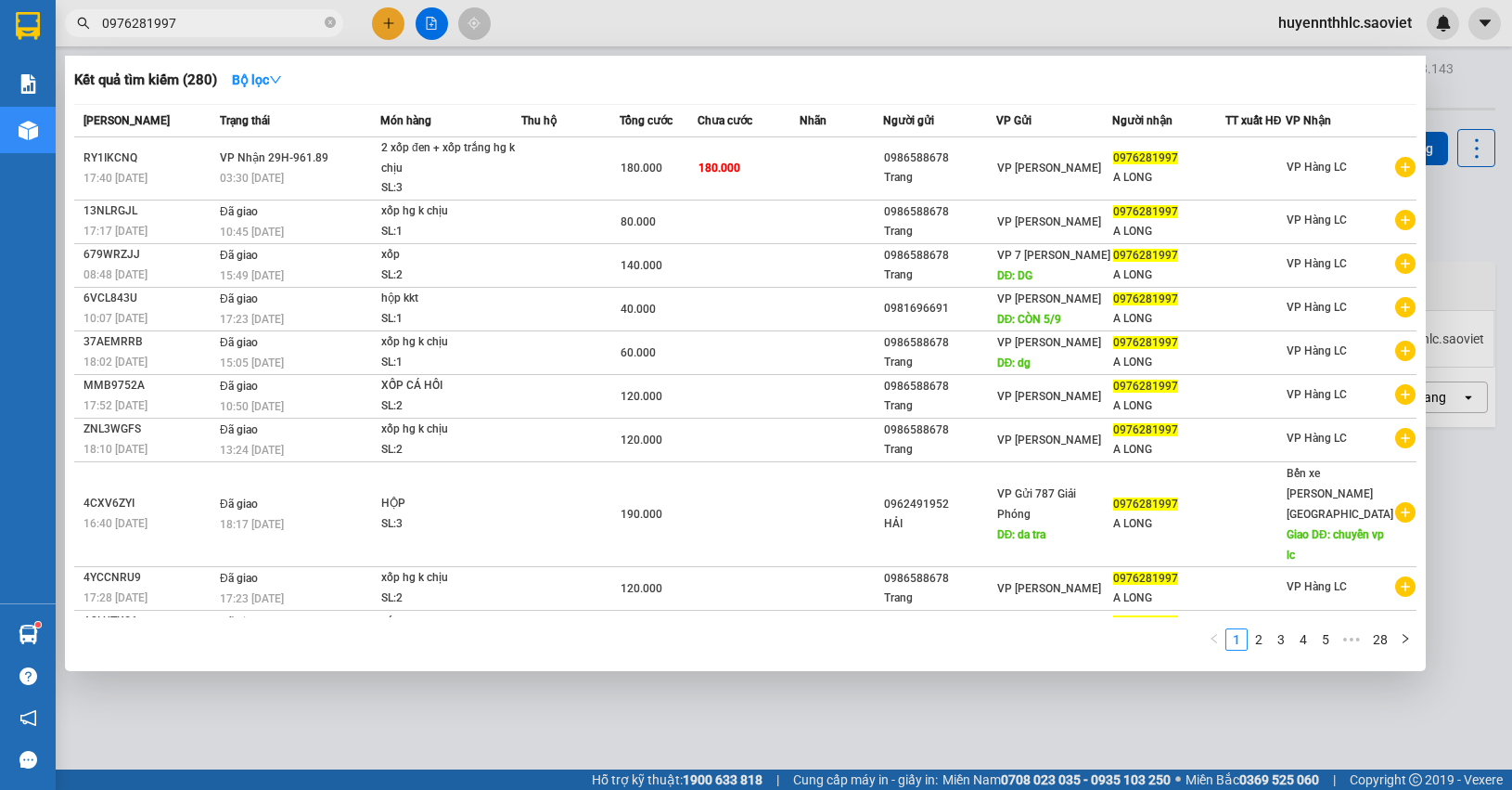
click at [201, 25] on input "0976281997" at bounding box center [211, 23] width 219 height 21
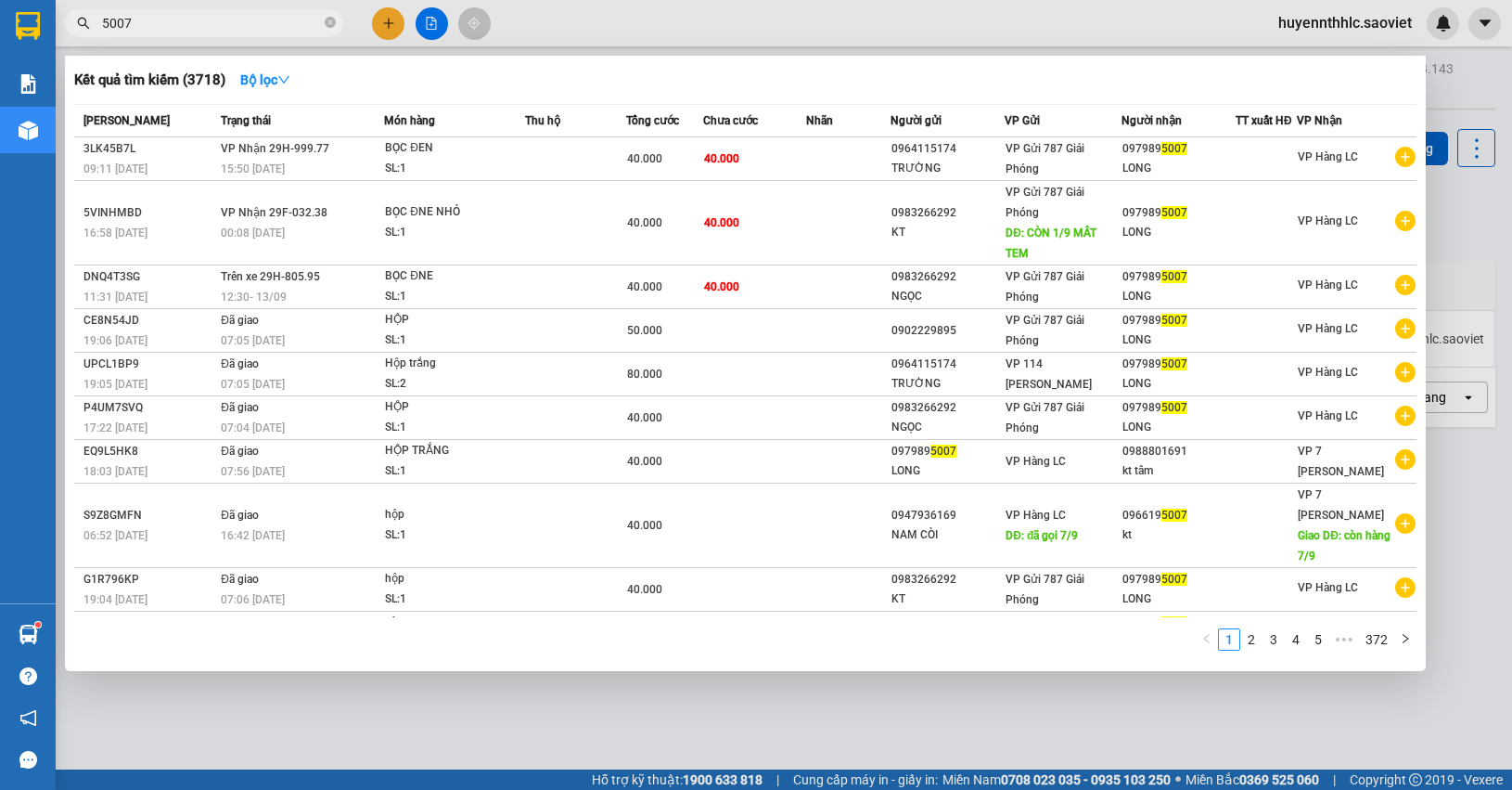
type input "5007"
click at [332, 26] on icon "close-circle" at bounding box center [330, 22] width 11 height 11
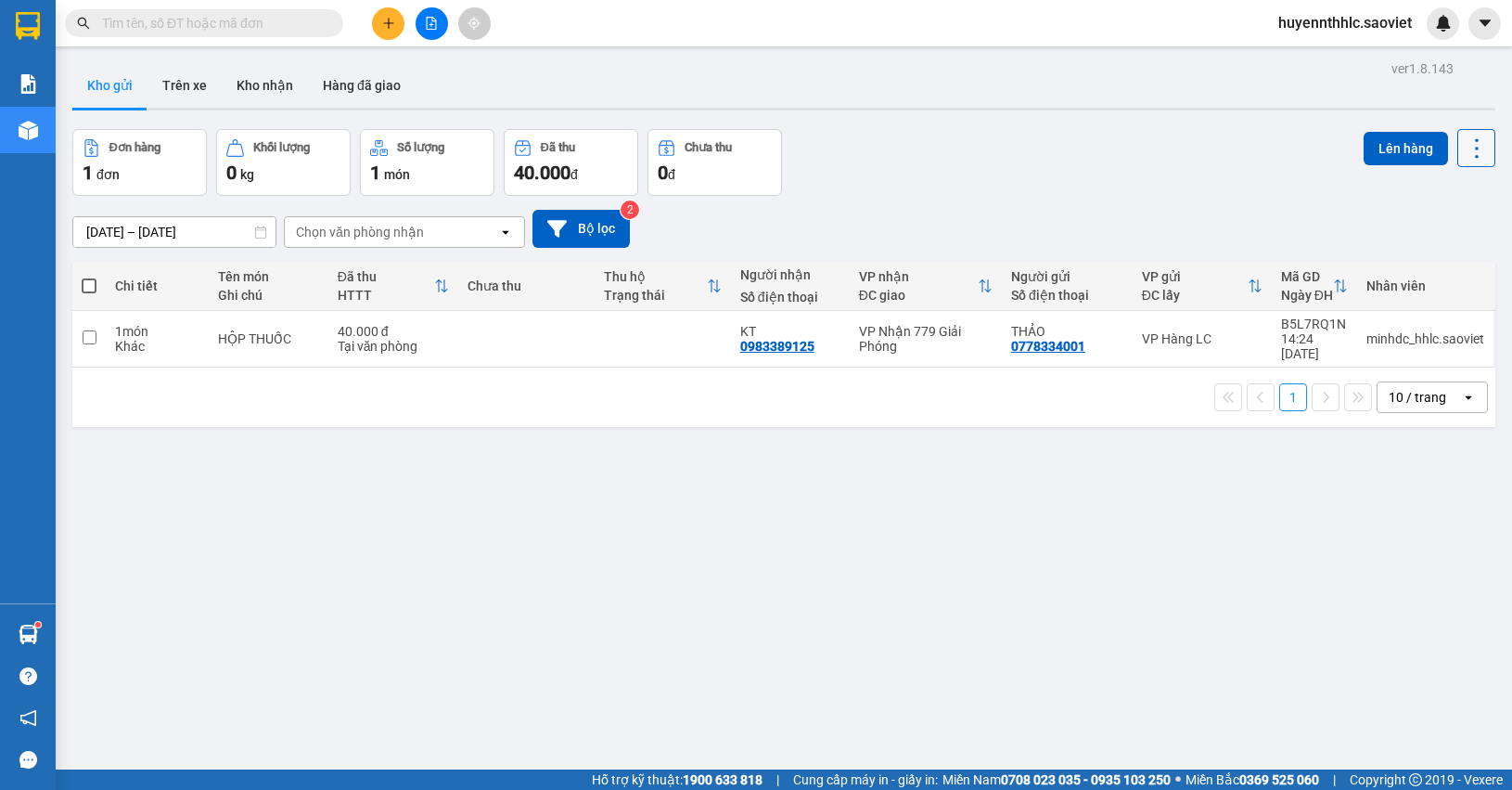
click at [1464, 155] on icon at bounding box center [1477, 148] width 26 height 26
drag, startPoint x: 1442, startPoint y: 260, endPoint x: 1453, endPoint y: 261, distance: 11.0
click at [1442, 261] on span "Làm mới" at bounding box center [1432, 265] width 51 height 19
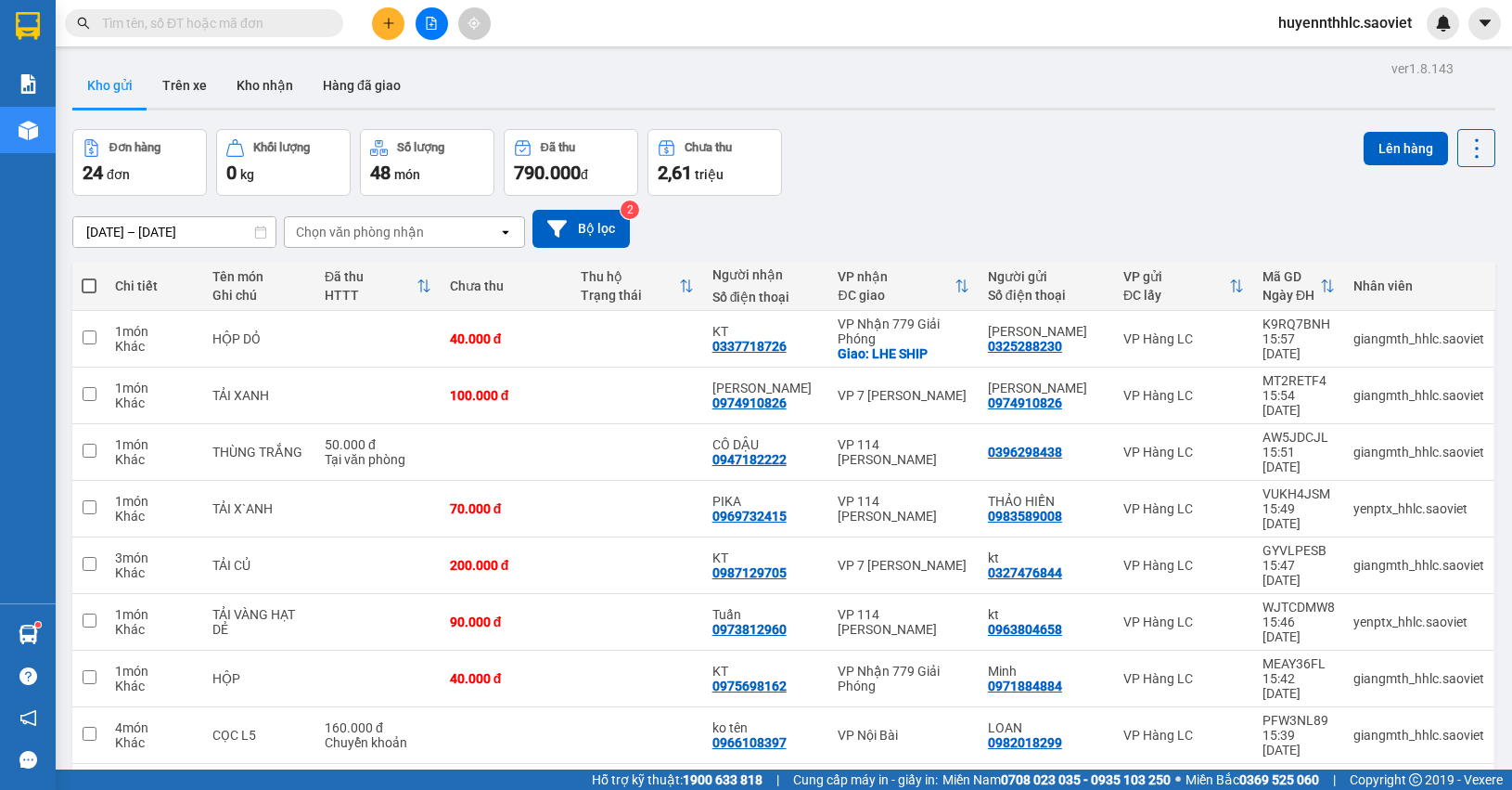
click at [198, 14] on input "text" at bounding box center [211, 23] width 219 height 21
drag, startPoint x: 198, startPoint y: 14, endPoint x: 207, endPoint y: 0, distance: 16.6
click at [198, 13] on input "text" at bounding box center [211, 23] width 219 height 21
type input "856"
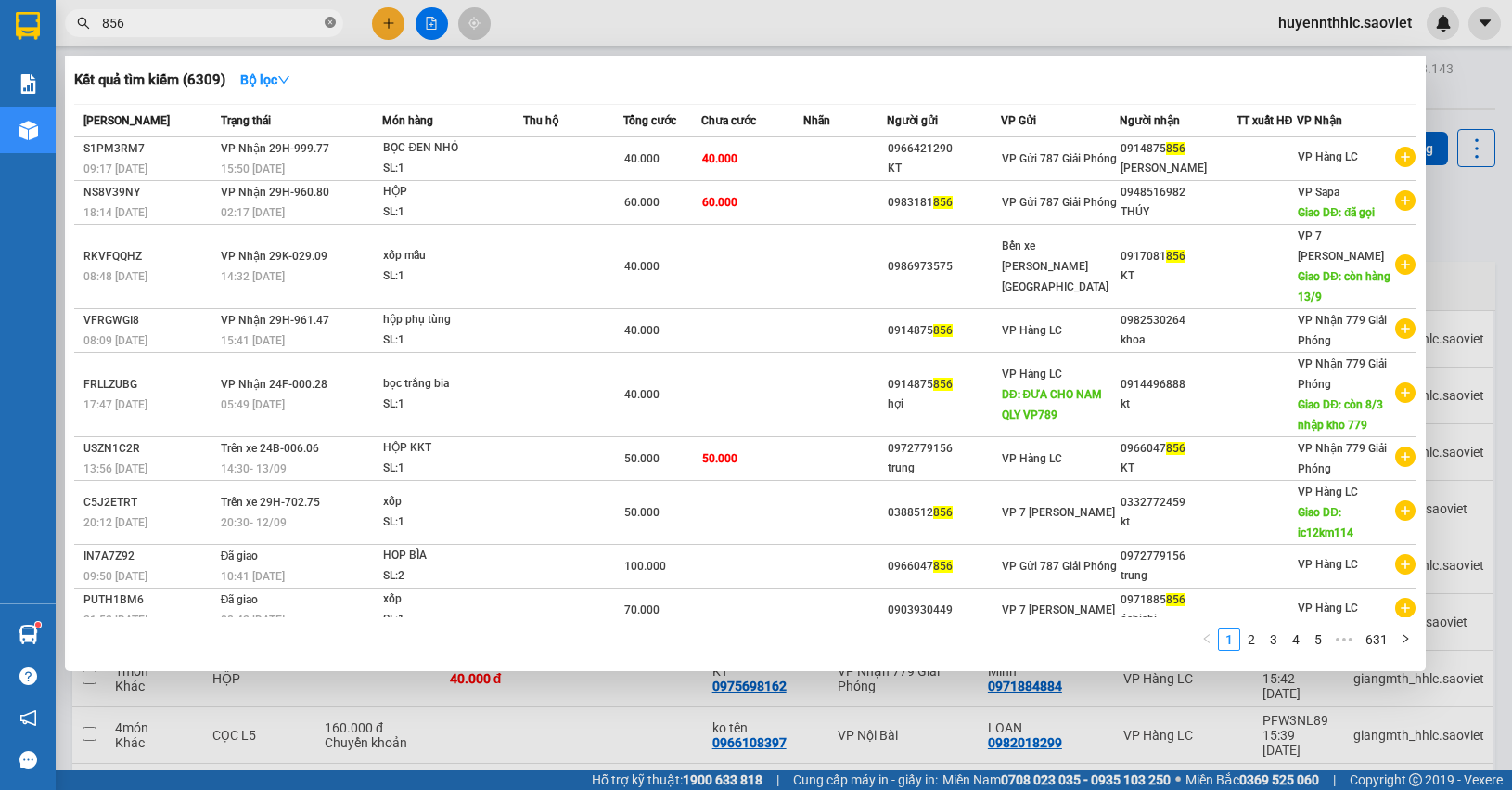
click at [325, 21] on icon "close-circle" at bounding box center [330, 22] width 11 height 11
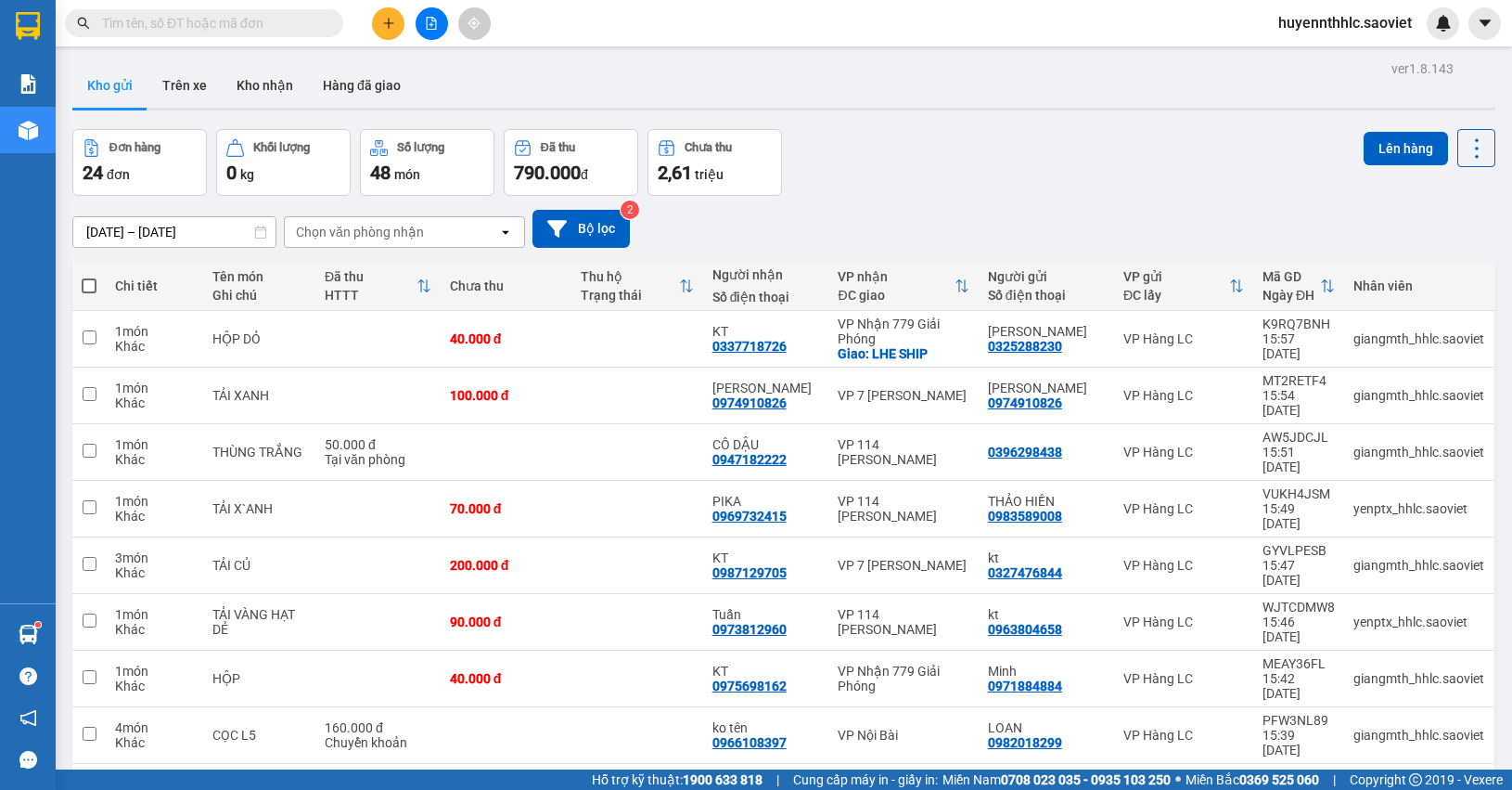
click at [1317, 198] on div "11/09/2025 – 13/09/2025 Press the down arrow key to interact with the calendar …" at bounding box center [784, 229] width 1423 height 66
click at [1464, 136] on icon at bounding box center [1477, 148] width 26 height 26
click at [1433, 261] on span "Làm mới" at bounding box center [1432, 265] width 51 height 19
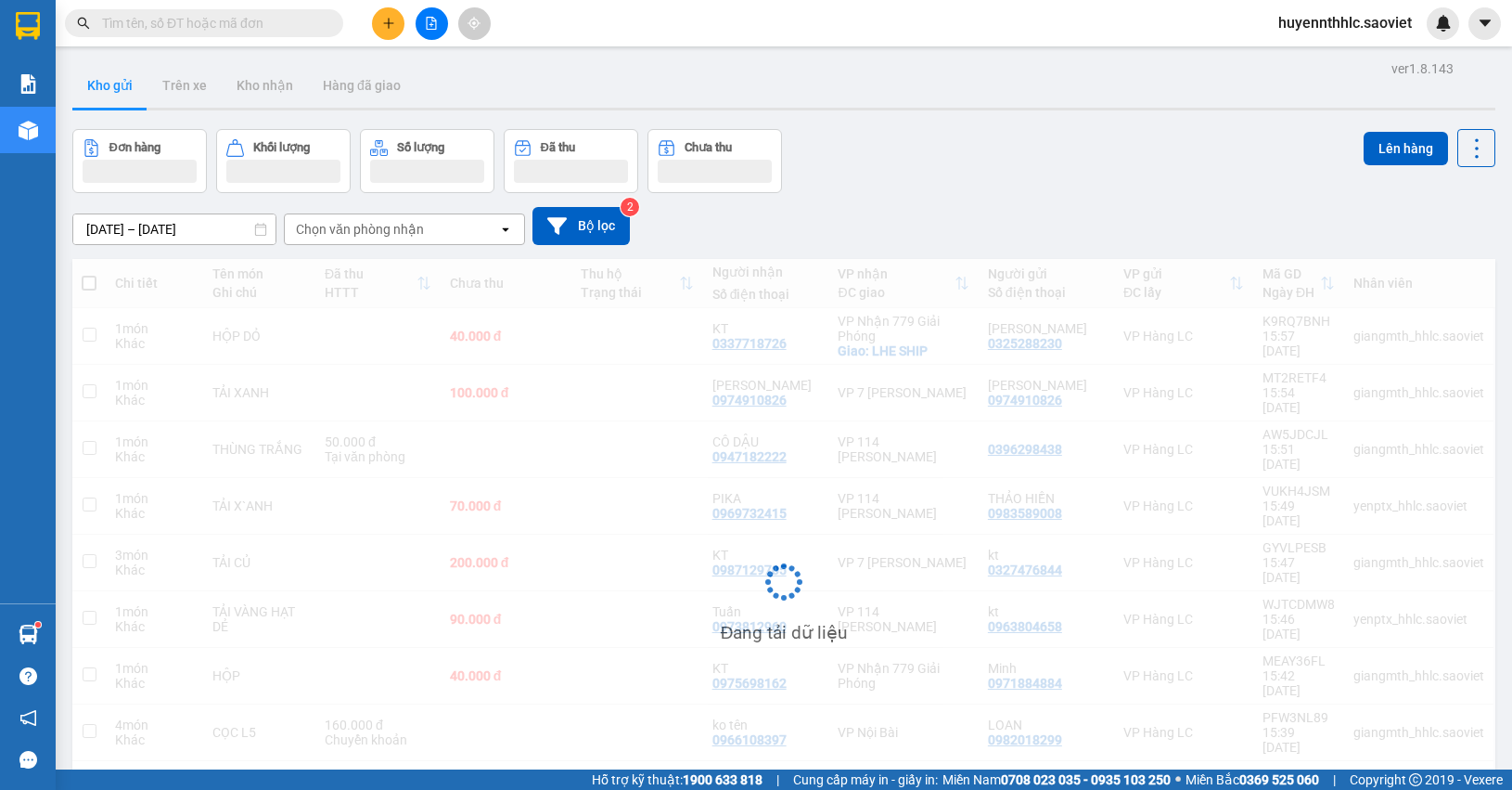
click at [1433, 261] on div "Đang tải dữ liệu" at bounding box center [784, 596] width 1423 height 674
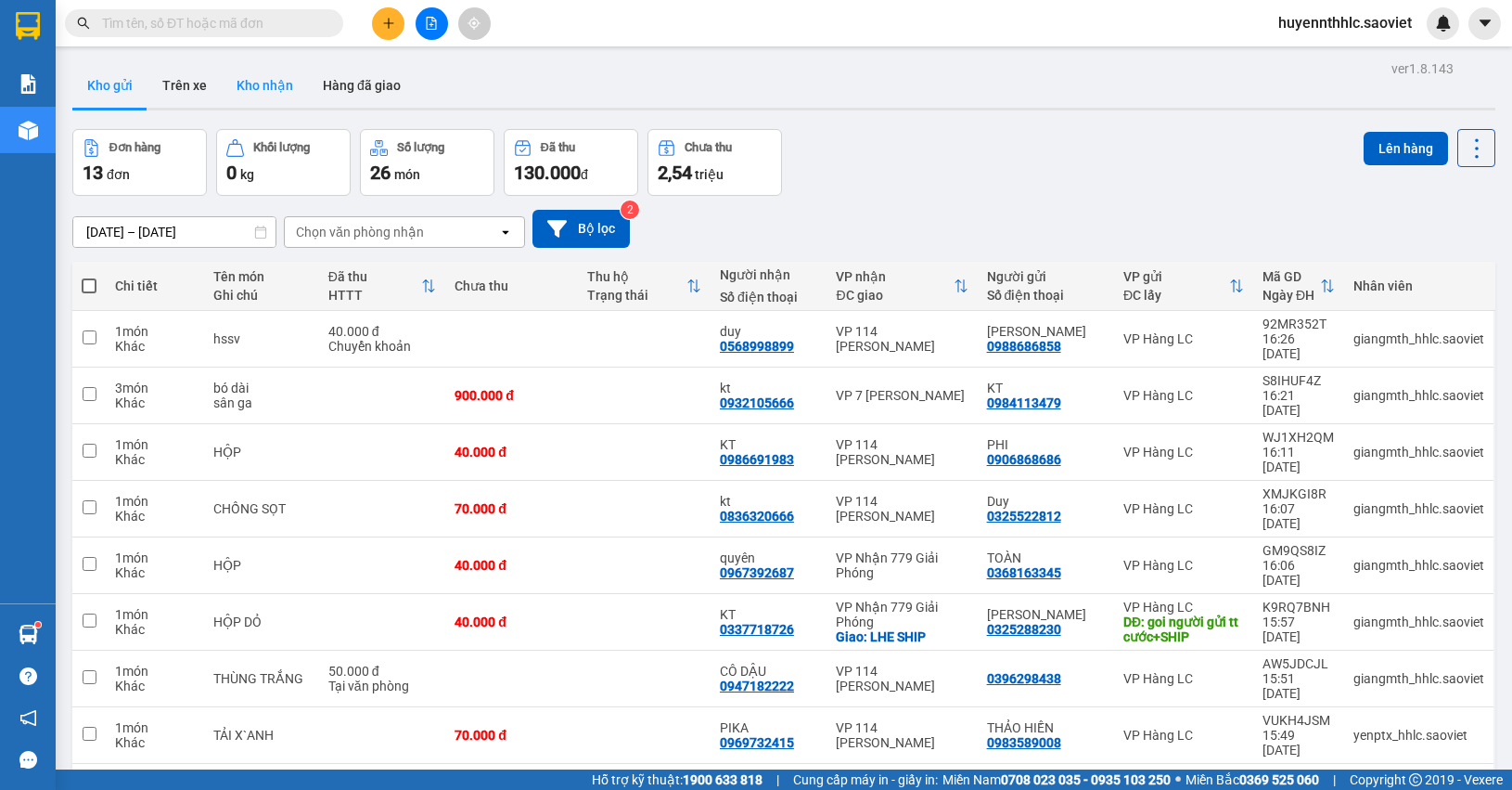
click at [276, 84] on button "Kho nhận" at bounding box center [265, 86] width 87 height 45
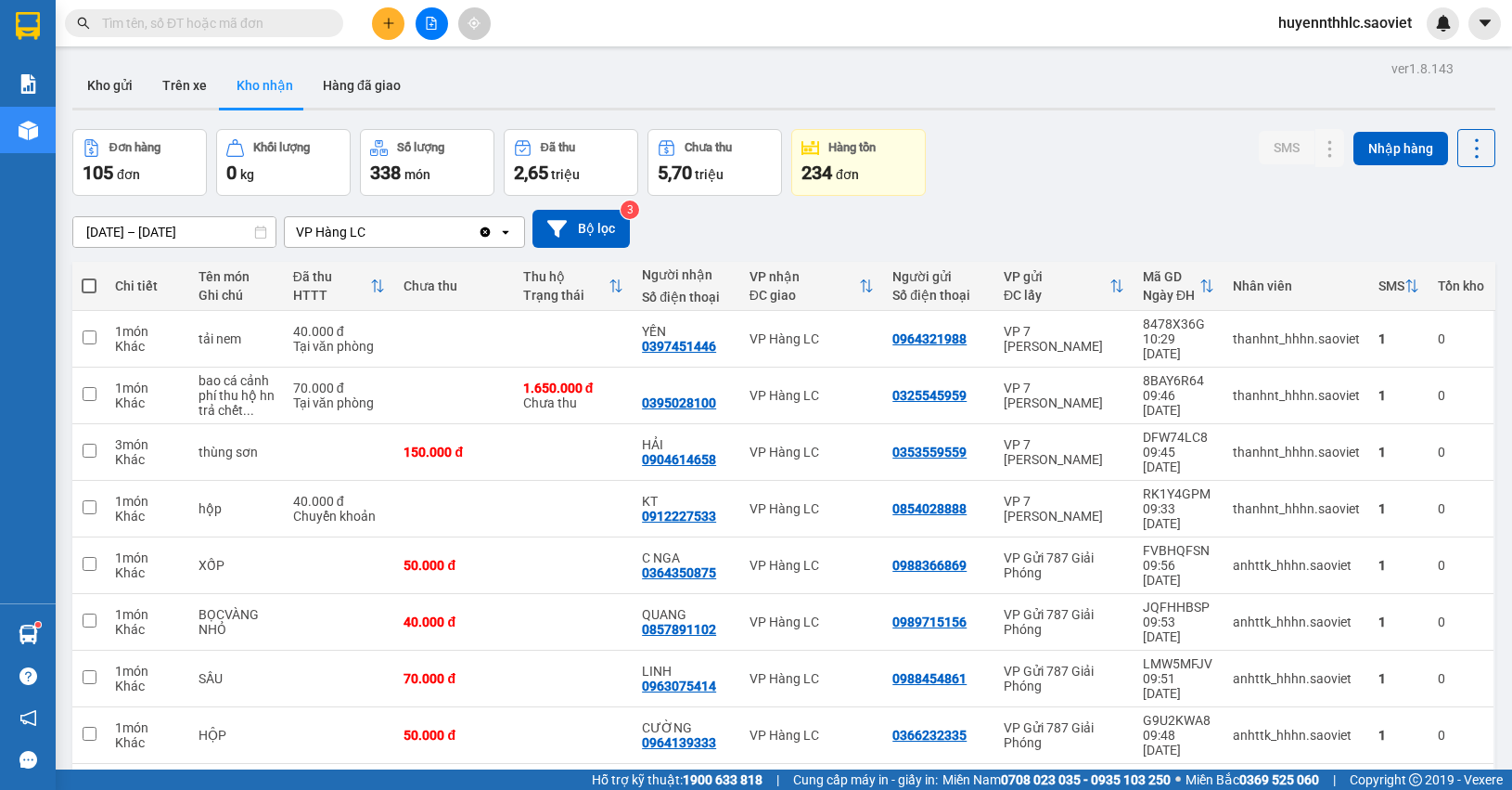
click at [1199, 168] on div "Đơn hàng 105 đơn Khối lượng 0 kg Số lượng 338 món Đã thu 2,65 triệu Chưa thu 5,…" at bounding box center [784, 162] width 1423 height 67
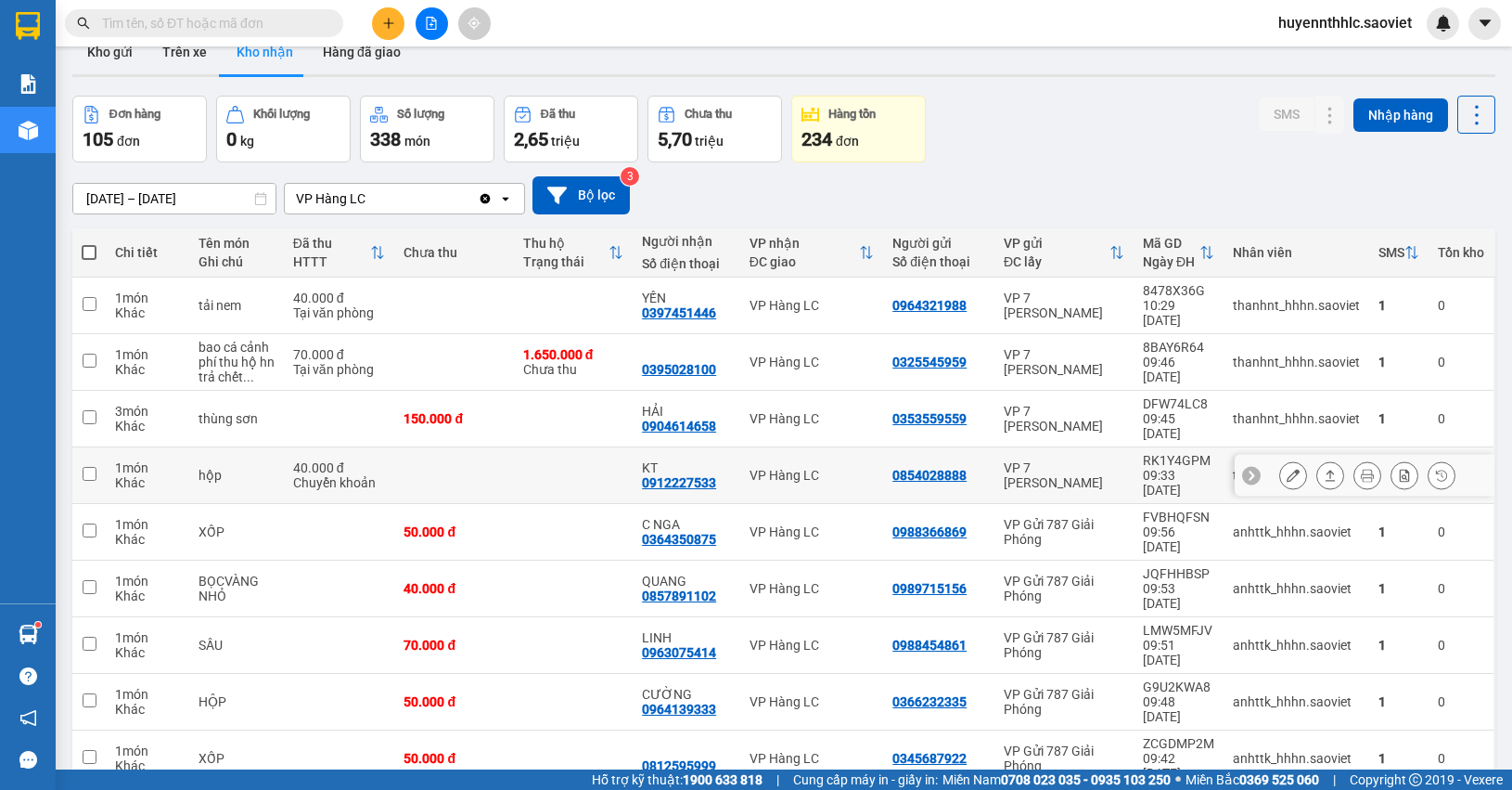
scroll to position [86, 0]
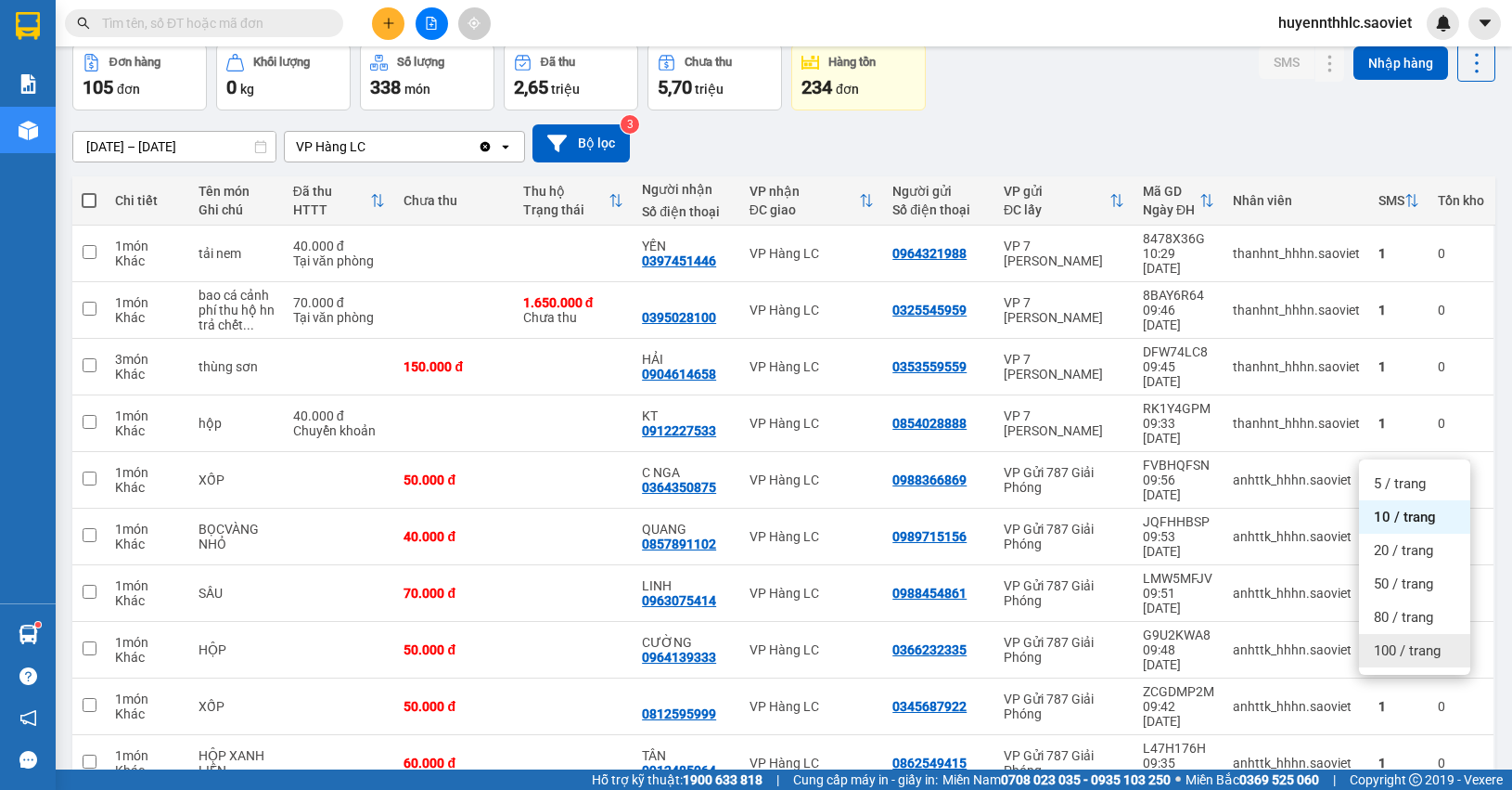
click at [1411, 650] on span "100 / trang" at bounding box center [1408, 651] width 67 height 19
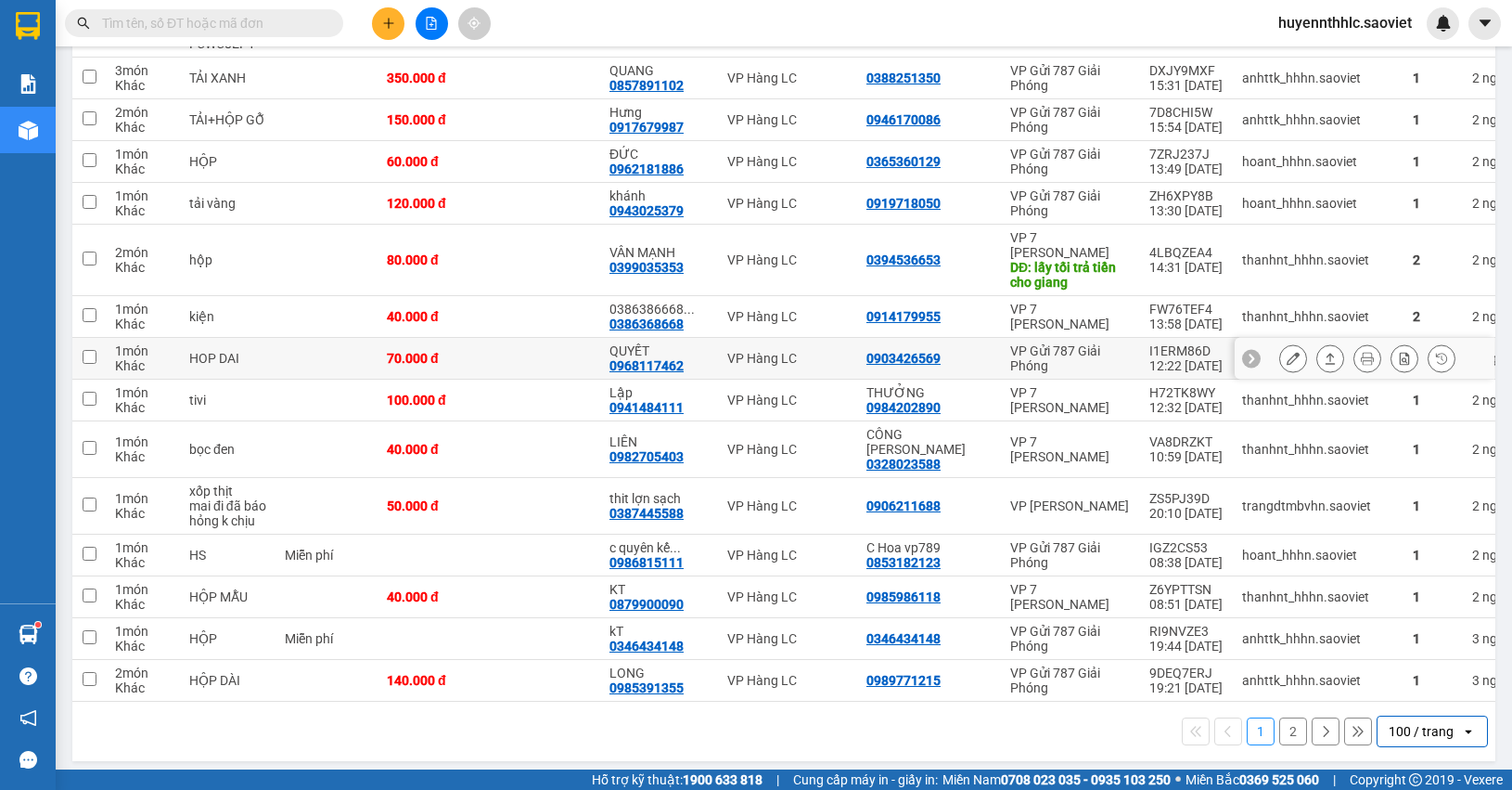
scroll to position [4054, 0]
click at [1283, 725] on button "2" at bounding box center [1293, 730] width 28 height 28
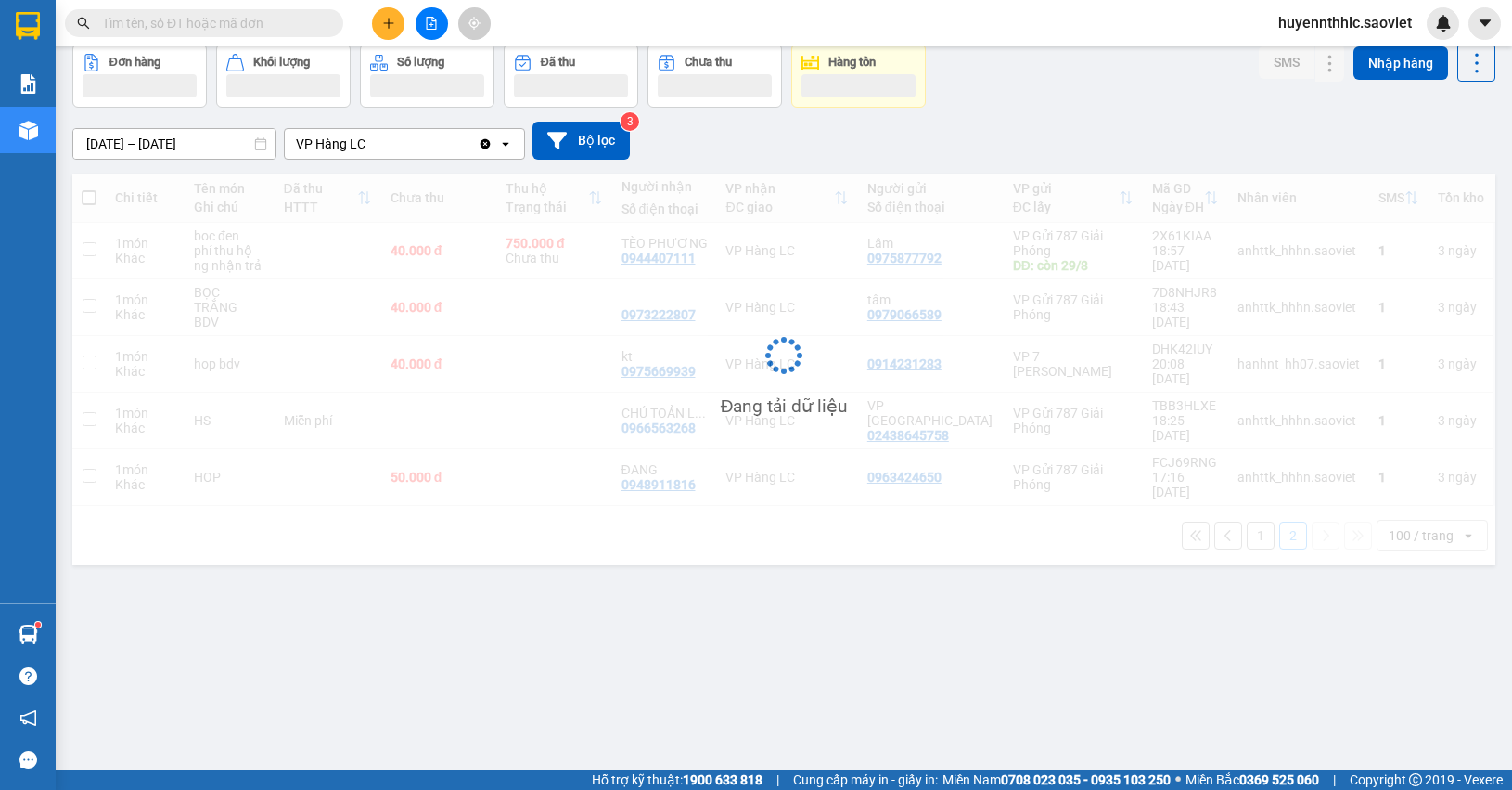
scroll to position [86, 0]
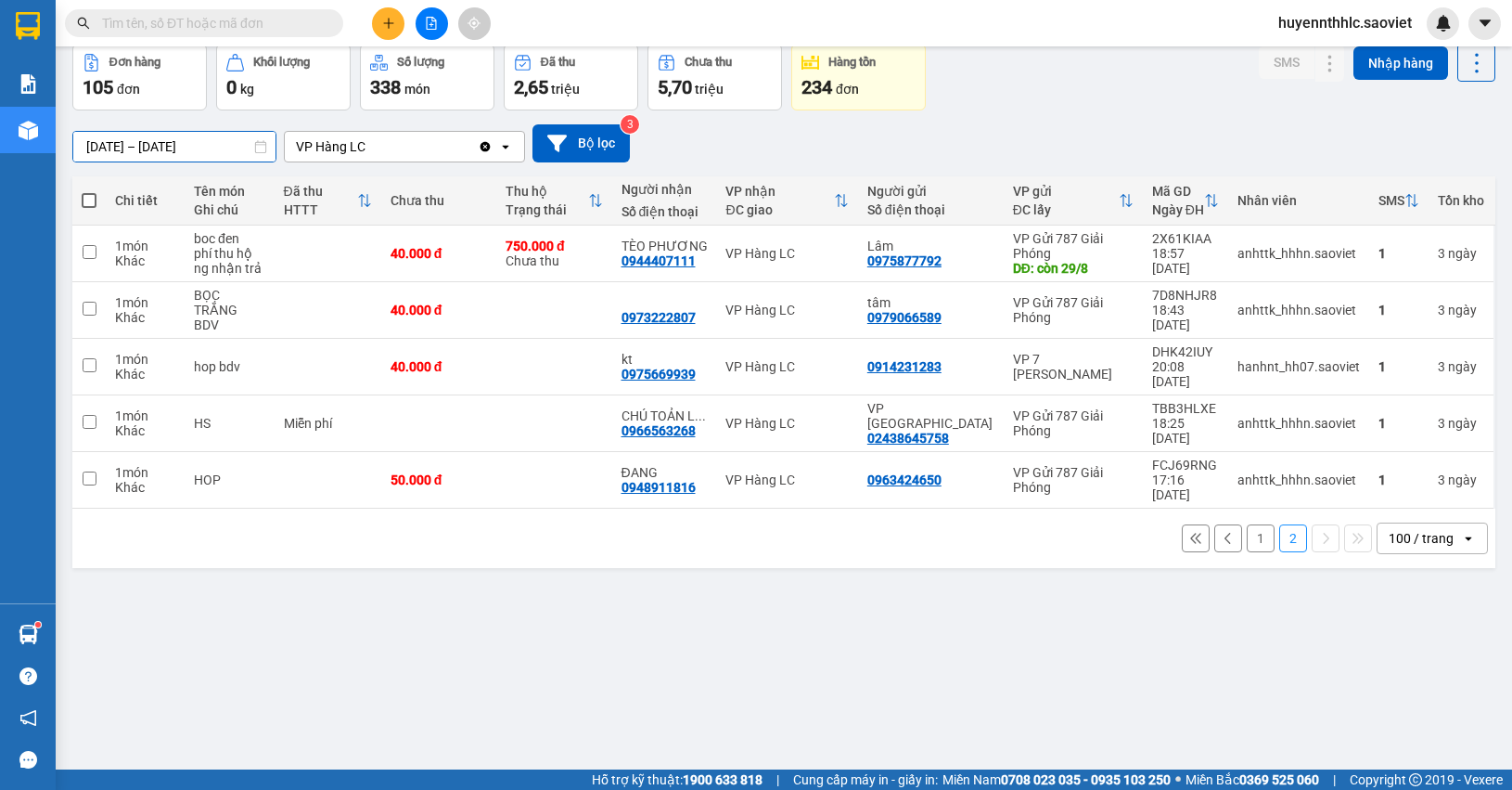
click at [139, 146] on input "11/09/2025 – 13/09/2025" at bounding box center [174, 146] width 202 height 30
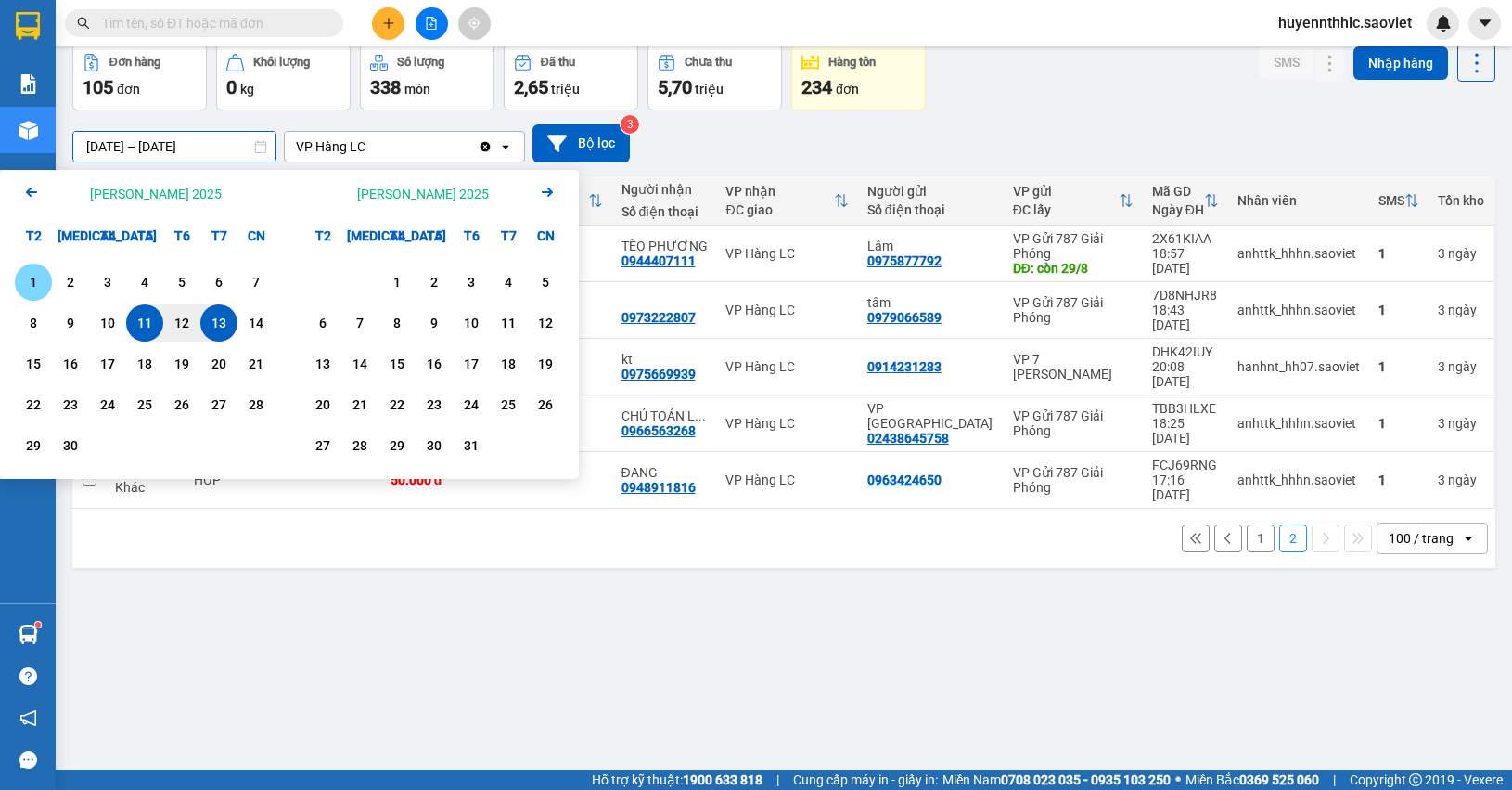
click at [33, 276] on div "1" at bounding box center [34, 283] width 26 height 22
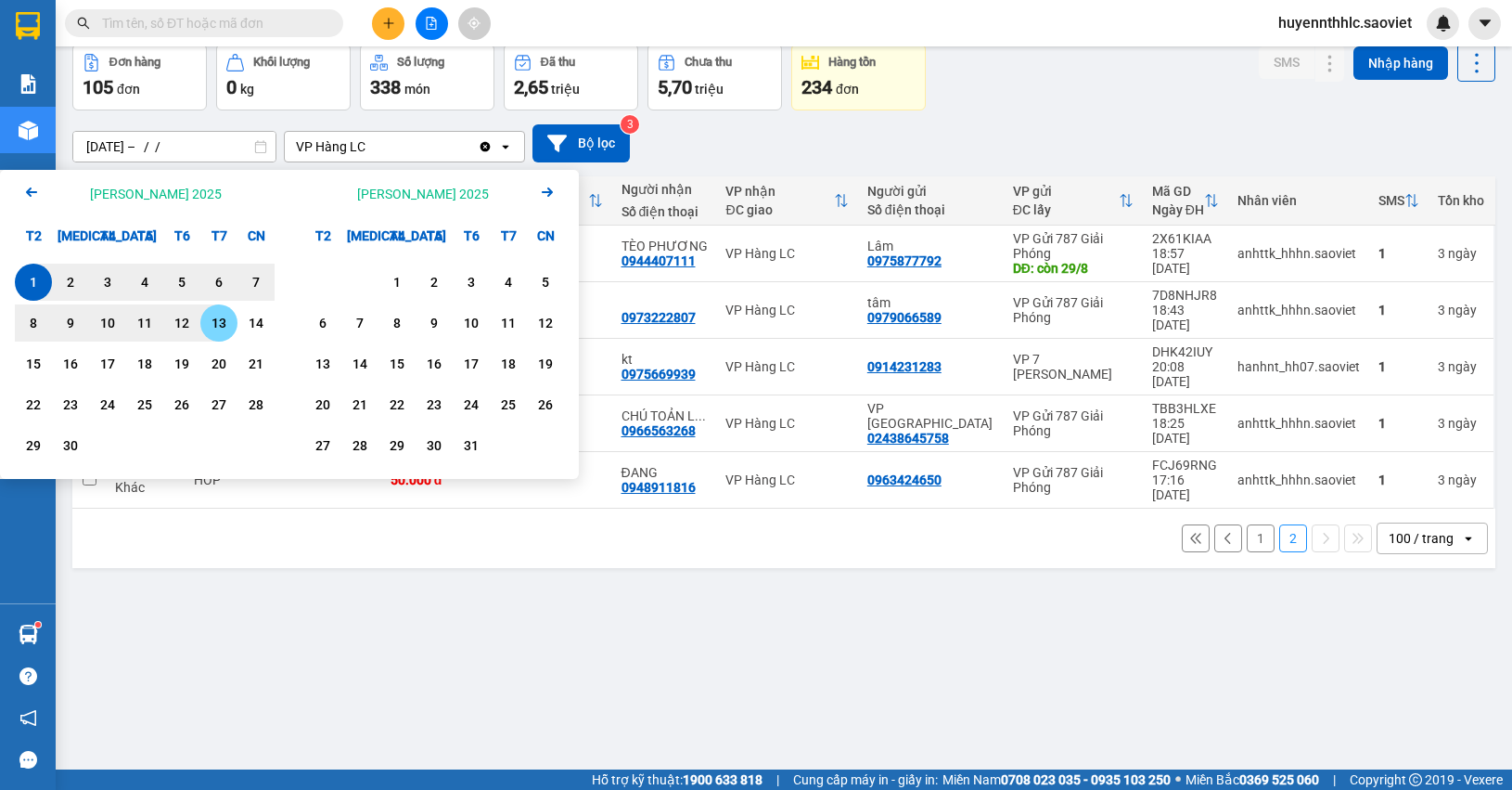
click at [223, 325] on div "13" at bounding box center [219, 323] width 26 height 22
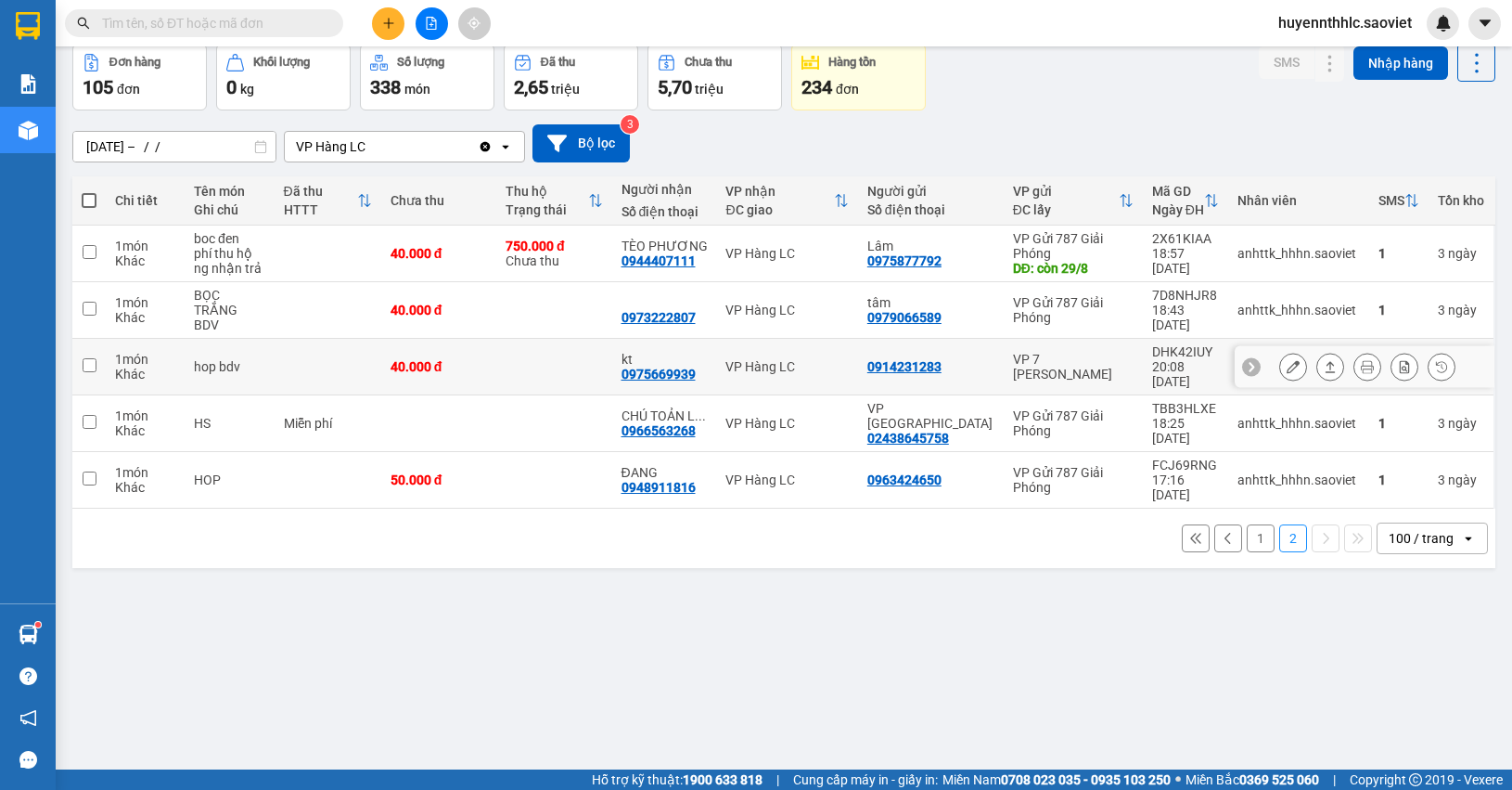
type input "01/09/2025 – 13/09/2025"
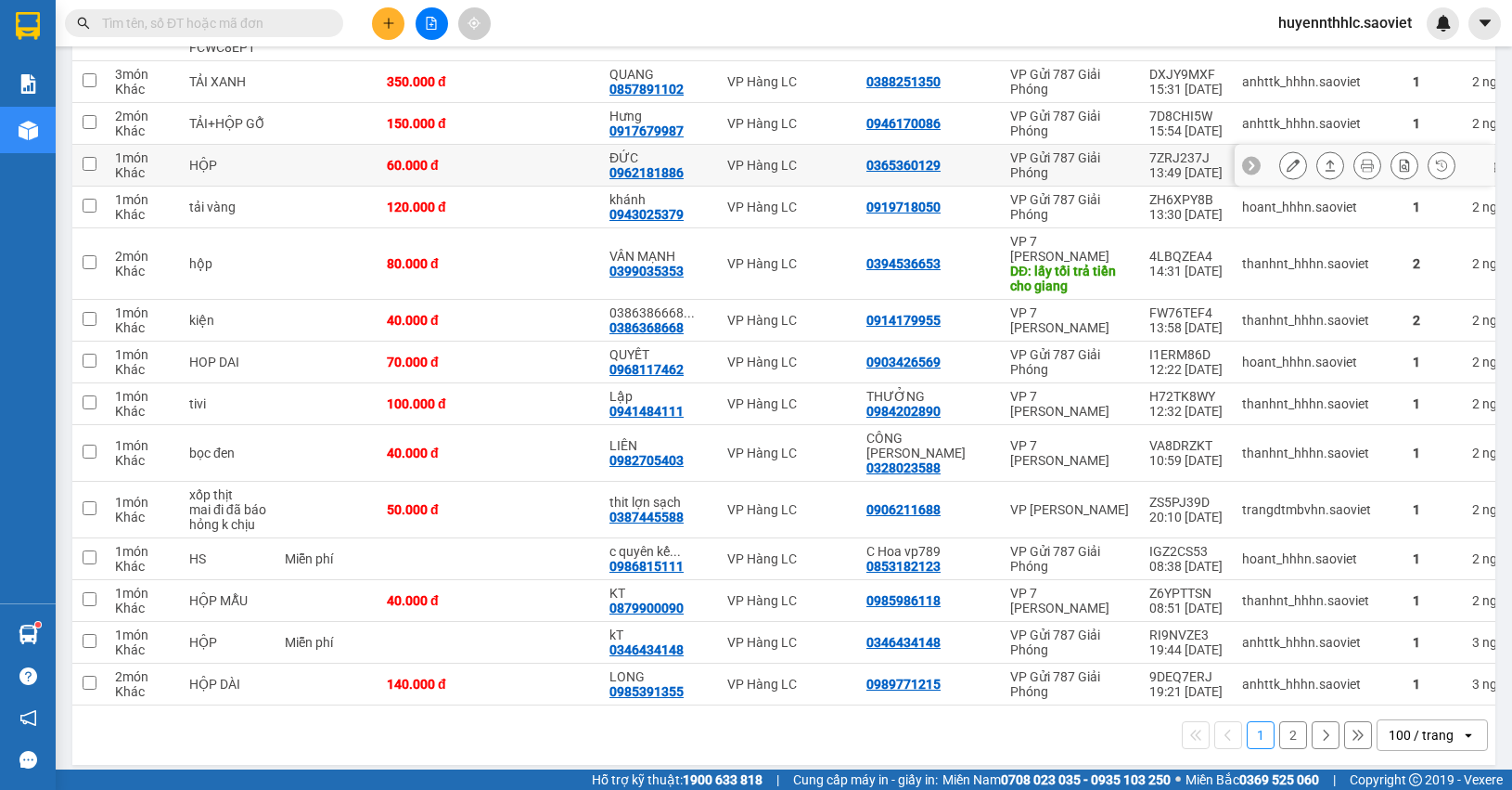
scroll to position [4054, 0]
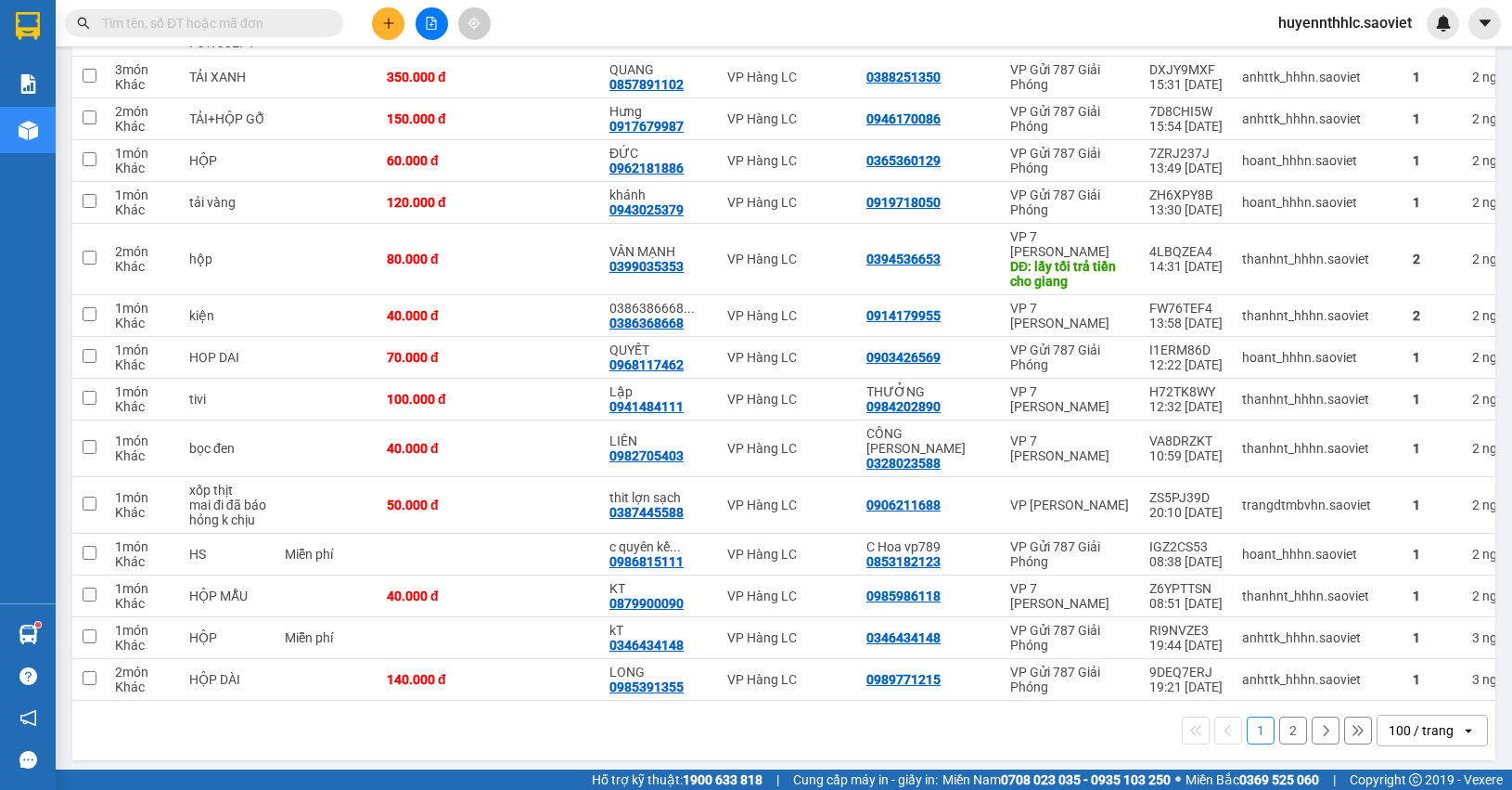
click at [1279, 724] on button "2" at bounding box center [1293, 730] width 28 height 28
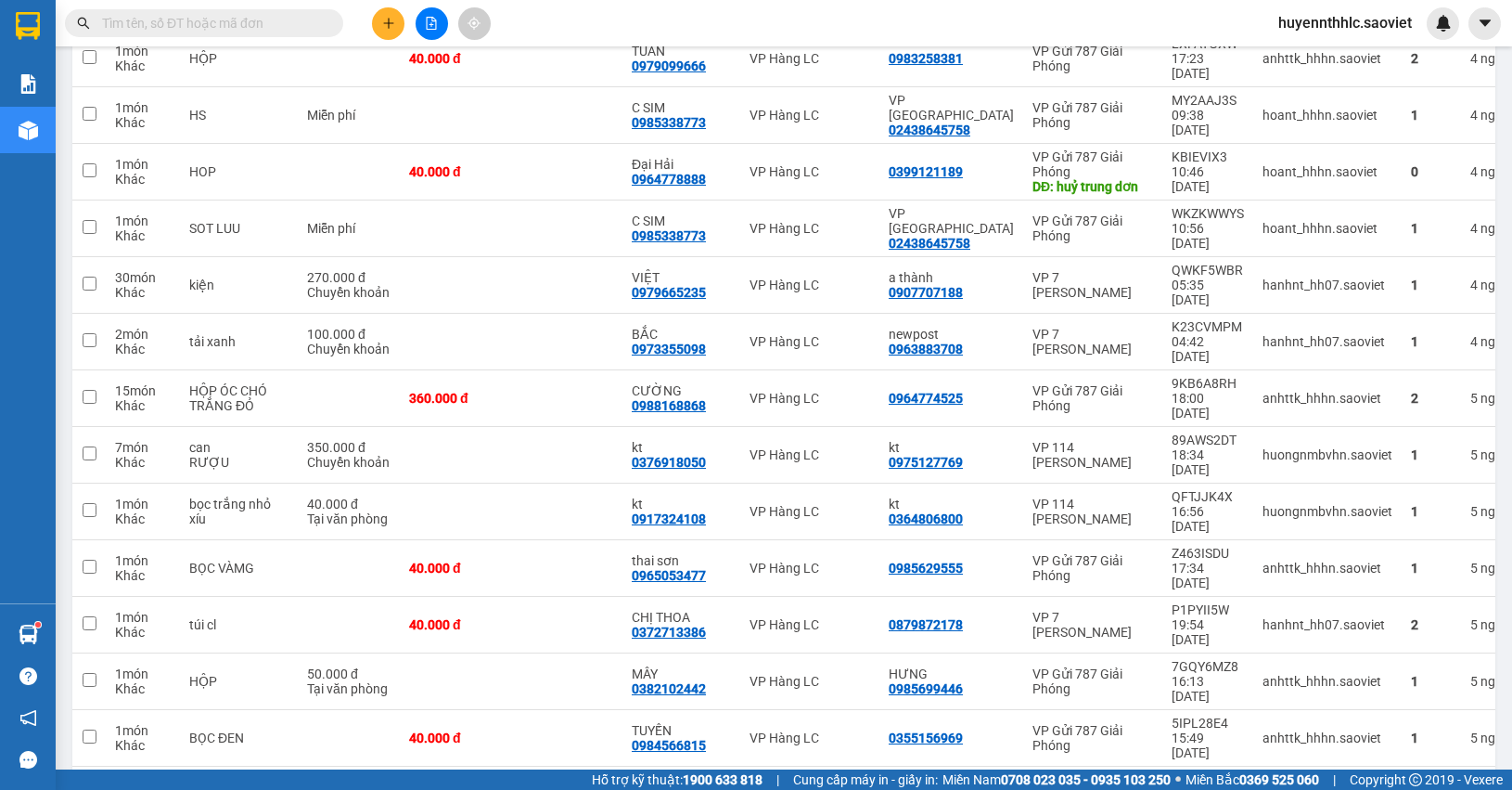
scroll to position [1135, 0]
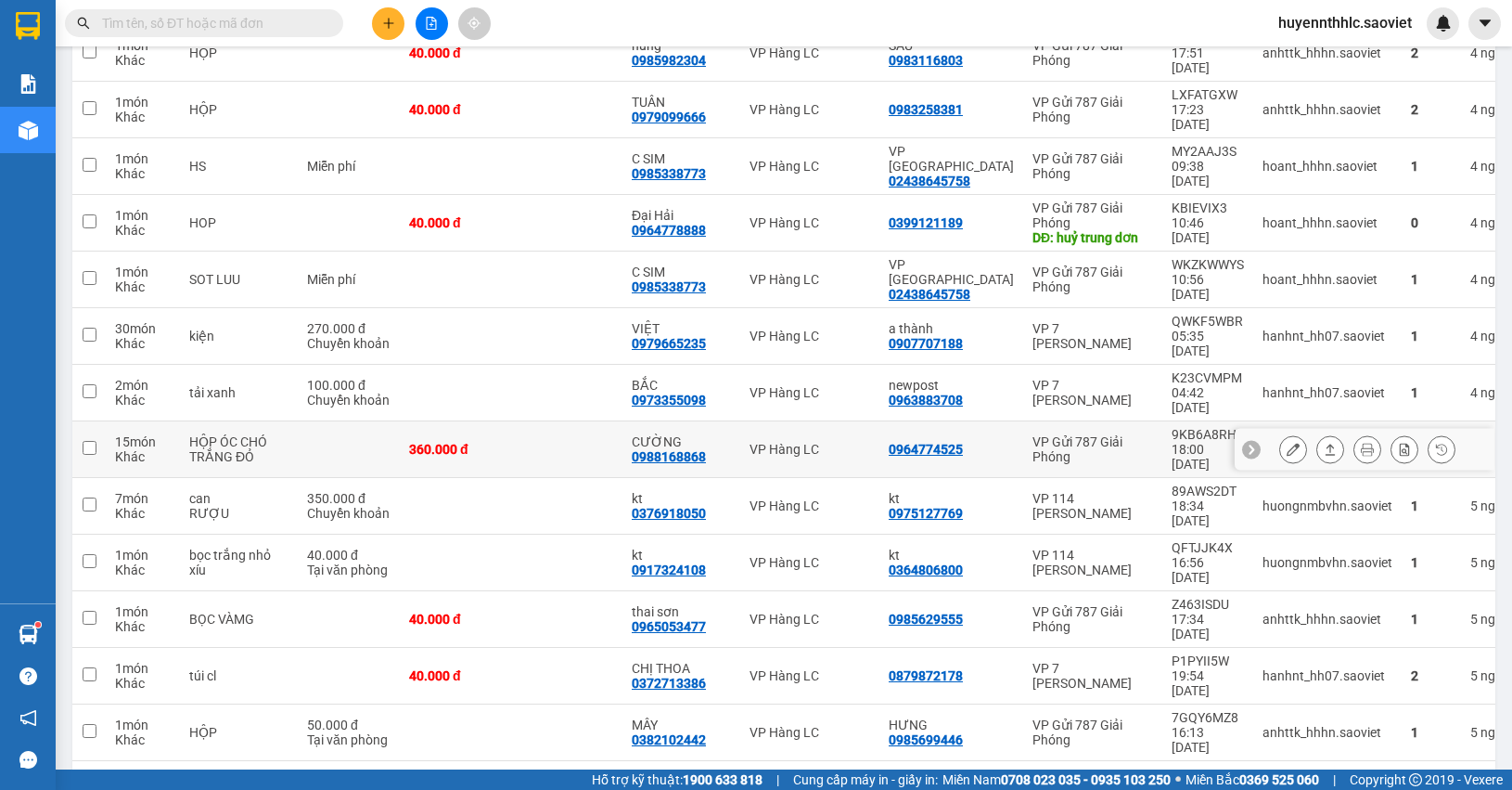
click at [654, 450] on div "0988168868" at bounding box center [669, 457] width 75 height 15
copy div "0988168868"
click at [169, 26] on input "text" at bounding box center [211, 23] width 219 height 21
paste input "0988168868"
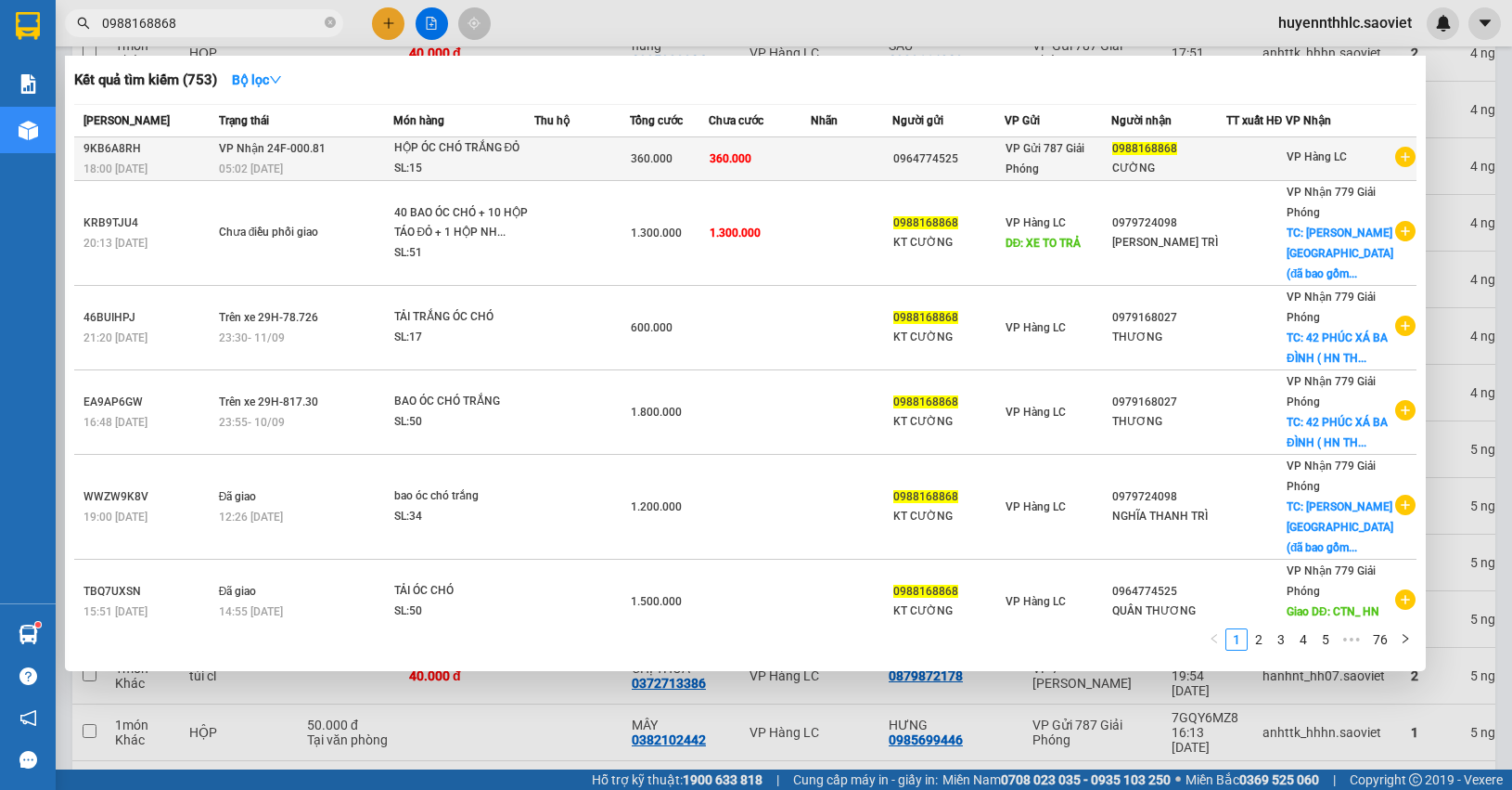
type input "0988168868"
click at [882, 158] on td at bounding box center [852, 159] width 83 height 44
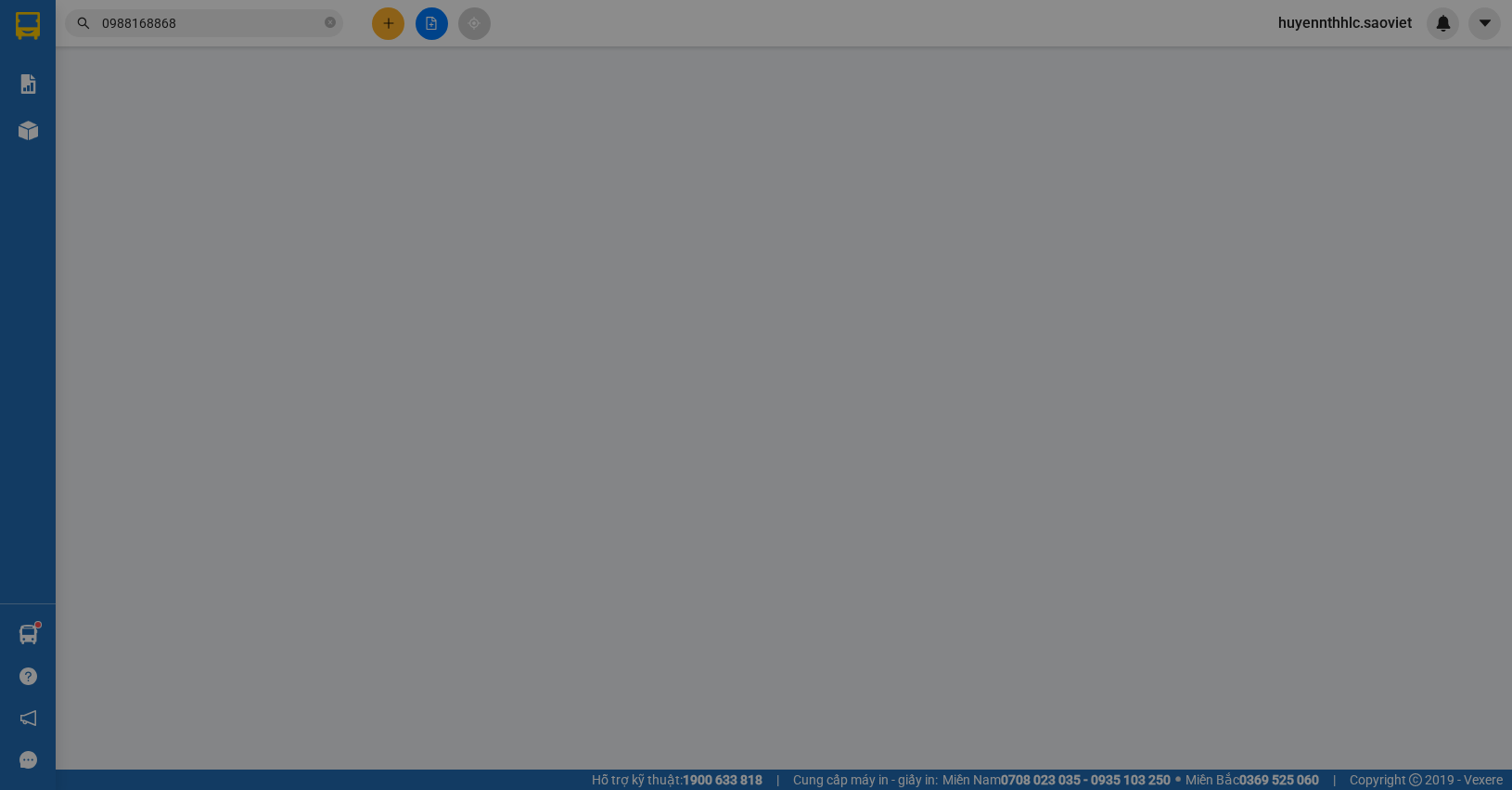
type input "0964774525"
type input "0988168868"
type input "CƯỜNG"
type input "360.000"
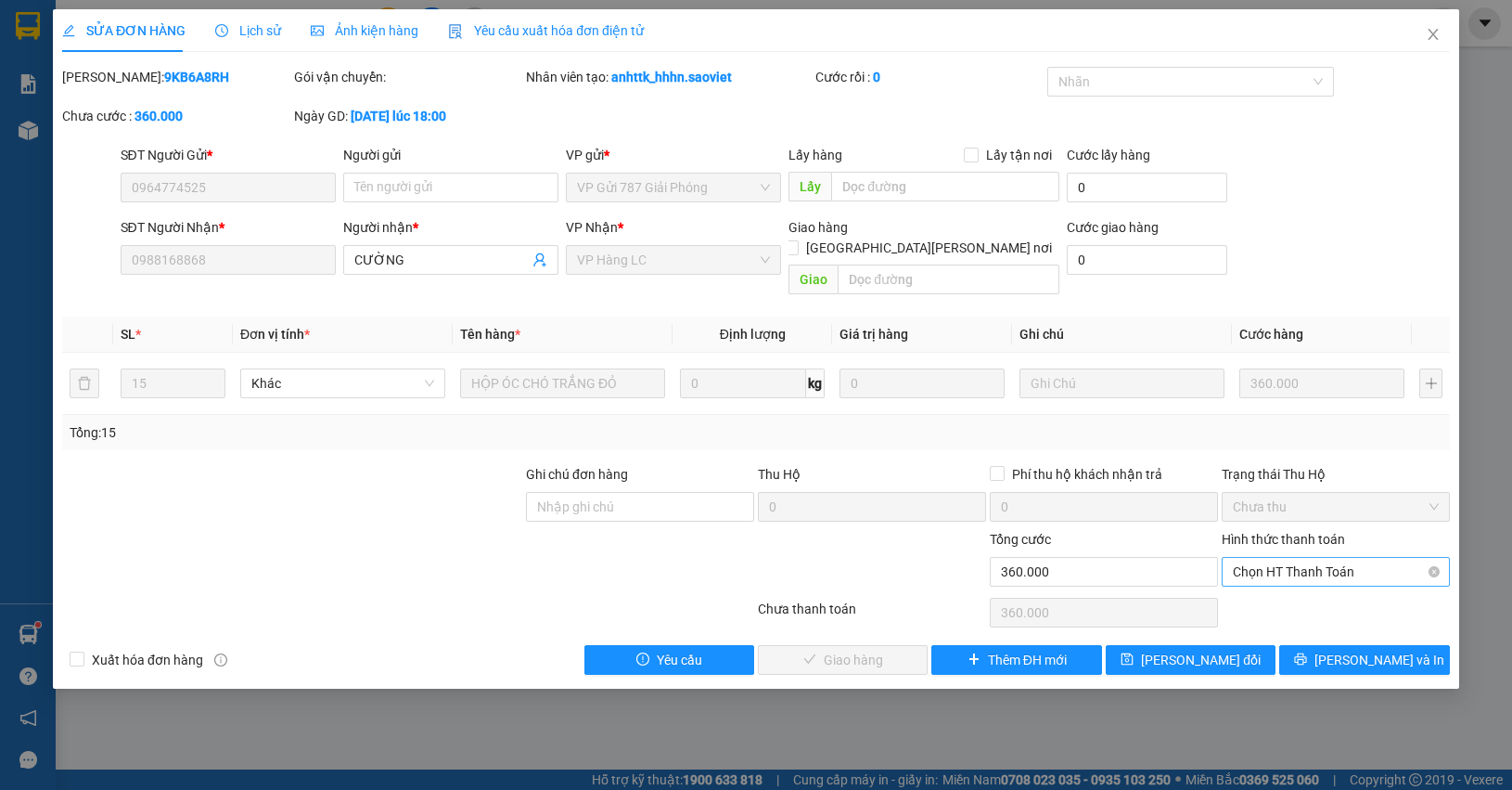
click at [1276, 558] on span "Chọn HT Thanh Toán" at bounding box center [1335, 572] width 206 height 28
click at [1271, 616] on div "Chuyển khoản" at bounding box center [1335, 619] width 206 height 21
type input "0"
click at [801, 645] on button "Lưu và Giao hàng" at bounding box center [843, 660] width 170 height 30
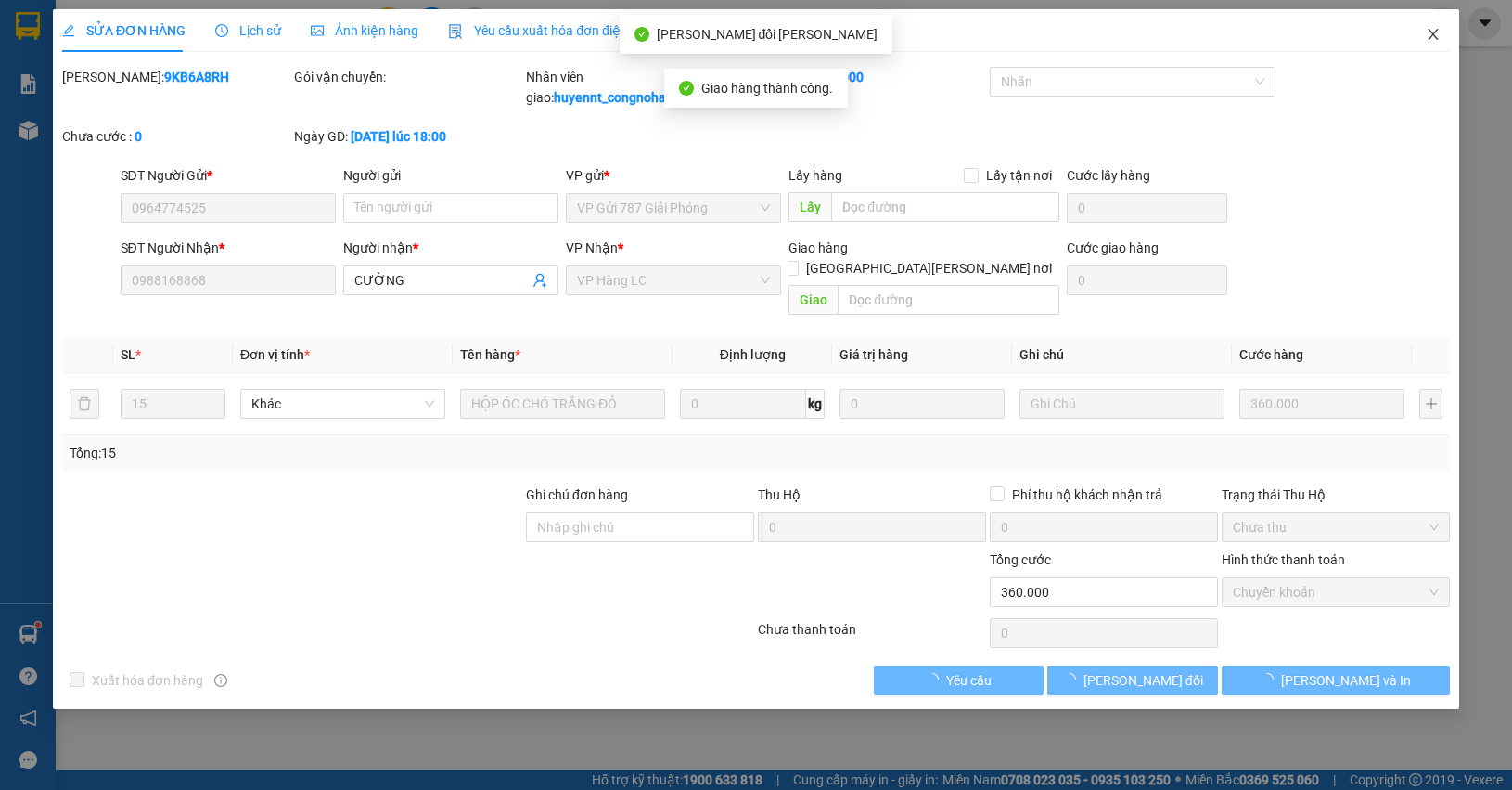
click at [1434, 34] on icon "close" at bounding box center [1432, 35] width 10 height 11
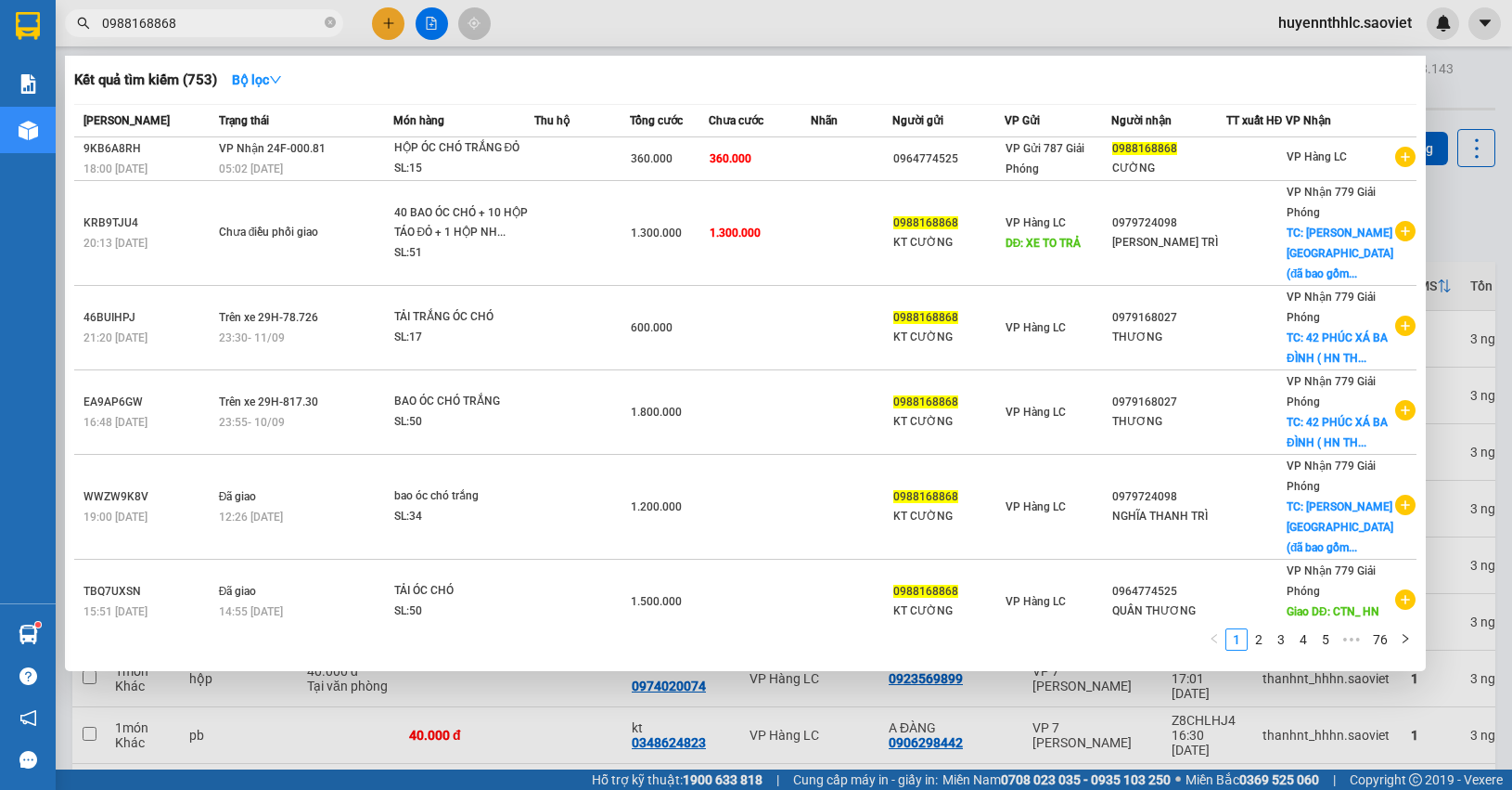
click at [224, 19] on input "0988168868" at bounding box center [211, 23] width 219 height 21
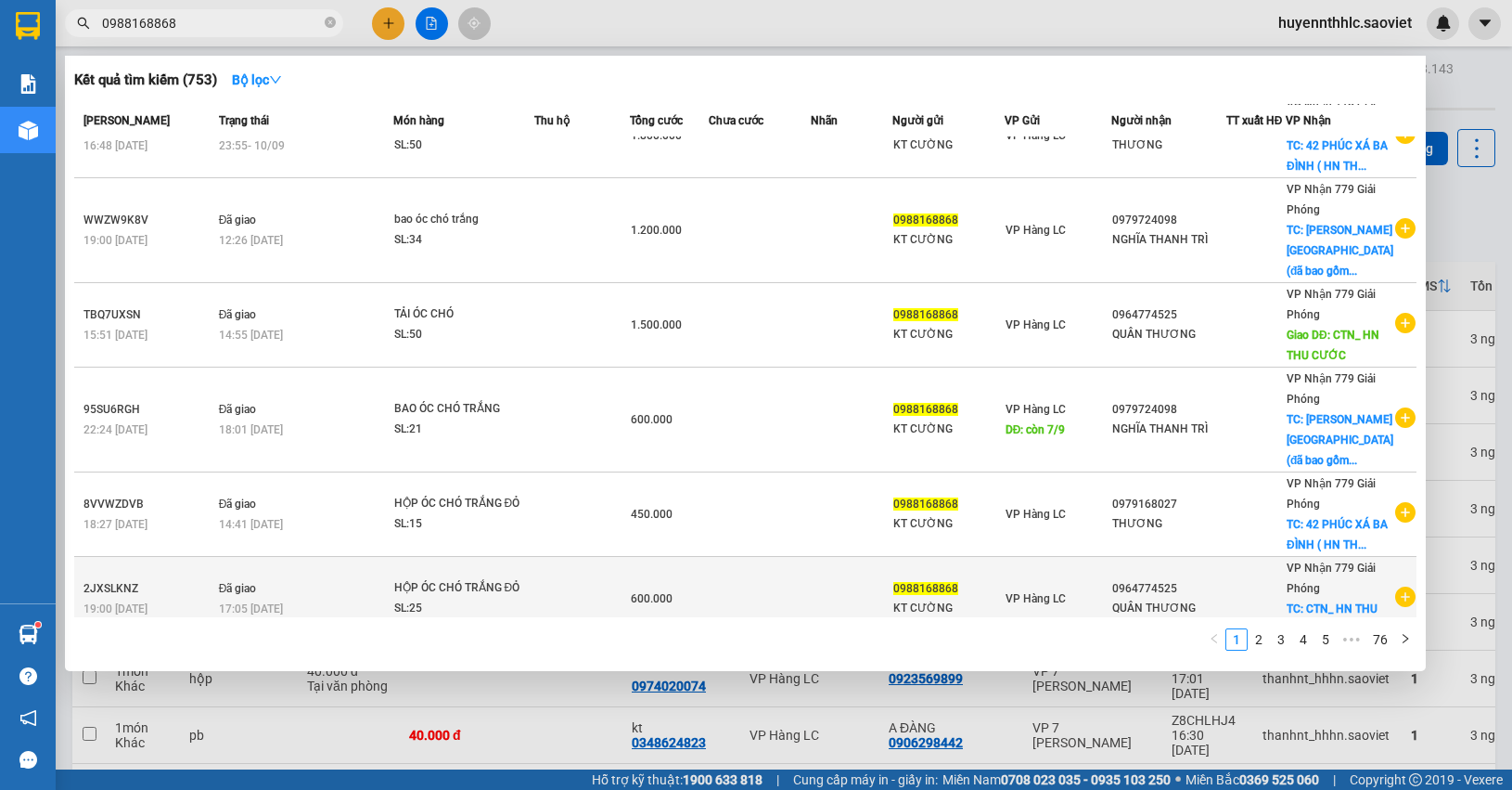
scroll to position [428, 0]
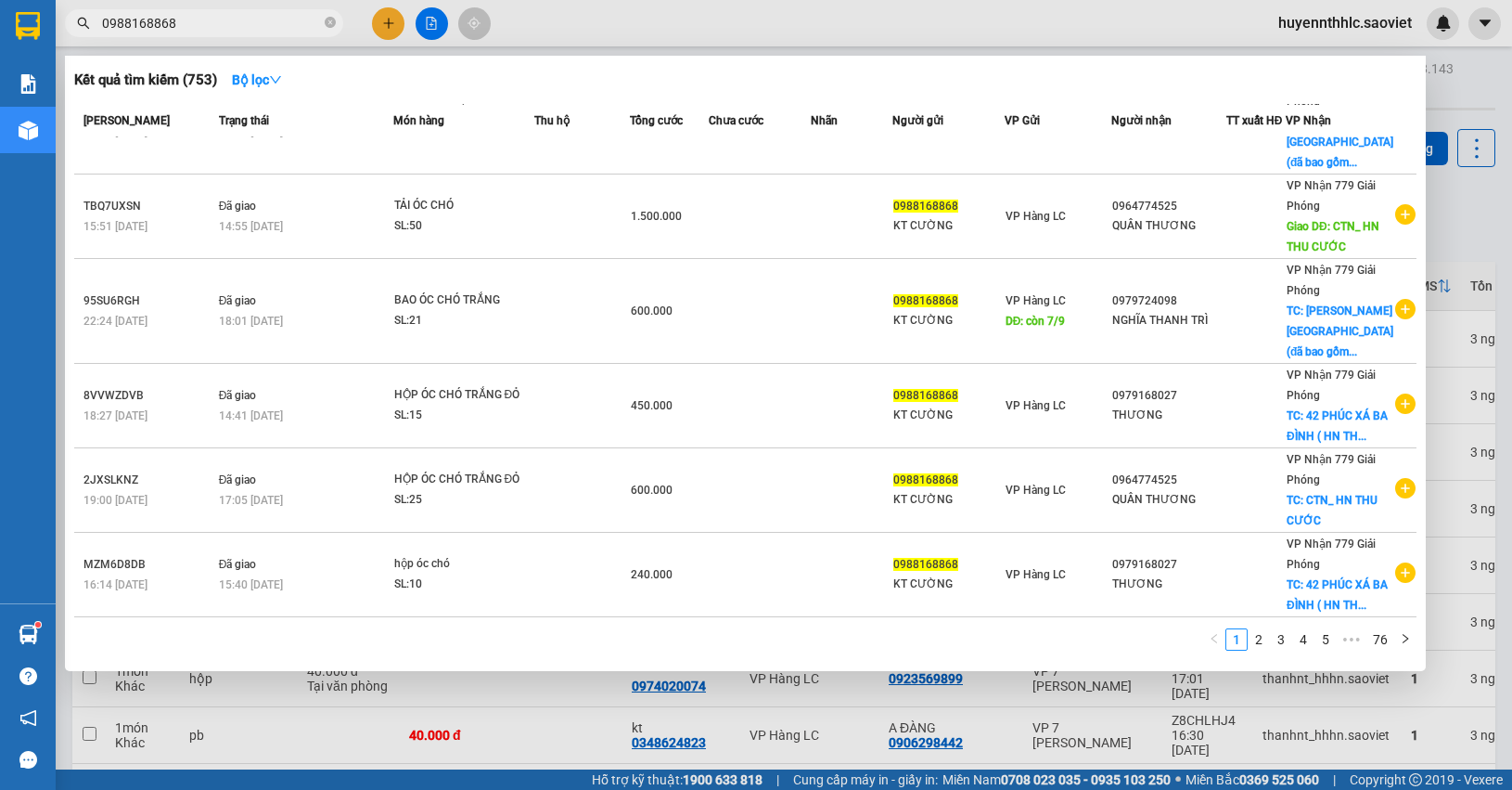
click at [1490, 256] on div at bounding box center [756, 395] width 1512 height 790
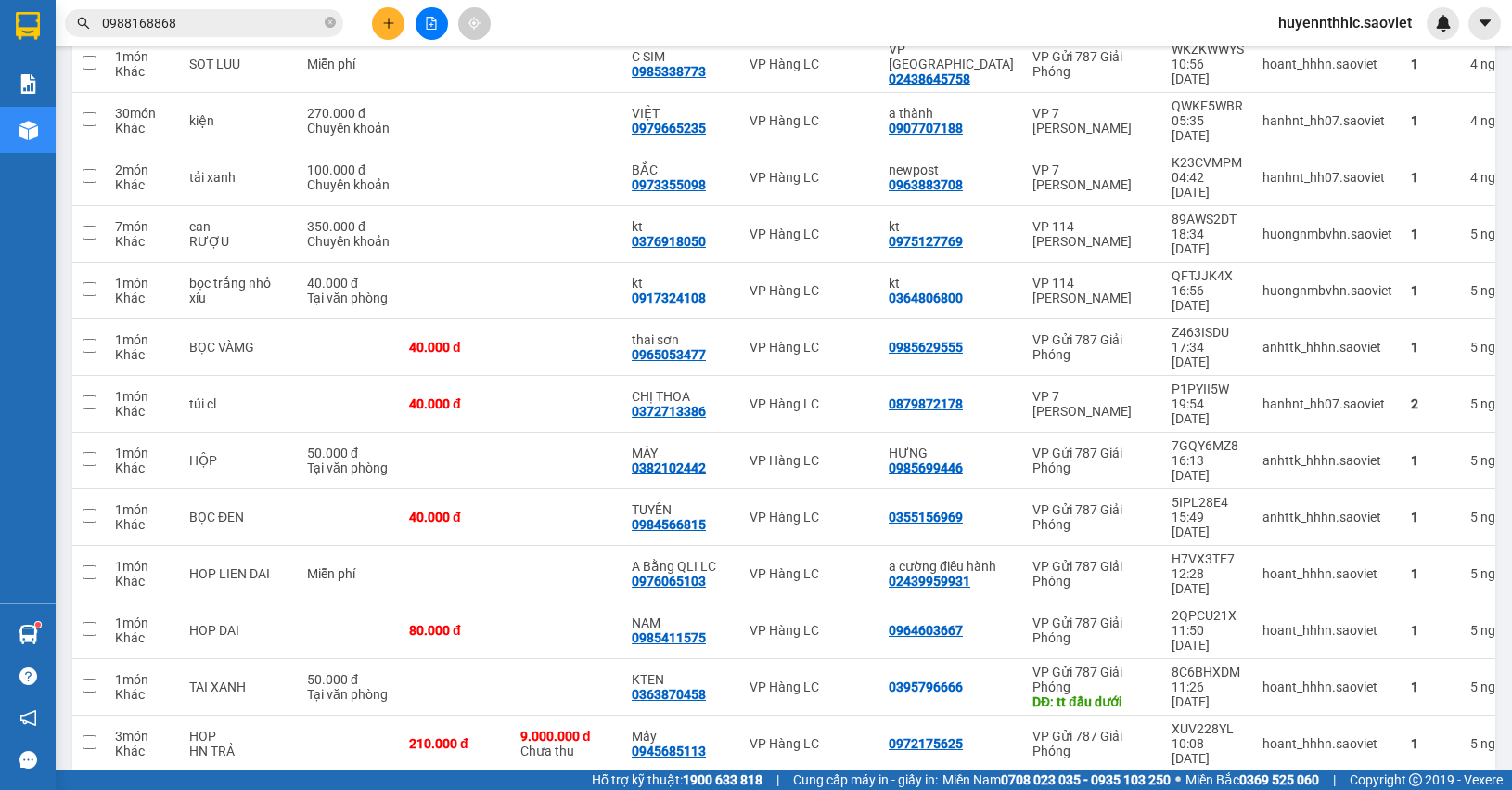
scroll to position [1310, 0]
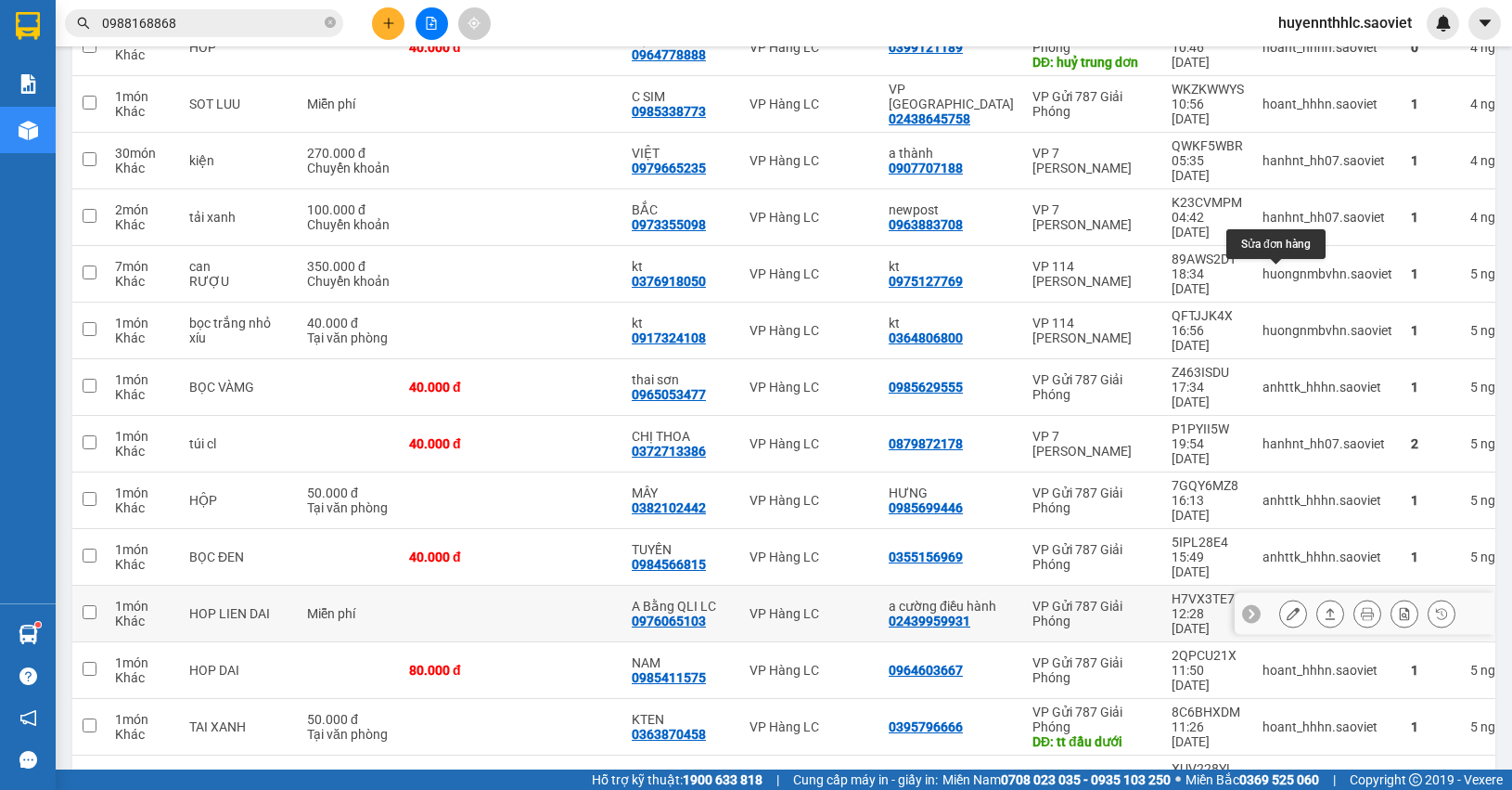
click at [1286, 607] on icon at bounding box center [1293, 614] width 13 height 13
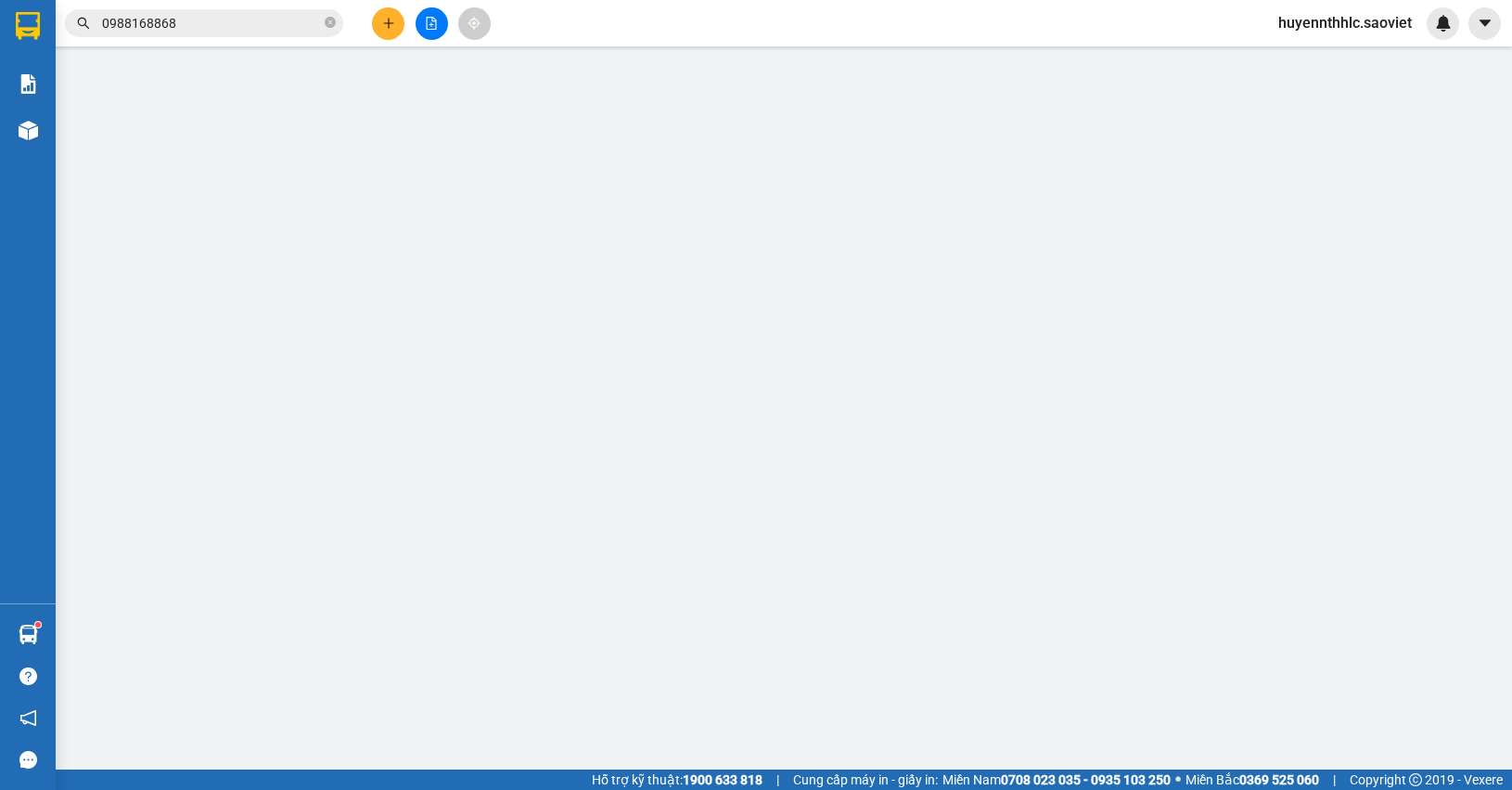
type input "02439959931"
type input "a cường điều hành"
type input "0976065103"
type input "A Bằng QLI LC"
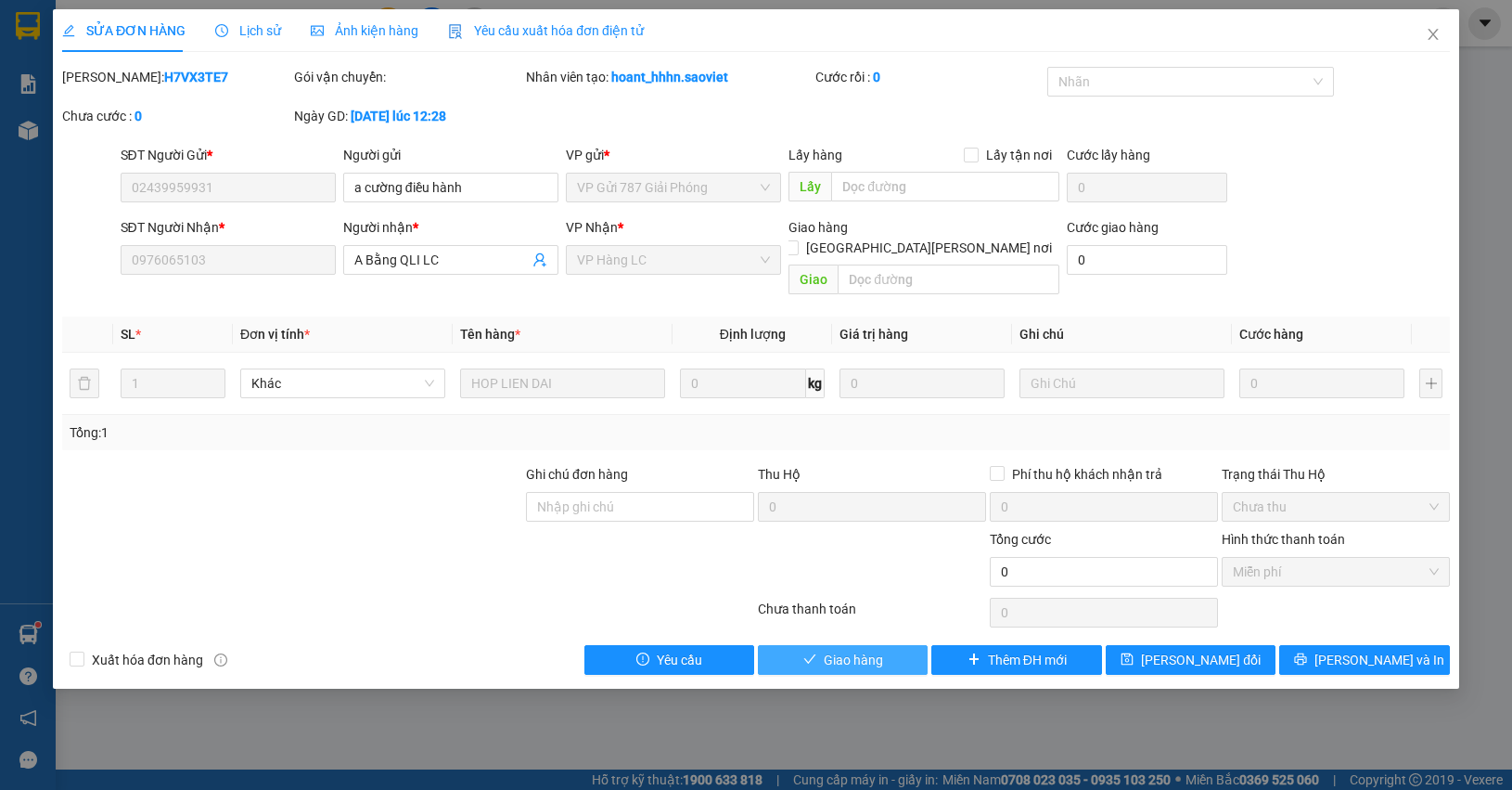
click at [882, 649] on span "Giao hàng" at bounding box center [854, 659] width 60 height 21
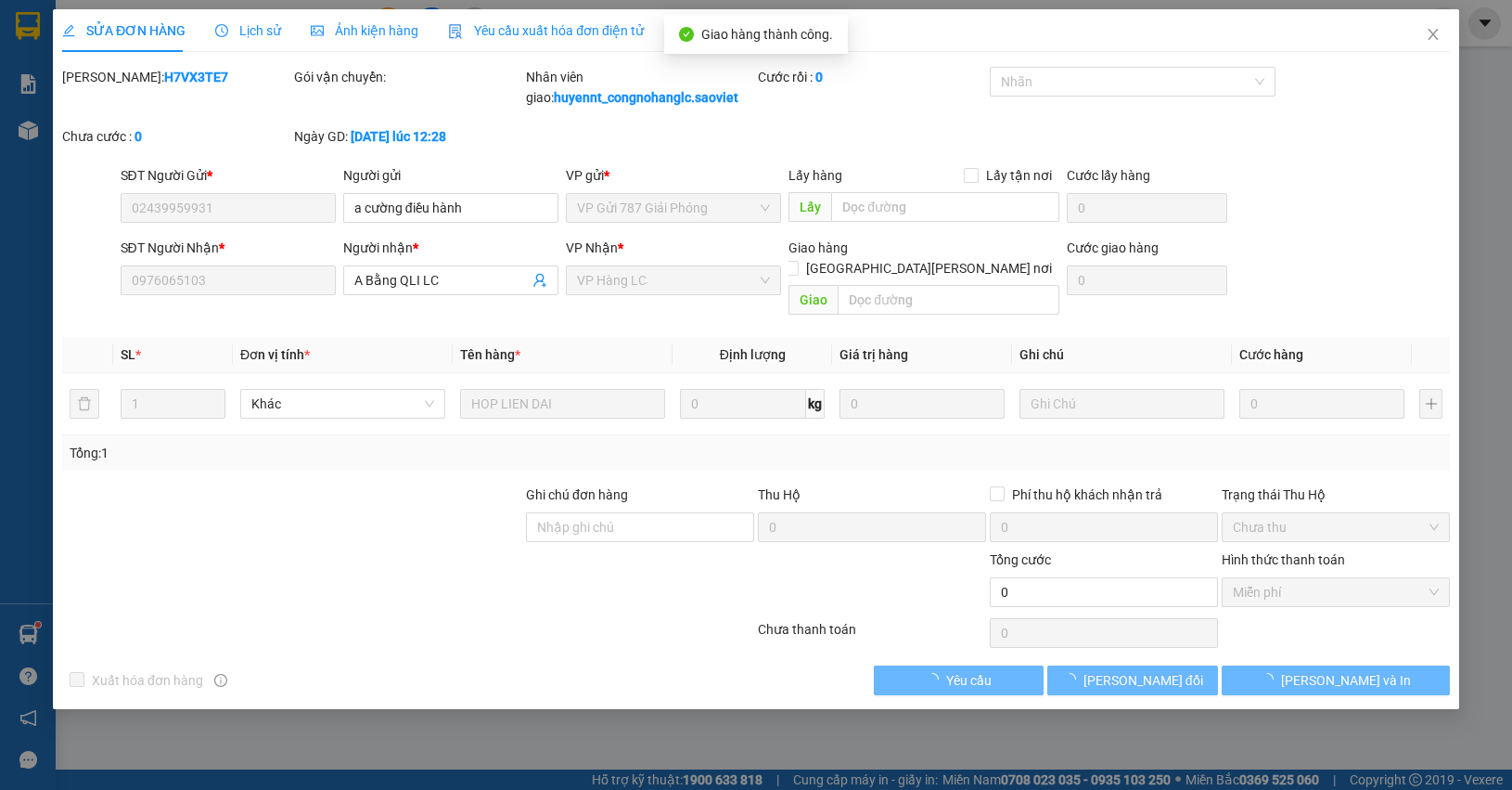
drag, startPoint x: 1499, startPoint y: 176, endPoint x: 1495, endPoint y: 186, distance: 10.8
click at [1496, 181] on div "SỬA ĐƠN HÀNG Lịch sử Ảnh kiện hàng Yêu cầu xuất hóa đơn điện tử Total Paid Fee …" at bounding box center [756, 395] width 1512 height 790
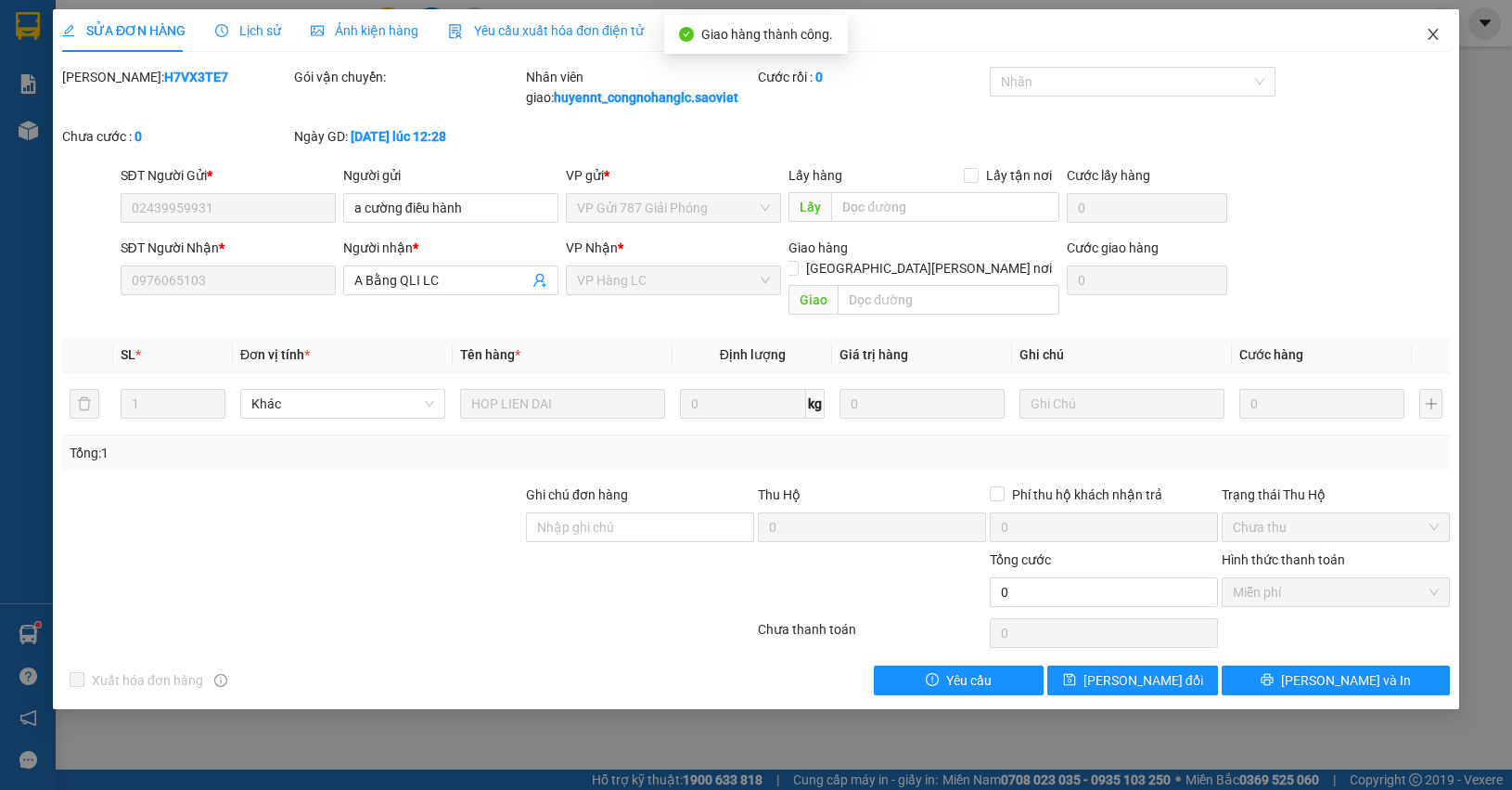
drag, startPoint x: 1436, startPoint y: 37, endPoint x: 1368, endPoint y: 11, distance: 72.8
click at [1434, 37] on icon "close" at bounding box center [1433, 35] width 15 height 15
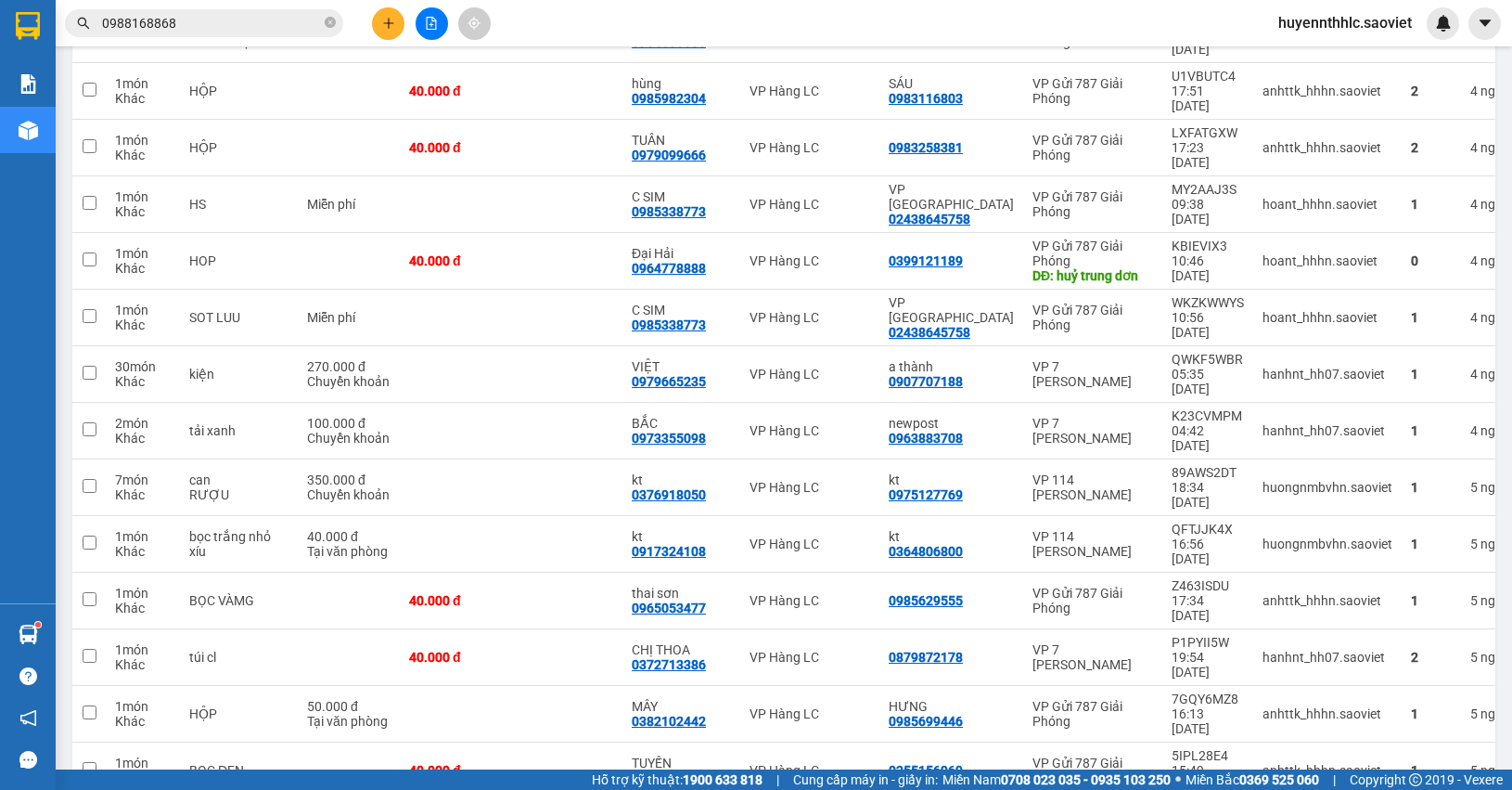
scroll to position [1044, 0]
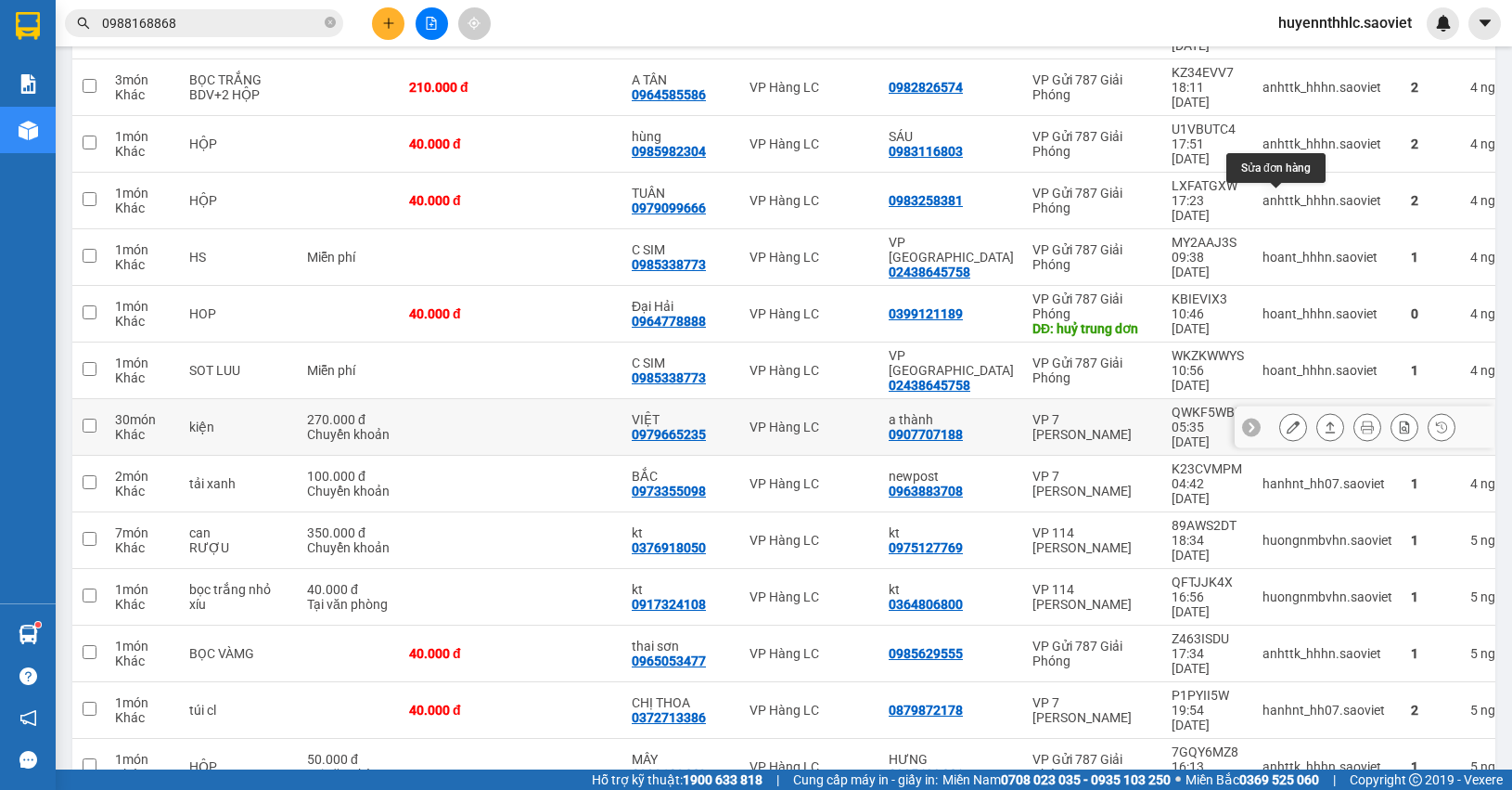
click at [1286, 421] on icon at bounding box center [1293, 427] width 13 height 13
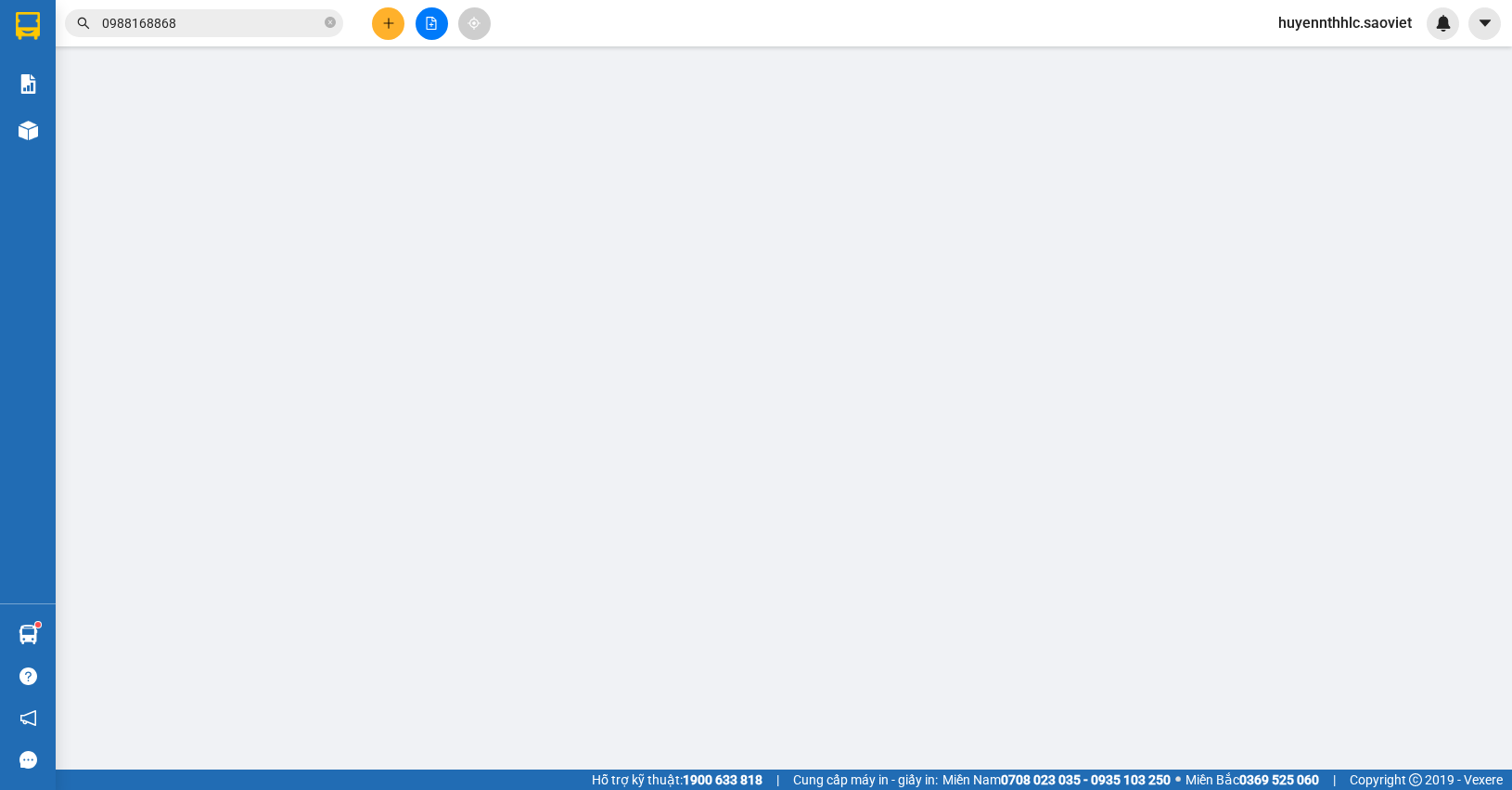
type input "0907707188"
type input "a thành"
type input "0979665235"
type input "VIỆT"
type input "270.000"
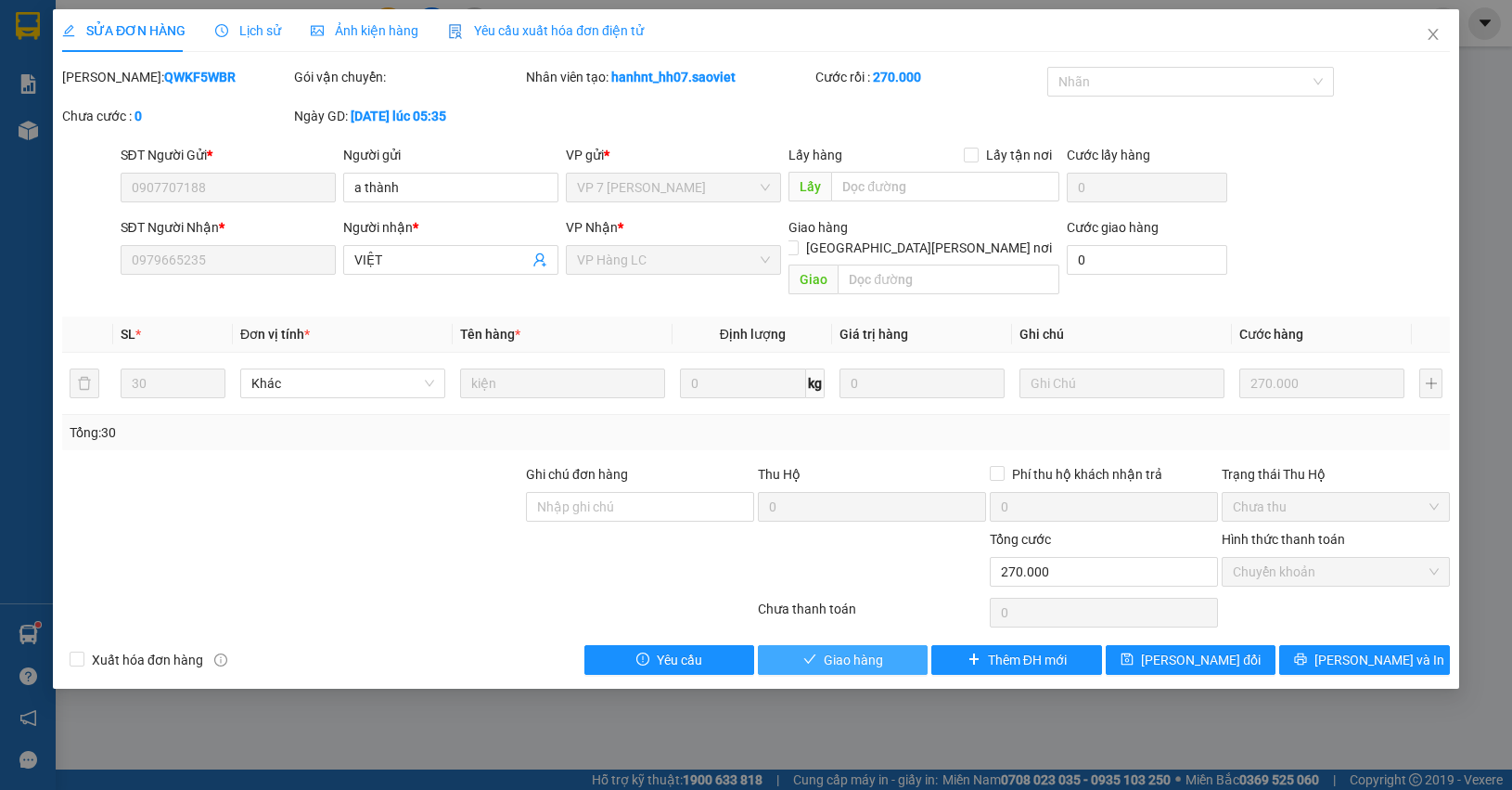
click at [888, 645] on button "Giao hàng" at bounding box center [843, 660] width 170 height 30
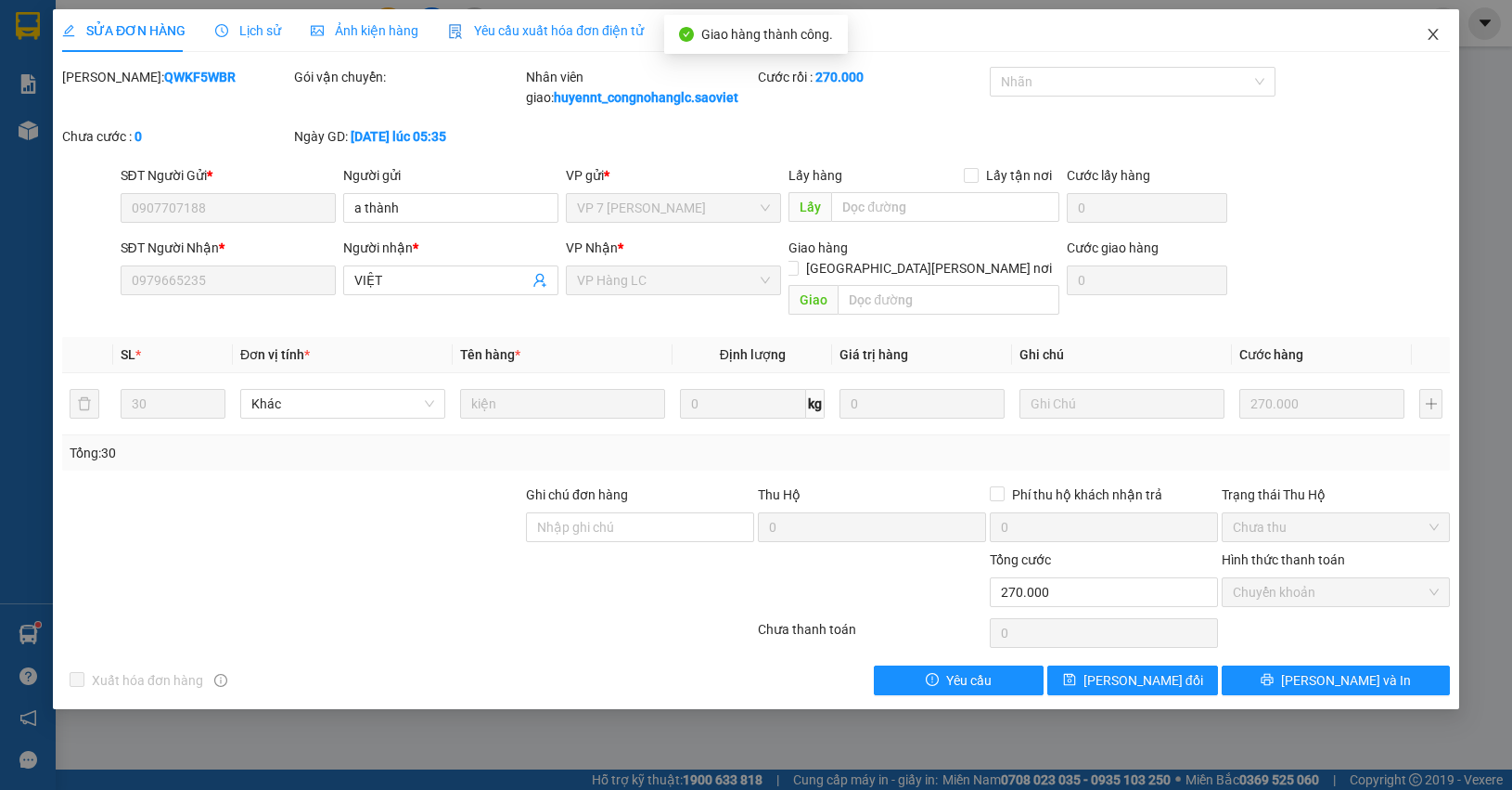
click at [1444, 37] on span "Close" at bounding box center [1433, 35] width 52 height 52
click at [1429, 37] on div "huyennthhlc.saoviet" at bounding box center [1361, 23] width 196 height 33
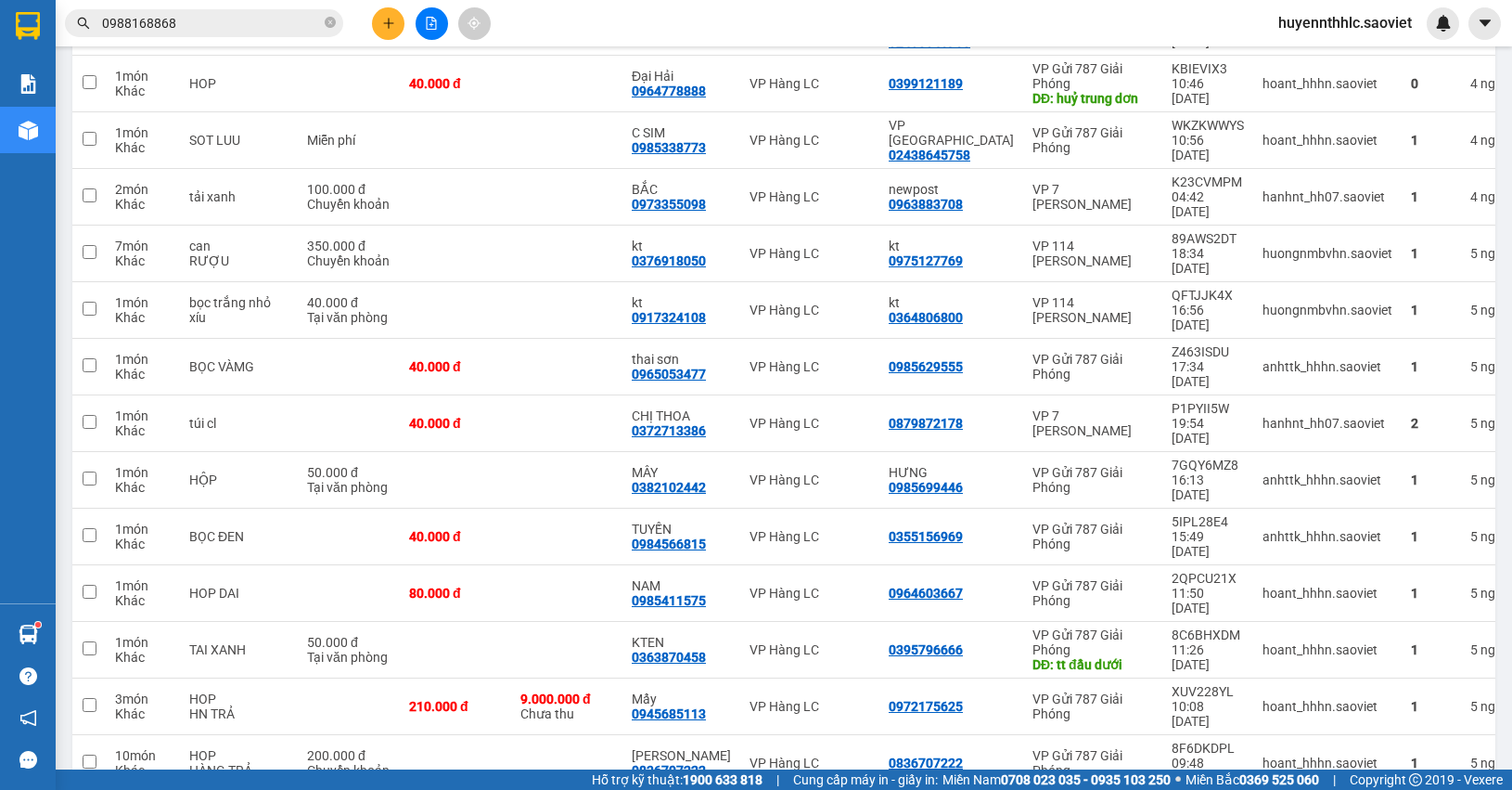
scroll to position [1276, 0]
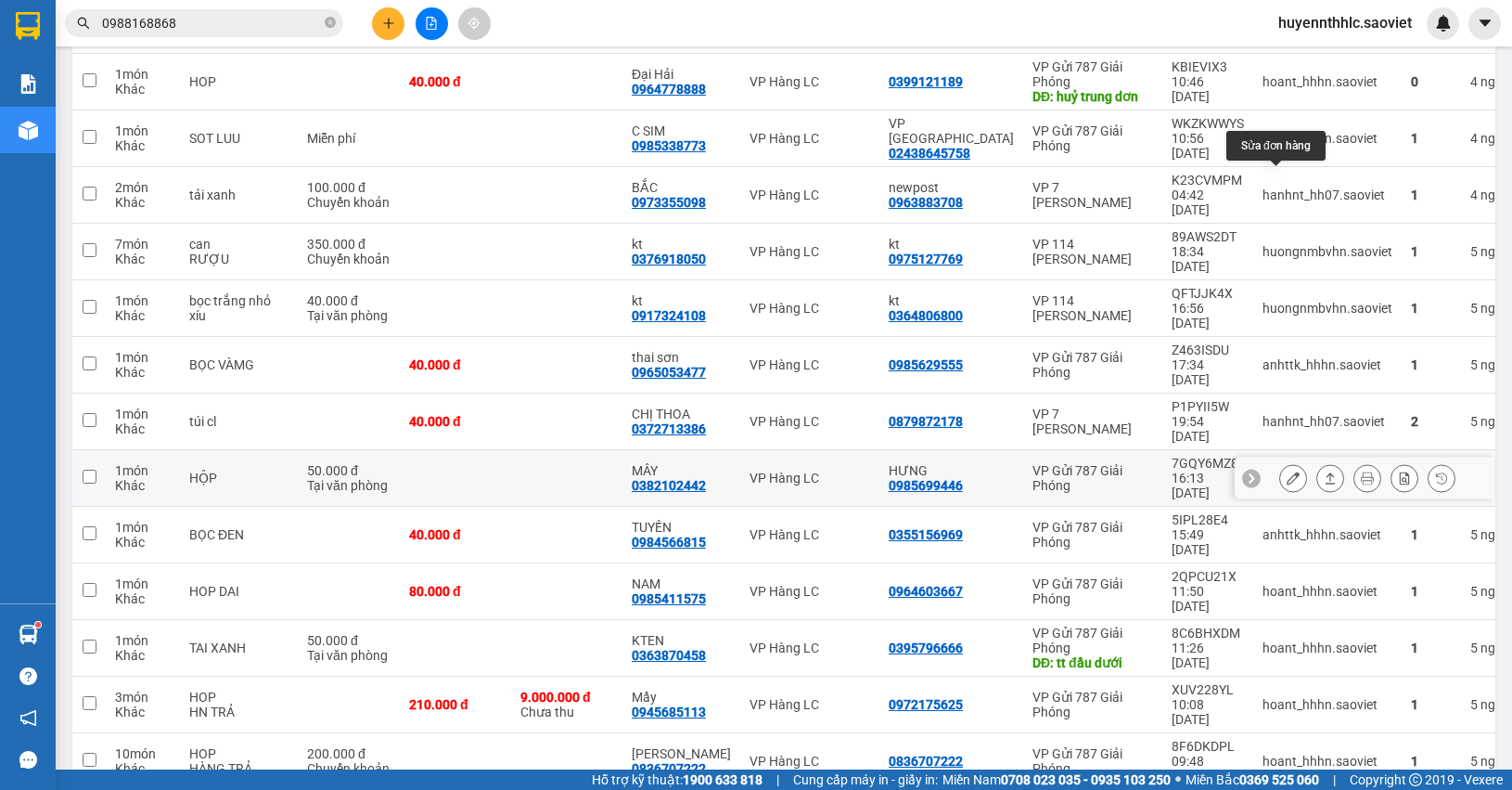
click at [1286, 471] on icon at bounding box center [1293, 478] width 13 height 13
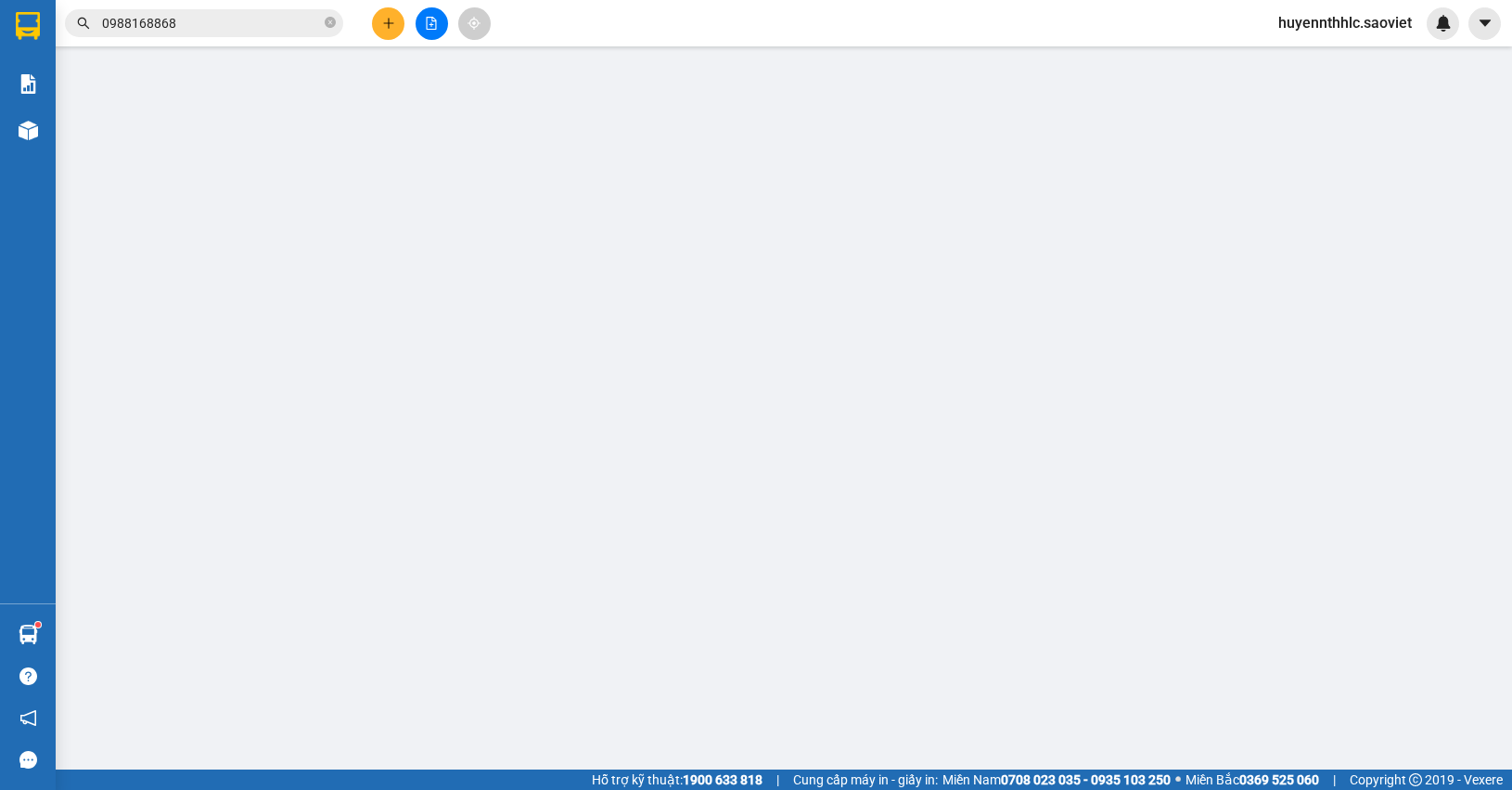
type input "0985699446"
type input "HƯNG"
type input "0382102442"
type input "MÂY"
type input "50.000"
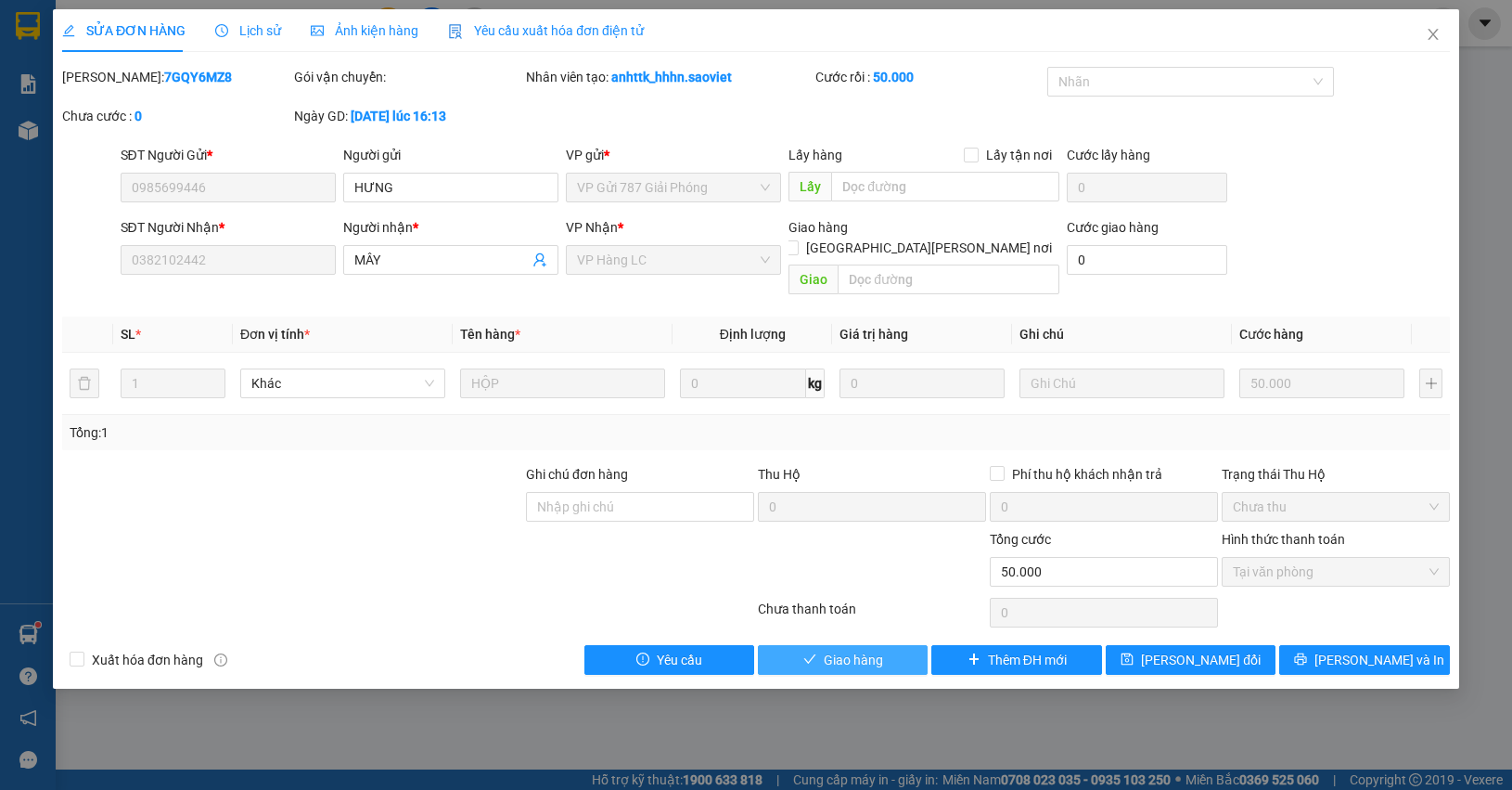
click at [833, 649] on span "Giao hàng" at bounding box center [854, 659] width 60 height 21
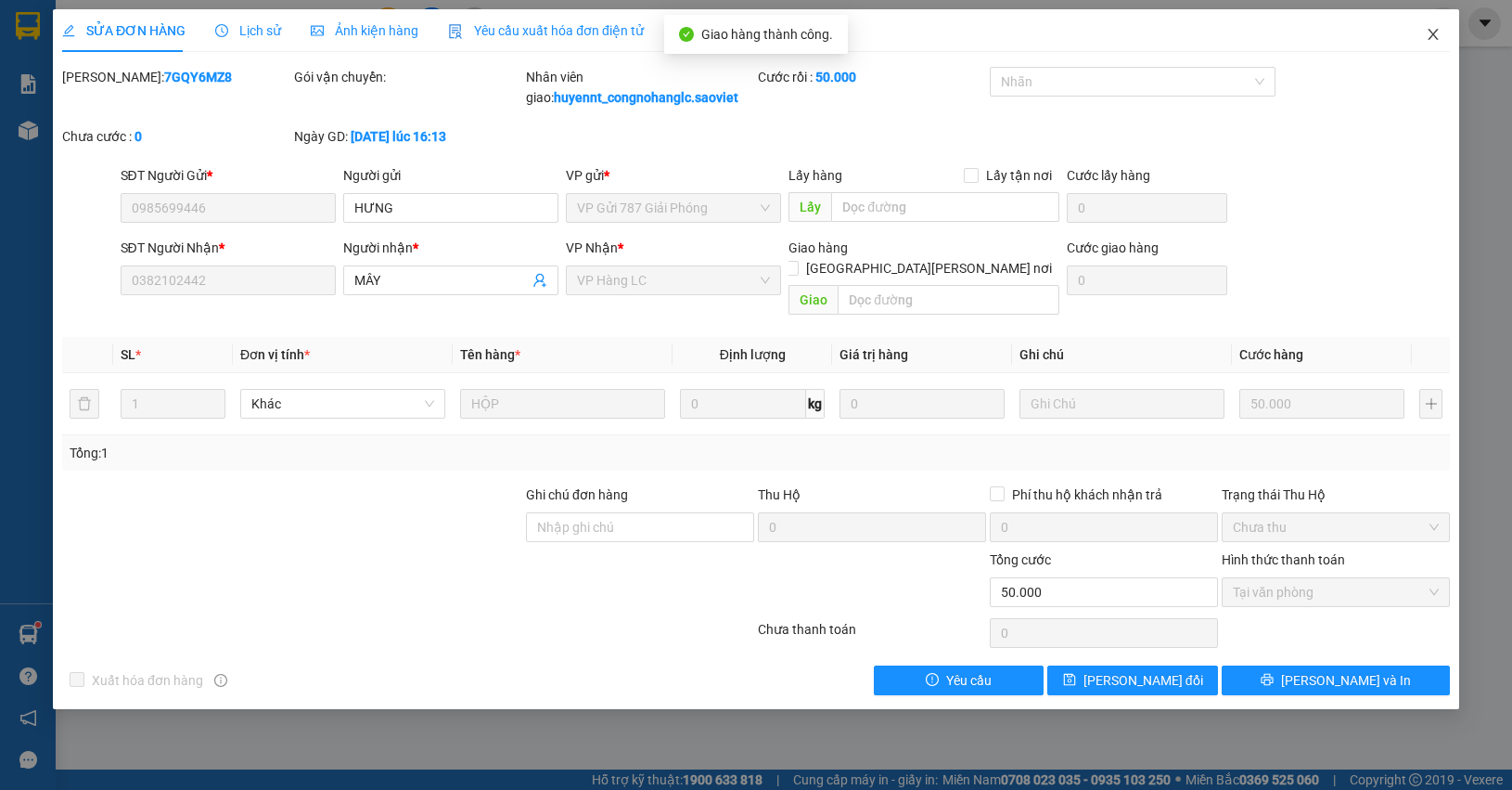
click at [1428, 25] on span "Close" at bounding box center [1433, 35] width 52 height 52
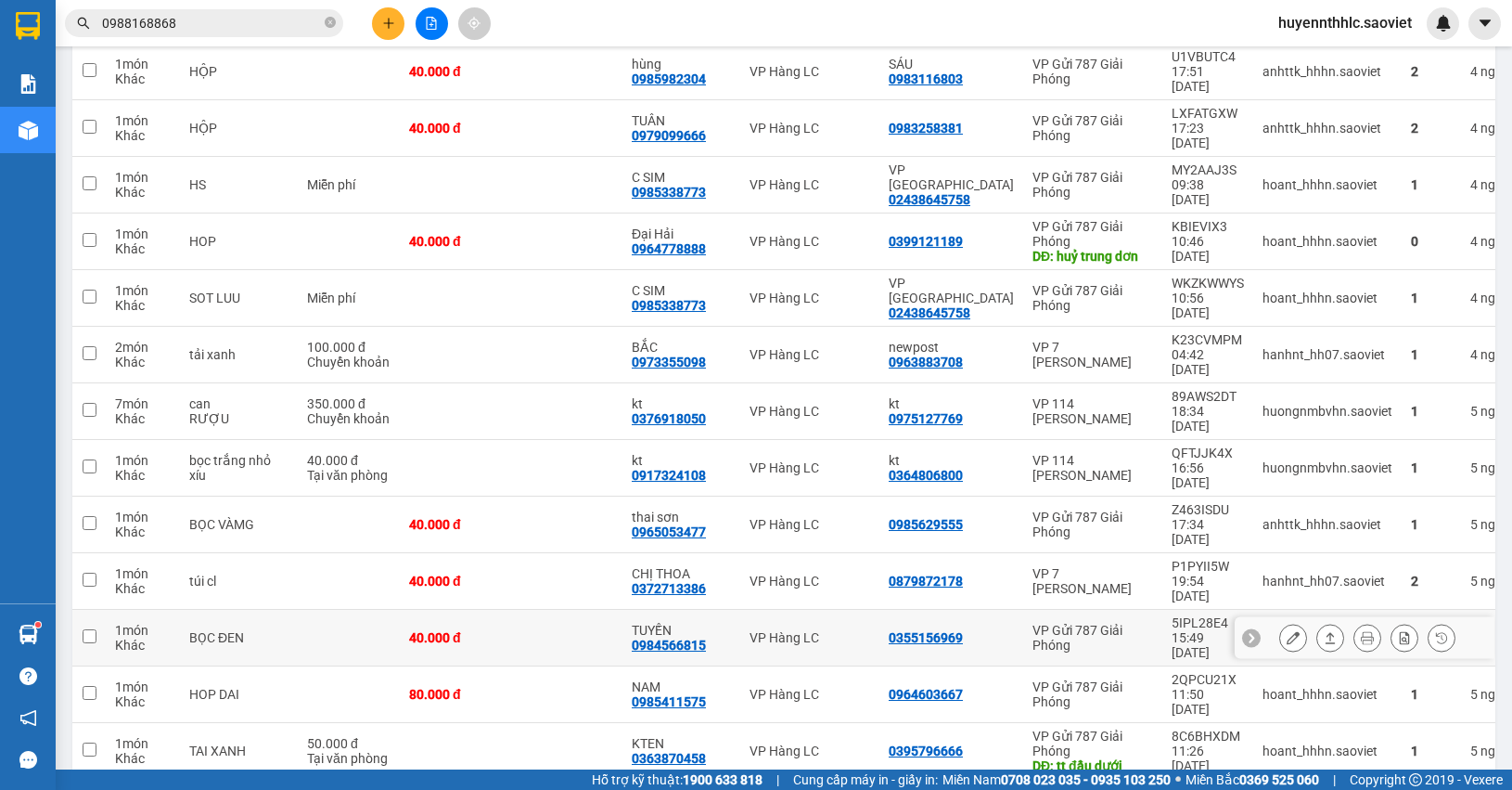
scroll to position [1054, 0]
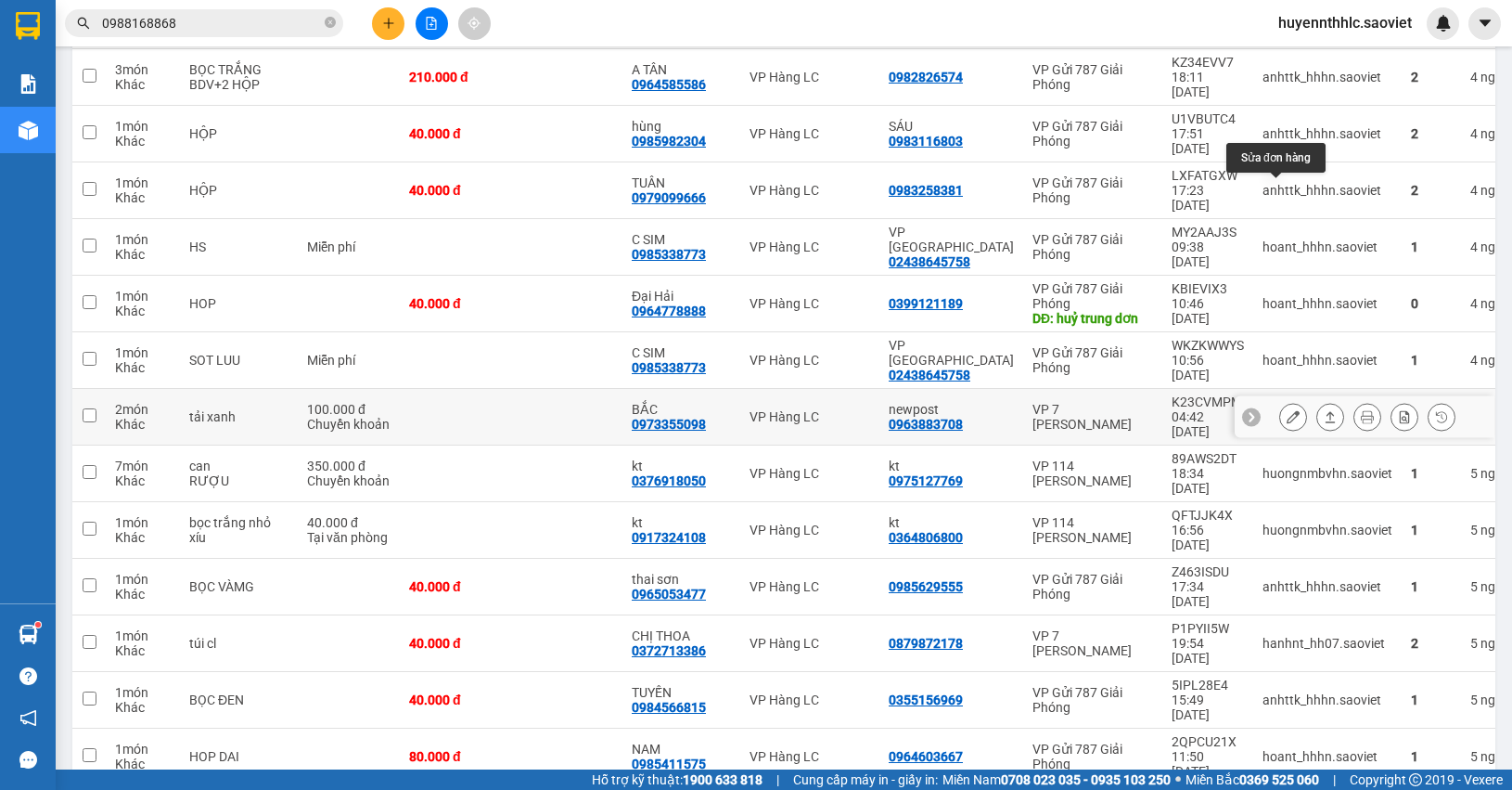
click at [1286, 410] on icon at bounding box center [1293, 417] width 13 height 13
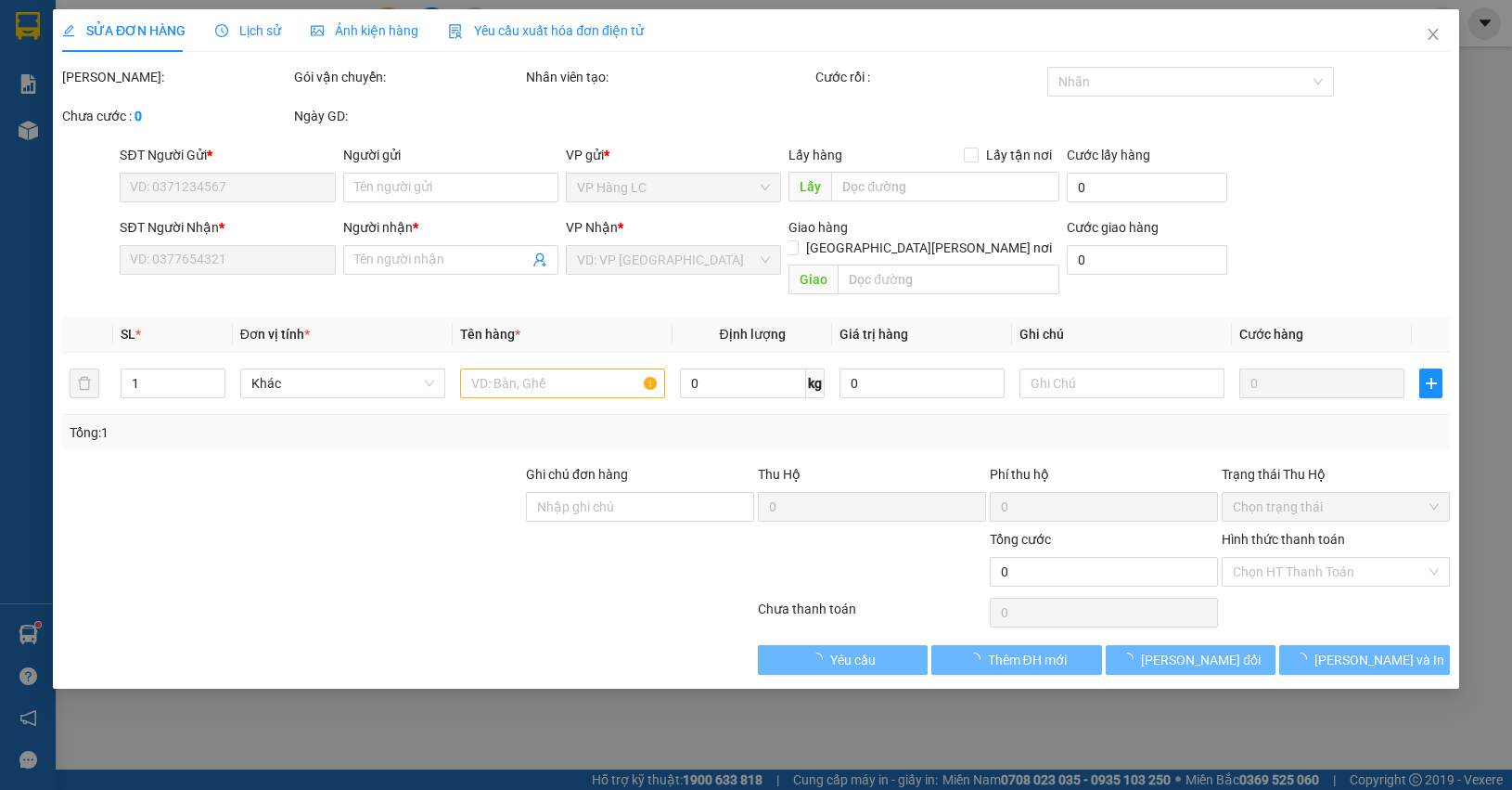
type input "0963883708"
type input "newpost"
type input "0973355098"
type input "BẮC"
type input "100.000"
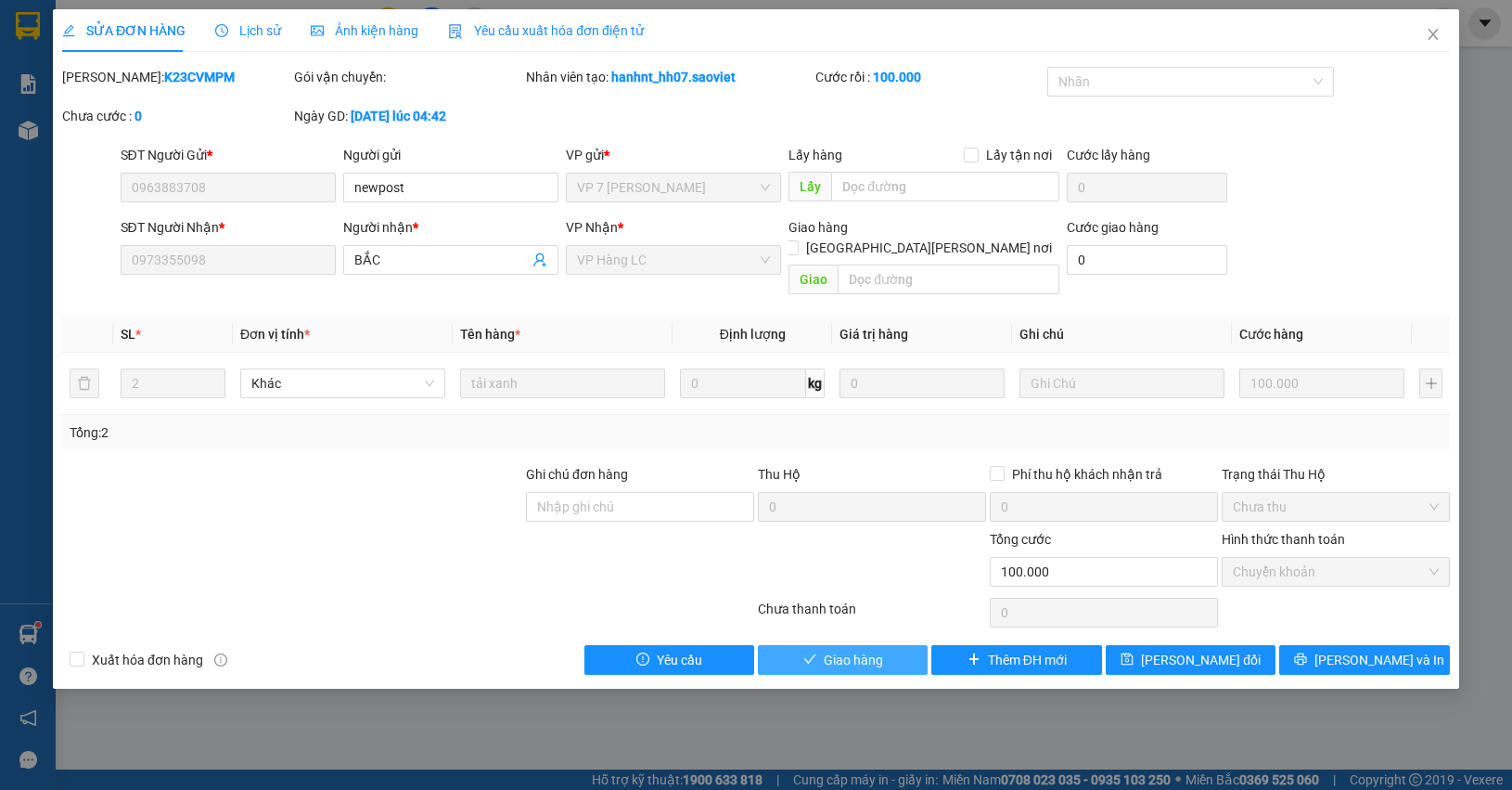
drag, startPoint x: 873, startPoint y: 642, endPoint x: 888, endPoint y: 603, distance: 41.8
click at [874, 649] on span "Giao hàng" at bounding box center [854, 659] width 60 height 21
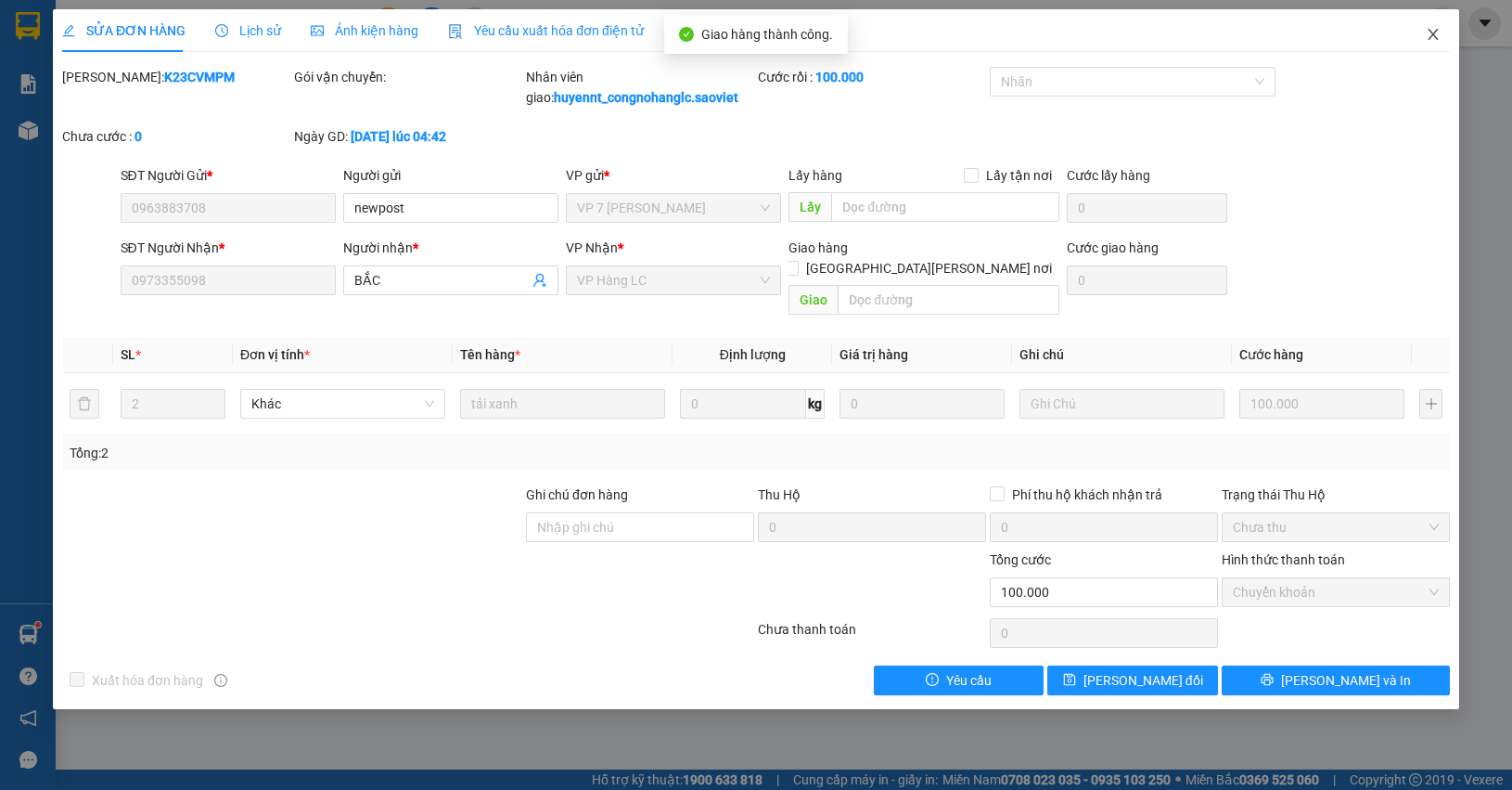
click at [1429, 28] on icon "close" at bounding box center [1433, 35] width 15 height 15
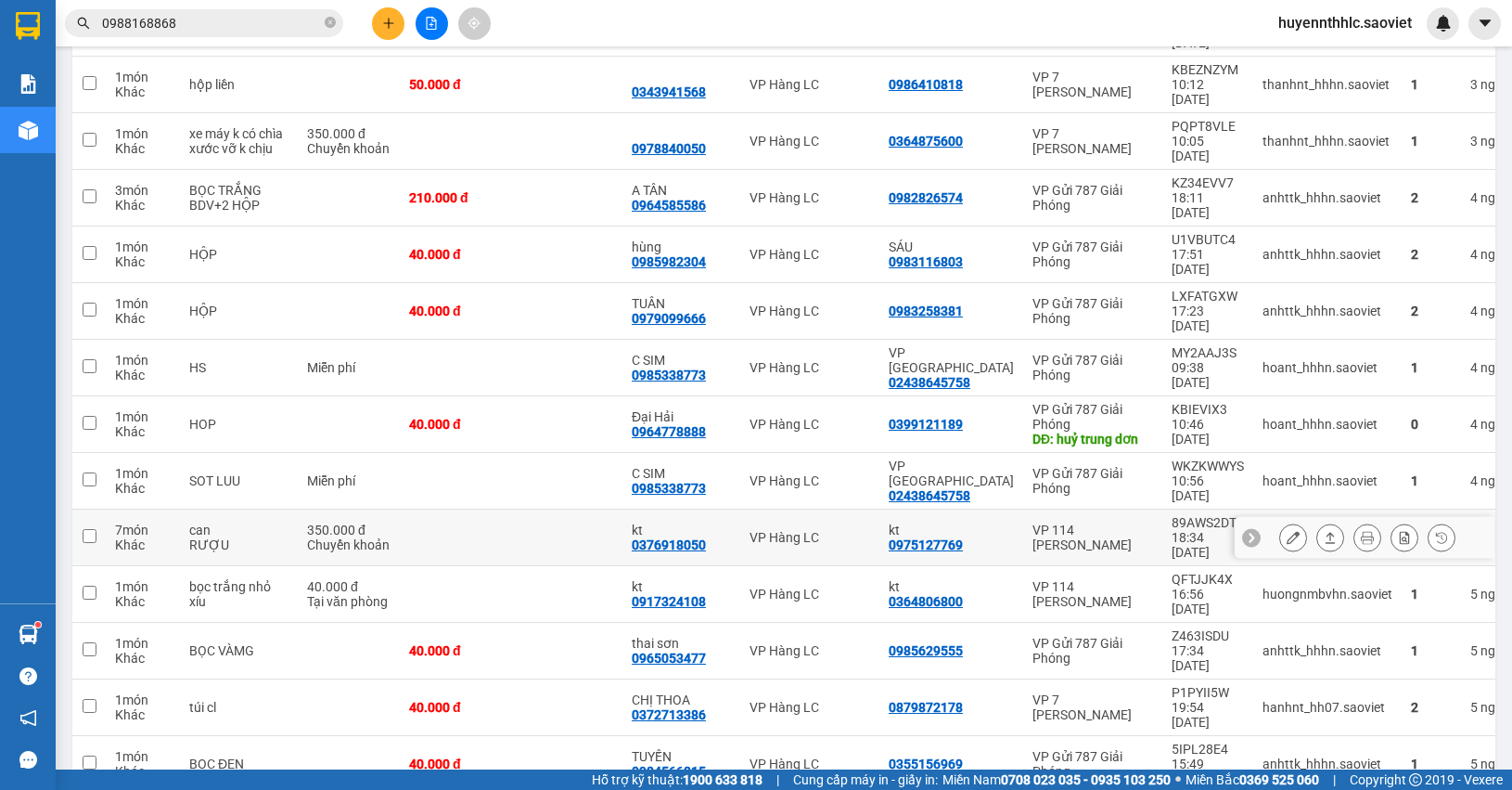
scroll to position [928, 0]
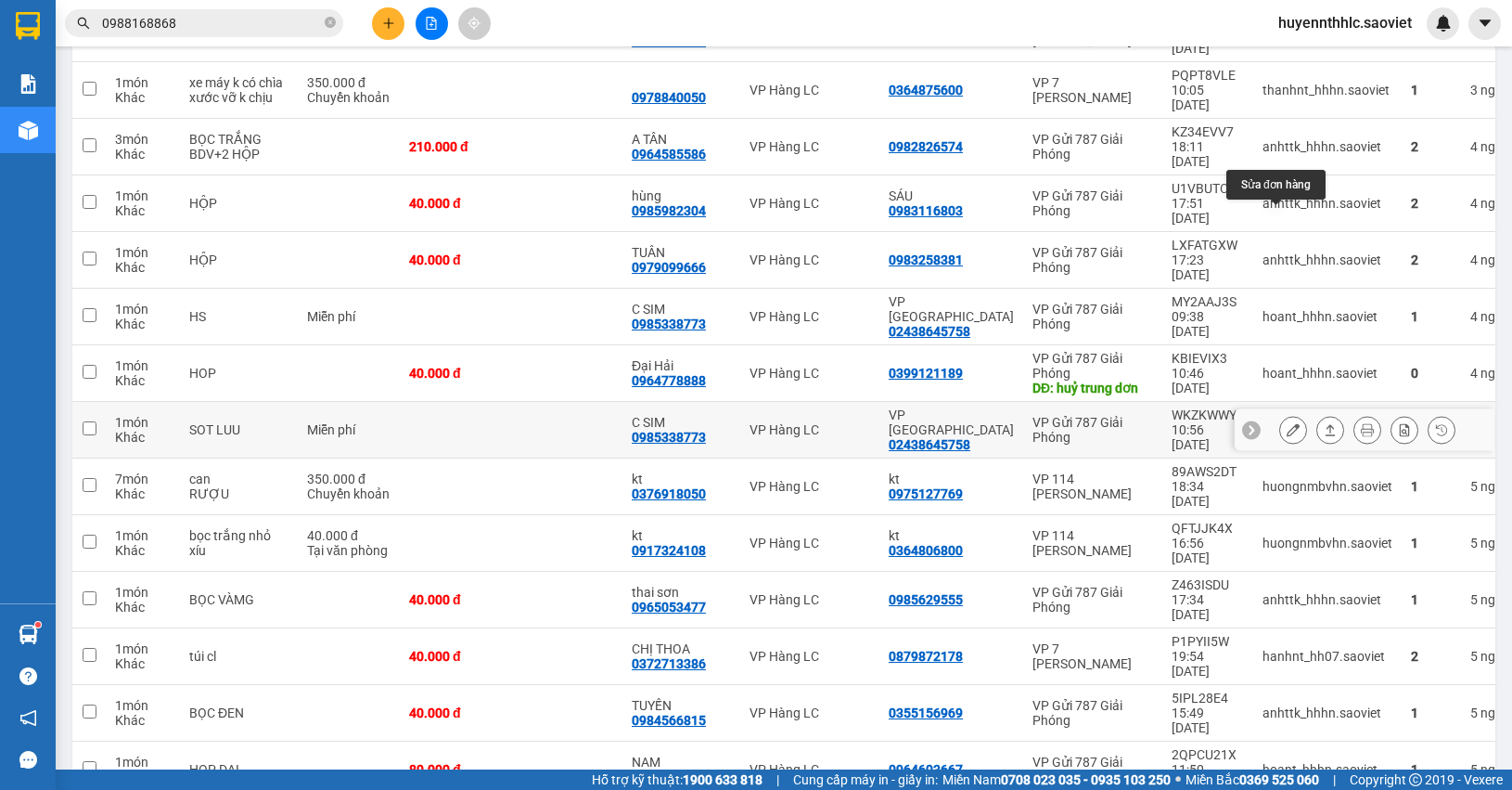
click at [1286, 423] on icon at bounding box center [1293, 430] width 13 height 13
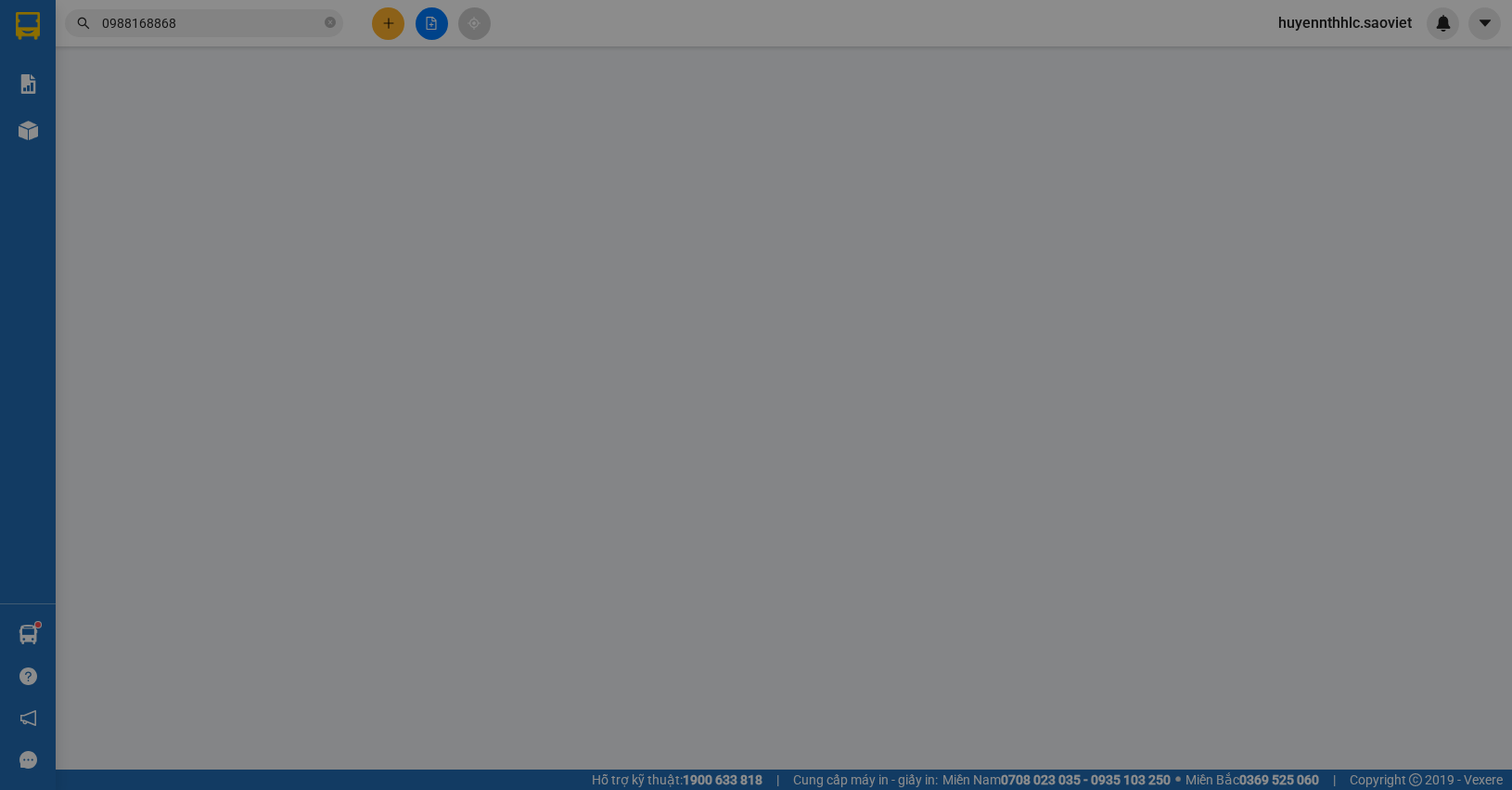
type input "02438645758"
type input "VP HÀ NỘI"
type input "0985338773"
type input "C SIM"
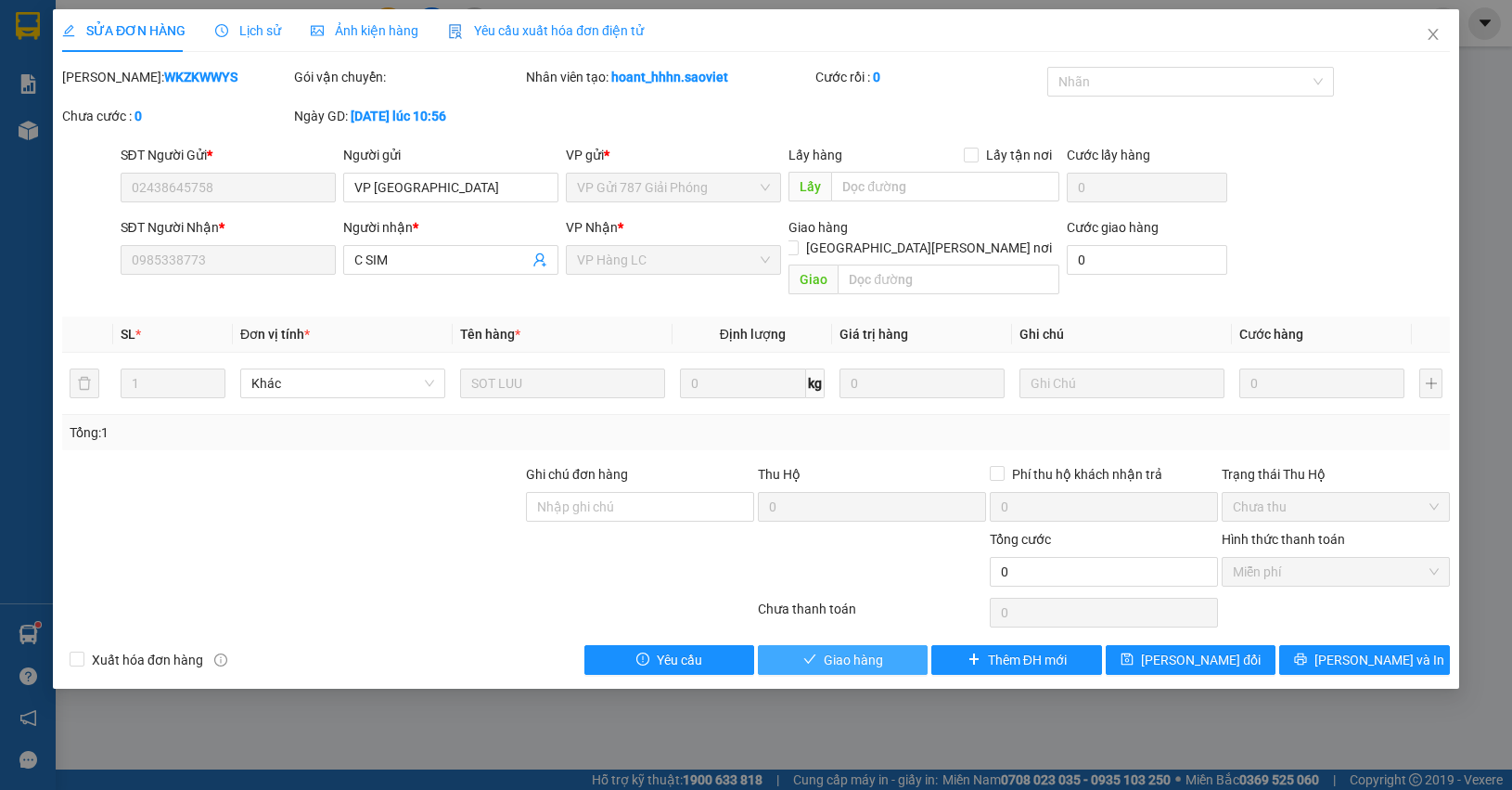
drag, startPoint x: 892, startPoint y: 644, endPoint x: 937, endPoint y: 554, distance: 100.6
click at [891, 645] on button "Giao hàng" at bounding box center [843, 660] width 170 height 30
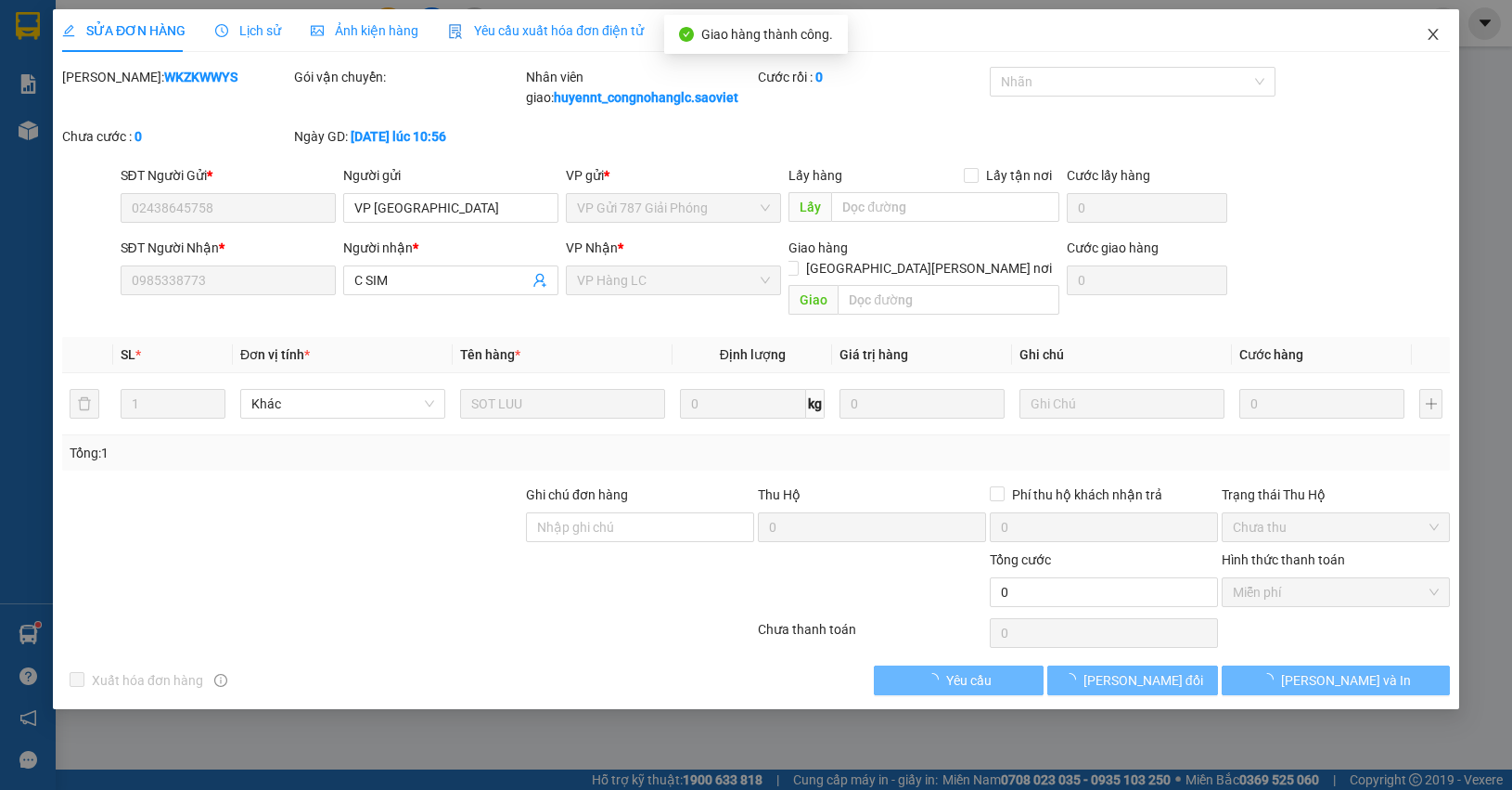
click at [1435, 30] on icon "close" at bounding box center [1433, 35] width 15 height 15
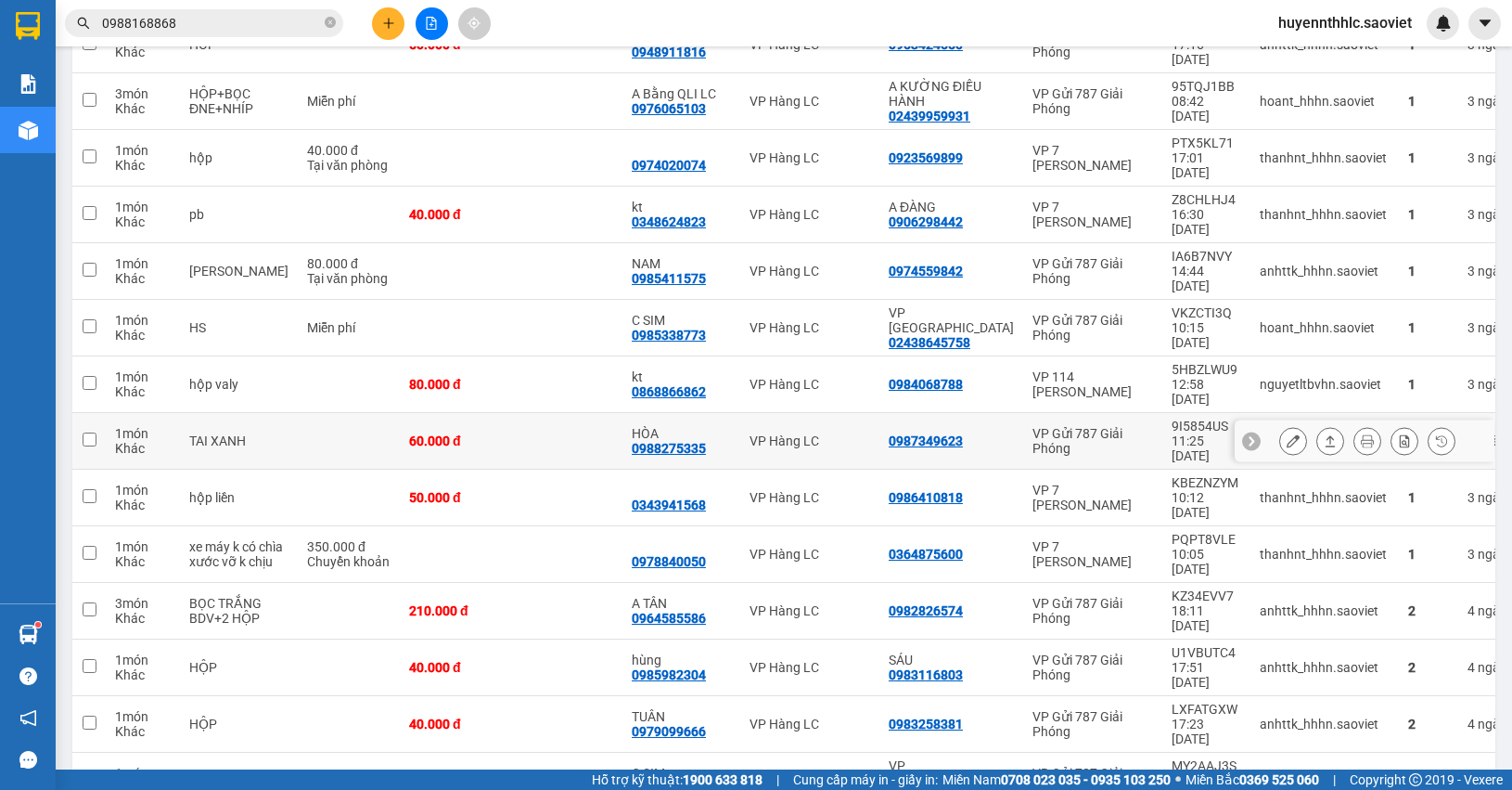
scroll to position [348, 0]
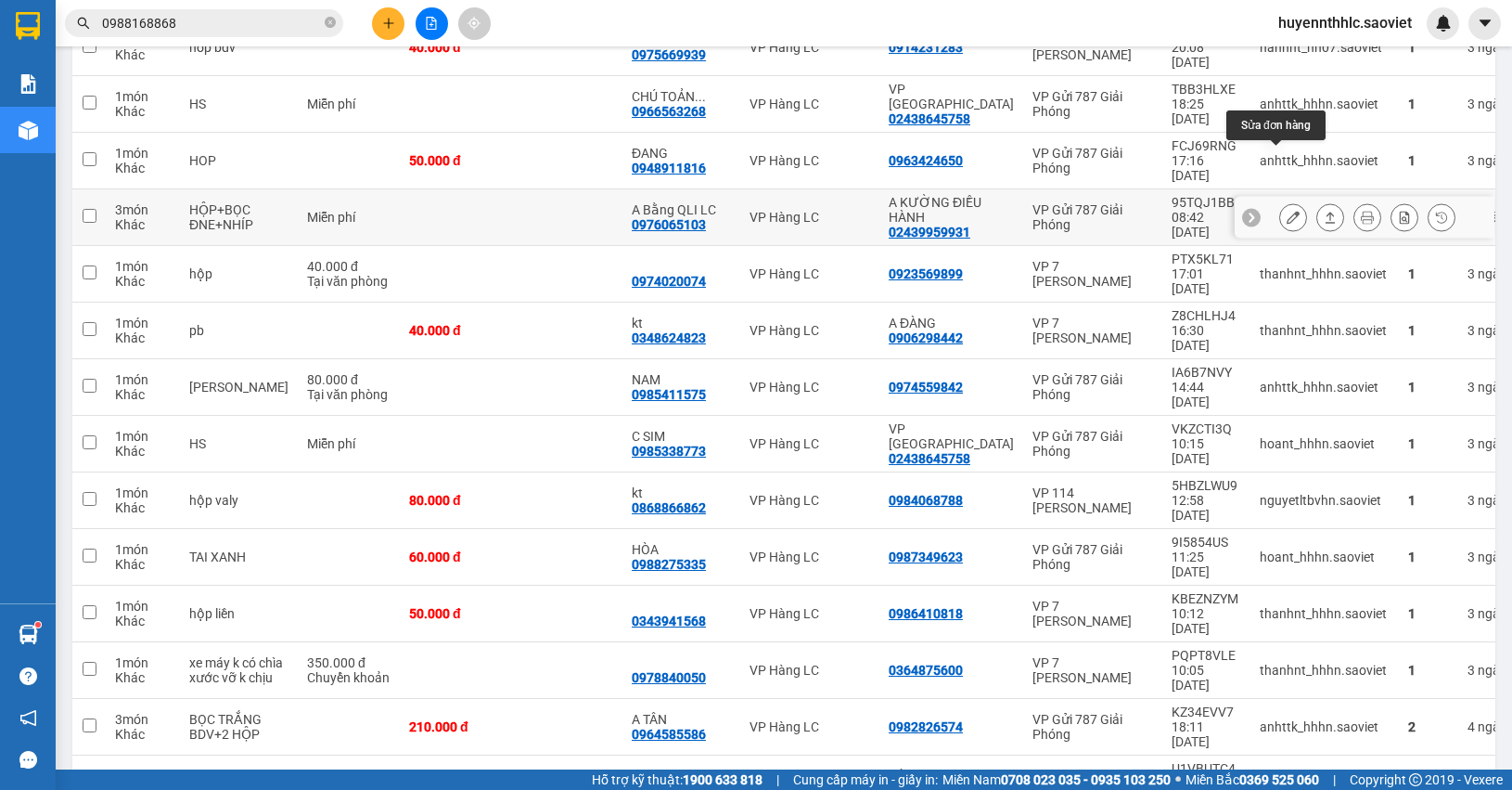
click at [1286, 211] on icon at bounding box center [1293, 217] width 13 height 13
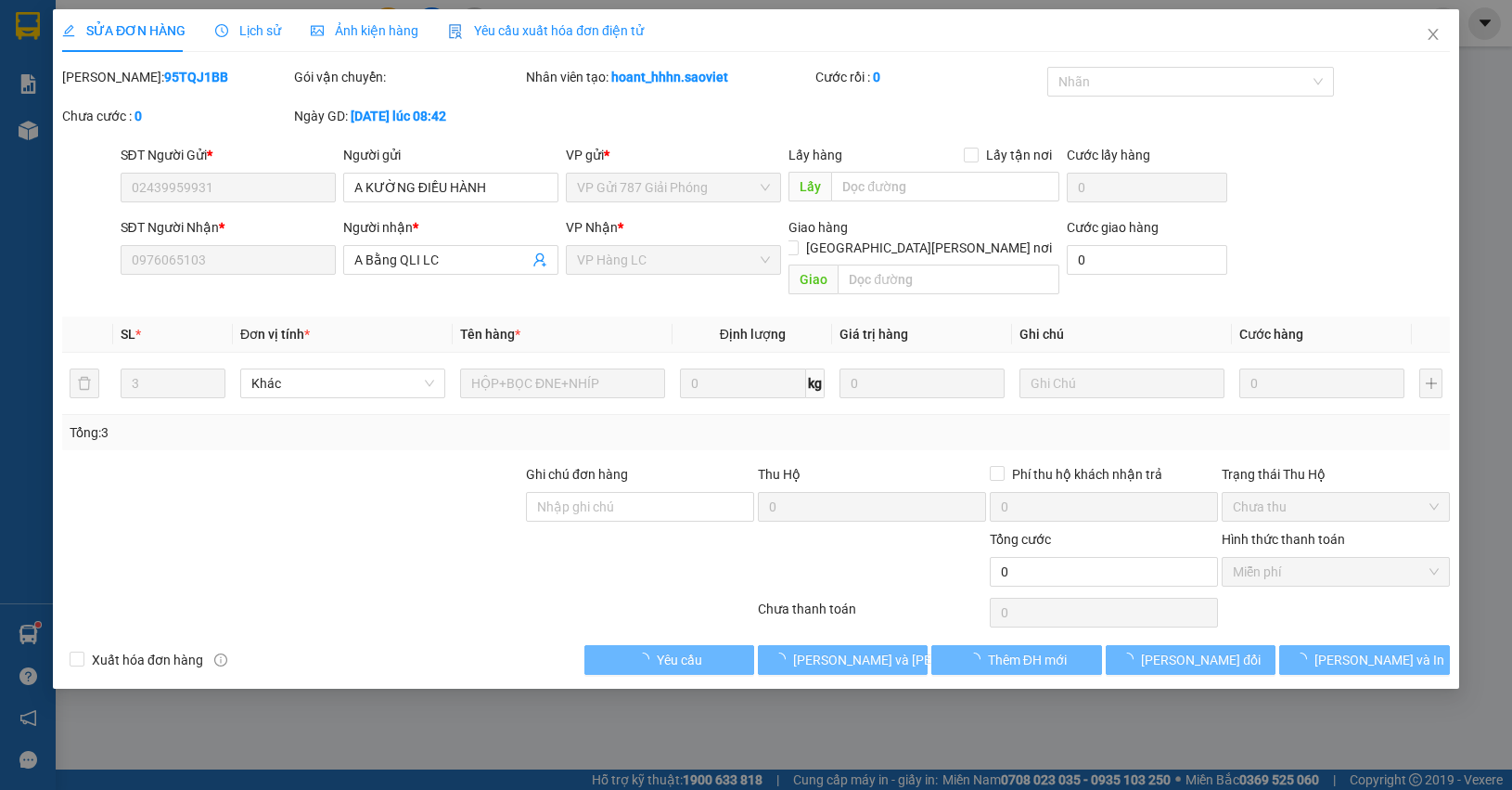
type input "02439959931"
type input "A KƯỜNG ĐIỀU HÀNH"
type input "0976065103"
type input "A Bằng QLI LC"
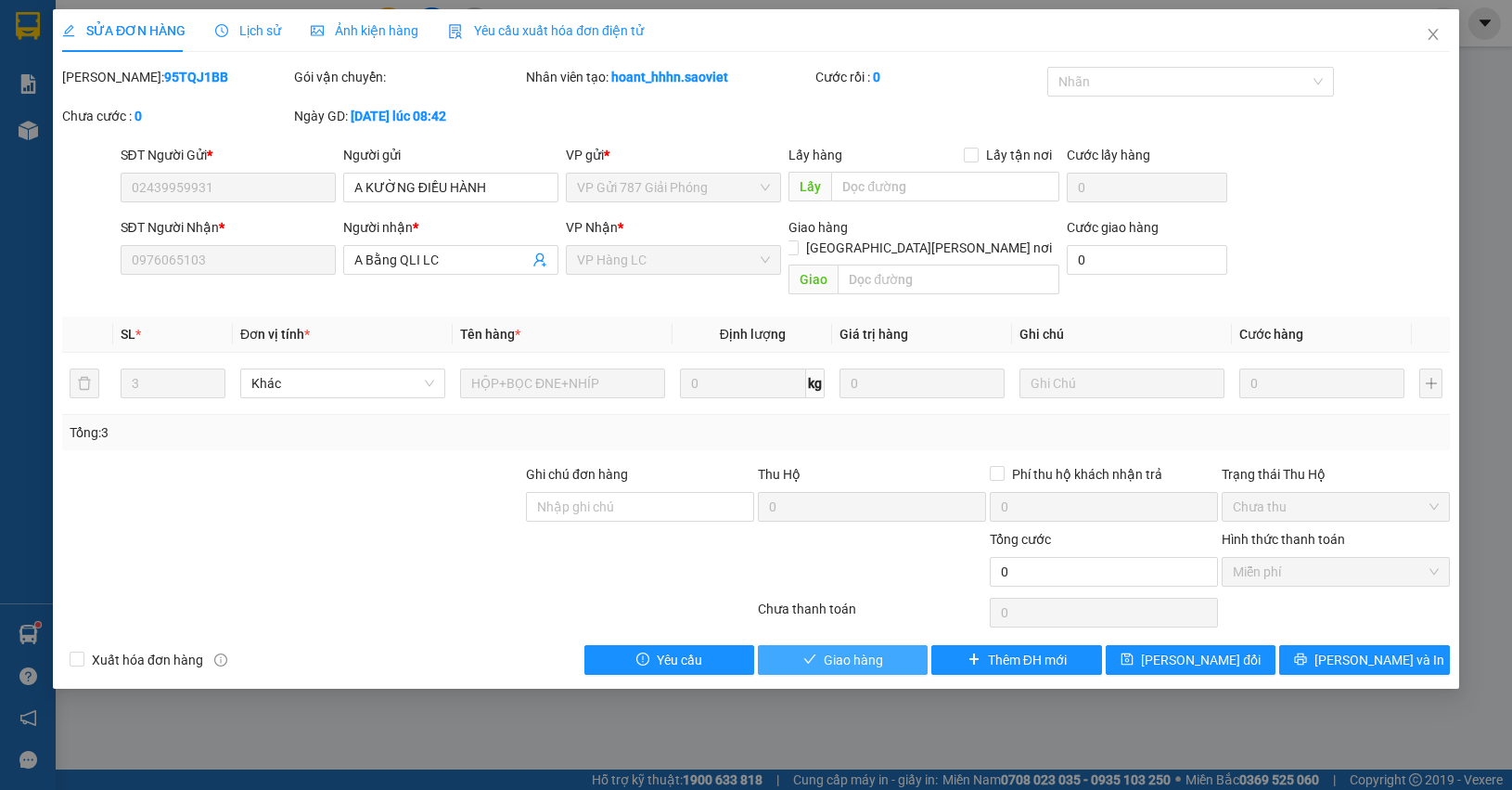
drag, startPoint x: 876, startPoint y: 642, endPoint x: 1071, endPoint y: 409, distance: 303.8
click at [876, 649] on span "Giao hàng" at bounding box center [854, 659] width 60 height 21
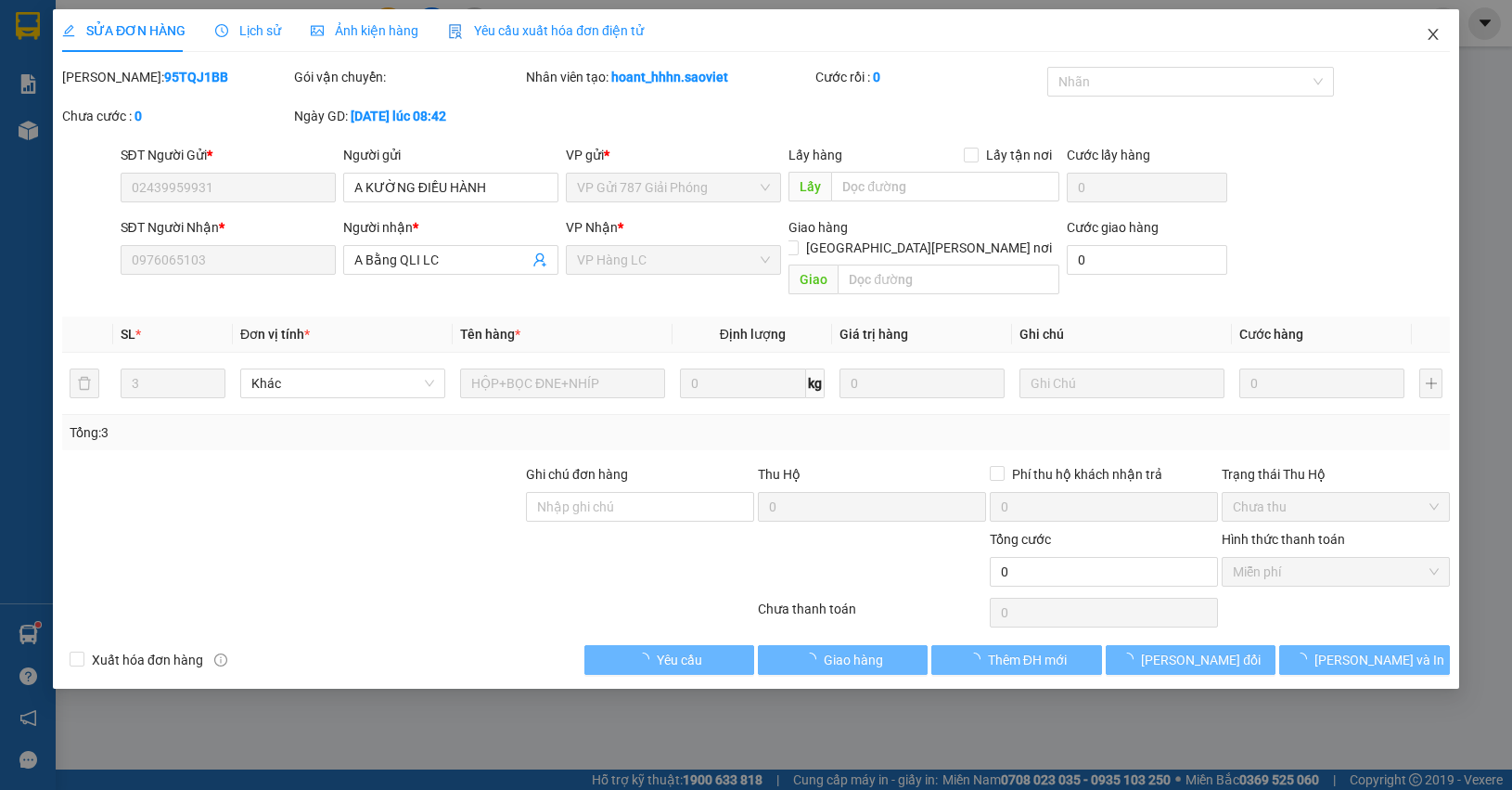
click at [1435, 38] on icon "close" at bounding box center [1432, 35] width 10 height 11
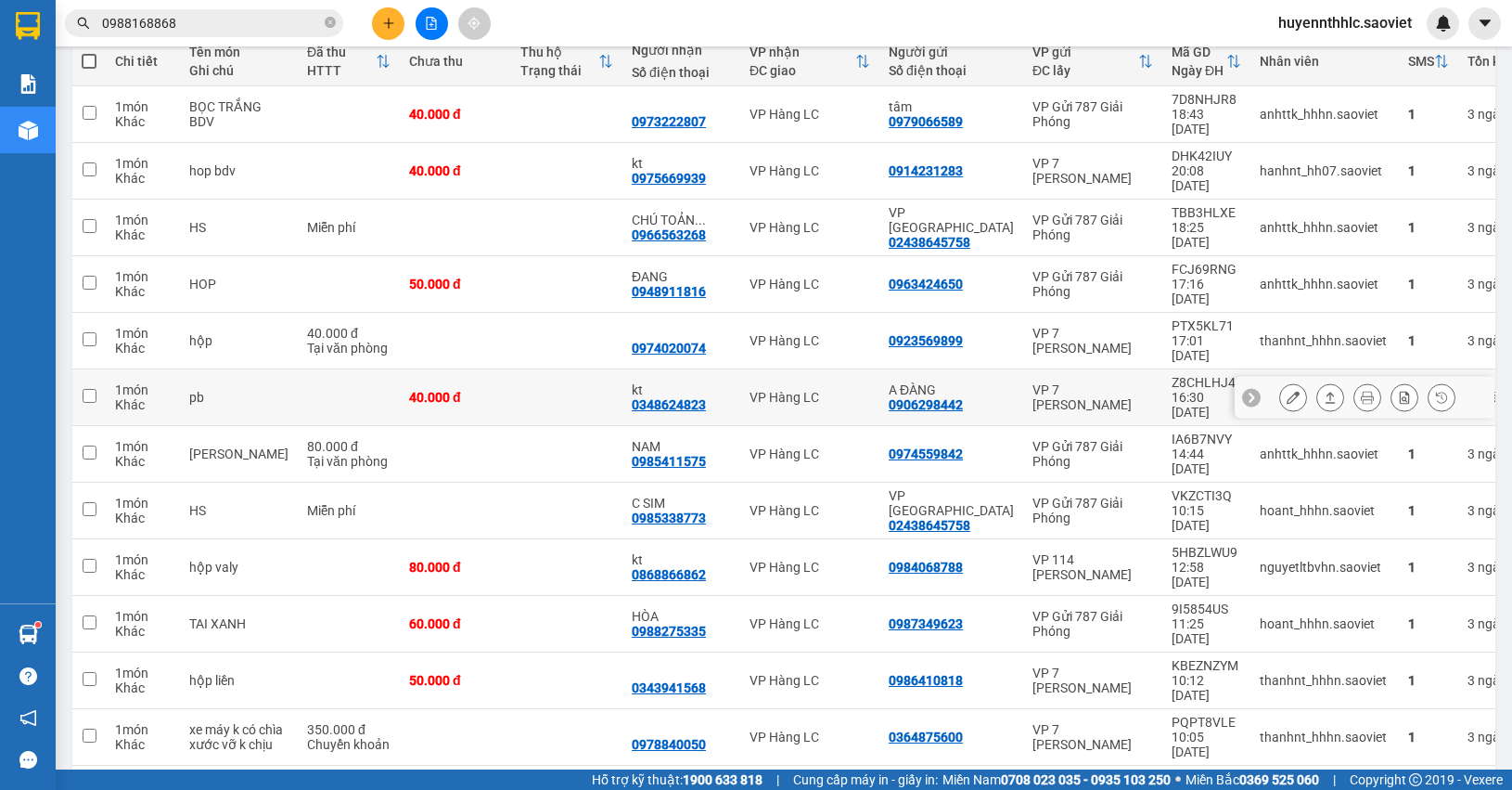
scroll to position [116, 0]
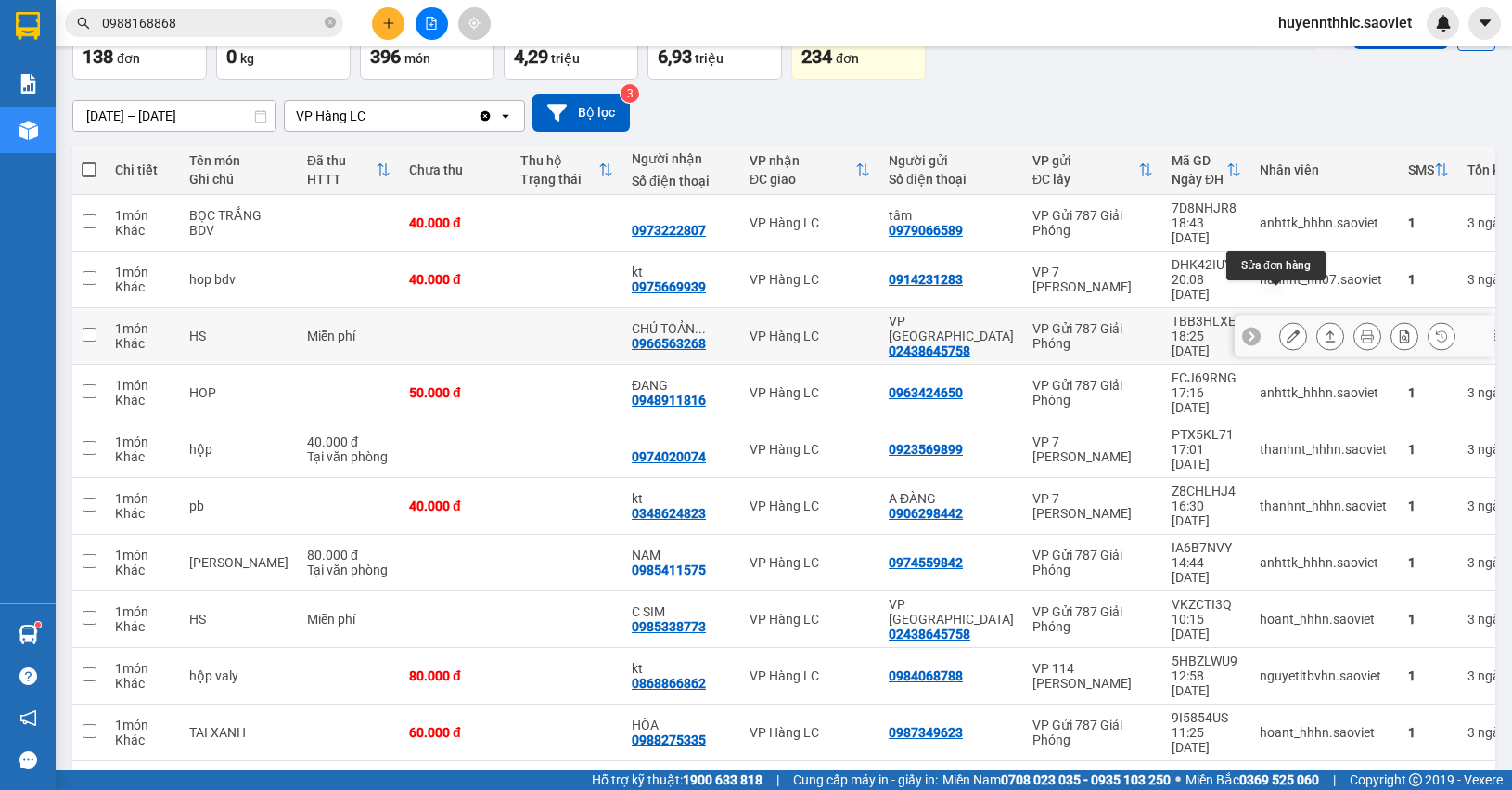
click at [1280, 320] on button at bounding box center [1293, 336] width 26 height 33
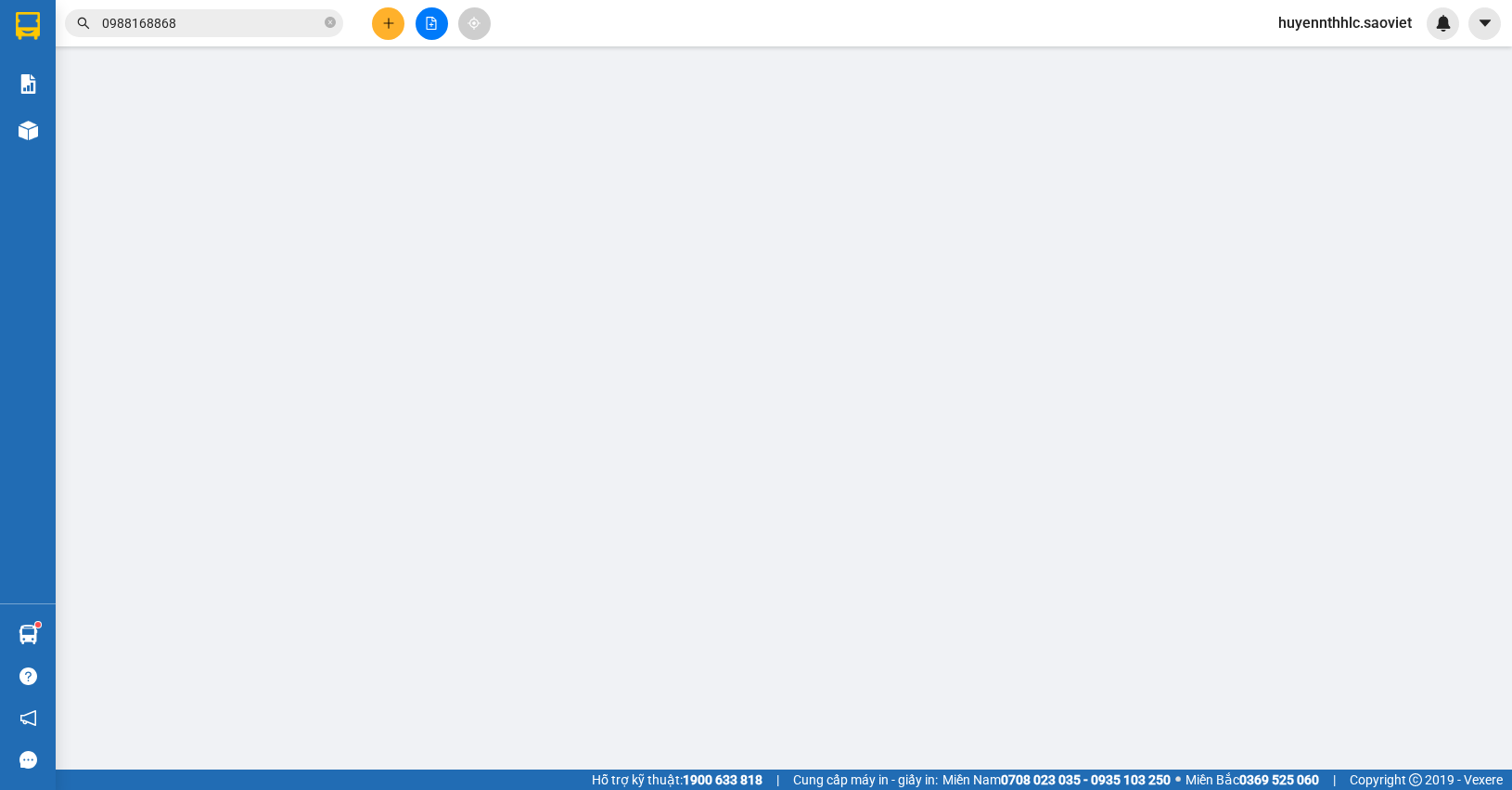
type input "02438645758"
type input "VP HÀ NỘI"
type input "0966563268"
type input "CHÚ TOẢN LXE TC"
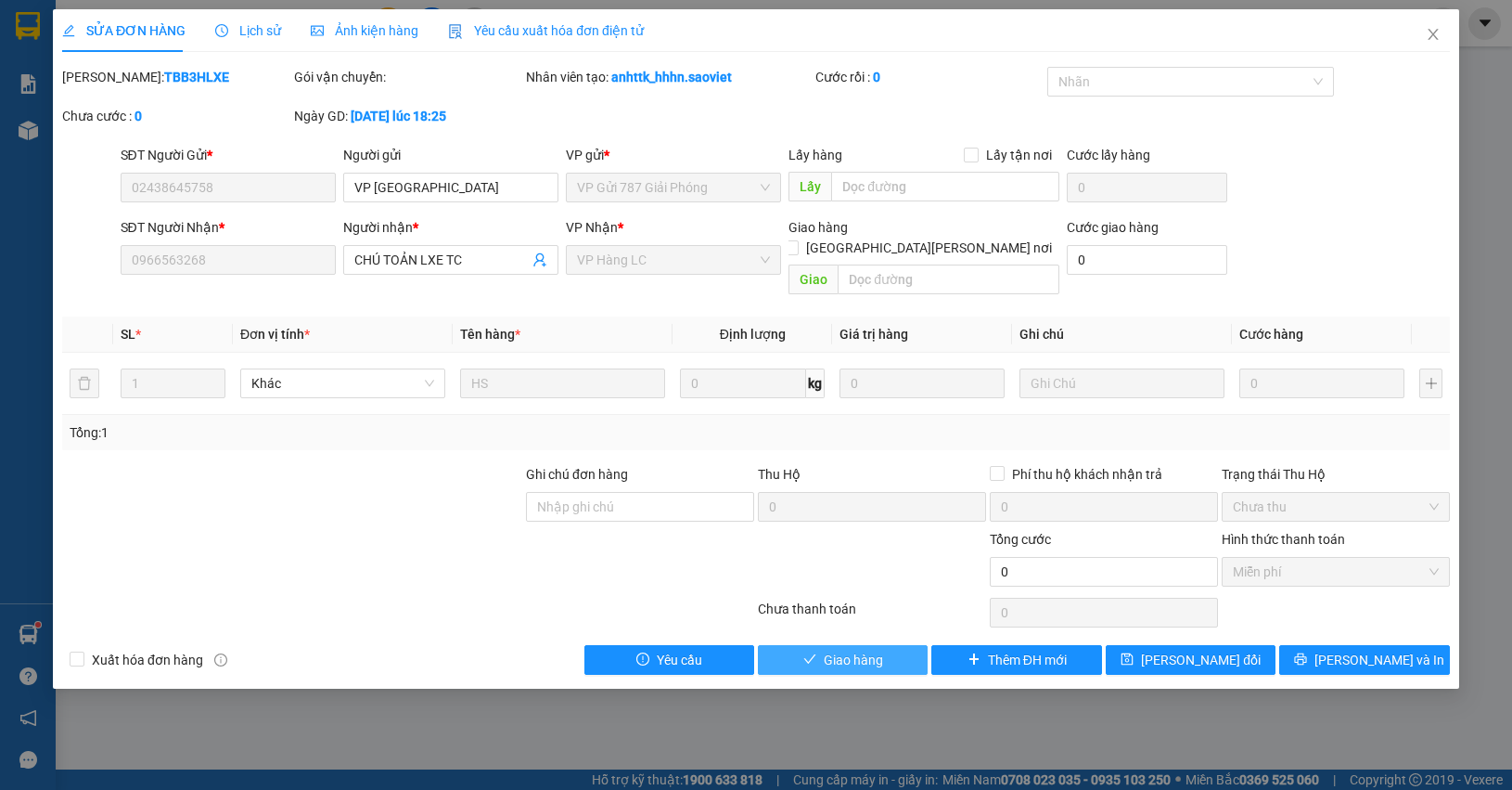
drag, startPoint x: 867, startPoint y: 633, endPoint x: 914, endPoint y: 567, distance: 81.0
click at [873, 620] on div "Total Paid Fee 0 Total UnPaid Fee 0 Cash Collection Total Fee Mã ĐH: TBB3HLXE G…" at bounding box center [756, 371] width 1388 height 608
drag, startPoint x: 877, startPoint y: 637, endPoint x: 881, endPoint y: 618, distance: 19.4
click at [878, 649] on span "Giao hàng" at bounding box center [854, 659] width 60 height 21
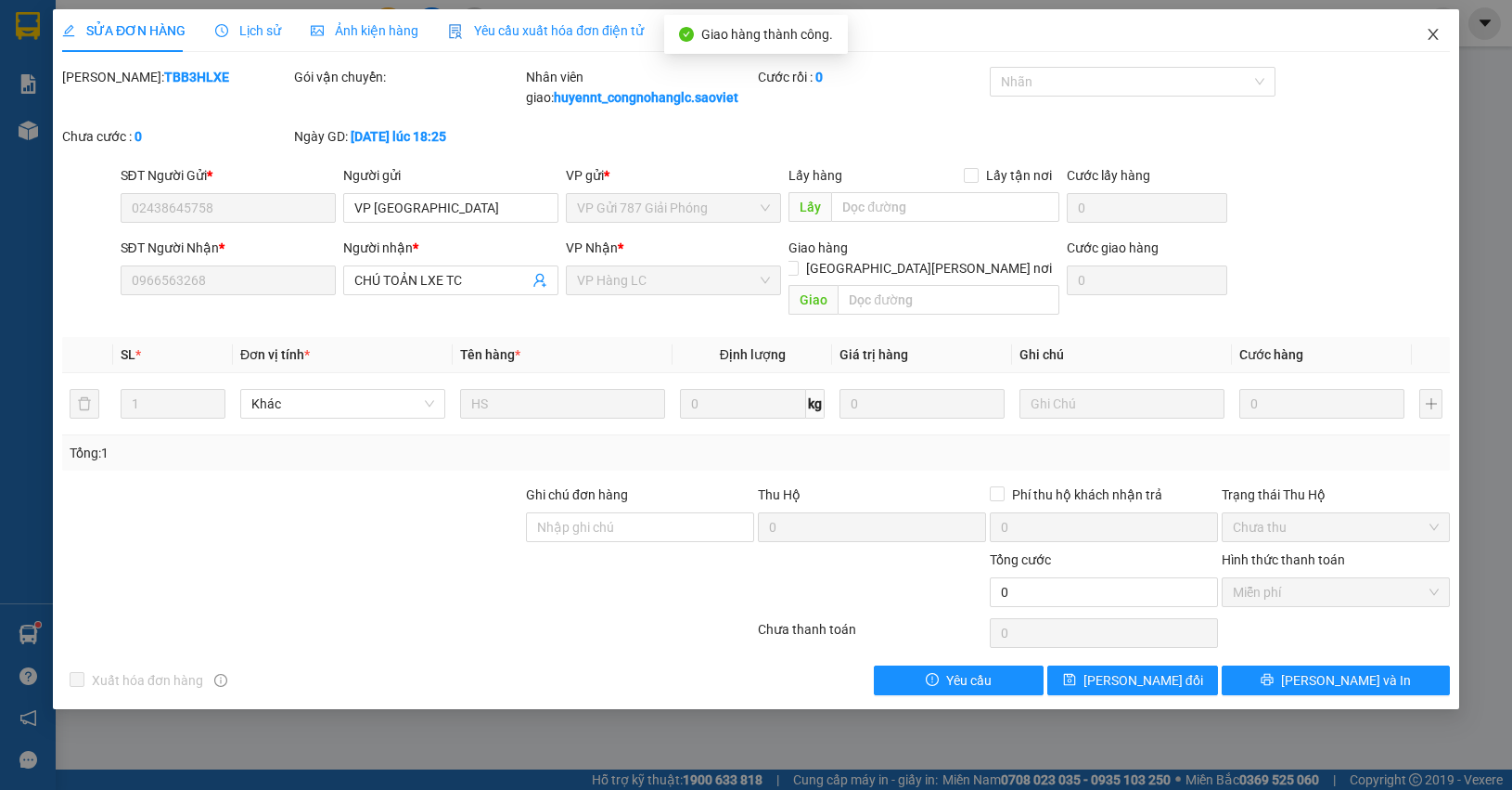
click at [1437, 35] on icon "close" at bounding box center [1433, 35] width 15 height 15
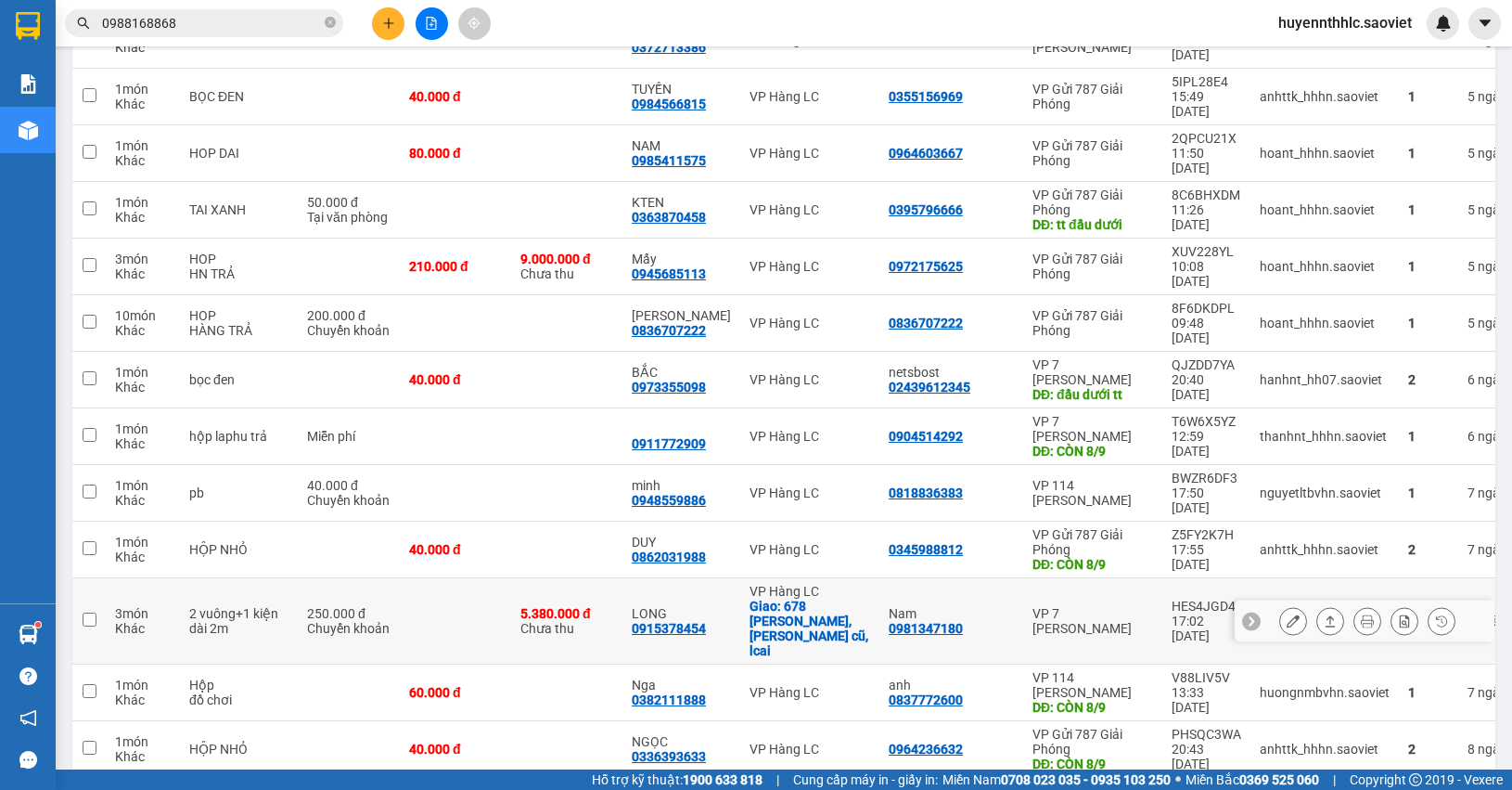
scroll to position [1380, 0]
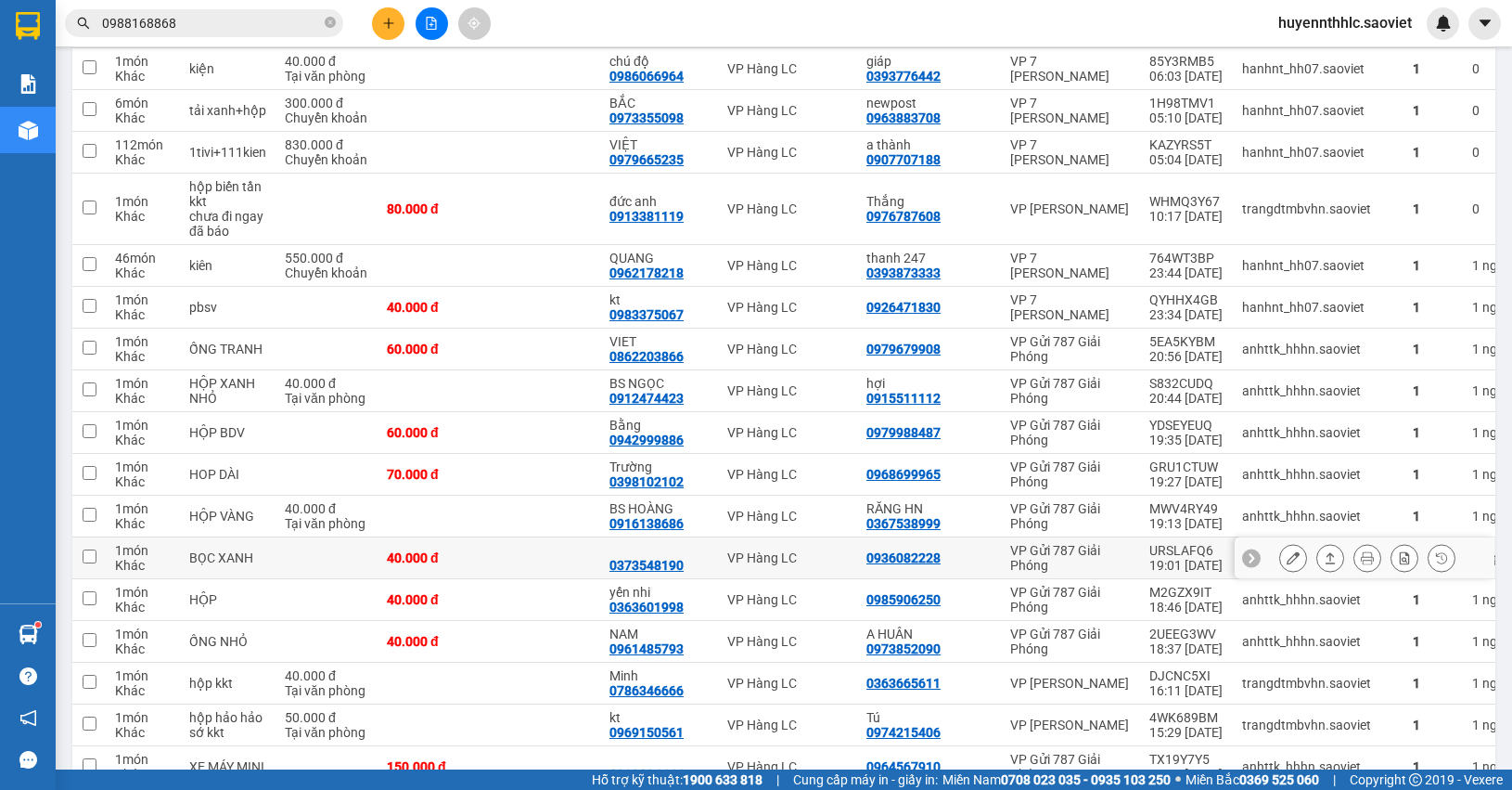
scroll to position [1800, 0]
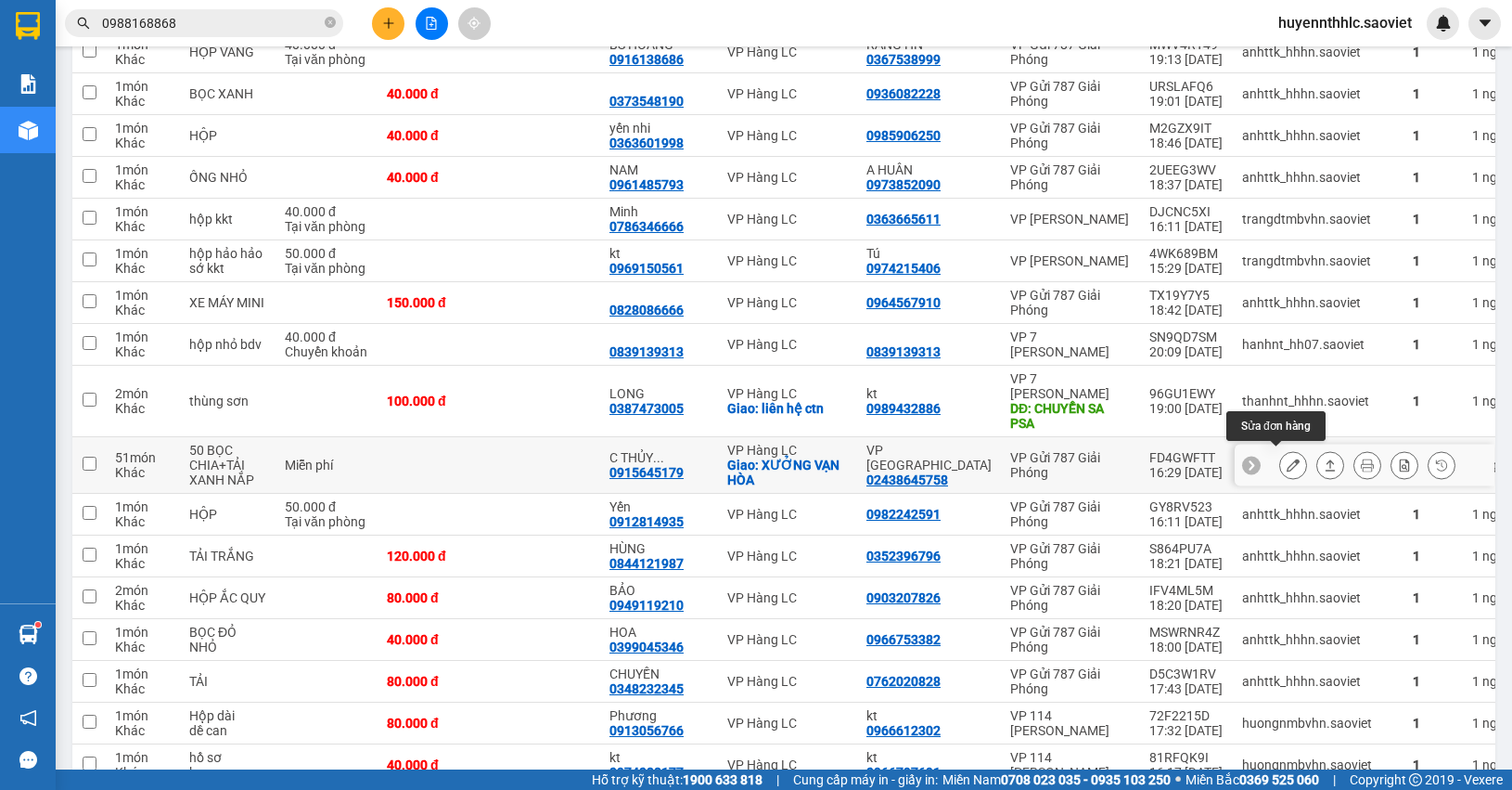
click at [1286, 462] on icon at bounding box center [1293, 465] width 13 height 13
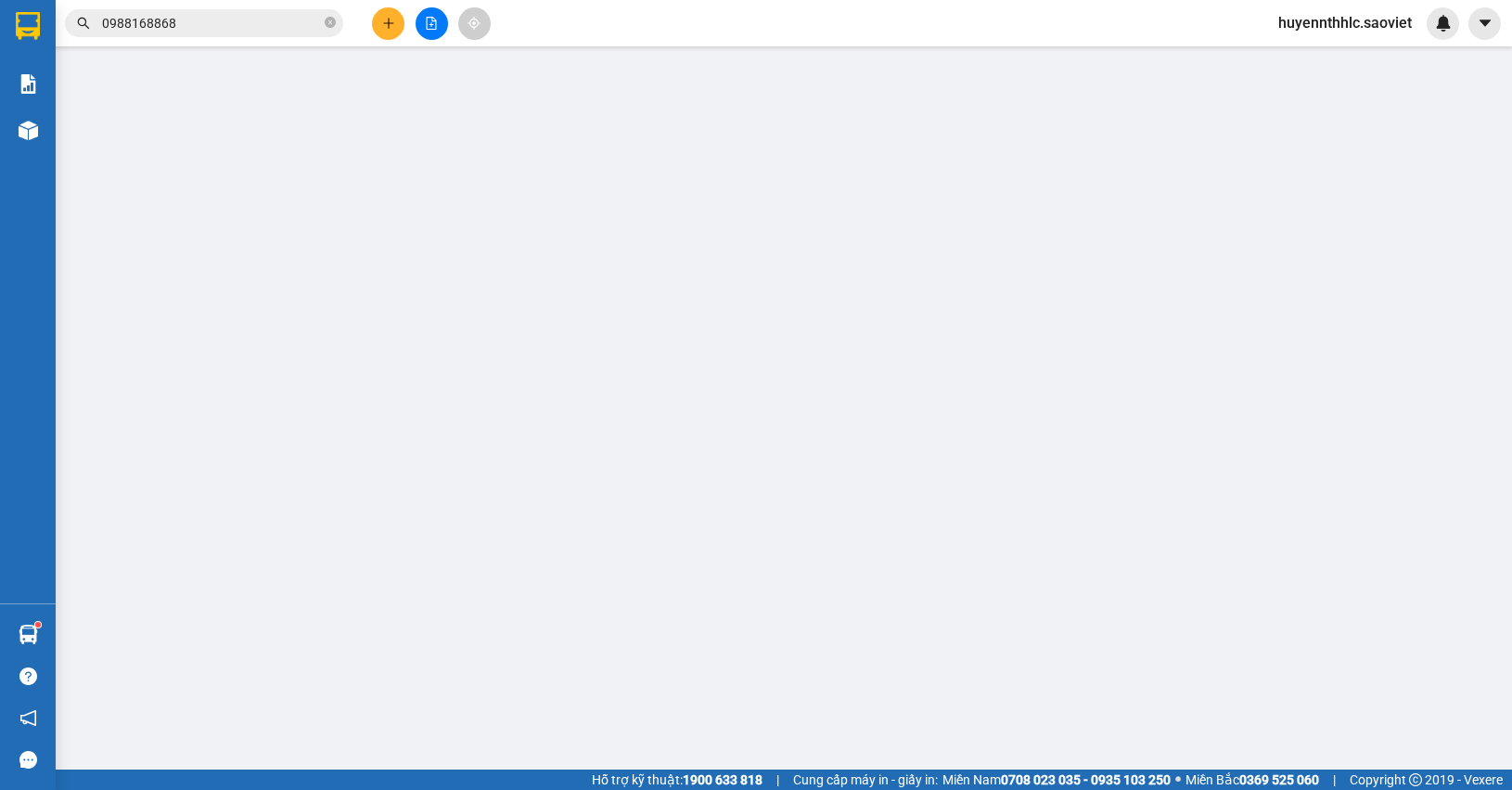
type input "02438645758"
type input "VP HÀ NỘI"
type input "0915645179"
type input "C THỦY KTOAN SV"
checkbox input "true"
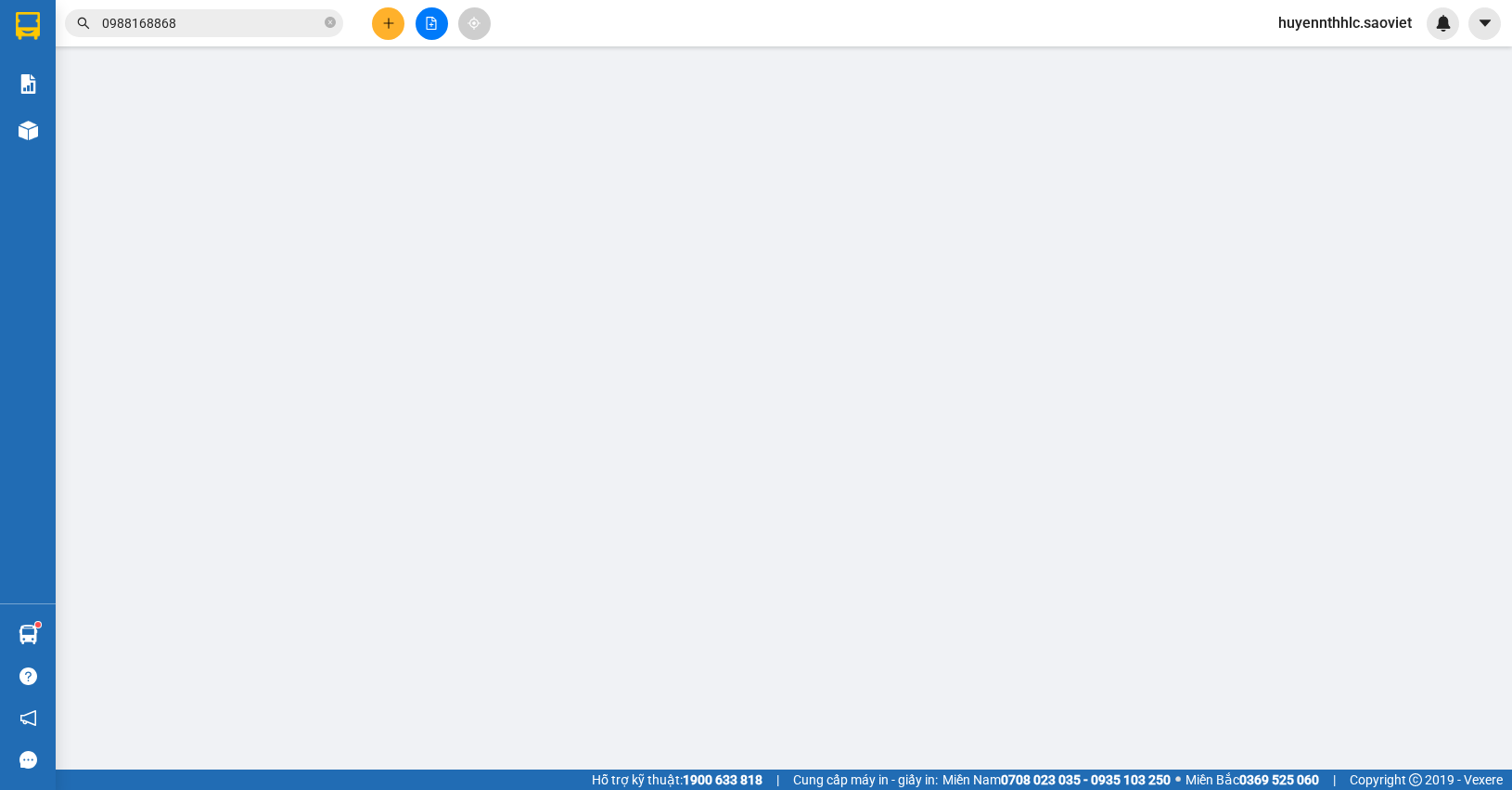
type input "XƯỞNG VẠN HÒA"
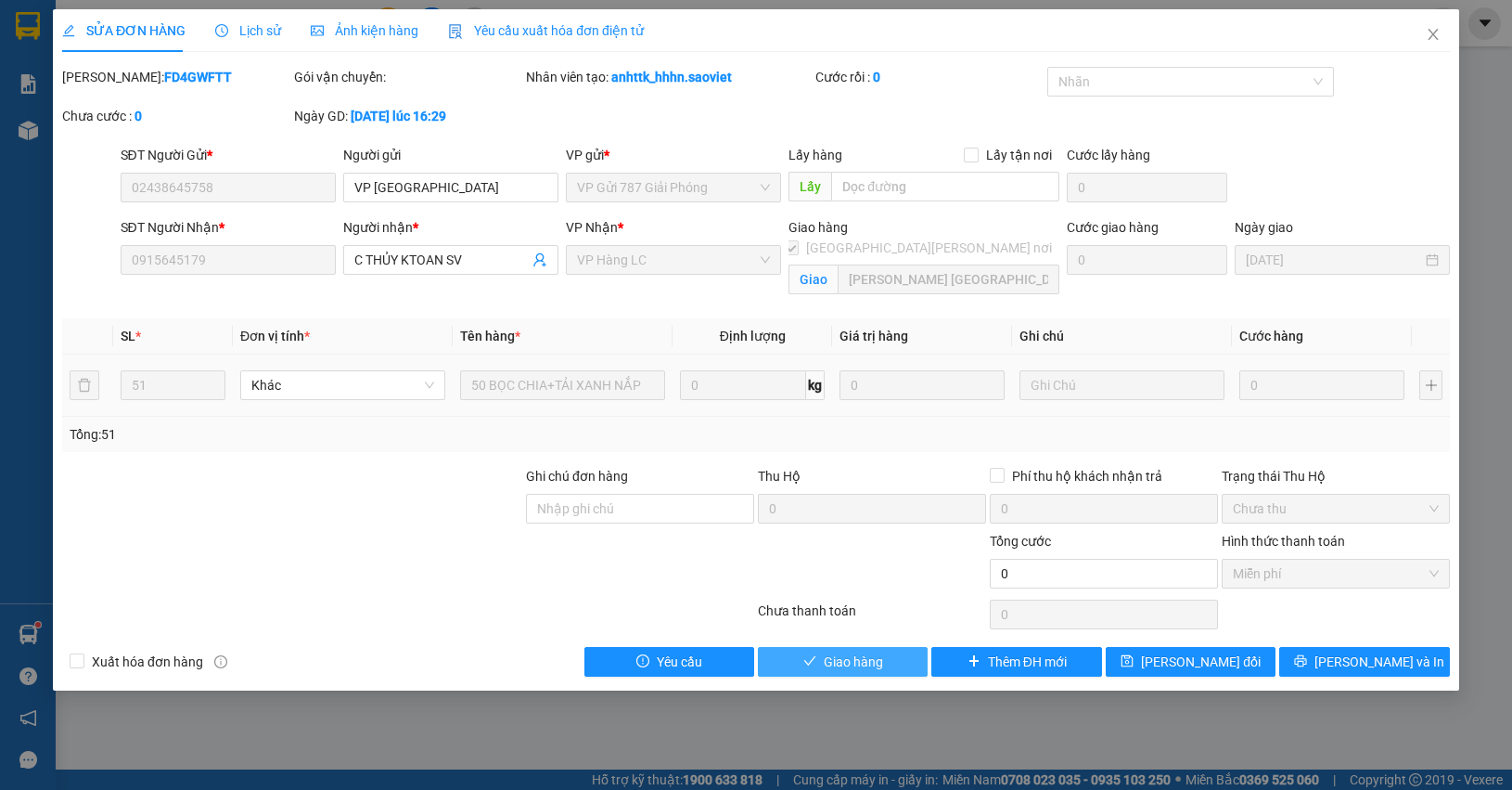
click at [887, 657] on button "Giao hàng" at bounding box center [843, 662] width 170 height 30
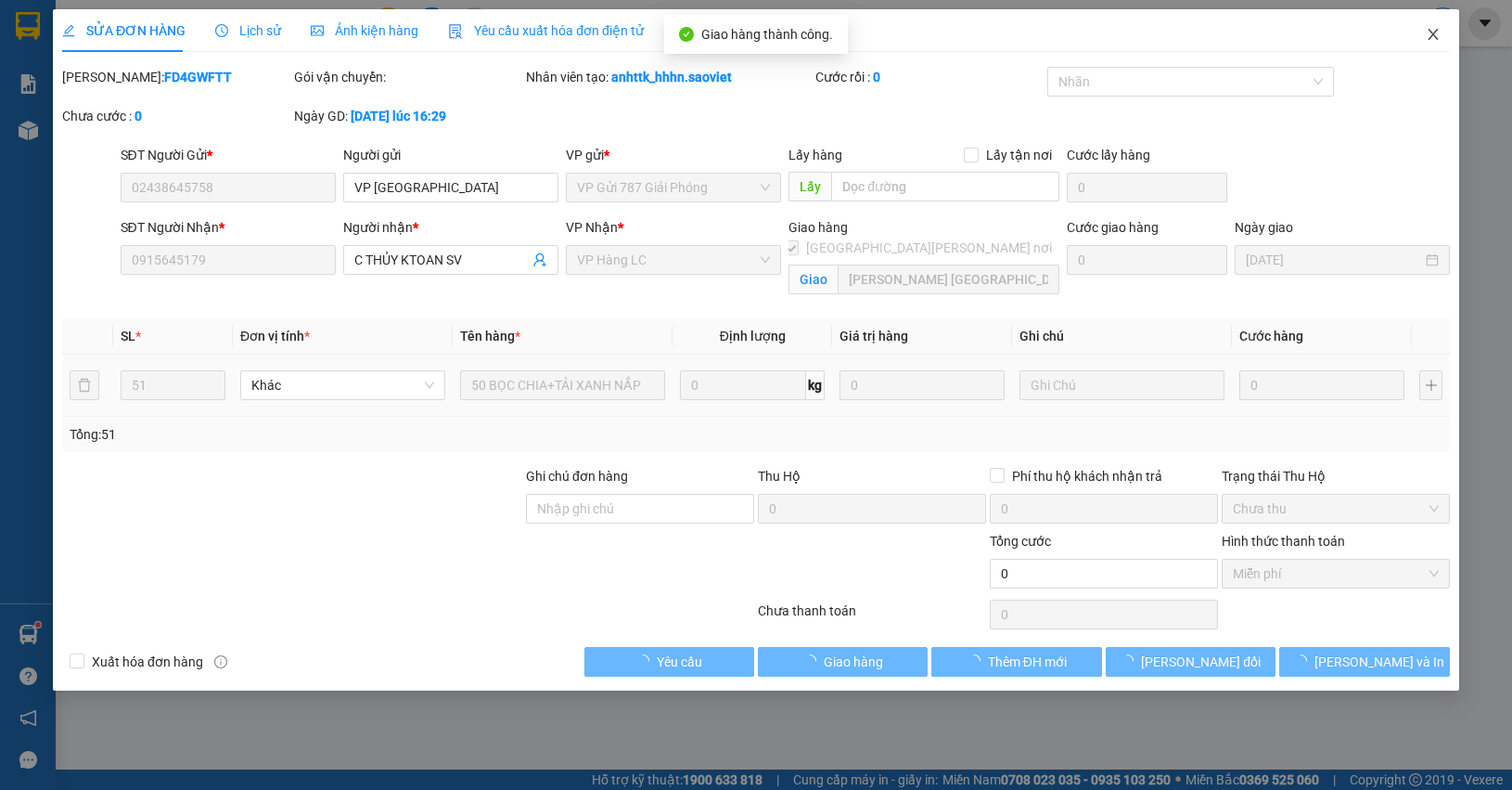
click at [1430, 39] on icon "close" at bounding box center [1433, 35] width 15 height 15
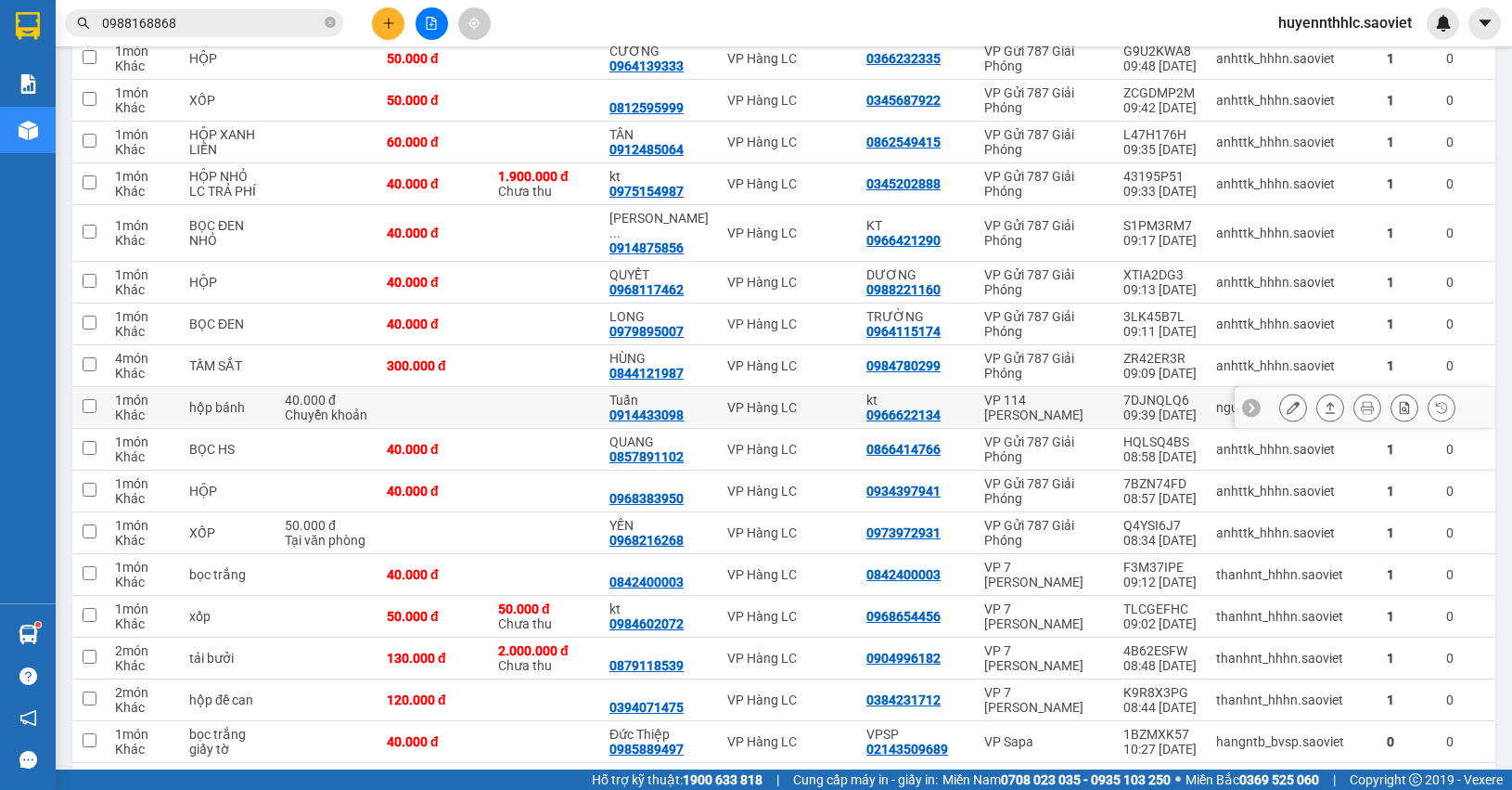
scroll to position [828, 0]
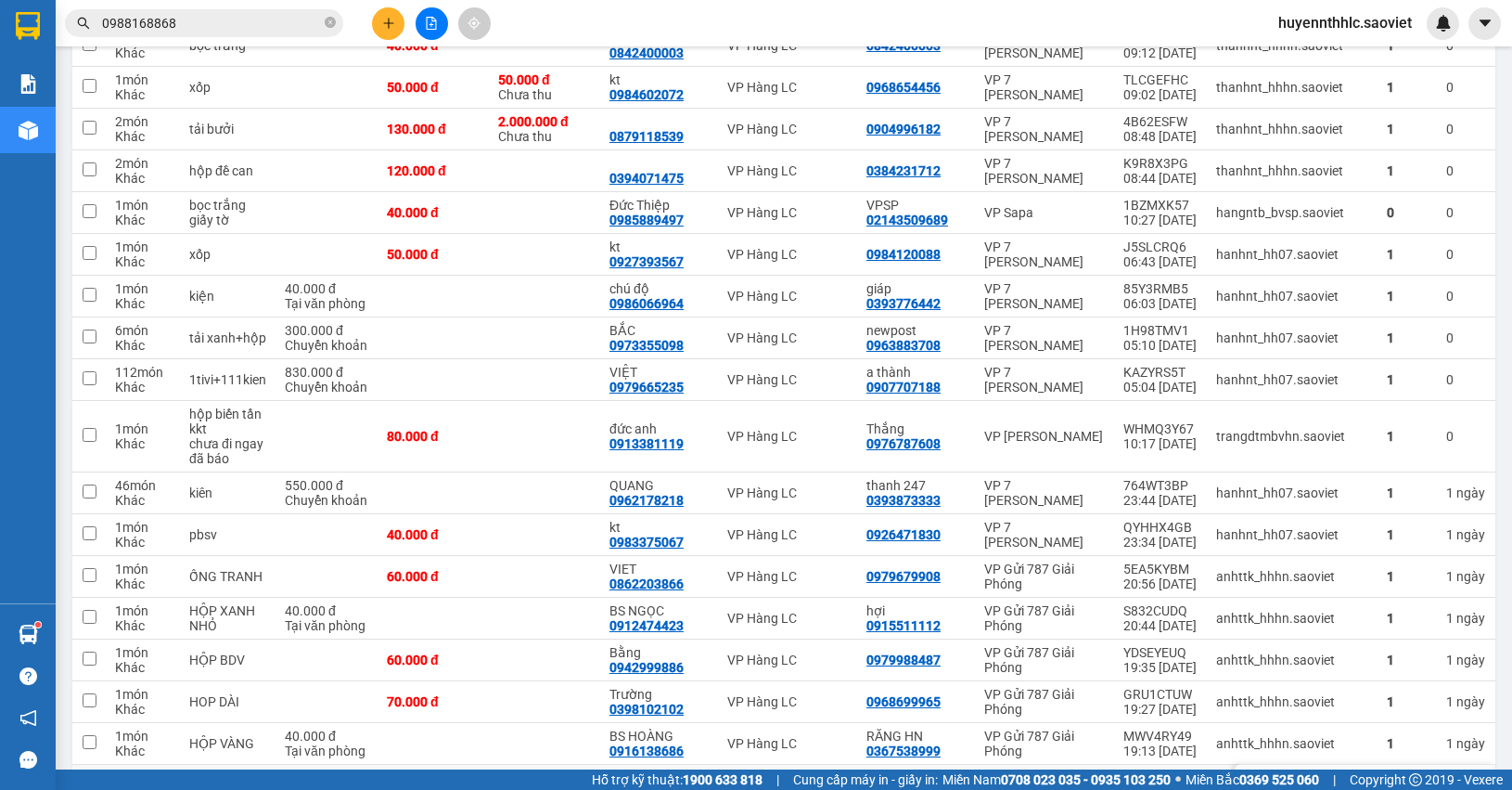
scroll to position [1037, 0]
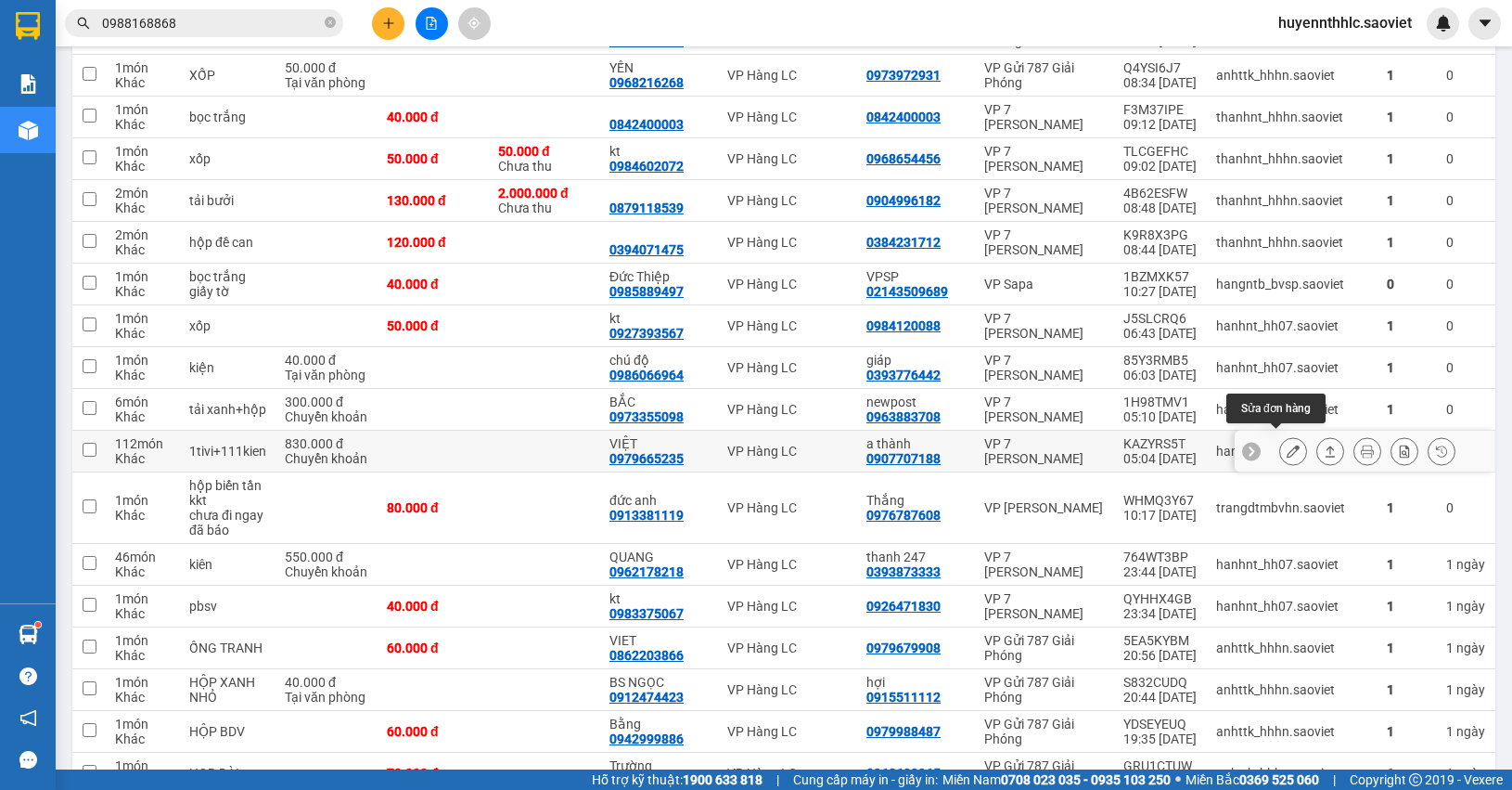
click at [1280, 442] on button at bounding box center [1293, 451] width 26 height 33
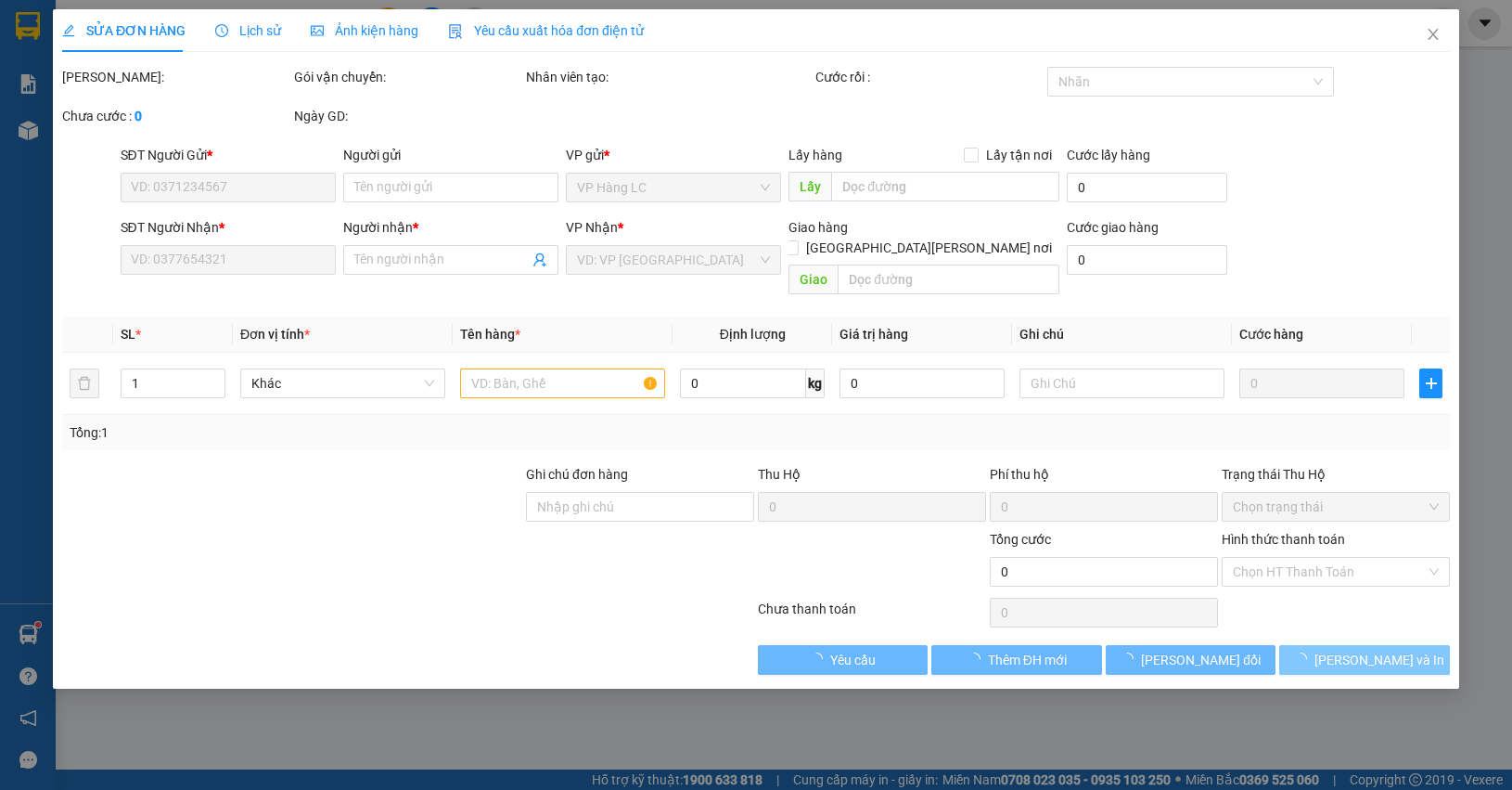
type input "0907707188"
type input "a thành"
type input "0979665235"
type input "VIỆT"
type input "830.000"
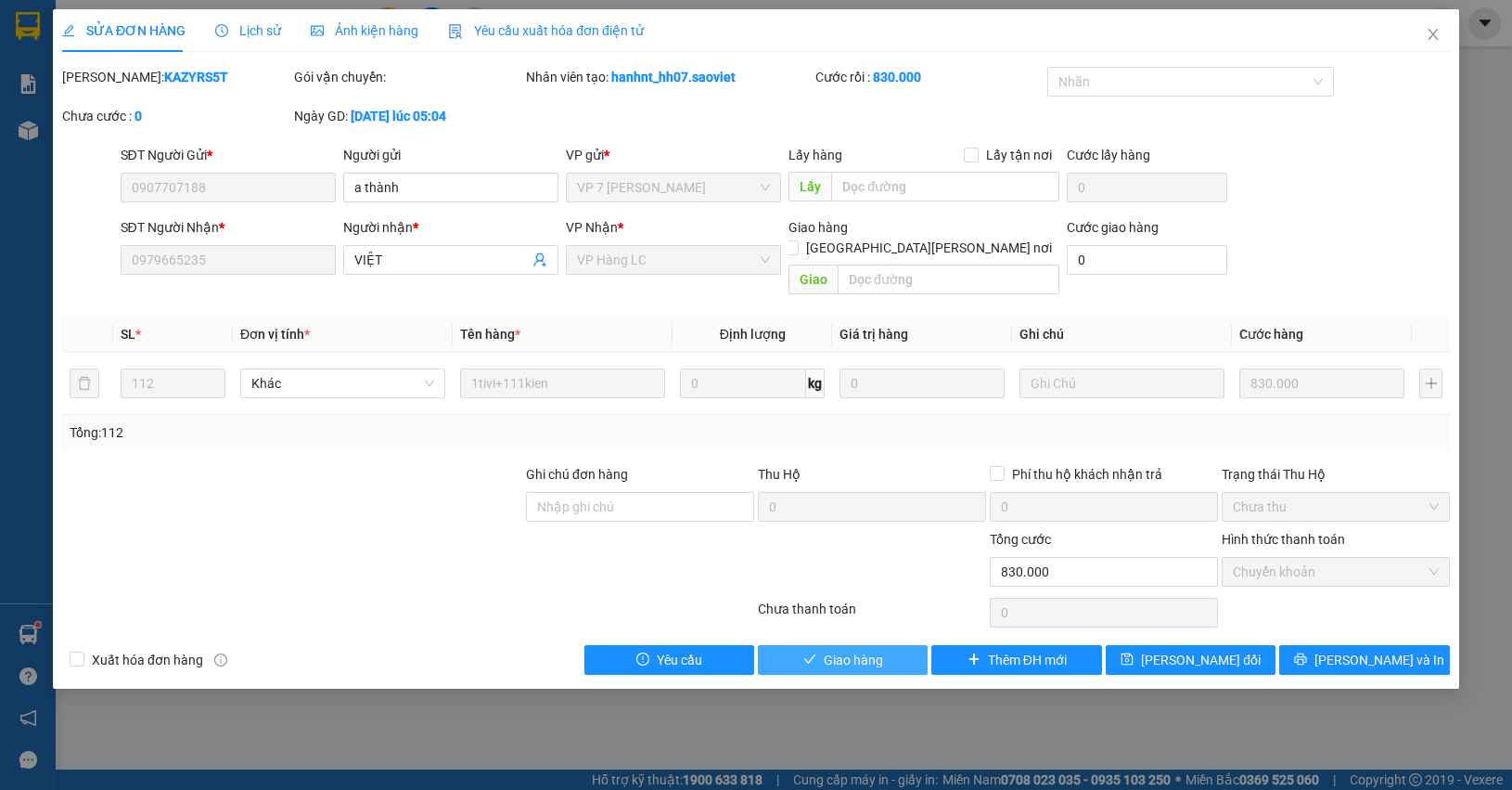
click at [887, 645] on button "Giao hàng" at bounding box center [843, 660] width 170 height 30
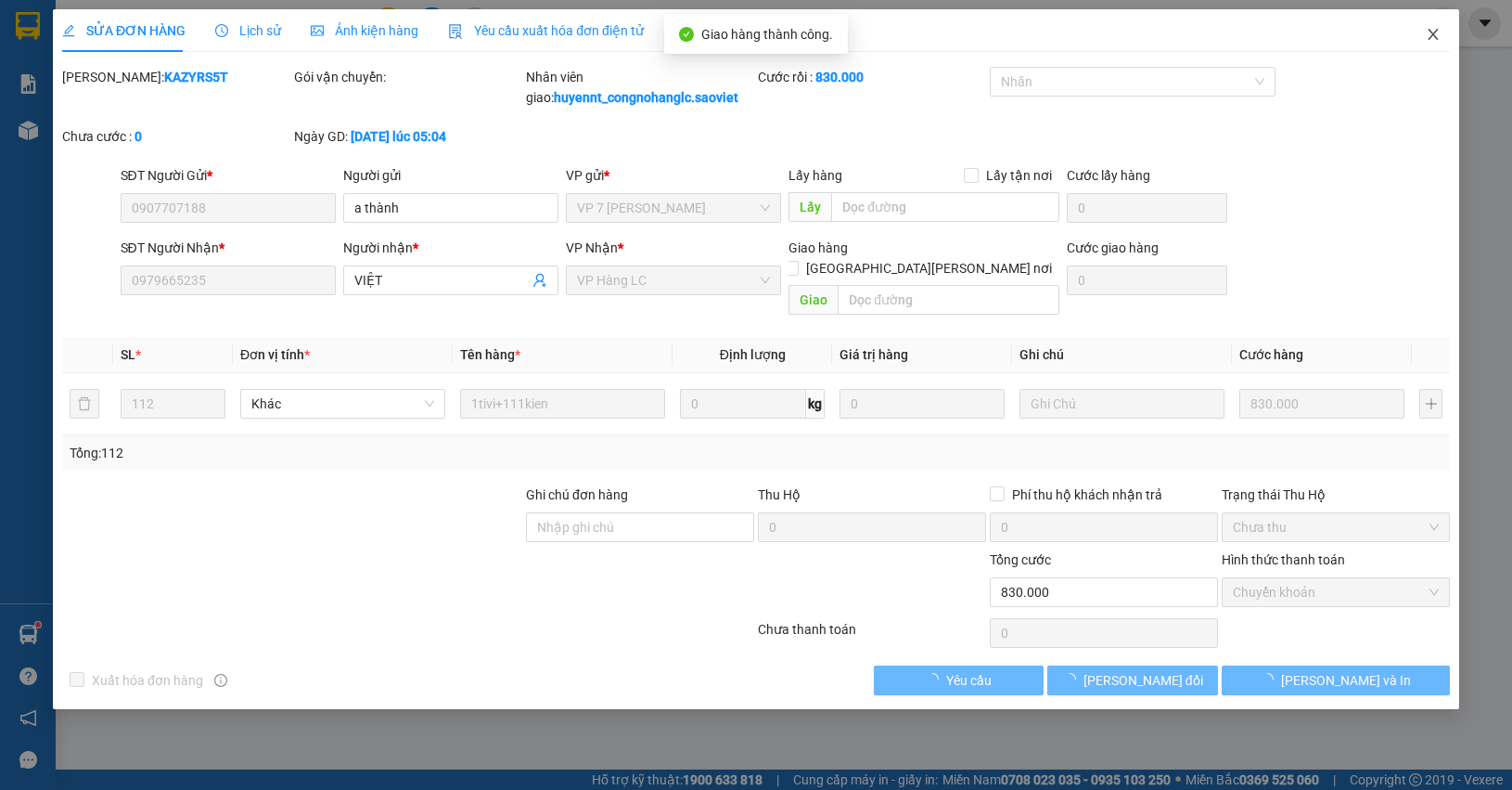
click at [1435, 31] on icon "close" at bounding box center [1432, 35] width 10 height 11
click at [1425, 30] on div "huyennthhlc.saoviet" at bounding box center [1361, 23] width 196 height 33
click at [1430, 28] on div at bounding box center [1442, 23] width 33 height 33
click at [1434, 33] on body "Kết quả tìm kiếm ( 753 ) Bộ lọc Mã ĐH Trạng thái Món hàng Thu hộ Tổng cước Chưa…" at bounding box center [756, 395] width 1512 height 790
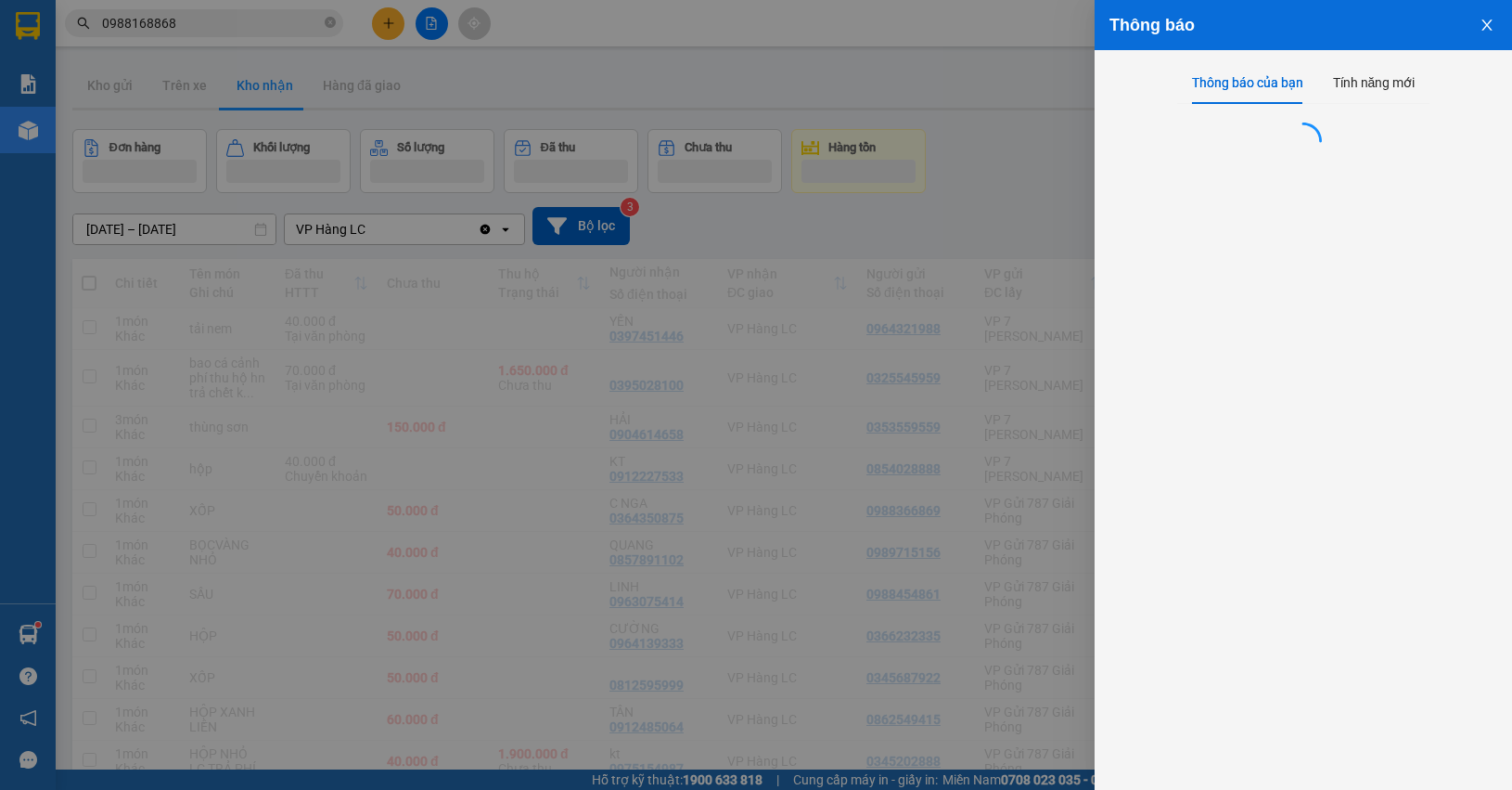
click at [1052, 179] on div at bounding box center [756, 395] width 1512 height 790
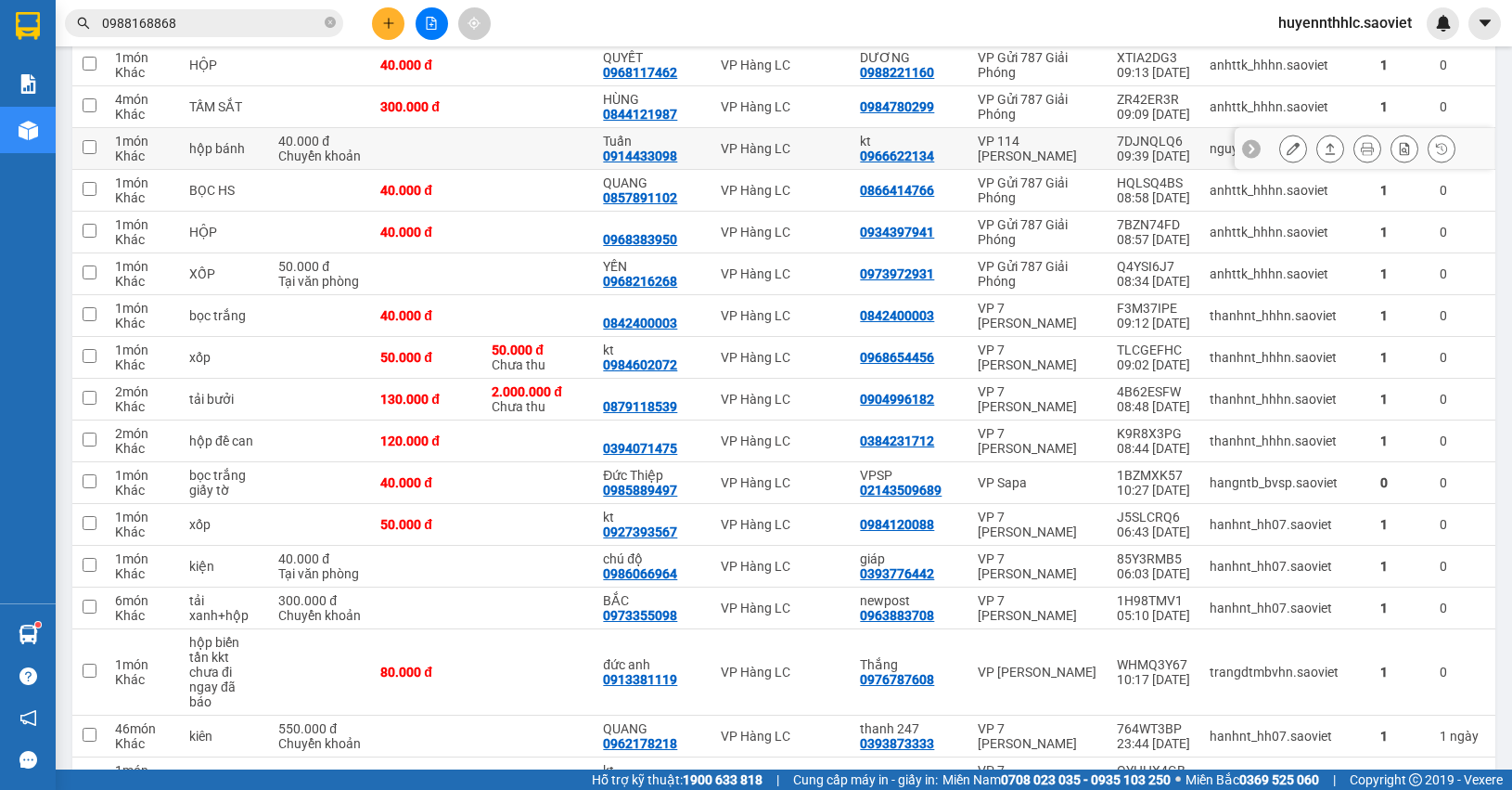
scroll to position [348, 0]
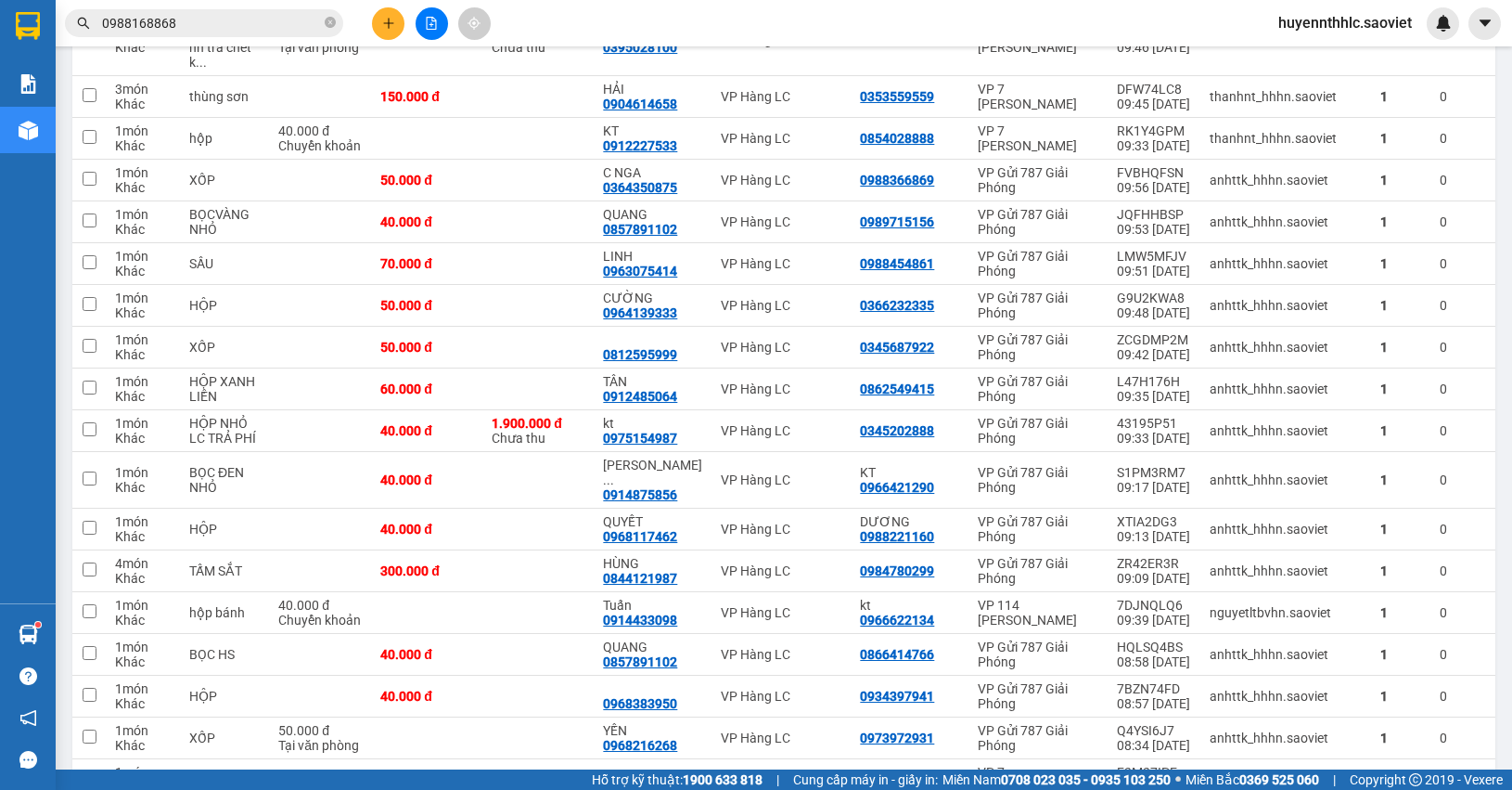
click at [1336, 28] on span "huyennthhlc.saoviet" at bounding box center [1344, 22] width 163 height 23
click at [1306, 52] on span "Đăng xuất" at bounding box center [1354, 58] width 123 height 21
